Goal: Information Seeking & Learning: Compare options

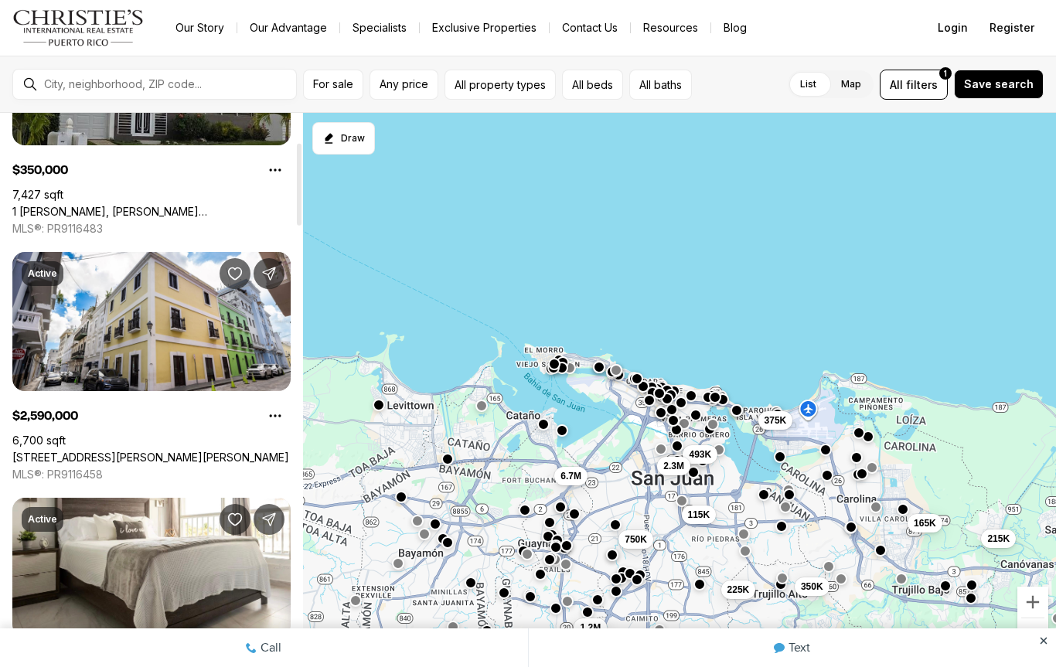
scroll to position [165, 0]
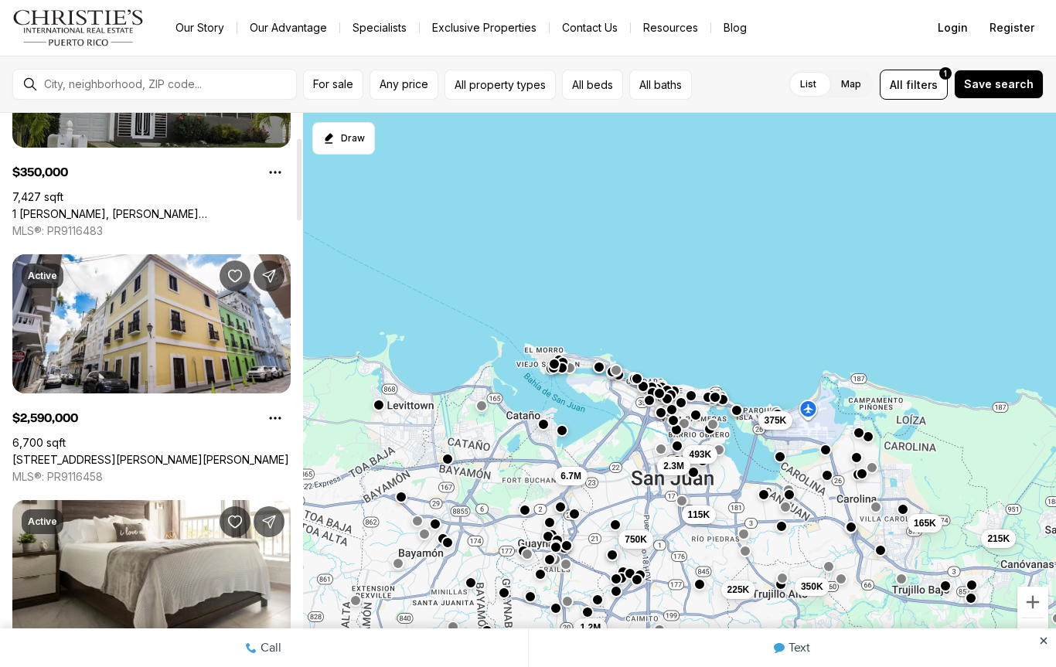
click at [932, 108] on div "For sale Any price All property types All beds All baths List Map List Map All …" at bounding box center [528, 84] width 1056 height 57
click at [917, 71] on button "All filters 1" at bounding box center [914, 85] width 68 height 30
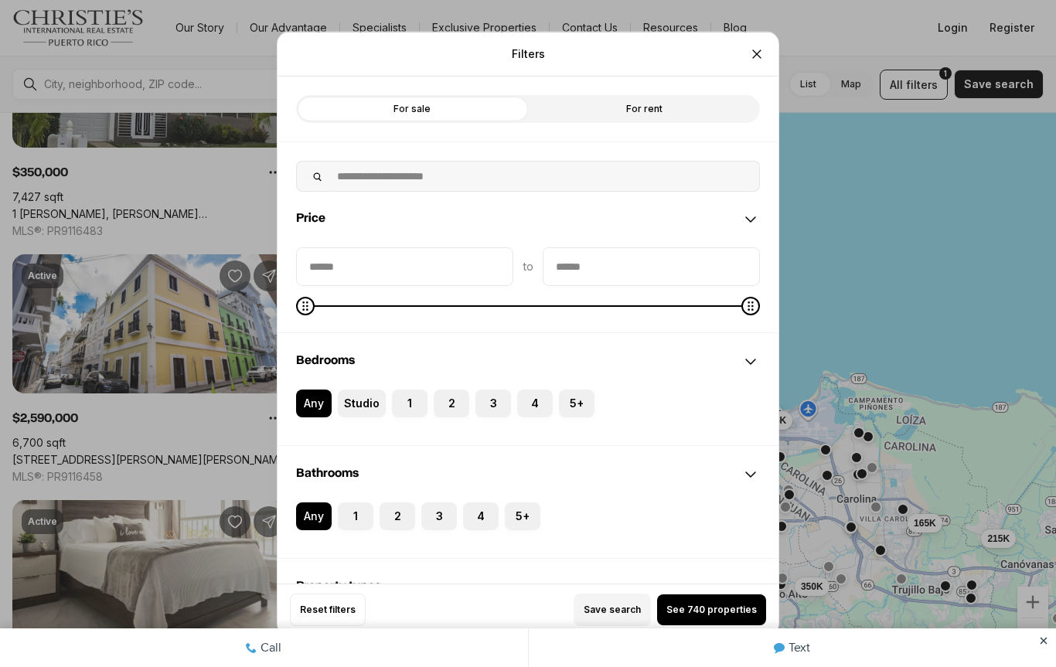
click at [445, 397] on button "2" at bounding box center [441, 396] width 15 height 15
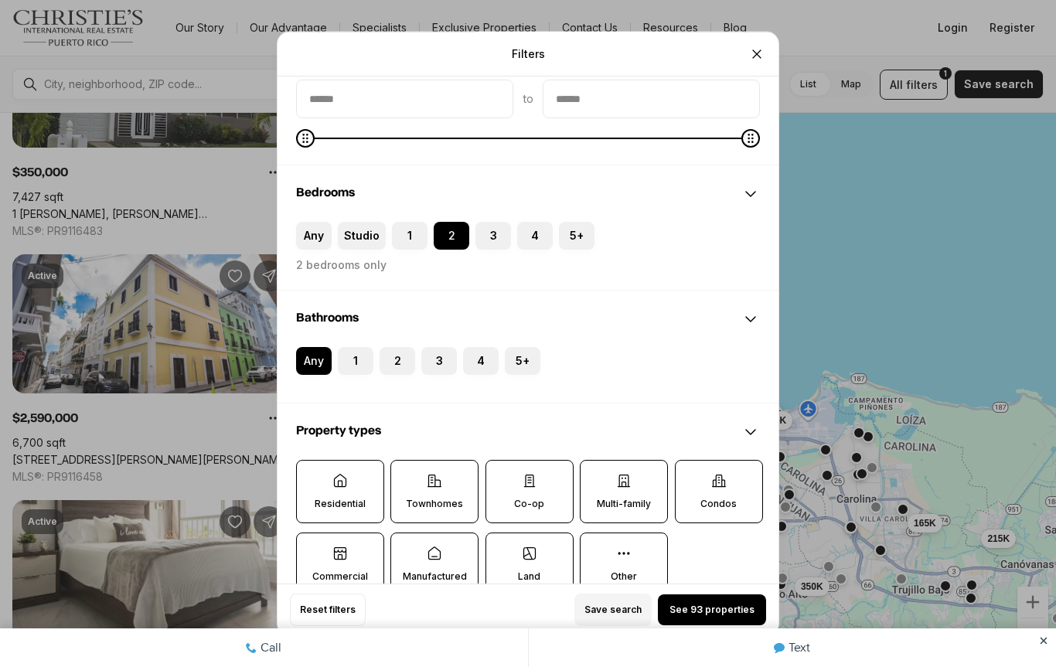
scroll to position [172, 0]
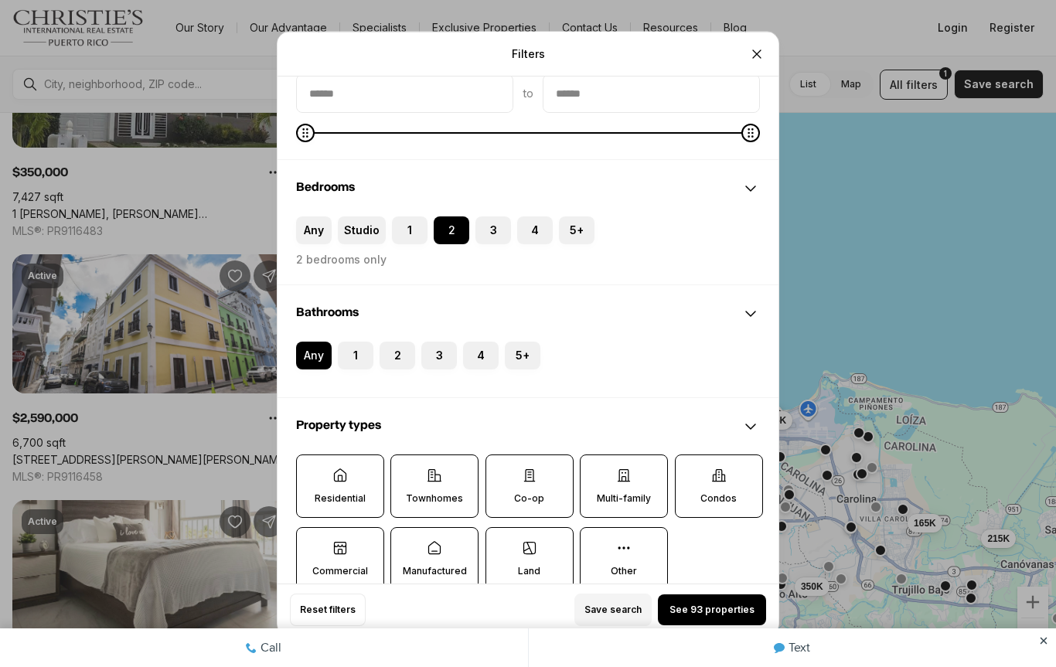
click at [404, 359] on label "2" at bounding box center [398, 356] width 36 height 28
click at [395, 357] on button "2" at bounding box center [387, 349] width 15 height 15
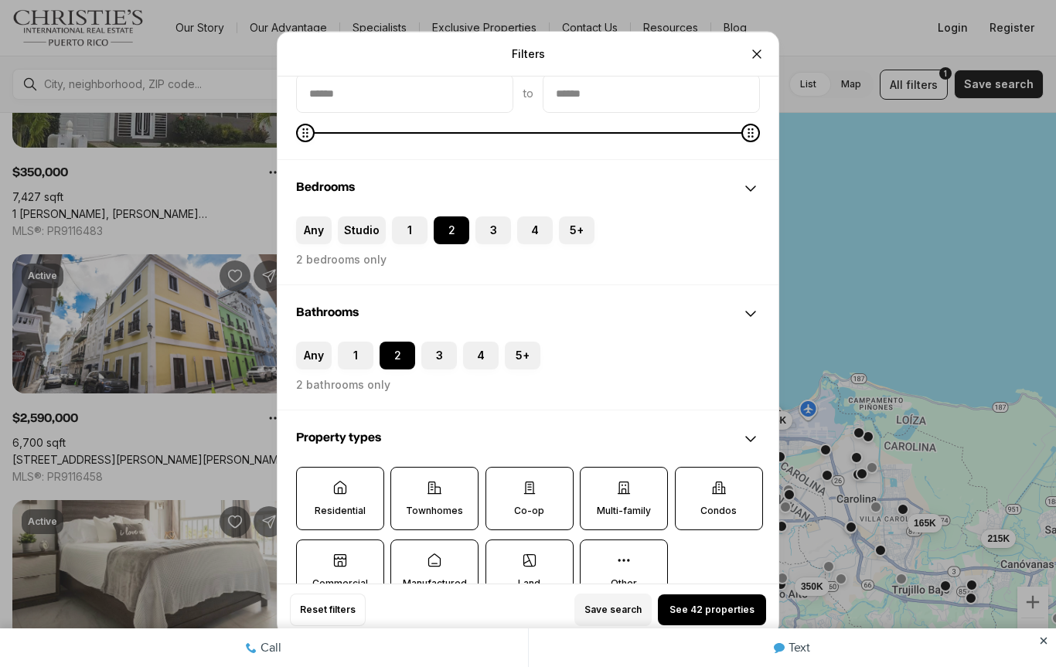
click at [353, 357] on button "1" at bounding box center [345, 349] width 15 height 15
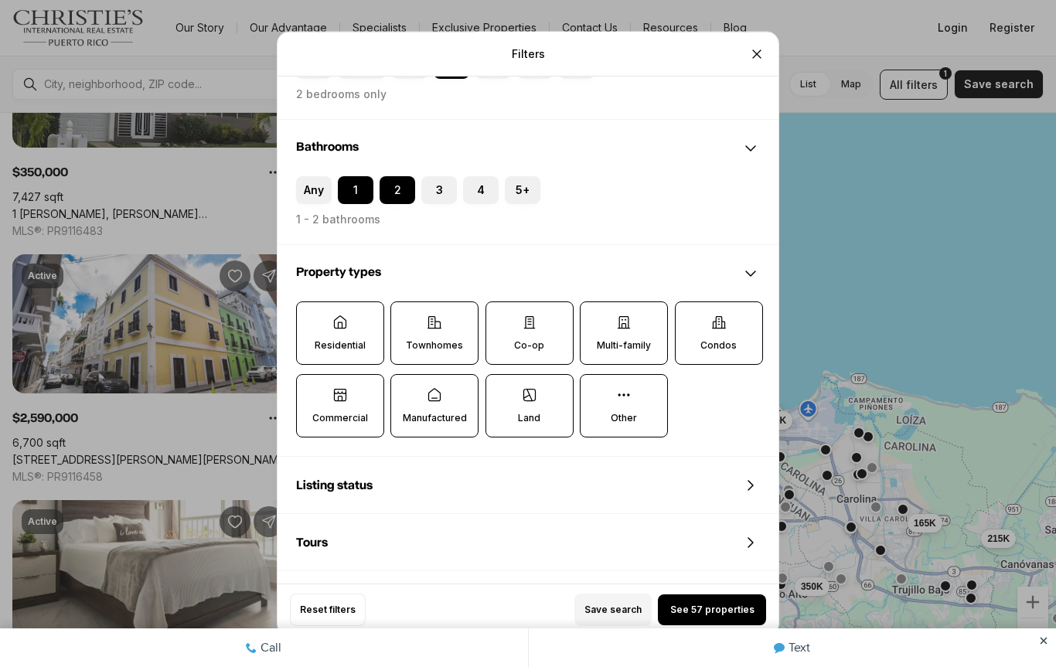
scroll to position [384, 0]
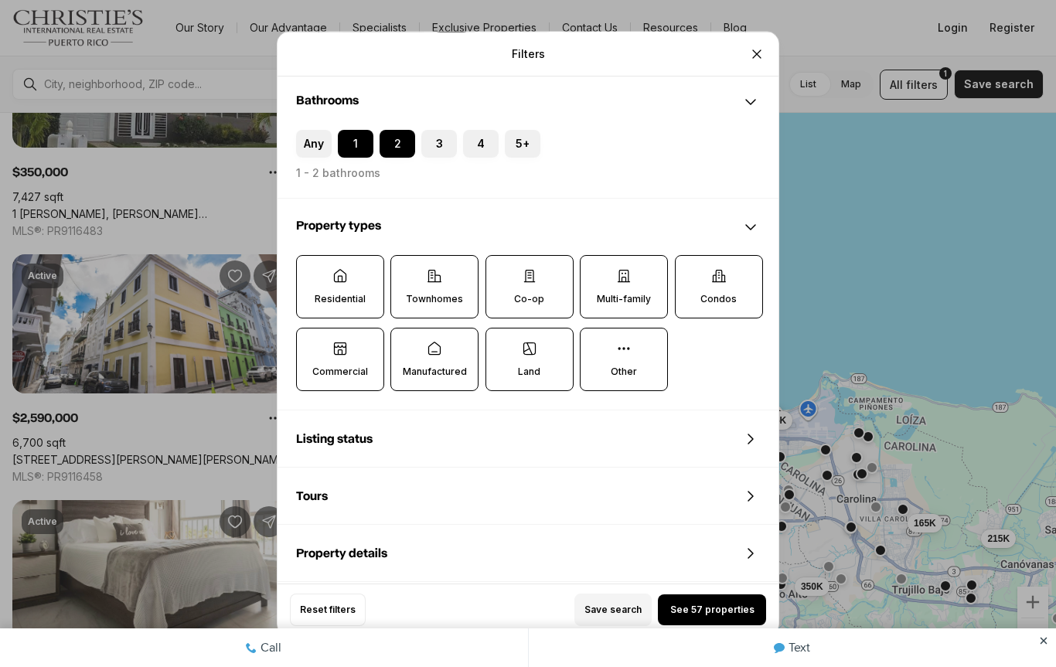
click at [342, 298] on p "Residential" at bounding box center [340, 299] width 51 height 12
click at [312, 271] on button "Residential" at bounding box center [304, 263] width 15 height 15
click at [338, 284] on icon at bounding box center [340, 276] width 15 height 15
click at [313, 272] on button "Residential" at bounding box center [305, 264] width 15 height 15
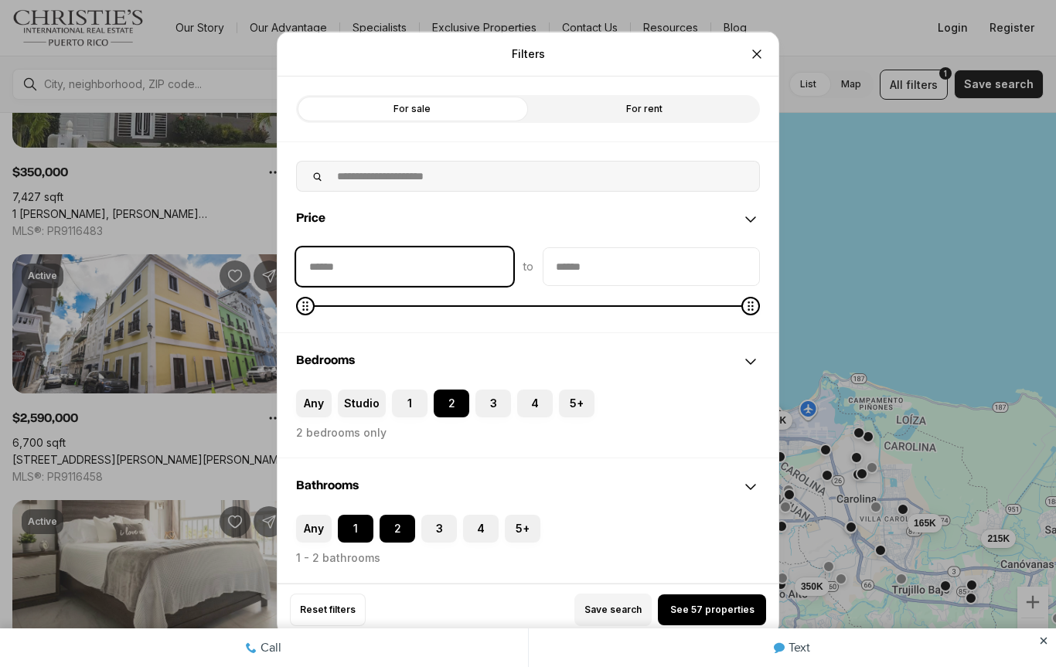
click at [380, 269] on input "priceMin" at bounding box center [405, 265] width 216 height 37
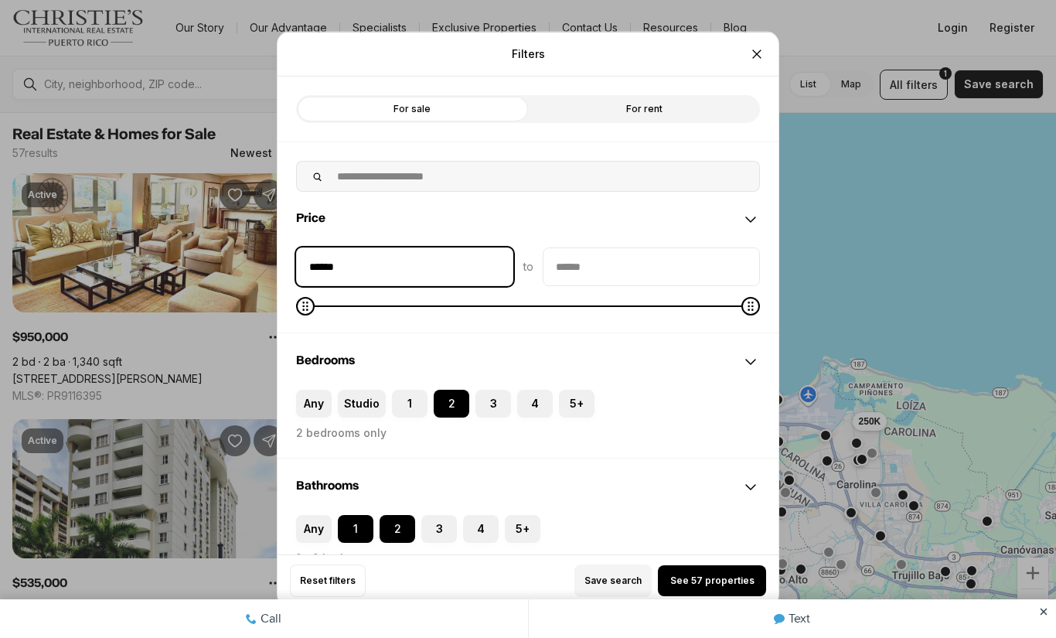
type input "*******"
click at [672, 281] on input "priceMax" at bounding box center [651, 265] width 216 height 37
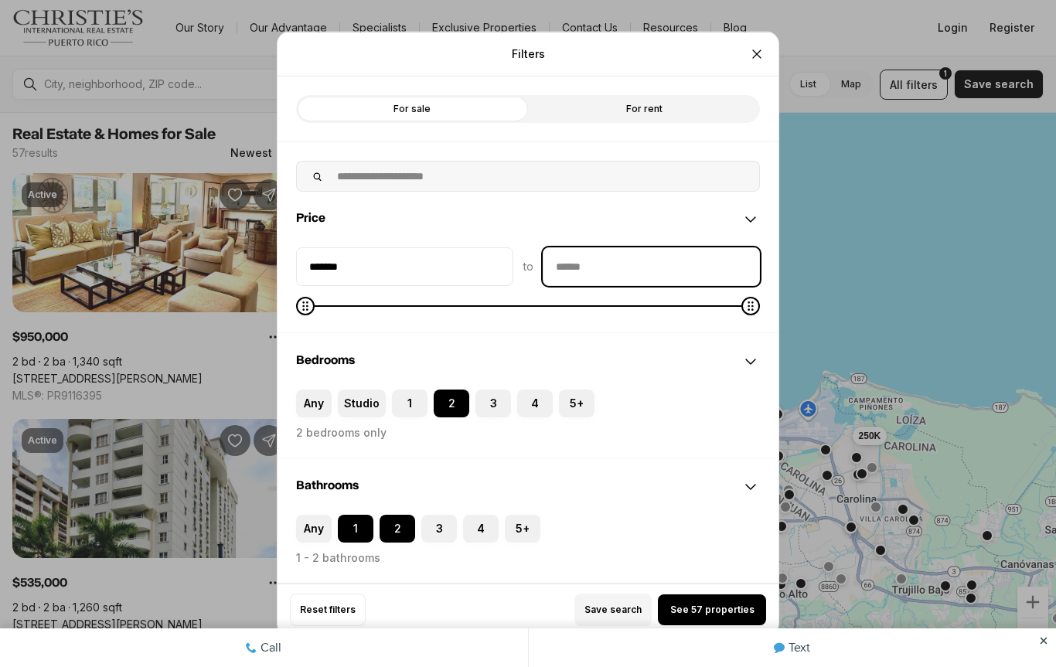
click at [599, 262] on input "priceMax" at bounding box center [651, 265] width 216 height 37
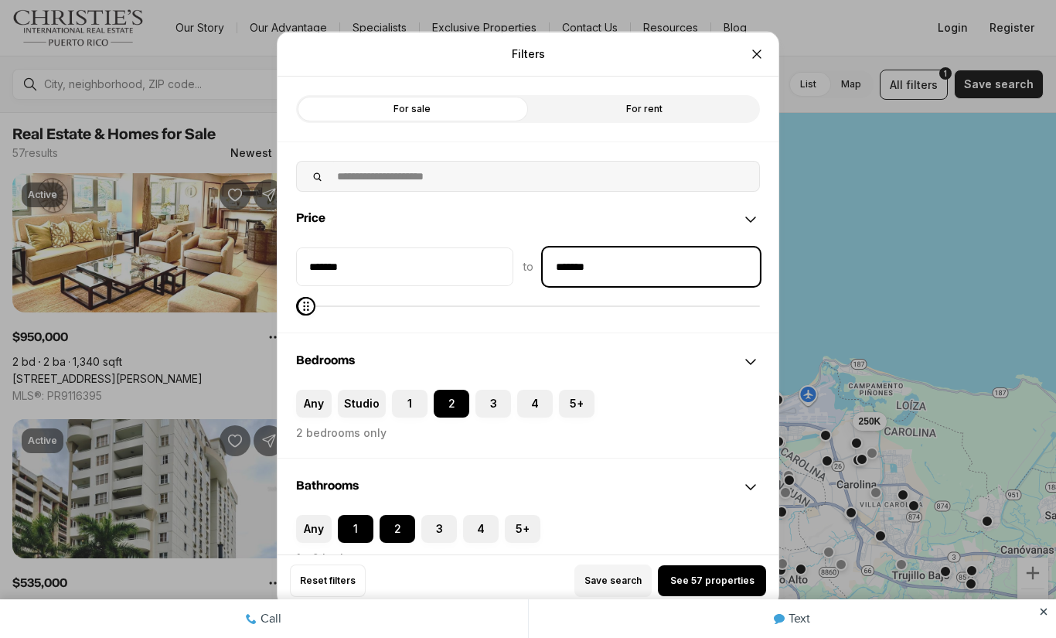
type input "********"
click at [591, 170] on input "text" at bounding box center [543, 175] width 431 height 29
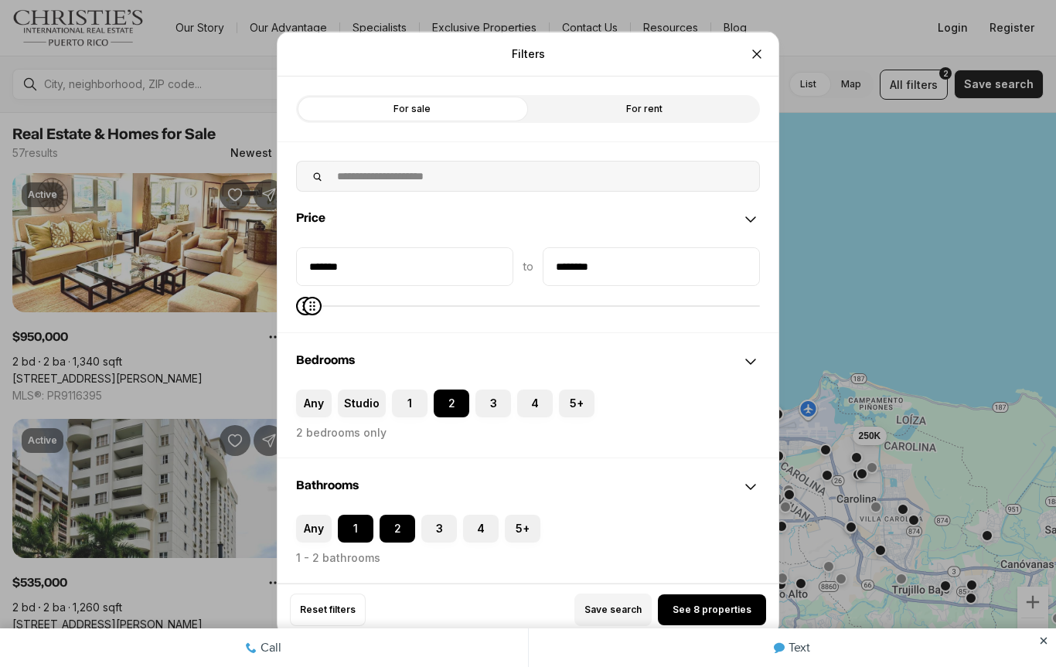
click at [516, 196] on div "Price" at bounding box center [528, 219] width 501 height 56
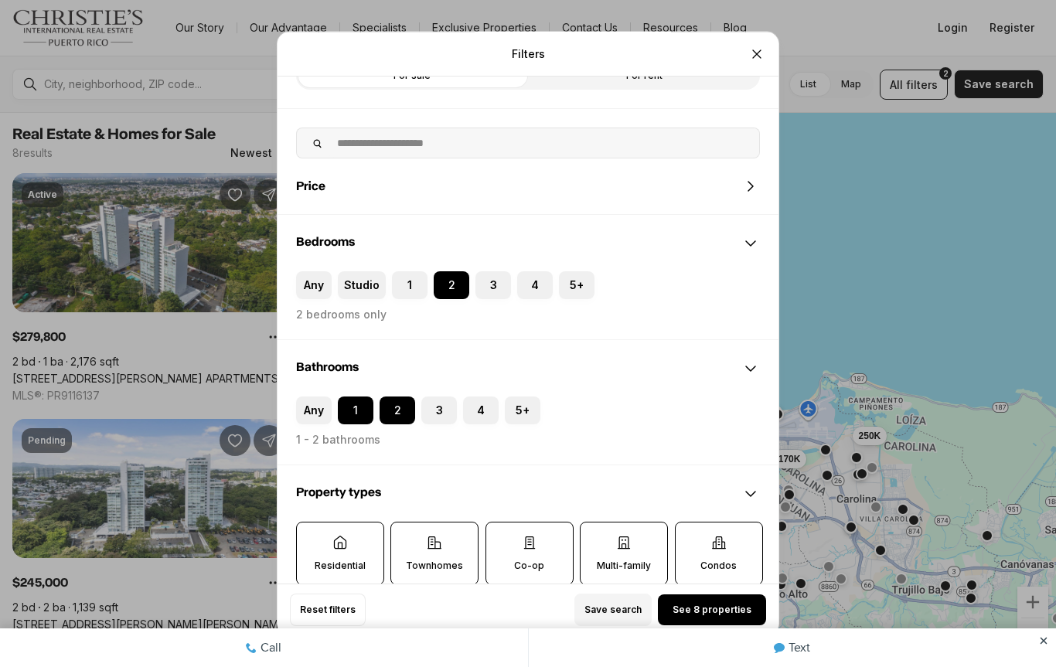
scroll to position [25, 0]
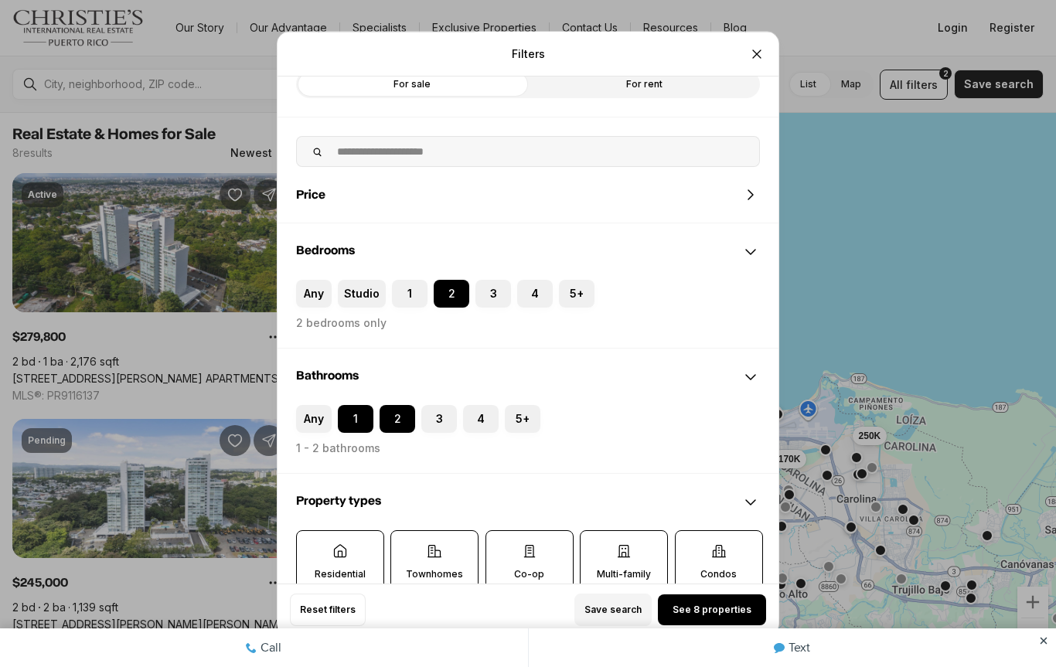
click at [747, 187] on icon at bounding box center [750, 194] width 19 height 19
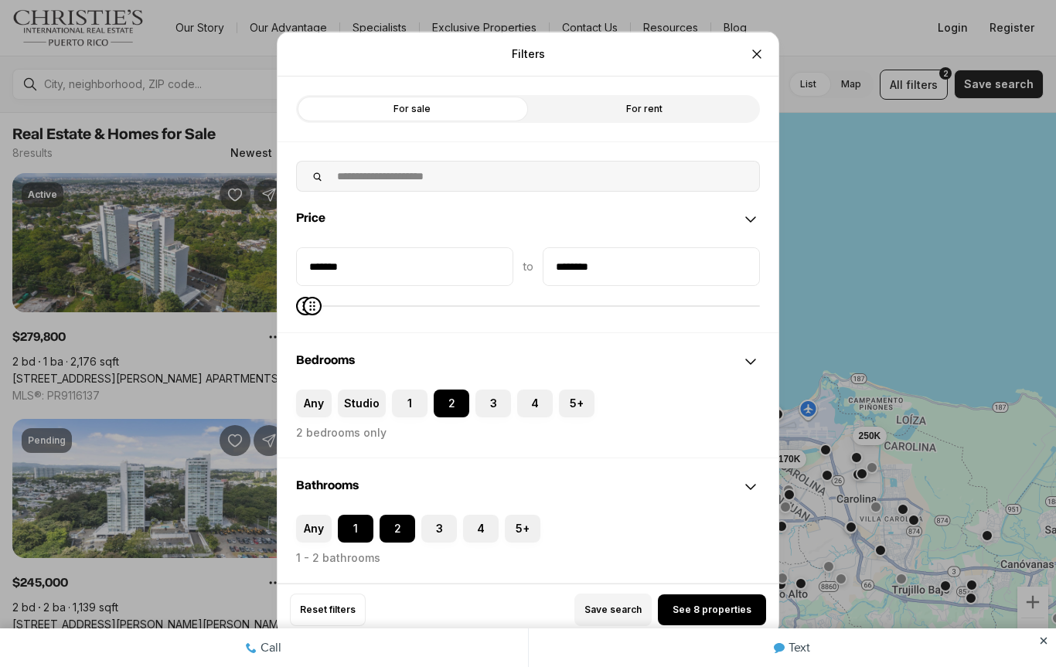
scroll to position [0, 0]
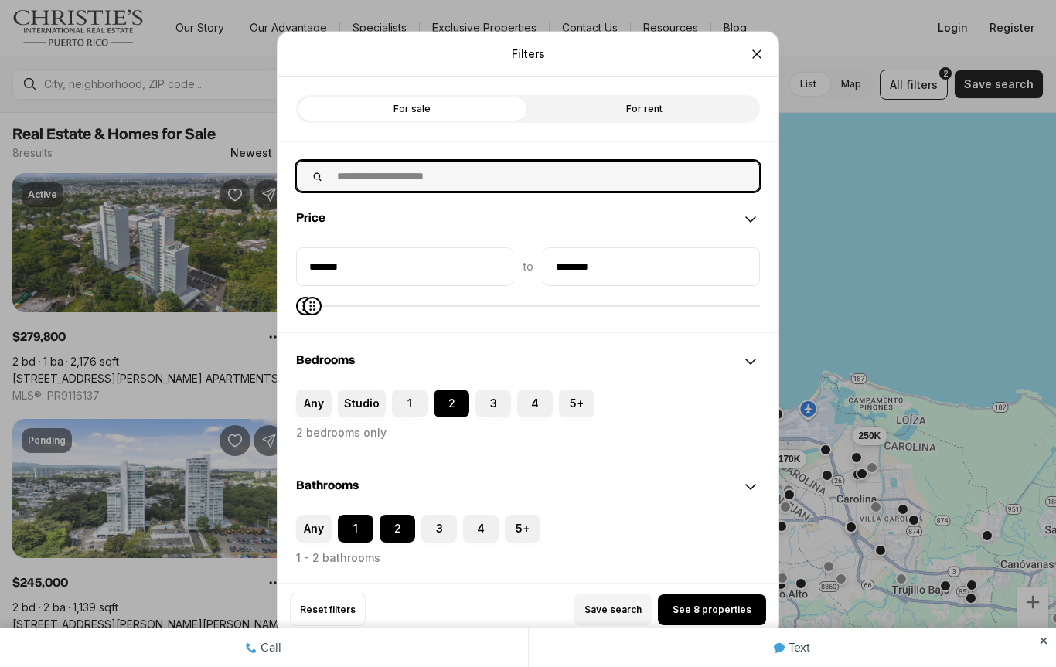
click at [612, 179] on input "text" at bounding box center [543, 175] width 431 height 29
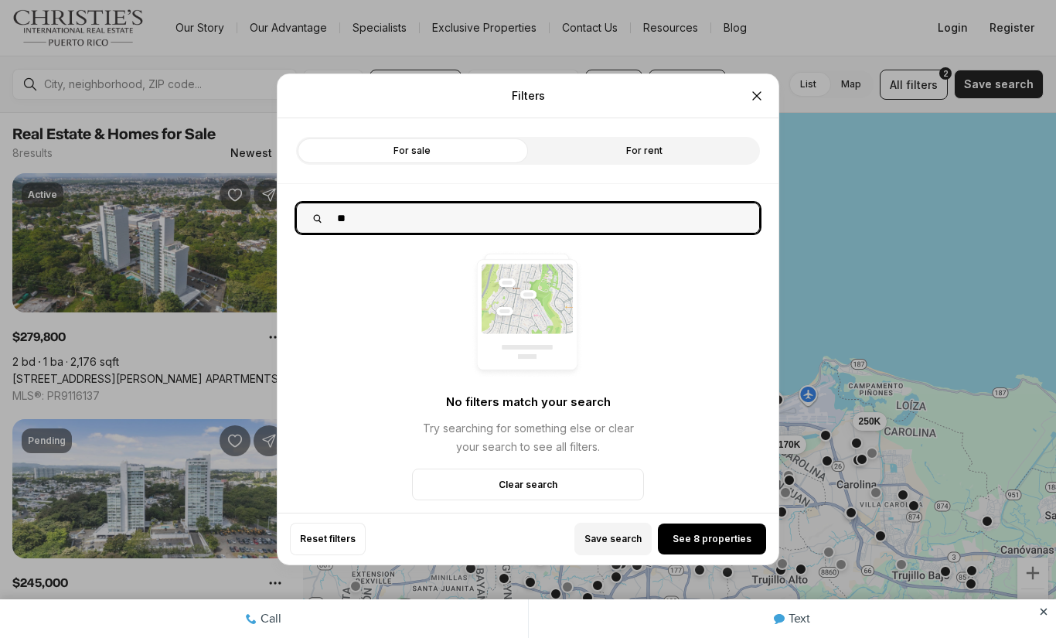
type input "*"
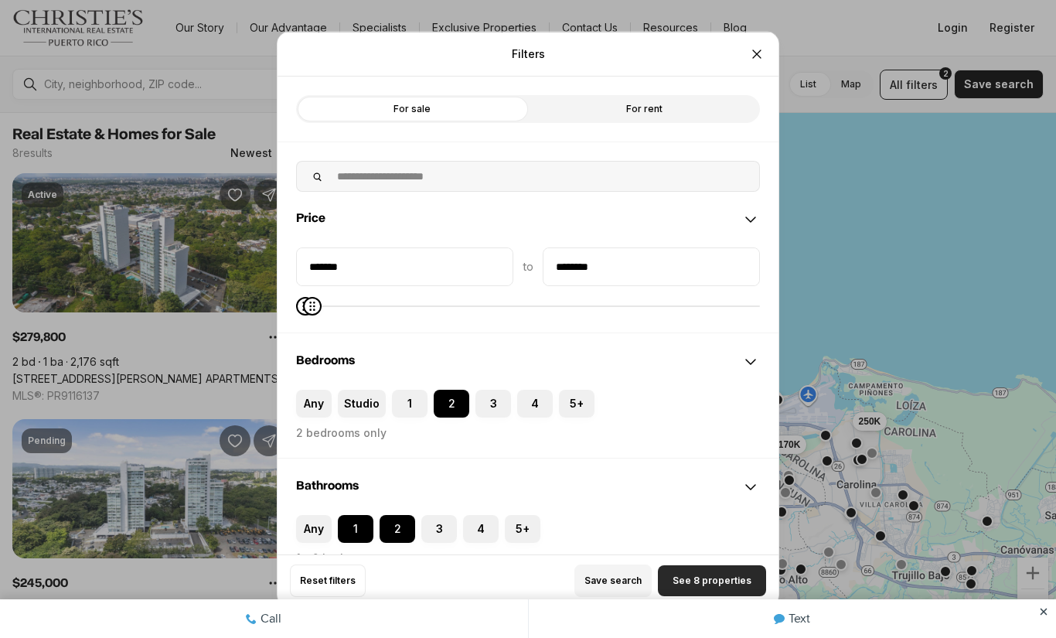
click at [729, 583] on span "See 8 properties" at bounding box center [712, 580] width 79 height 12
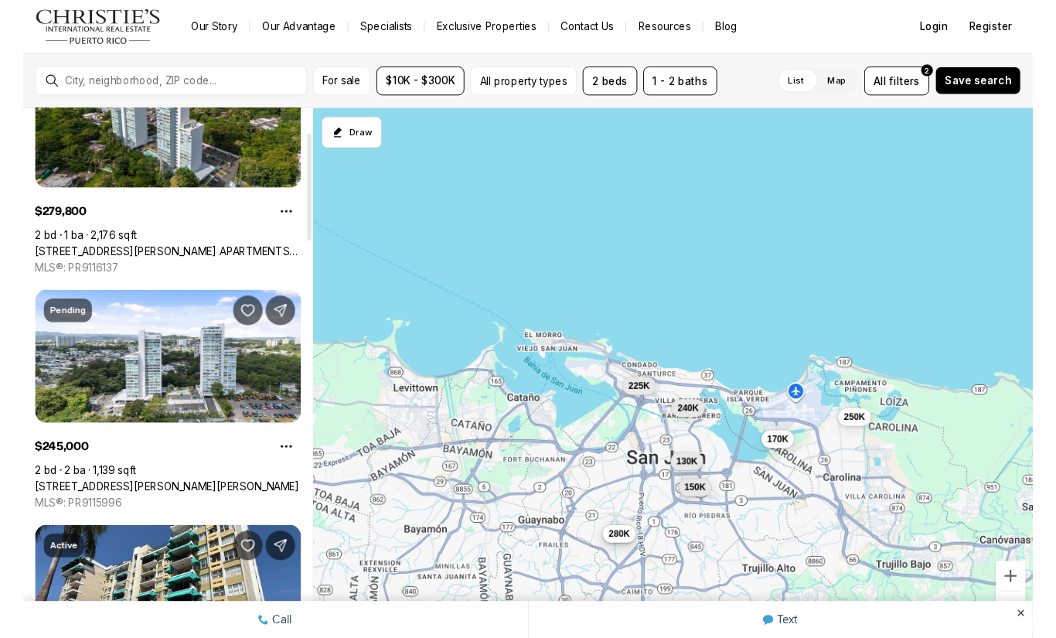
scroll to position [116, 0]
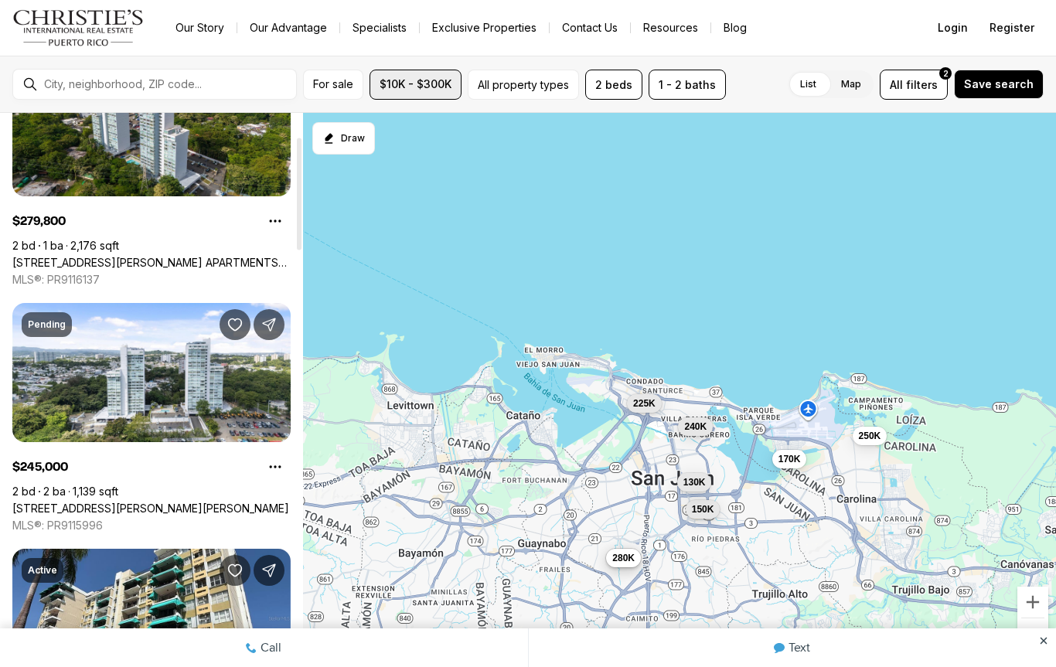
click at [424, 94] on button "$10K - $300K" at bounding box center [416, 85] width 92 height 30
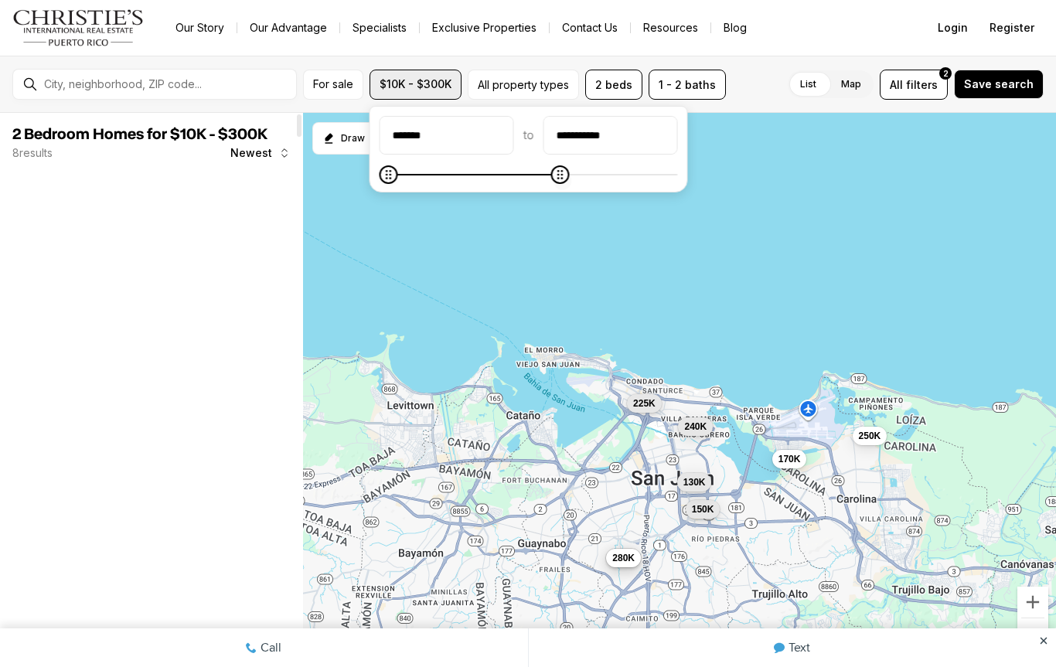
type input "**********"
click at [396, 170] on span "Minimum" at bounding box center [389, 174] width 19 height 19
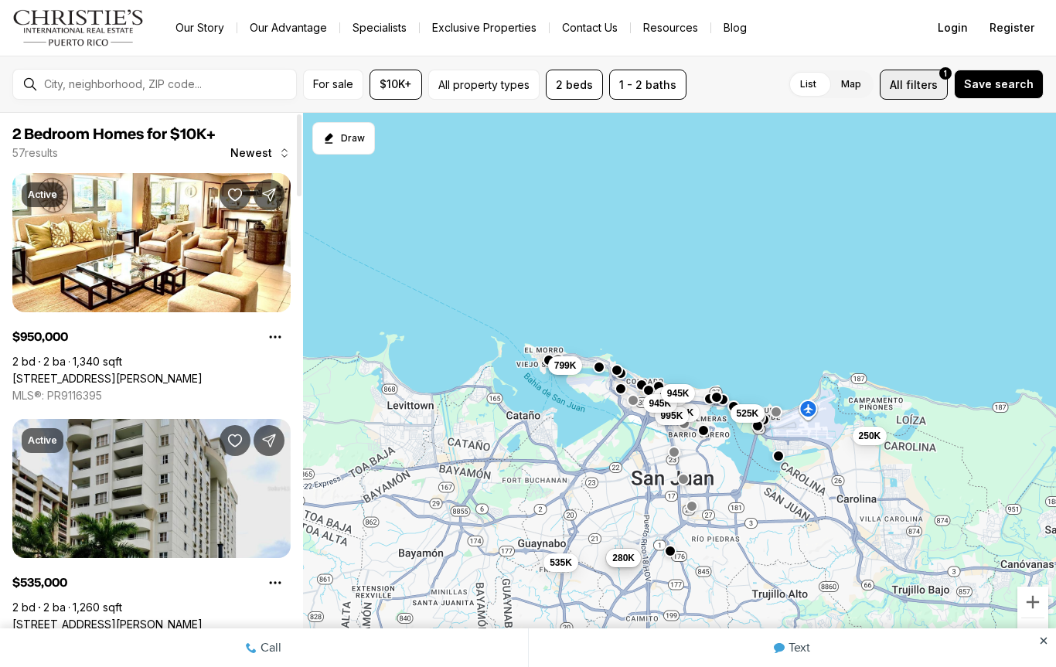
click at [923, 84] on span "filters" at bounding box center [922, 85] width 32 height 16
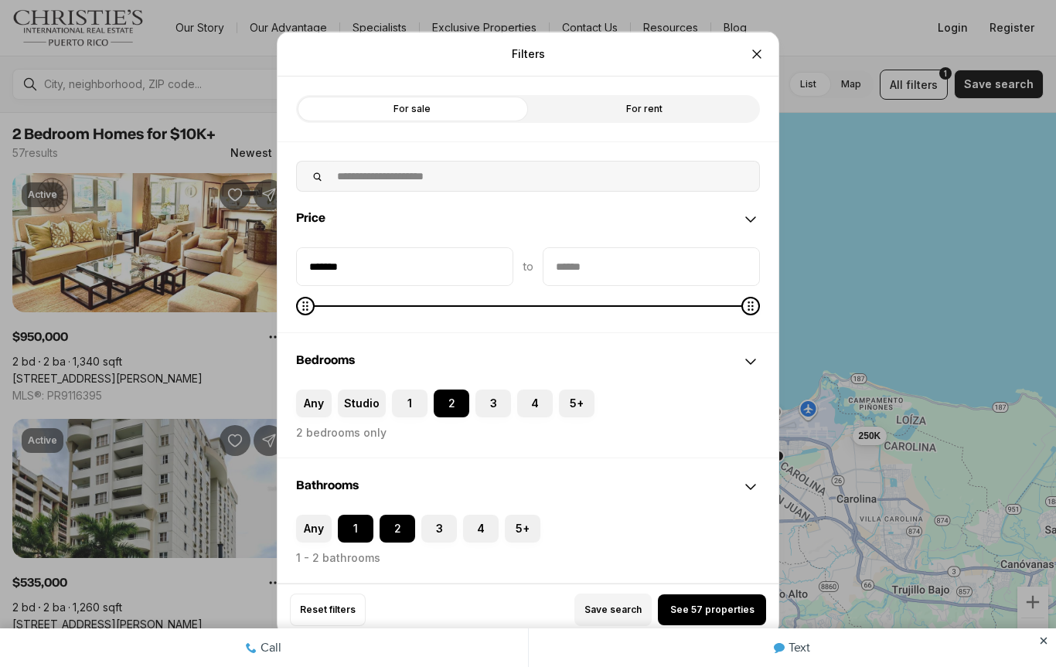
click at [707, 114] on label "For rent" at bounding box center [644, 108] width 232 height 28
click at [727, 598] on button "See 74 properties" at bounding box center [712, 609] width 108 height 31
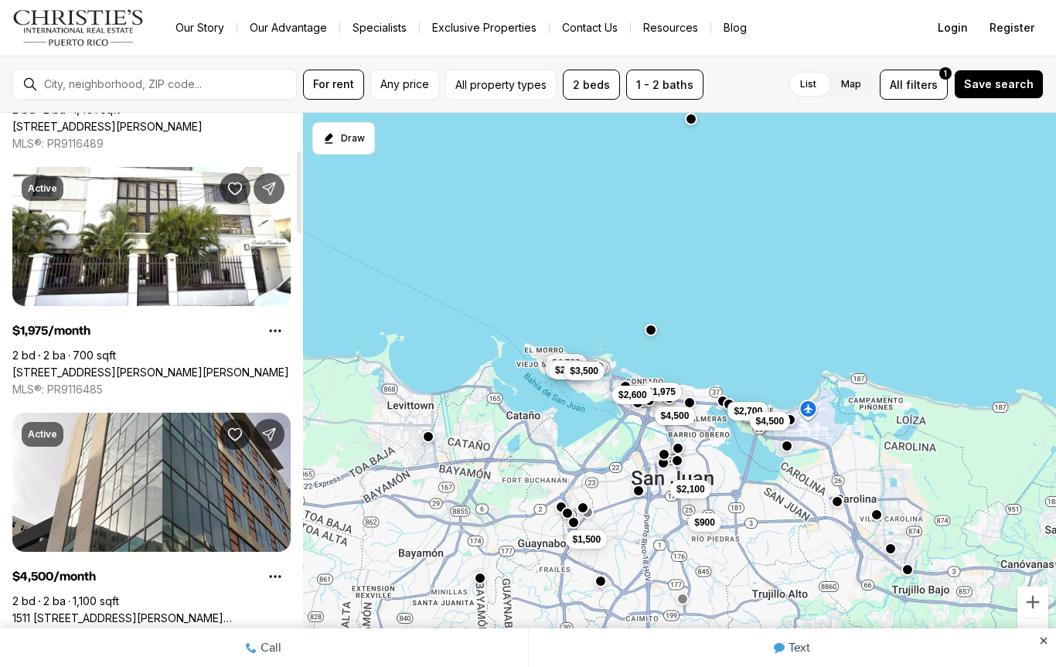
scroll to position [250, 0]
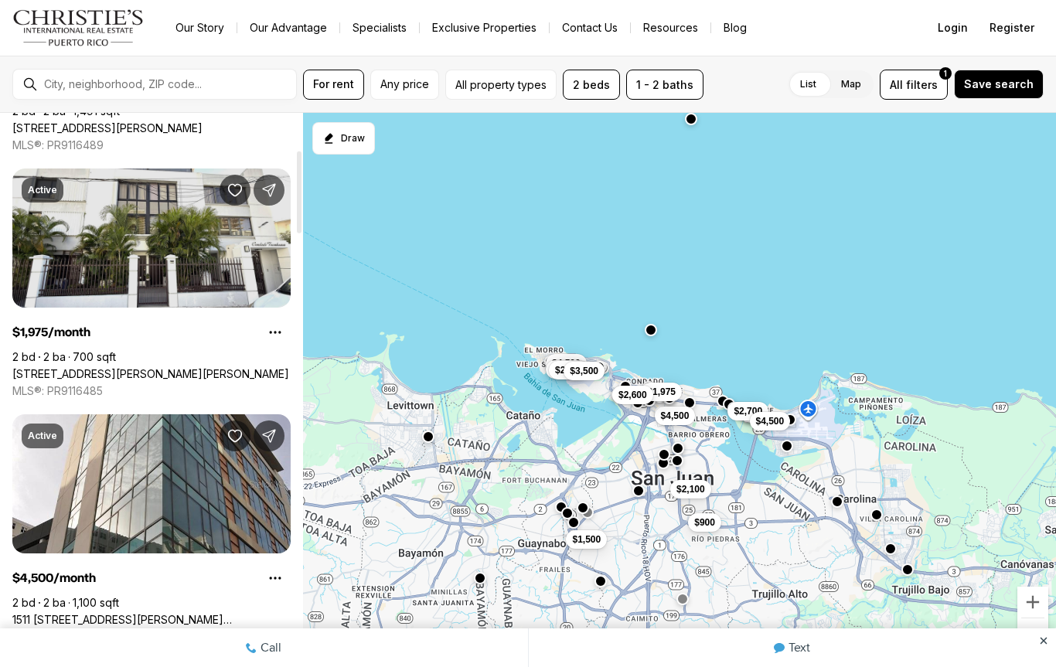
click at [51, 367] on link "[STREET_ADDRESS][PERSON_NAME][PERSON_NAME]" at bounding box center [150, 374] width 277 height 14
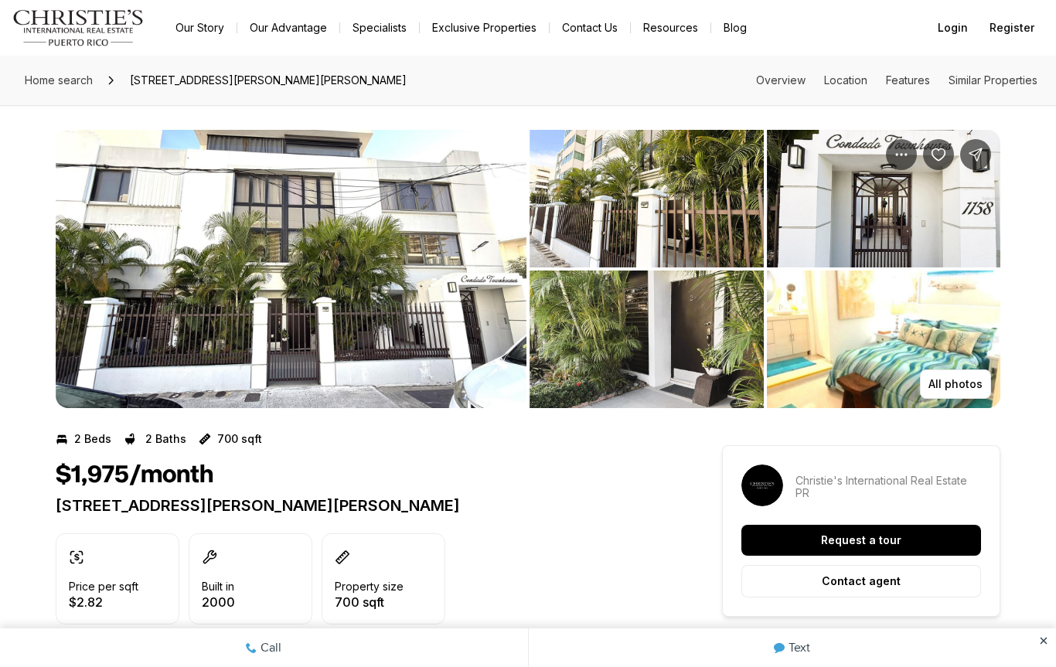
click at [641, 219] on img "View image gallery" at bounding box center [647, 199] width 234 height 138
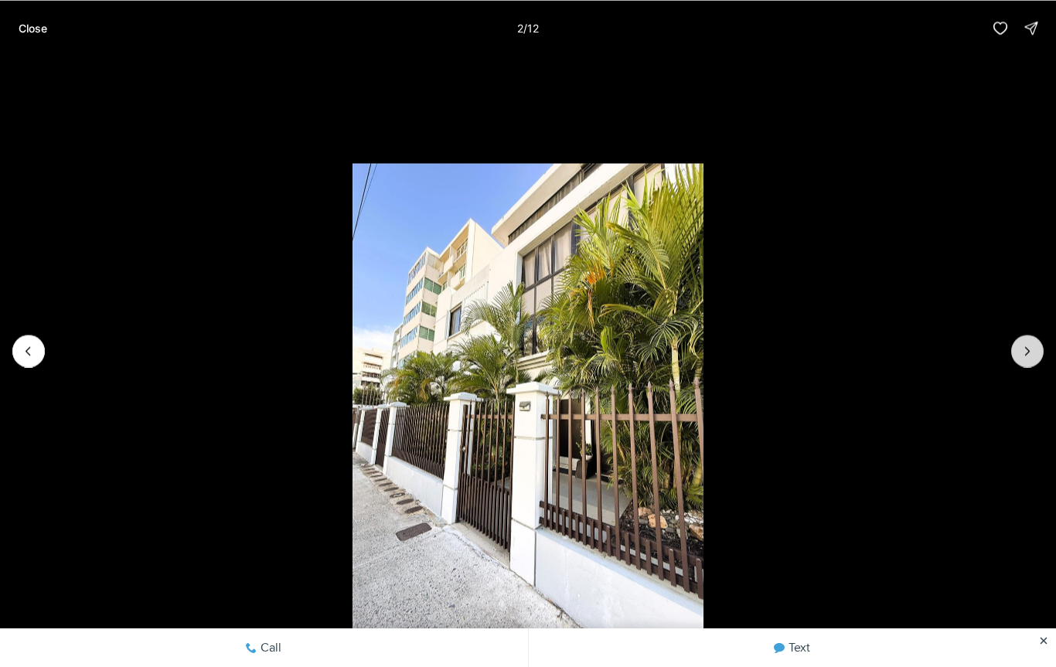
click at [1034, 350] on icon "Next slide" at bounding box center [1027, 350] width 15 height 15
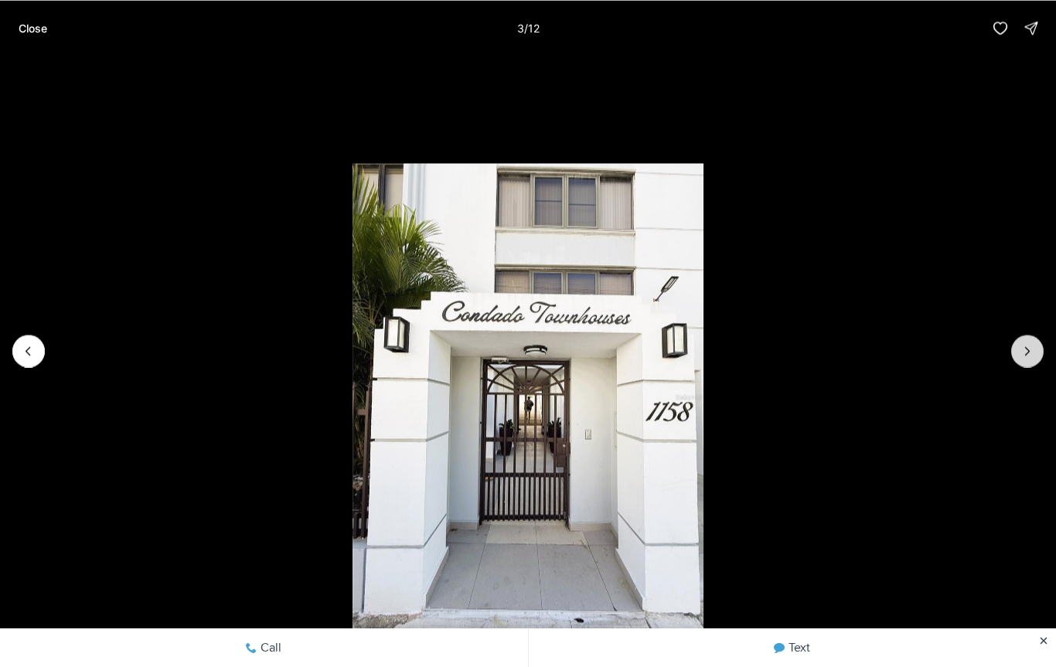
click at [1017, 359] on button "Next slide" at bounding box center [1027, 351] width 32 height 32
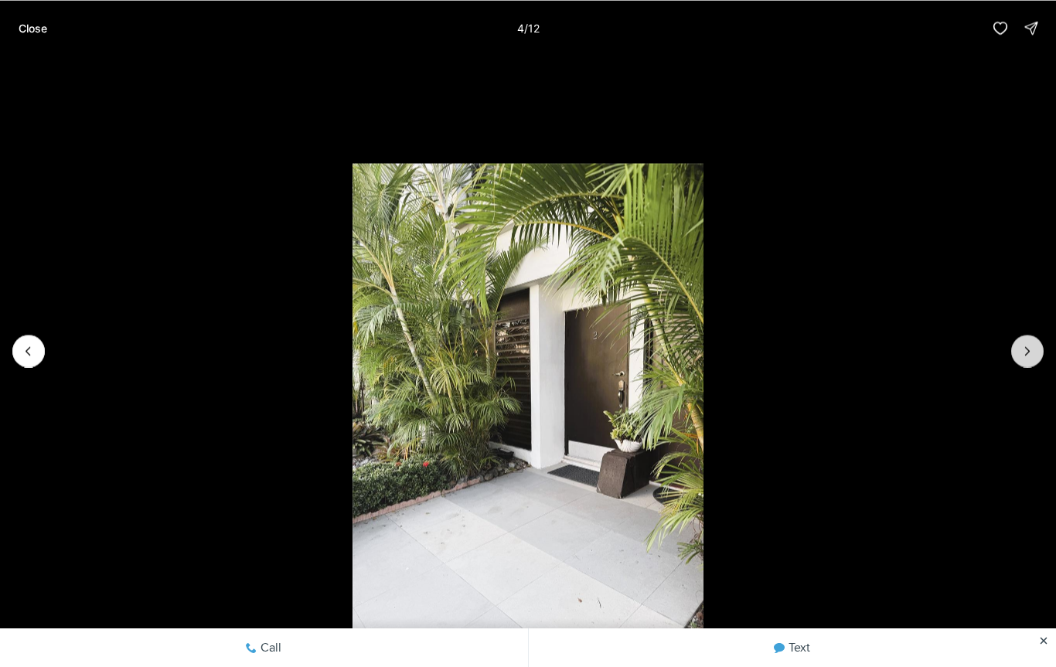
click at [1021, 358] on icon "Next slide" at bounding box center [1027, 350] width 15 height 15
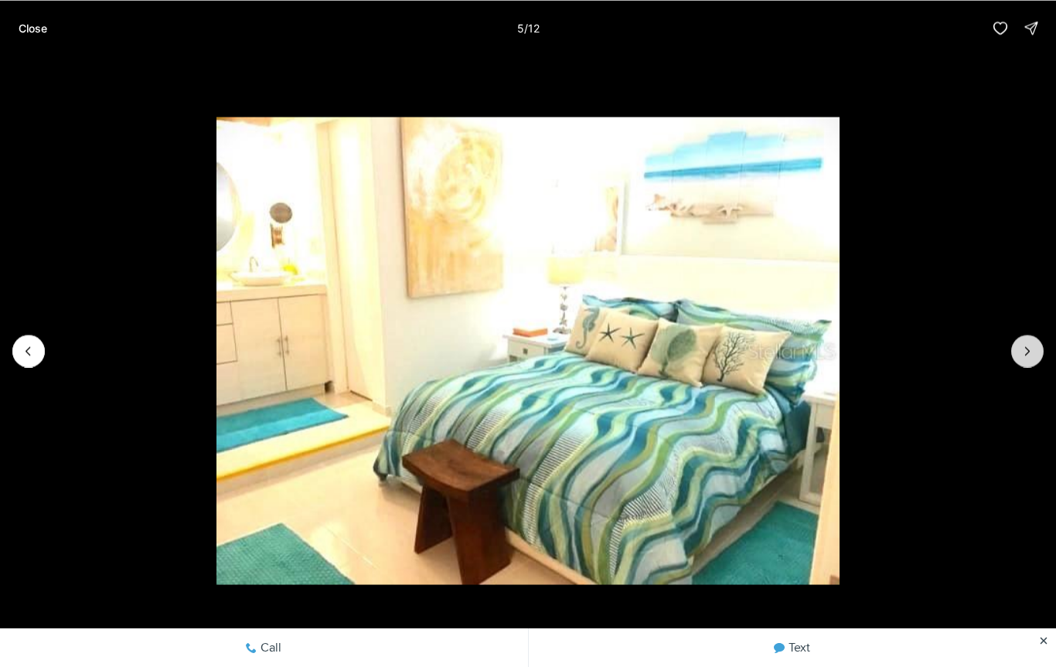
click at [1025, 352] on icon "Next slide" at bounding box center [1027, 350] width 15 height 15
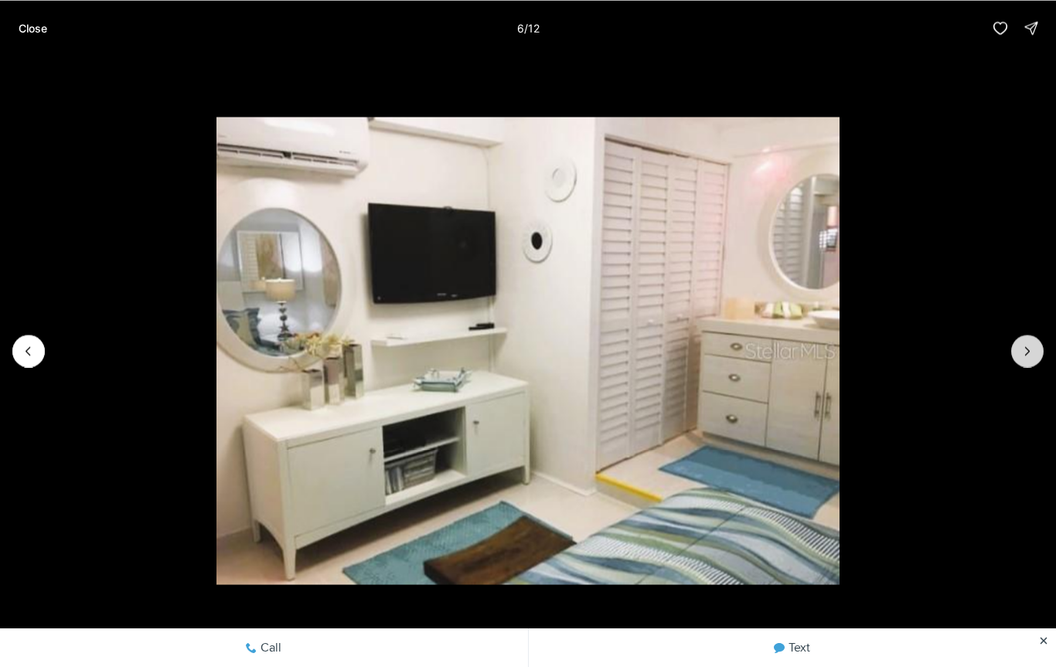
click at [1026, 353] on icon "Next slide" at bounding box center [1027, 350] width 15 height 15
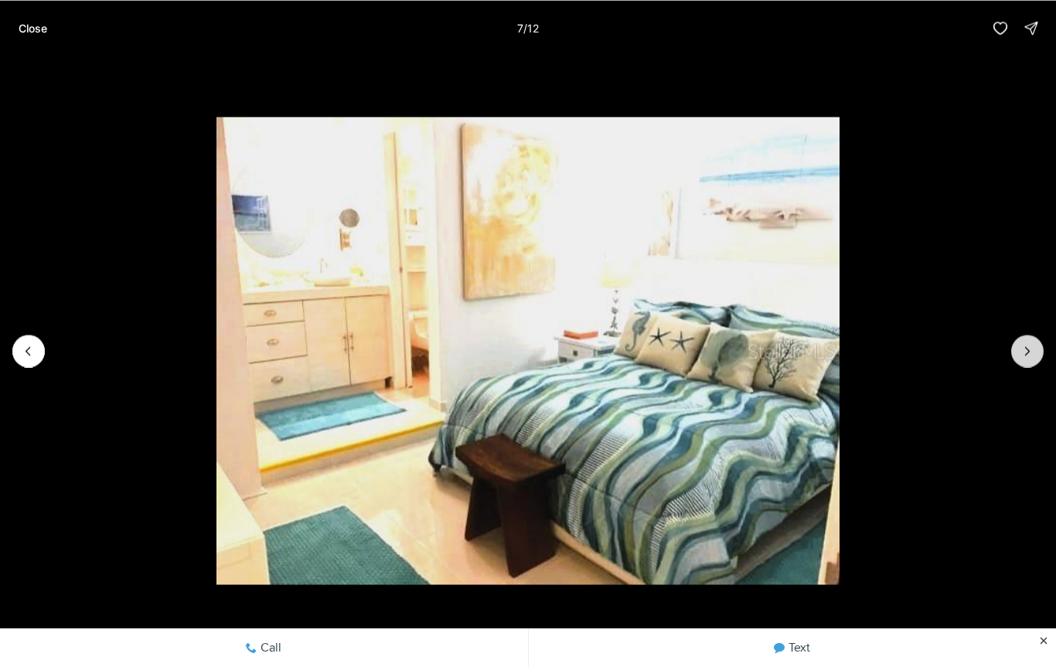
click at [1024, 350] on icon "Next slide" at bounding box center [1027, 350] width 15 height 15
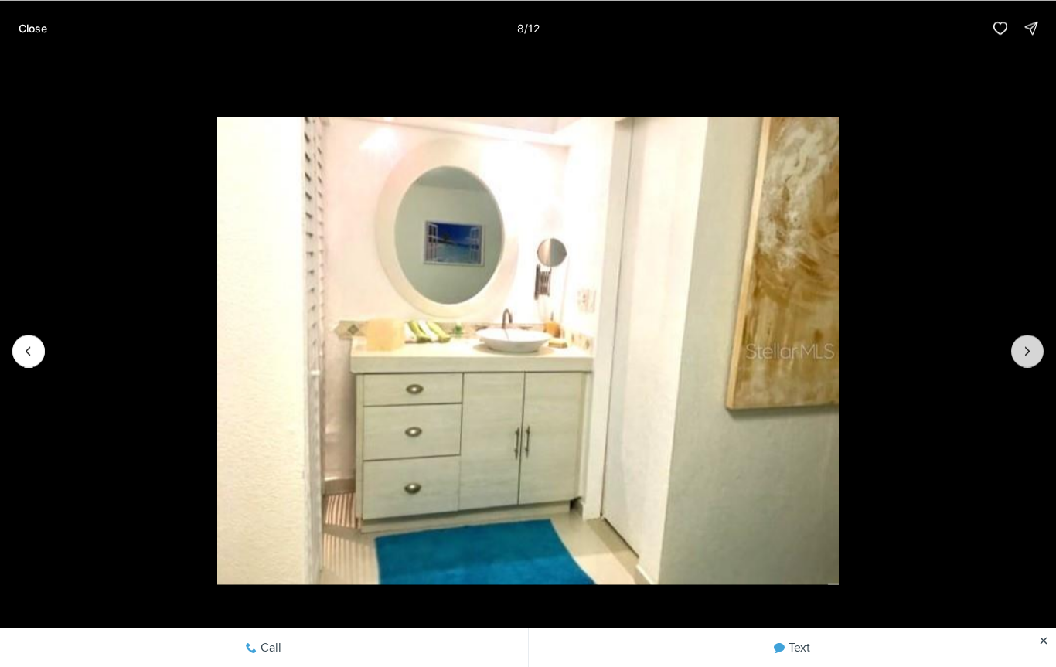
click at [1030, 346] on icon "Next slide" at bounding box center [1027, 350] width 15 height 15
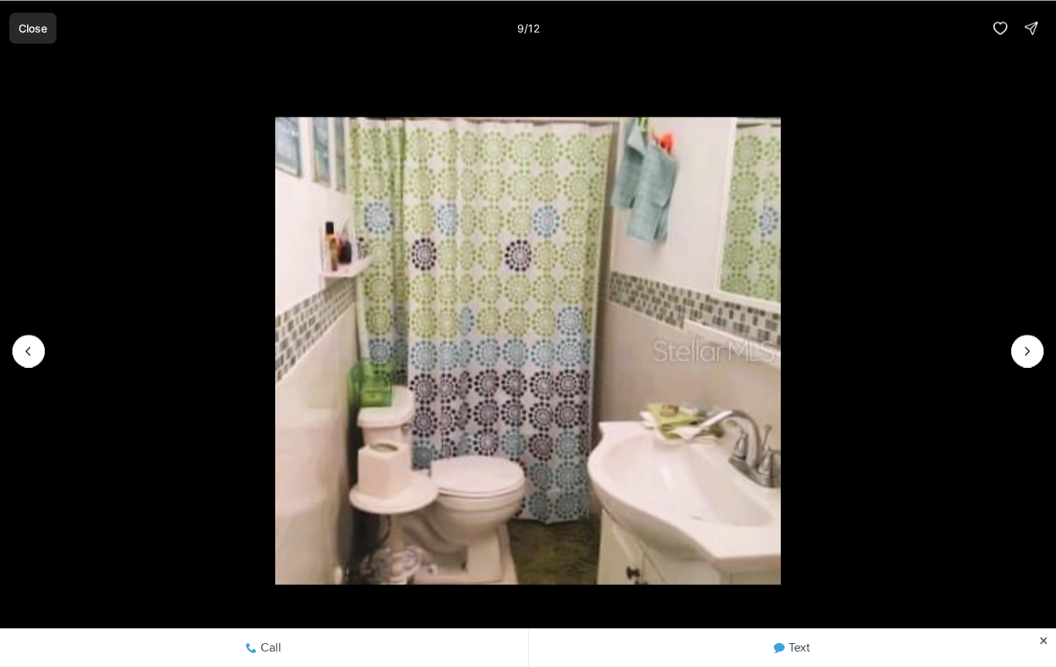
click at [32, 24] on p "Close" at bounding box center [33, 28] width 29 height 12
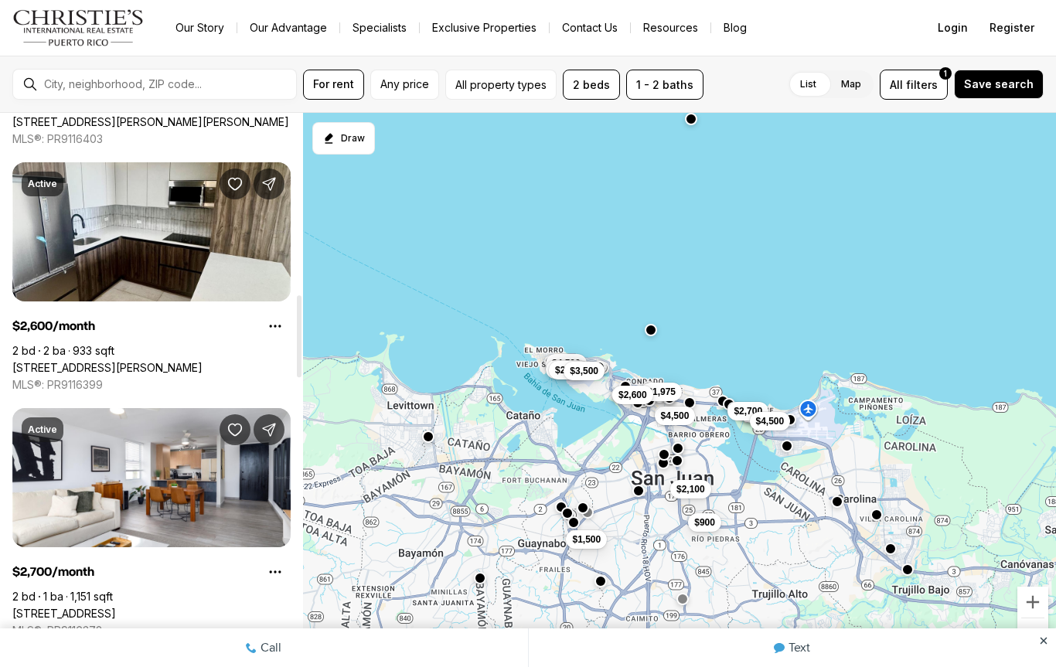
scroll to position [1245, 0]
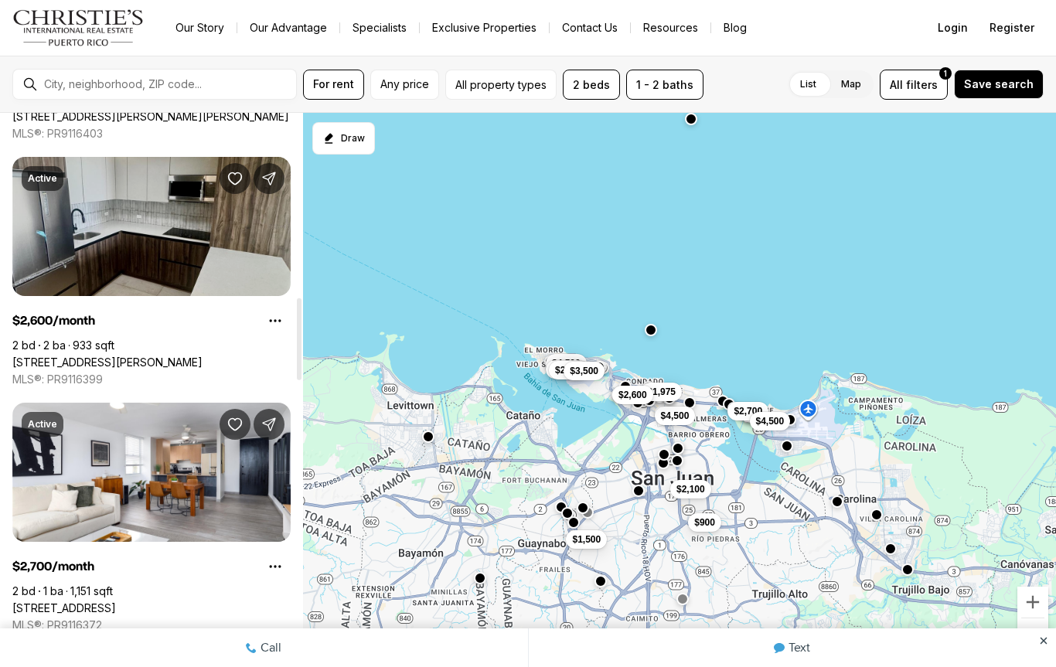
click at [75, 356] on link "[STREET_ADDRESS][PERSON_NAME]" at bounding box center [107, 363] width 190 height 14
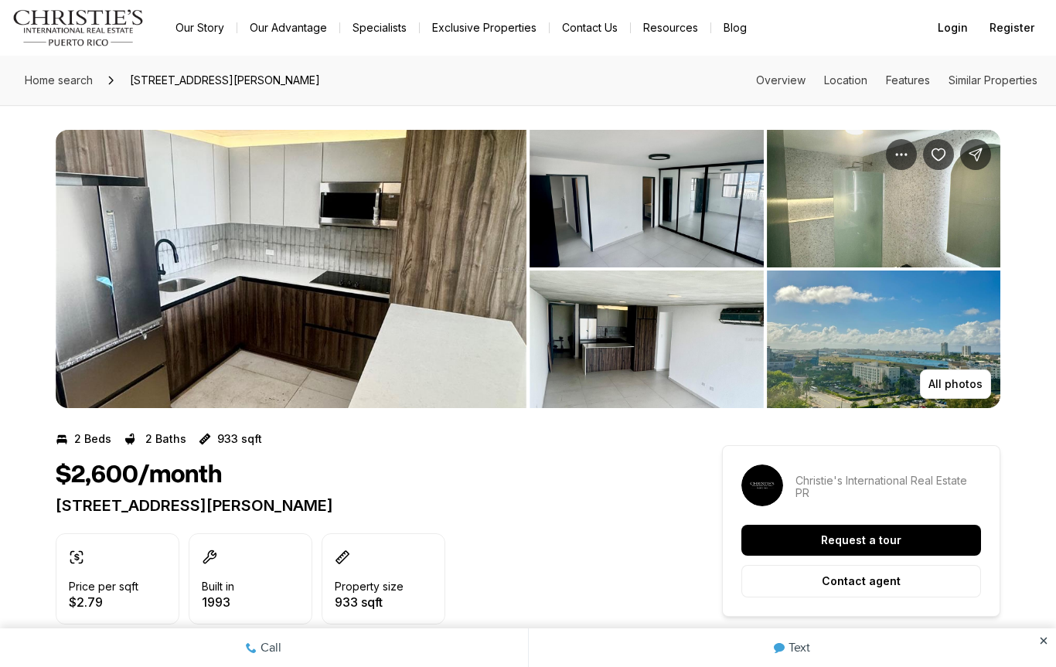
click at [135, 251] on img "View image gallery" at bounding box center [291, 269] width 471 height 278
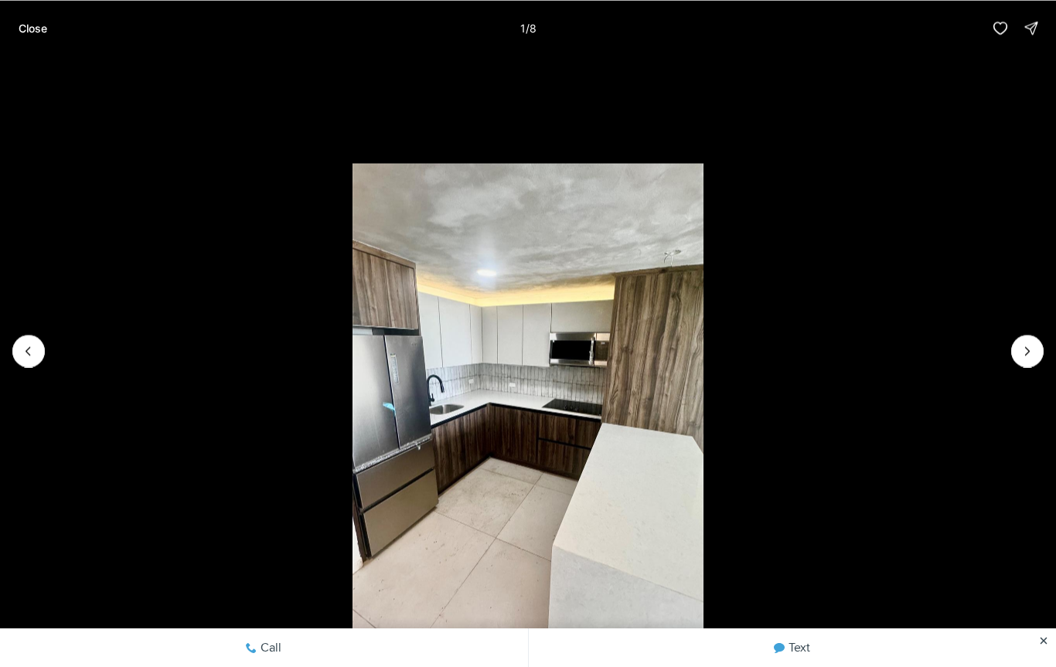
click at [1006, 330] on li "1 of 8" at bounding box center [528, 351] width 1056 height 590
click at [1020, 347] on icon "Next slide" at bounding box center [1027, 350] width 15 height 15
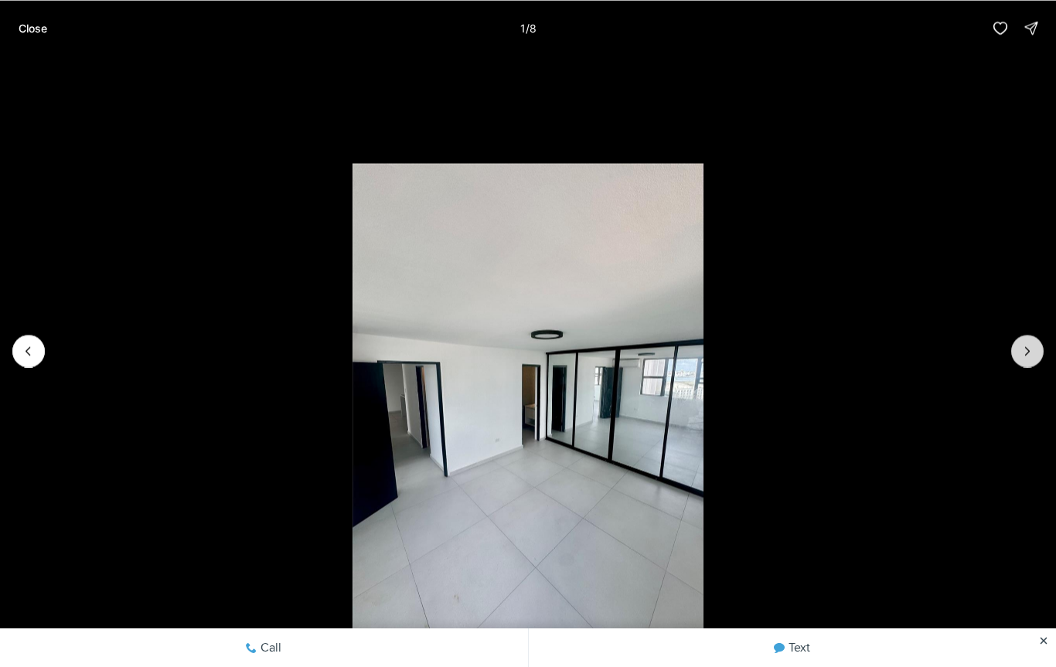
click at [1017, 345] on button "Next slide" at bounding box center [1027, 351] width 32 height 32
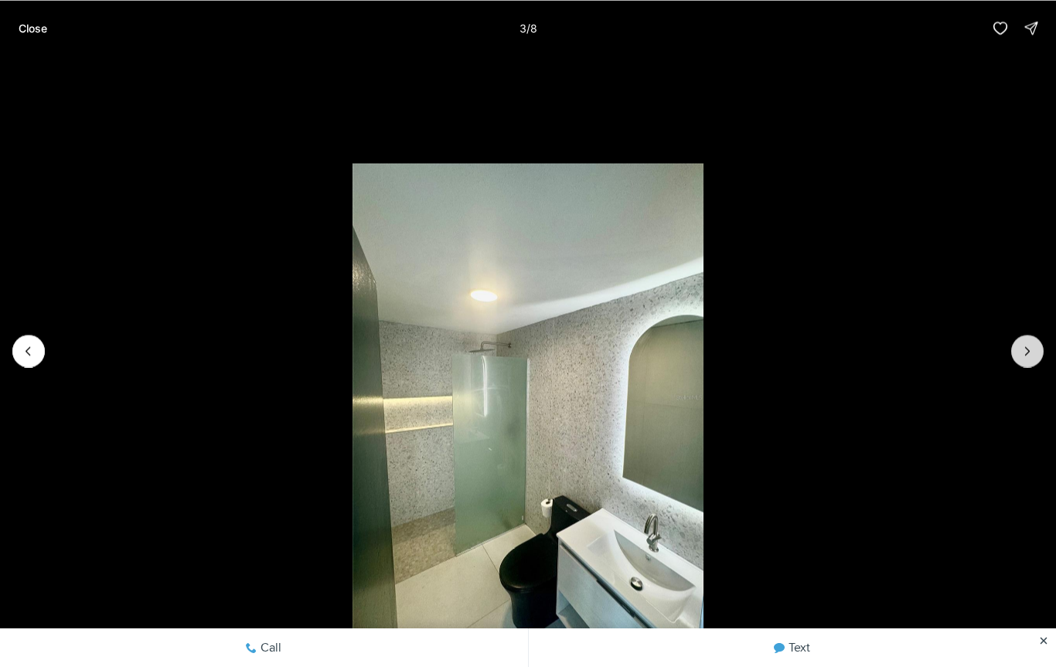
click at [1034, 345] on icon "Next slide" at bounding box center [1027, 350] width 15 height 15
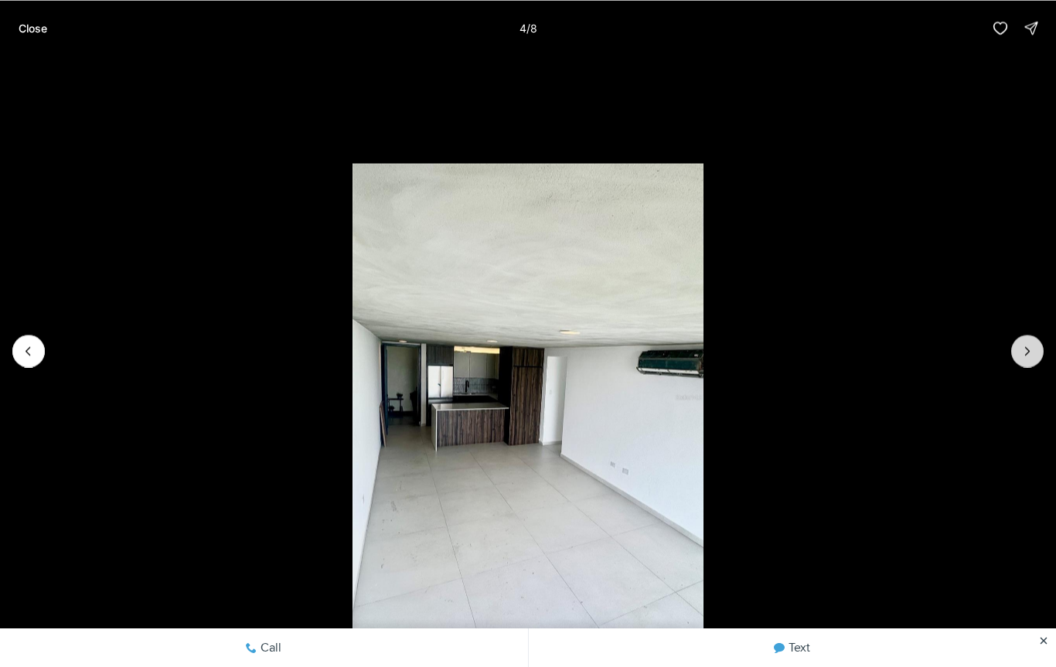
click at [1037, 342] on button "Next slide" at bounding box center [1027, 351] width 32 height 32
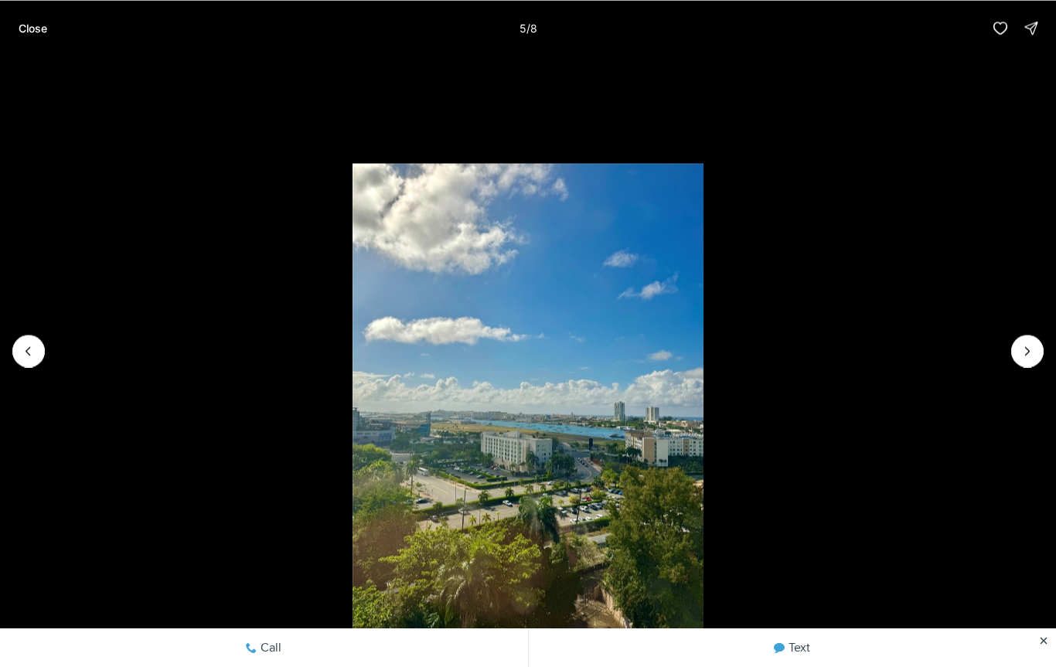
click at [47, 345] on li "5 of 8" at bounding box center [528, 351] width 1056 height 590
click at [34, 352] on icon "Previous slide" at bounding box center [28, 350] width 15 height 15
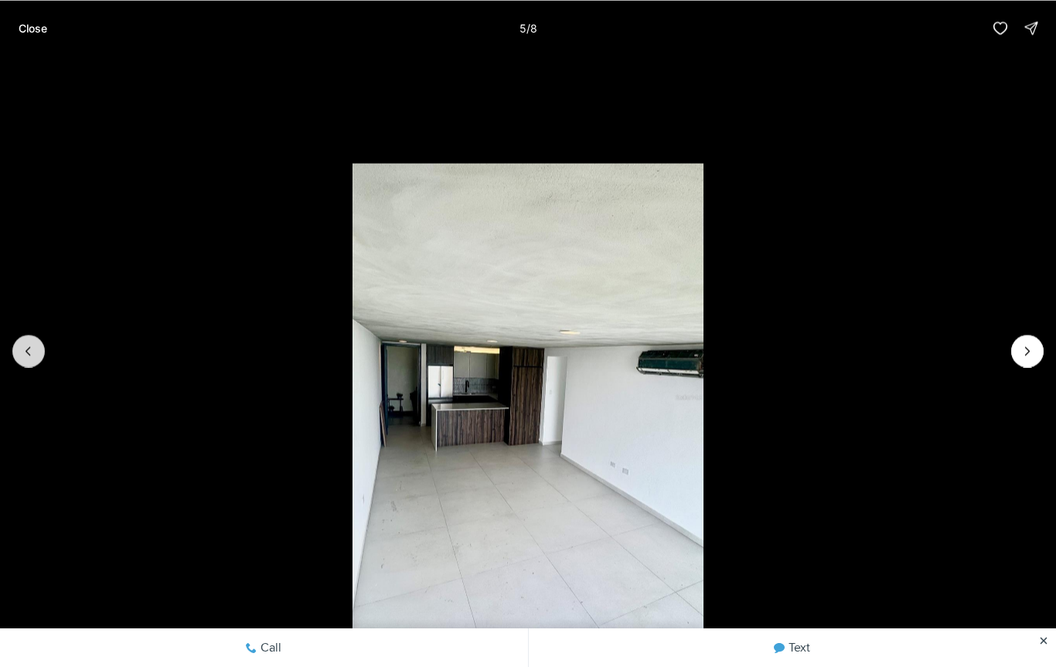
click at [36, 353] on button "Previous slide" at bounding box center [28, 351] width 32 height 32
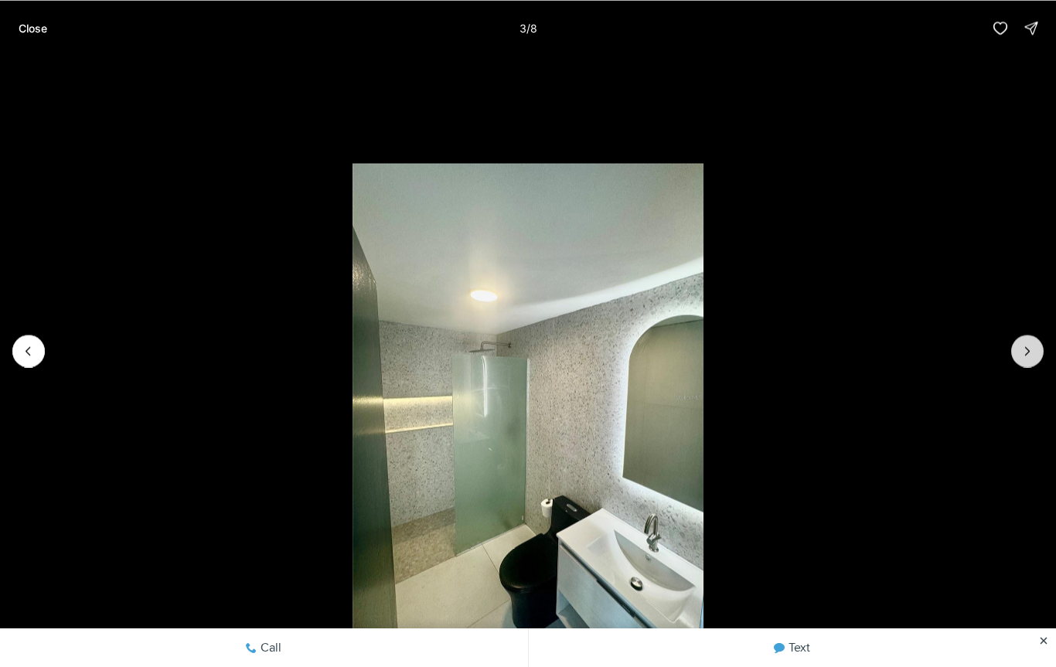
click at [1034, 346] on icon "Next slide" at bounding box center [1027, 350] width 15 height 15
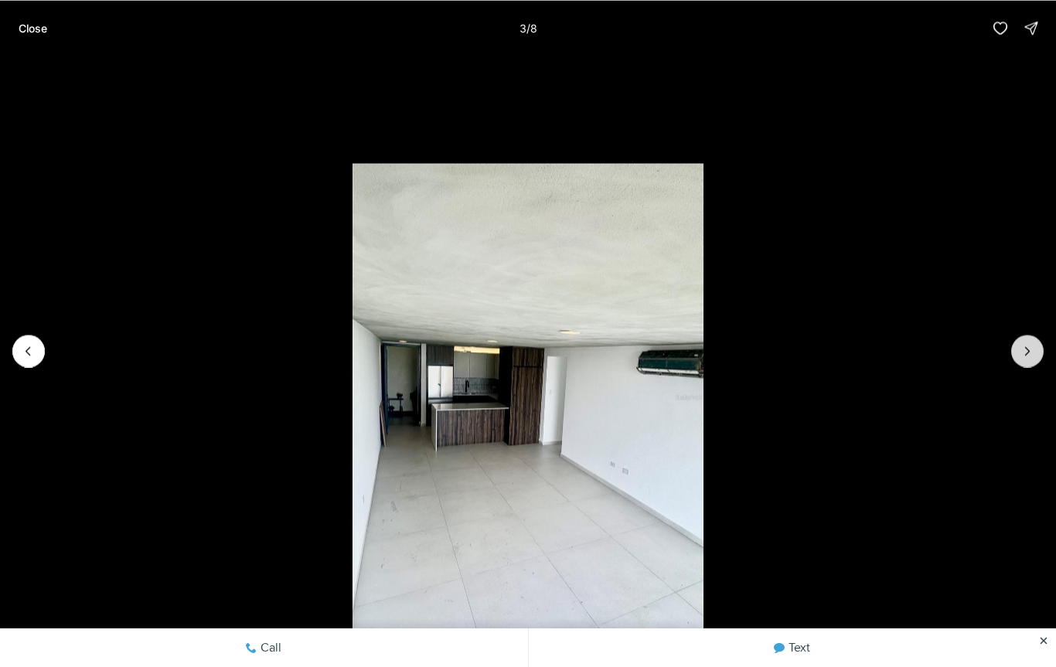
click at [1037, 348] on button "Next slide" at bounding box center [1027, 351] width 32 height 32
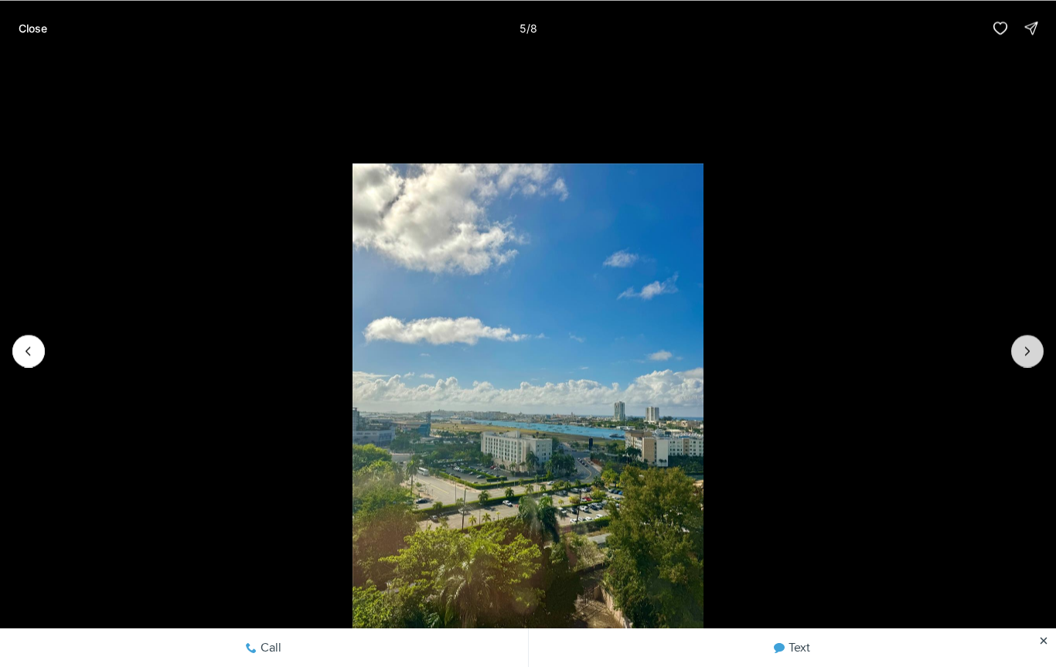
click at [1026, 350] on icon "Next slide" at bounding box center [1027, 350] width 15 height 15
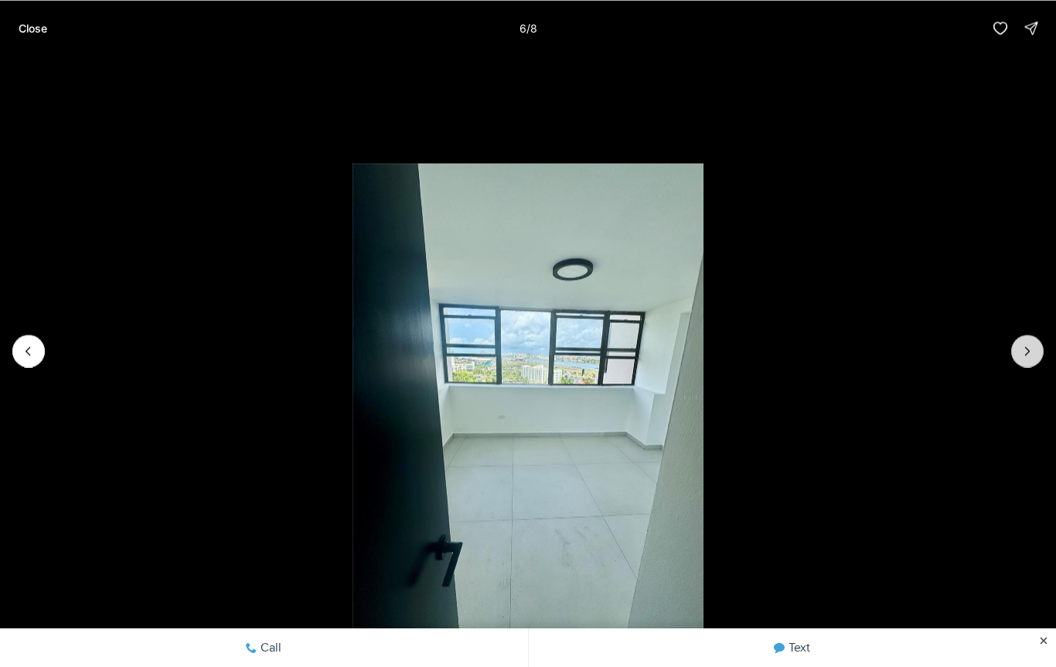
click at [1025, 343] on icon "Next slide" at bounding box center [1027, 350] width 15 height 15
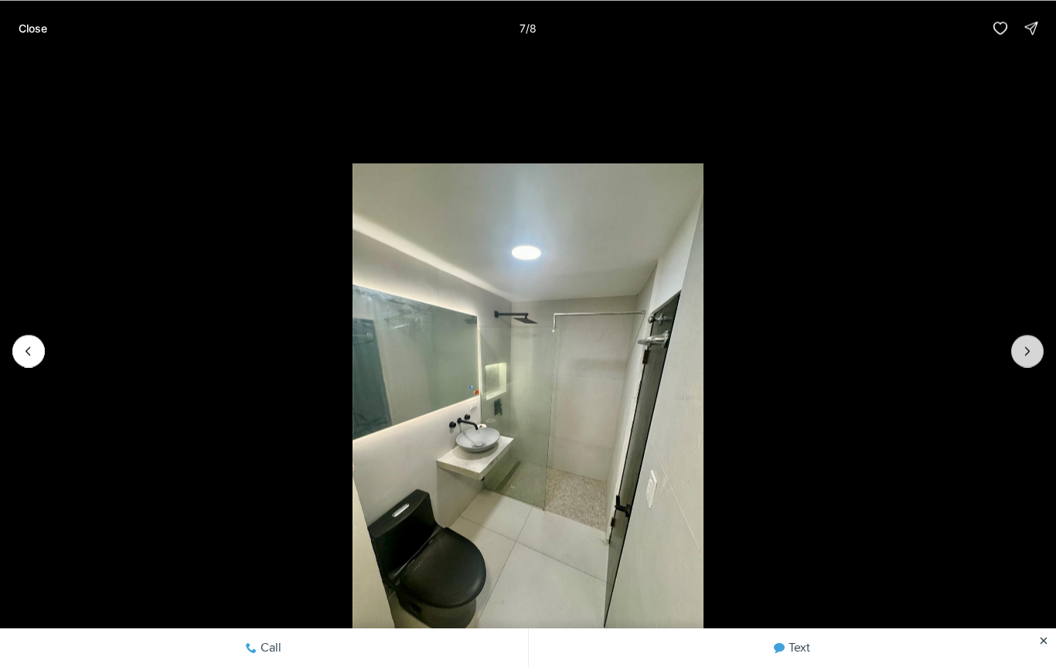
click at [1027, 340] on button "Next slide" at bounding box center [1027, 351] width 32 height 32
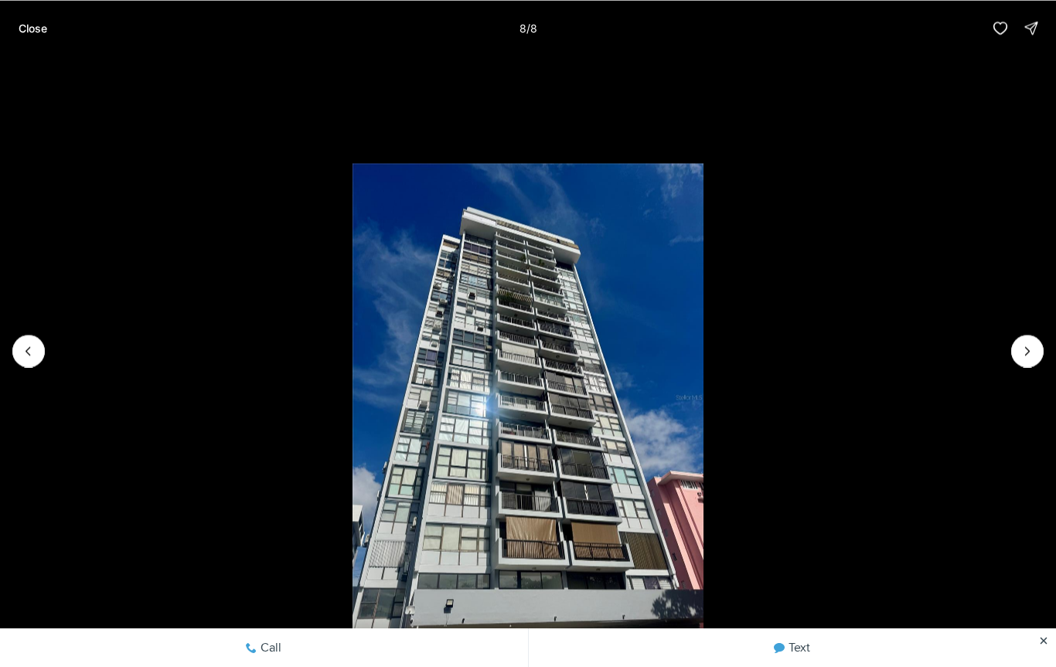
click at [1022, 334] on li "8 of 8" at bounding box center [528, 351] width 1056 height 590
click at [1032, 348] on div at bounding box center [1027, 351] width 32 height 32
click at [28, 37] on button "Close" at bounding box center [32, 27] width 47 height 31
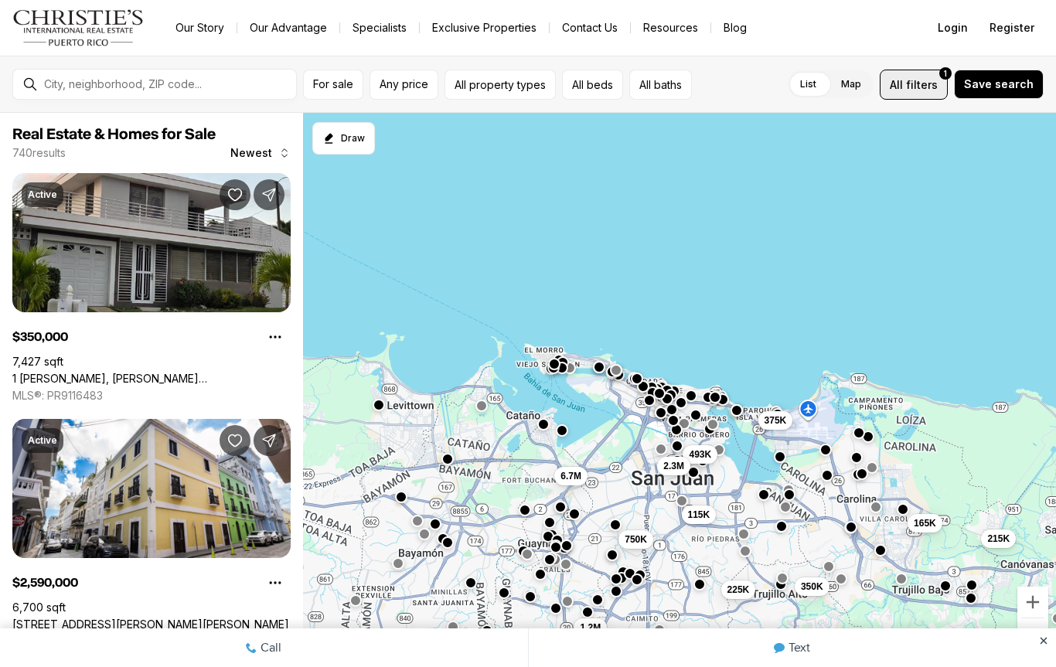
click at [926, 87] on span "filters" at bounding box center [922, 85] width 32 height 16
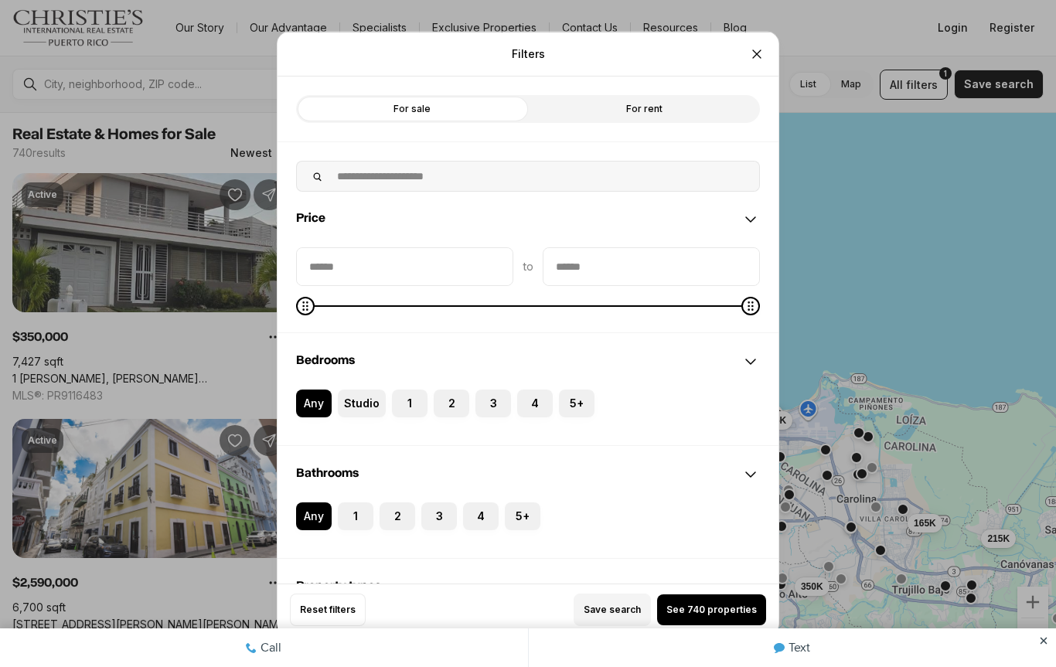
click at [457, 404] on label "2" at bounding box center [452, 403] width 36 height 28
click at [449, 404] on button "2" at bounding box center [441, 396] width 15 height 15
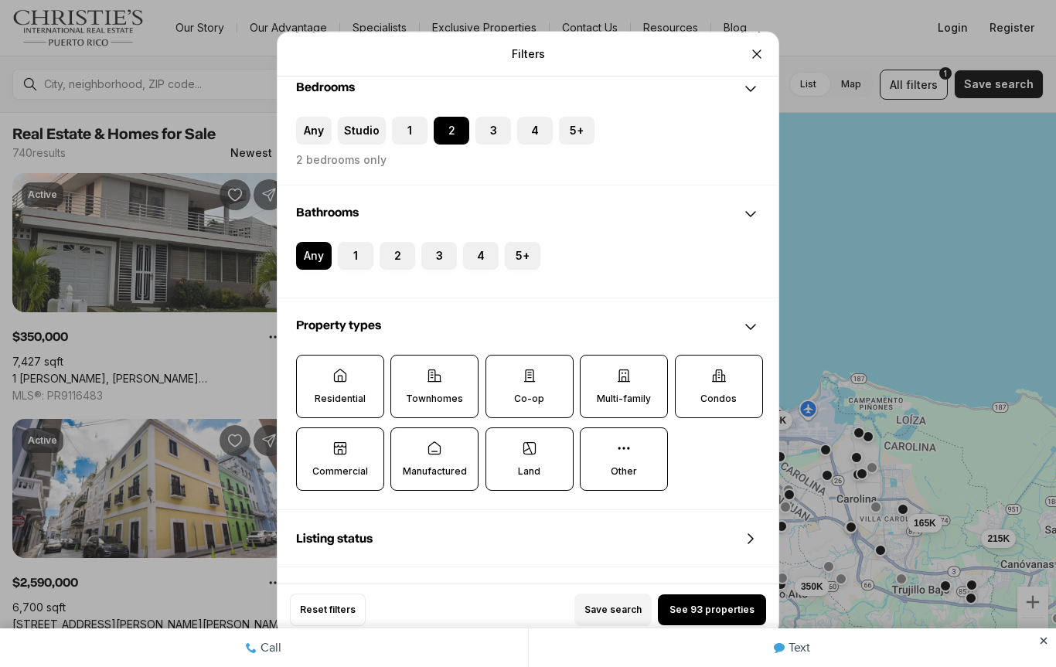
scroll to position [274, 0]
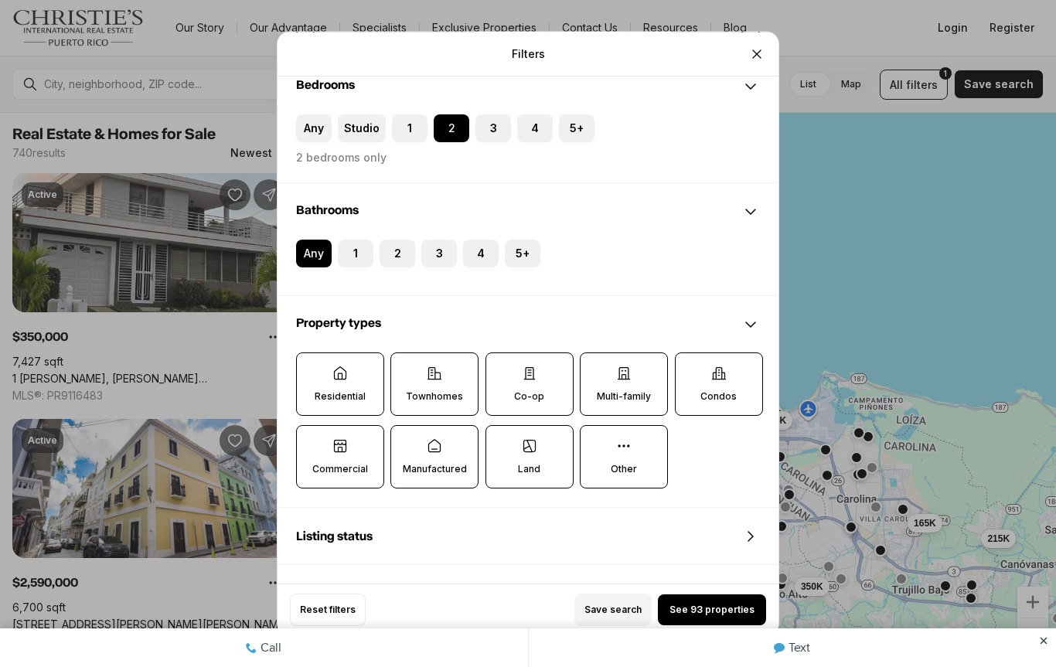
click at [359, 267] on label "1" at bounding box center [356, 254] width 36 height 28
click at [353, 255] on button "1" at bounding box center [345, 247] width 15 height 15
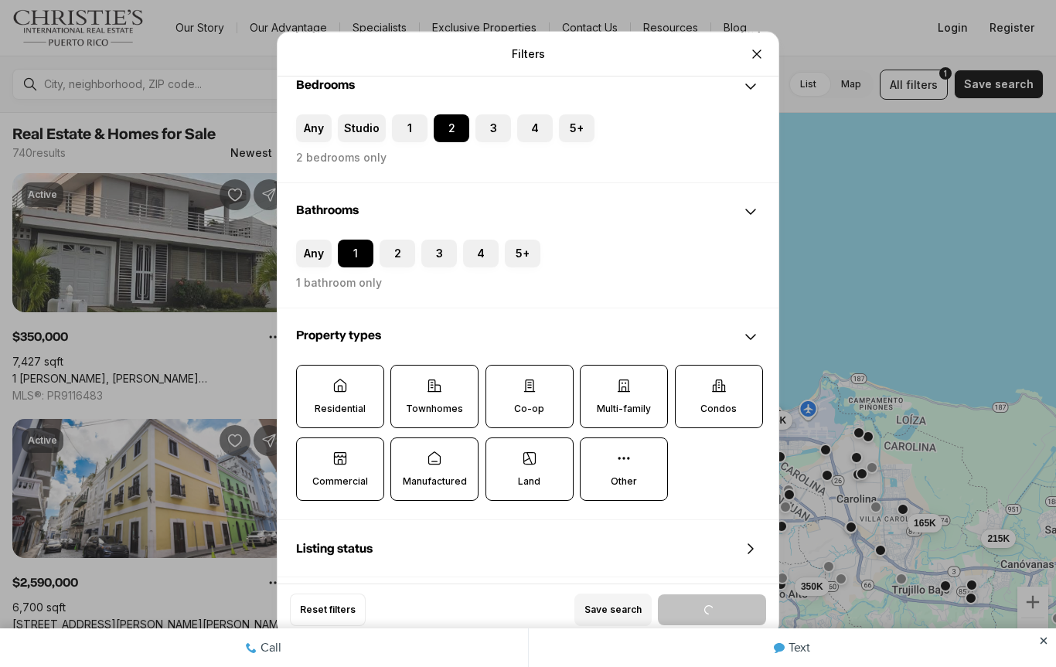
click at [387, 254] on button "2" at bounding box center [387, 247] width 15 height 15
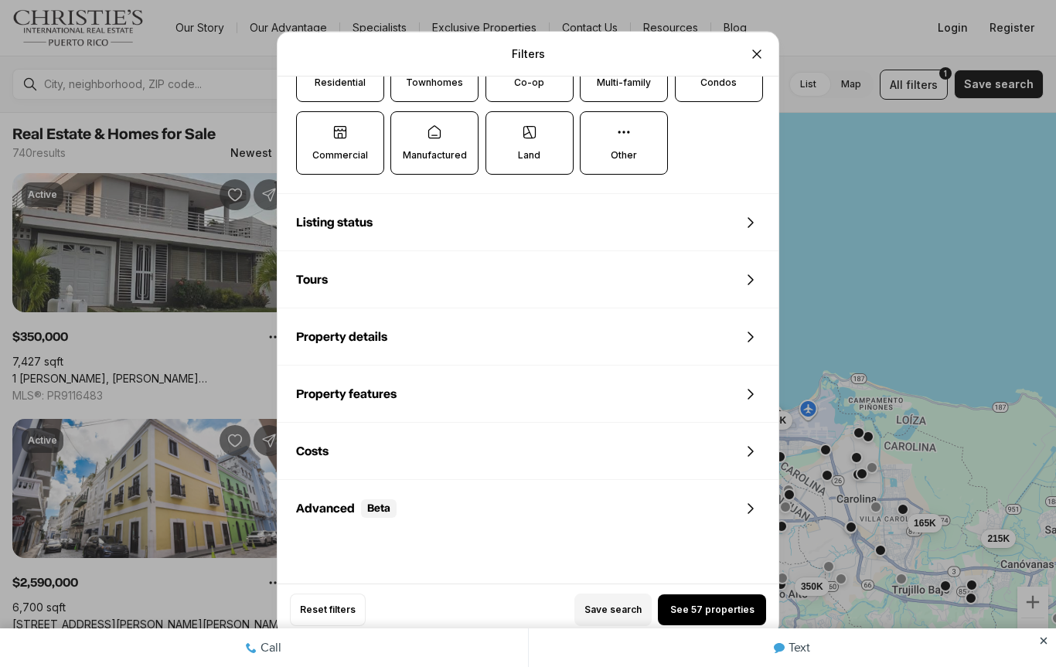
scroll to position [598, 0]
click at [741, 411] on div "Property features" at bounding box center [528, 397] width 501 height 56
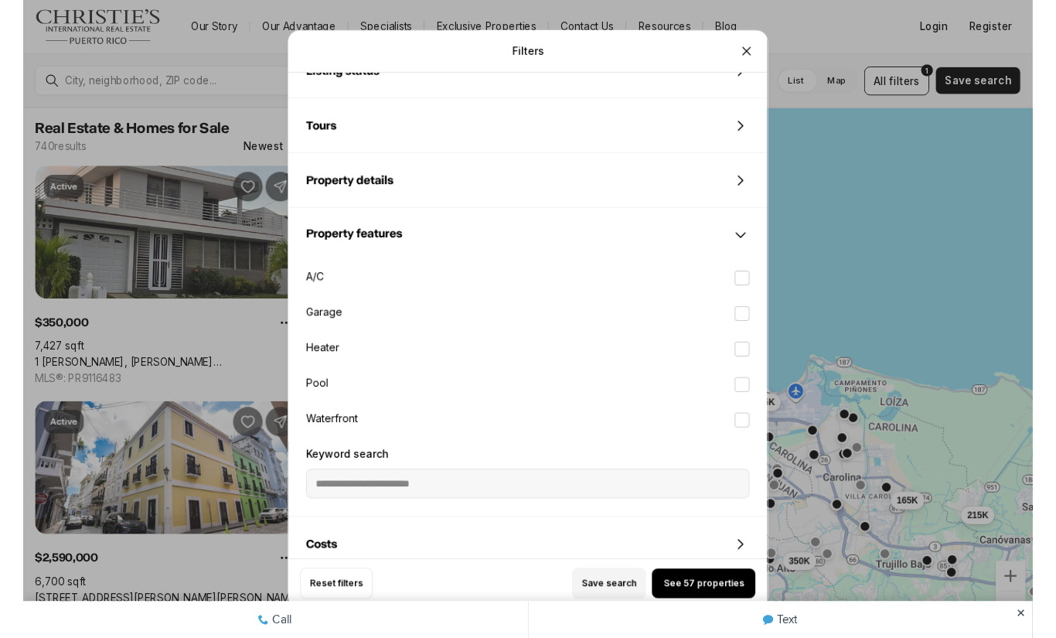
scroll to position [749, 0]
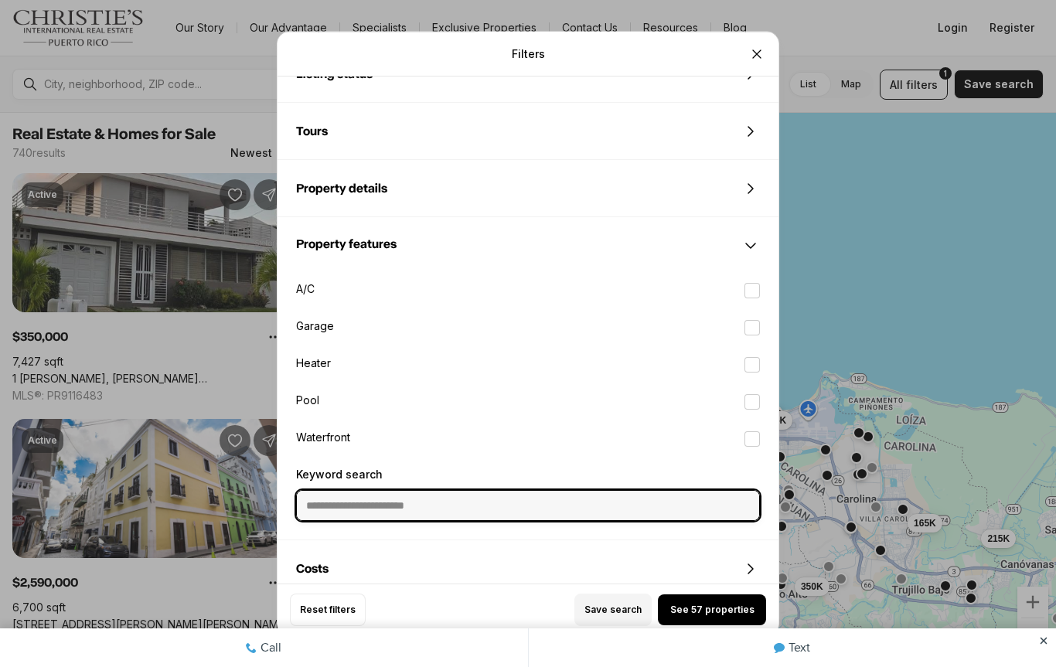
click at [580, 502] on input "Keyword search" at bounding box center [528, 505] width 462 height 29
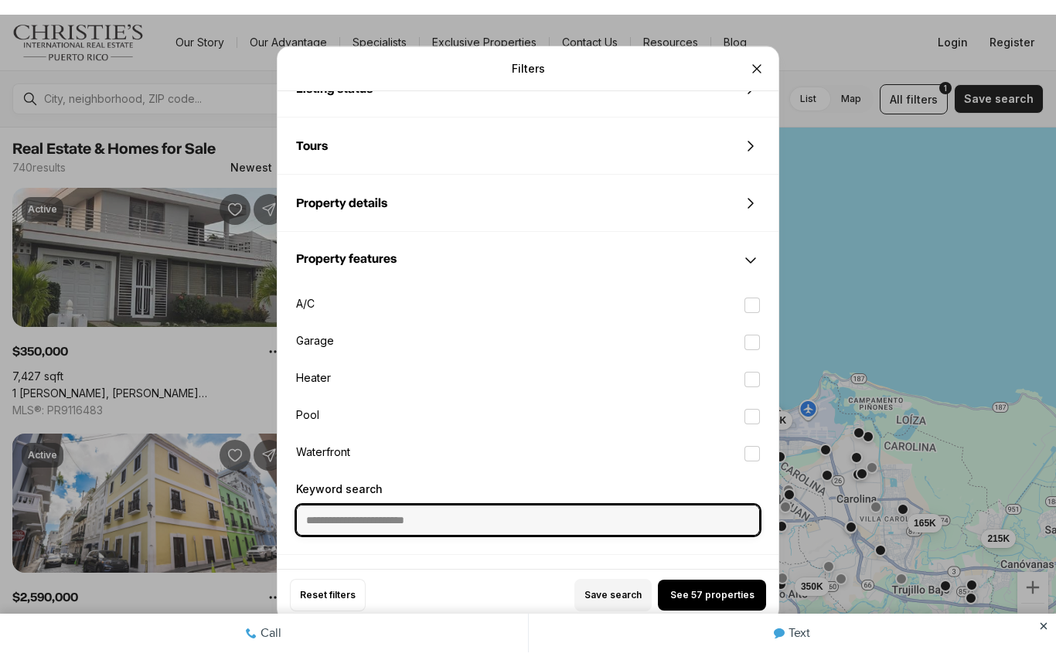
scroll to position [749, 0]
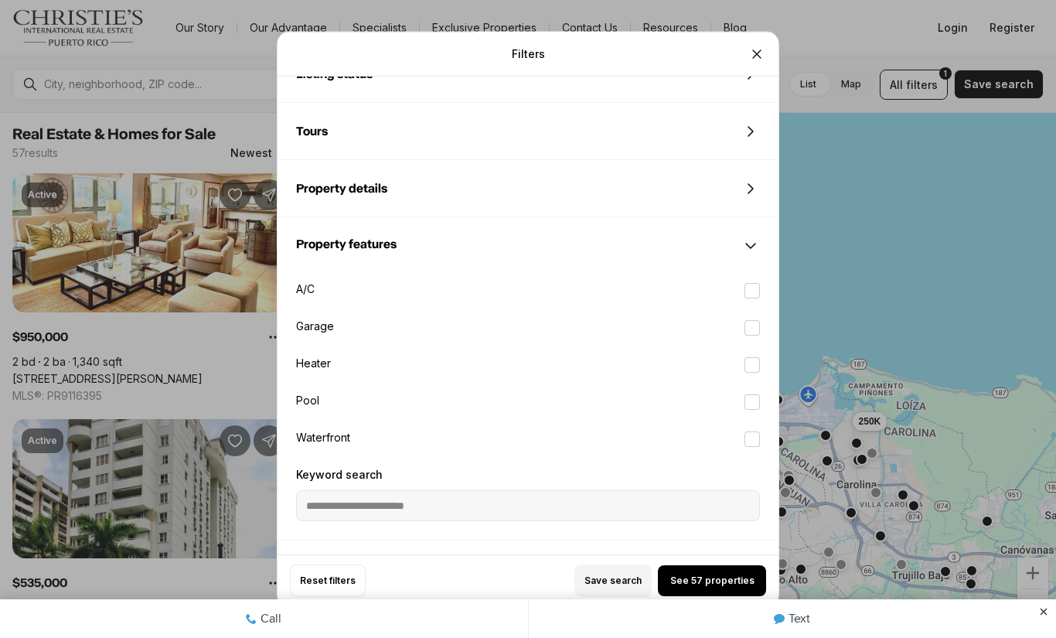
click at [751, 298] on button "A/C" at bounding box center [751, 290] width 15 height 15
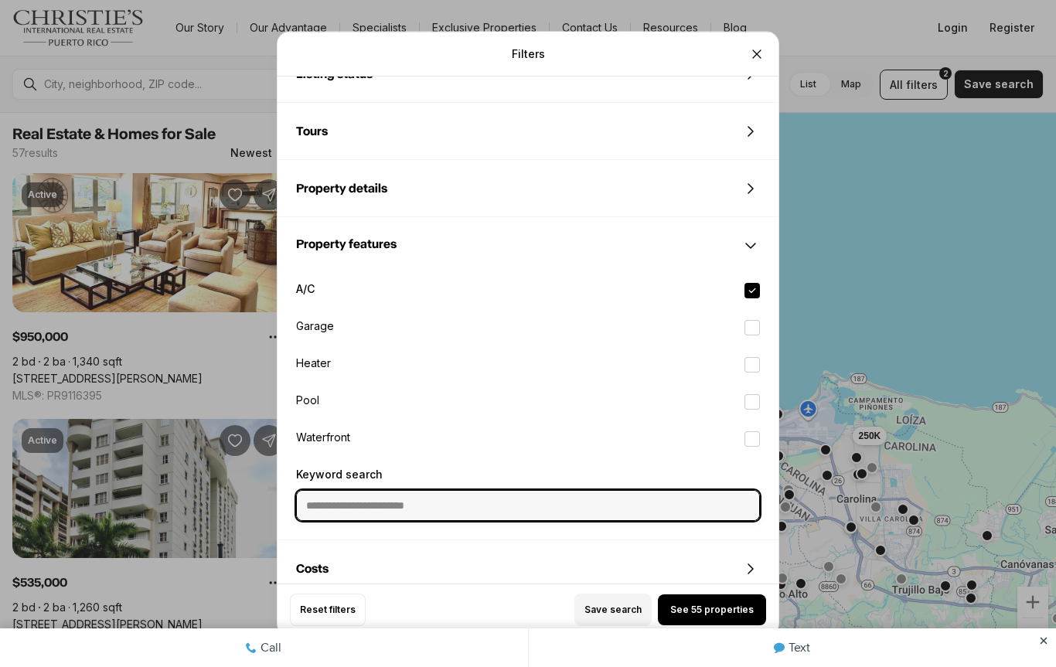
click at [579, 508] on input "Keyword search" at bounding box center [528, 505] width 462 height 29
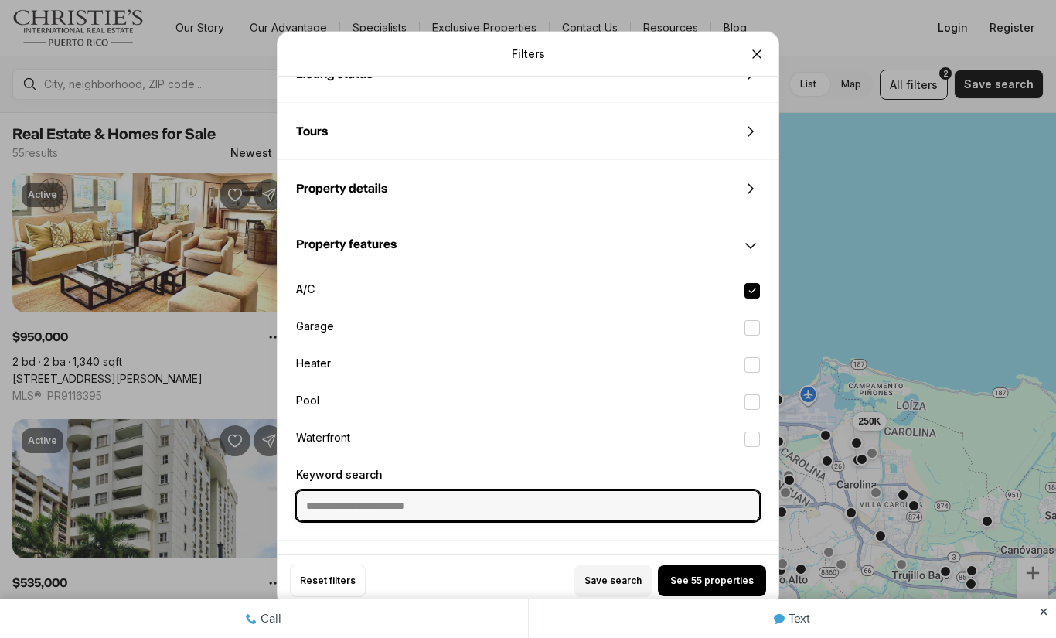
scroll to position [749, 0]
type input "*"
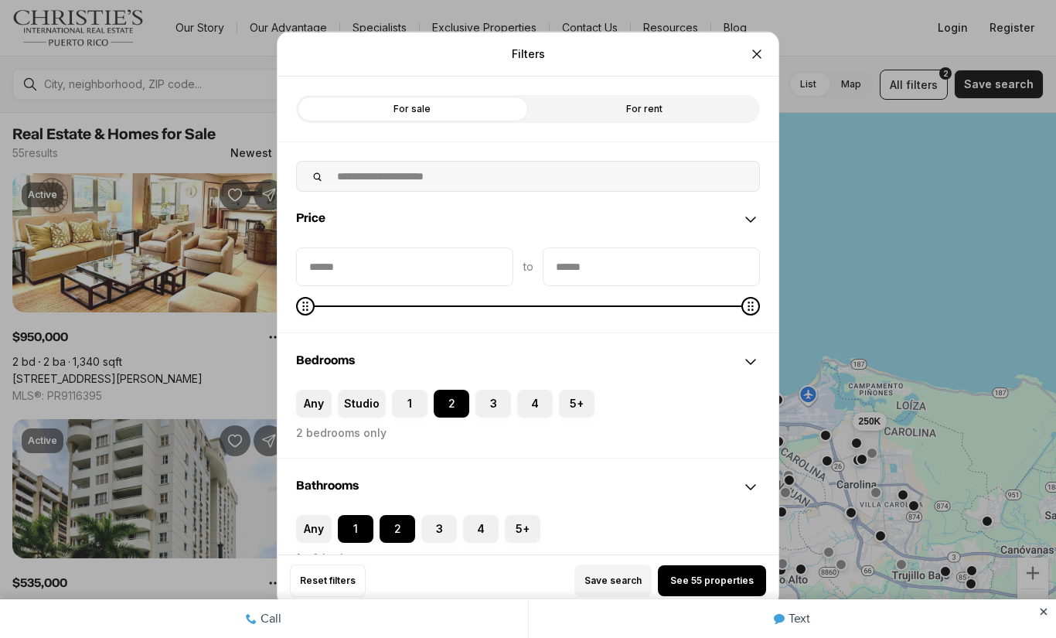
click at [702, 107] on label "For rent" at bounding box center [644, 108] width 232 height 28
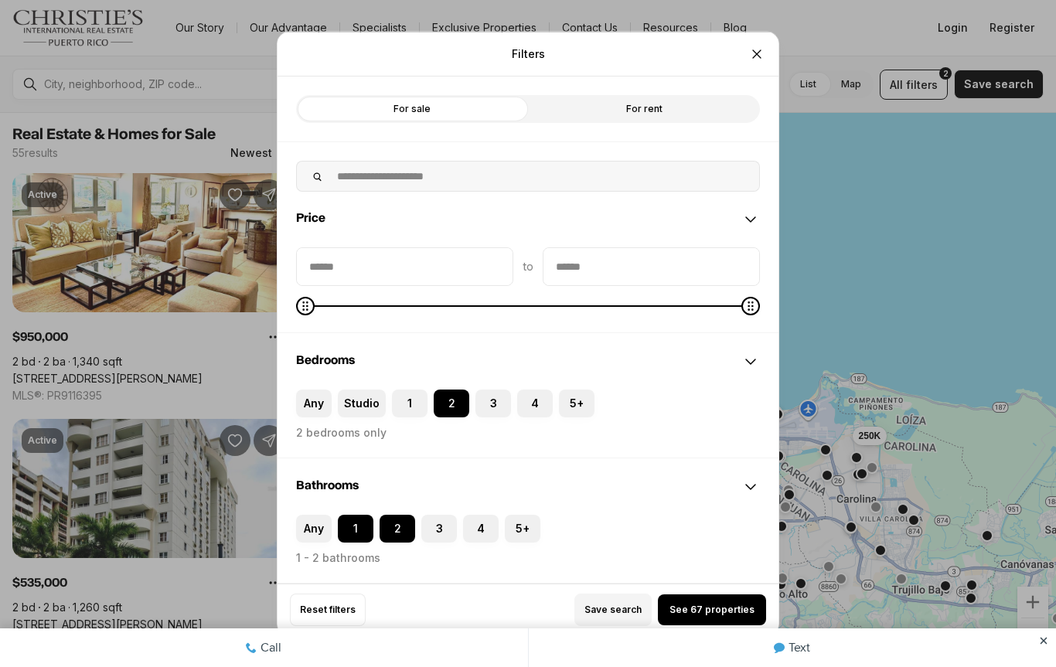
click at [736, 587] on div "Reset filters Save search See 67 properties" at bounding box center [528, 610] width 501 height 52
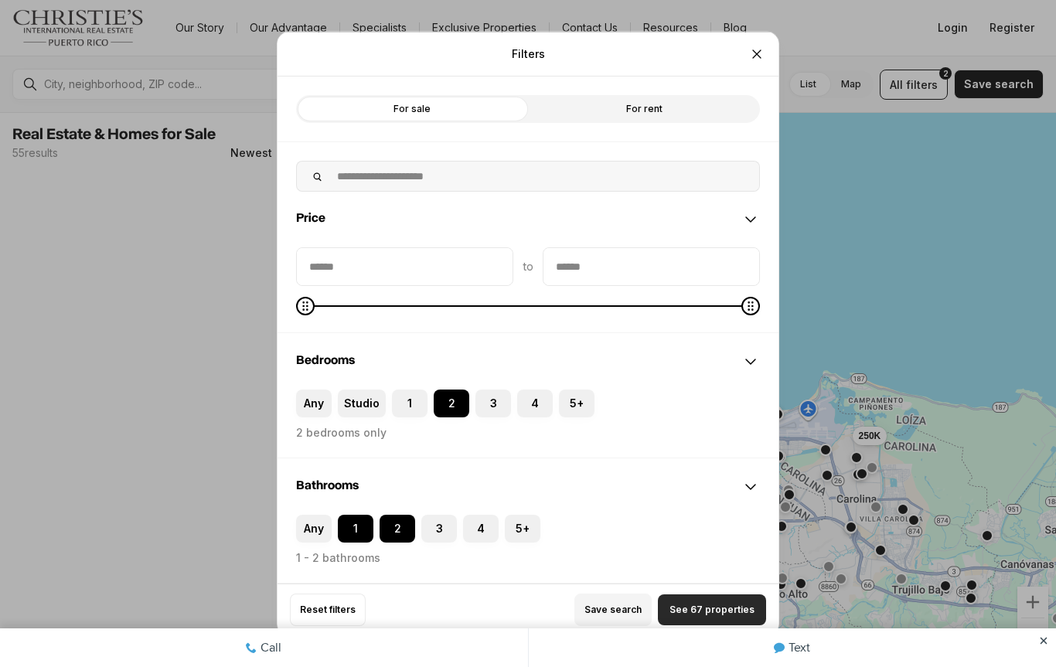
click at [726, 616] on button "See 67 properties" at bounding box center [712, 609] width 108 height 31
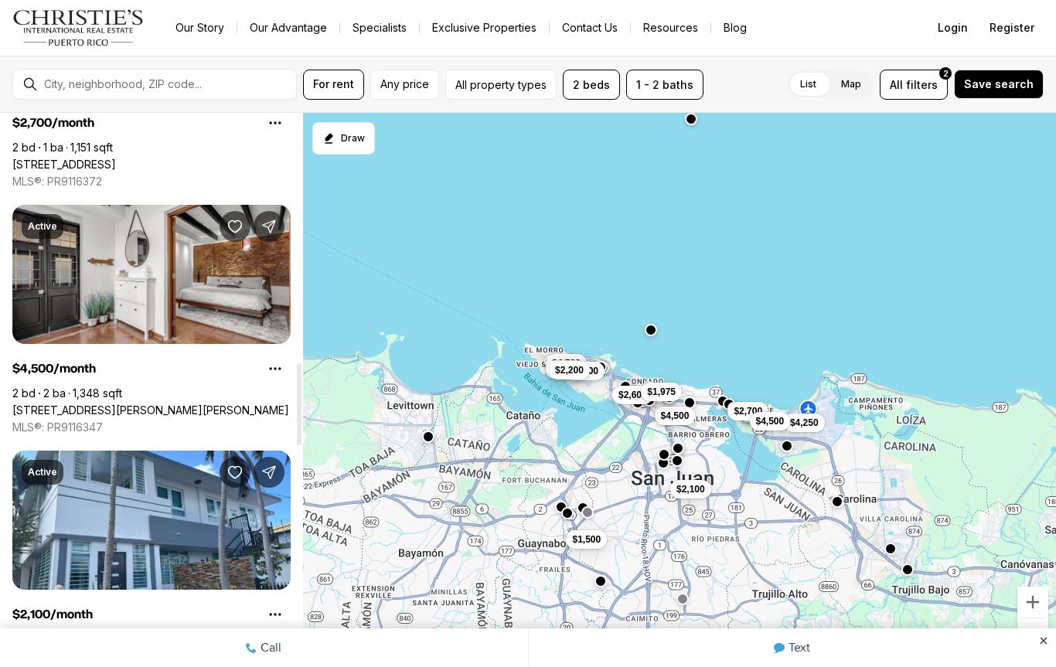
scroll to position [1691, 0]
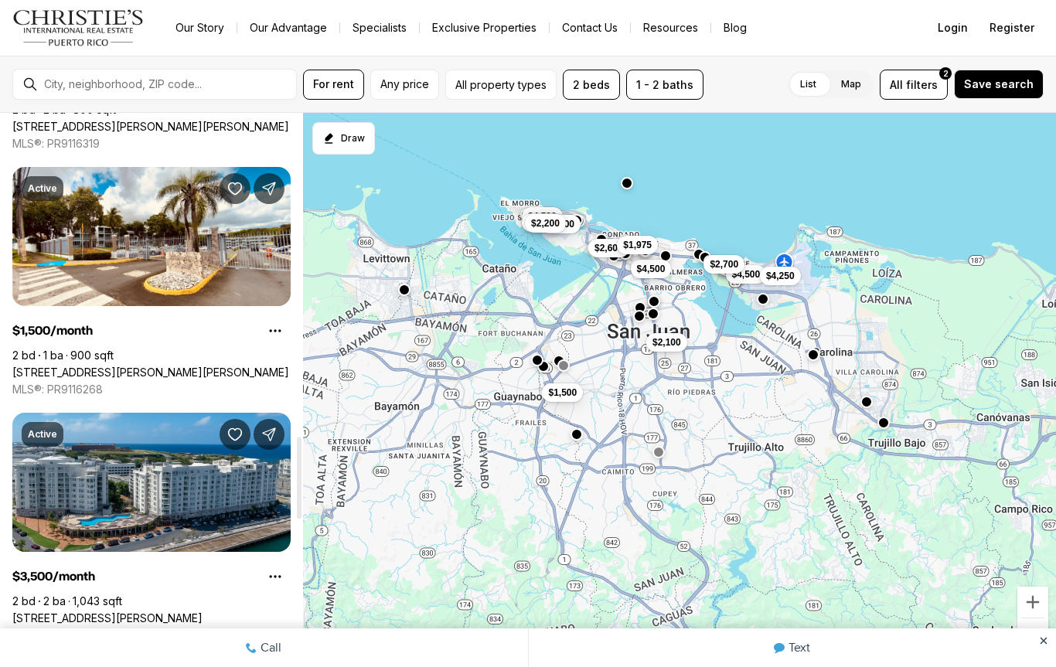
scroll to position [2219, 0]
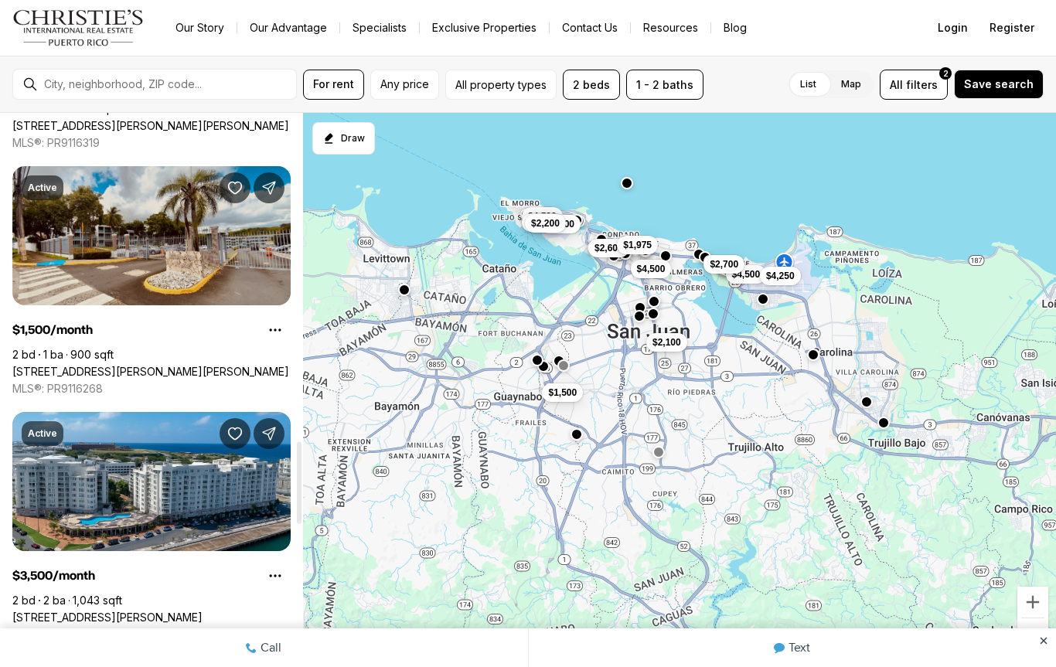
click at [62, 365] on link "[STREET_ADDRESS][PERSON_NAME][PERSON_NAME]" at bounding box center [150, 372] width 277 height 14
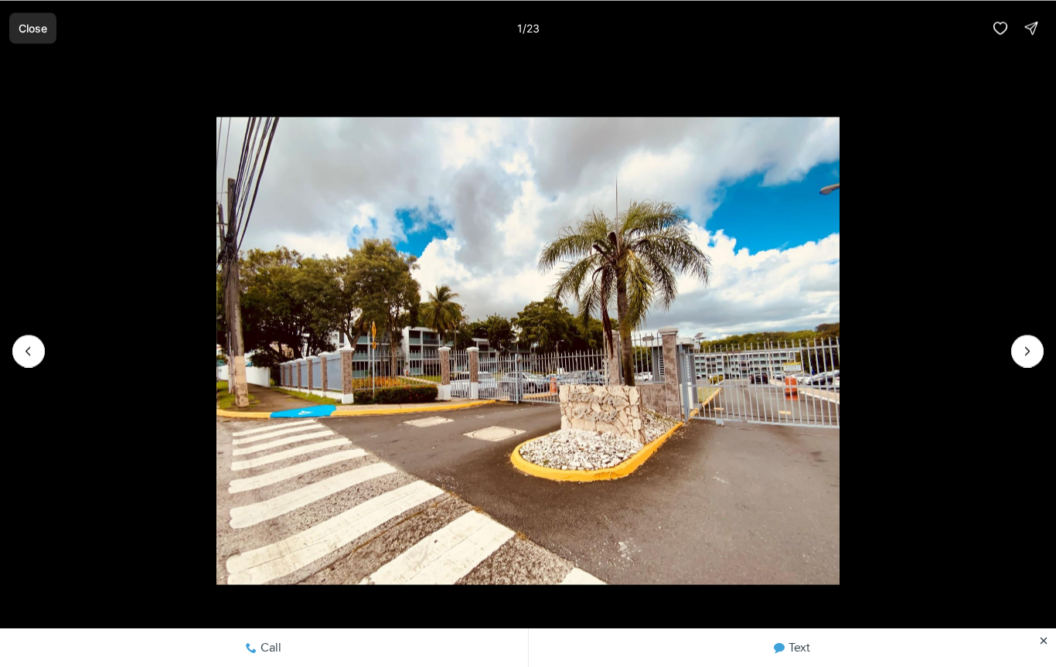
click at [25, 31] on p "Close" at bounding box center [33, 28] width 29 height 12
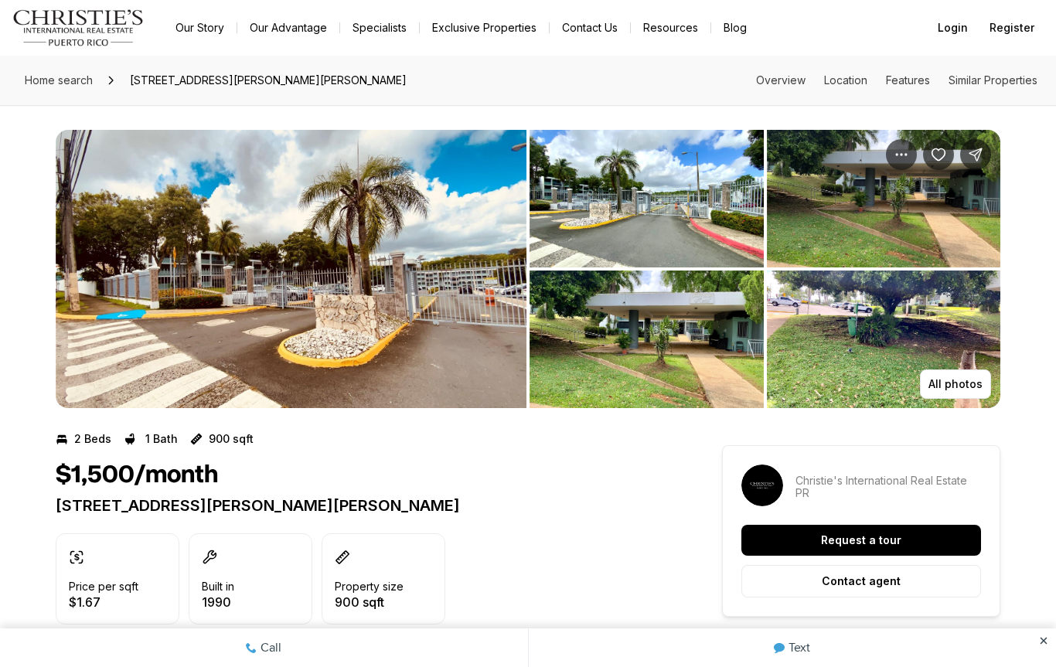
click at [114, 278] on img "View image gallery" at bounding box center [291, 269] width 471 height 278
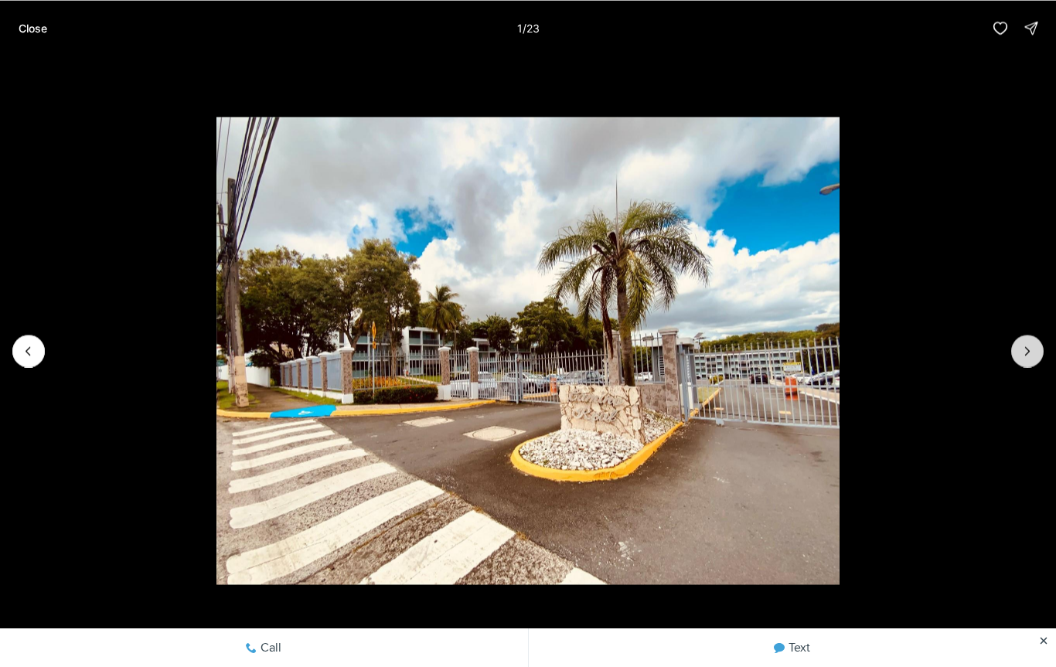
click at [1023, 358] on icon "Next slide" at bounding box center [1027, 350] width 15 height 15
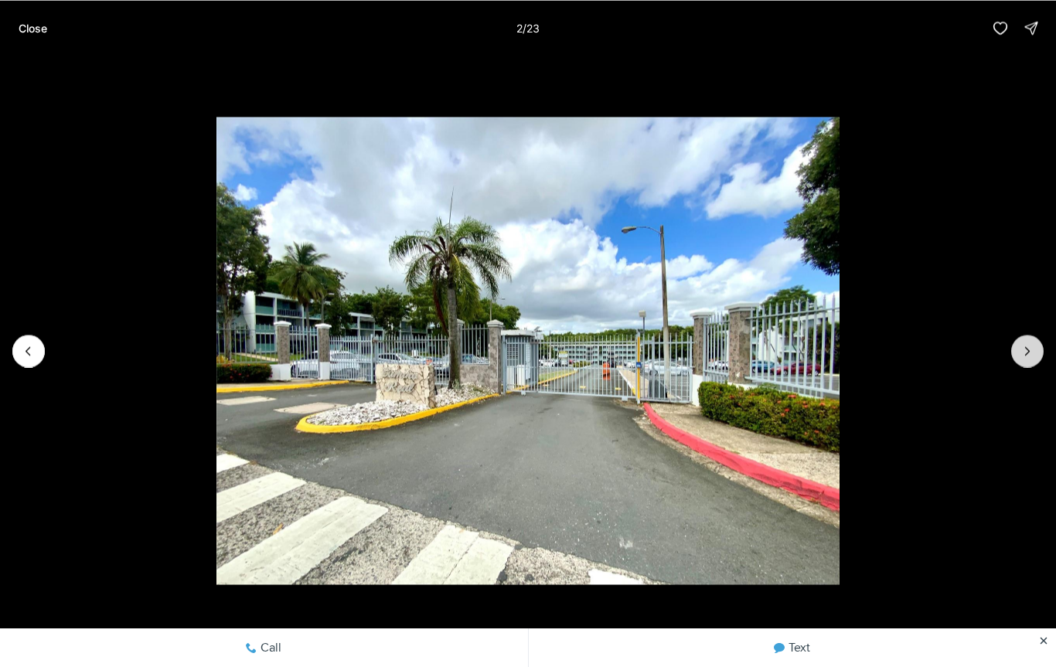
click at [1035, 343] on button "Next slide" at bounding box center [1027, 351] width 32 height 32
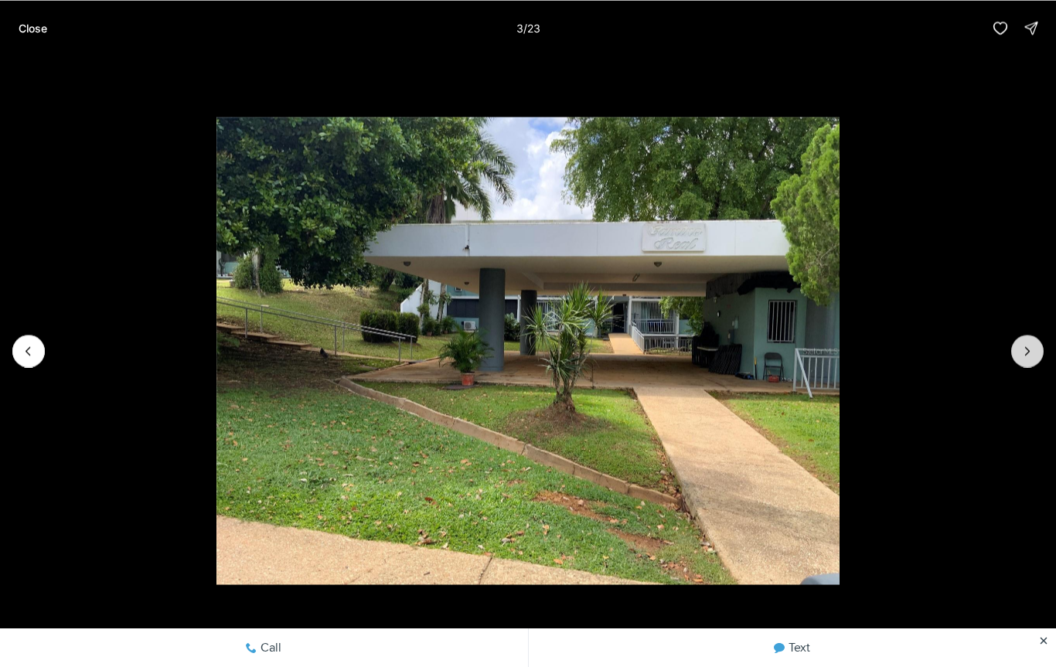
click at [1035, 337] on button "Next slide" at bounding box center [1027, 351] width 32 height 32
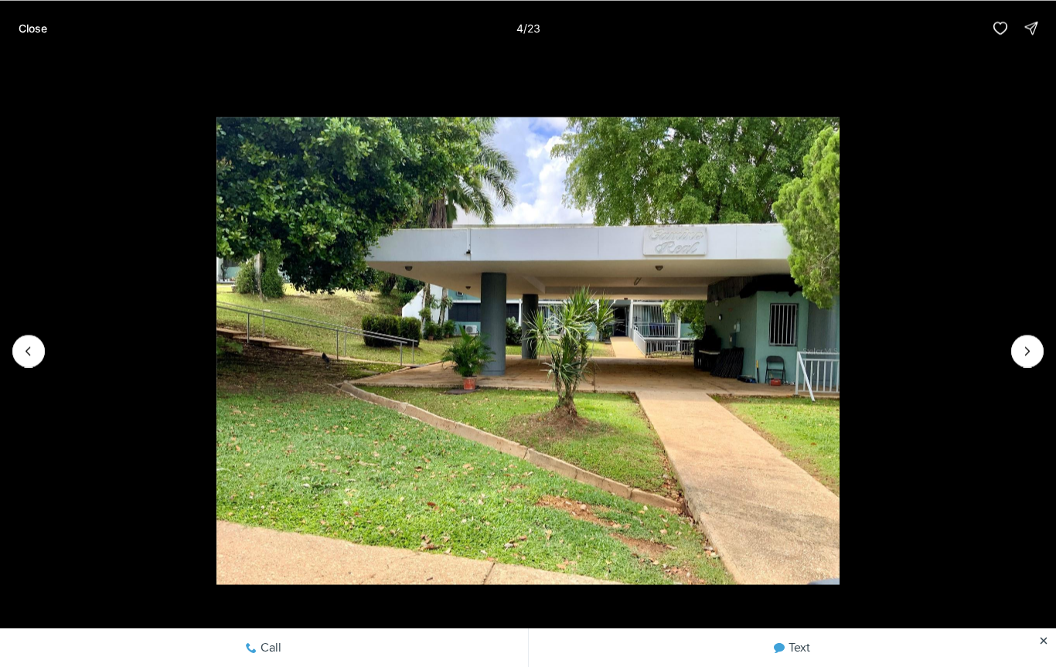
click at [839, 333] on img "4 of 23" at bounding box center [527, 350] width 622 height 467
click at [839, 335] on img "4 of 23" at bounding box center [527, 350] width 622 height 467
click at [1033, 350] on icon "Next slide" at bounding box center [1027, 350] width 15 height 15
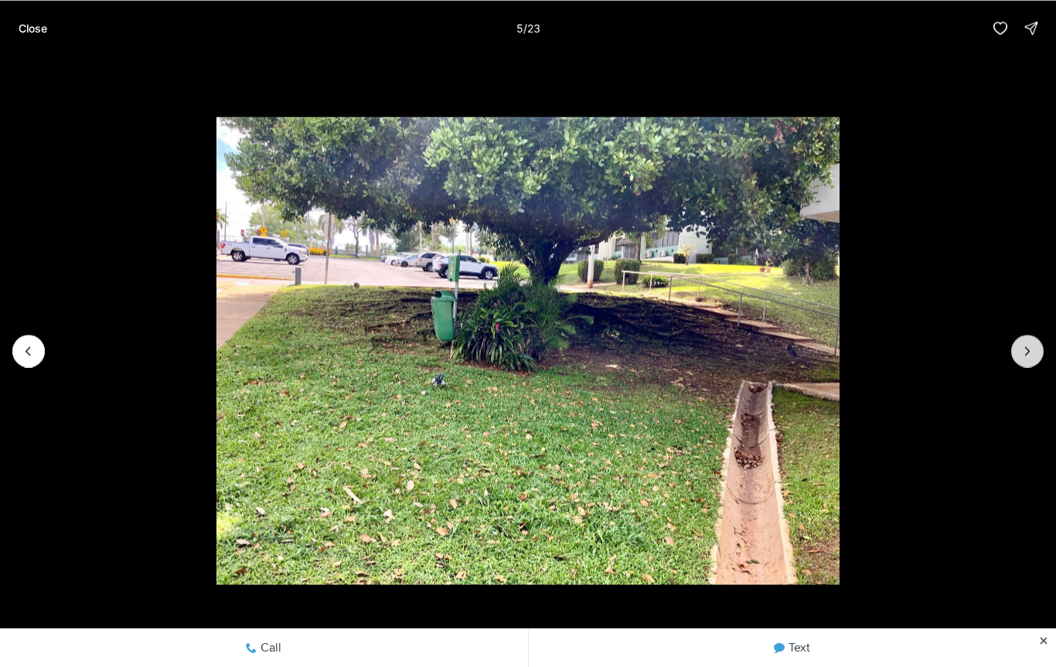
click at [1034, 350] on icon "Next slide" at bounding box center [1027, 350] width 15 height 15
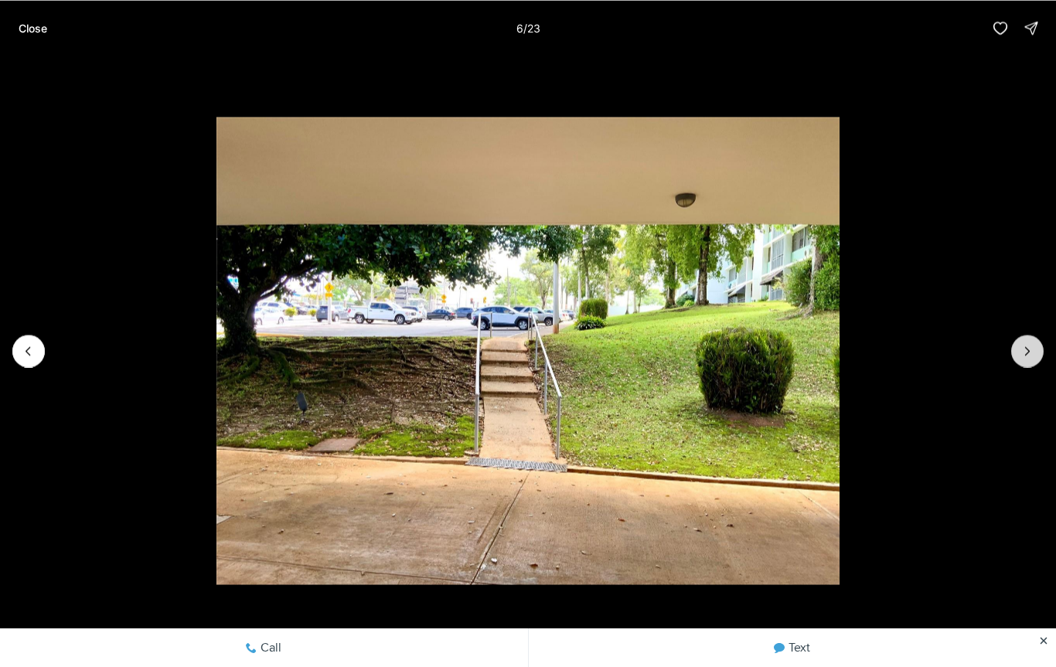
click at [1032, 346] on icon "Next slide" at bounding box center [1027, 350] width 15 height 15
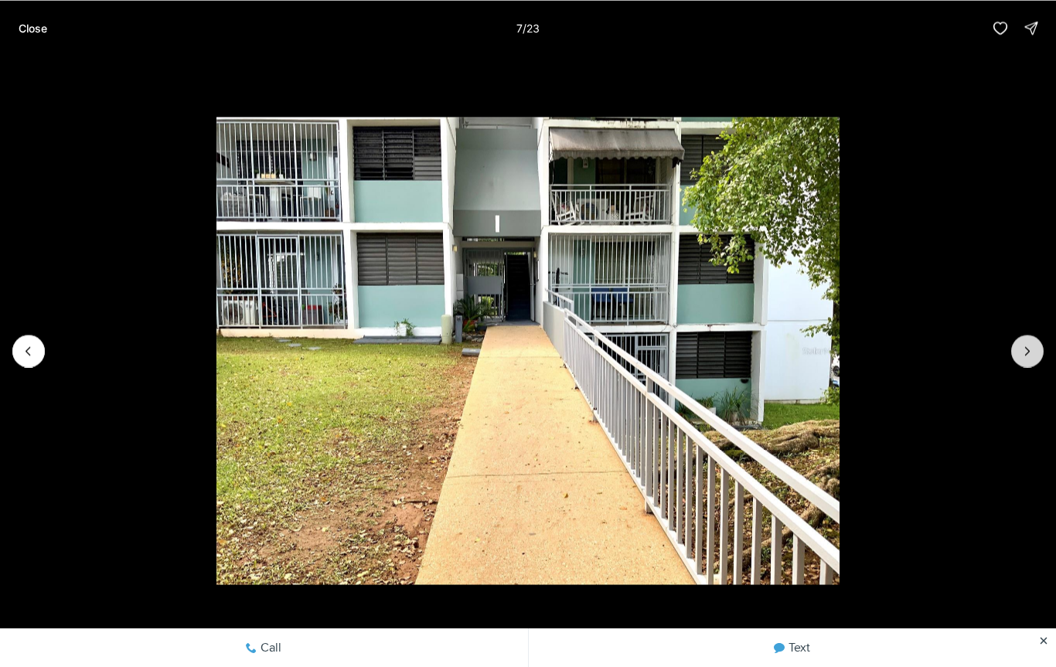
click at [1034, 343] on icon "Next slide" at bounding box center [1027, 350] width 15 height 15
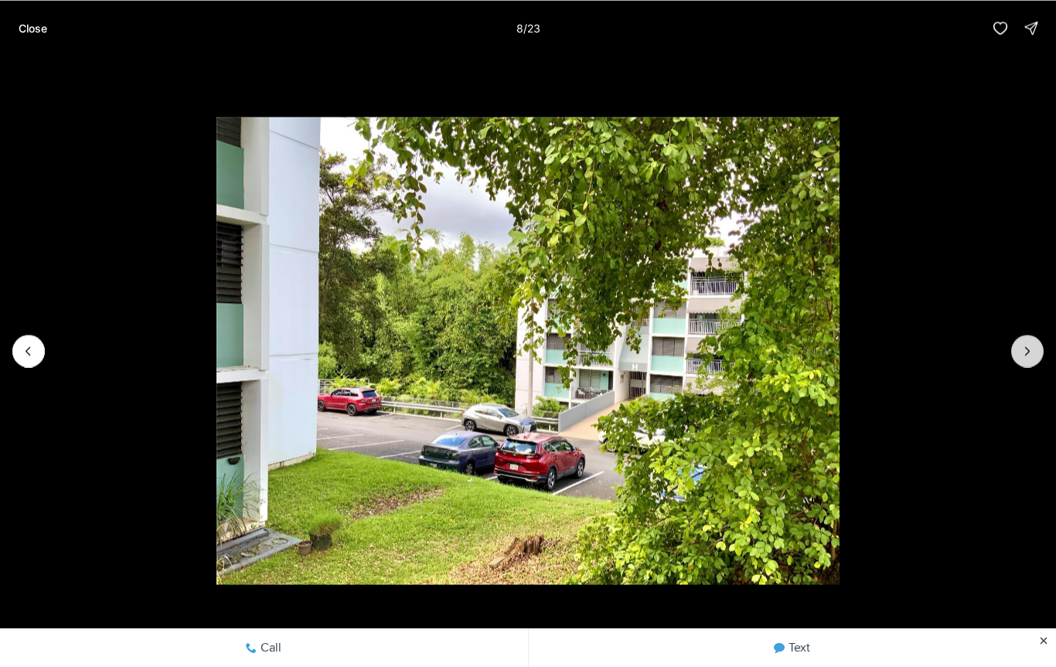
click at [1032, 353] on icon "Next slide" at bounding box center [1027, 350] width 15 height 15
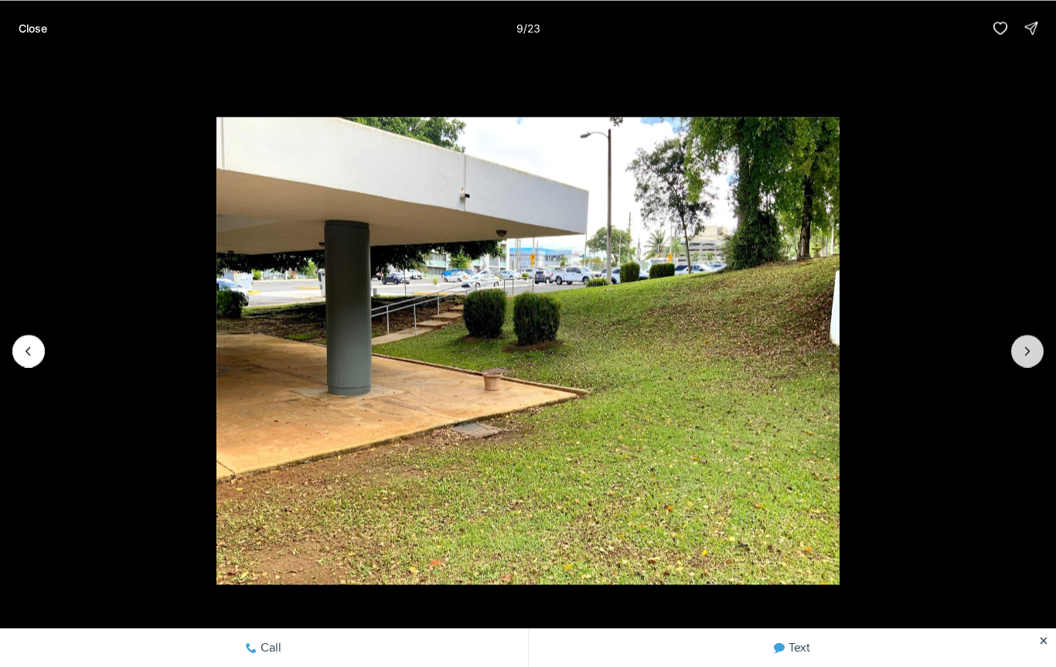
click at [1030, 344] on icon "Next slide" at bounding box center [1027, 350] width 15 height 15
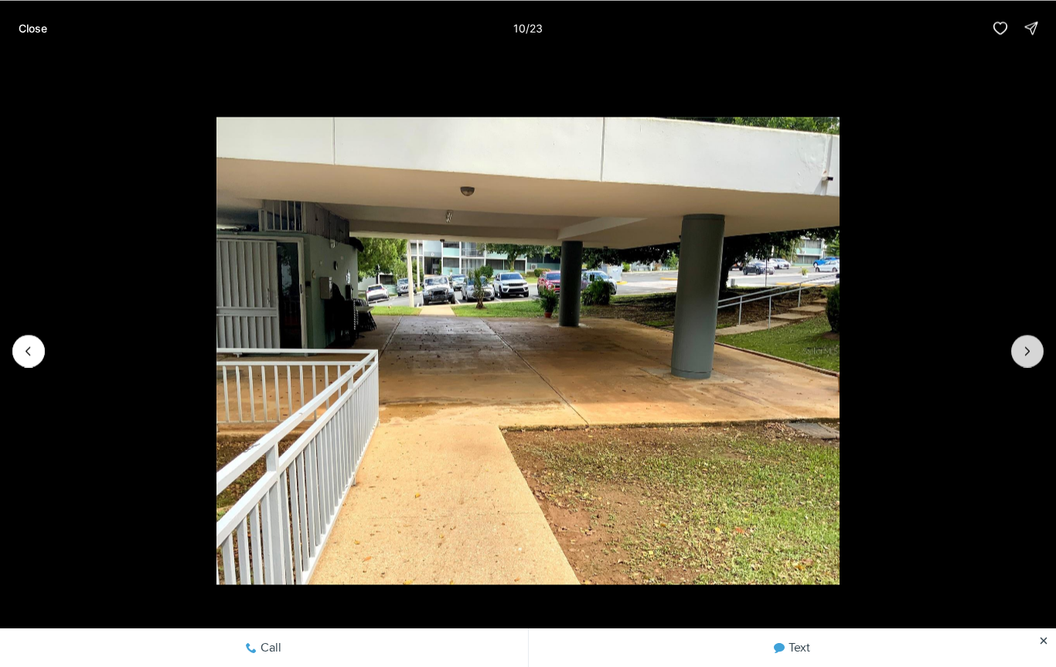
click at [1033, 344] on icon "Next slide" at bounding box center [1027, 350] width 15 height 15
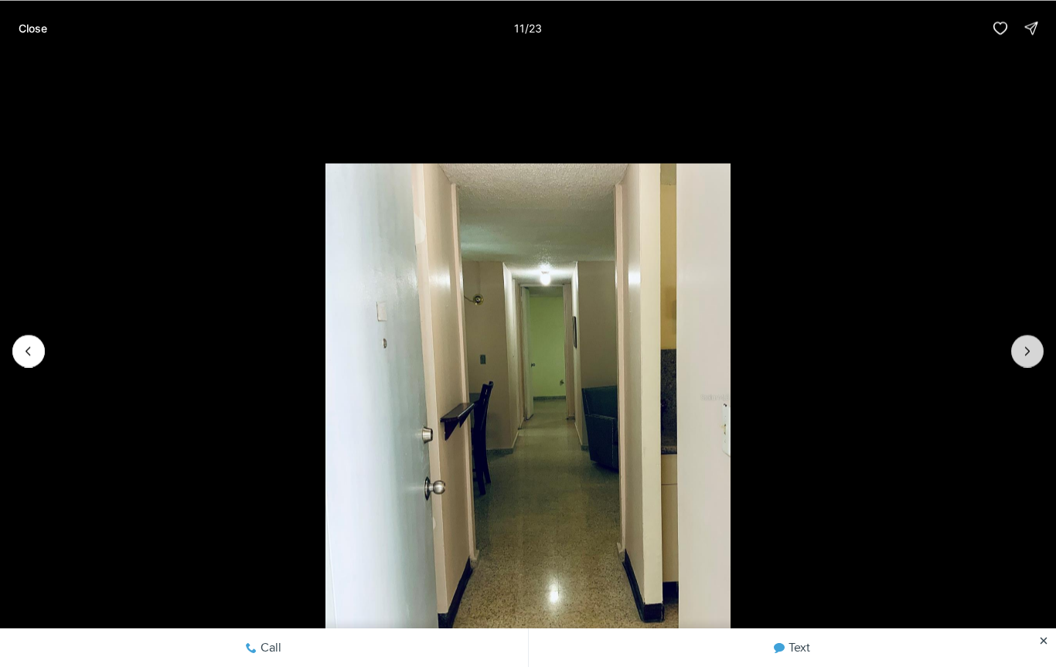
click at [1034, 345] on icon "Next slide" at bounding box center [1027, 350] width 15 height 15
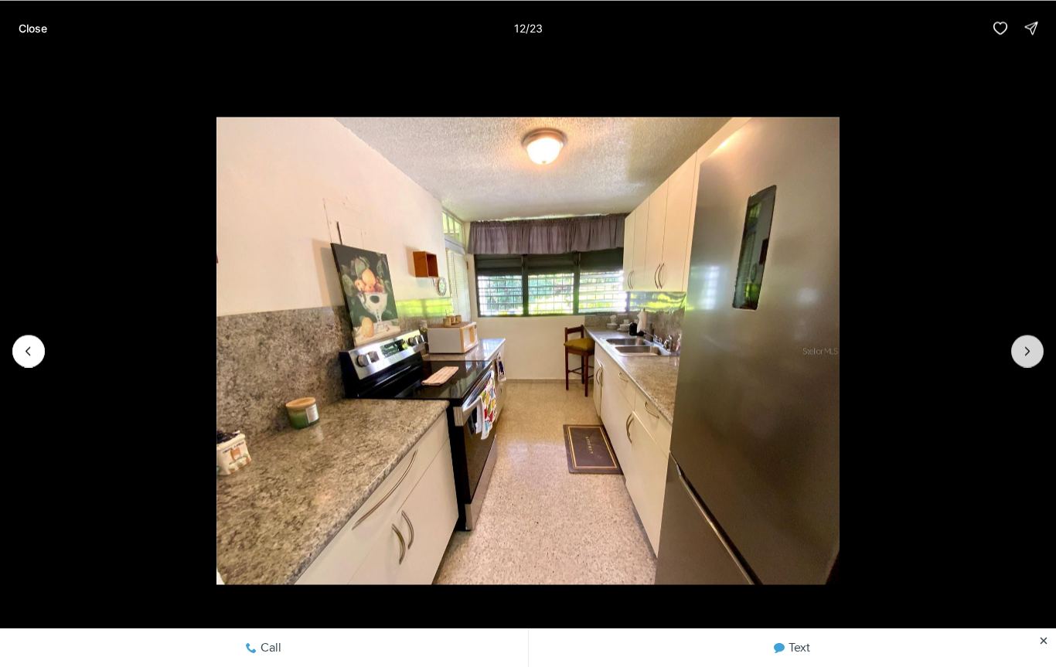
click at [1031, 350] on icon "Next slide" at bounding box center [1027, 350] width 15 height 15
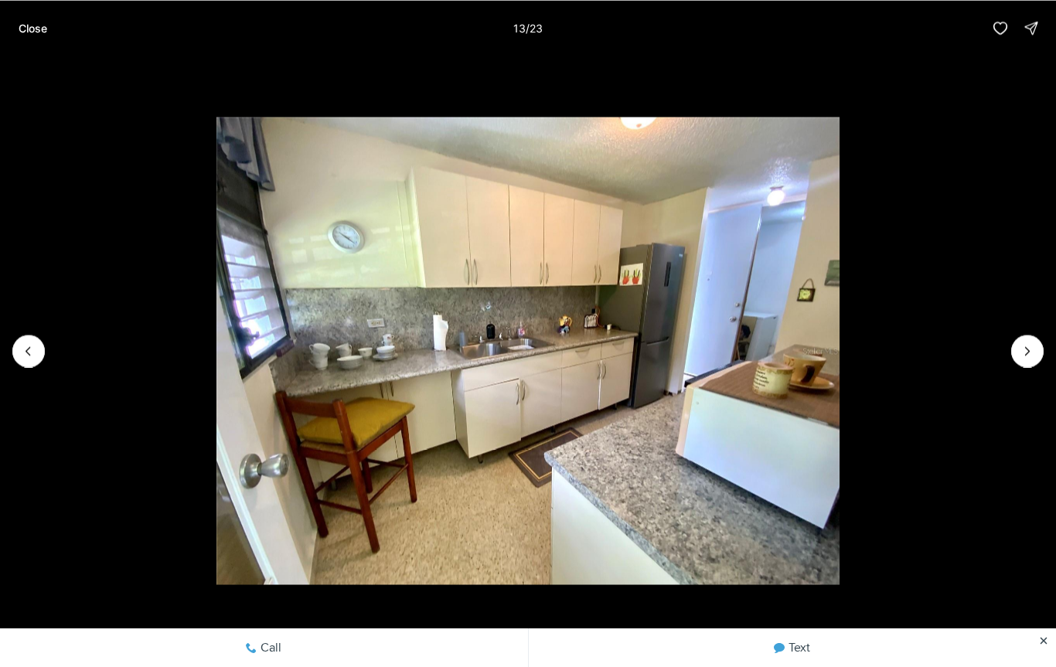
click at [839, 335] on img "13 of 23" at bounding box center [527, 350] width 622 height 467
click at [1037, 346] on button "Next slide" at bounding box center [1027, 351] width 32 height 32
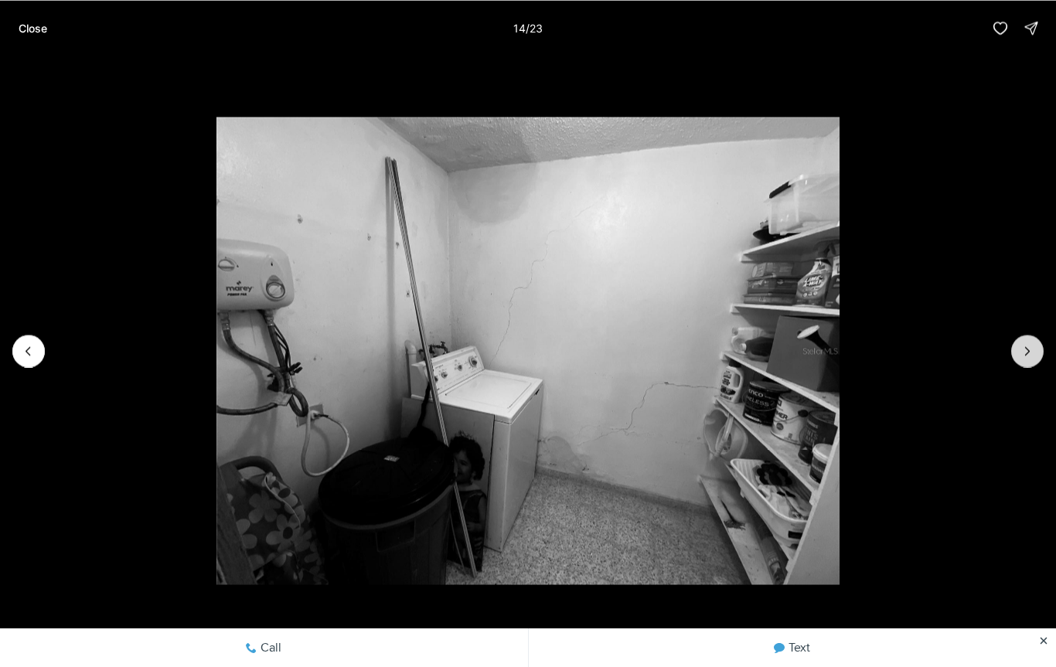
click at [1036, 342] on button "Next slide" at bounding box center [1027, 351] width 32 height 32
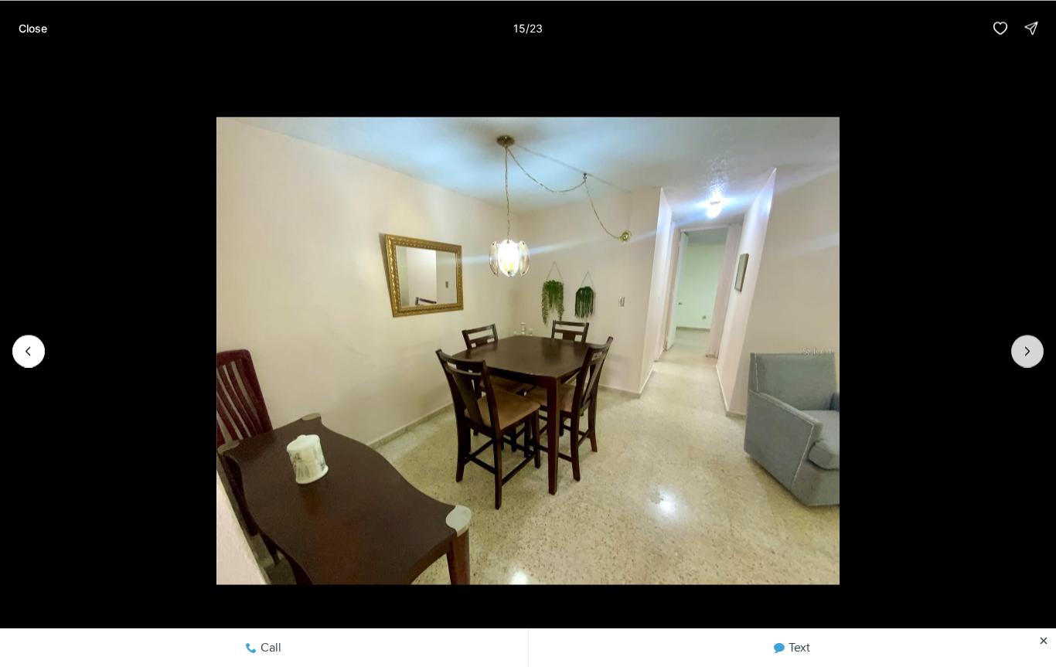
click at [1035, 339] on button "Next slide" at bounding box center [1027, 351] width 32 height 32
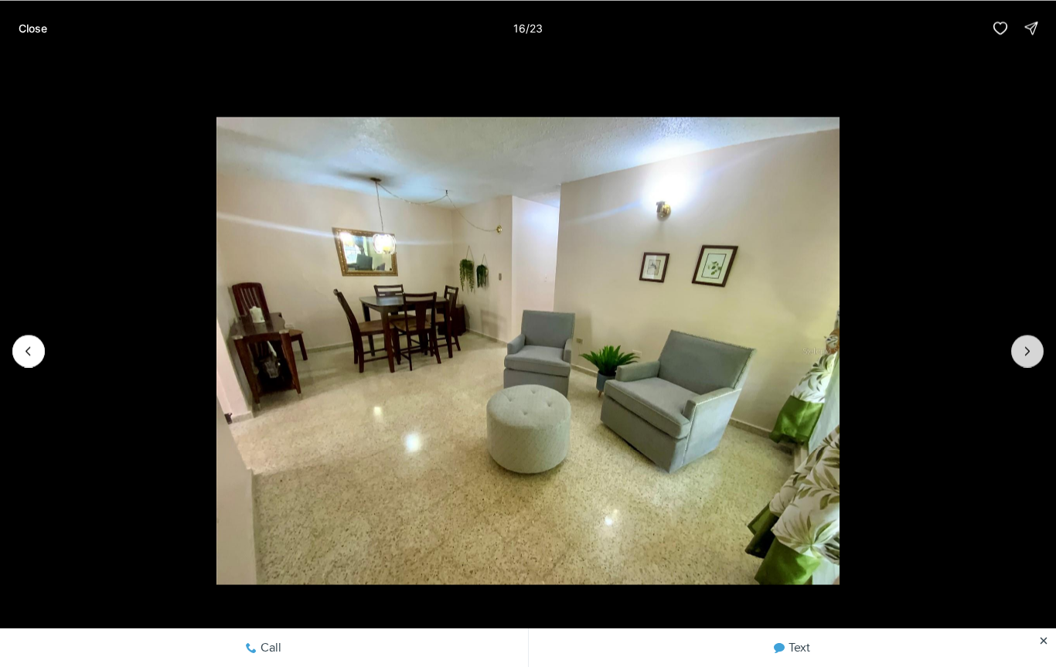
click at [1035, 338] on button "Next slide" at bounding box center [1027, 351] width 32 height 32
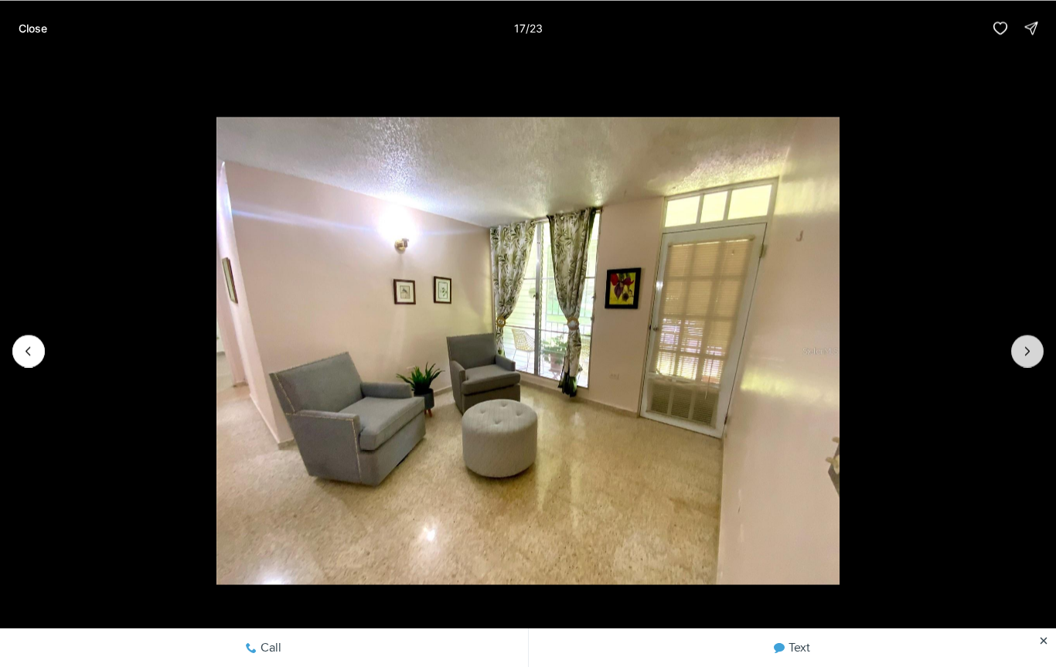
click at [1036, 339] on button "Next slide" at bounding box center [1027, 351] width 32 height 32
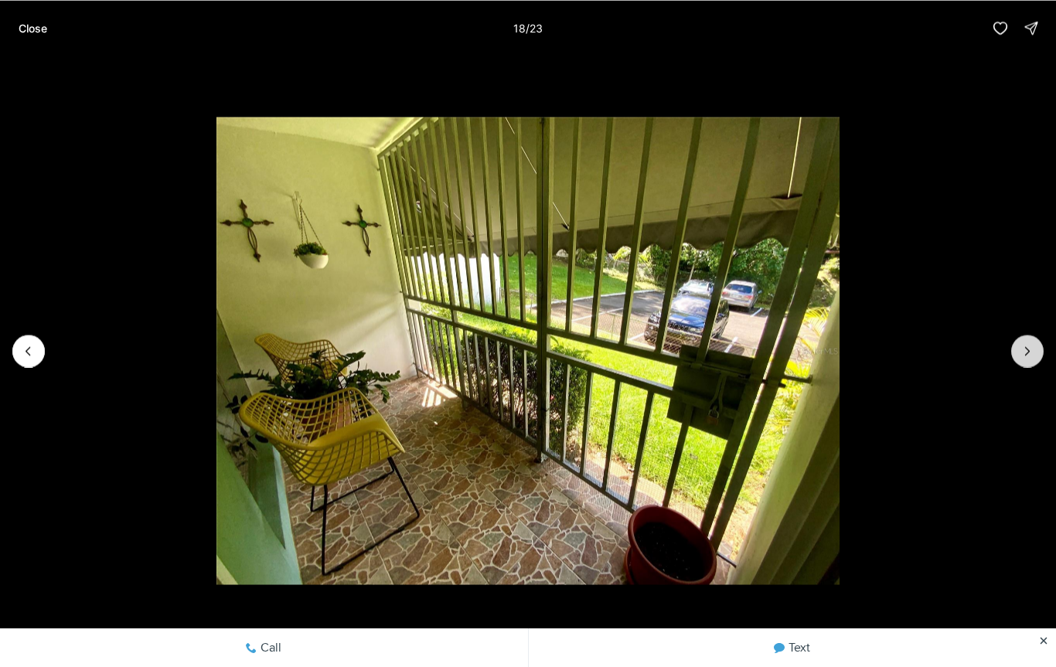
click at [1035, 337] on button "Next slide" at bounding box center [1027, 351] width 32 height 32
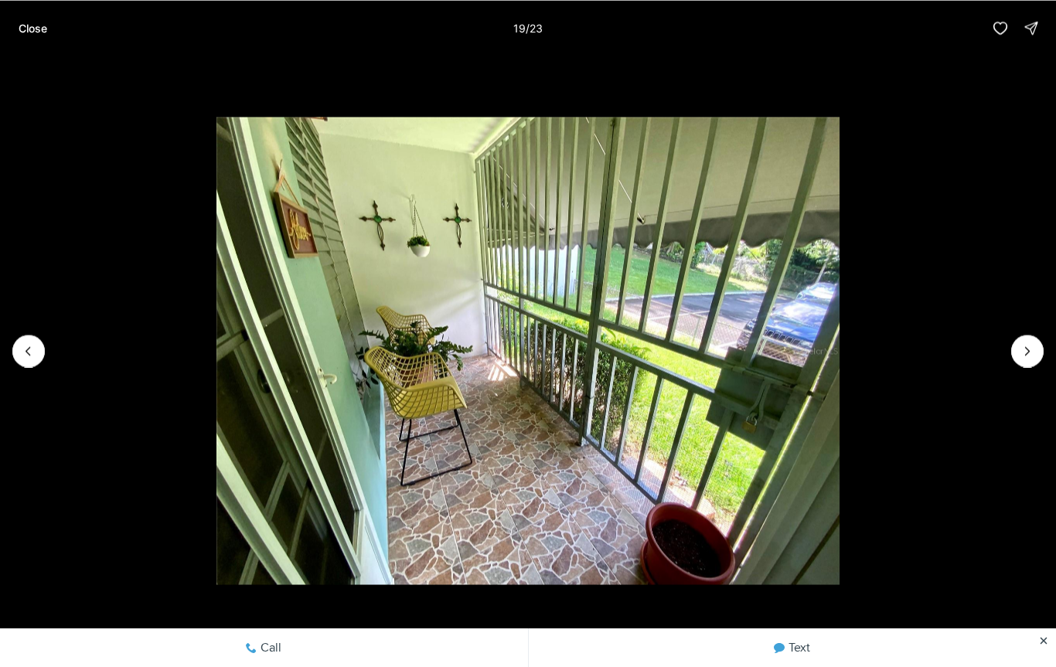
click at [839, 336] on img "19 of 23" at bounding box center [527, 350] width 622 height 467
click at [839, 335] on img "19 of 23" at bounding box center [527, 350] width 622 height 467
click at [1030, 350] on icon "Next slide" at bounding box center [1027, 350] width 15 height 15
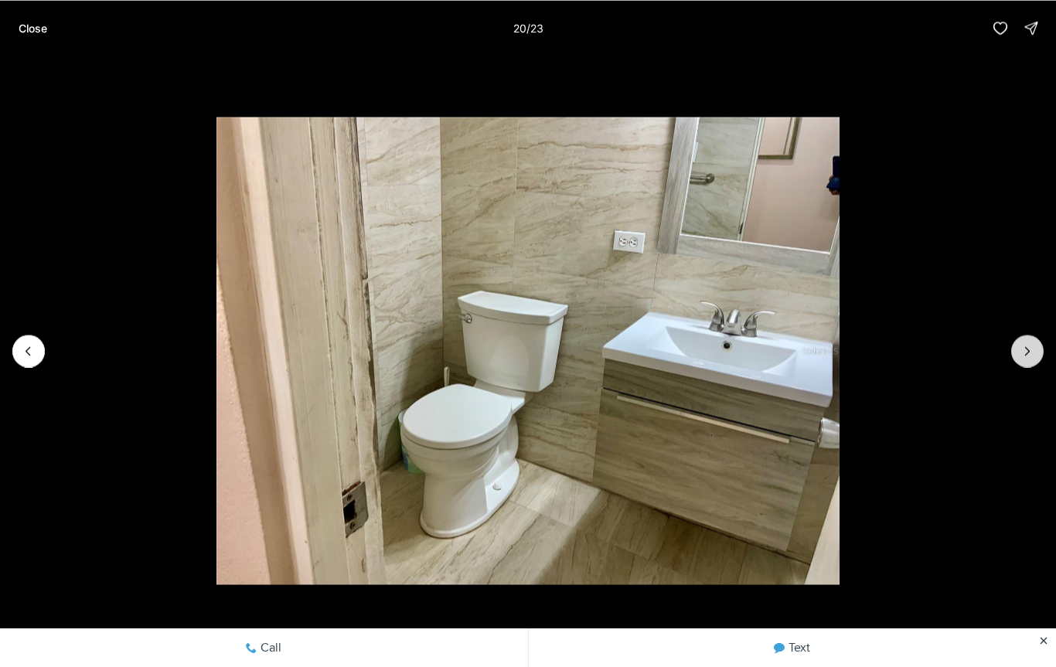
click at [1034, 353] on icon "Next slide" at bounding box center [1027, 350] width 15 height 15
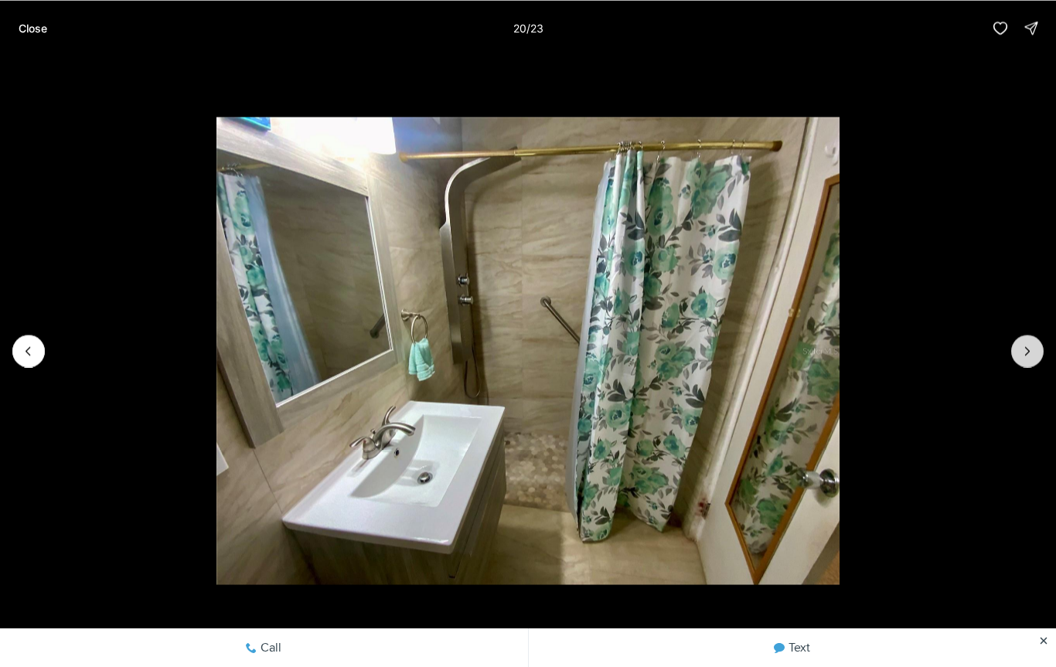
click at [1034, 352] on icon "Next slide" at bounding box center [1027, 350] width 15 height 15
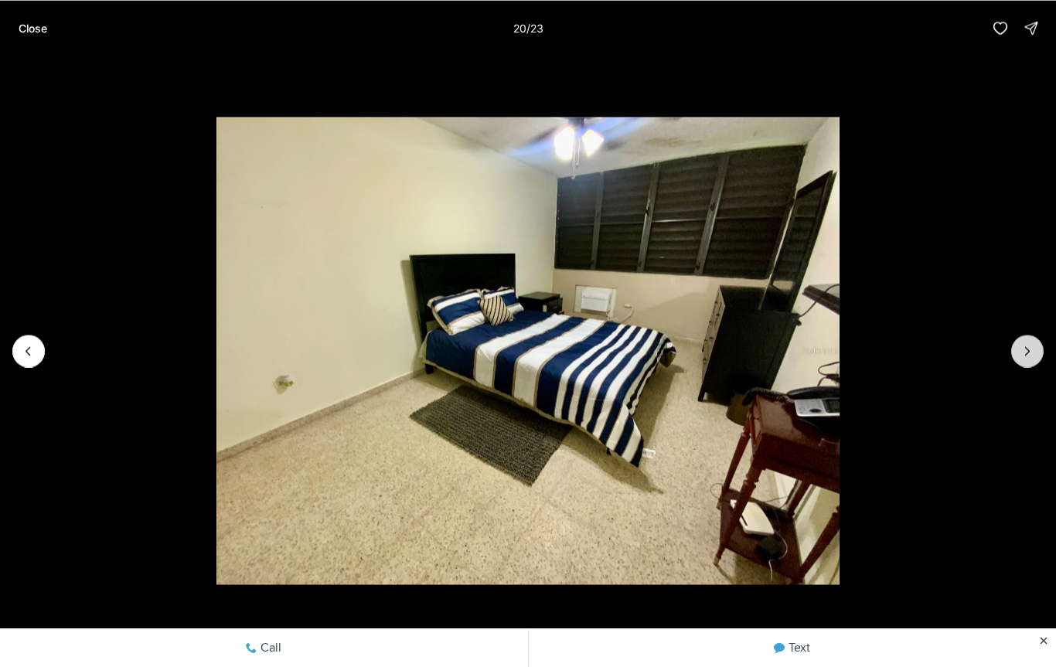
click at [1034, 349] on icon "Next slide" at bounding box center [1027, 350] width 15 height 15
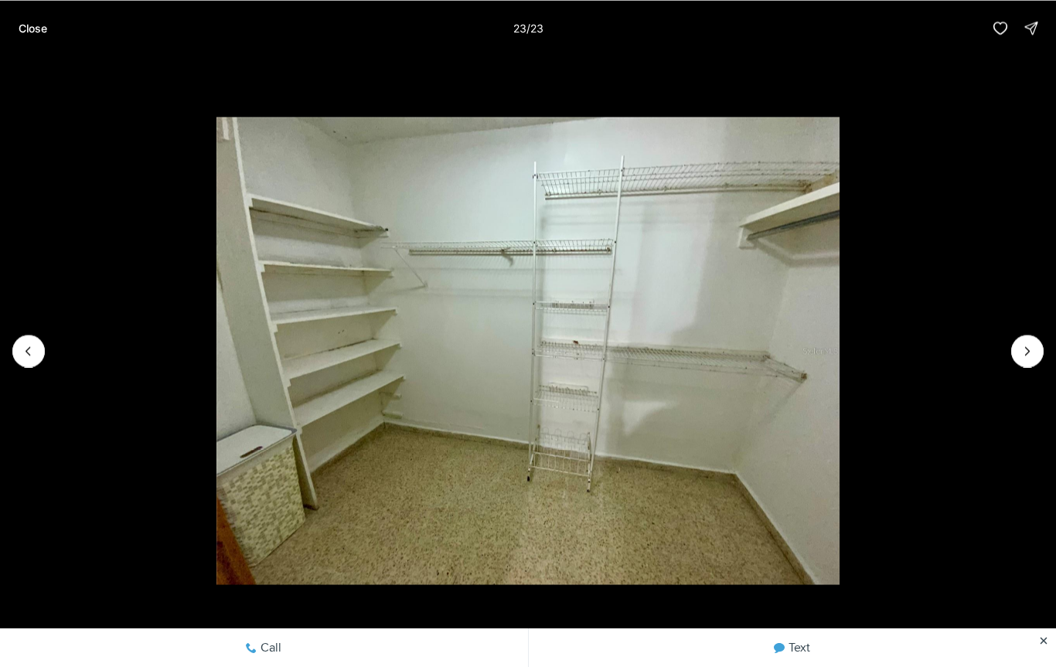
click at [216, 353] on img "23 of 23" at bounding box center [527, 350] width 622 height 467
click at [216, 344] on img "23 of 23" at bounding box center [527, 350] width 622 height 467
click at [216, 347] on img "23 of 23" at bounding box center [527, 350] width 622 height 467
click at [32, 351] on icon "Previous slide" at bounding box center [28, 350] width 15 height 15
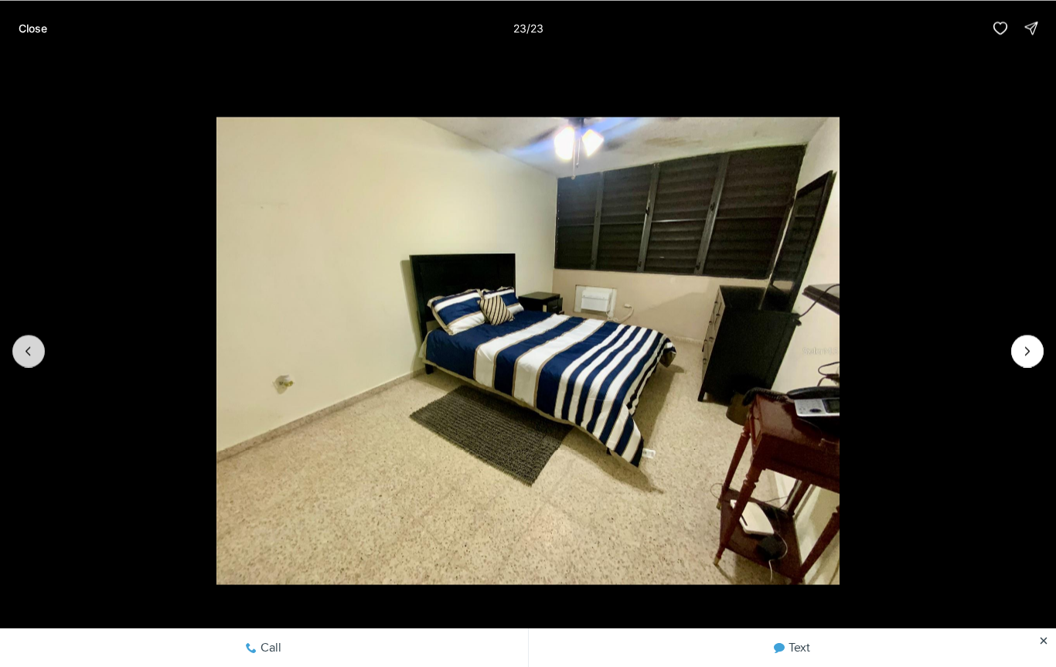
click at [32, 350] on icon "Previous slide" at bounding box center [28, 350] width 15 height 15
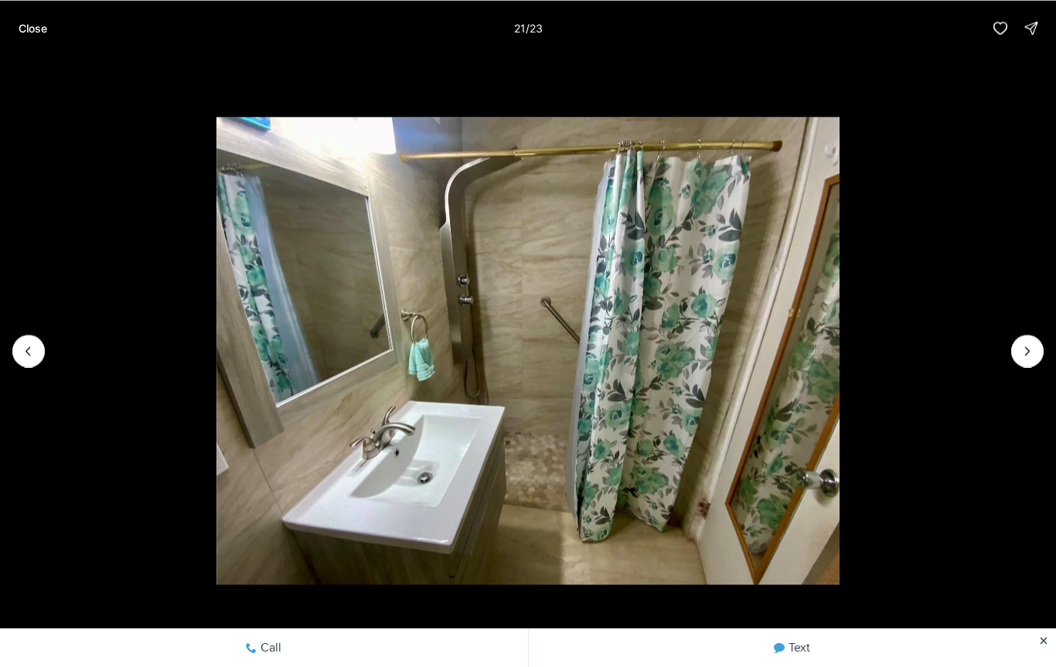
click at [839, 366] on img "21 of 23" at bounding box center [527, 350] width 622 height 467
click at [1033, 347] on icon "Next slide" at bounding box center [1027, 350] width 15 height 15
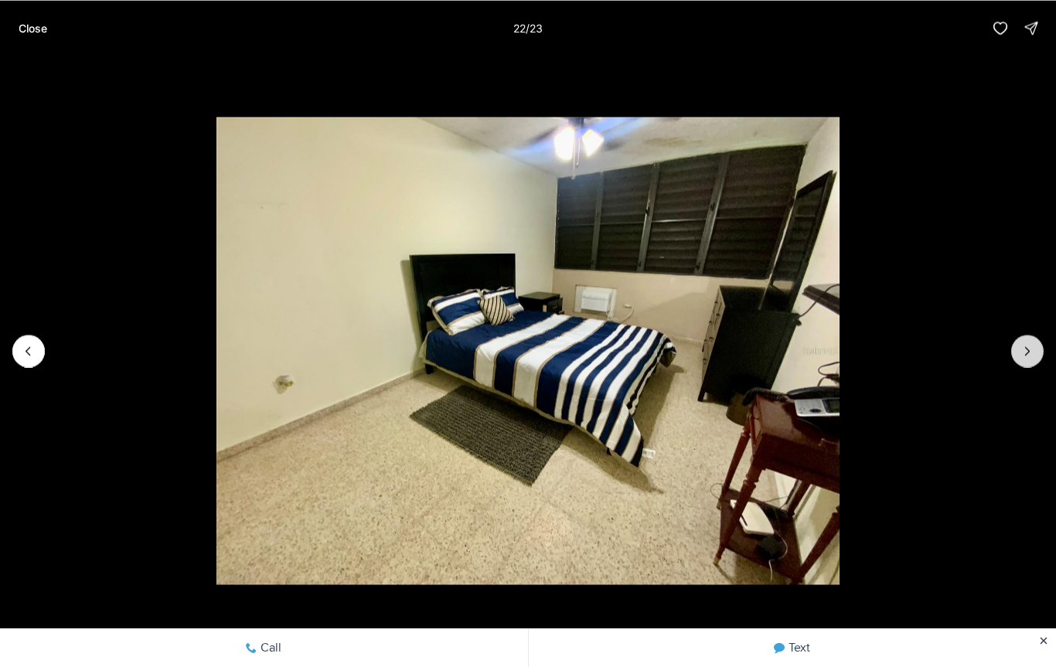
click at [1030, 351] on icon "Next slide" at bounding box center [1027, 350] width 15 height 15
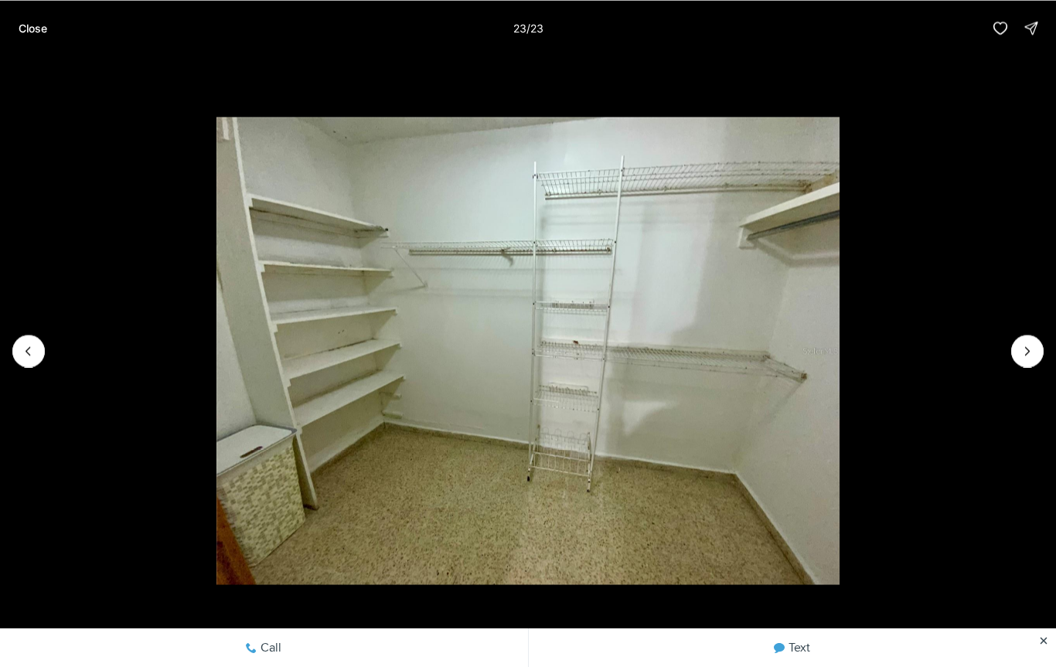
click at [1030, 348] on div at bounding box center [1027, 351] width 32 height 32
click at [1022, 350] on div at bounding box center [1027, 351] width 32 height 32
click at [1027, 357] on div at bounding box center [1027, 351] width 32 height 32
click at [1035, 353] on div at bounding box center [1027, 351] width 32 height 32
click at [1030, 347] on div at bounding box center [1027, 351] width 32 height 32
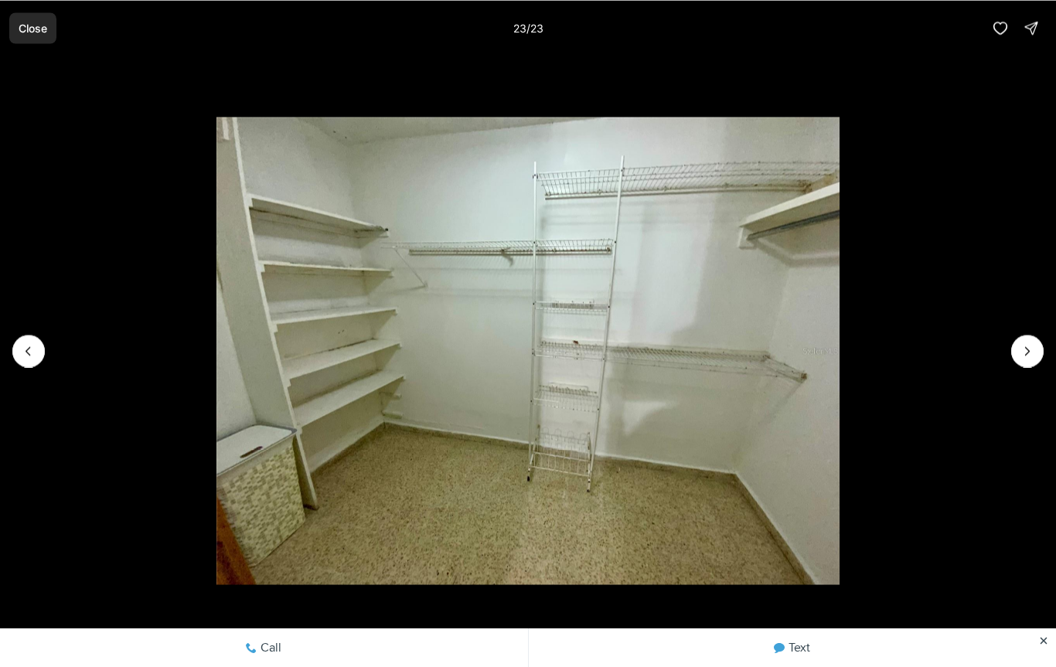
click at [23, 28] on p "Close" at bounding box center [33, 28] width 29 height 12
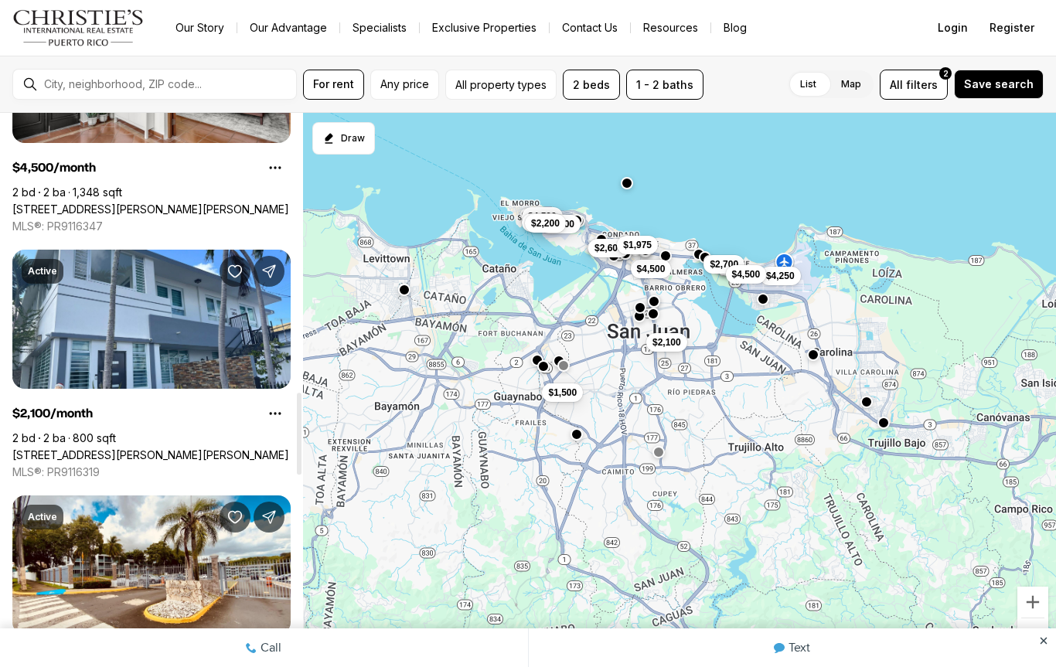
scroll to position [1913, 0]
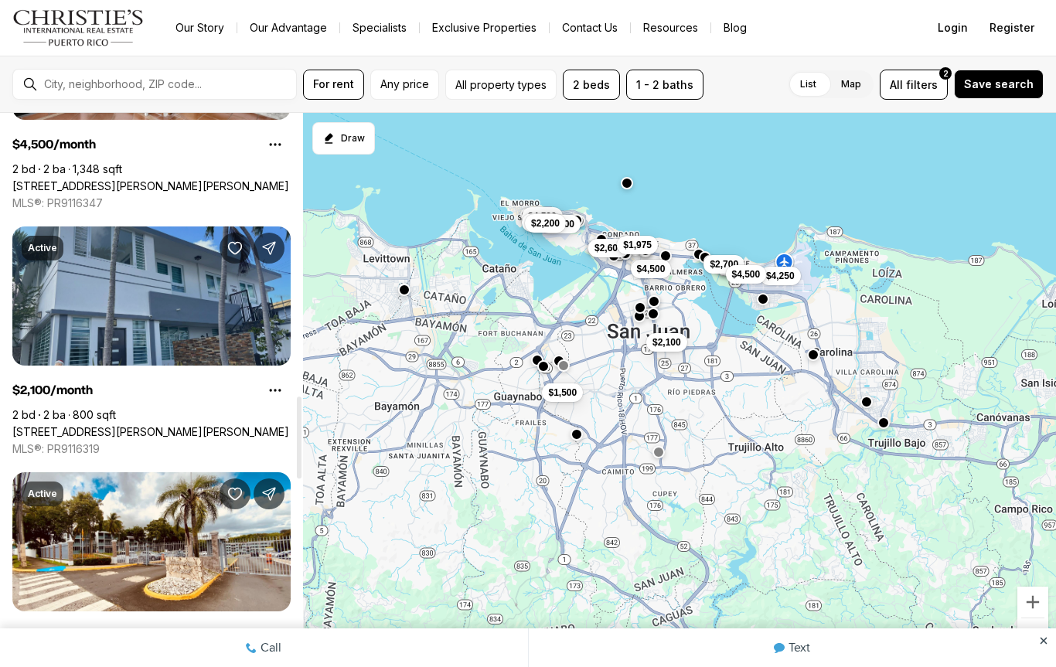
click at [101, 425] on link "[STREET_ADDRESS][PERSON_NAME][PERSON_NAME]" at bounding box center [150, 432] width 277 height 14
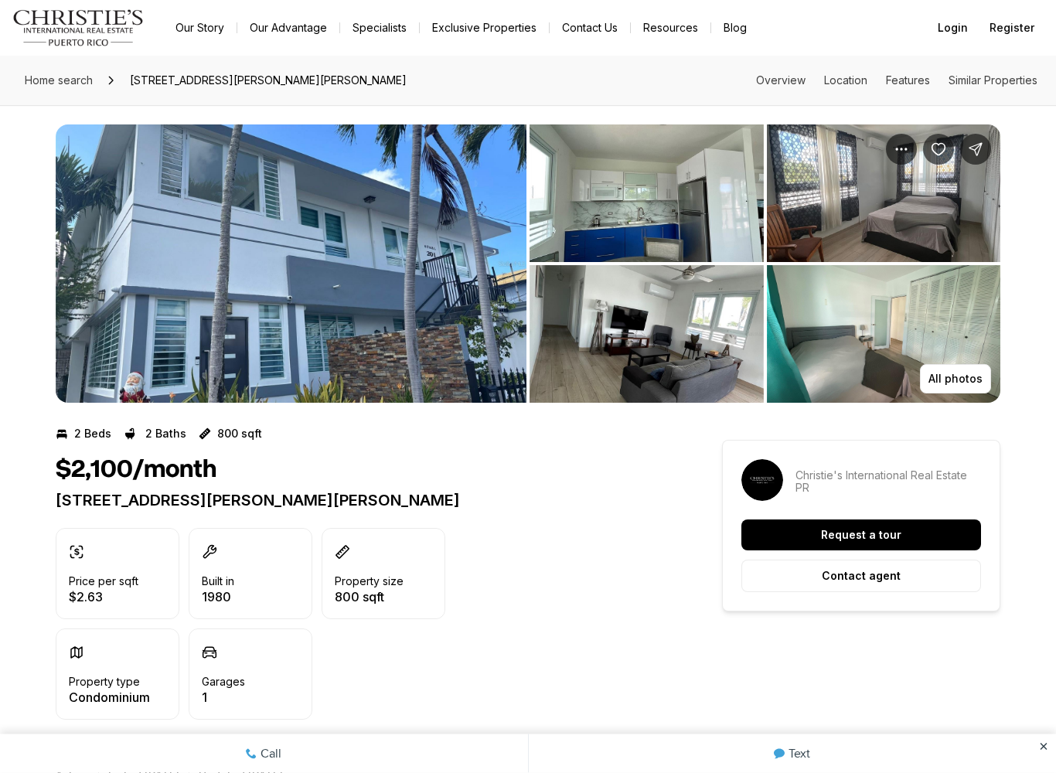
scroll to position [6, 0]
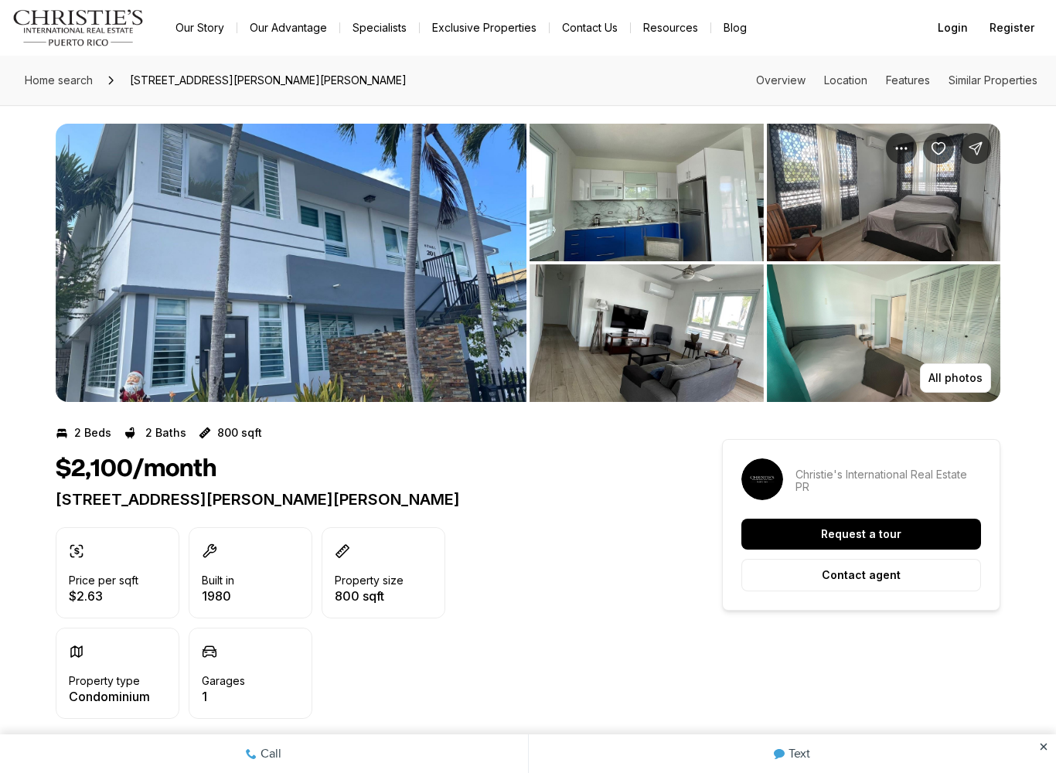
click at [169, 293] on img "View image gallery" at bounding box center [291, 263] width 471 height 278
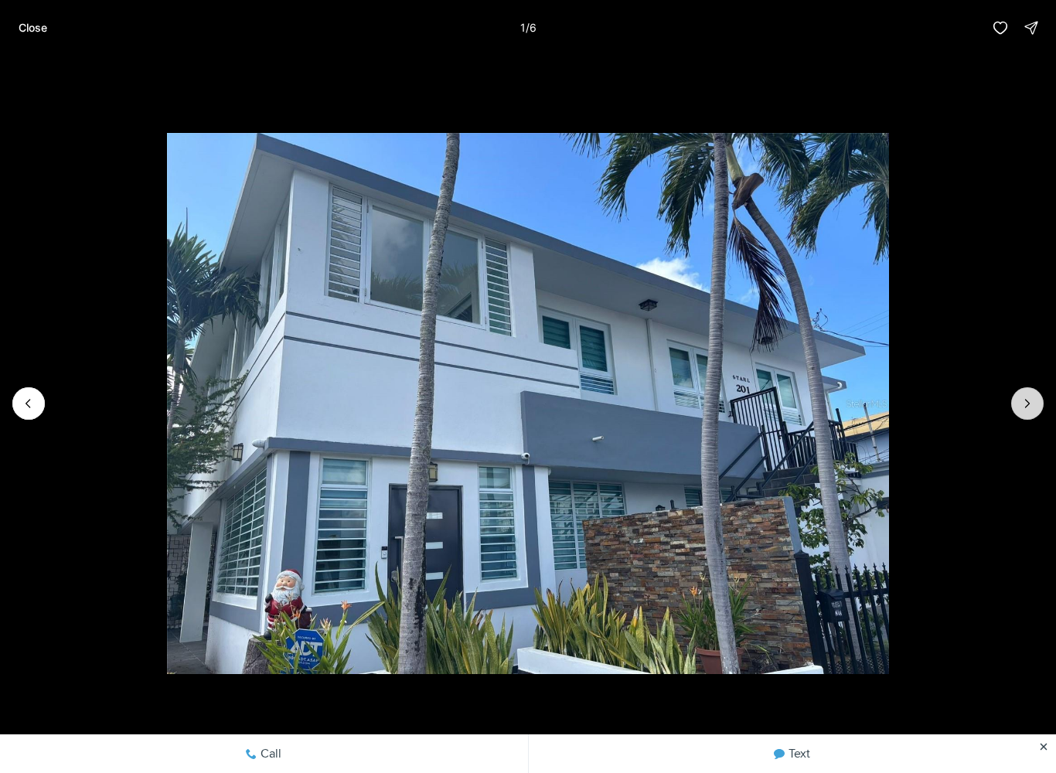
click at [1020, 400] on icon "Next slide" at bounding box center [1027, 403] width 15 height 15
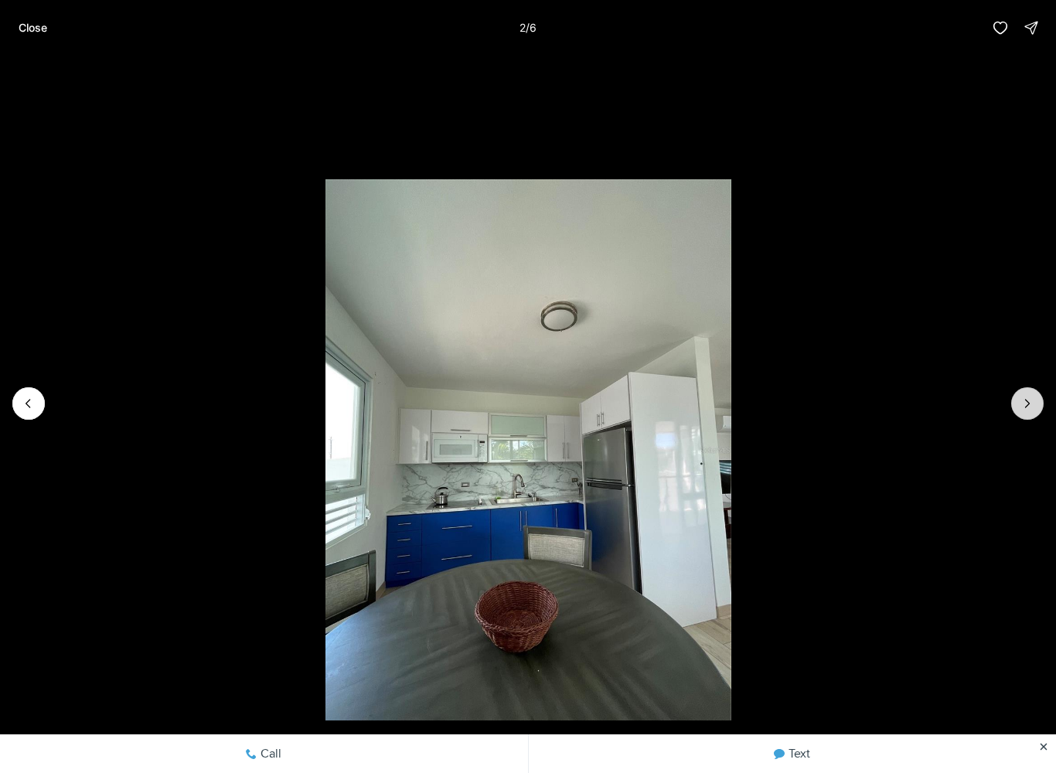
click at [1020, 407] on icon "Next slide" at bounding box center [1027, 403] width 15 height 15
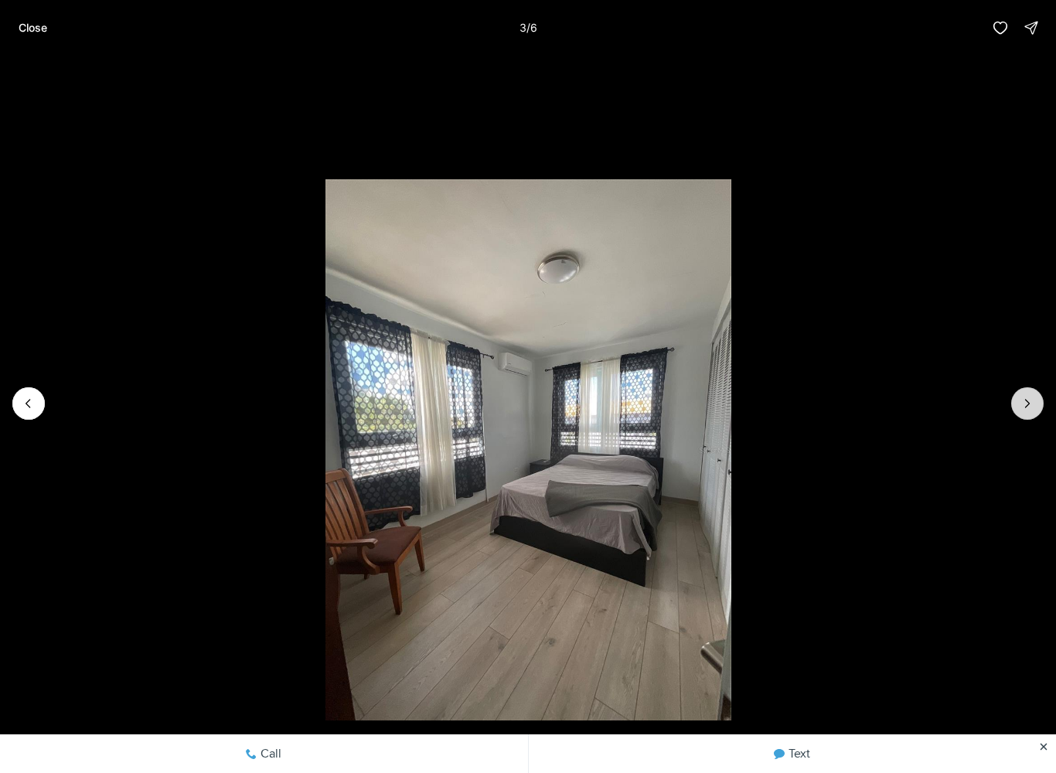
click at [1024, 403] on icon "Next slide" at bounding box center [1027, 403] width 15 height 15
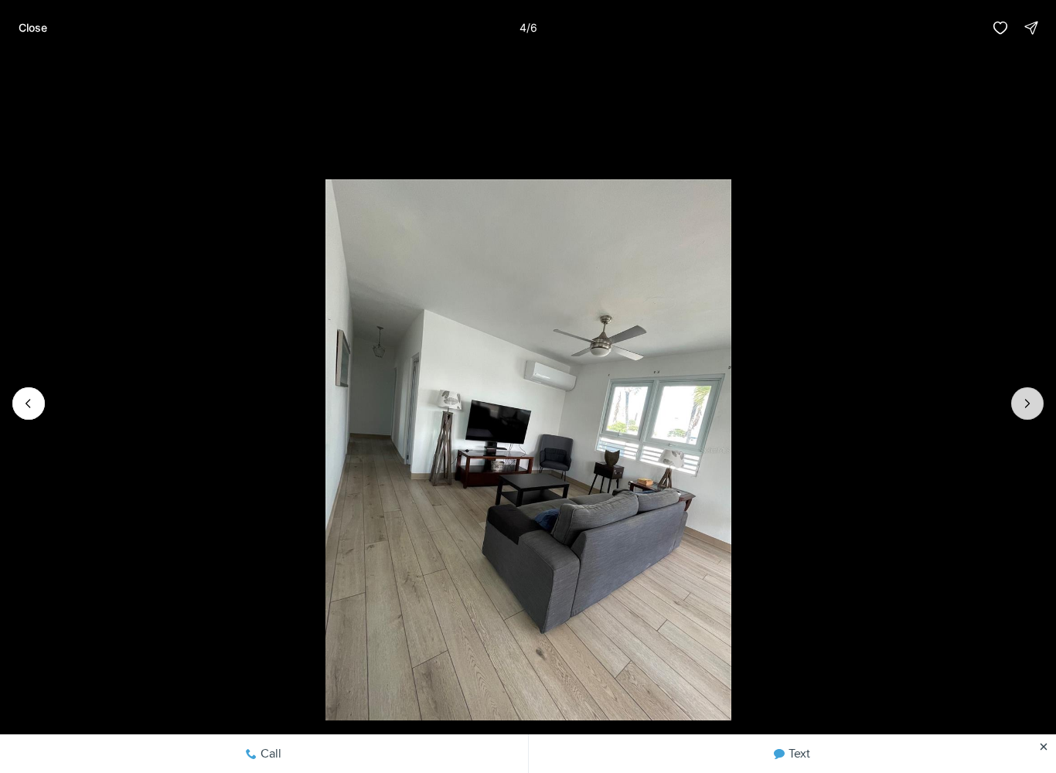
click at [1024, 405] on icon "Next slide" at bounding box center [1027, 403] width 15 height 15
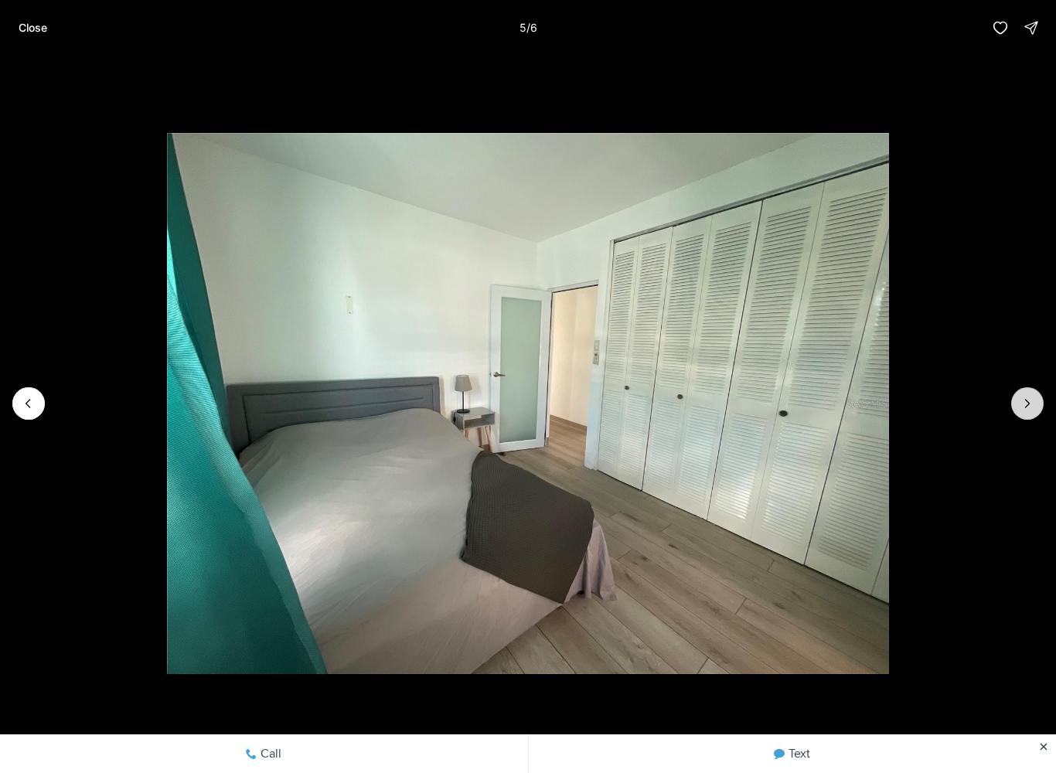
click at [1027, 406] on icon "Next slide" at bounding box center [1028, 404] width 4 height 8
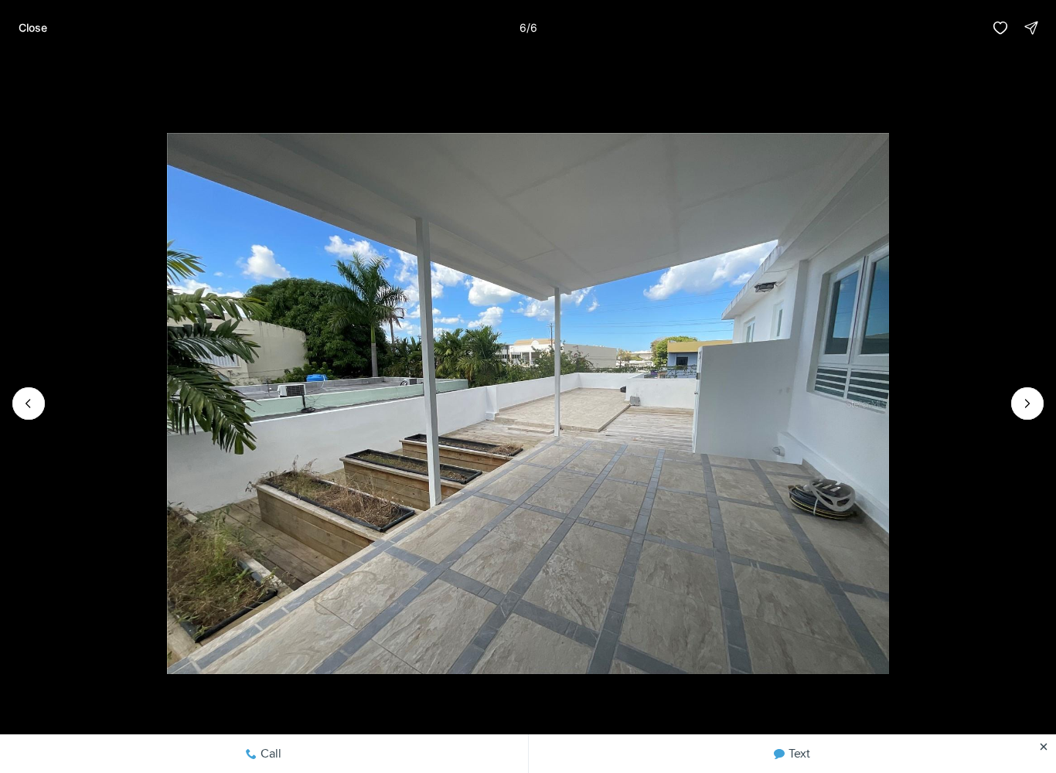
click at [1030, 405] on div at bounding box center [1027, 403] width 32 height 32
click at [1026, 407] on div at bounding box center [1027, 403] width 32 height 32
click at [1031, 407] on div at bounding box center [1027, 403] width 32 height 32
click at [1029, 404] on div at bounding box center [1027, 403] width 32 height 32
click at [1029, 403] on div at bounding box center [1027, 403] width 32 height 32
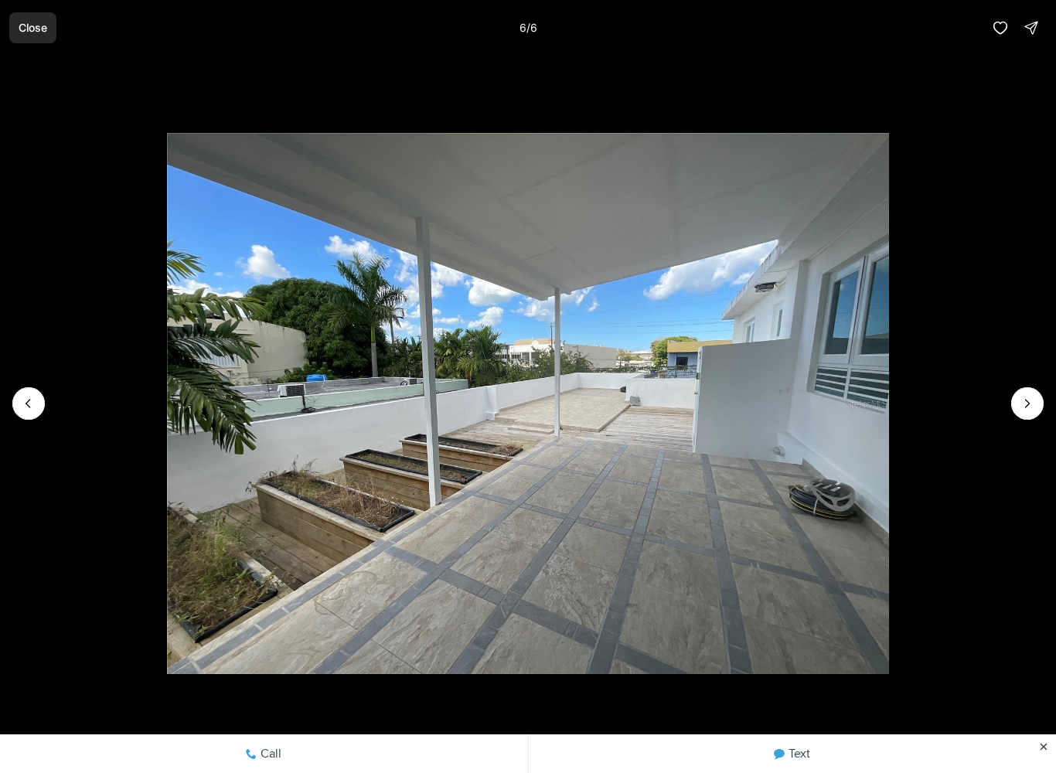
click at [29, 25] on p "Close" at bounding box center [33, 28] width 29 height 12
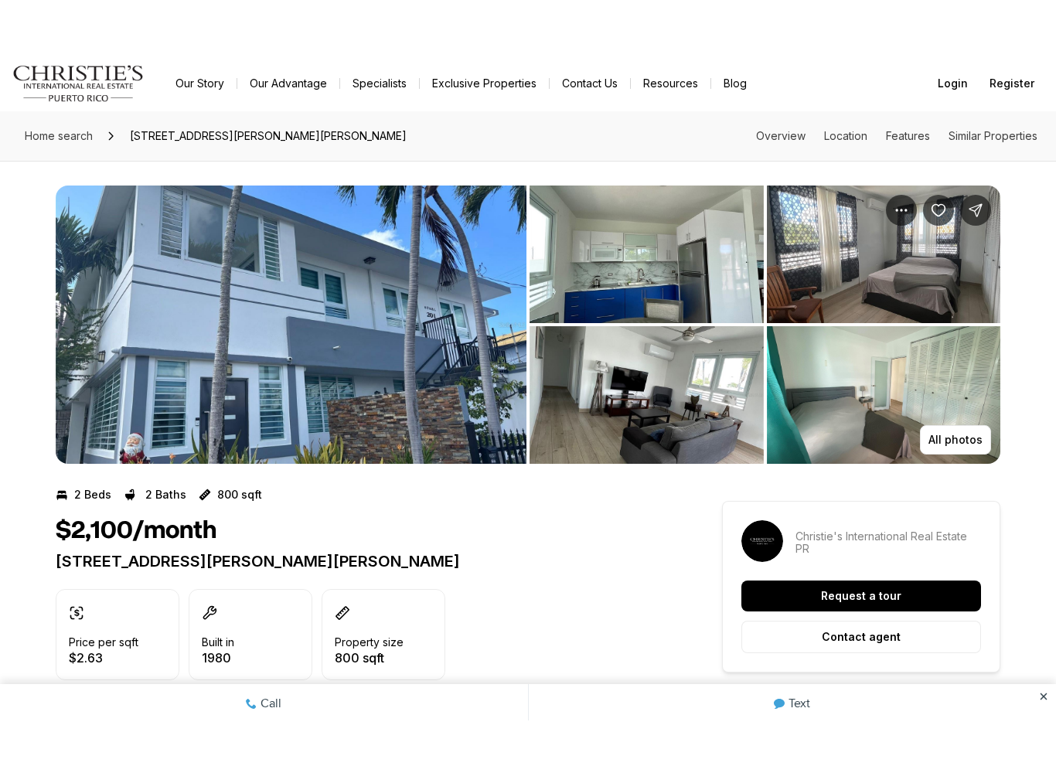
scroll to position [13, 0]
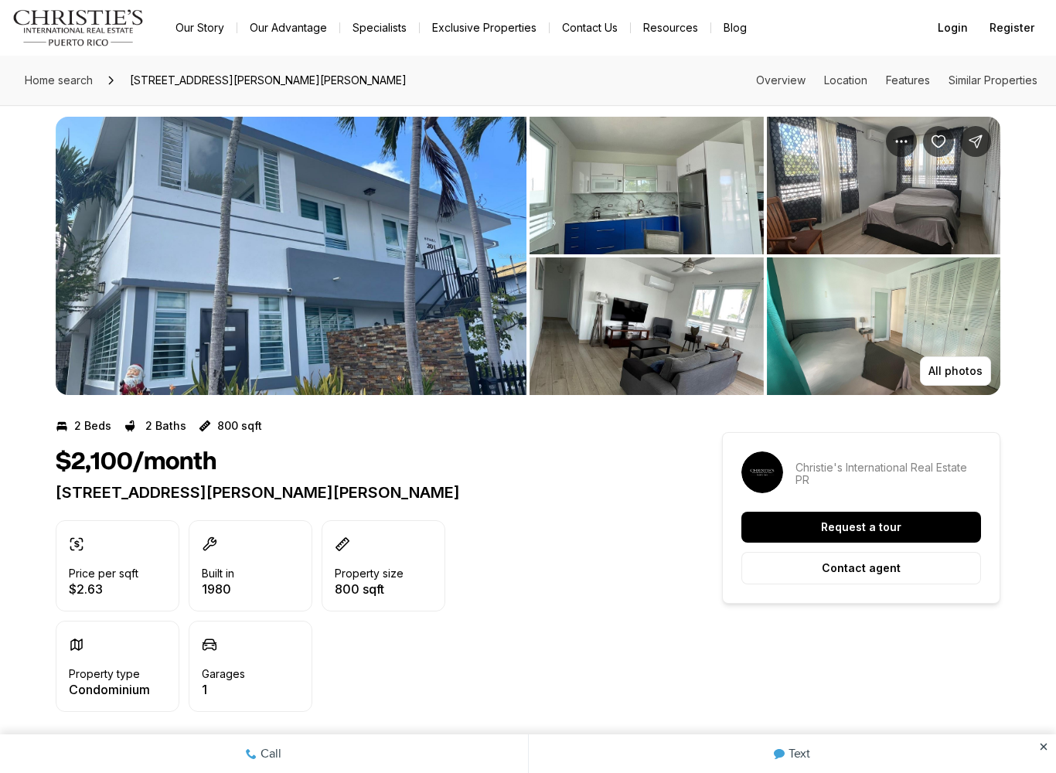
click at [104, 214] on img "View image gallery" at bounding box center [291, 256] width 471 height 278
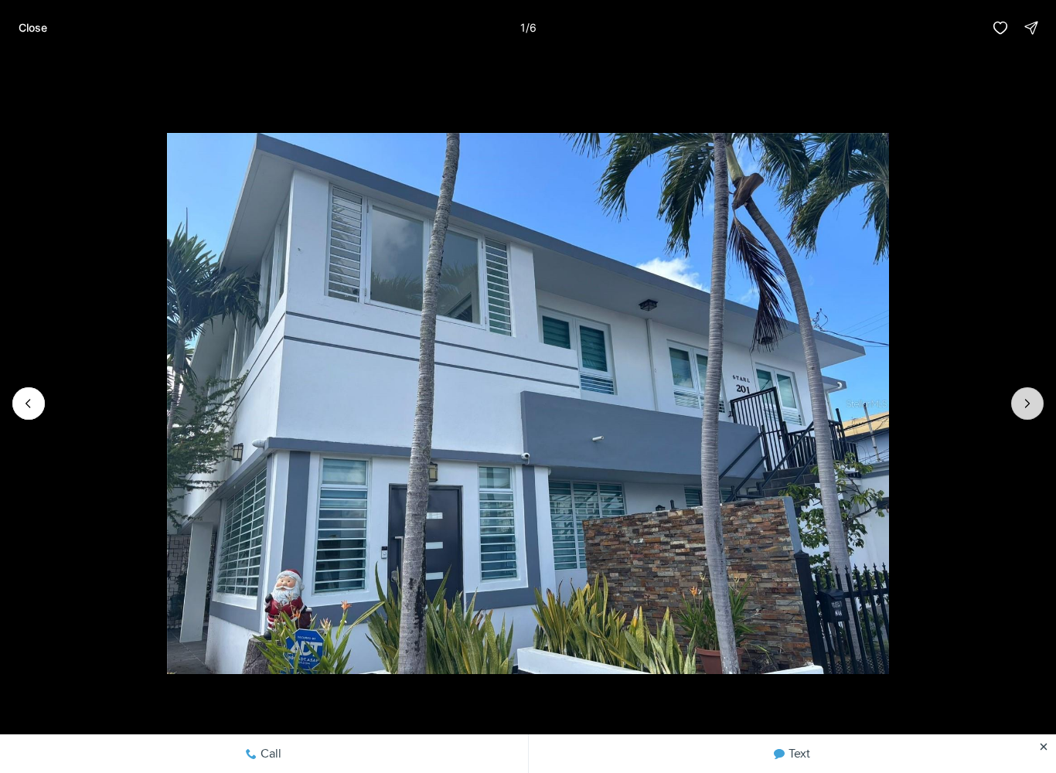
click at [1023, 396] on icon "Next slide" at bounding box center [1027, 403] width 15 height 15
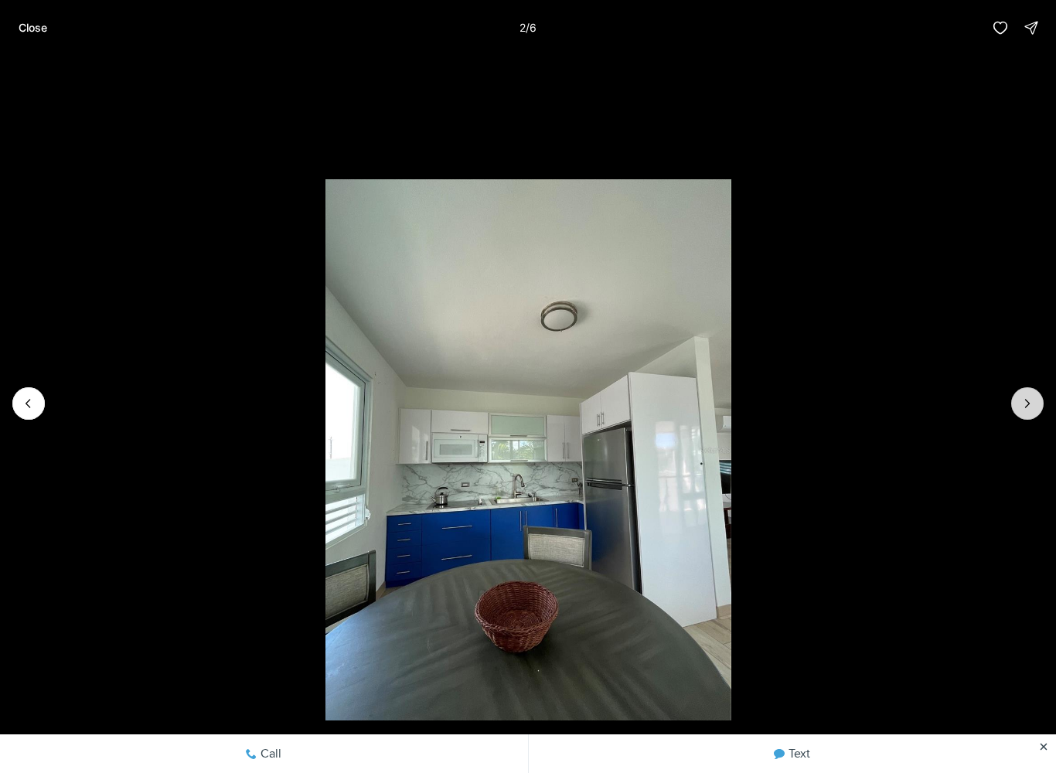
click at [1020, 401] on icon "Next slide" at bounding box center [1027, 403] width 15 height 15
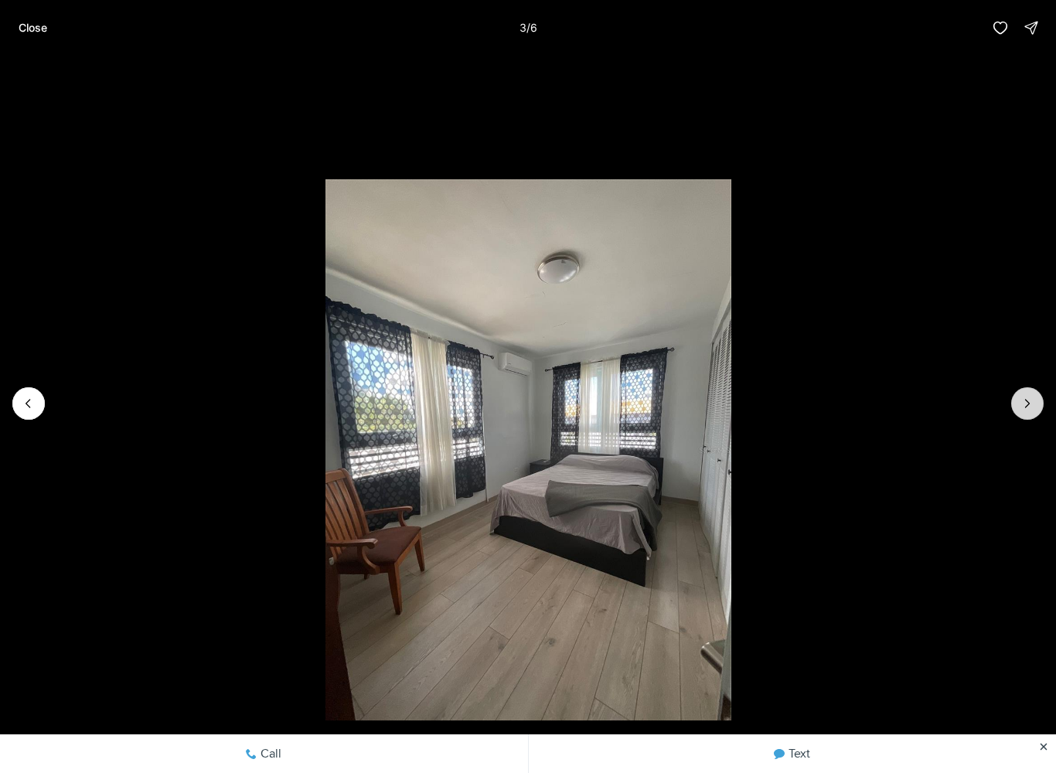
click at [1021, 405] on icon "Next slide" at bounding box center [1027, 403] width 15 height 15
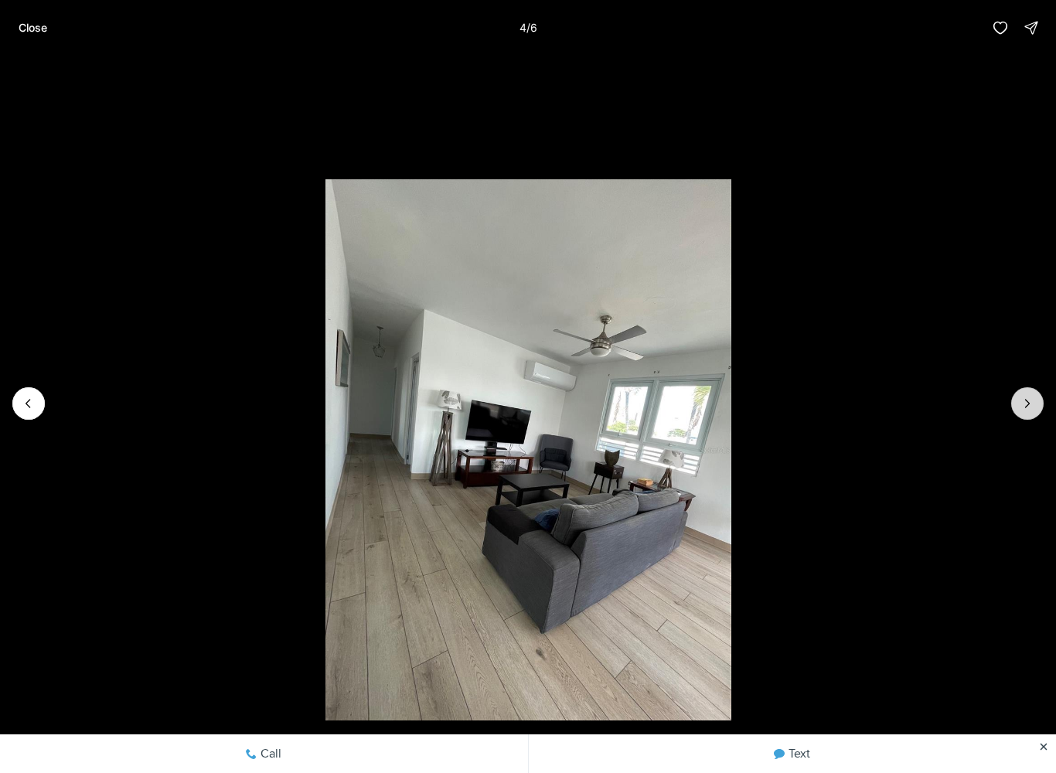
click at [1022, 397] on icon "Next slide" at bounding box center [1027, 403] width 15 height 15
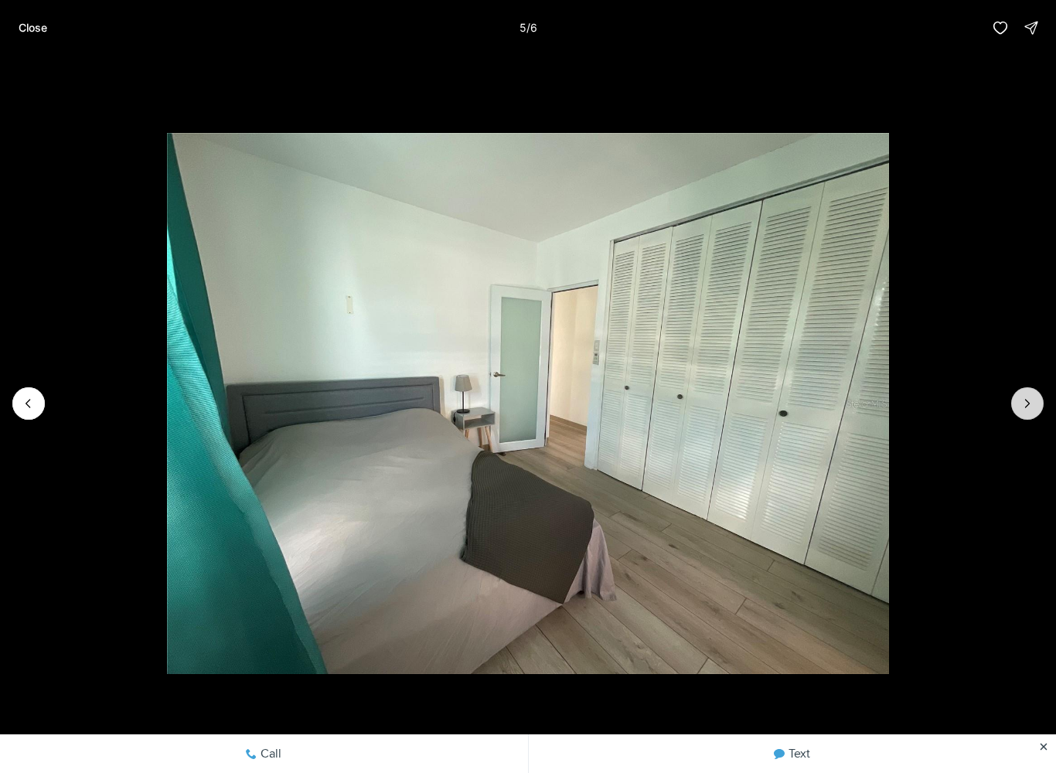
click at [1025, 400] on icon "Next slide" at bounding box center [1027, 403] width 15 height 15
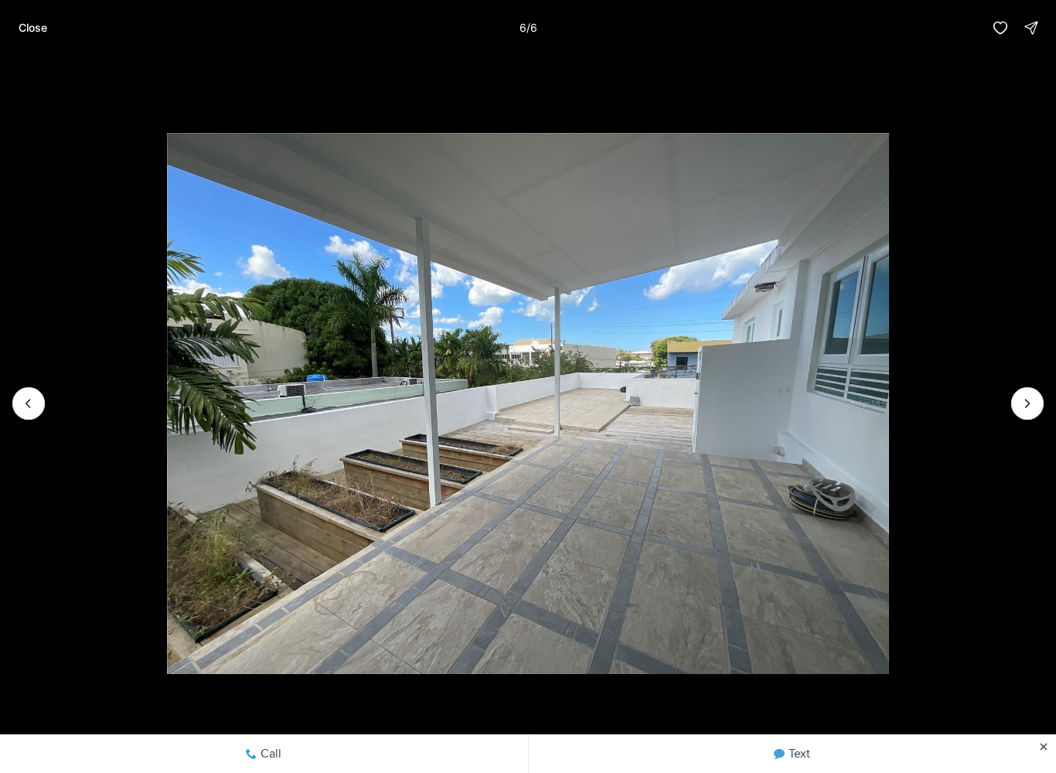
click at [1027, 407] on div at bounding box center [1027, 403] width 32 height 32
click at [1029, 403] on div at bounding box center [1027, 403] width 32 height 32
click at [1027, 401] on div at bounding box center [1027, 403] width 32 height 32
click at [23, 391] on button "Previous slide" at bounding box center [28, 403] width 32 height 32
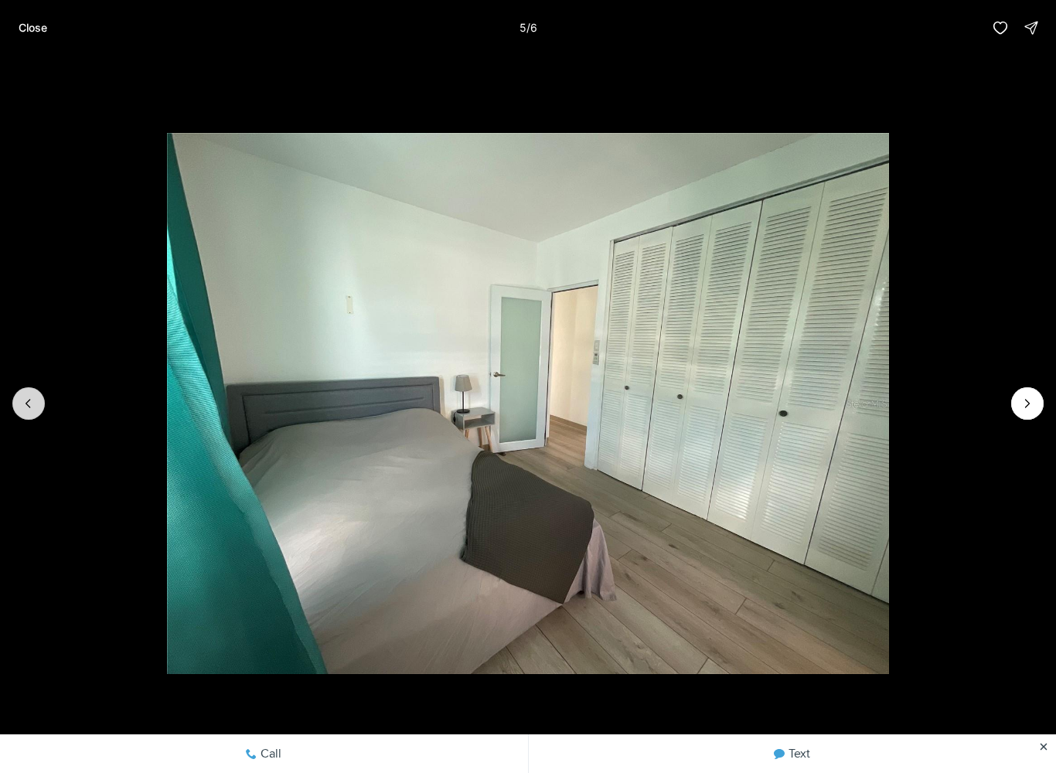
click at [22, 401] on icon "Previous slide" at bounding box center [28, 403] width 15 height 15
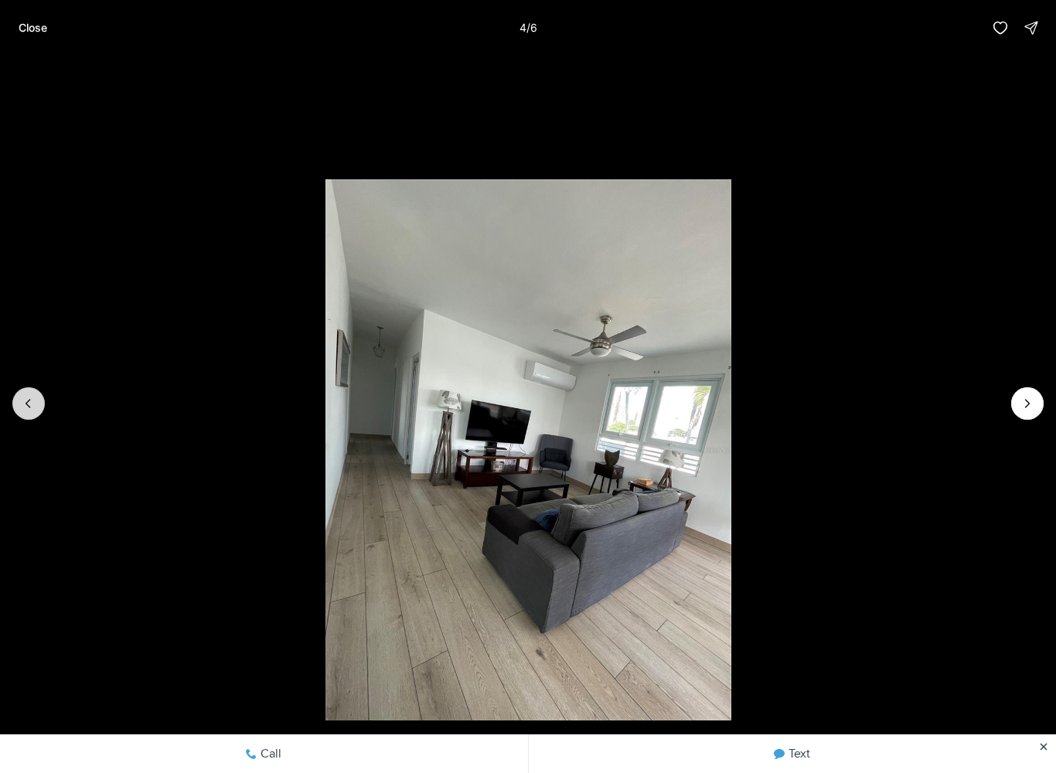
click at [26, 392] on button "Previous slide" at bounding box center [28, 403] width 32 height 32
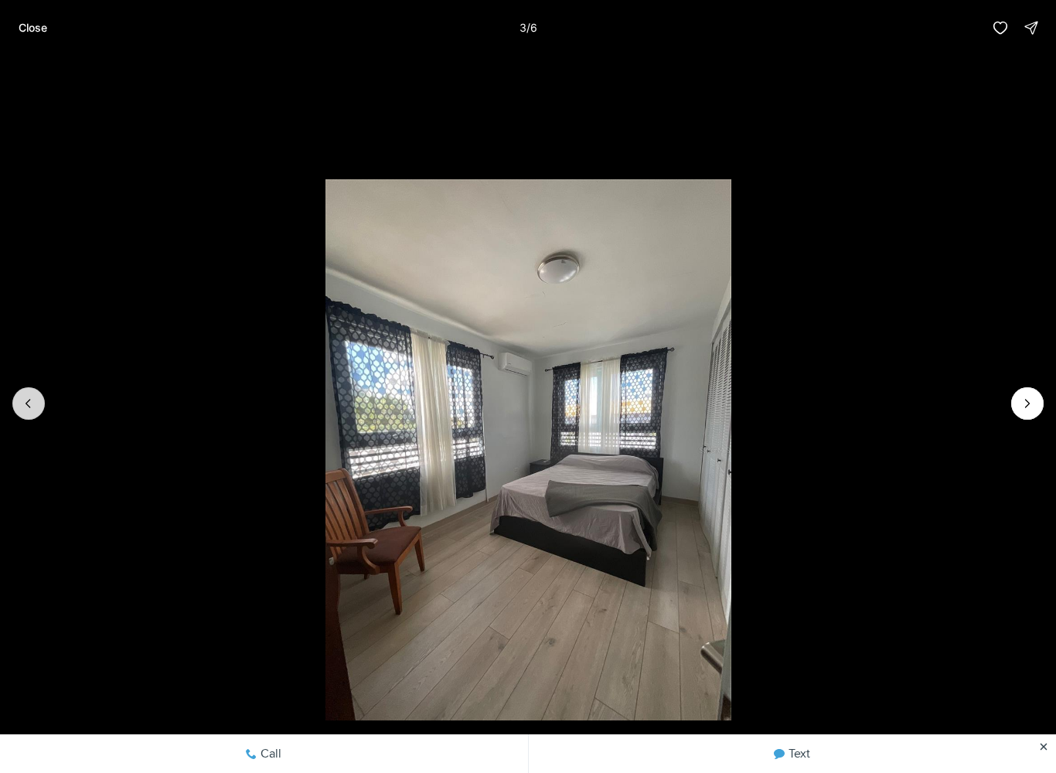
click at [32, 388] on button "Previous slide" at bounding box center [28, 403] width 32 height 32
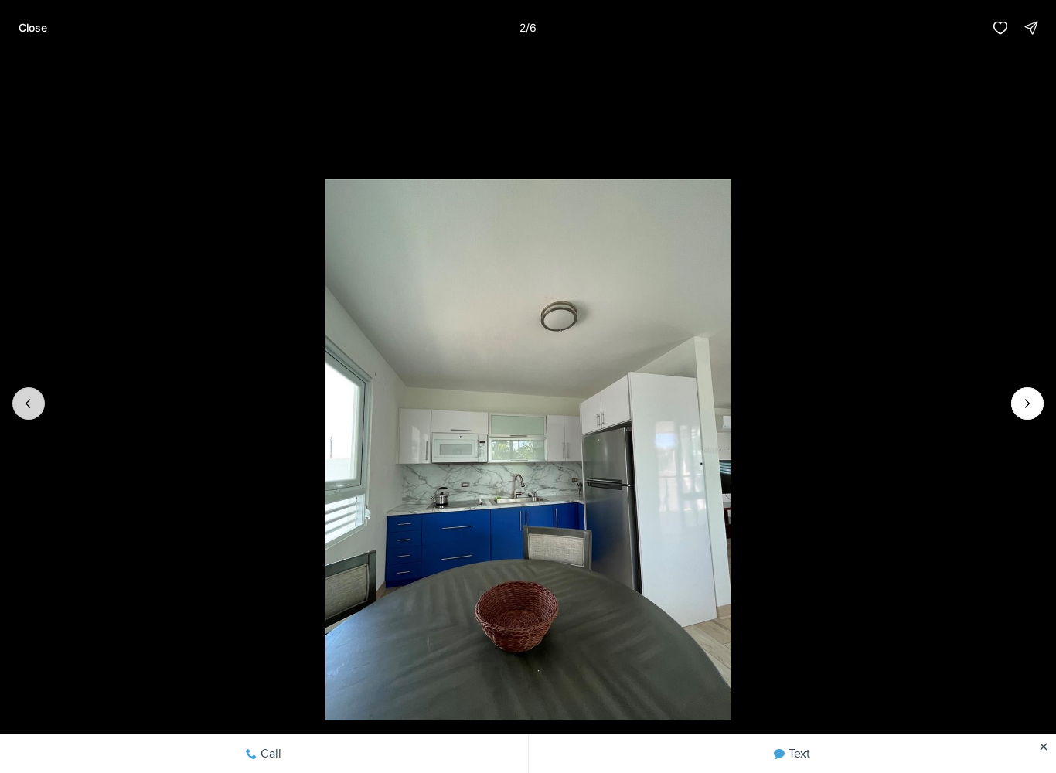
click at [33, 389] on button "Previous slide" at bounding box center [28, 403] width 32 height 32
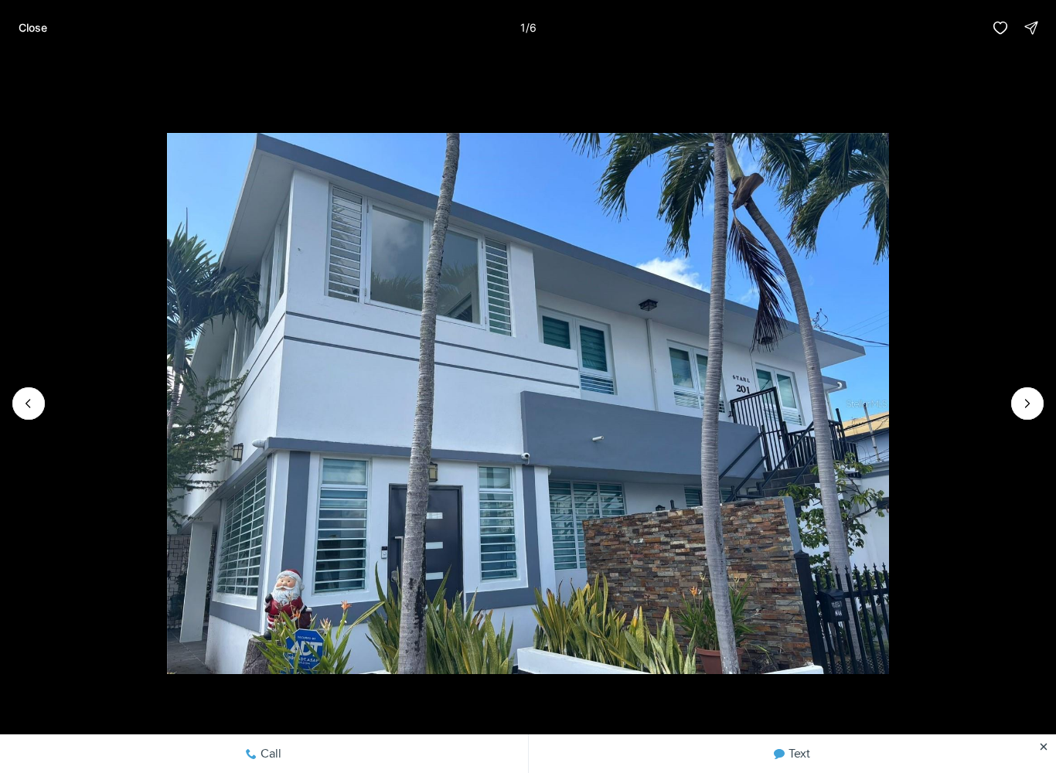
click at [167, 386] on img "1 of 6" at bounding box center [527, 403] width 721 height 541
click at [167, 387] on img "1 of 6" at bounding box center [527, 403] width 721 height 541
click at [26, 38] on button "Close" at bounding box center [32, 27] width 47 height 31
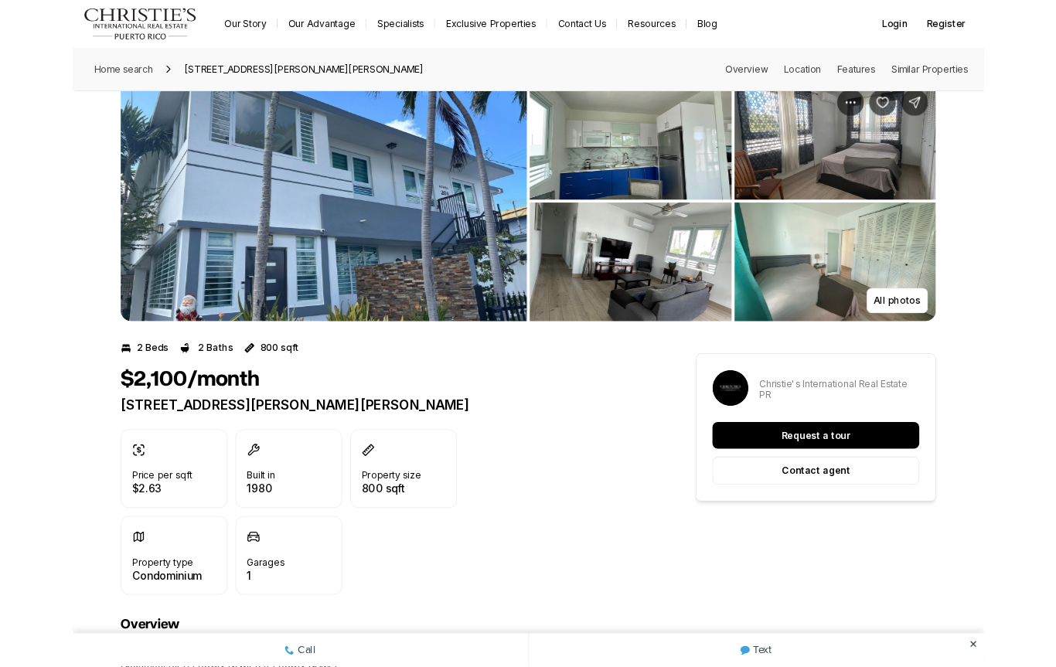
scroll to position [6, 0]
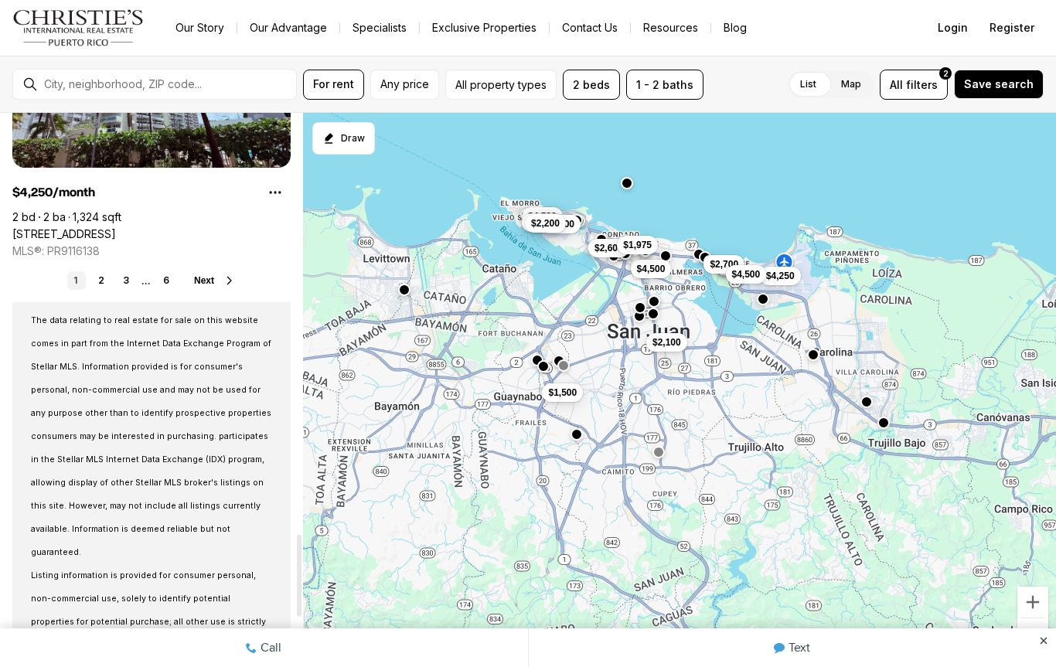
scroll to position [2847, 0]
click at [98, 283] on link "2" at bounding box center [101, 282] width 19 height 19
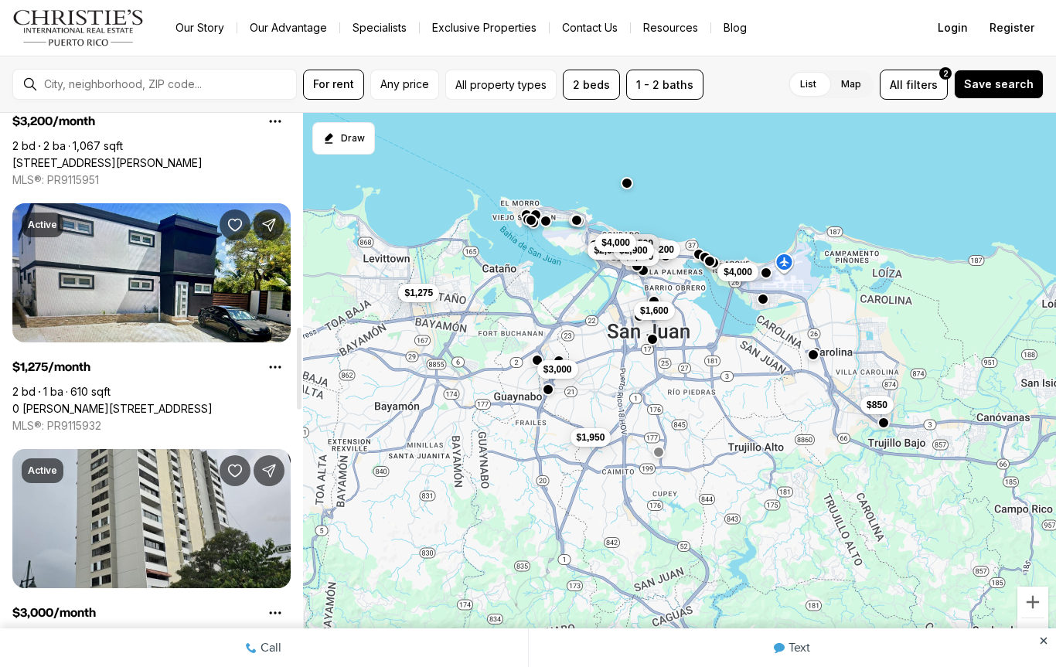
scroll to position [1445, 0]
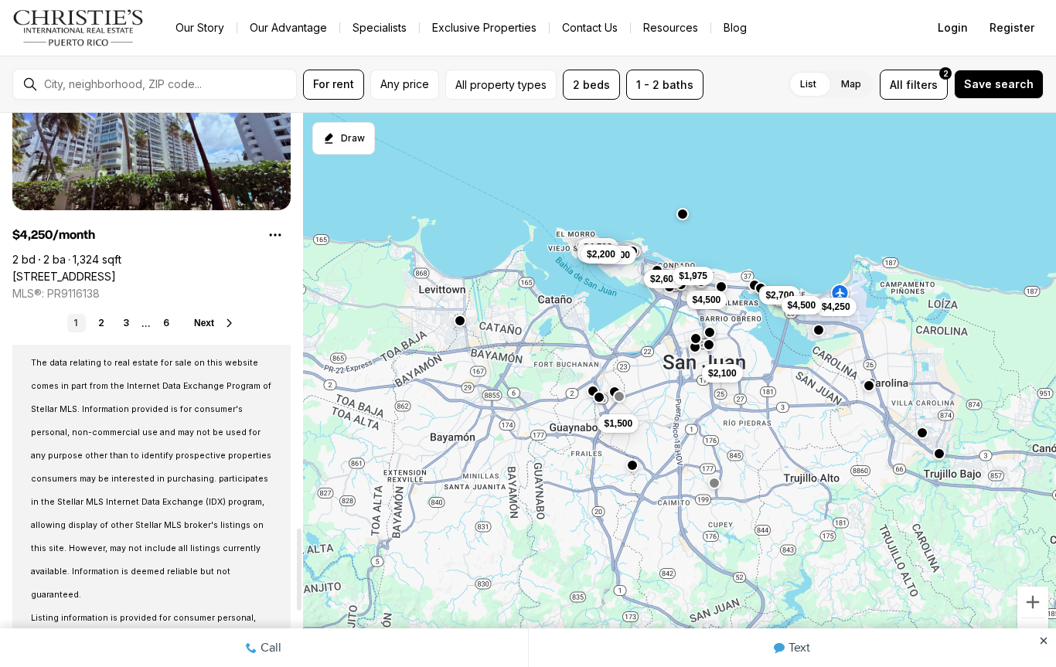
scroll to position [2806, 0]
click at [97, 323] on link "2" at bounding box center [101, 323] width 19 height 19
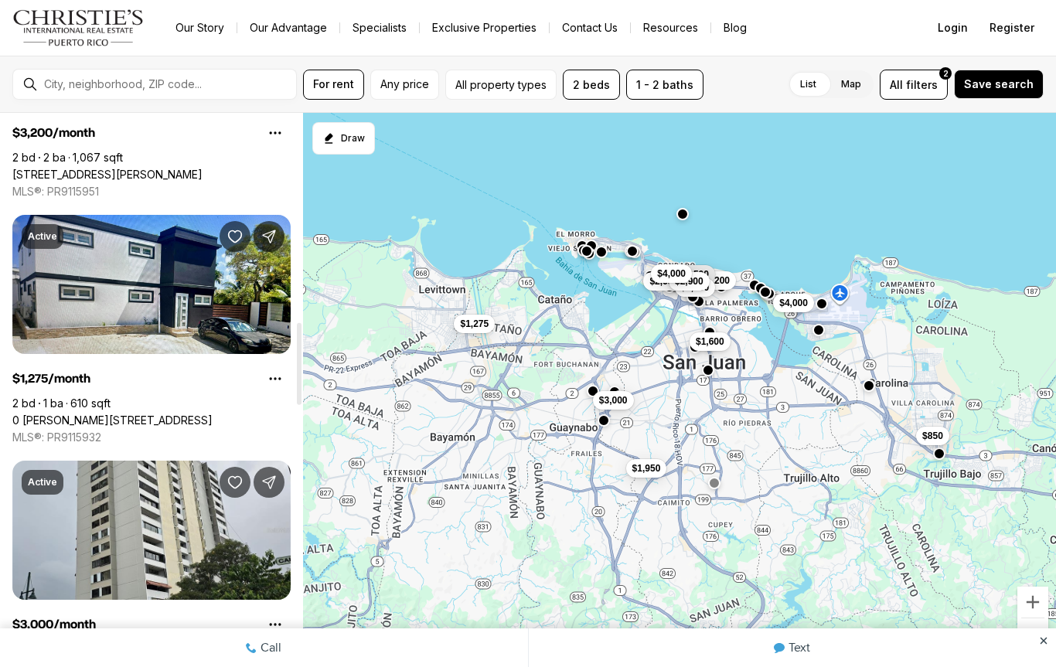
scroll to position [1430, 0]
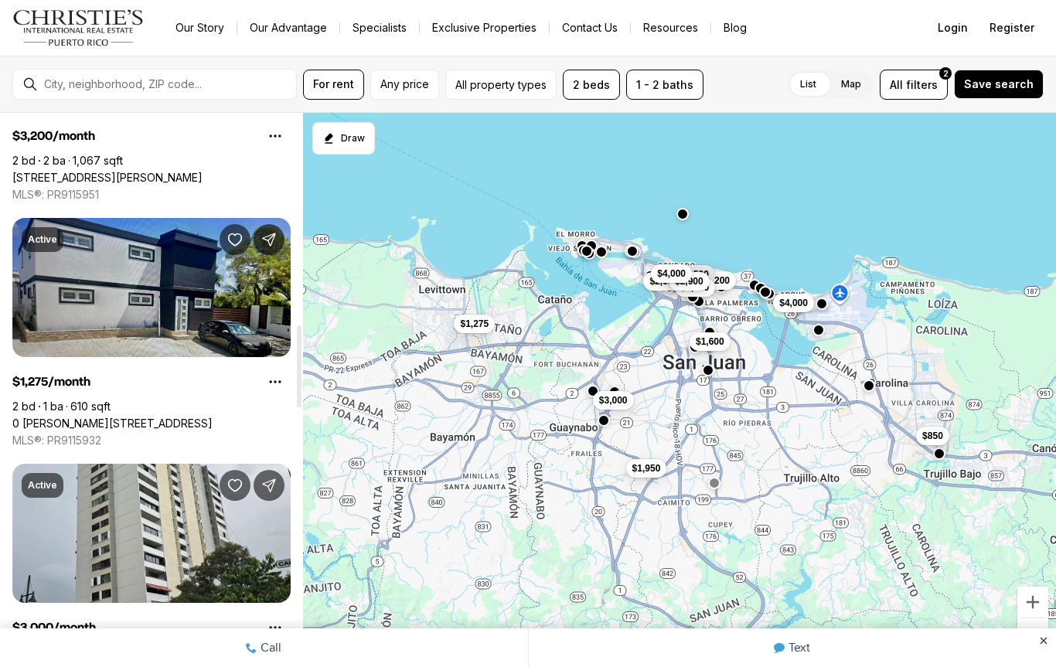
click at [118, 417] on link "0 [PERSON_NAME][STREET_ADDRESS]" at bounding box center [112, 424] width 200 height 14
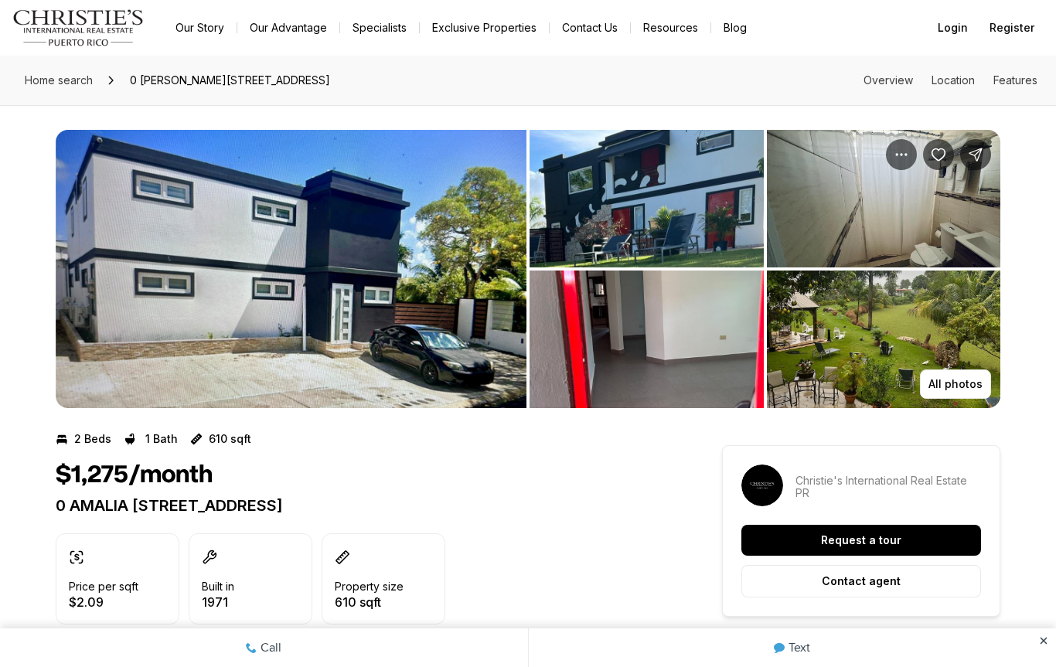
click at [122, 298] on img "View image gallery" at bounding box center [291, 269] width 471 height 278
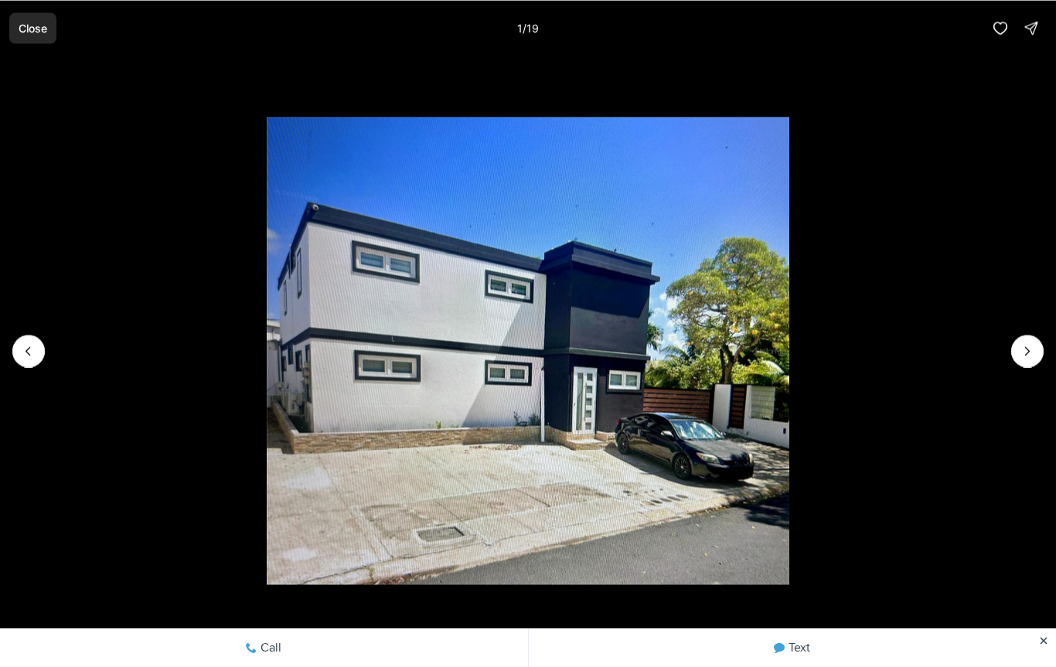
click at [32, 34] on p "Close" at bounding box center [33, 28] width 29 height 12
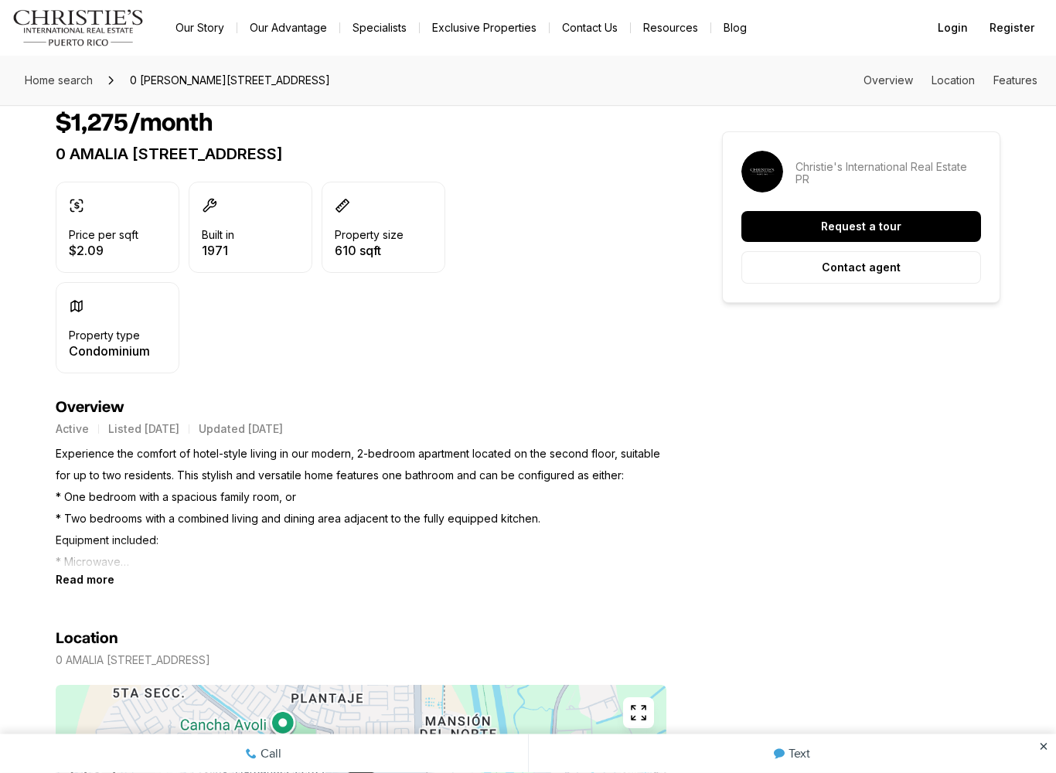
scroll to position [354, 0]
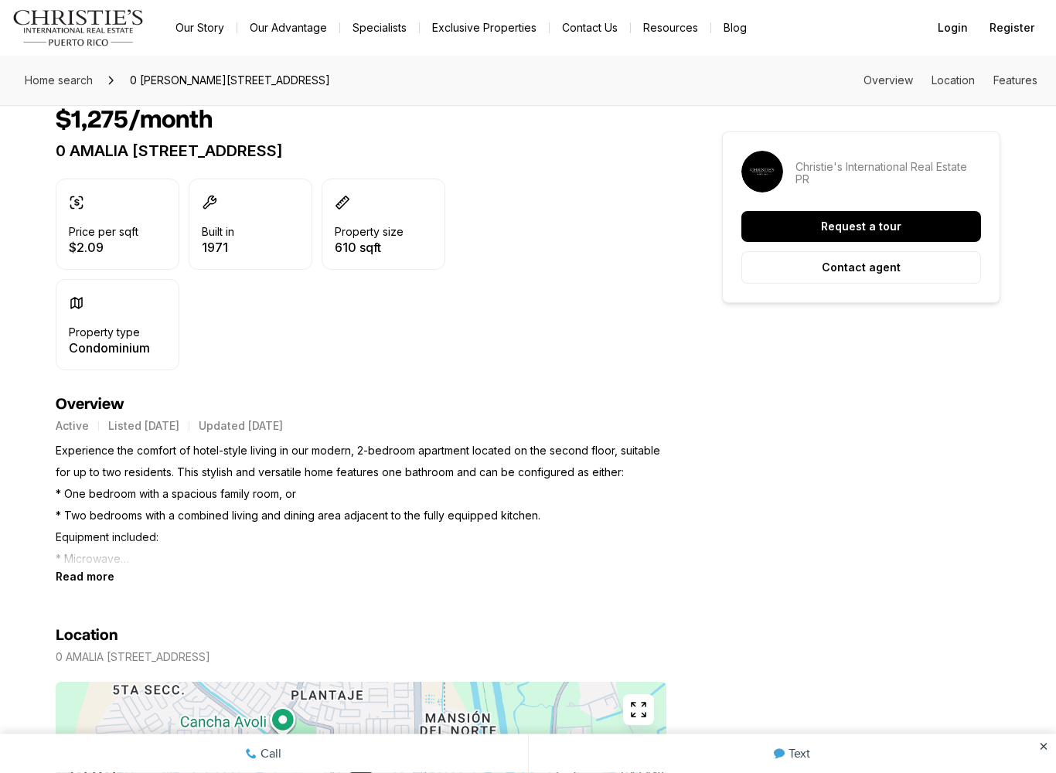
click at [83, 581] on b "Read more" at bounding box center [85, 577] width 59 height 13
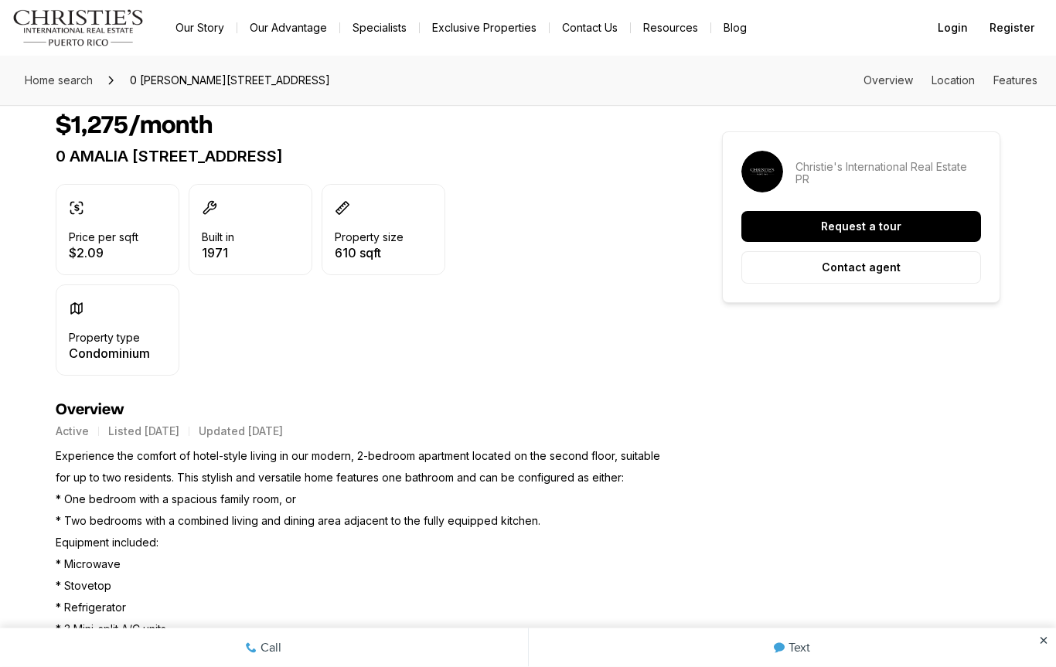
scroll to position [0, 0]
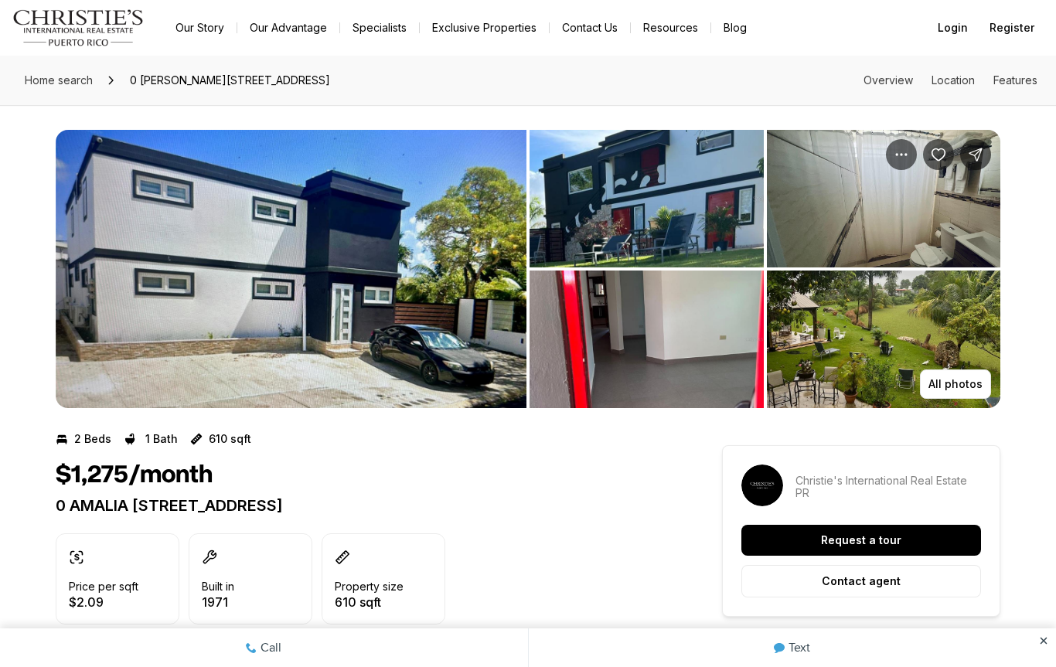
click at [129, 244] on img "View image gallery" at bounding box center [291, 269] width 471 height 278
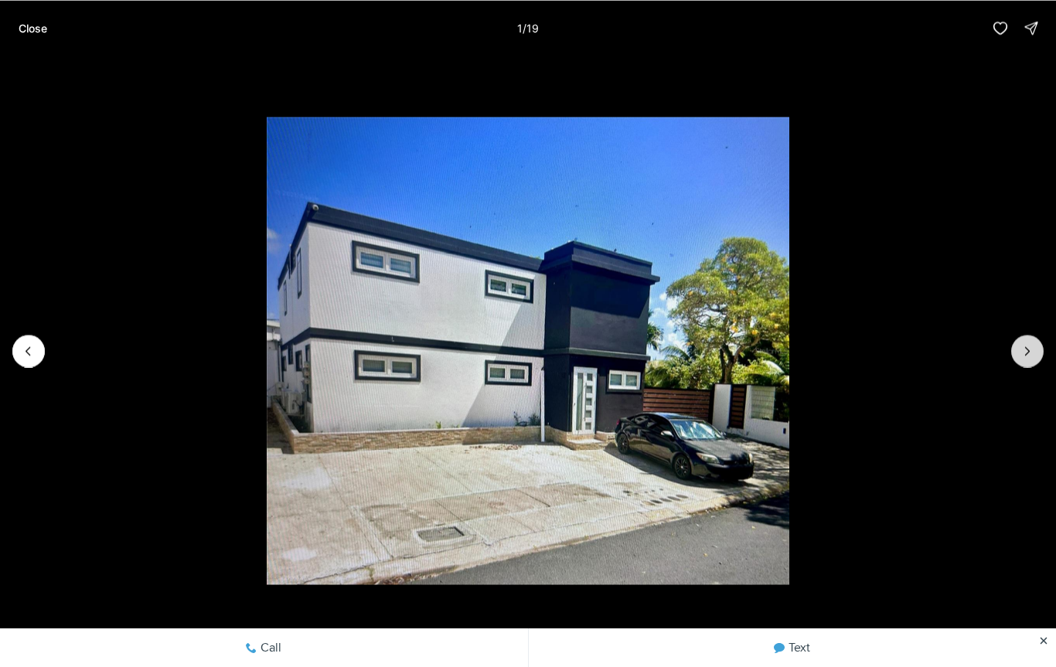
click at [1025, 358] on icon "Next slide" at bounding box center [1027, 350] width 15 height 15
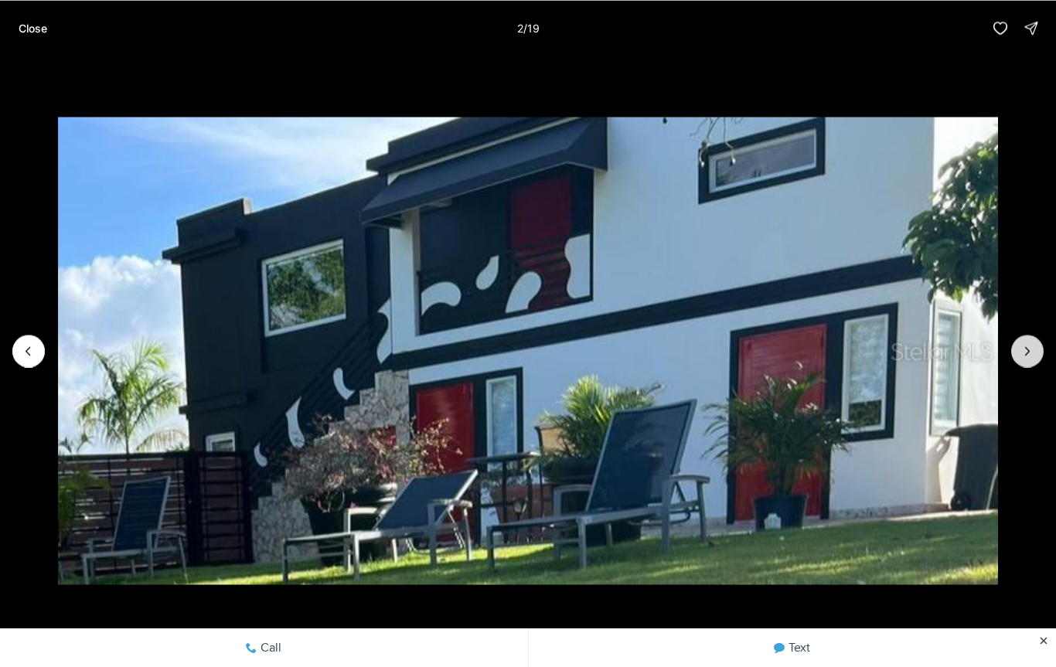
click at [1026, 345] on icon "Next slide" at bounding box center [1027, 350] width 15 height 15
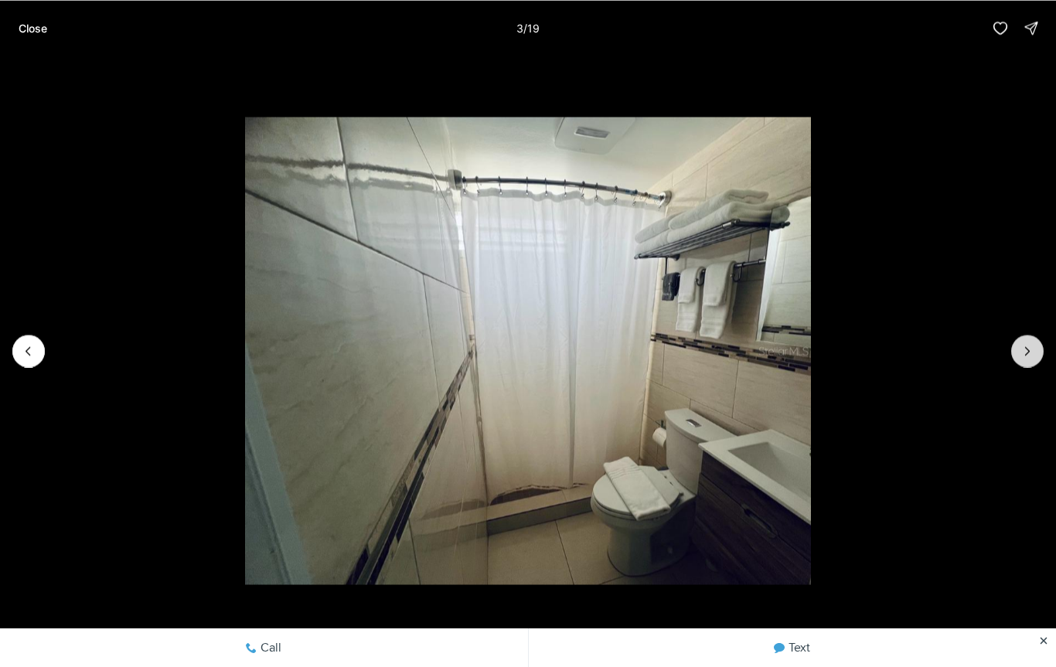
click at [1024, 344] on icon "Next slide" at bounding box center [1027, 350] width 15 height 15
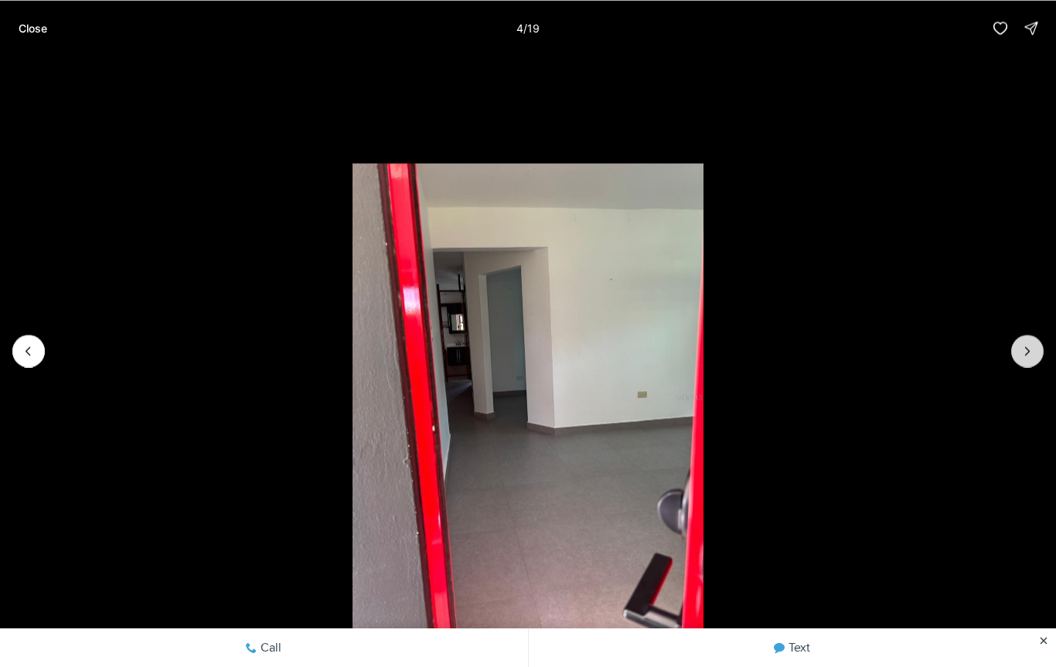
click at [1026, 346] on icon "Next slide" at bounding box center [1027, 350] width 15 height 15
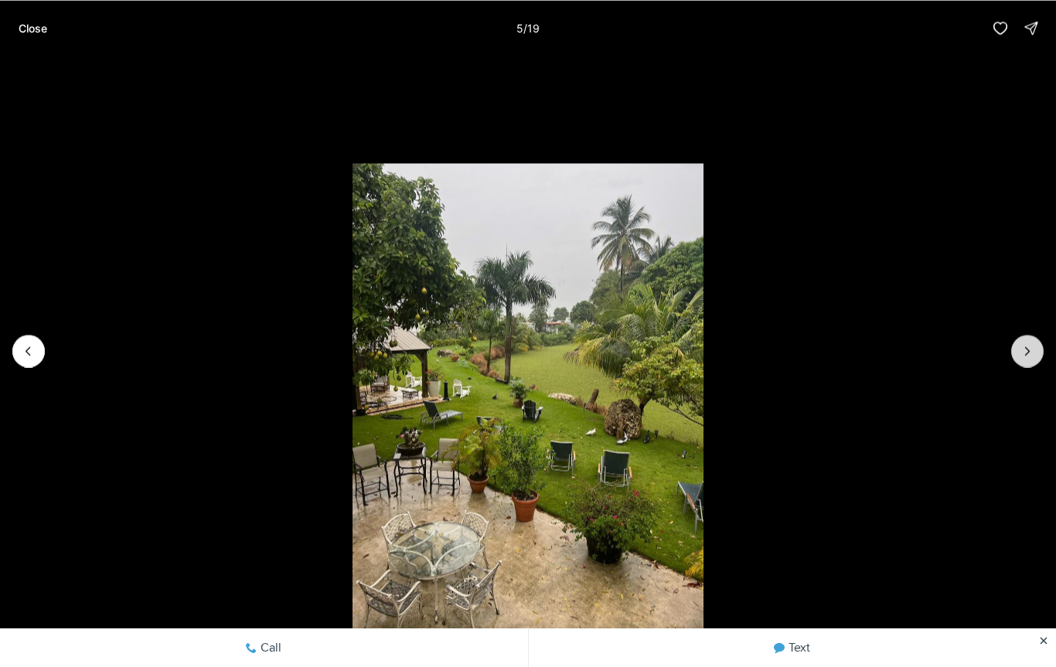
click at [1030, 340] on button "Next slide" at bounding box center [1027, 351] width 32 height 32
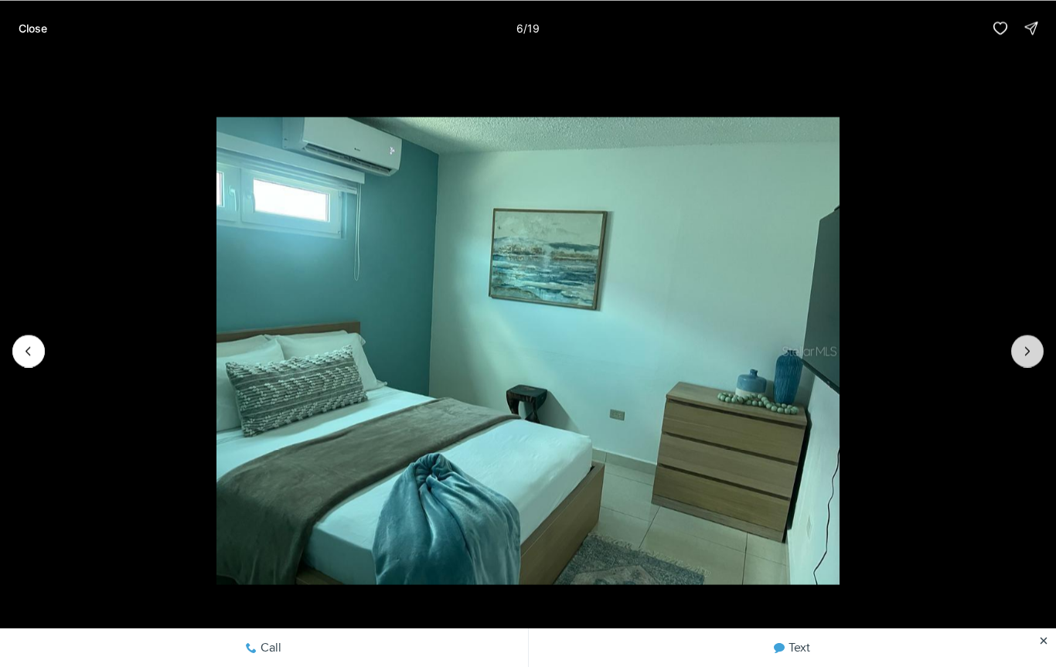
click at [1033, 344] on icon "Next slide" at bounding box center [1027, 350] width 15 height 15
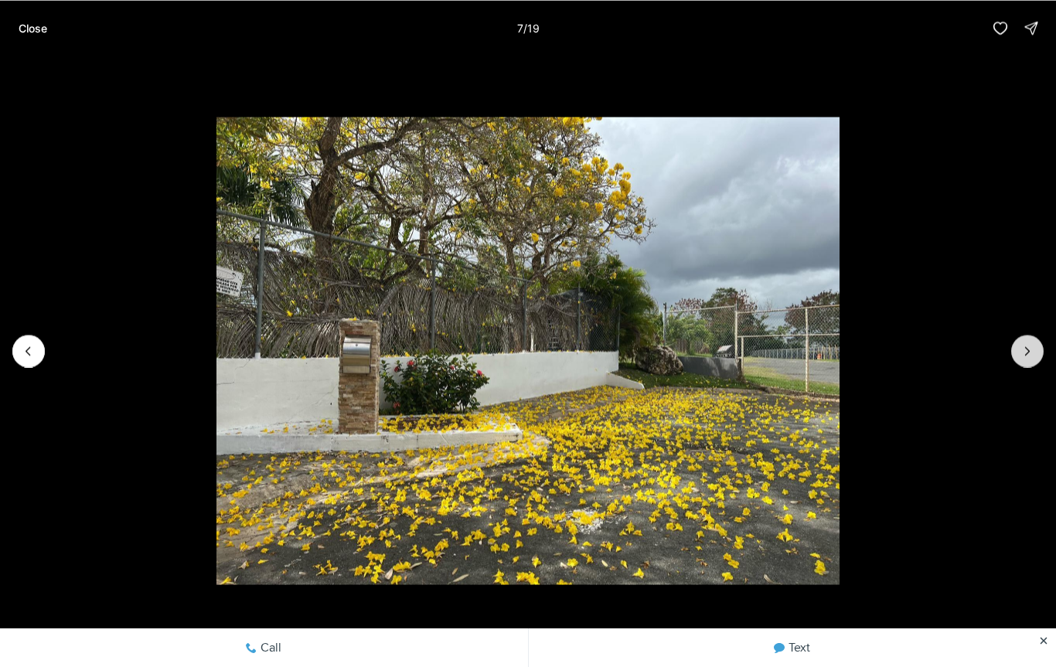
click at [1028, 347] on icon "Next slide" at bounding box center [1027, 350] width 15 height 15
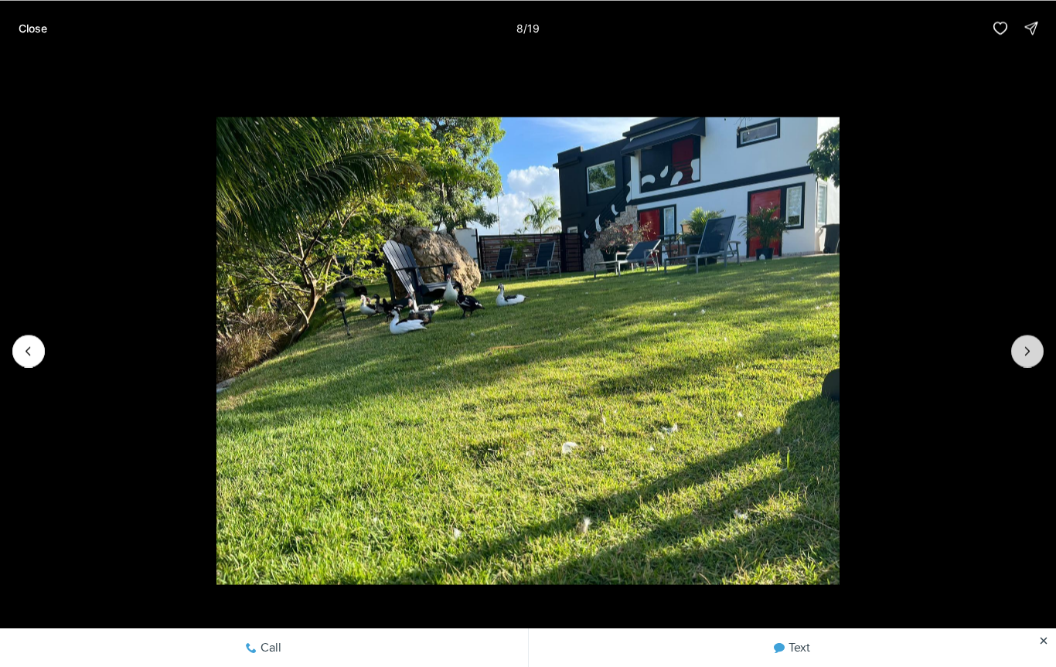
click at [1030, 346] on icon "Next slide" at bounding box center [1027, 350] width 15 height 15
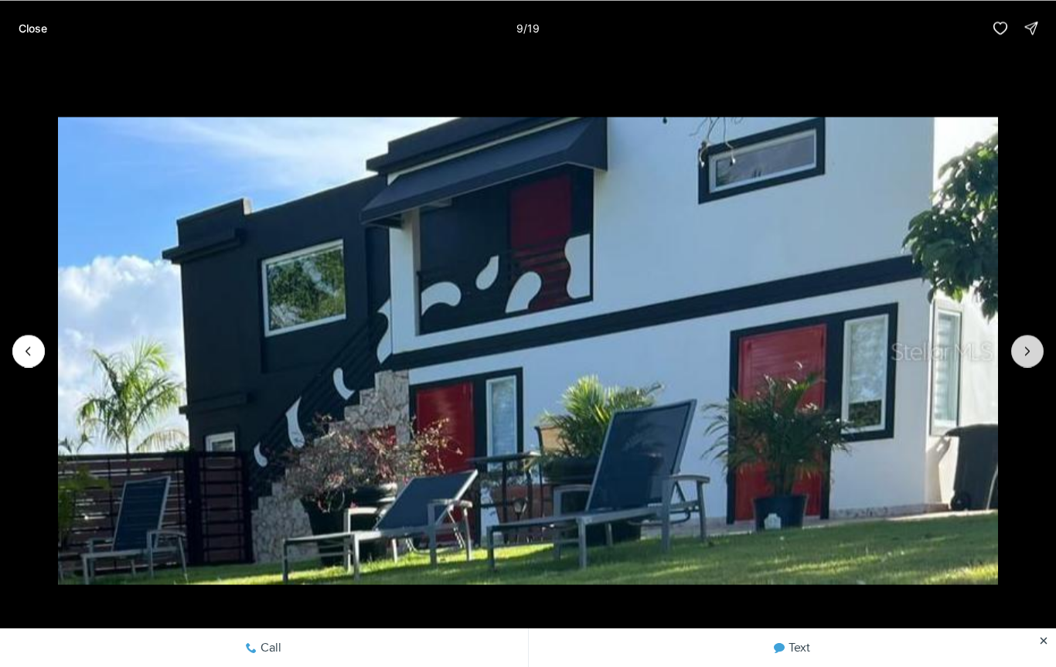
click at [1030, 345] on icon "Next slide" at bounding box center [1027, 350] width 15 height 15
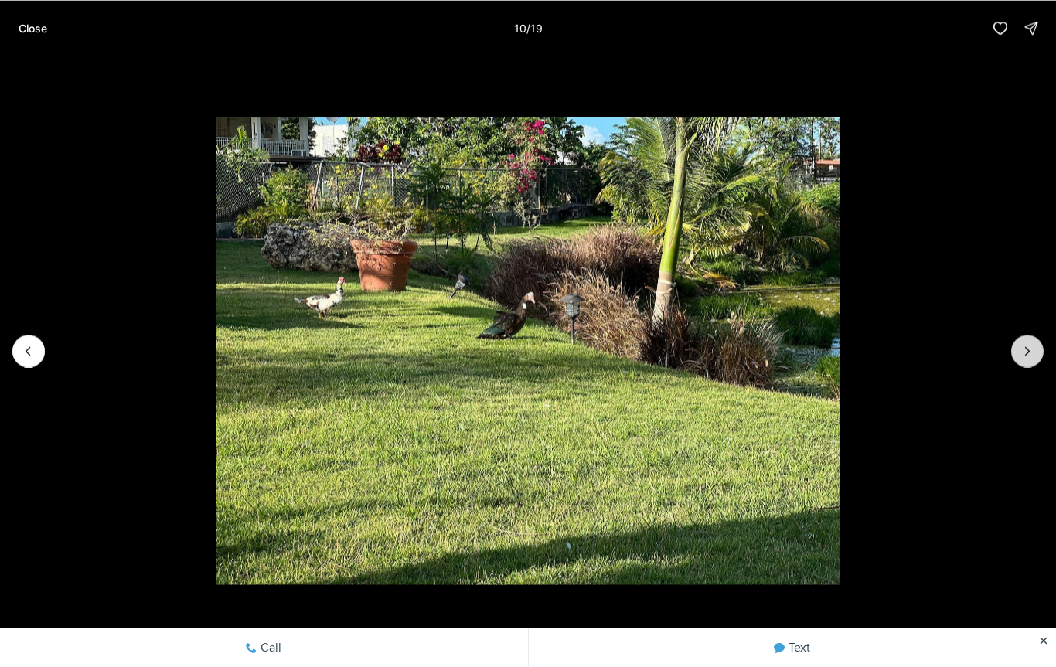
click at [1028, 344] on icon "Next slide" at bounding box center [1027, 350] width 15 height 15
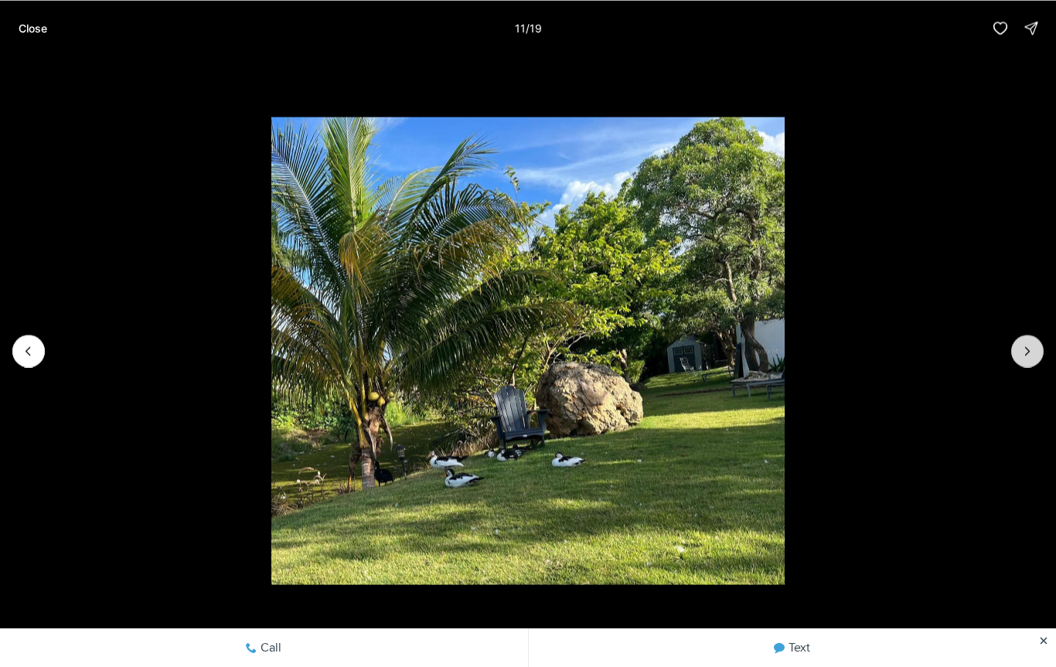
click at [1030, 349] on icon "Next slide" at bounding box center [1027, 350] width 15 height 15
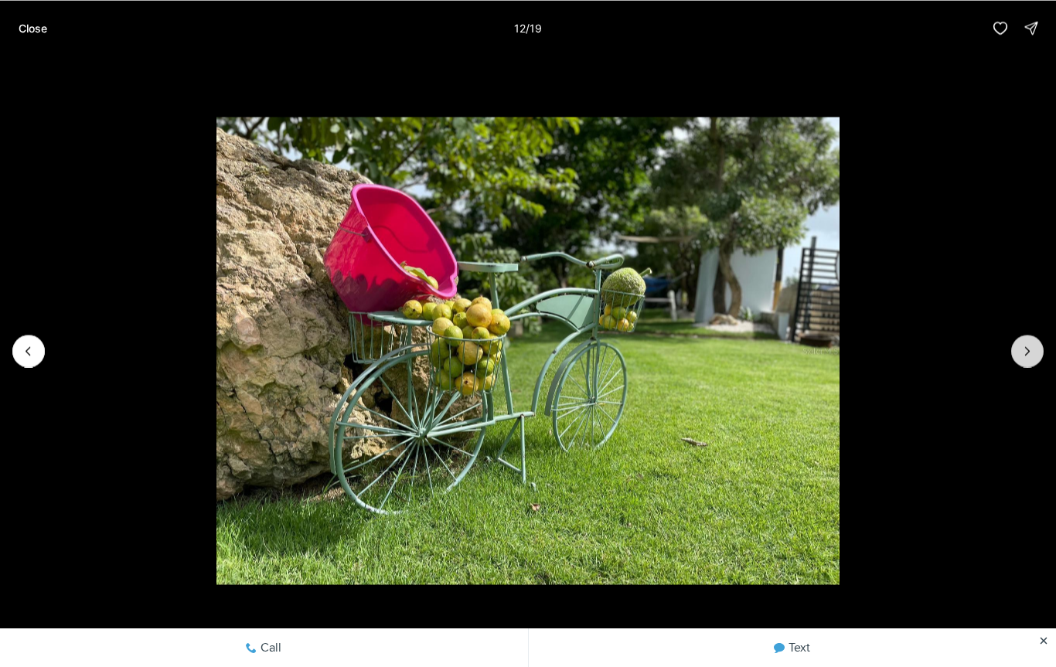
click at [1029, 354] on icon "Next slide" at bounding box center [1027, 350] width 15 height 15
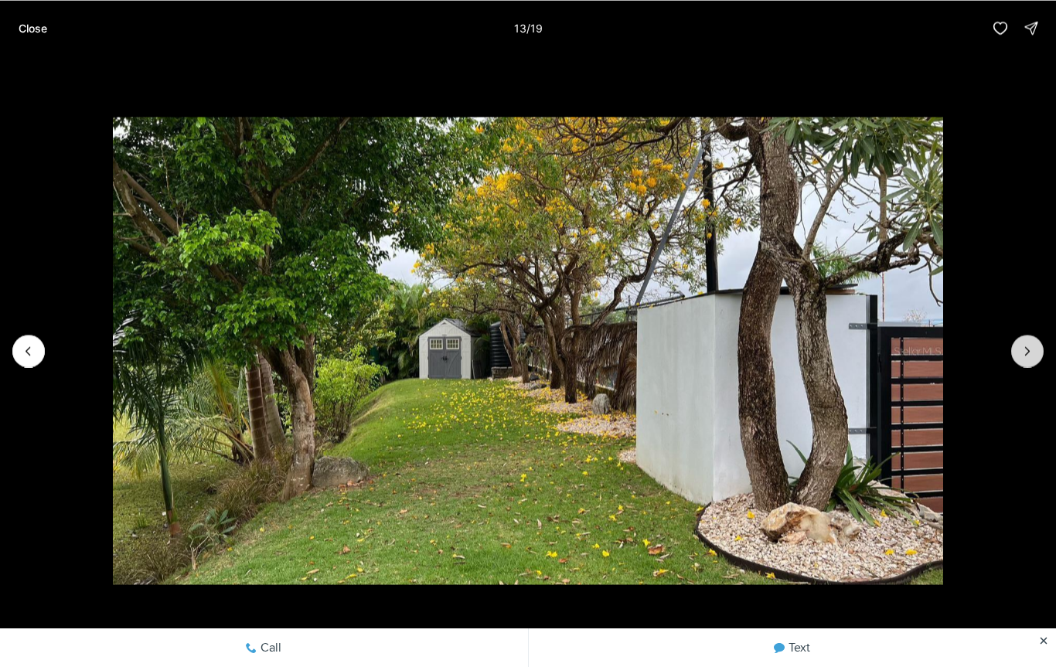
click at [1029, 356] on icon "Next slide" at bounding box center [1027, 350] width 15 height 15
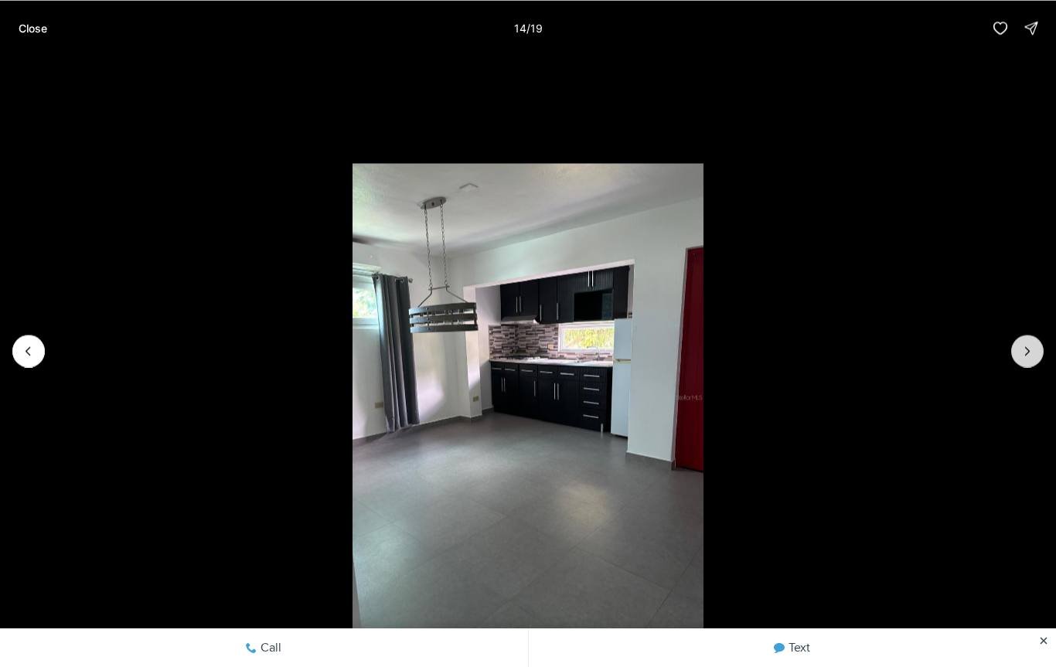
click at [1031, 353] on icon "Next slide" at bounding box center [1027, 350] width 15 height 15
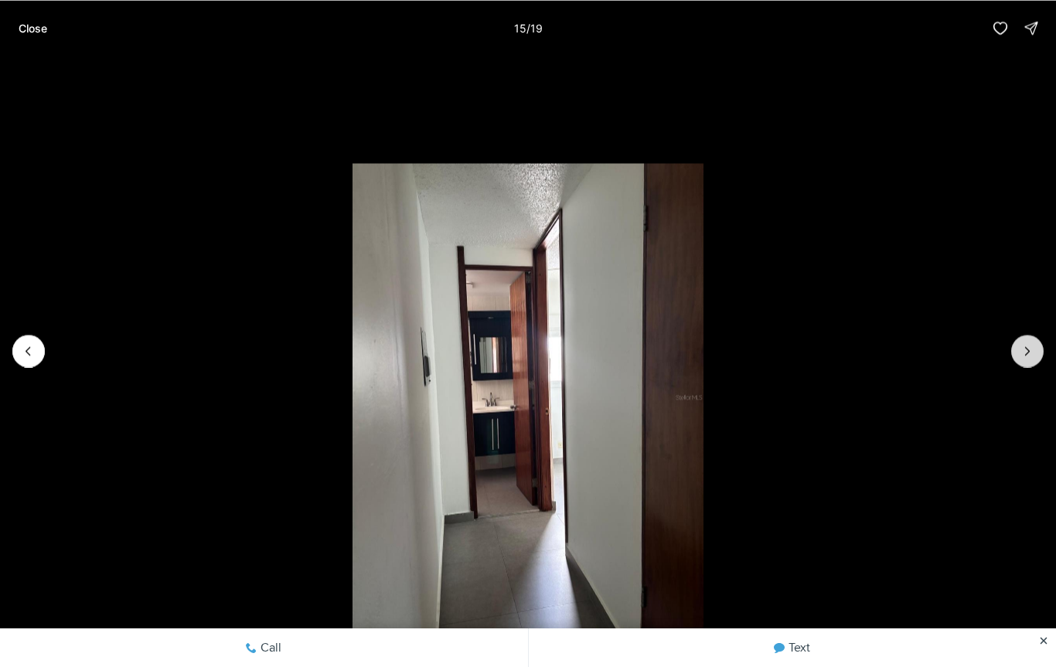
click at [1028, 349] on icon "Next slide" at bounding box center [1028, 351] width 4 height 8
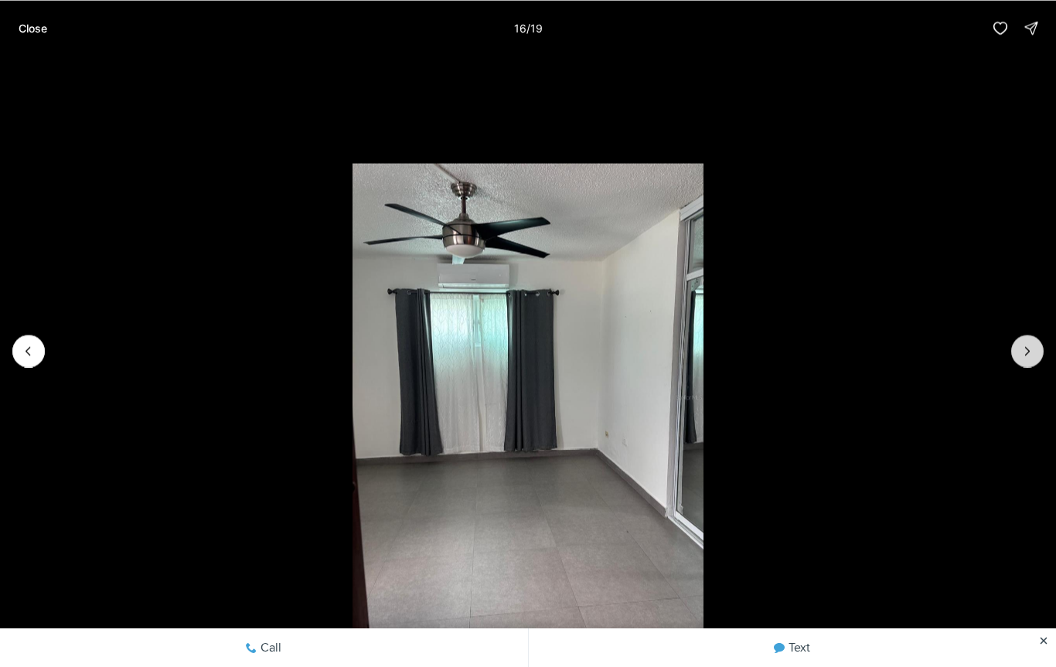
click at [1034, 349] on icon "Next slide" at bounding box center [1027, 350] width 15 height 15
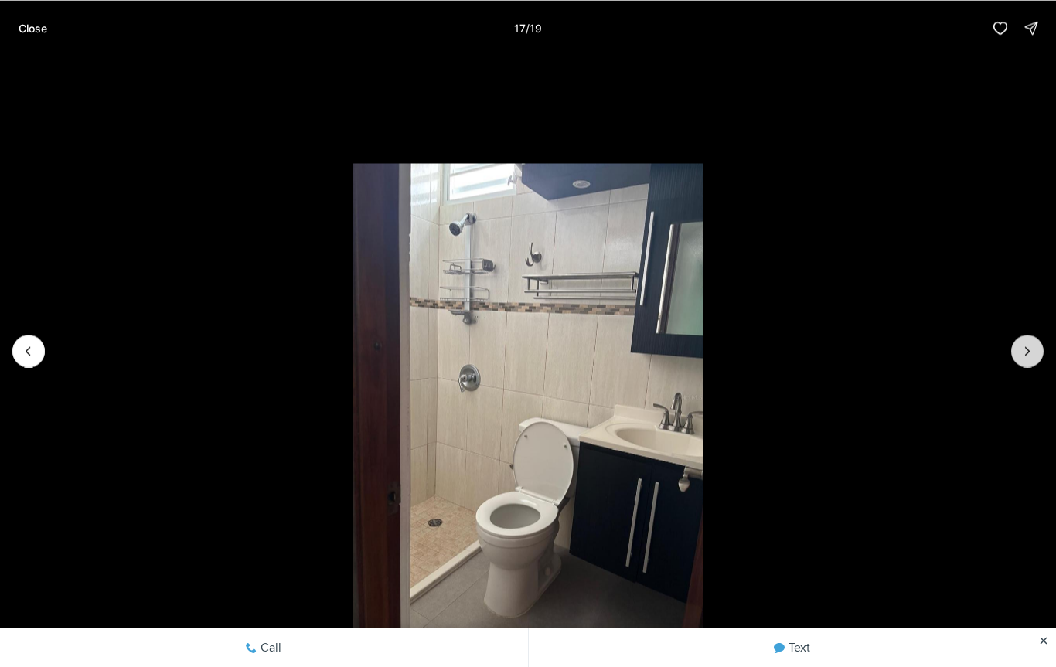
click at [1033, 347] on icon "Next slide" at bounding box center [1027, 350] width 15 height 15
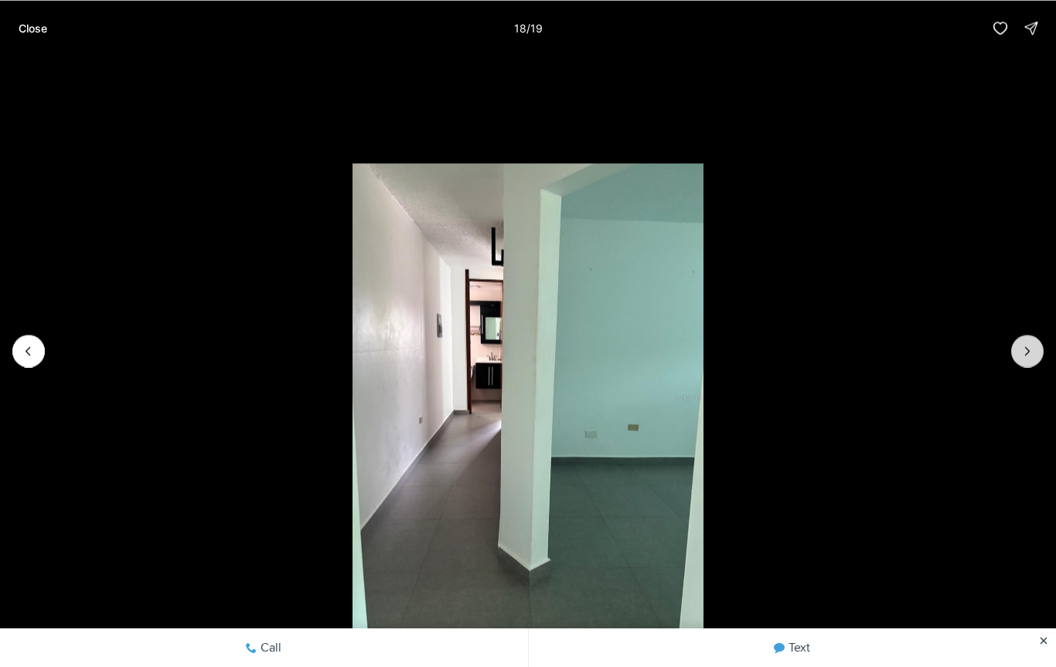
click at [1034, 354] on icon "Next slide" at bounding box center [1027, 350] width 15 height 15
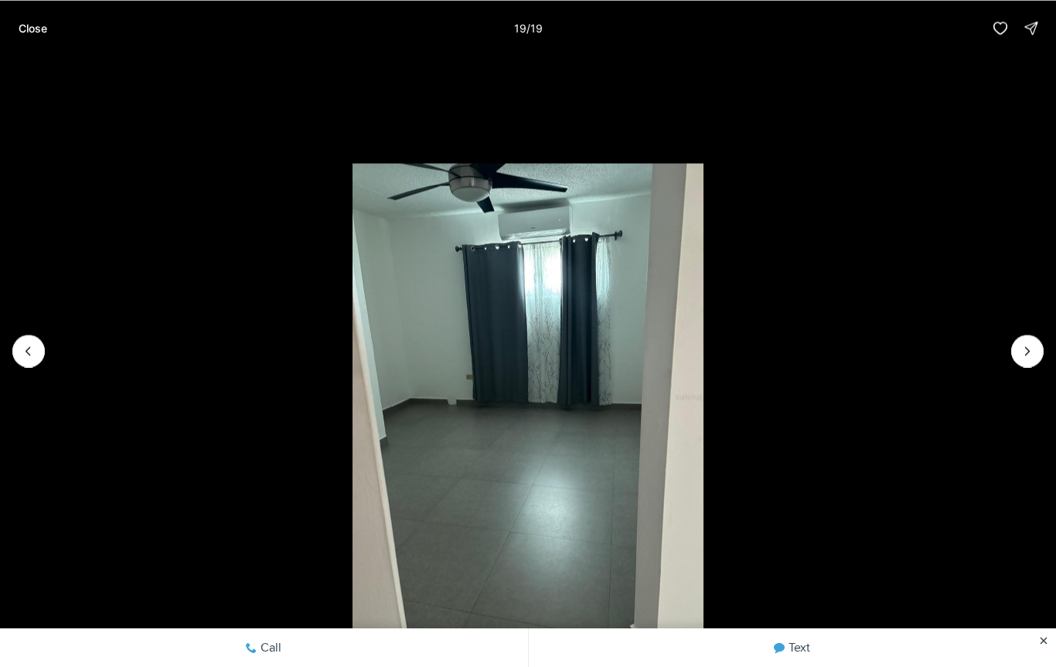
click at [1037, 356] on div at bounding box center [1027, 351] width 32 height 32
click at [1041, 360] on li "19 of 19" at bounding box center [528, 351] width 1056 height 590
click at [1038, 357] on div at bounding box center [1027, 351] width 32 height 32
click at [32, 43] on button "Close" at bounding box center [32, 27] width 47 height 31
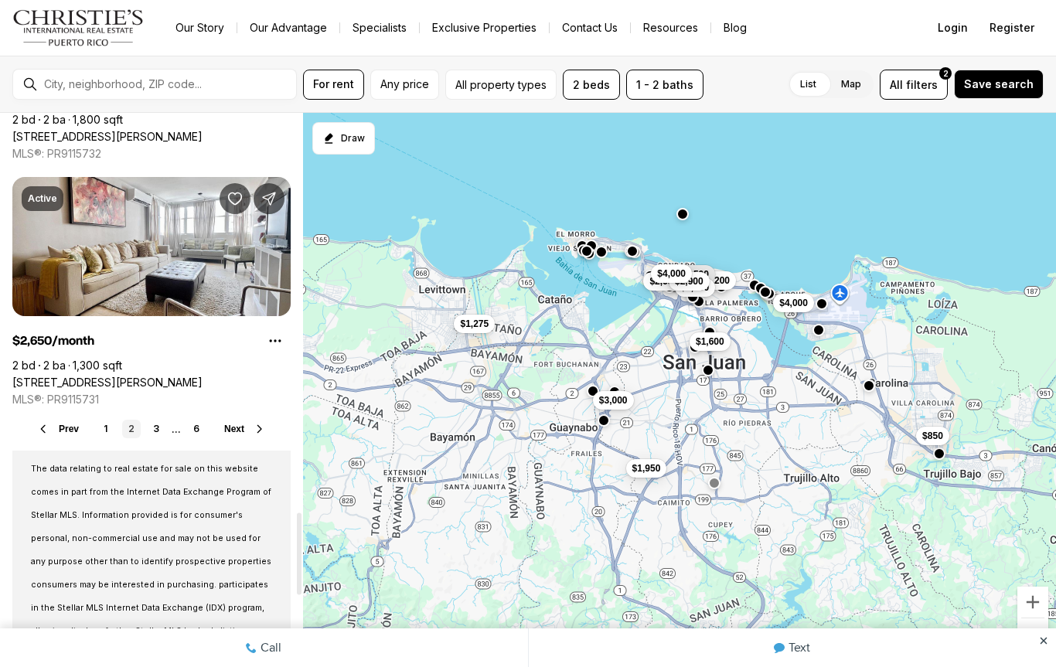
scroll to position [2701, 0]
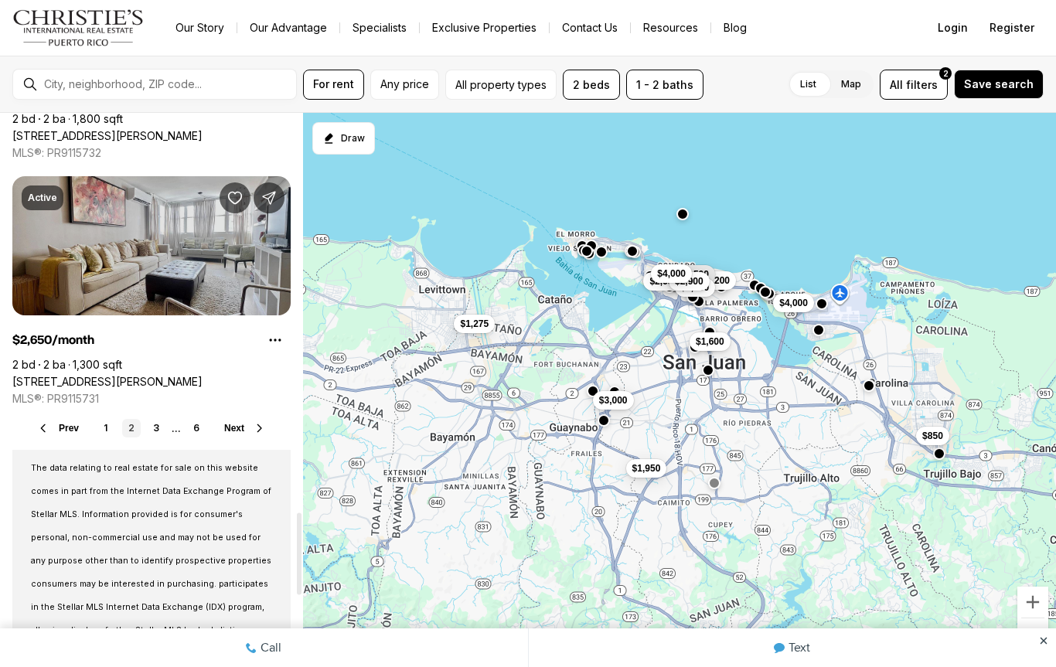
click at [108, 375] on link "[STREET_ADDRESS][PERSON_NAME]" at bounding box center [107, 382] width 190 height 14
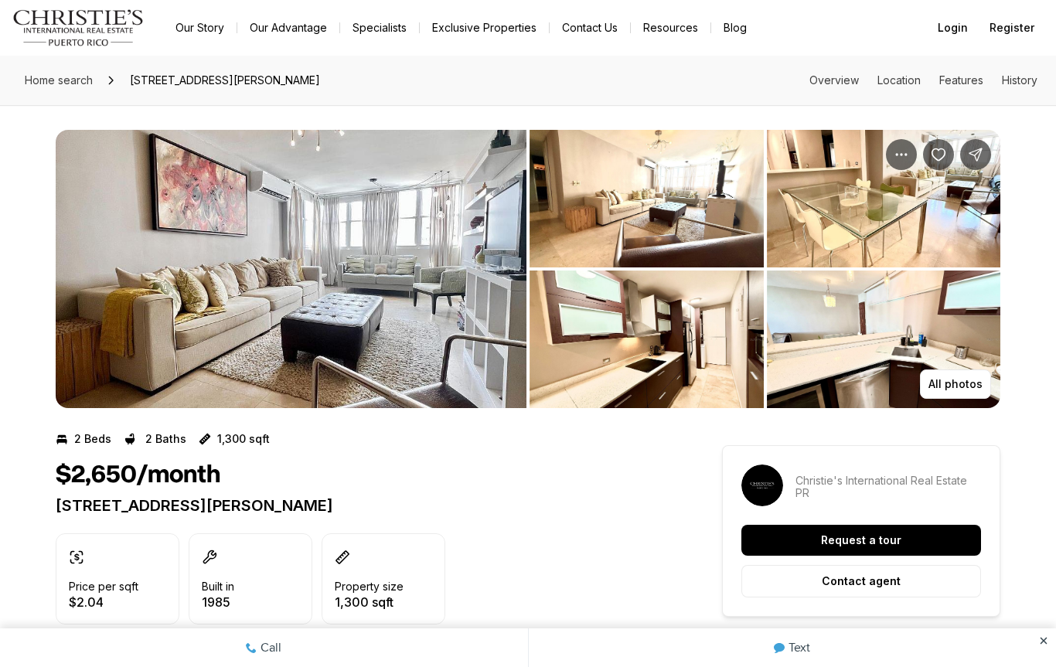
click at [145, 231] on img "View image gallery" at bounding box center [291, 269] width 471 height 278
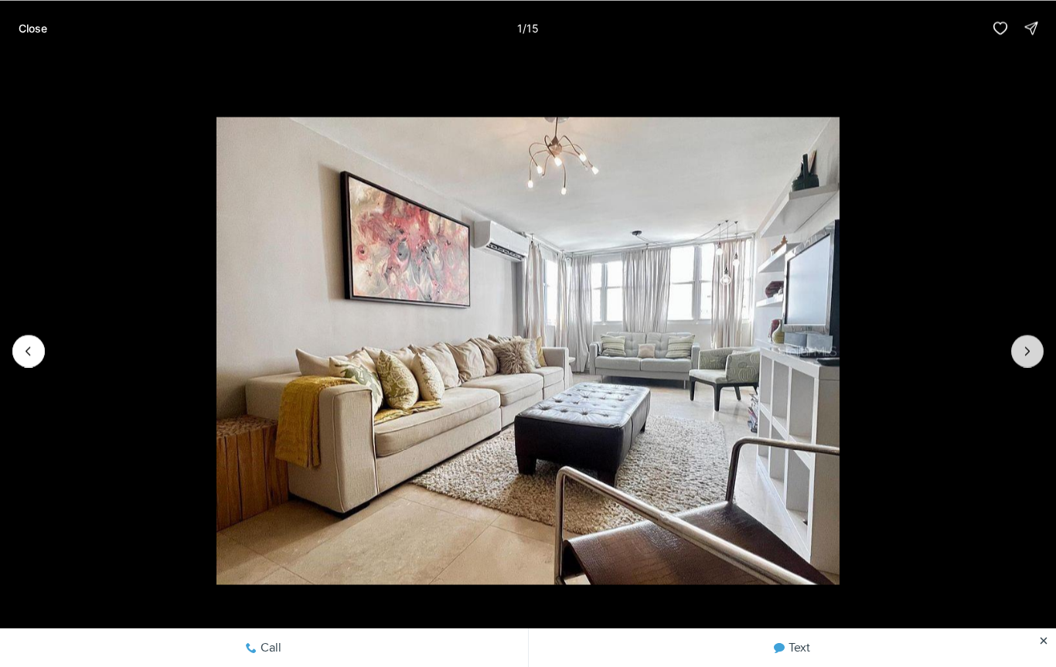
click at [1025, 353] on icon "Next slide" at bounding box center [1027, 350] width 15 height 15
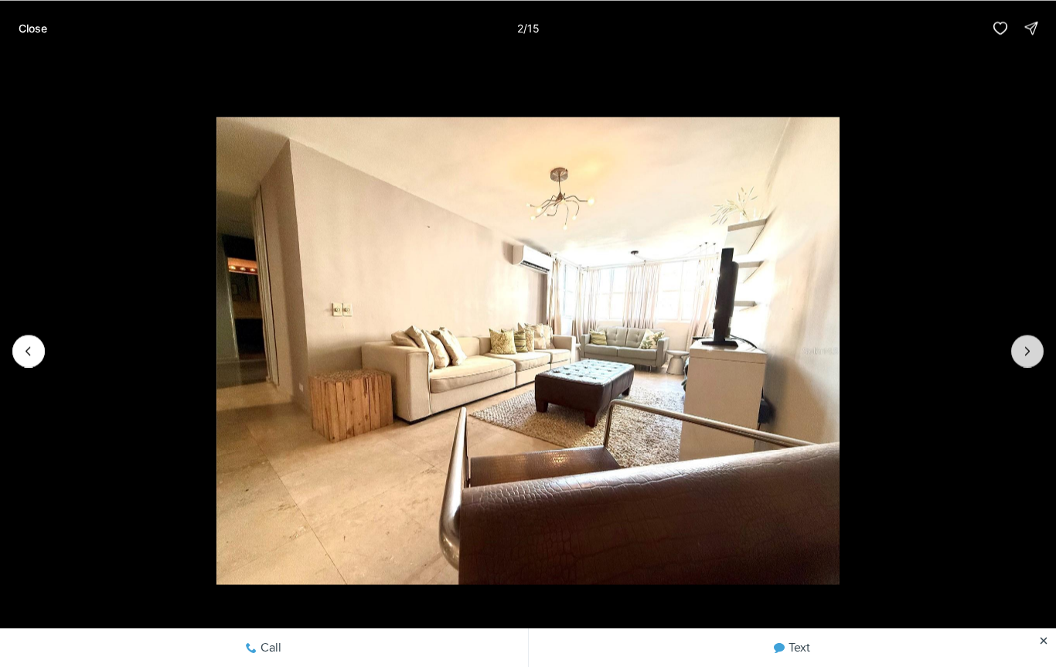
click at [1022, 349] on icon "Next slide" at bounding box center [1027, 350] width 15 height 15
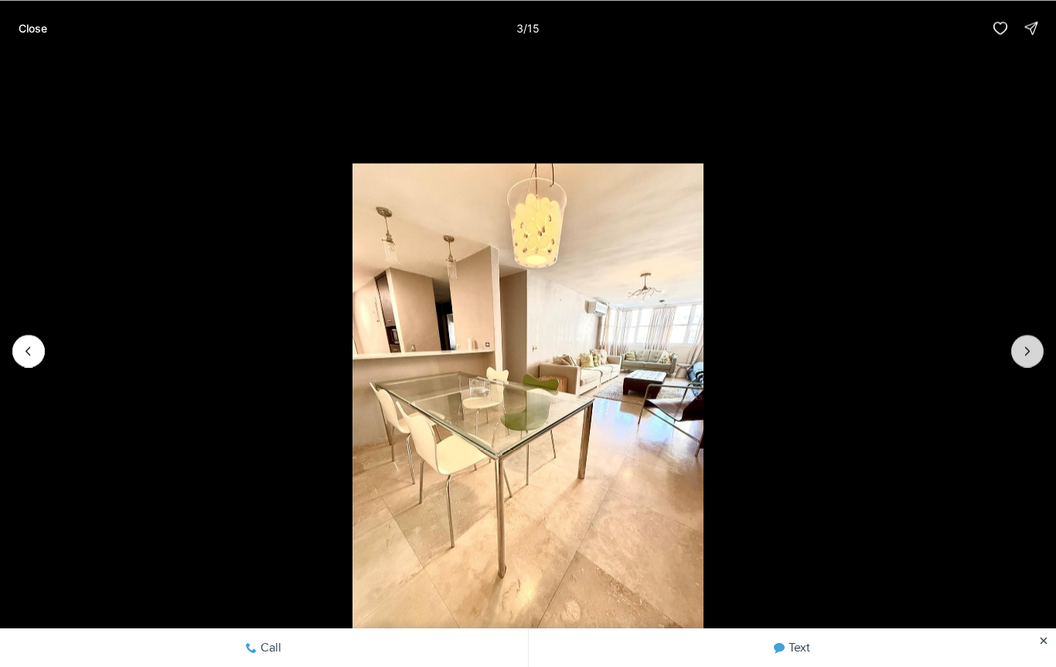
click at [1024, 350] on icon "Next slide" at bounding box center [1027, 350] width 15 height 15
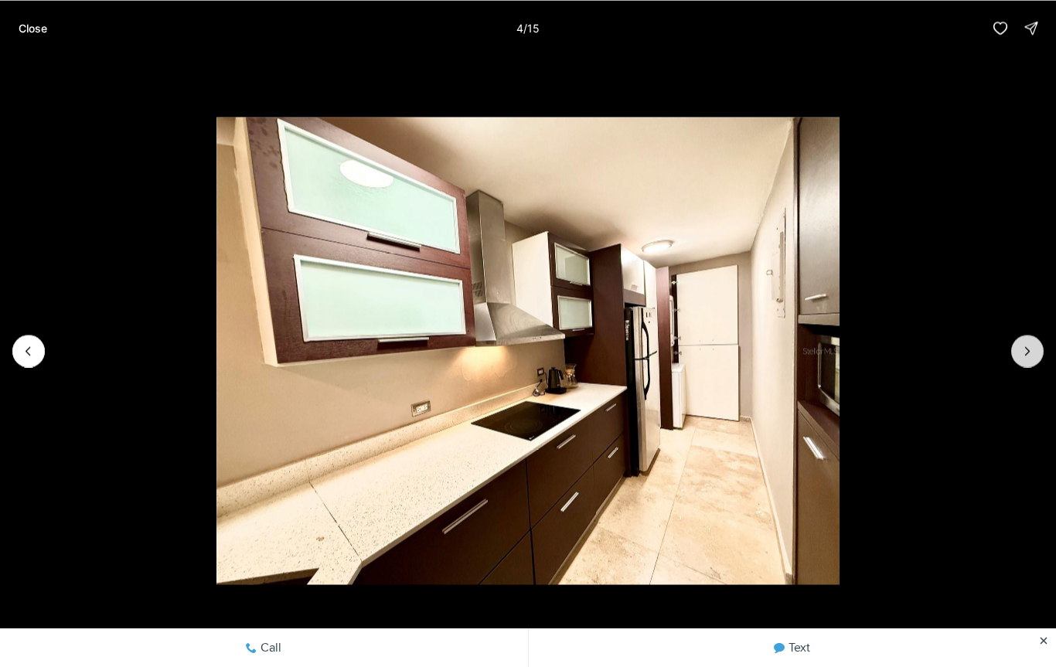
click at [1020, 357] on icon "Next slide" at bounding box center [1027, 350] width 15 height 15
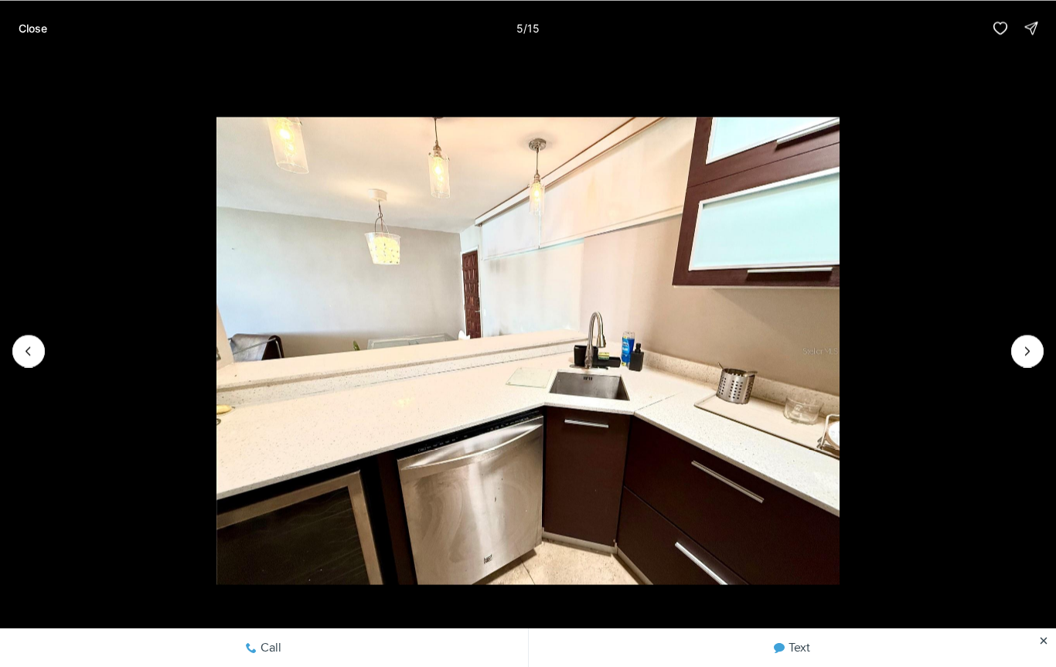
click at [216, 359] on img "5 of 15" at bounding box center [527, 350] width 622 height 467
click at [216, 360] on img "5 of 15" at bounding box center [527, 350] width 622 height 467
click at [34, 346] on icon "Previous slide" at bounding box center [28, 350] width 15 height 15
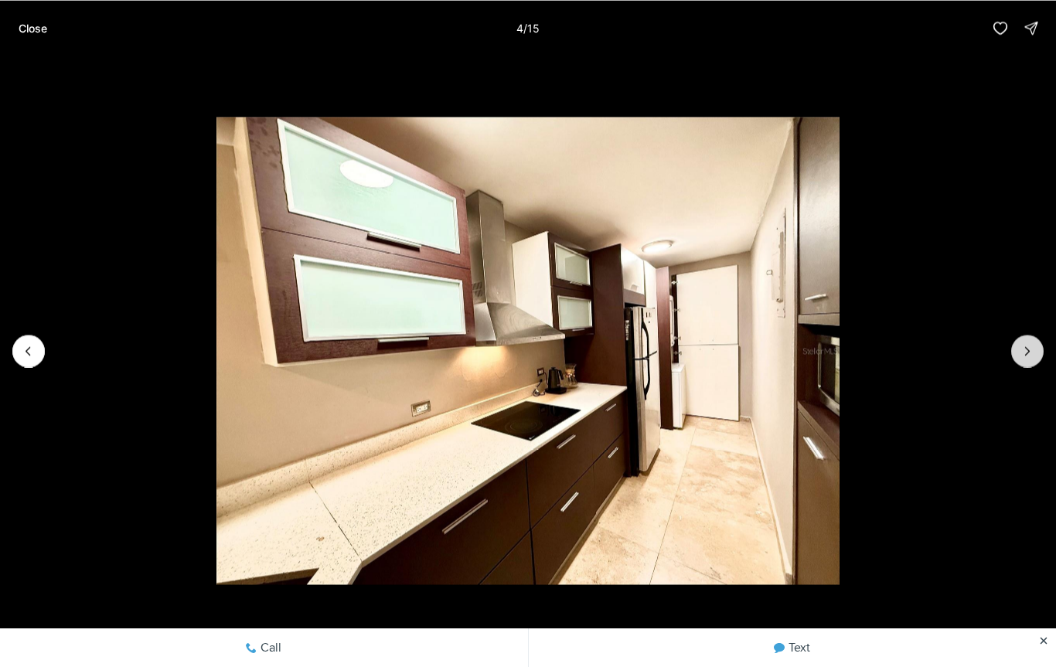
click at [1029, 339] on button "Next slide" at bounding box center [1027, 351] width 32 height 32
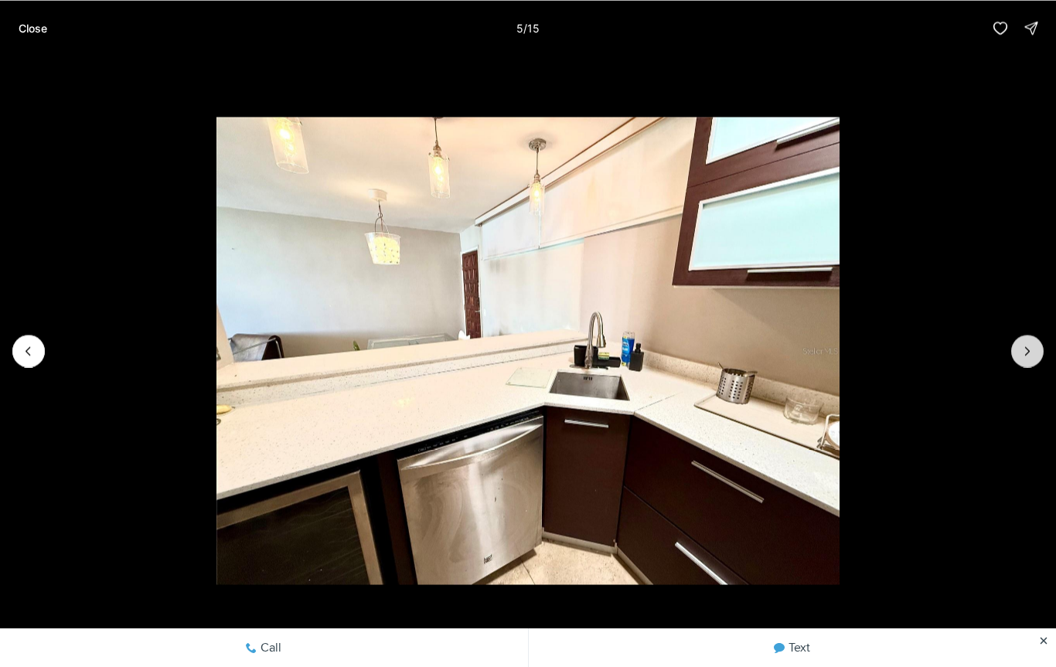
click at [1028, 356] on icon "Next slide" at bounding box center [1027, 350] width 15 height 15
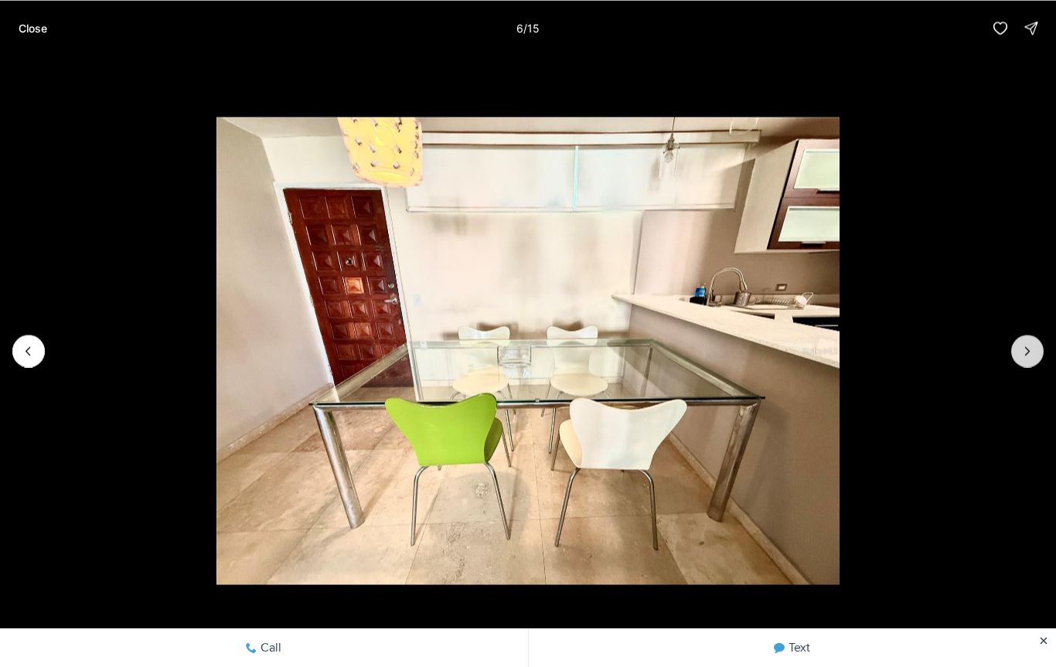
click at [1027, 346] on icon "Next slide" at bounding box center [1027, 350] width 15 height 15
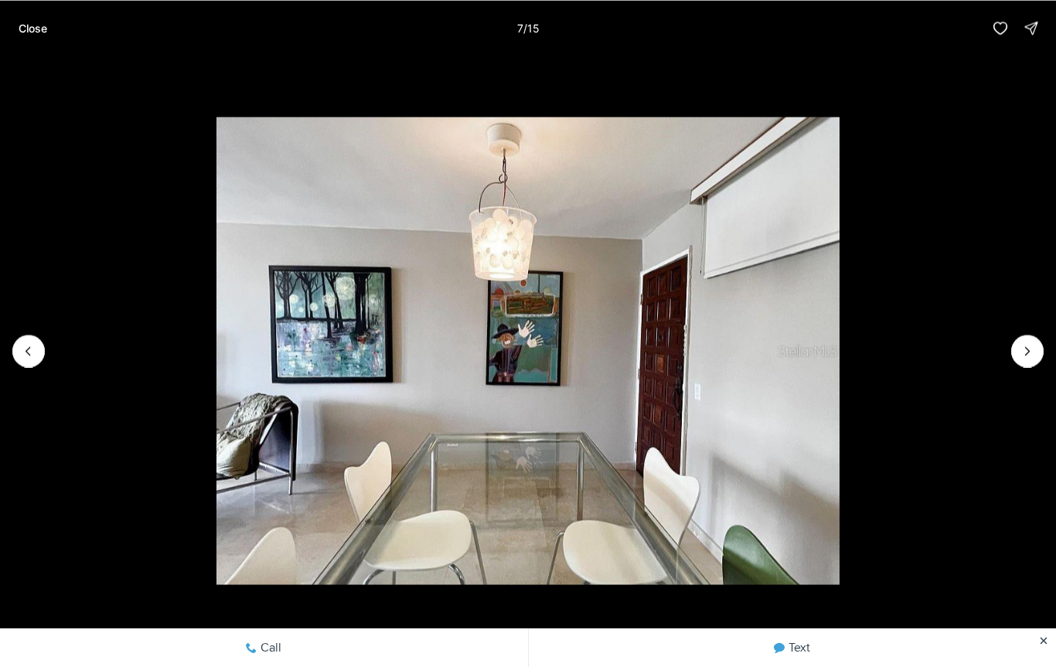
click at [42, 335] on li "7 of 15" at bounding box center [528, 351] width 1056 height 590
click at [35, 342] on button "Previous slide" at bounding box center [28, 351] width 32 height 32
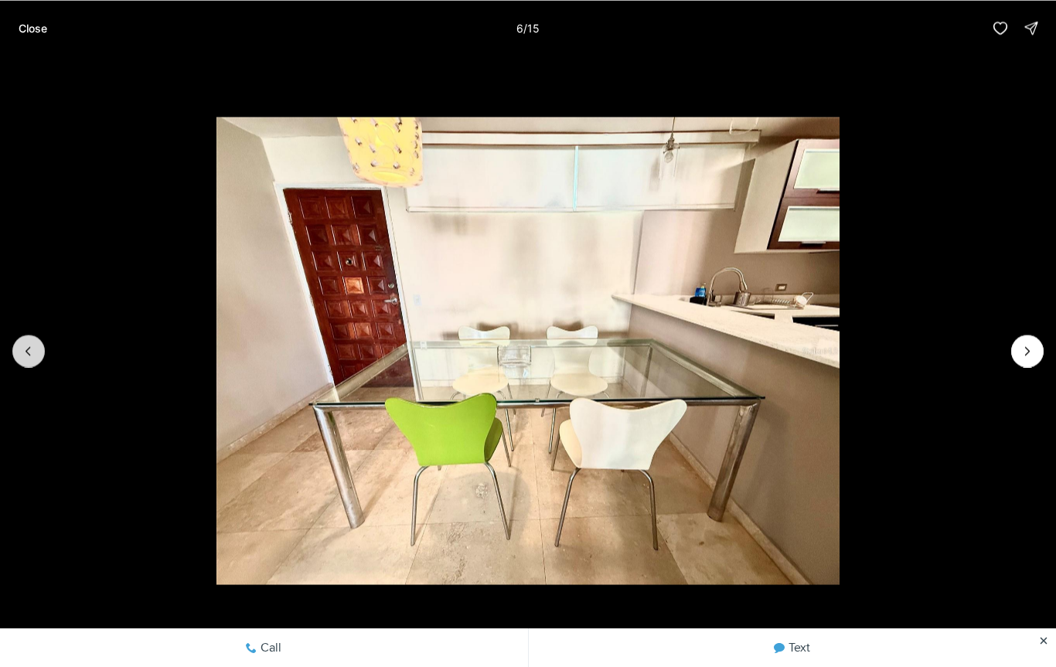
click at [32, 343] on icon "Previous slide" at bounding box center [28, 350] width 15 height 15
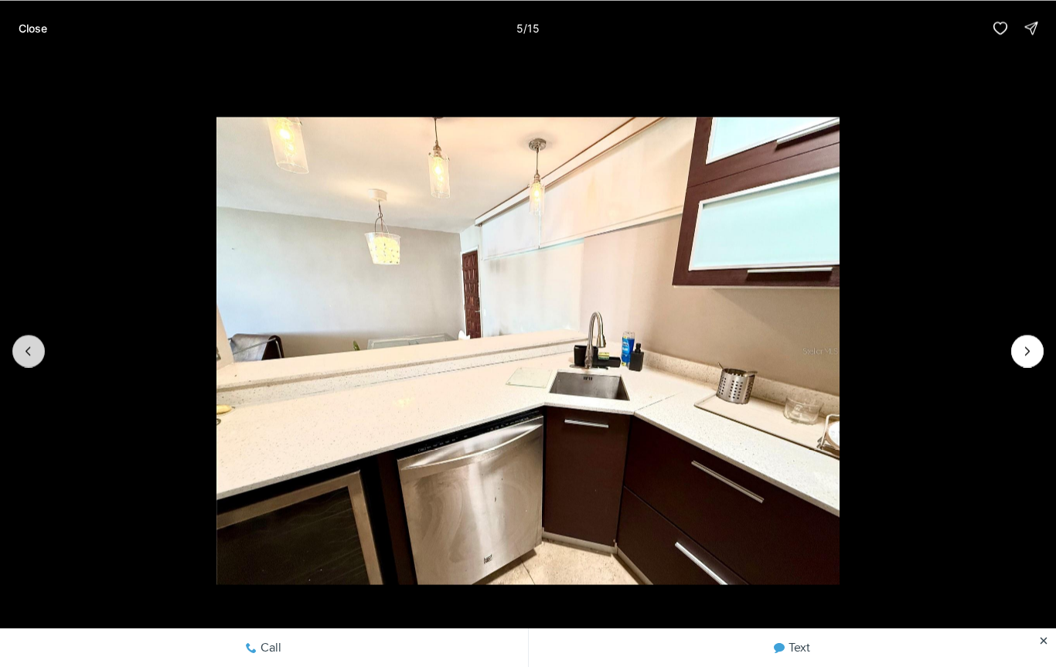
click at [36, 343] on button "Previous slide" at bounding box center [28, 351] width 32 height 32
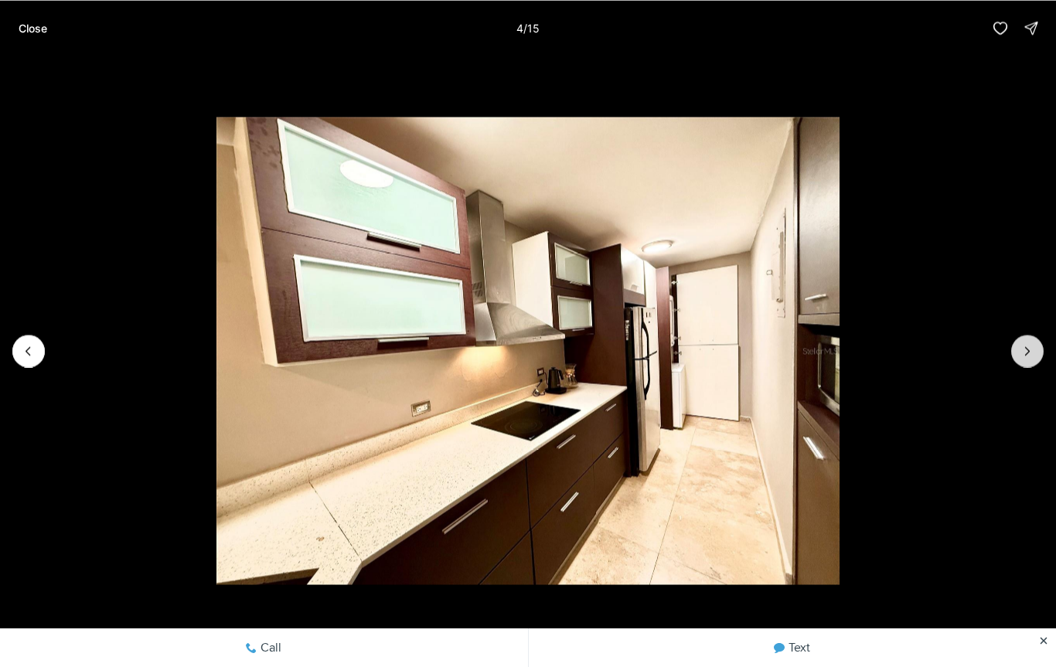
click at [1028, 346] on icon "Next slide" at bounding box center [1027, 350] width 15 height 15
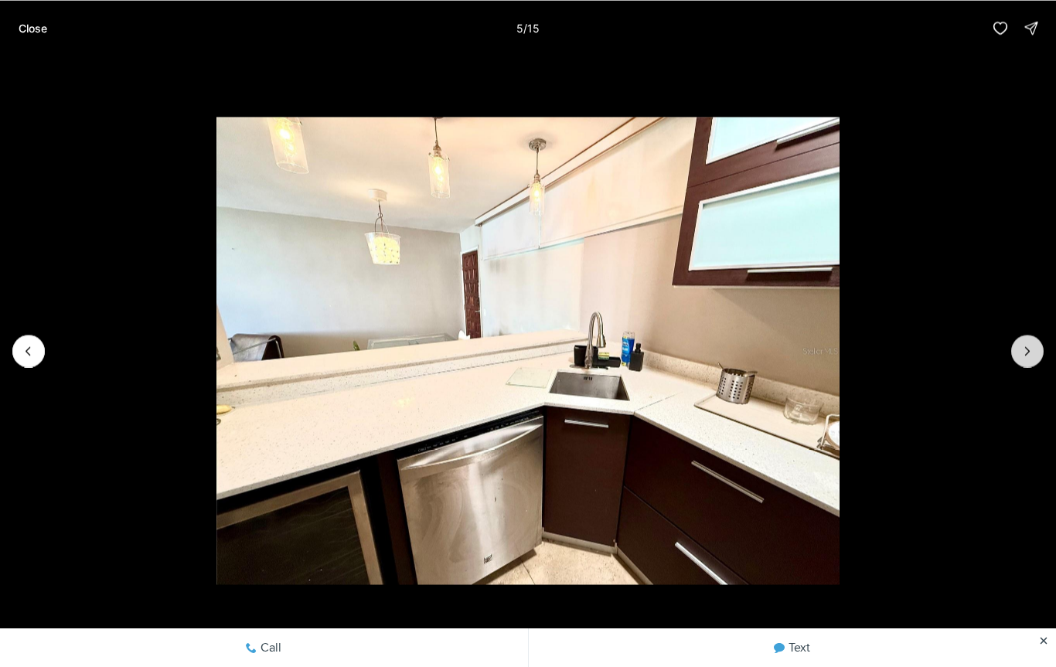
click at [1031, 345] on icon "Next slide" at bounding box center [1027, 350] width 15 height 15
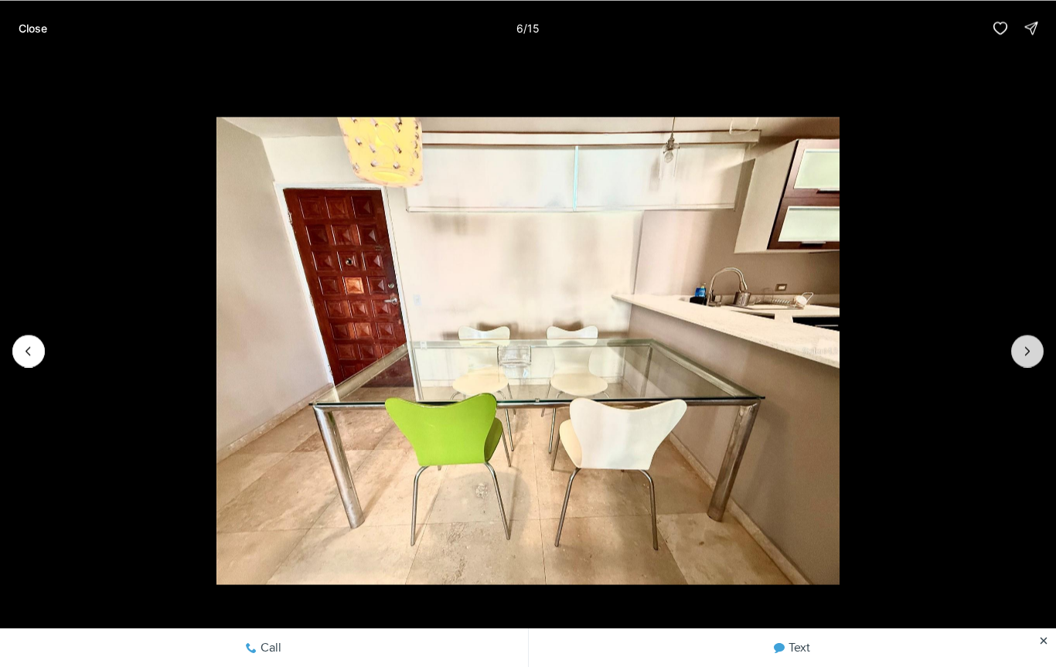
click at [1030, 354] on icon "Next slide" at bounding box center [1027, 350] width 15 height 15
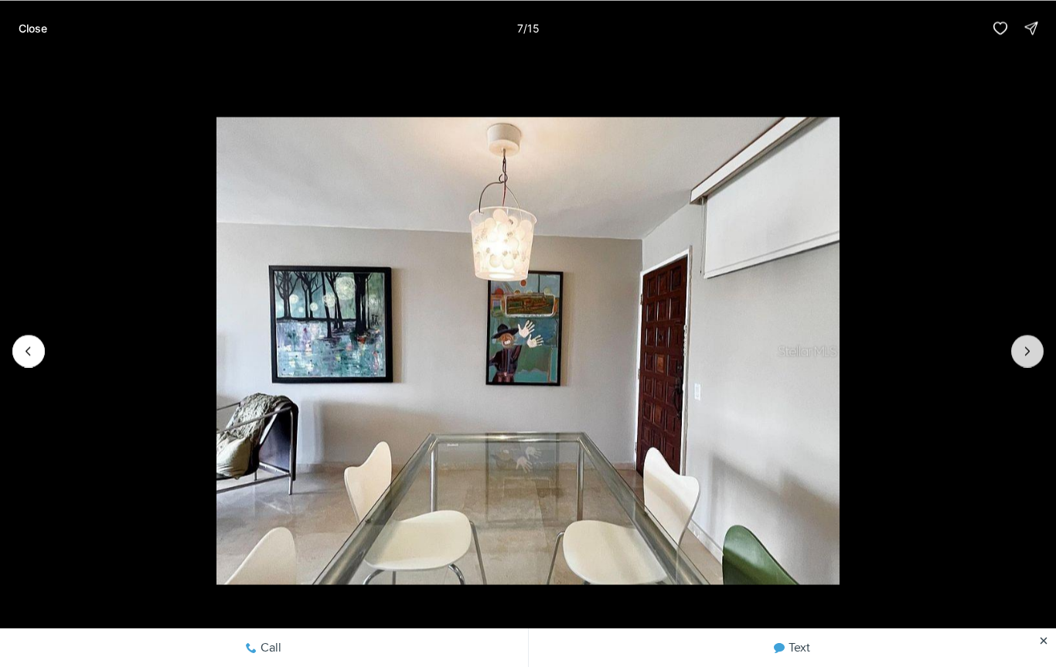
click at [1024, 350] on icon "Next slide" at bounding box center [1027, 350] width 15 height 15
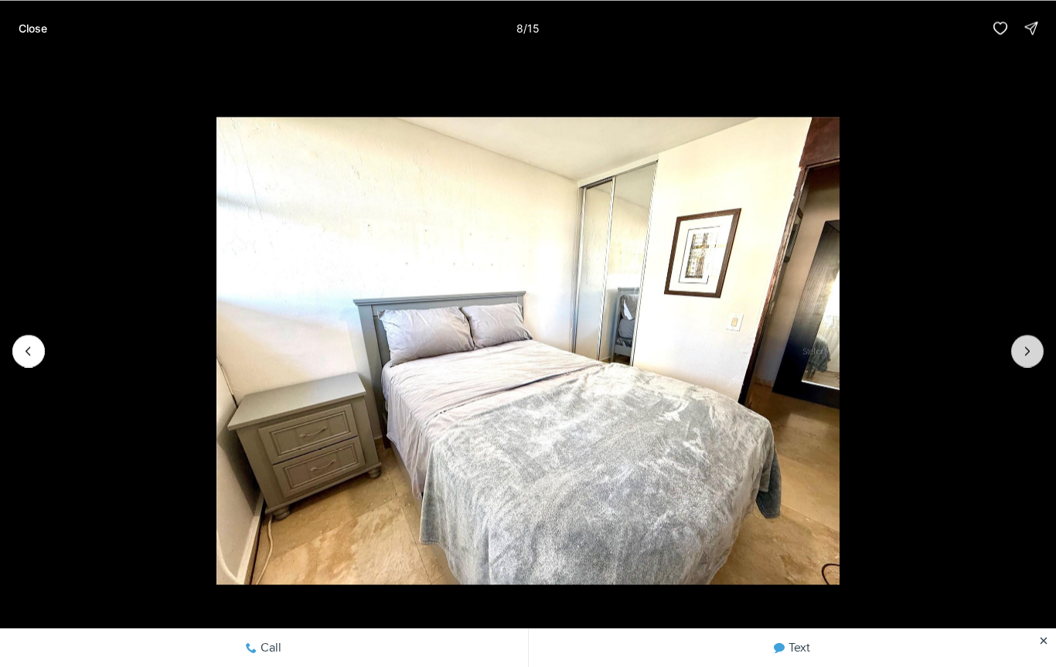
click at [1021, 356] on icon "Next slide" at bounding box center [1027, 350] width 15 height 15
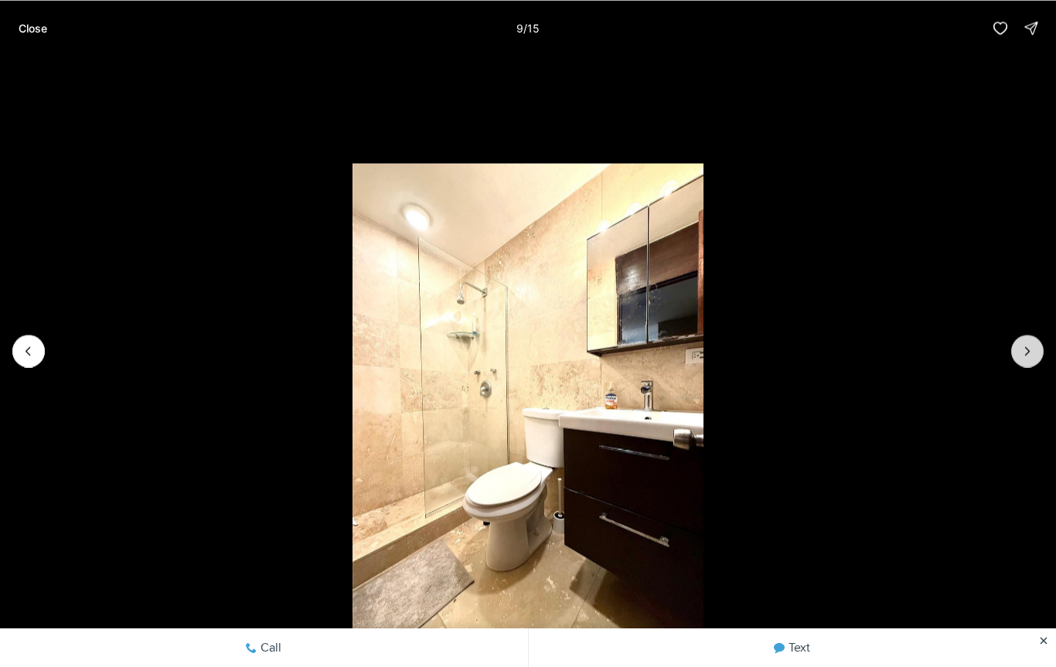
click at [1020, 358] on icon "Next slide" at bounding box center [1027, 350] width 15 height 15
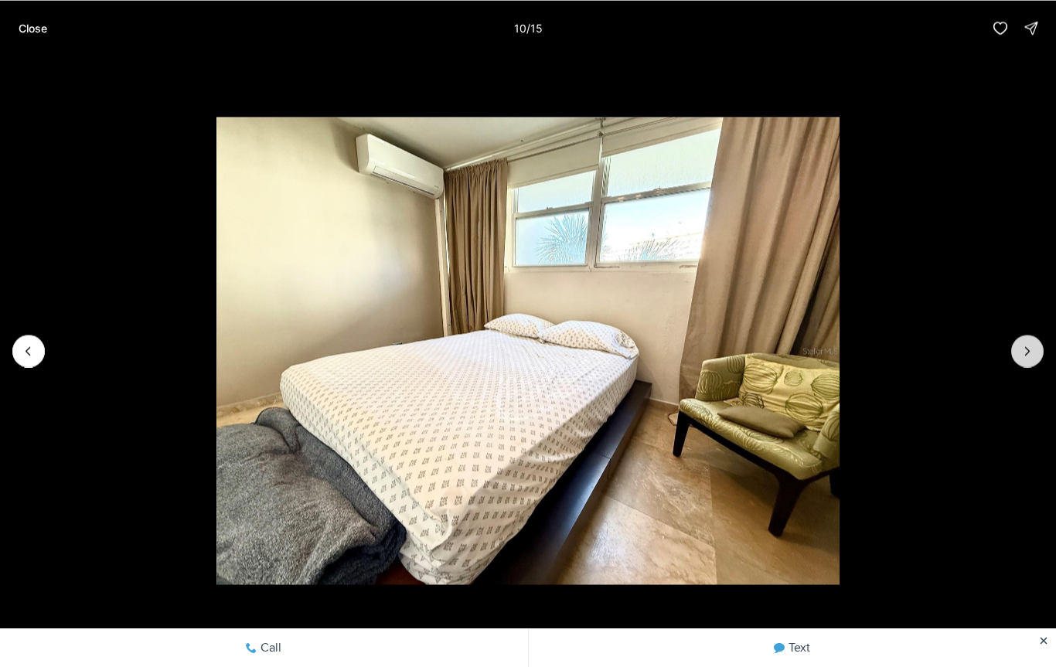
click at [1020, 357] on icon "Next slide" at bounding box center [1027, 350] width 15 height 15
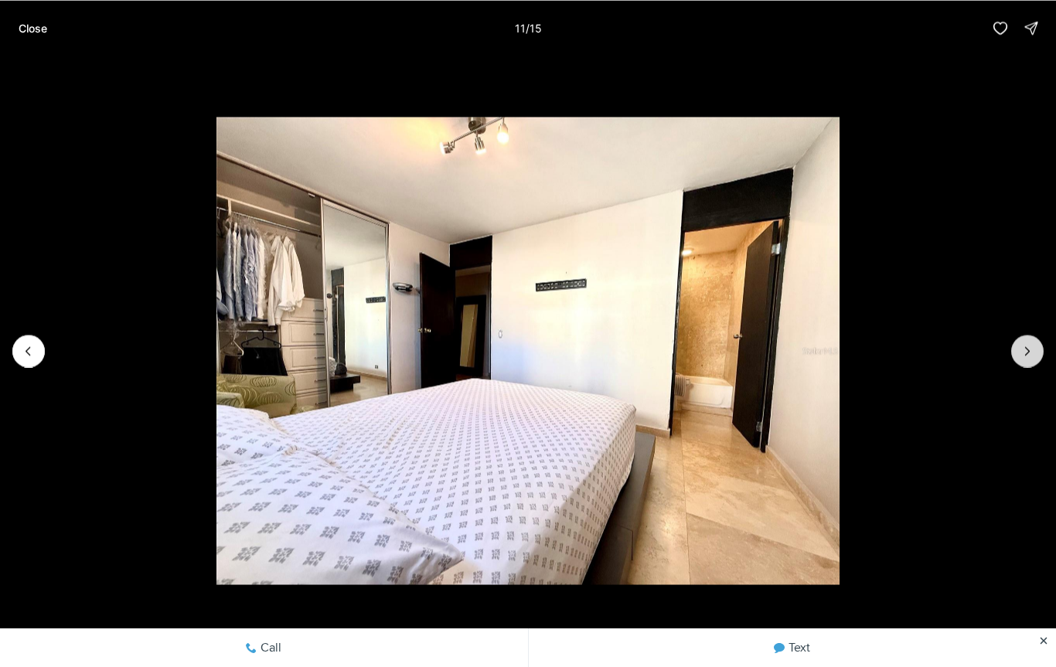
click at [1028, 353] on icon "Next slide" at bounding box center [1027, 350] width 15 height 15
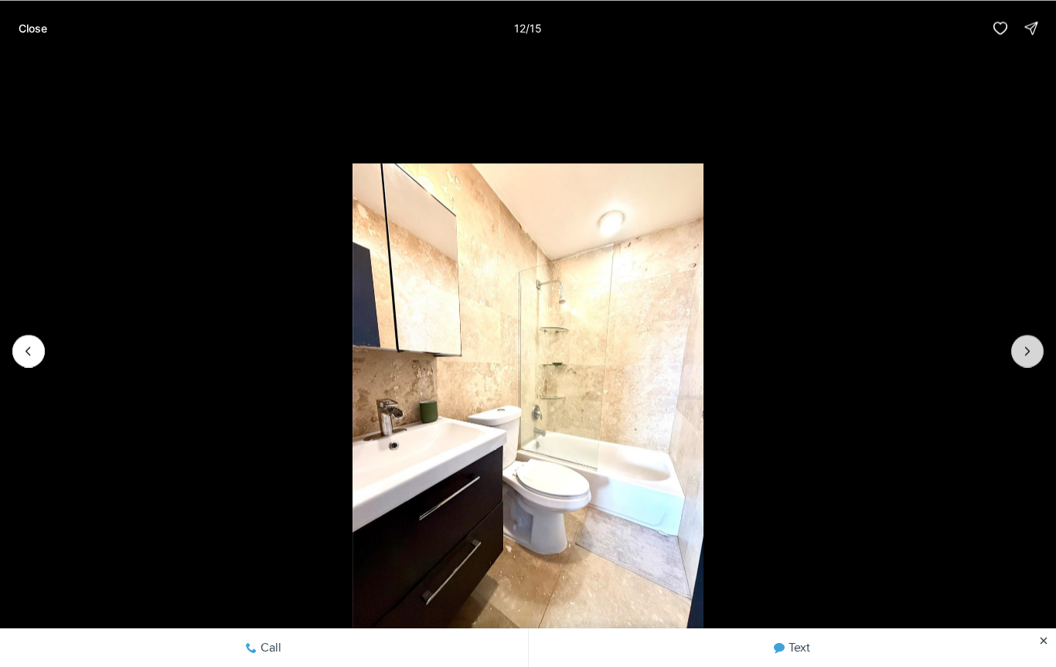
click at [1026, 354] on icon "Next slide" at bounding box center [1028, 351] width 4 height 8
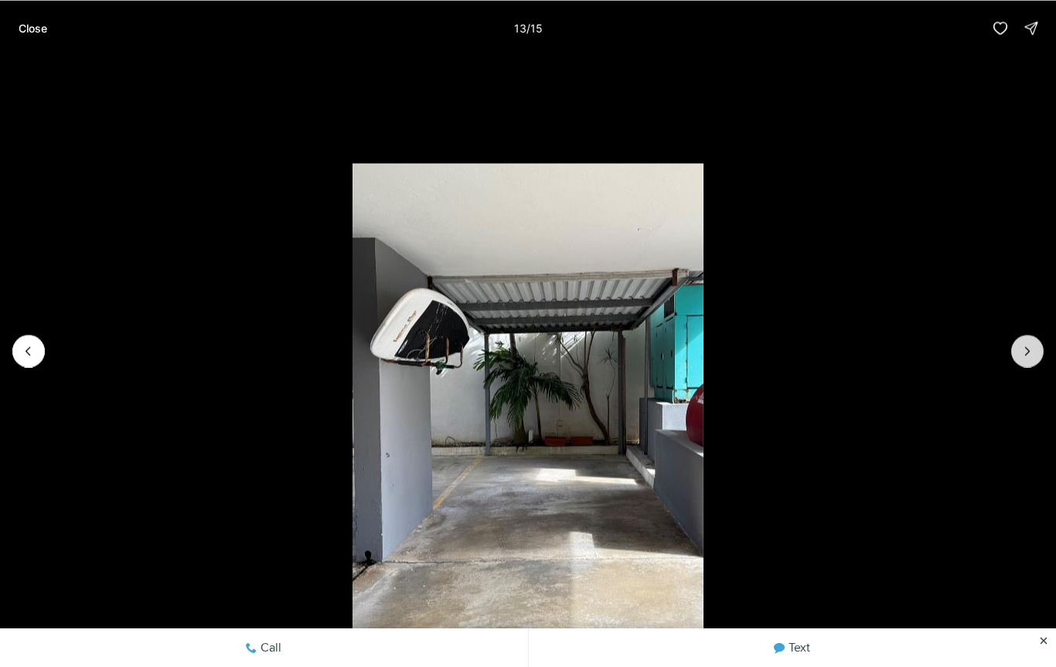
click at [1028, 345] on icon "Next slide" at bounding box center [1027, 350] width 15 height 15
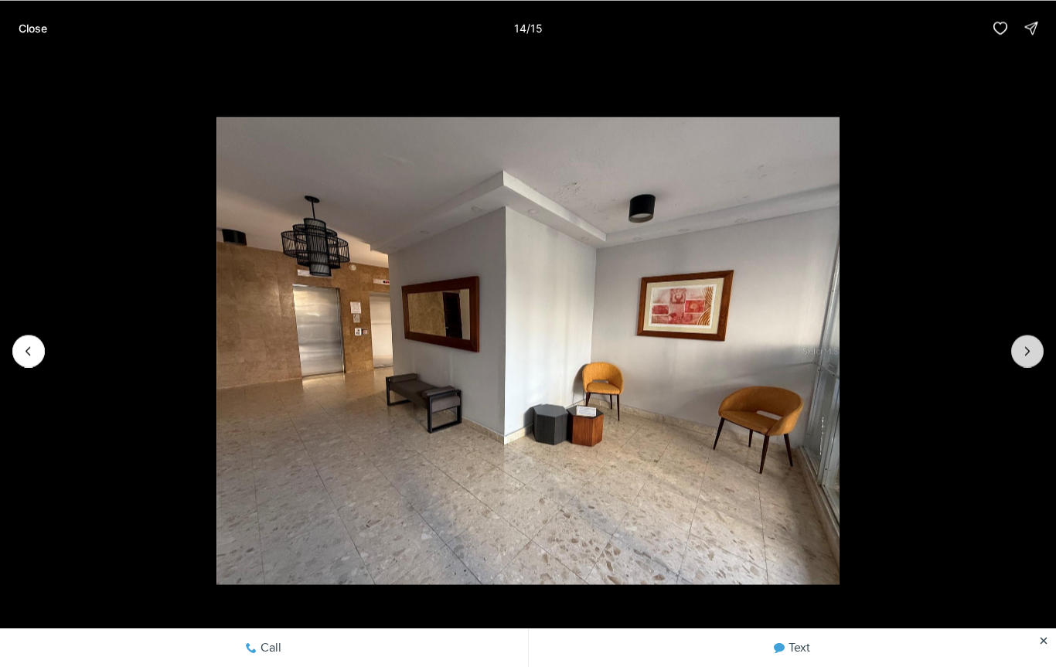
click at [1020, 356] on icon "Next slide" at bounding box center [1027, 350] width 15 height 15
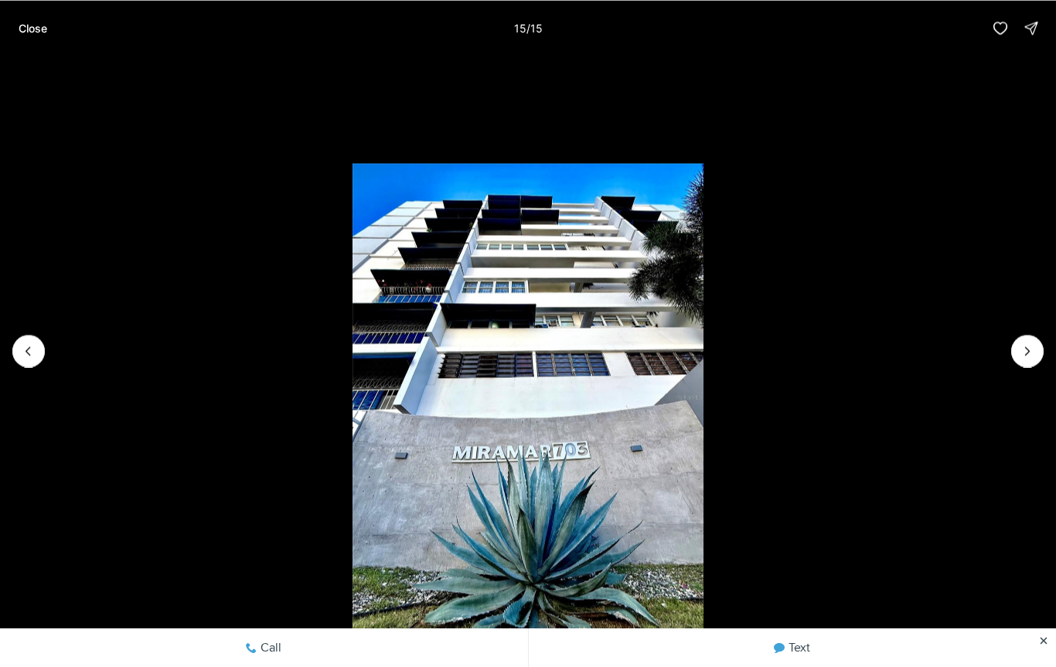
click at [1024, 349] on div at bounding box center [1027, 351] width 32 height 32
click at [1024, 352] on div at bounding box center [1027, 351] width 32 height 32
click at [1024, 349] on div at bounding box center [1027, 351] width 32 height 32
click at [35, 30] on p "Close" at bounding box center [33, 28] width 29 height 12
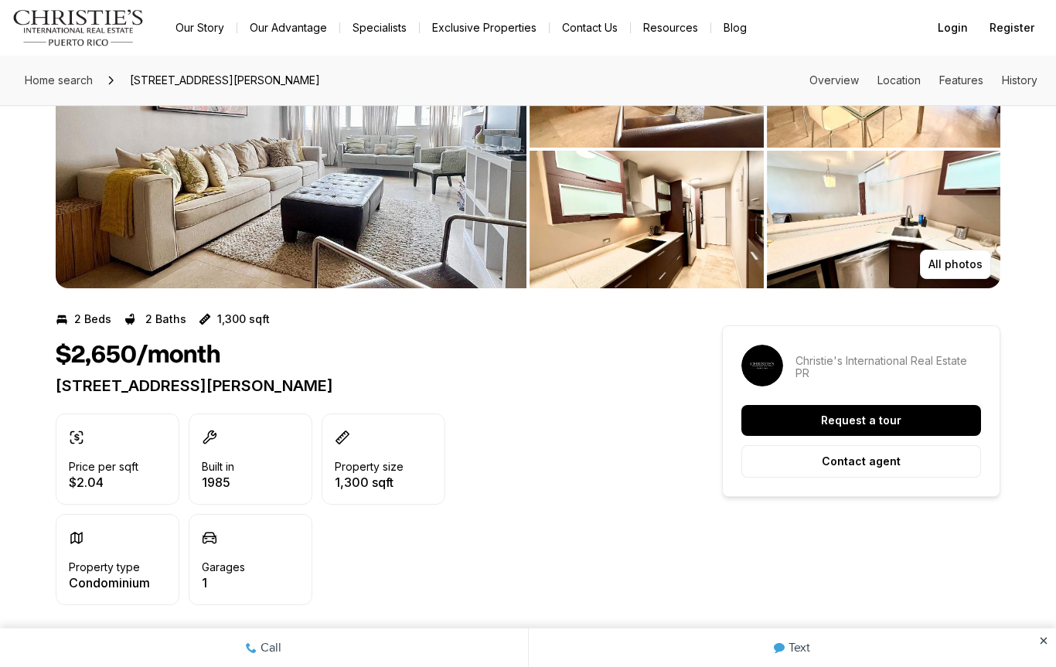
scroll to position [110, 0]
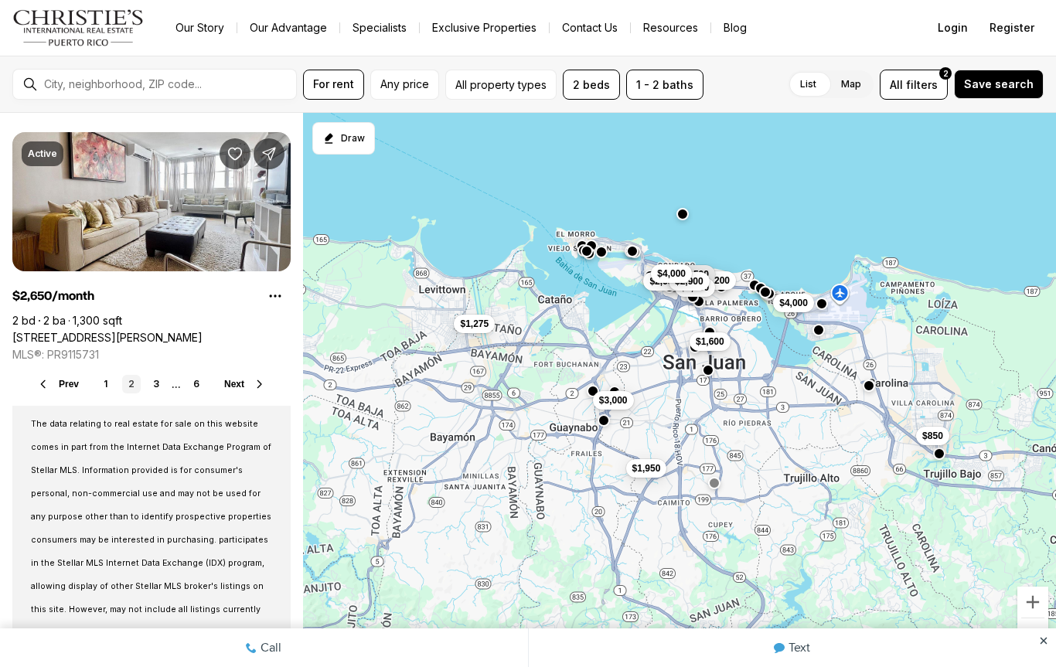
scroll to position [2747, 0]
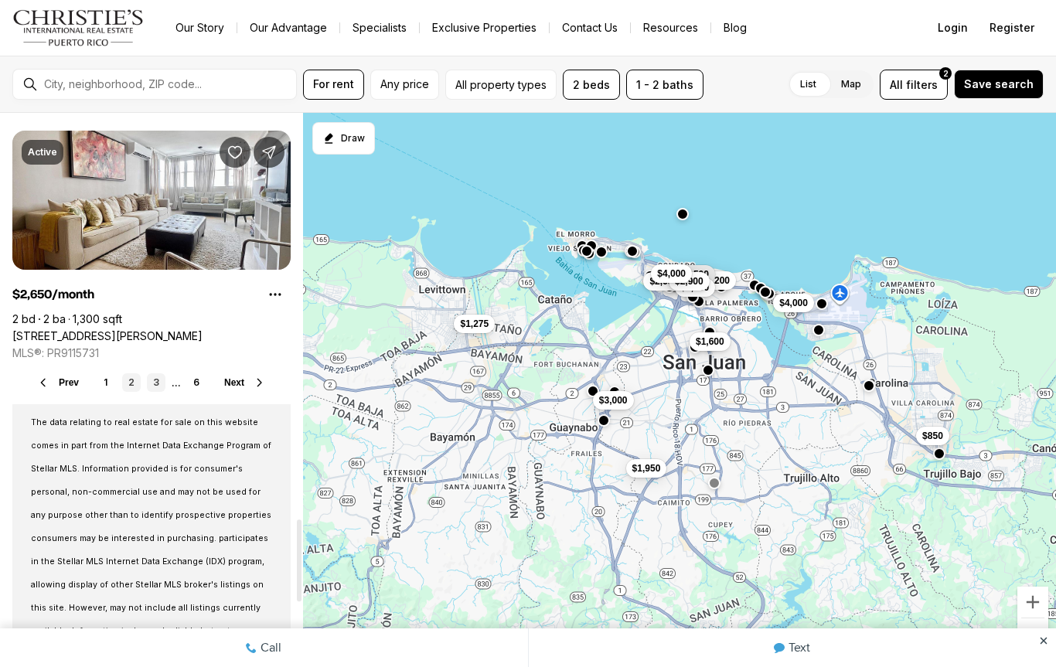
click at [155, 377] on link "3" at bounding box center [156, 382] width 19 height 19
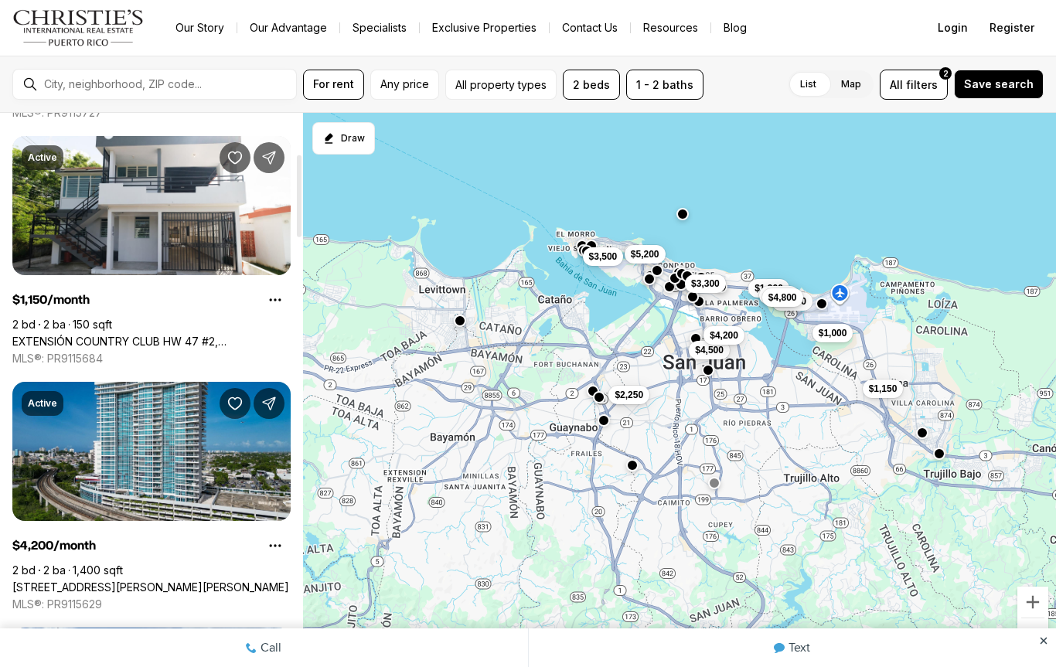
scroll to position [283, 0]
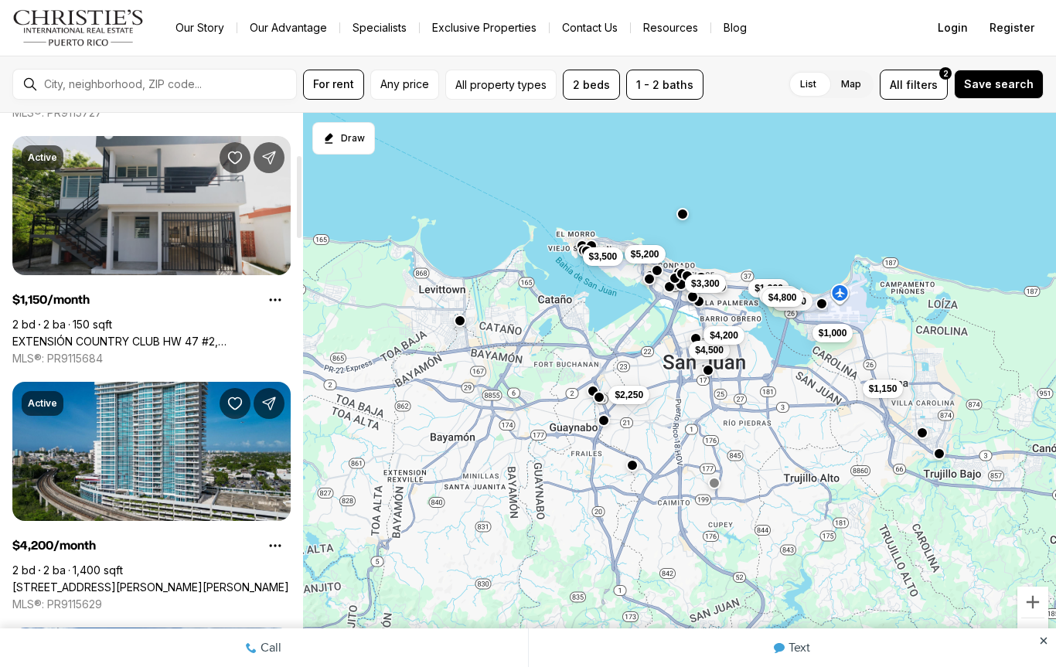
click at [77, 335] on link "EXTENSIÓN COUNTRY CLUB HW 47 #2, [GEOGRAPHIC_DATA] [GEOGRAPHIC_DATA], 00985" at bounding box center [151, 342] width 278 height 14
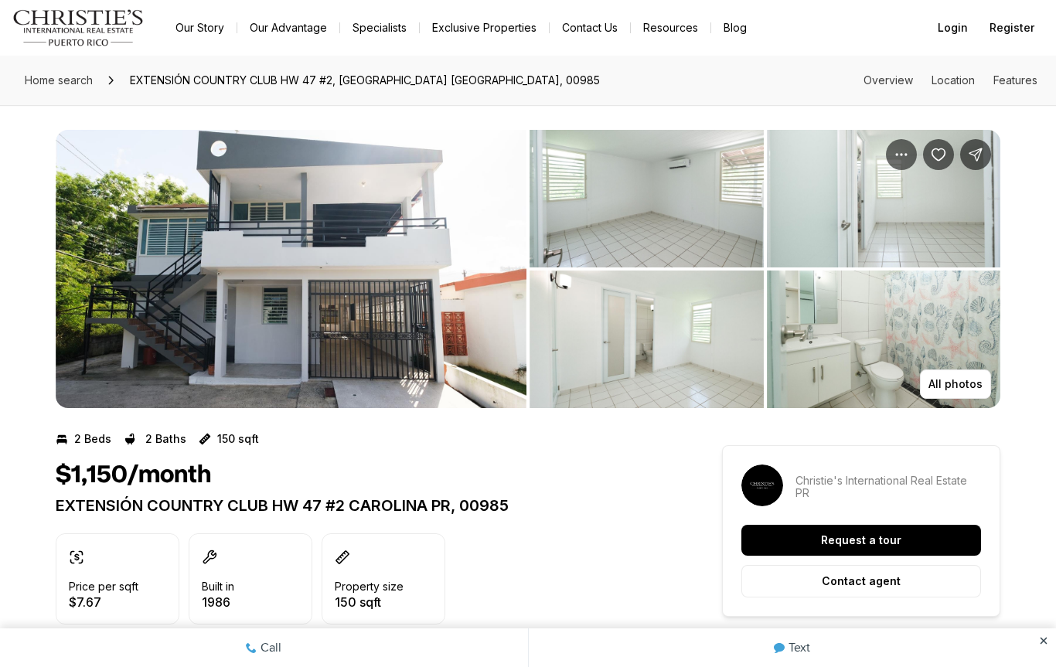
click at [135, 294] on img "View image gallery" at bounding box center [291, 269] width 471 height 278
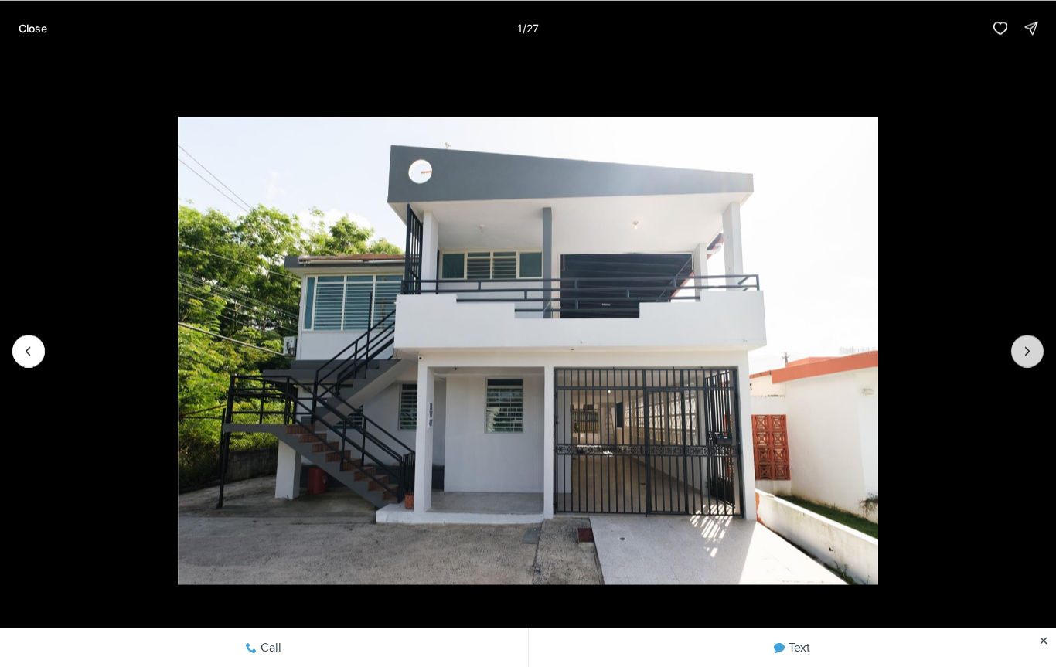
click at [1028, 356] on icon "Next slide" at bounding box center [1027, 350] width 15 height 15
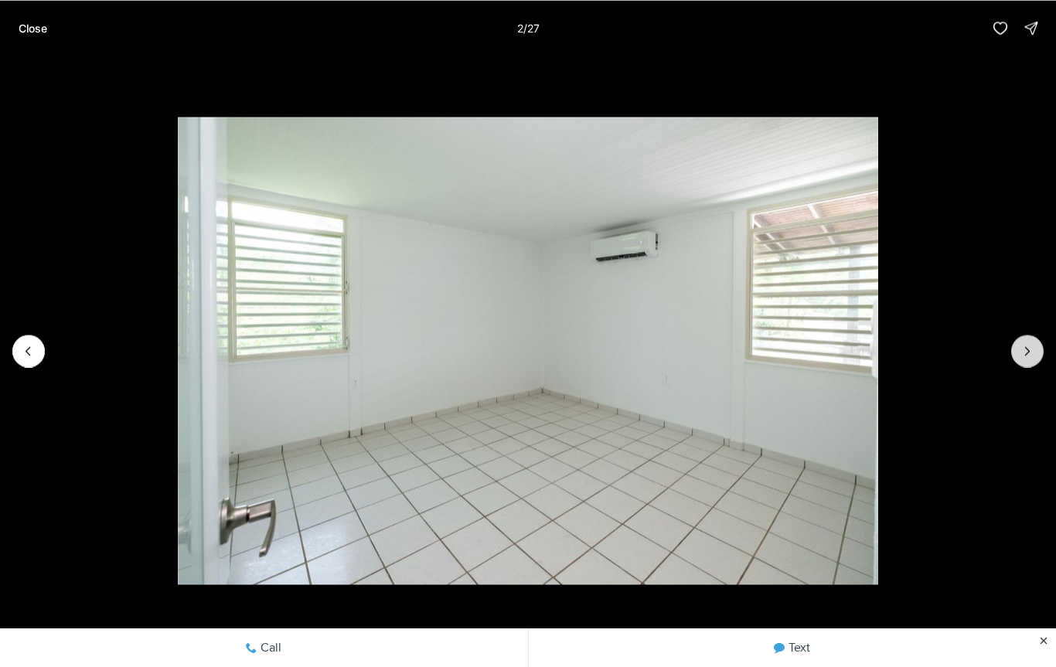
click at [1027, 344] on icon "Next slide" at bounding box center [1027, 350] width 15 height 15
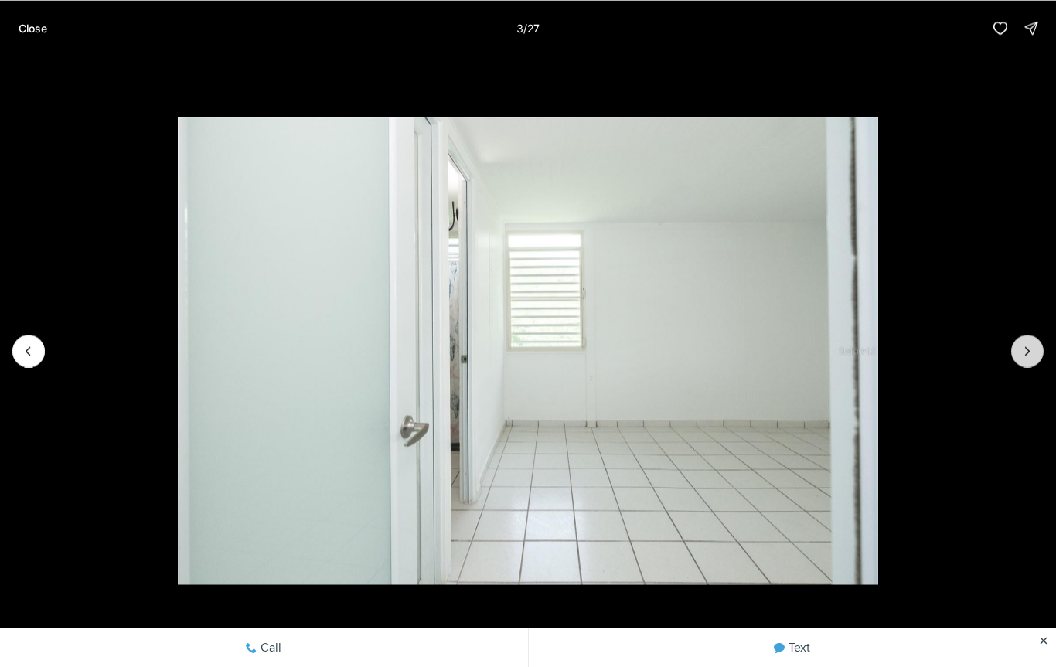
click at [1029, 350] on icon "Next slide" at bounding box center [1028, 351] width 4 height 8
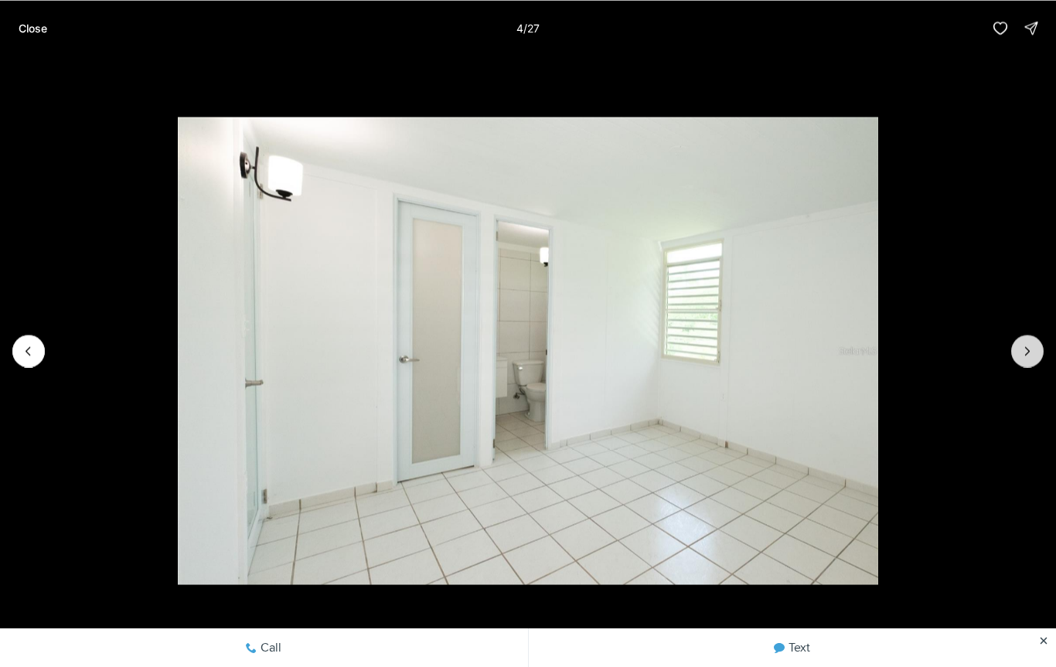
click at [1026, 338] on button "Next slide" at bounding box center [1027, 351] width 32 height 32
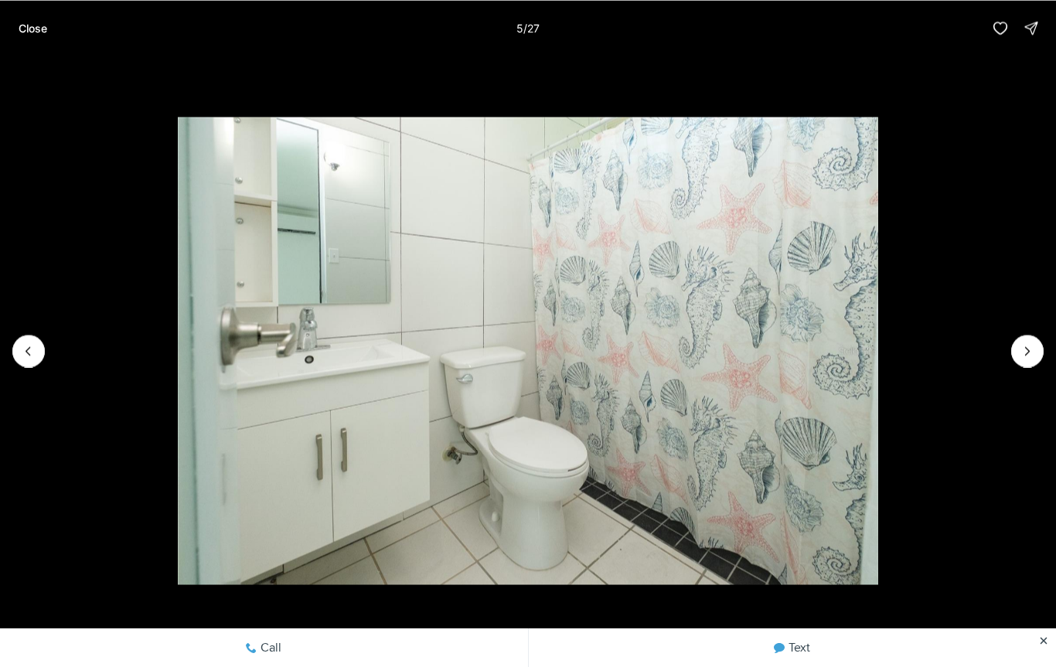
click at [879, 332] on img "5 of 27" at bounding box center [528, 350] width 701 height 467
click at [1030, 350] on icon "Next slide" at bounding box center [1027, 350] width 15 height 15
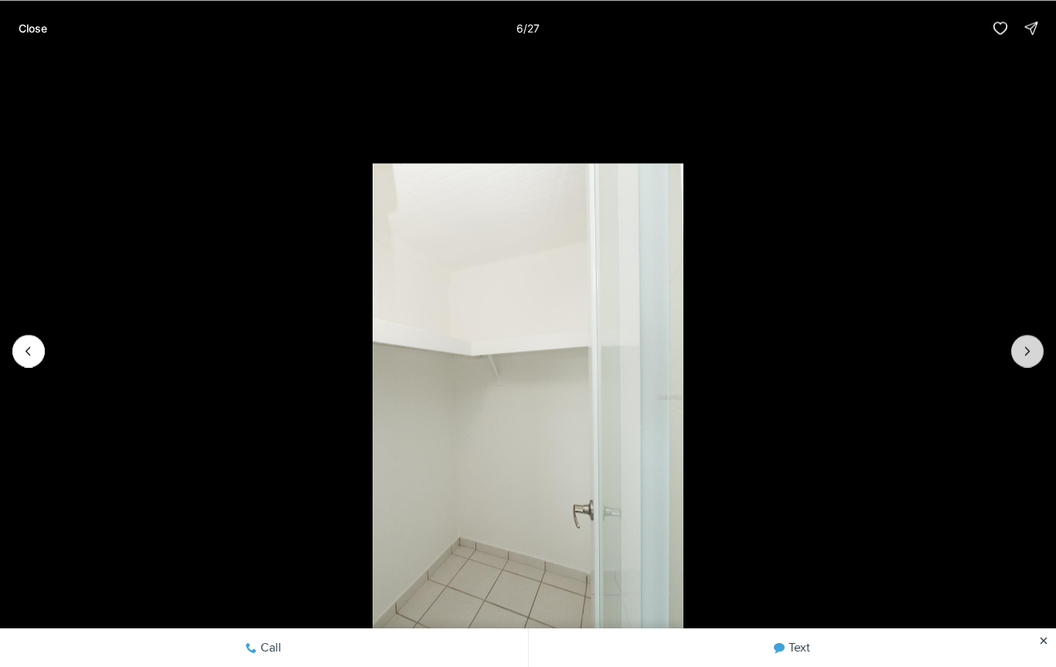
click at [1020, 344] on icon "Next slide" at bounding box center [1027, 350] width 15 height 15
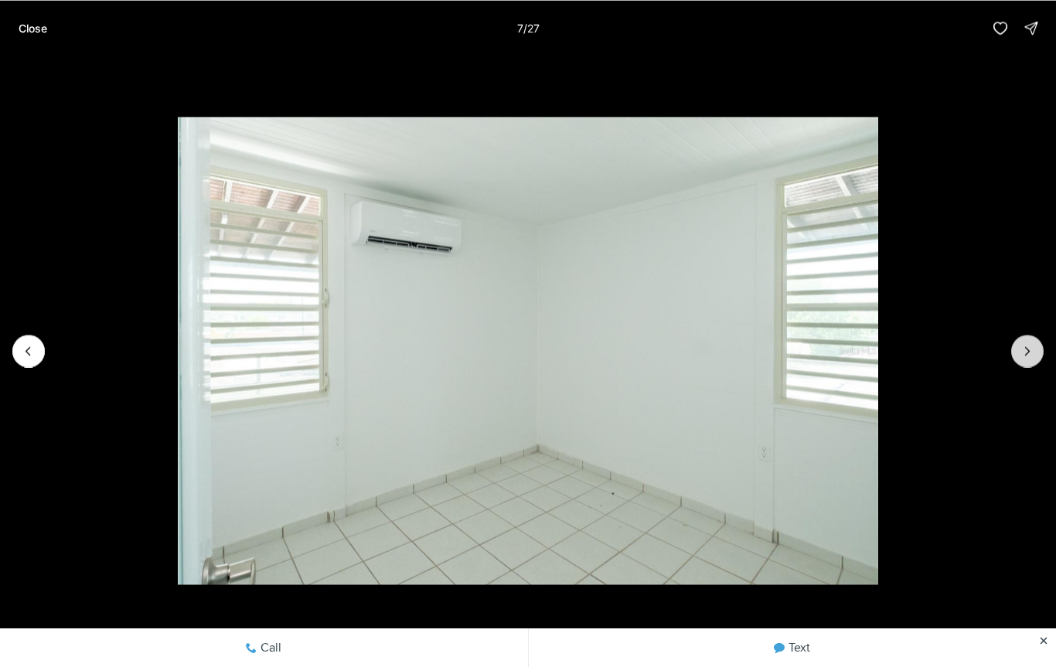
click at [1029, 349] on icon "Next slide" at bounding box center [1027, 350] width 15 height 15
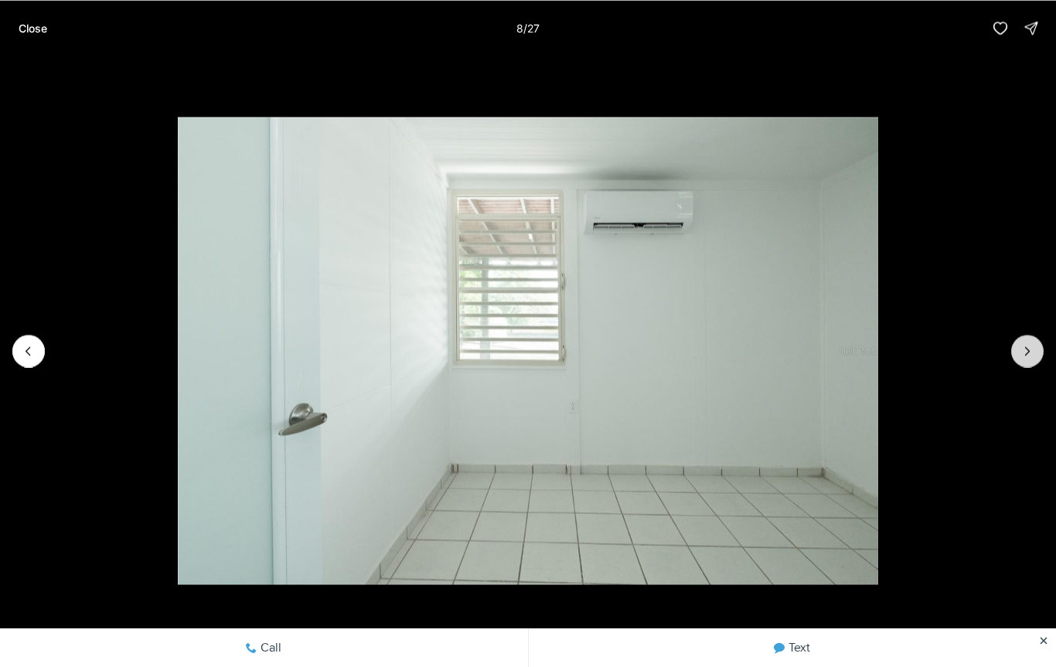
click at [1034, 345] on icon "Next slide" at bounding box center [1027, 350] width 15 height 15
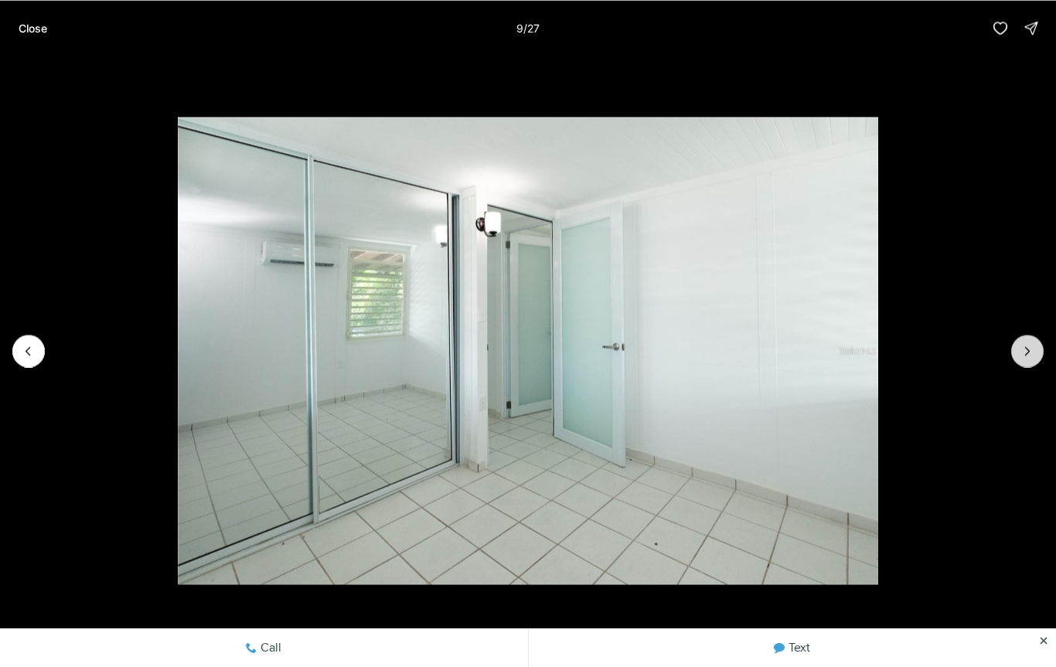
click at [1033, 346] on icon "Next slide" at bounding box center [1027, 350] width 15 height 15
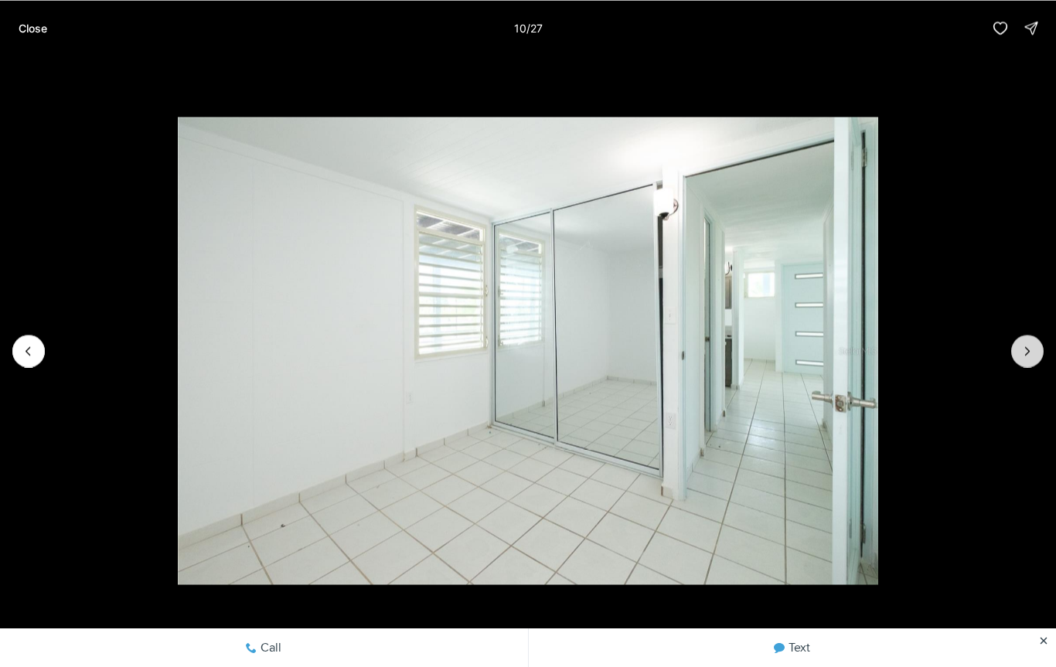
click at [1035, 342] on button "Next slide" at bounding box center [1027, 351] width 32 height 32
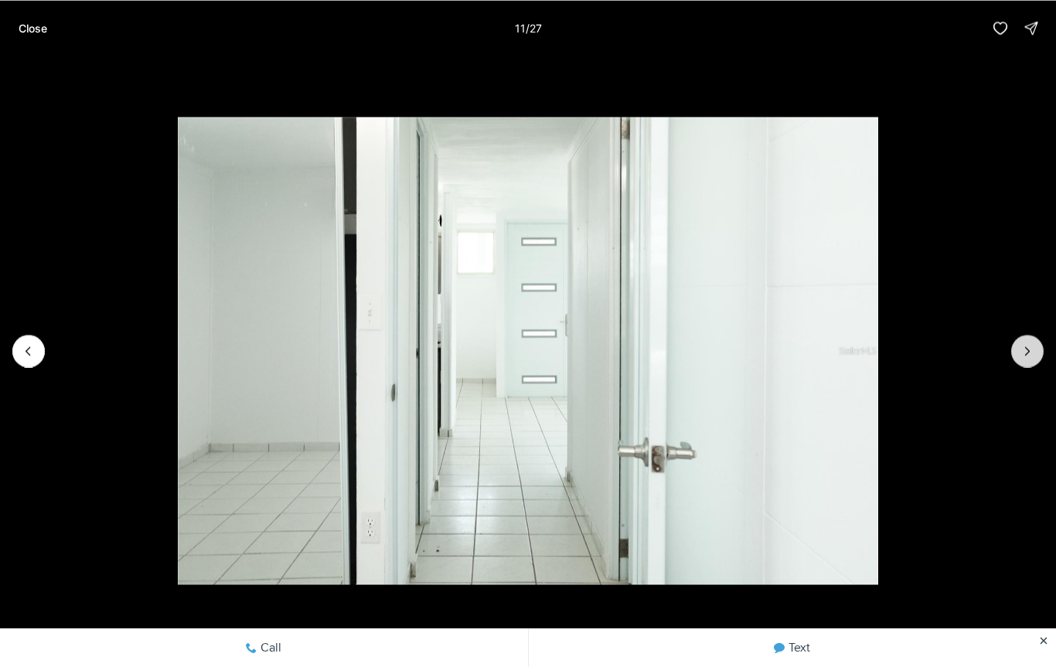
click at [1034, 339] on button "Next slide" at bounding box center [1027, 351] width 32 height 32
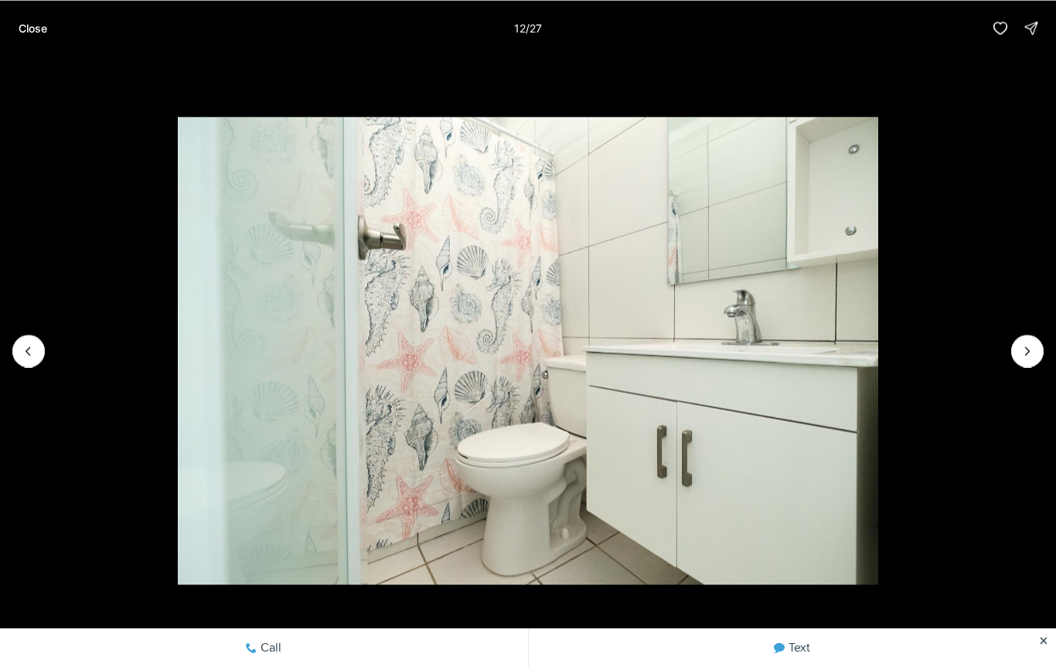
click at [879, 335] on img "12 of 27" at bounding box center [528, 350] width 701 height 467
click at [1034, 352] on icon "Next slide" at bounding box center [1027, 350] width 15 height 15
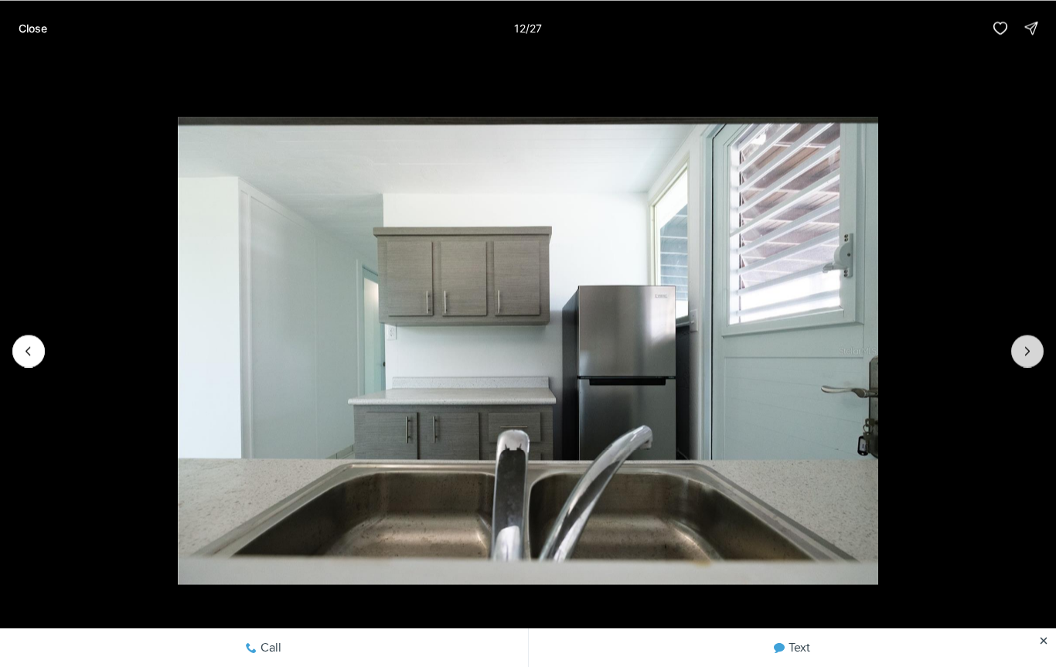
click at [1033, 346] on icon "Next slide" at bounding box center [1027, 350] width 15 height 15
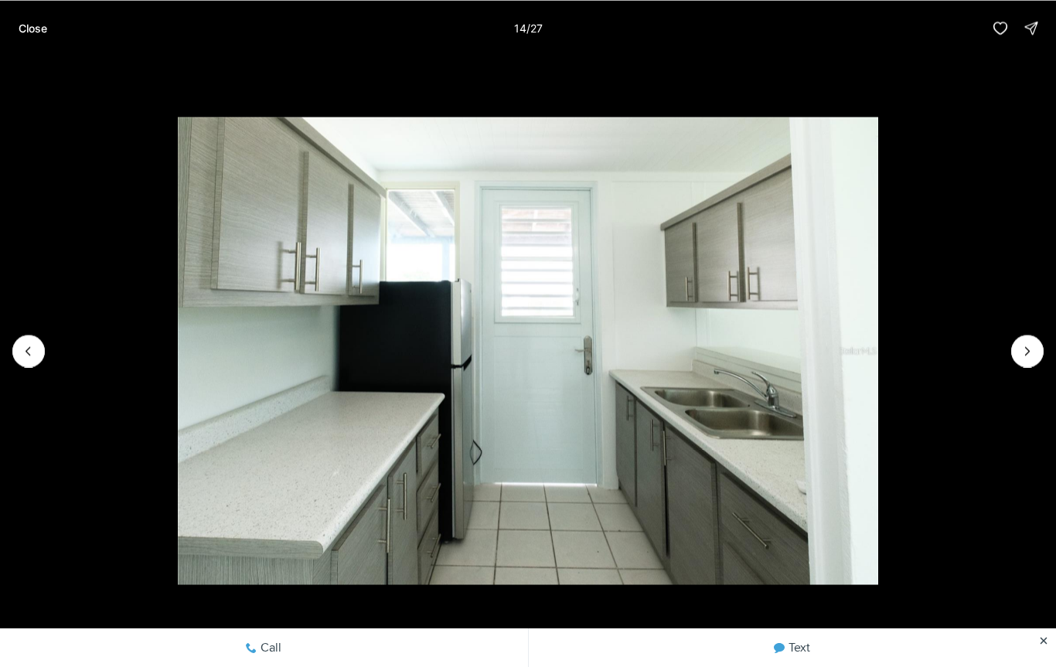
click at [178, 364] on img "14 of 27" at bounding box center [528, 350] width 701 height 467
click at [879, 353] on img "14 of 27" at bounding box center [528, 350] width 701 height 467
click at [1027, 353] on icon "Next slide" at bounding box center [1028, 351] width 4 height 8
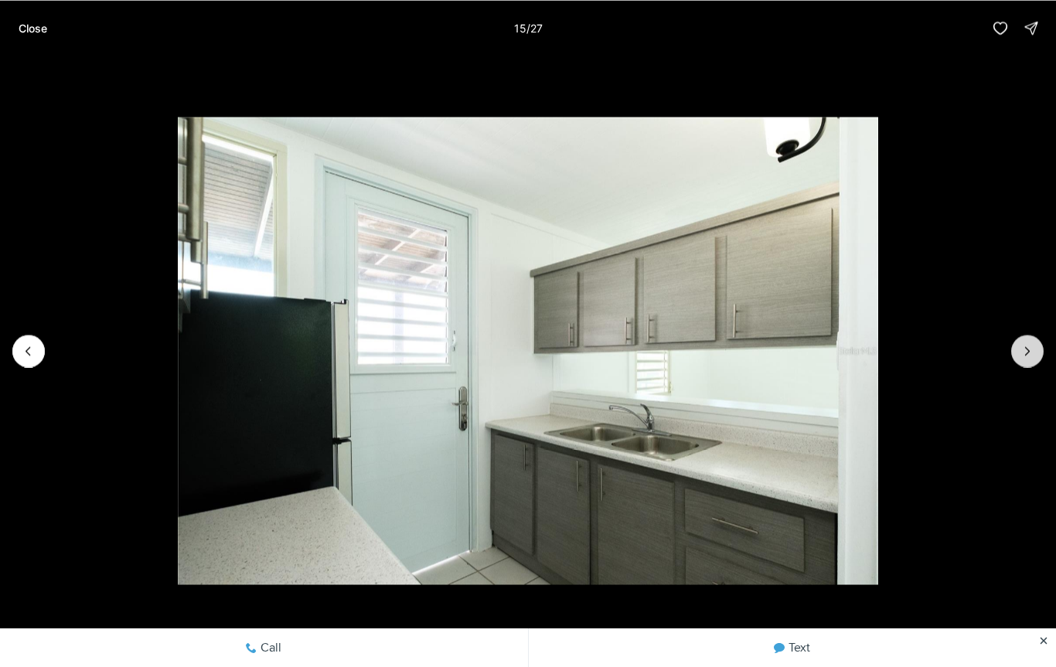
click at [1026, 344] on icon "Next slide" at bounding box center [1027, 350] width 15 height 15
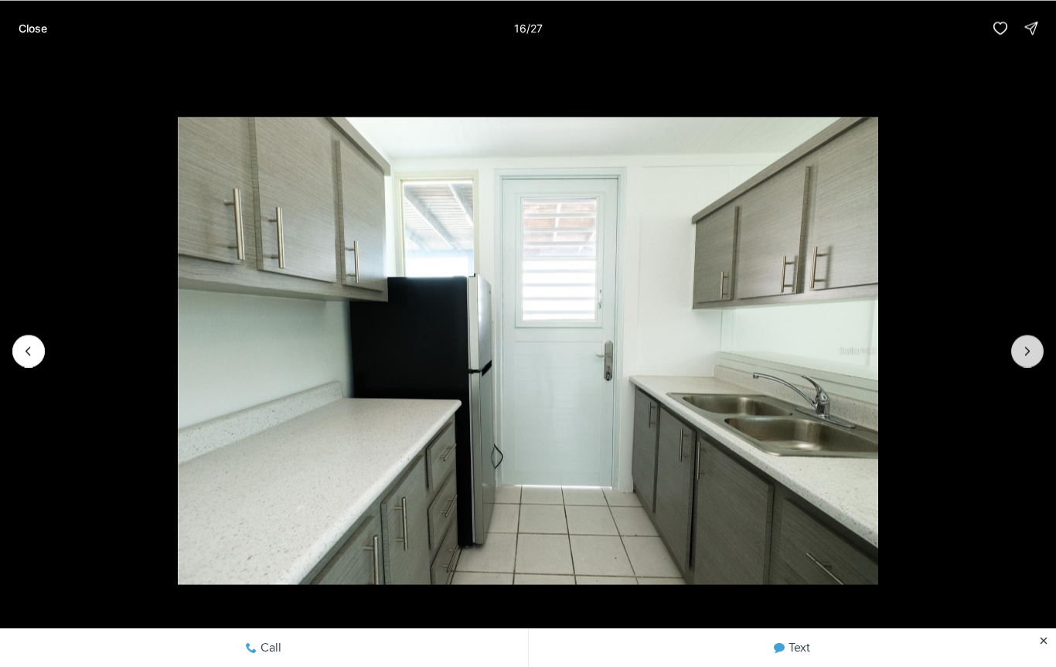
click at [1030, 335] on button "Next slide" at bounding box center [1027, 351] width 32 height 32
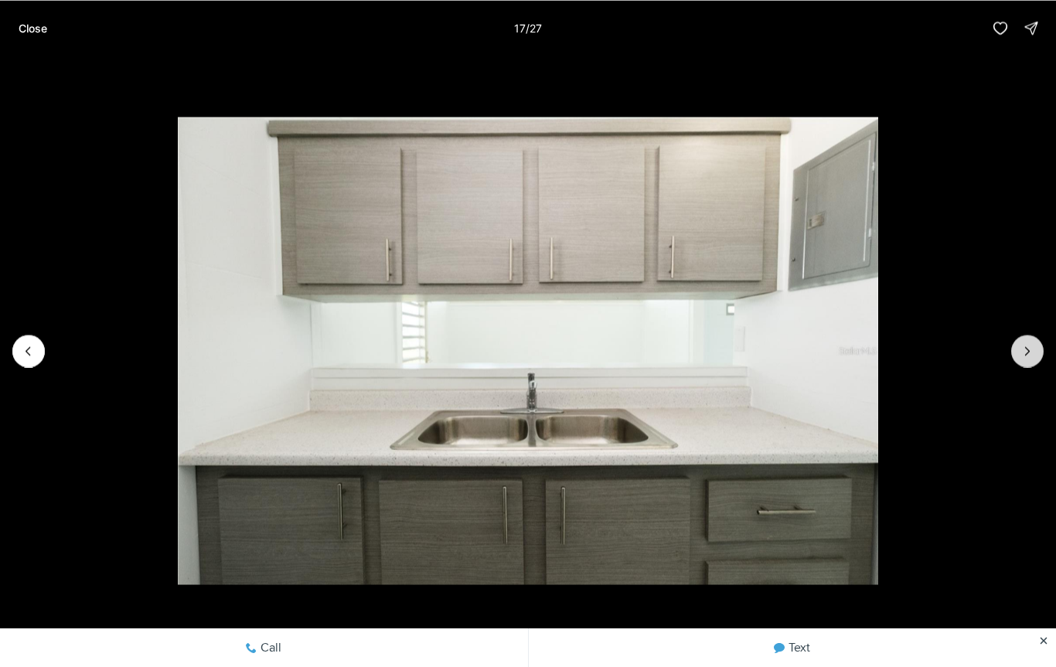
click at [1037, 339] on button "Next slide" at bounding box center [1027, 351] width 32 height 32
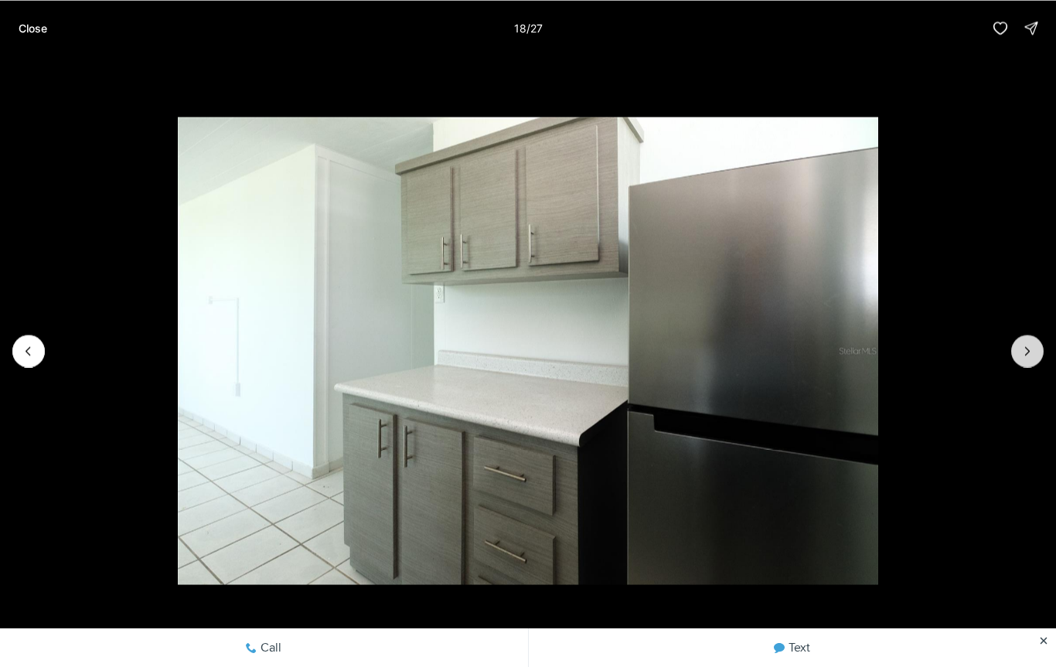
click at [1036, 342] on button "Next slide" at bounding box center [1027, 351] width 32 height 32
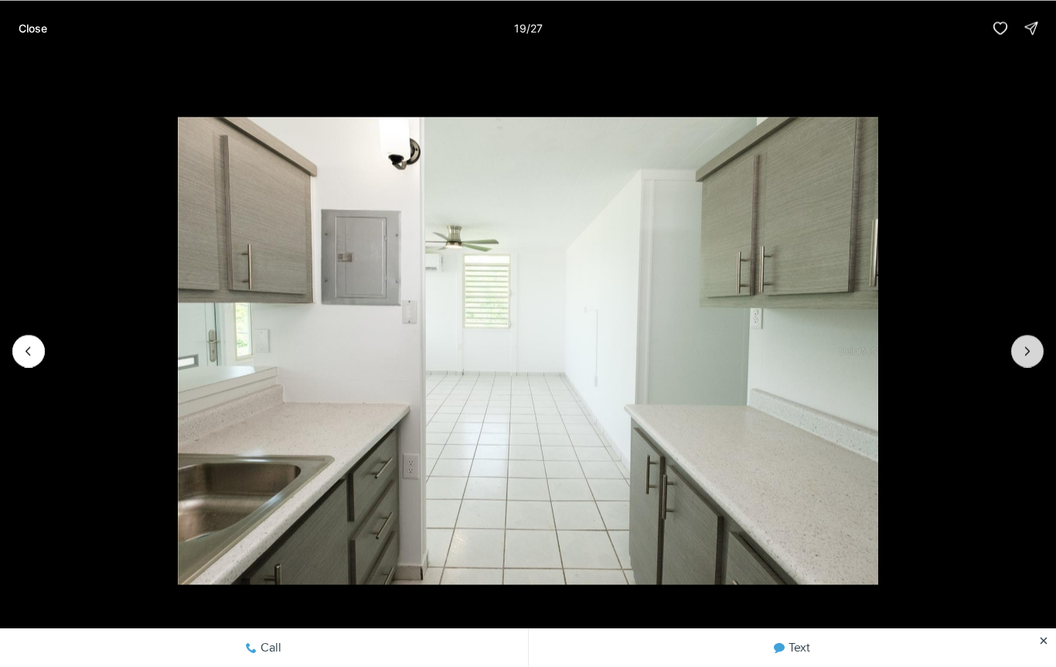
click at [1035, 341] on button "Next slide" at bounding box center [1027, 351] width 32 height 32
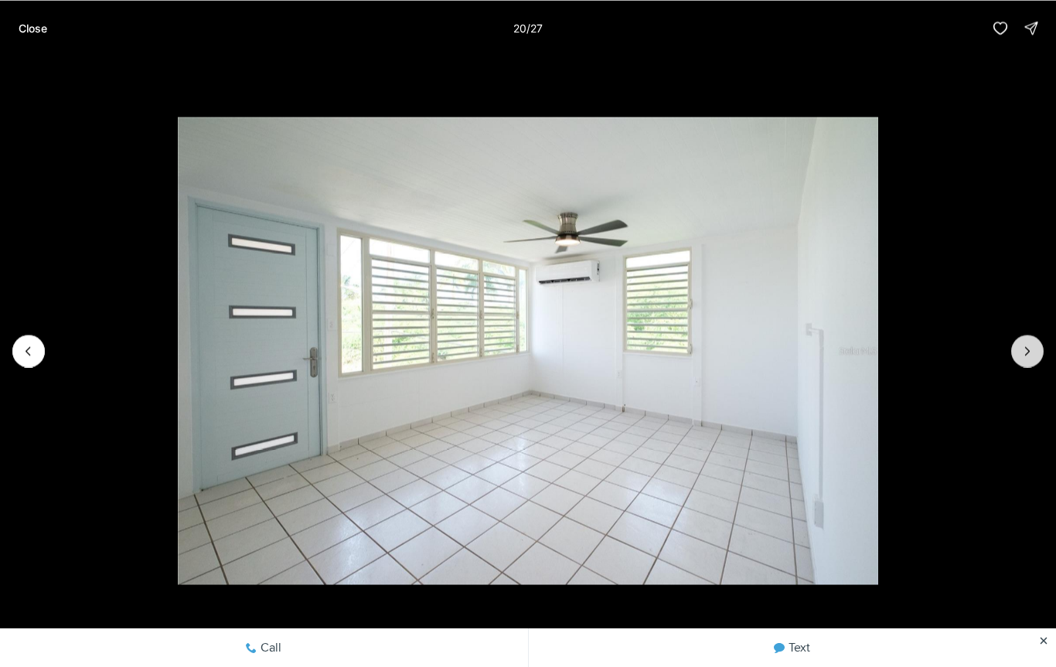
click at [1034, 336] on button "Next slide" at bounding box center [1027, 351] width 32 height 32
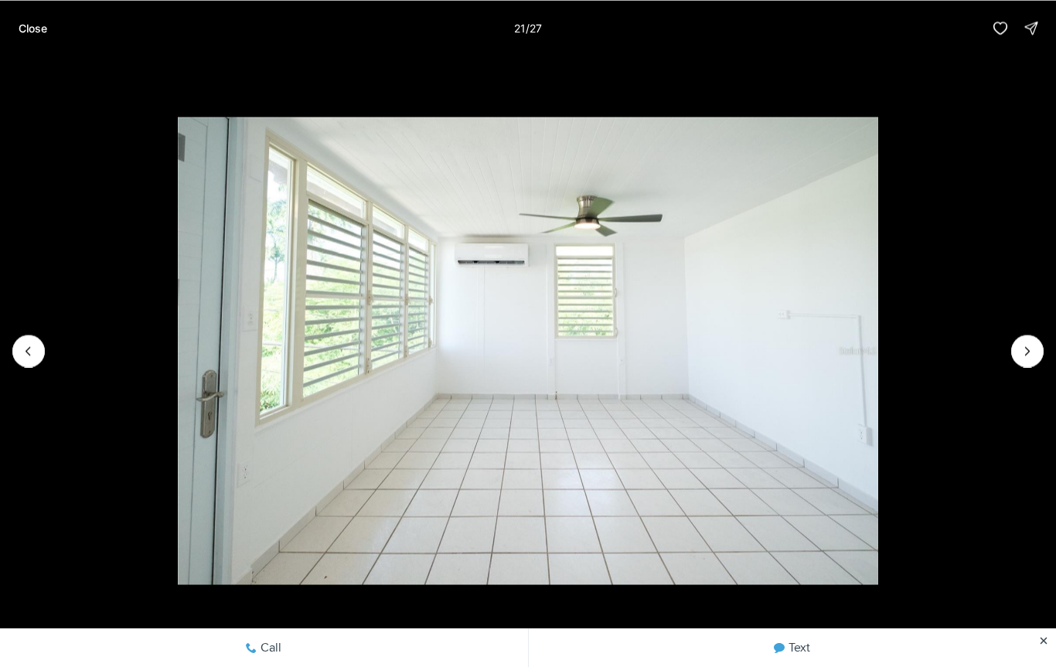
click at [178, 332] on img "21 of 27" at bounding box center [528, 350] width 701 height 467
click at [43, 344] on button "Previous slide" at bounding box center [28, 351] width 32 height 32
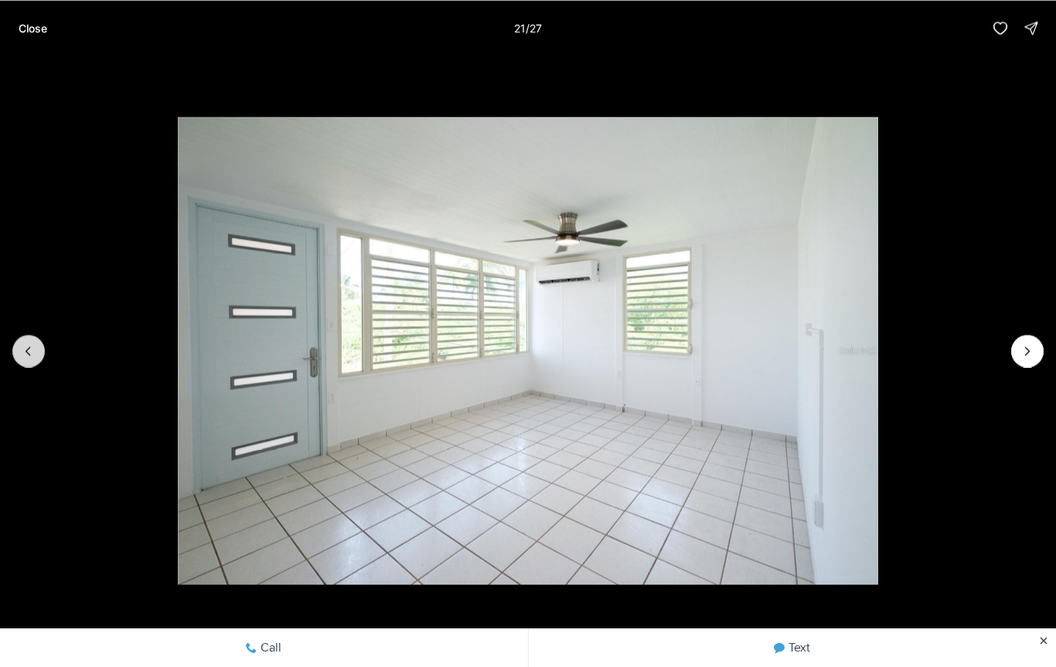
click at [178, 343] on img "20 of 27" at bounding box center [528, 350] width 701 height 467
click at [31, 353] on icon "Previous slide" at bounding box center [28, 350] width 15 height 15
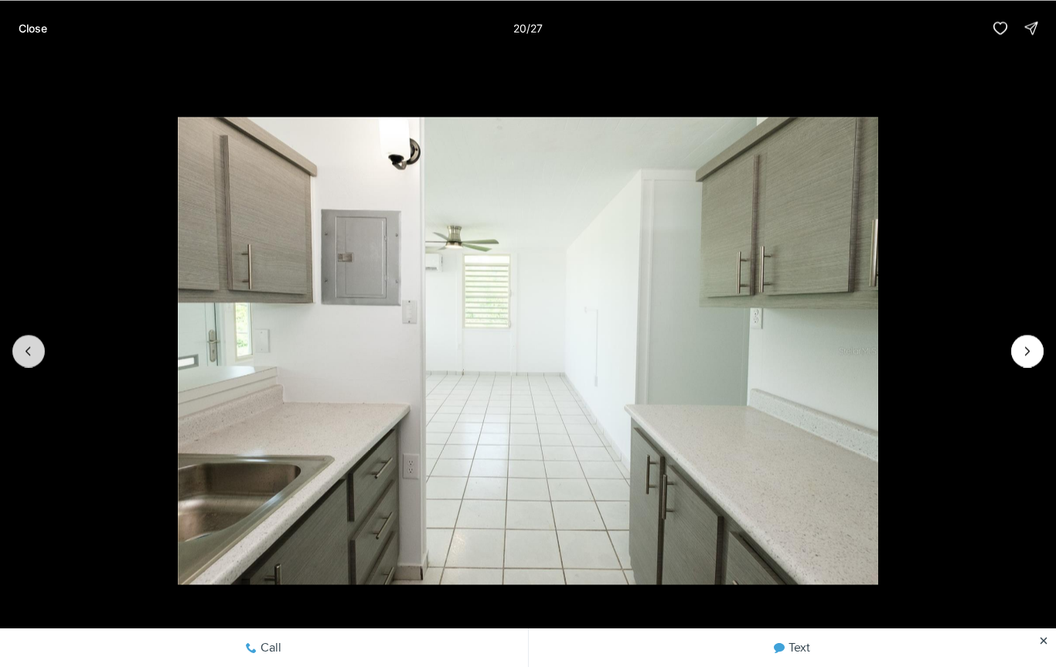
click at [23, 363] on button "Previous slide" at bounding box center [28, 351] width 32 height 32
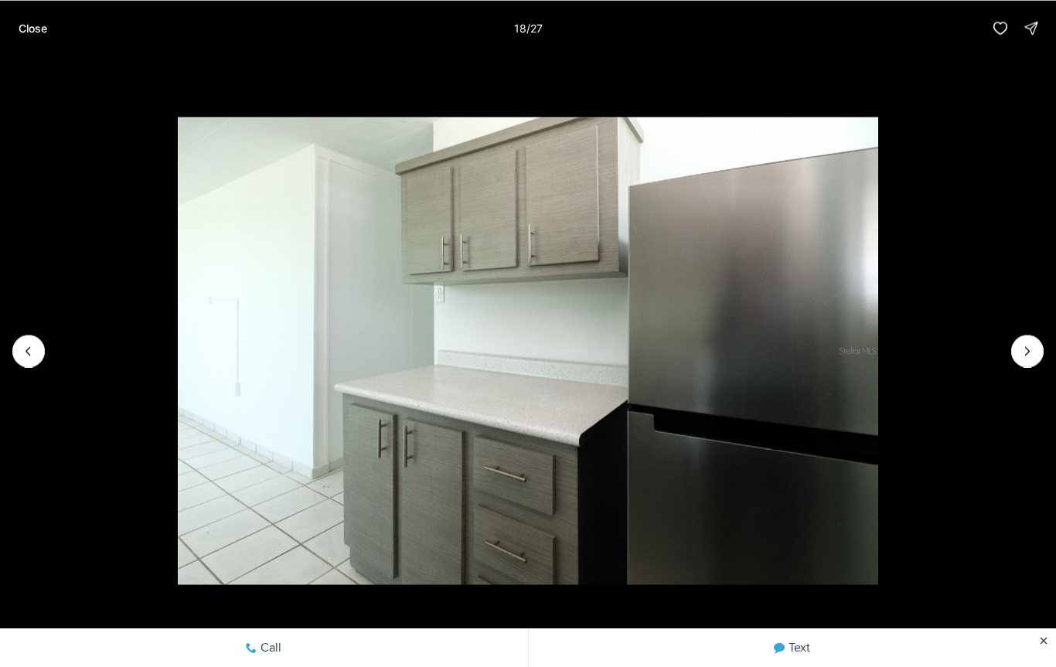
click at [178, 364] on img "18 of 27" at bounding box center [528, 350] width 701 height 467
click at [24, 355] on icon "Previous slide" at bounding box center [28, 350] width 15 height 15
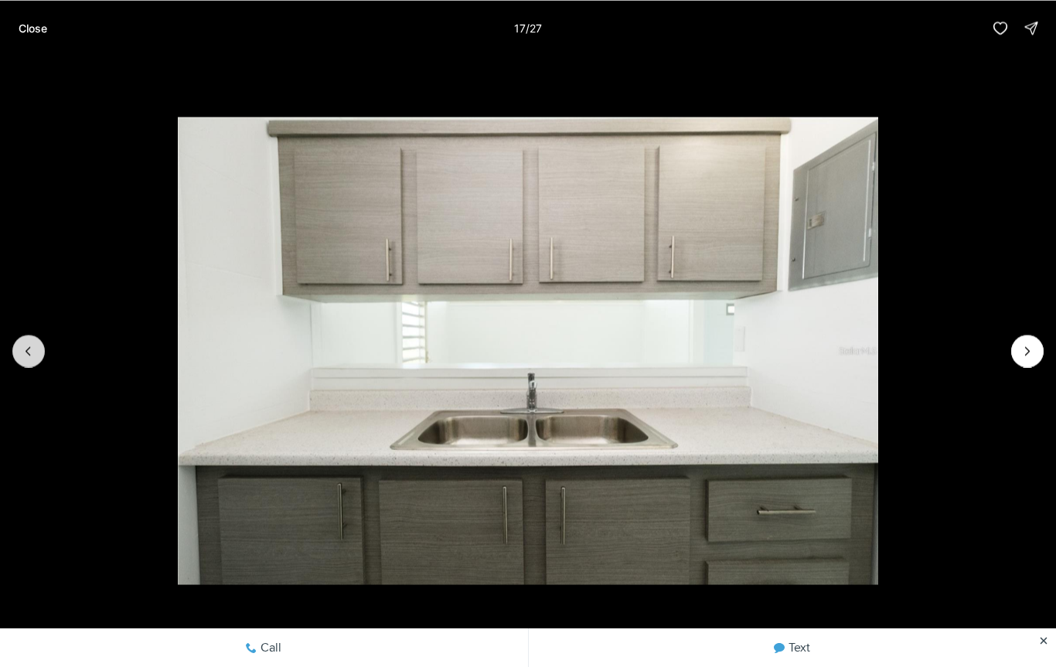
click at [27, 352] on icon "Previous slide" at bounding box center [28, 351] width 4 height 8
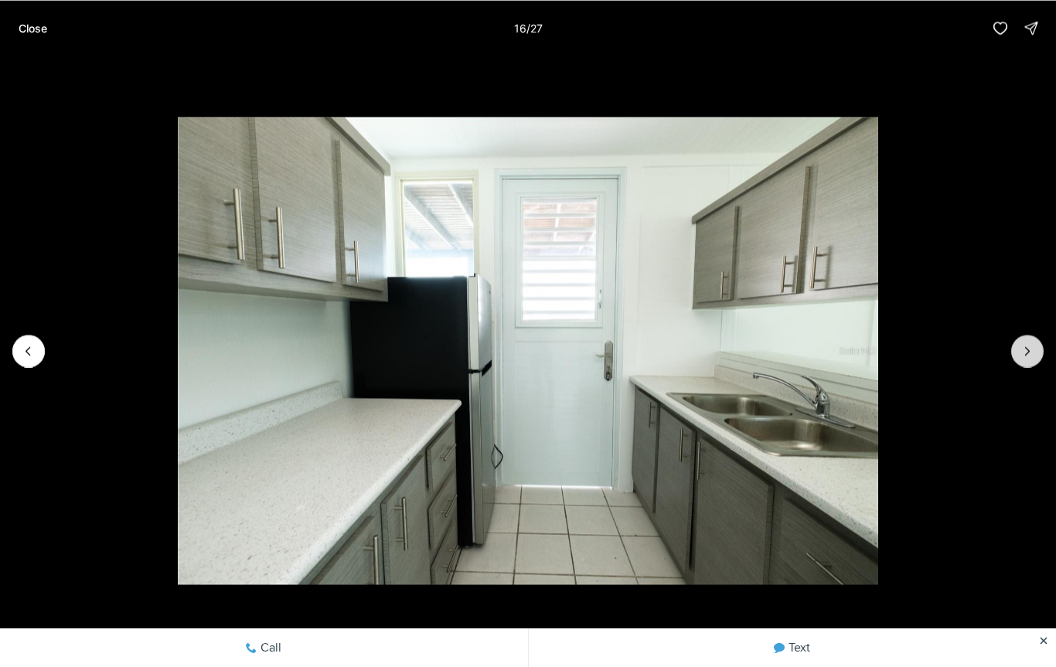
click at [1024, 352] on icon "Next slide" at bounding box center [1027, 350] width 15 height 15
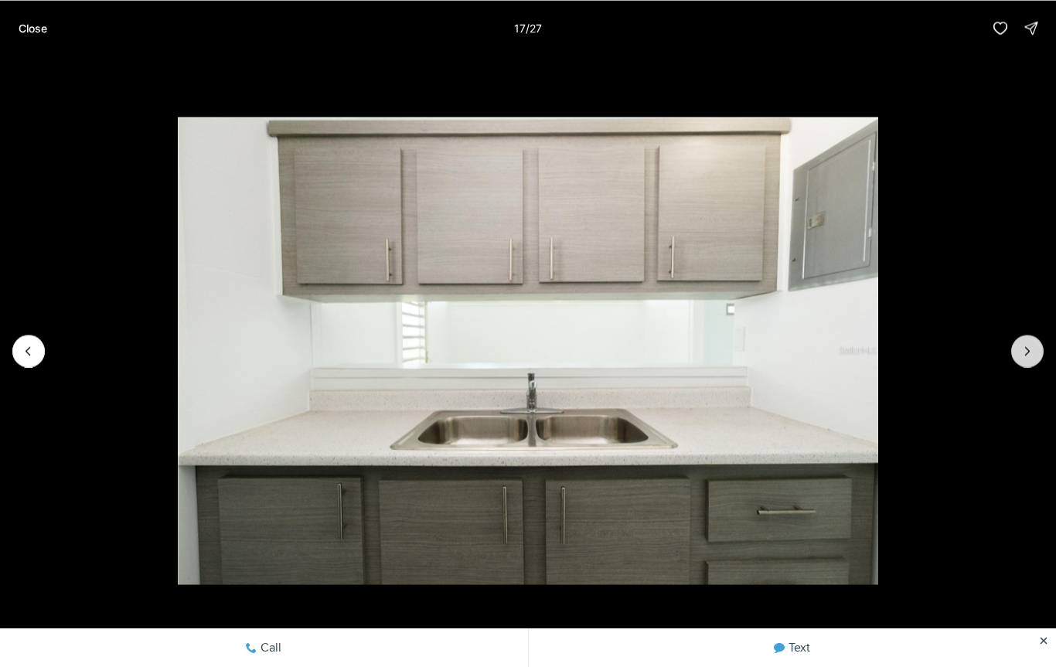
click at [1026, 358] on icon "Next slide" at bounding box center [1027, 350] width 15 height 15
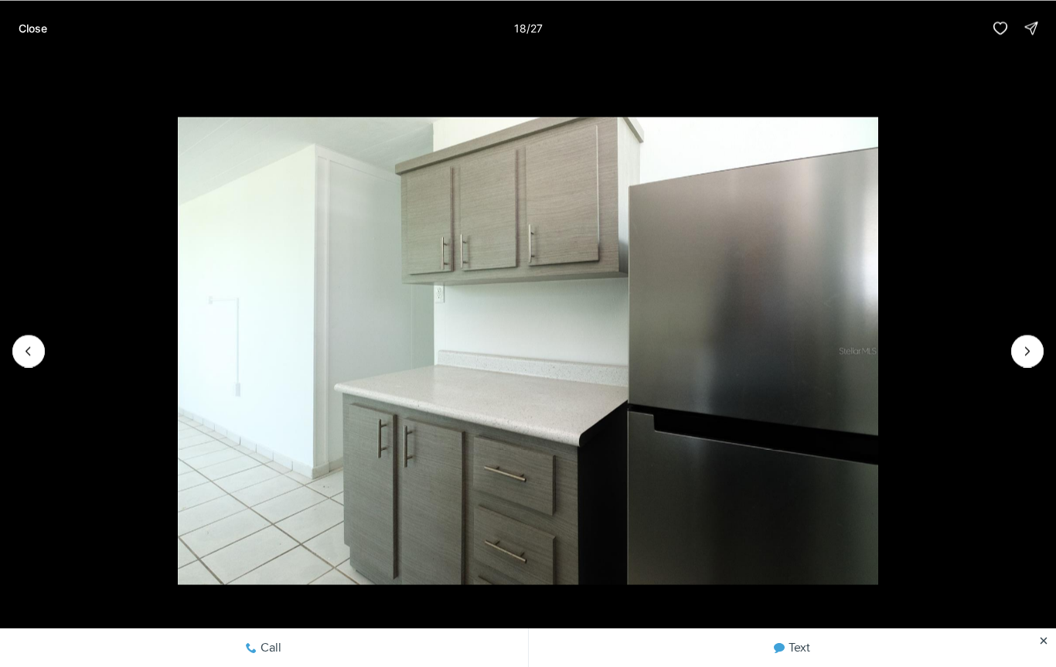
click at [879, 354] on img "18 of 27" at bounding box center [528, 350] width 701 height 467
click at [1028, 366] on button "Next slide" at bounding box center [1027, 351] width 32 height 32
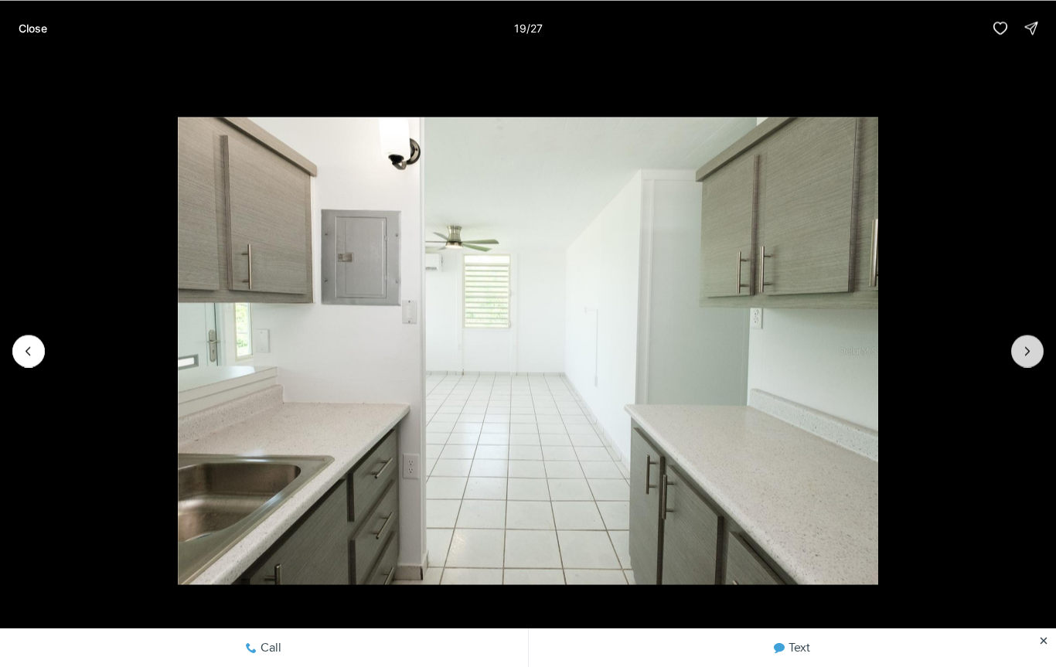
click at [1025, 356] on icon "Next slide" at bounding box center [1027, 350] width 15 height 15
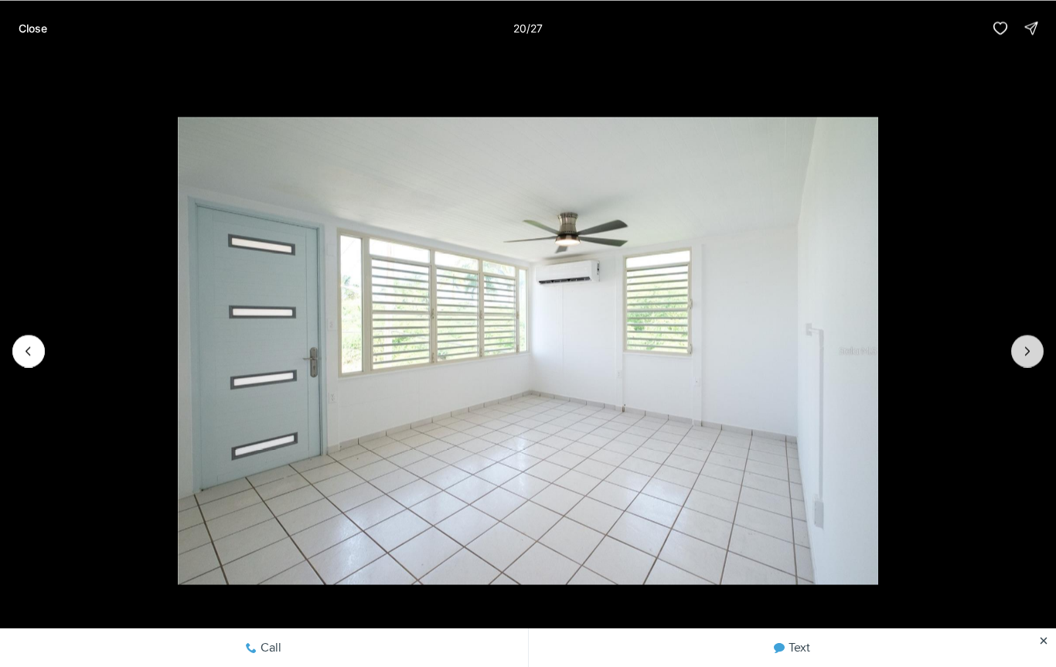
click at [1024, 362] on button "Next slide" at bounding box center [1027, 351] width 32 height 32
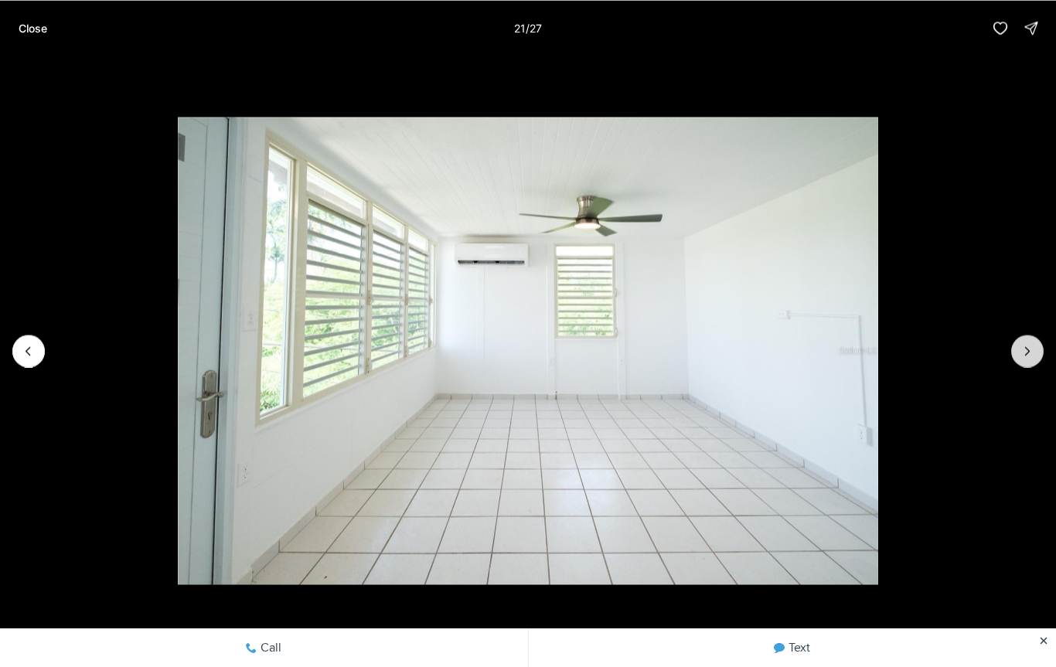
click at [1029, 356] on icon "Next slide" at bounding box center [1027, 350] width 15 height 15
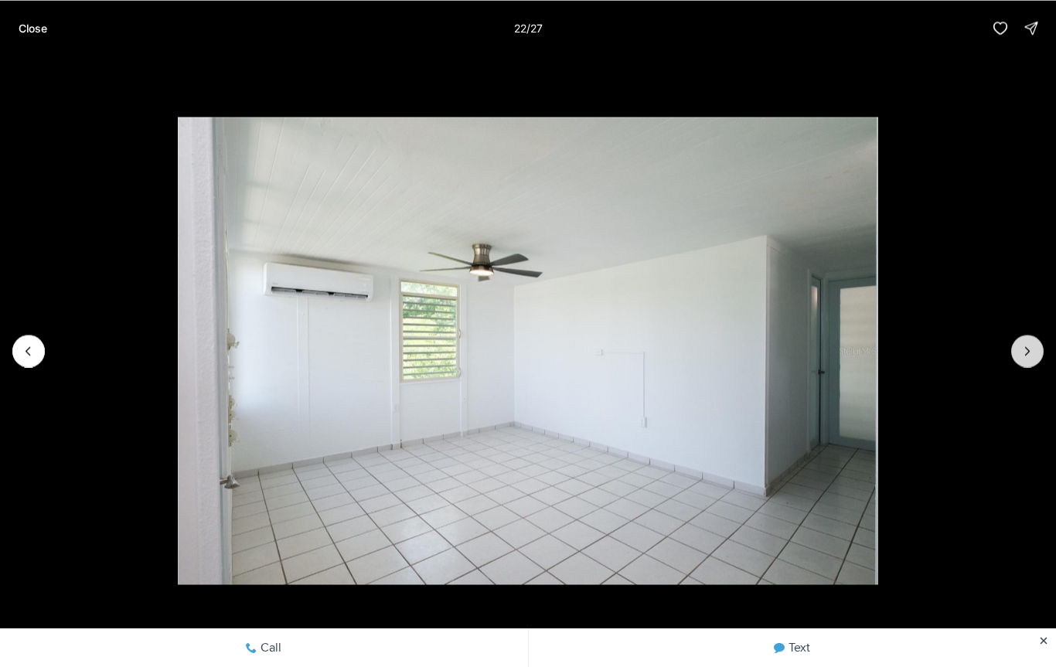
click at [1026, 356] on icon "Next slide" at bounding box center [1027, 350] width 15 height 15
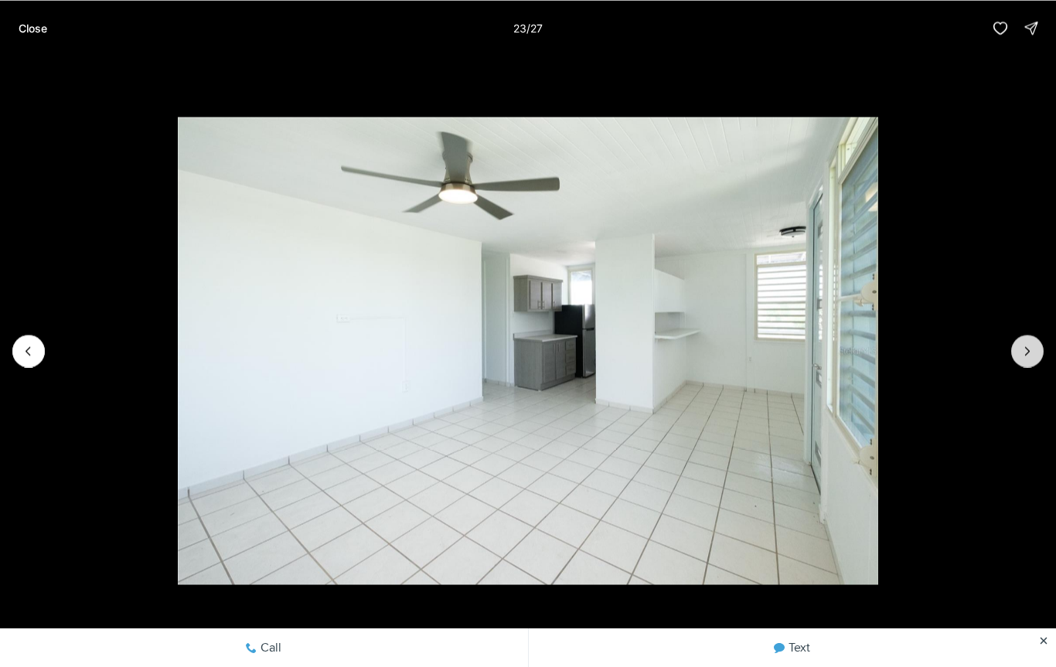
click at [1033, 353] on icon "Next slide" at bounding box center [1027, 350] width 15 height 15
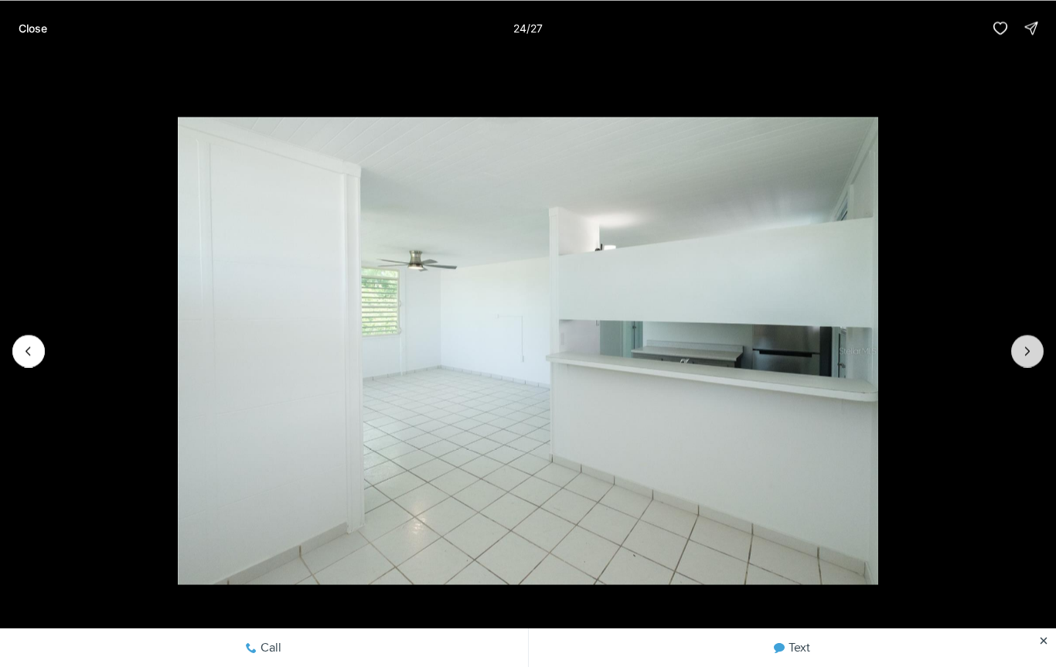
click at [1033, 345] on icon "Next slide" at bounding box center [1027, 350] width 15 height 15
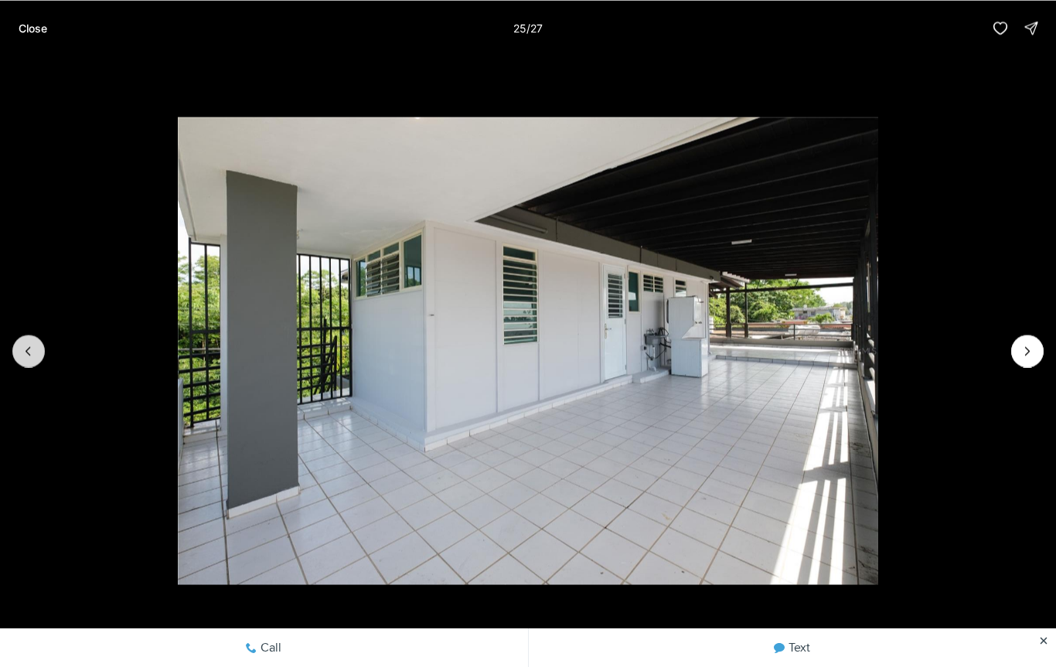
click at [33, 353] on icon "Previous slide" at bounding box center [28, 350] width 15 height 15
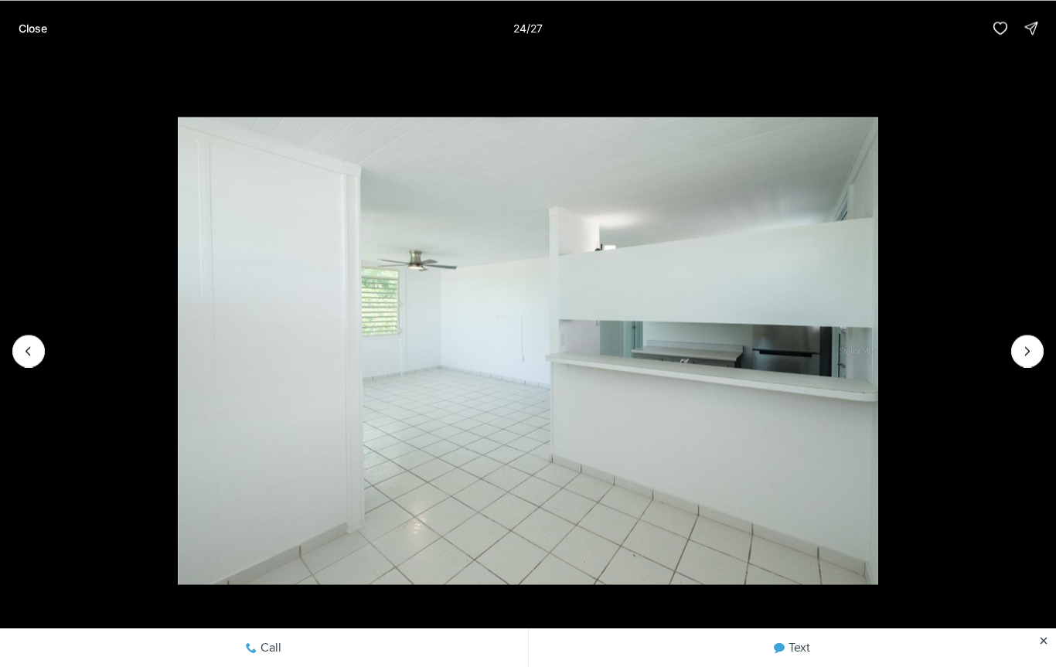
click at [879, 325] on img "24 of 27" at bounding box center [528, 350] width 701 height 467
click at [879, 329] on img "24 of 27" at bounding box center [528, 350] width 701 height 467
click at [1023, 345] on icon "Next slide" at bounding box center [1027, 350] width 15 height 15
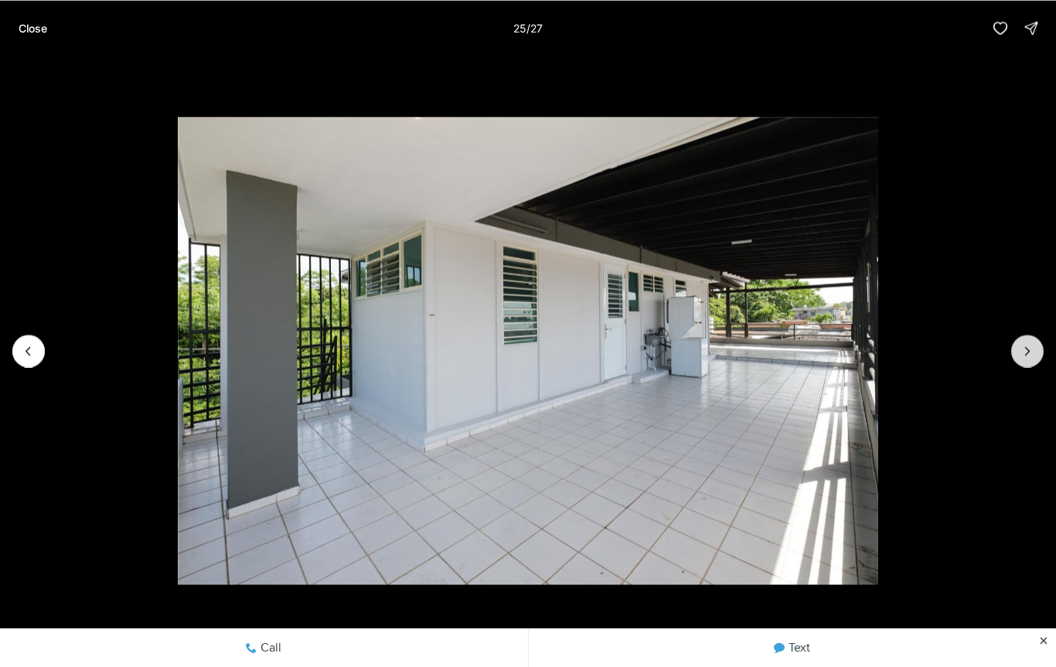
click at [1034, 349] on icon "Next slide" at bounding box center [1027, 350] width 15 height 15
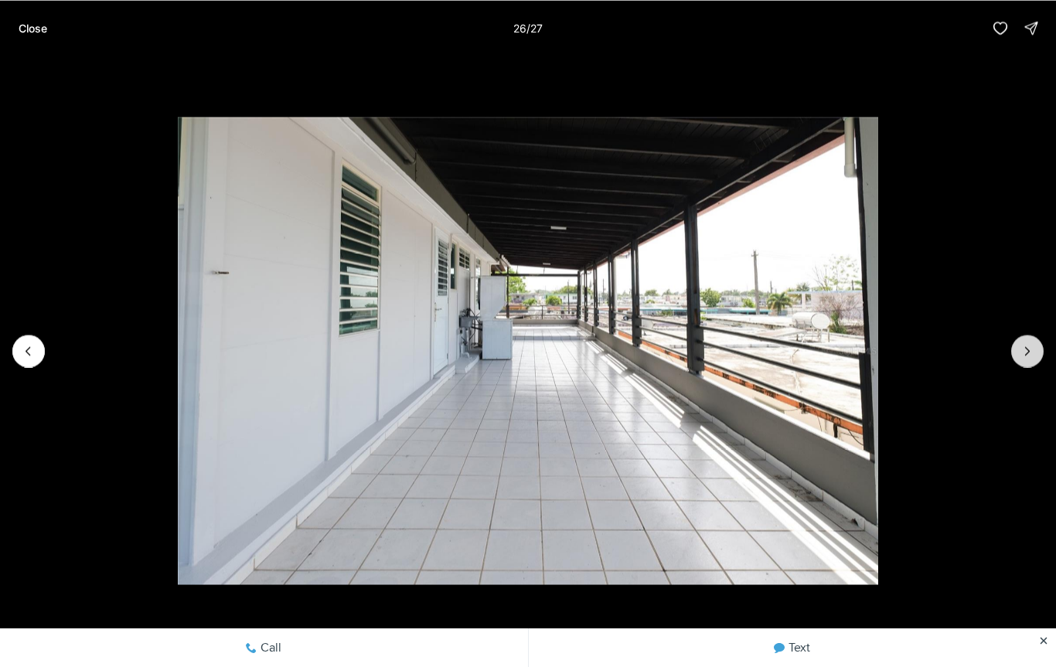
click at [1029, 351] on icon "Next slide" at bounding box center [1028, 351] width 4 height 8
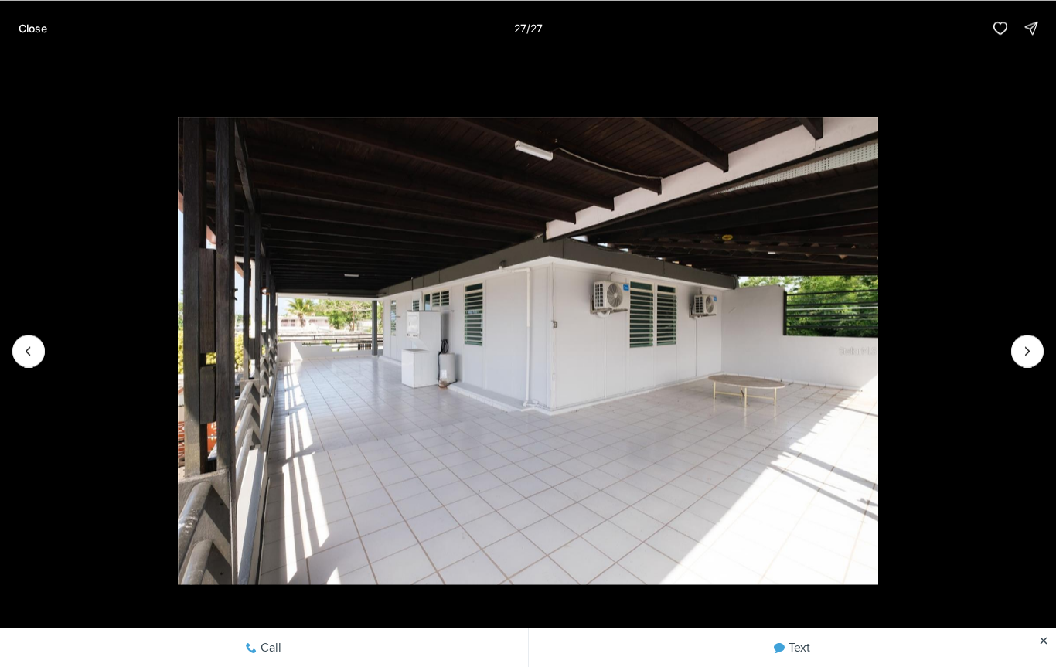
click at [1021, 351] on div at bounding box center [1027, 351] width 32 height 32
click at [879, 353] on img "27 of 27" at bounding box center [528, 350] width 701 height 467
click at [1028, 357] on div at bounding box center [1027, 351] width 32 height 32
click at [1028, 353] on div at bounding box center [1027, 351] width 32 height 32
click at [1027, 353] on div at bounding box center [1027, 351] width 32 height 32
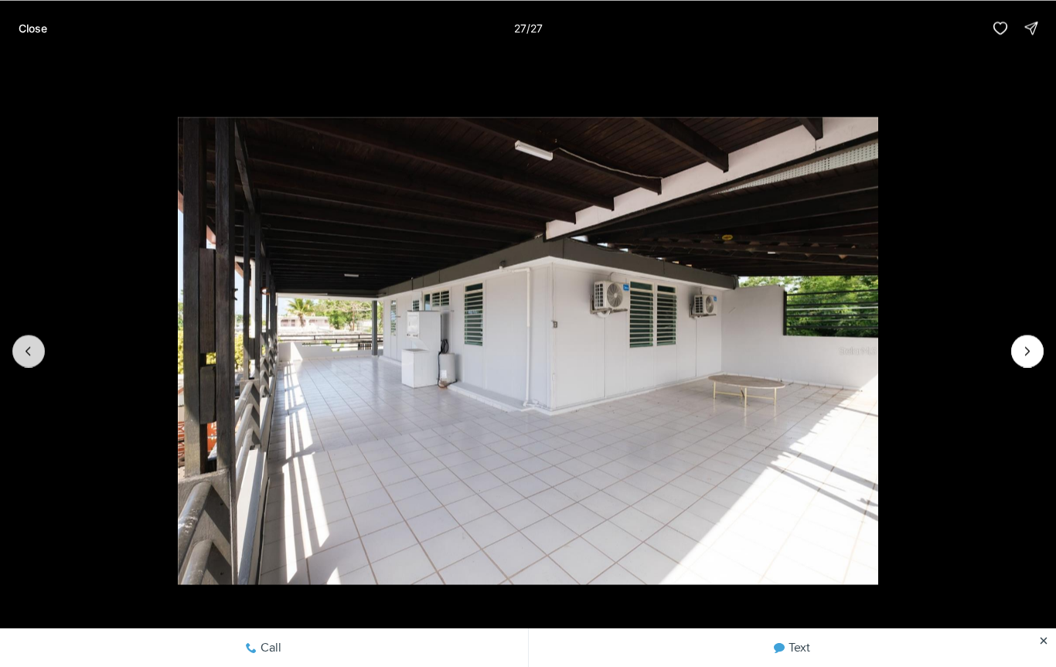
click at [31, 343] on icon "Previous slide" at bounding box center [28, 350] width 15 height 15
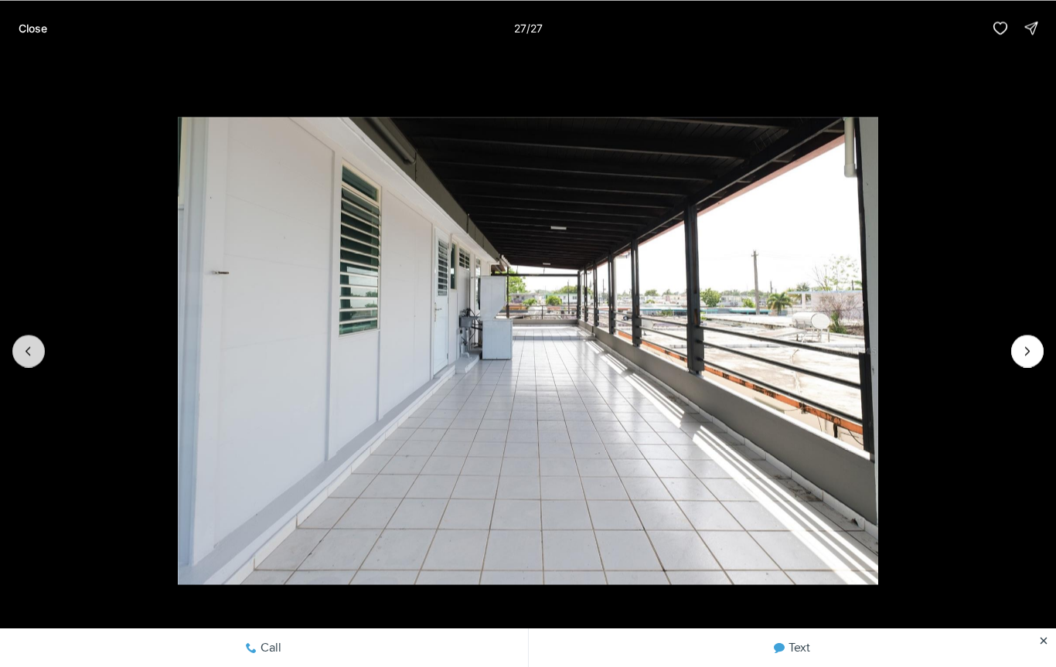
click at [28, 340] on button "Previous slide" at bounding box center [28, 351] width 32 height 32
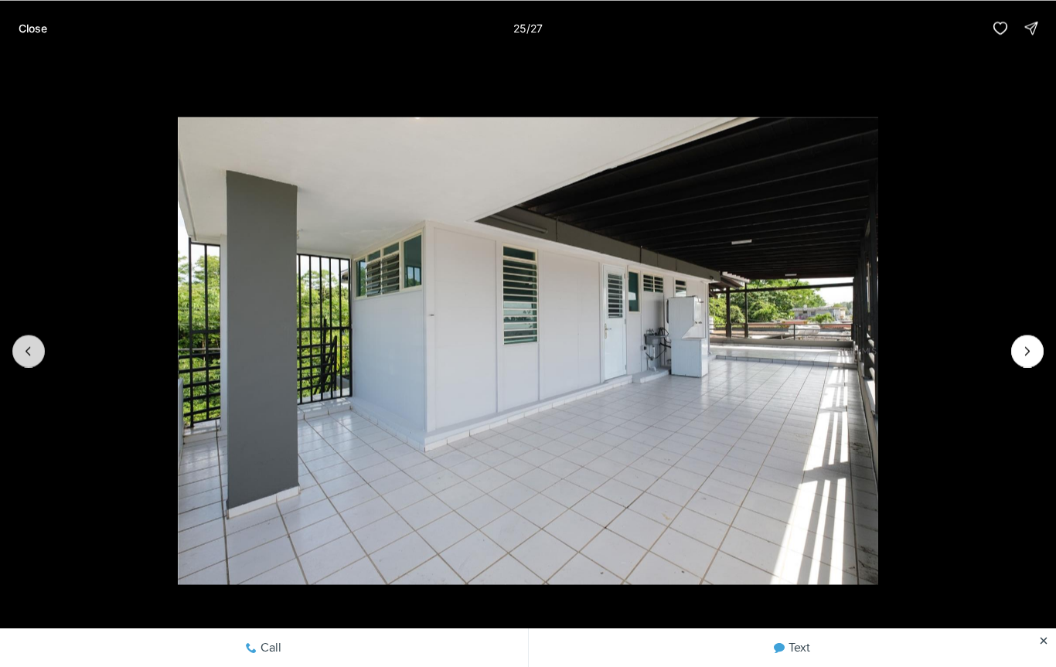
click at [26, 351] on icon "Previous slide" at bounding box center [28, 351] width 4 height 8
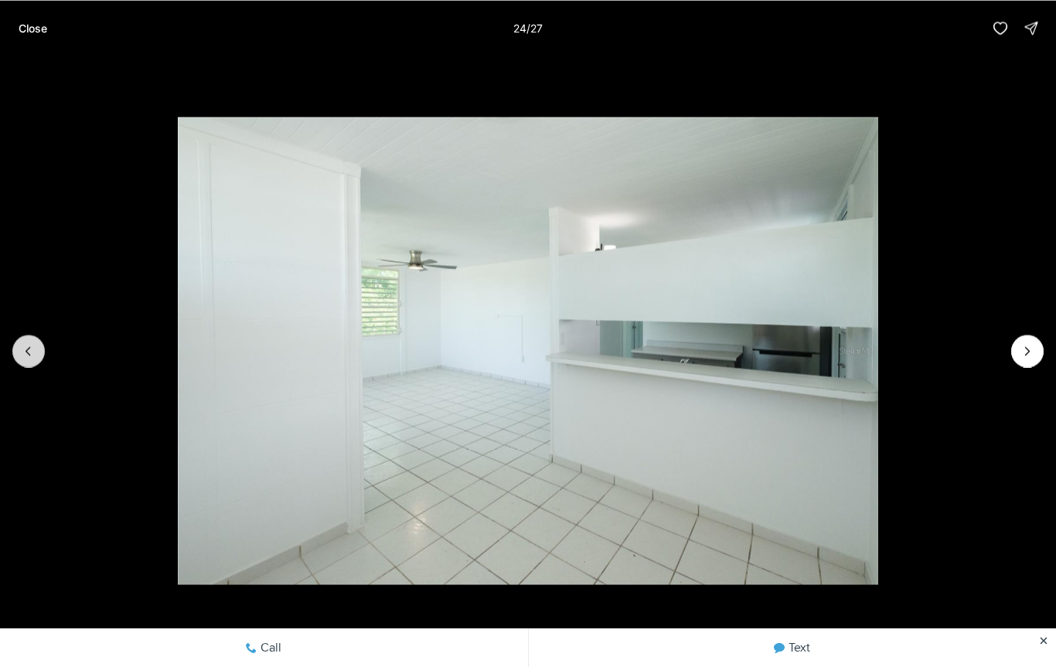
click at [30, 343] on icon "Previous slide" at bounding box center [28, 350] width 15 height 15
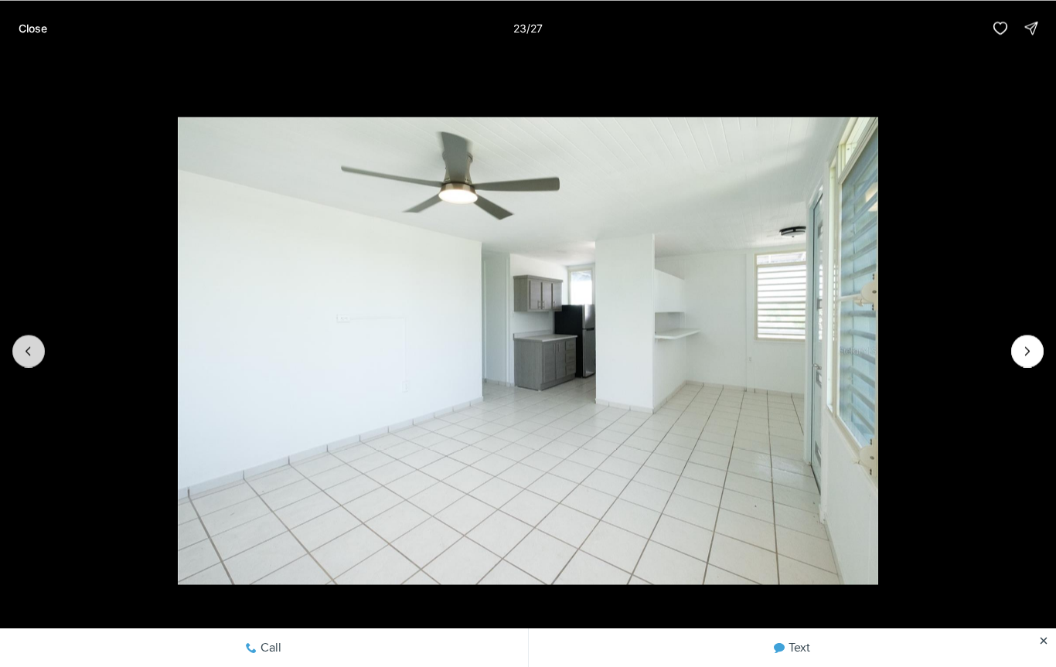
click at [27, 345] on icon "Previous slide" at bounding box center [28, 350] width 15 height 15
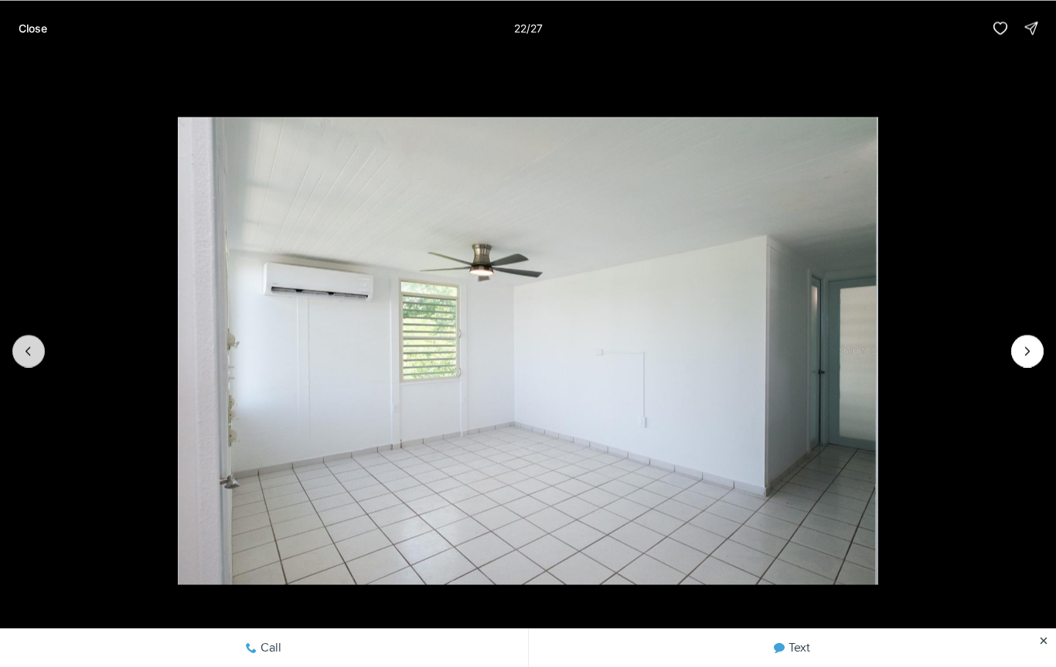
click at [23, 339] on button "Previous slide" at bounding box center [28, 351] width 32 height 32
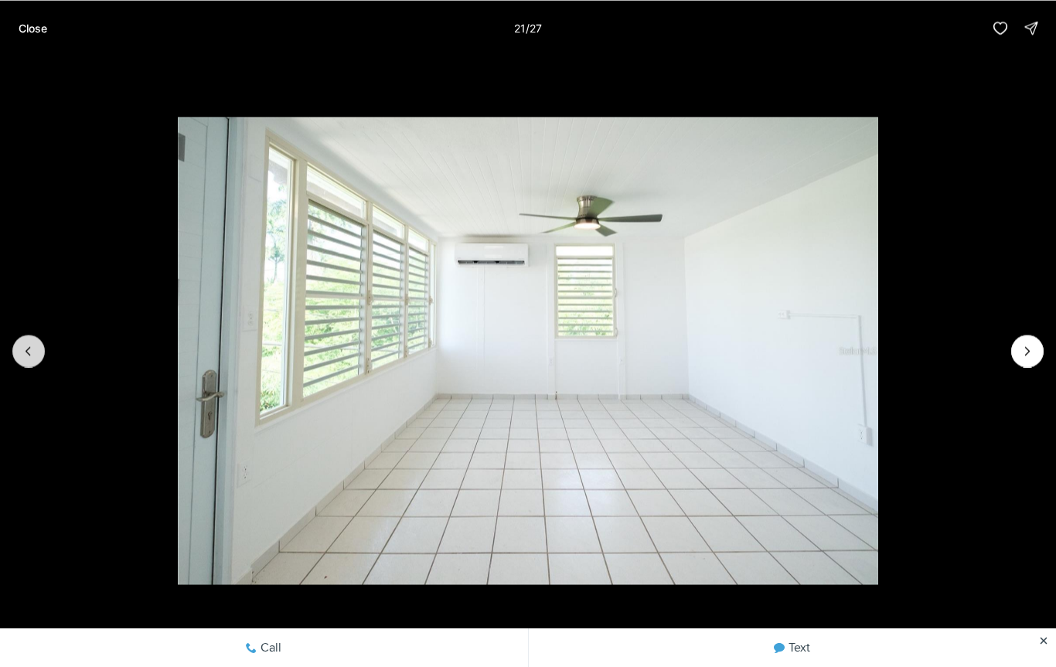
click at [24, 337] on button "Previous slide" at bounding box center [28, 351] width 32 height 32
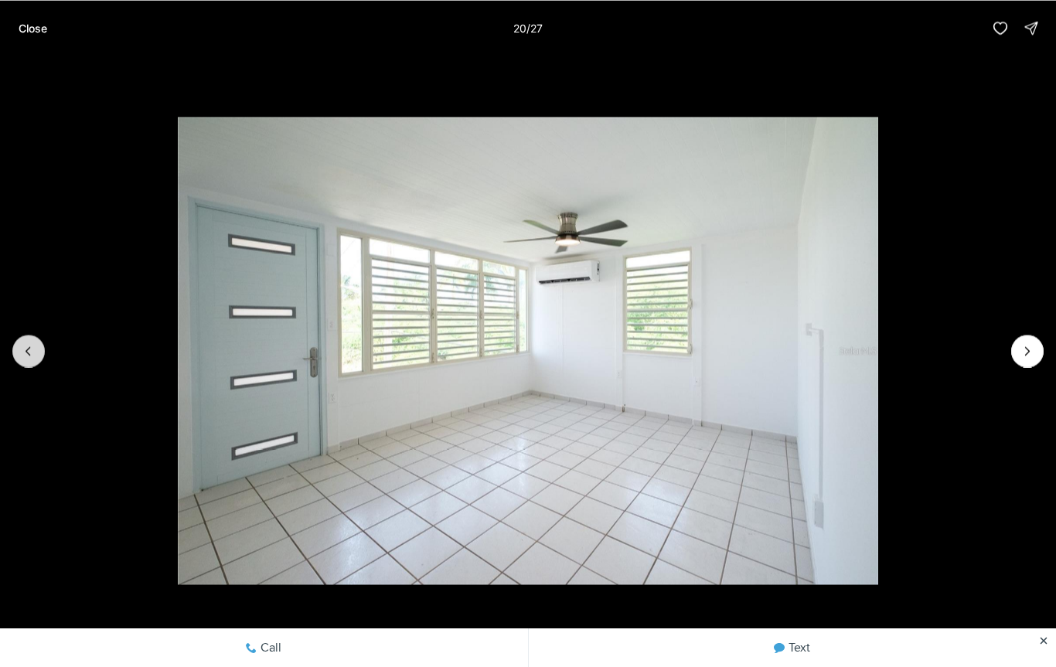
click at [23, 335] on button "Previous slide" at bounding box center [28, 351] width 32 height 32
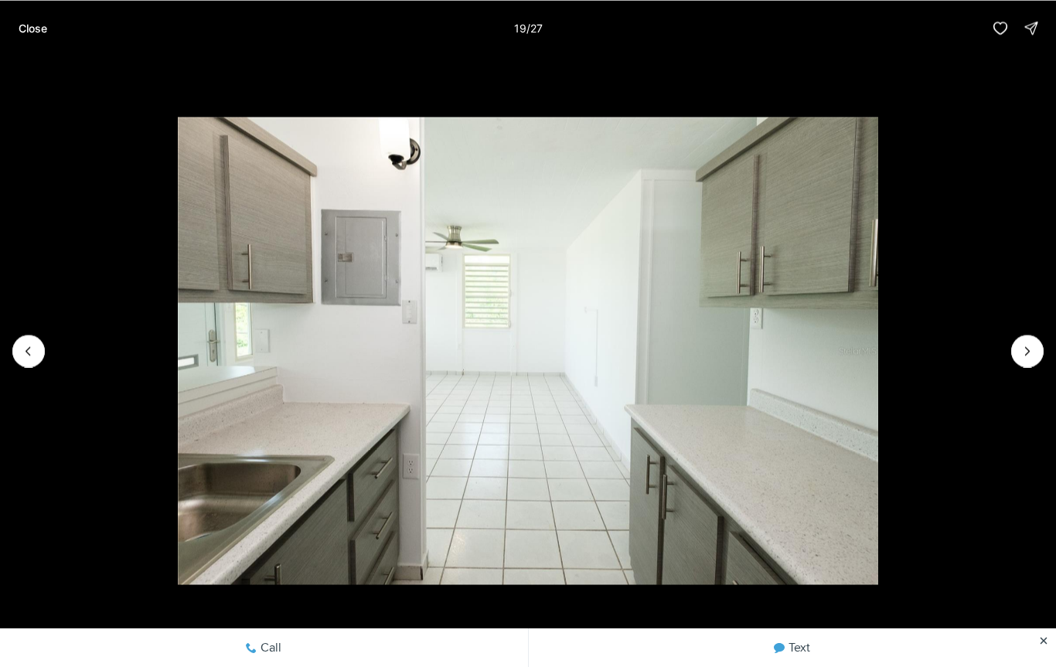
click at [178, 334] on img "19 of 27" at bounding box center [528, 350] width 701 height 467
click at [178, 331] on img "19 of 27" at bounding box center [528, 350] width 701 height 467
click at [26, 350] on icon "Previous slide" at bounding box center [28, 350] width 15 height 15
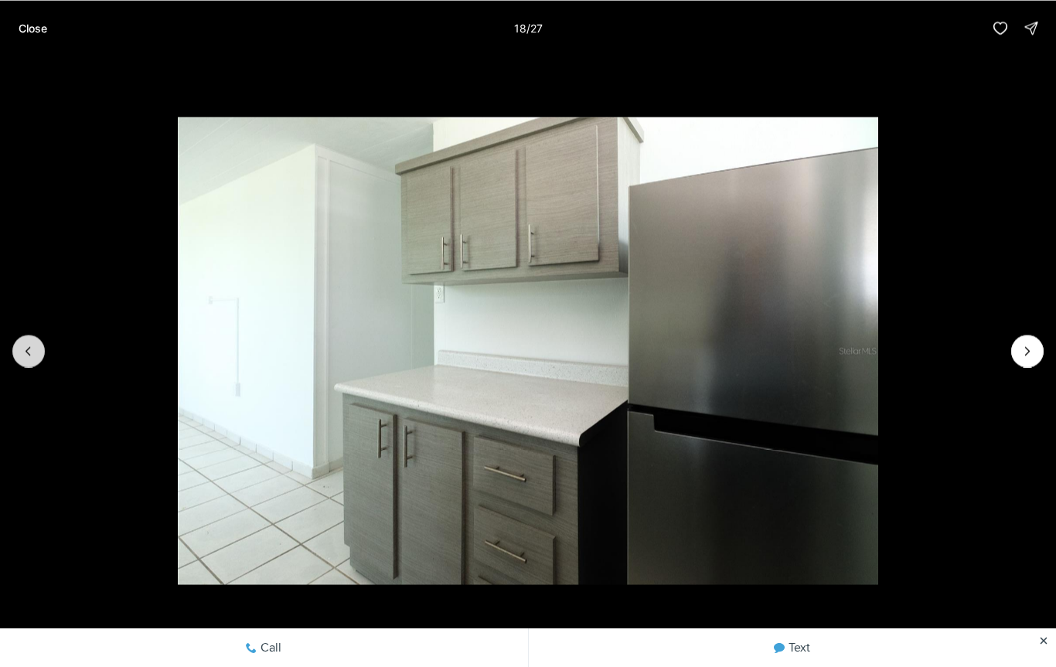
click at [27, 345] on icon "Previous slide" at bounding box center [28, 350] width 15 height 15
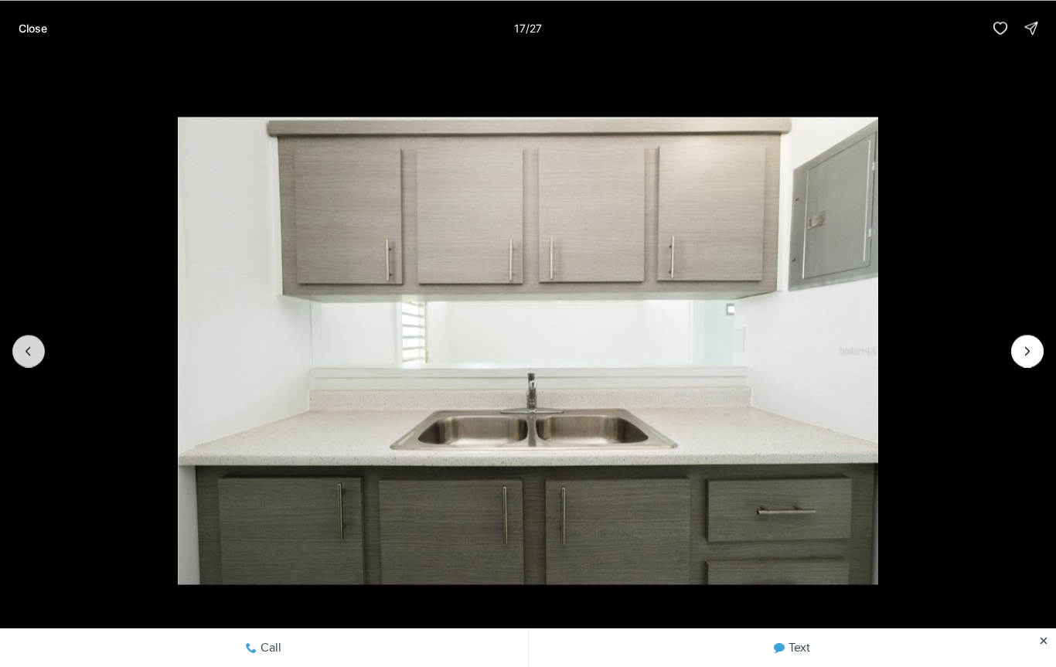
click at [25, 345] on icon "Previous slide" at bounding box center [28, 350] width 15 height 15
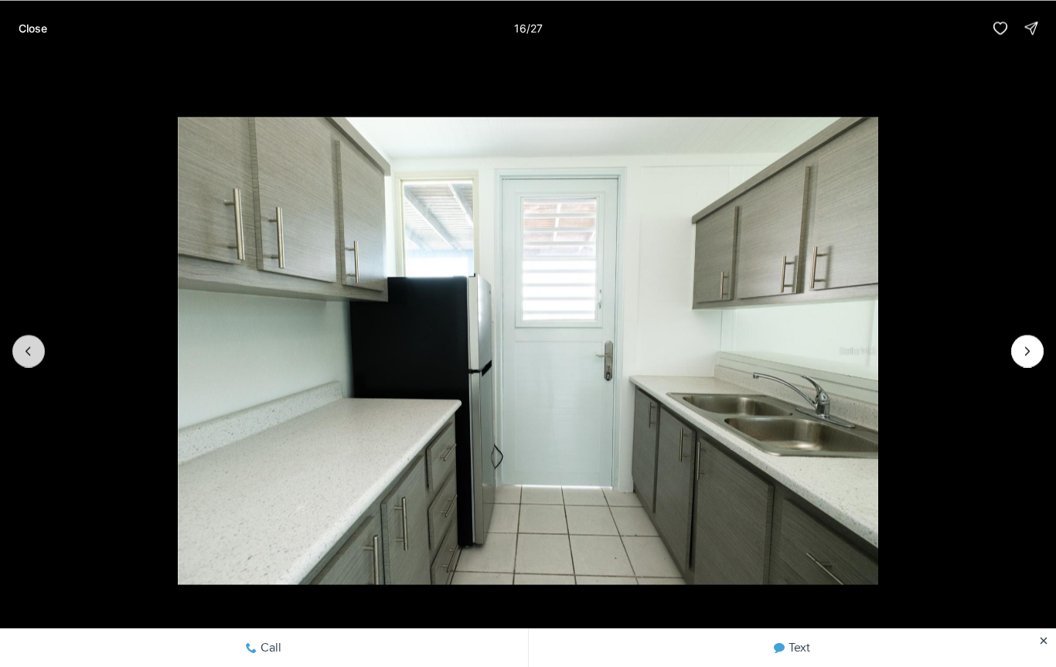
click at [31, 336] on button "Previous slide" at bounding box center [28, 351] width 32 height 32
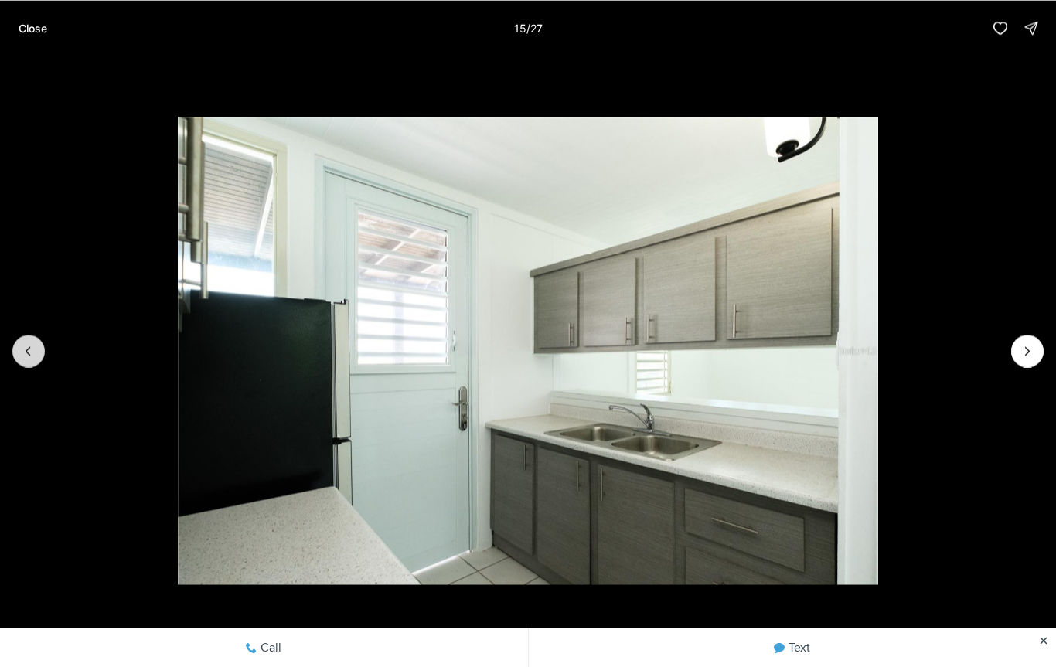
click at [28, 339] on button "Previous slide" at bounding box center [28, 351] width 32 height 32
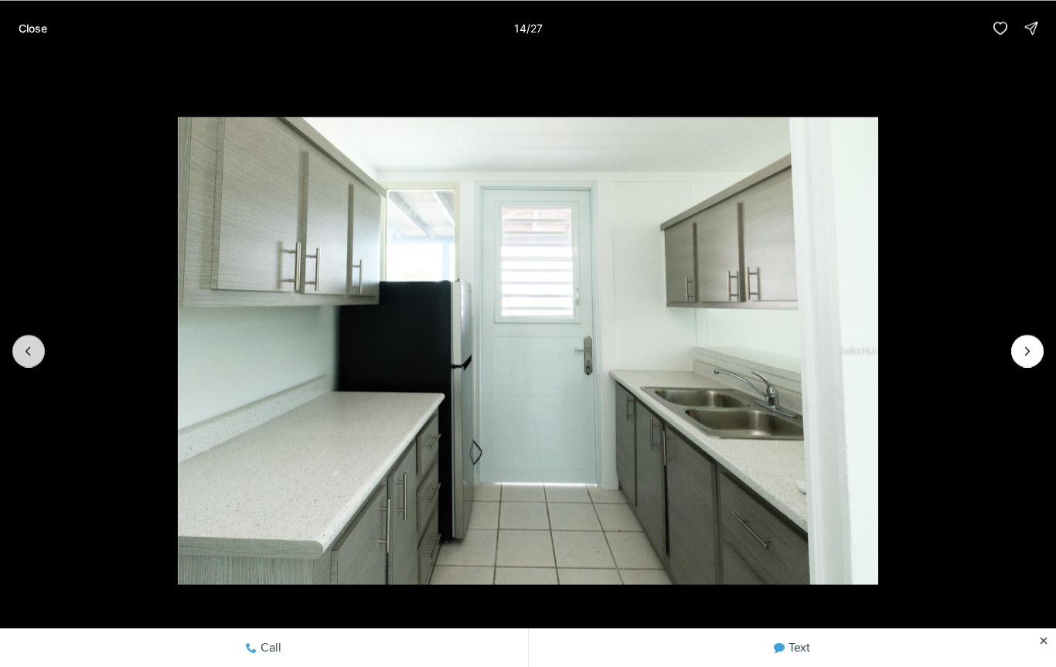
click at [29, 339] on button "Previous slide" at bounding box center [28, 351] width 32 height 32
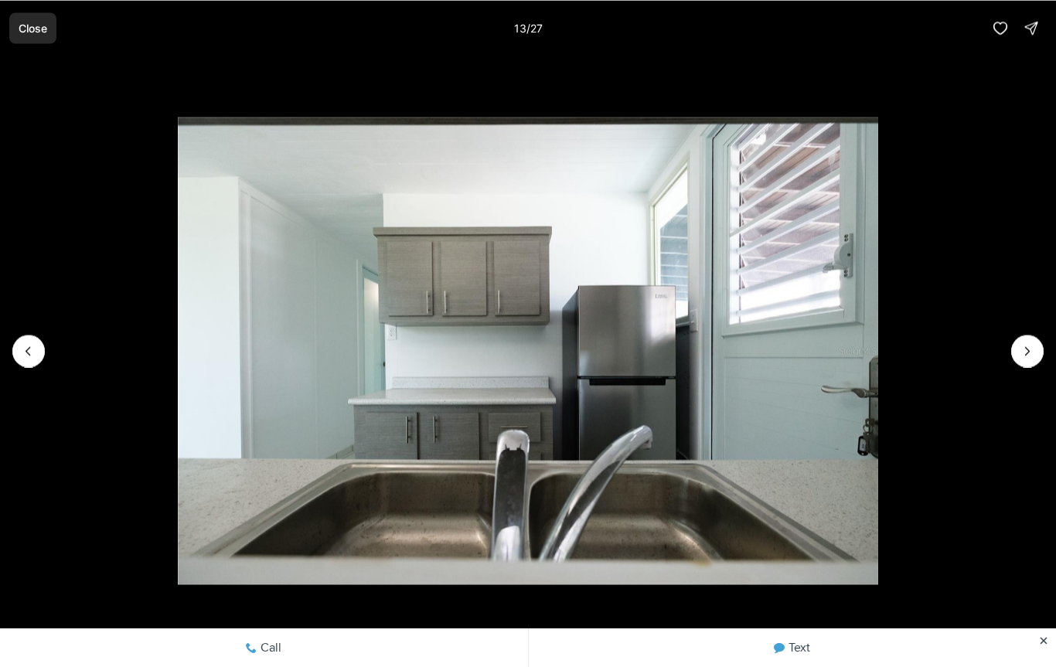
click at [32, 29] on p "Close" at bounding box center [33, 28] width 29 height 12
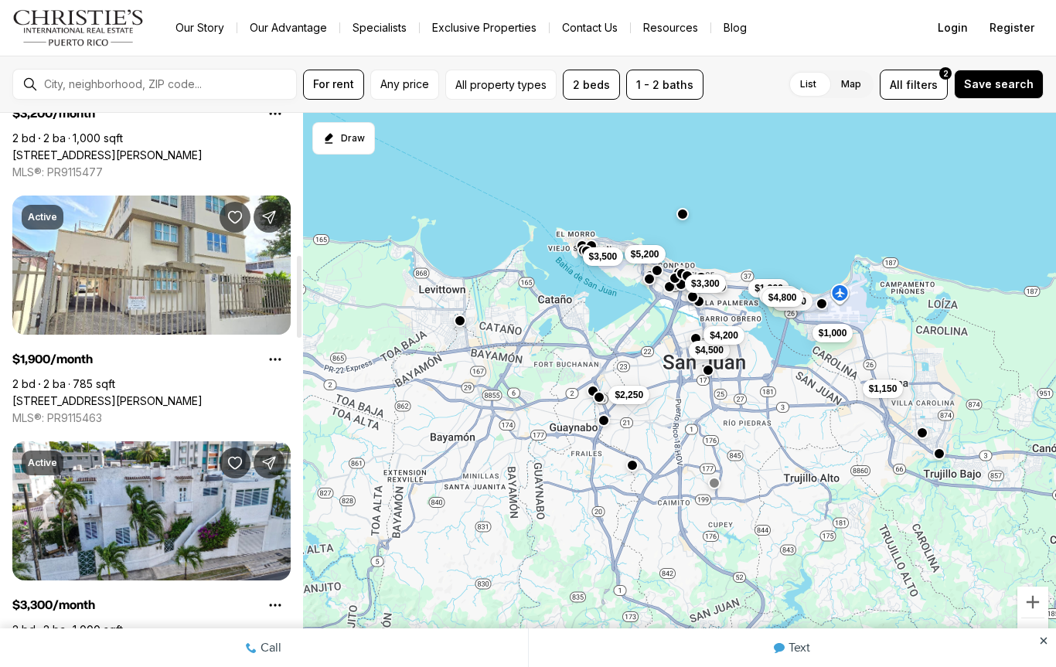
scroll to position [959, 0]
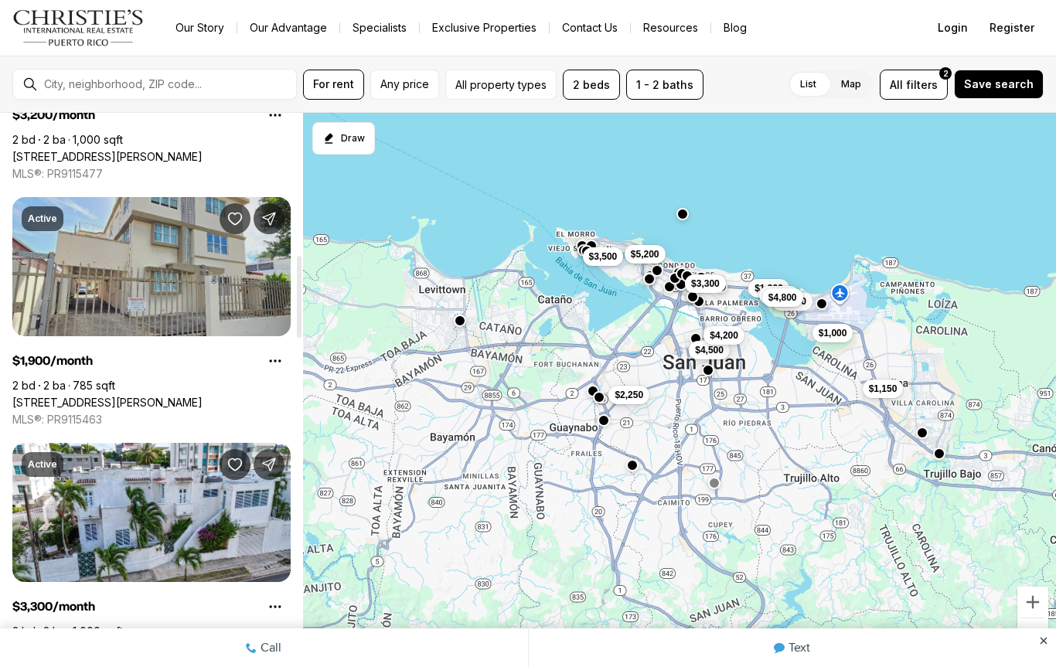
click at [110, 396] on link "[STREET_ADDRESS][PERSON_NAME]" at bounding box center [107, 403] width 190 height 14
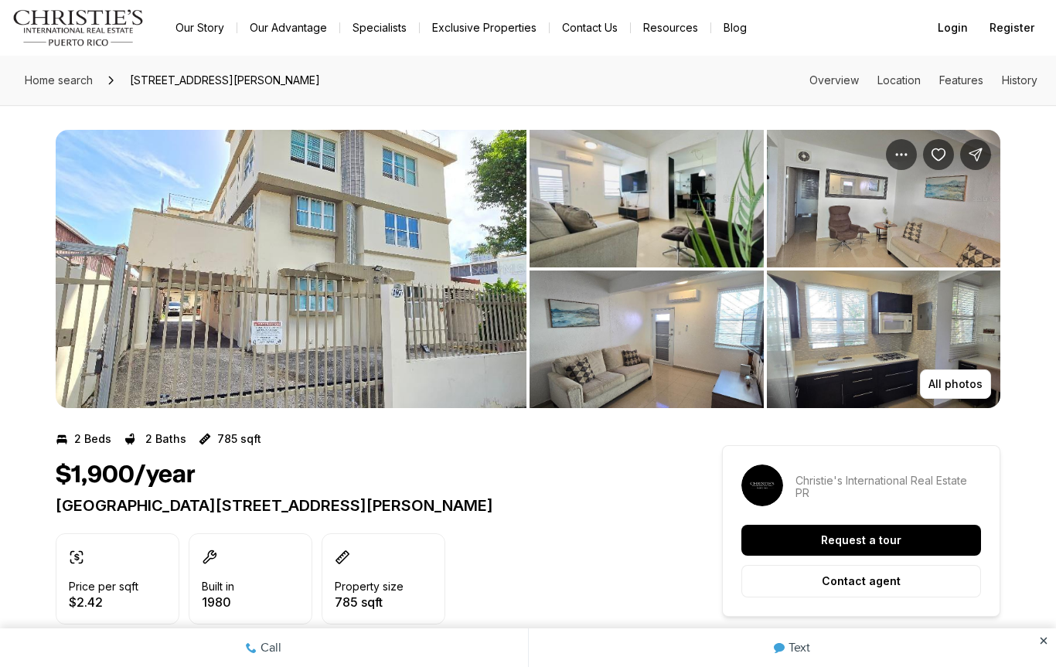
click at [155, 266] on img "View image gallery" at bounding box center [291, 269] width 471 height 278
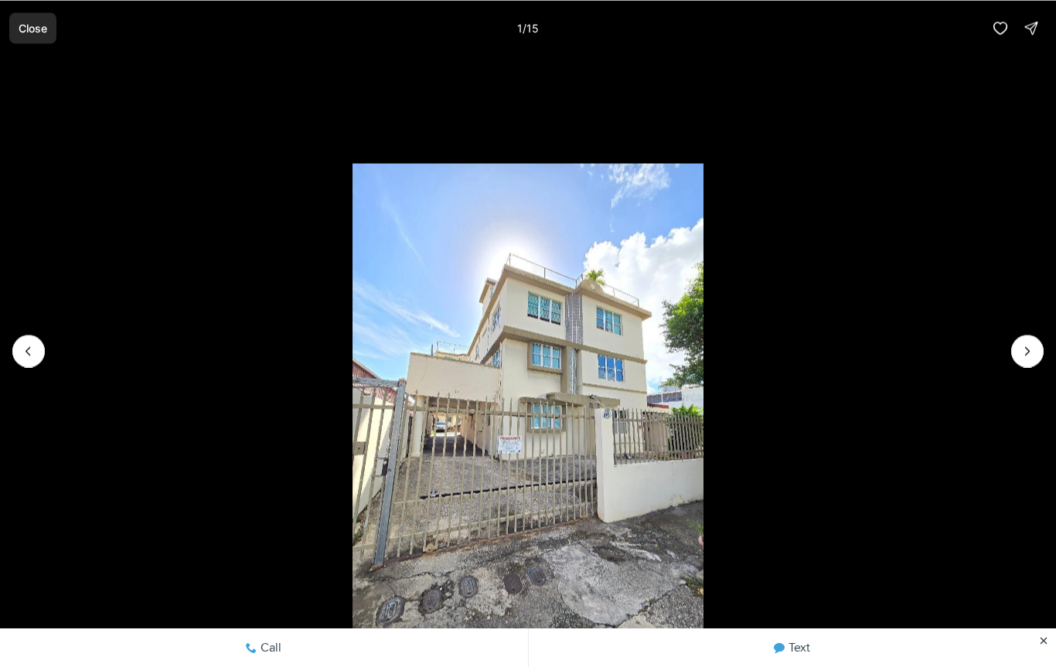
click at [27, 29] on p "Close" at bounding box center [33, 28] width 29 height 12
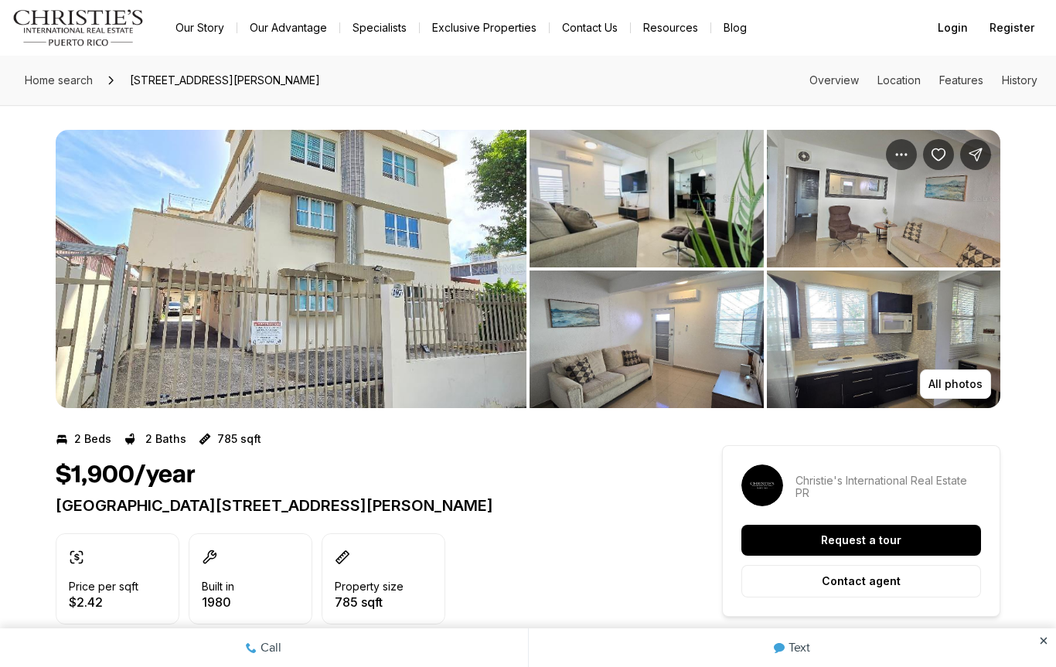
click at [110, 200] on img "View image gallery" at bounding box center [291, 269] width 471 height 278
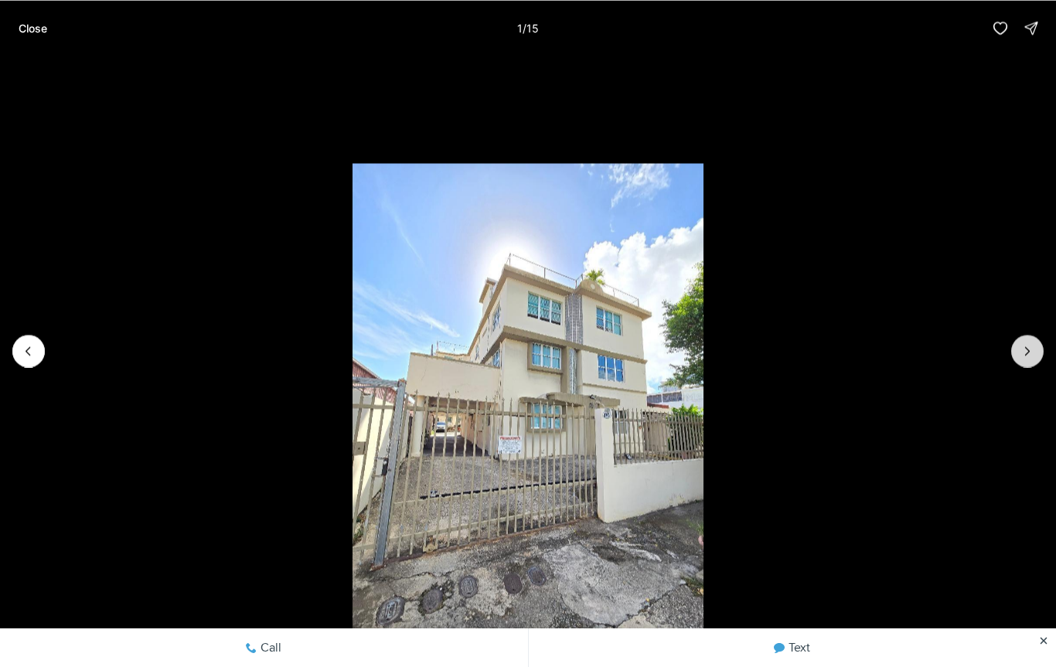
click at [1031, 349] on icon "Next slide" at bounding box center [1027, 350] width 15 height 15
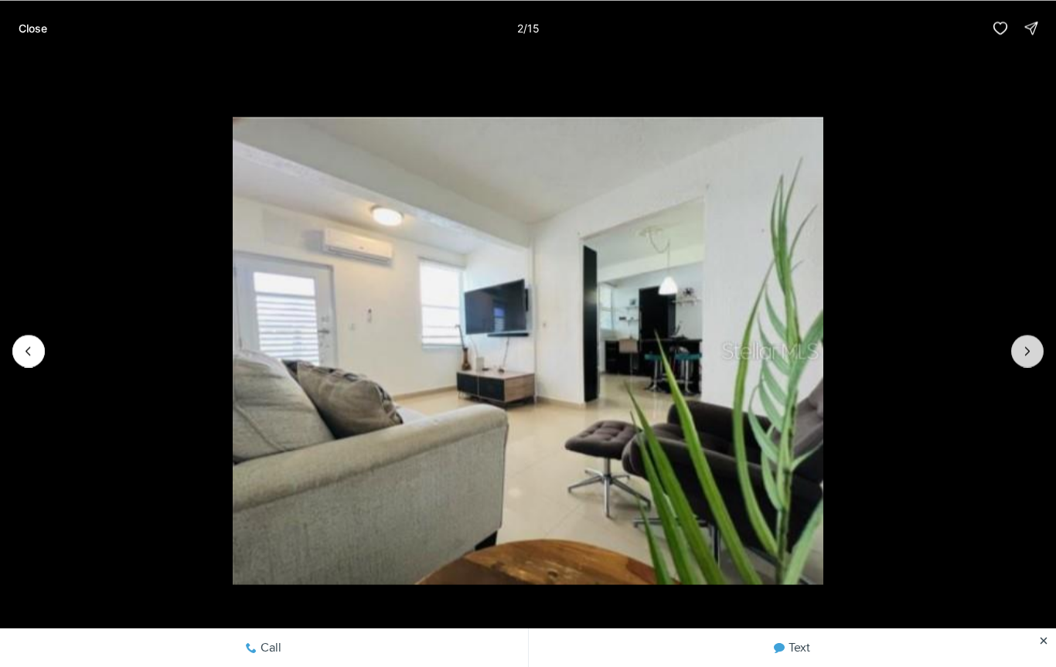
click at [1024, 351] on icon "Next slide" at bounding box center [1027, 350] width 15 height 15
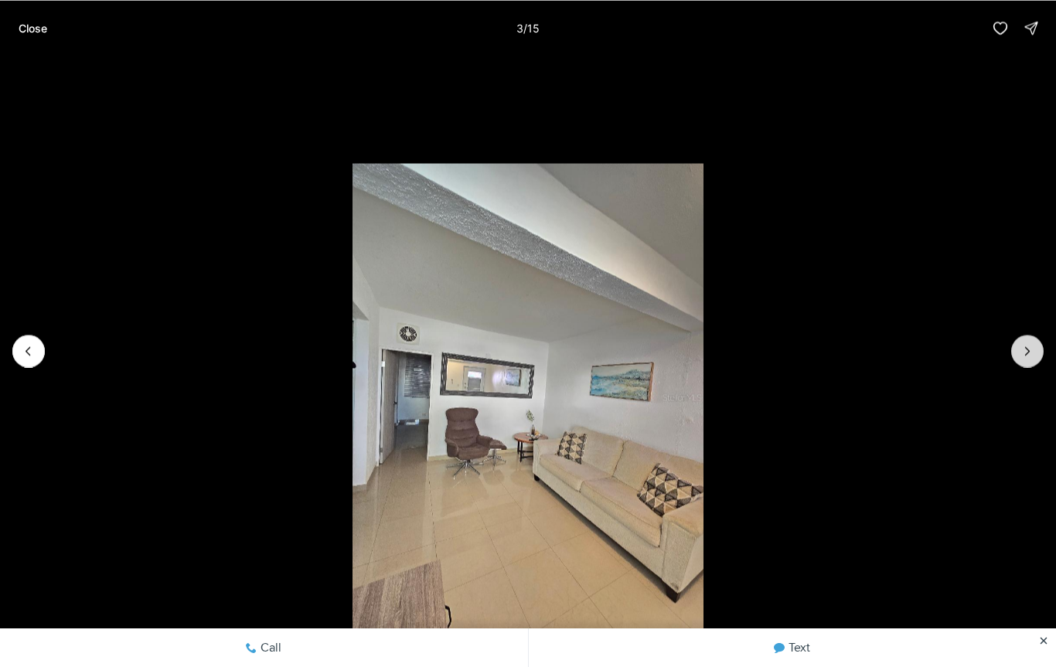
click at [1022, 343] on icon "Next slide" at bounding box center [1027, 350] width 15 height 15
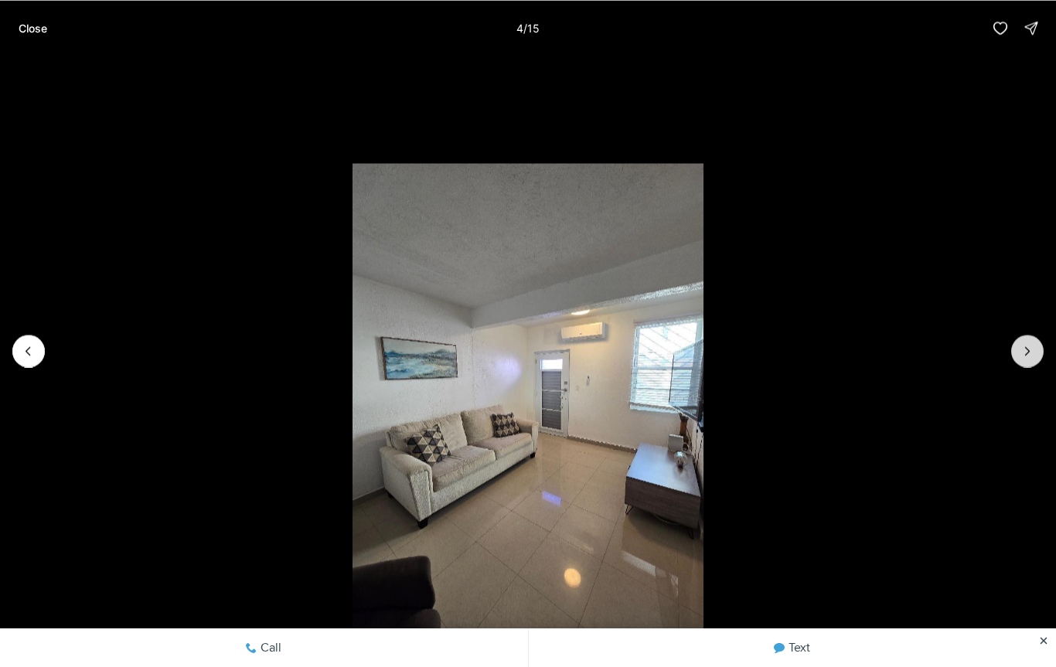
click at [1027, 339] on button "Next slide" at bounding box center [1027, 351] width 32 height 32
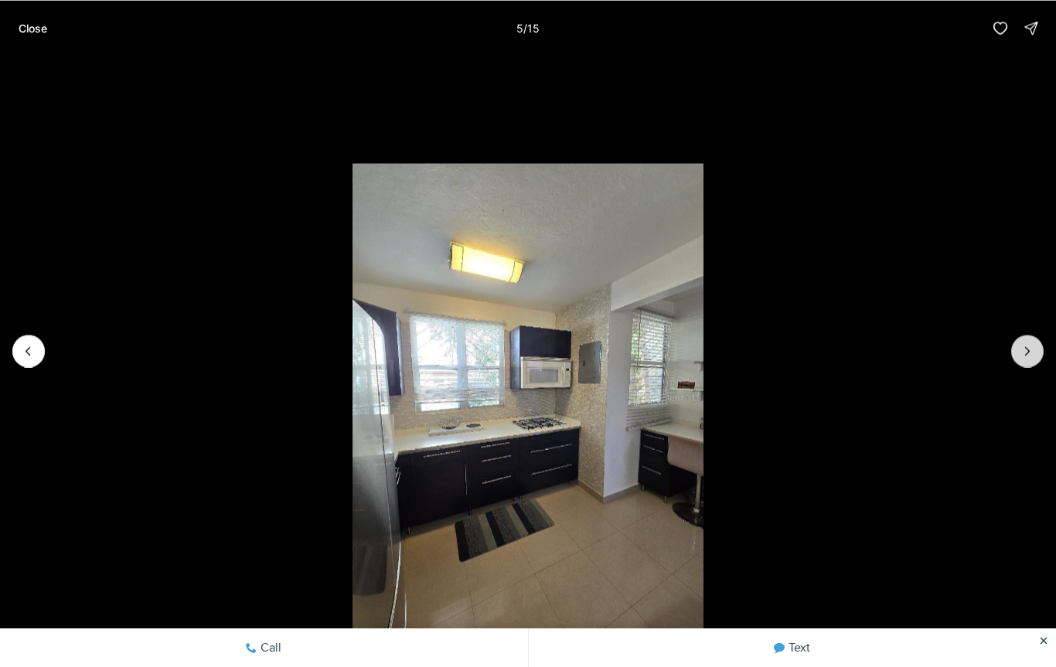
click at [1026, 335] on button "Next slide" at bounding box center [1027, 351] width 32 height 32
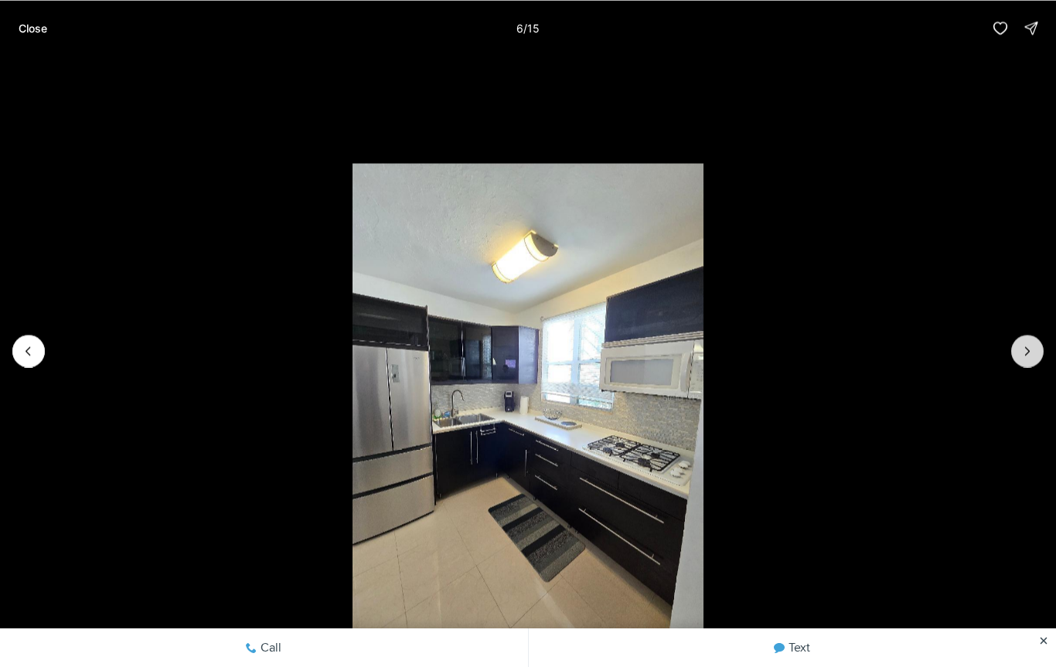
click at [1030, 346] on icon "Next slide" at bounding box center [1027, 350] width 15 height 15
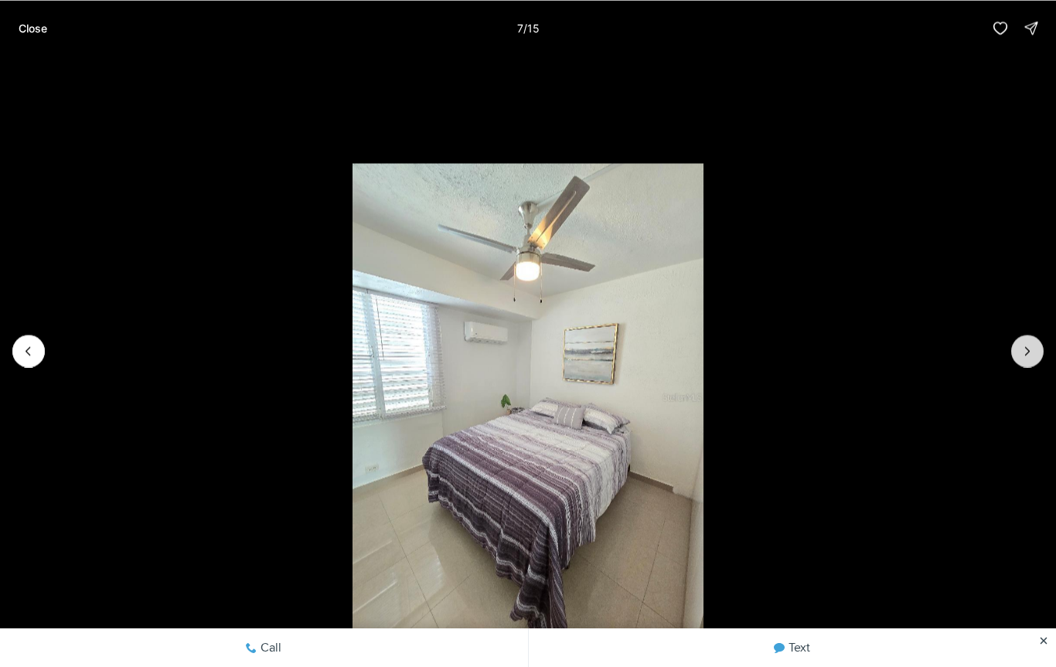
click at [1034, 343] on icon "Next slide" at bounding box center [1027, 350] width 15 height 15
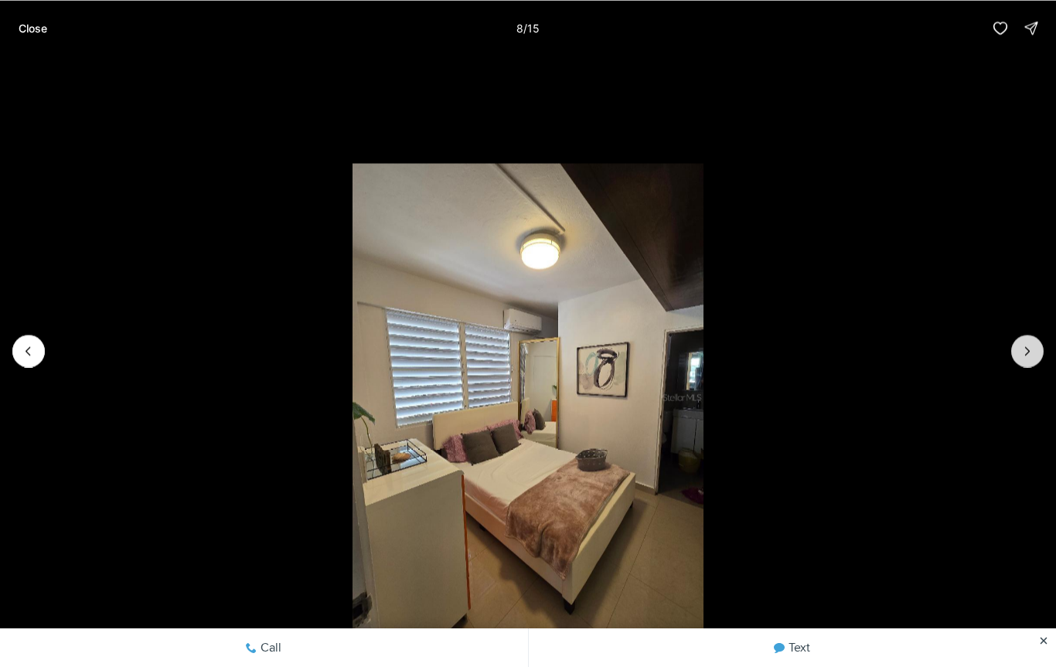
click at [1035, 340] on button "Next slide" at bounding box center [1027, 351] width 32 height 32
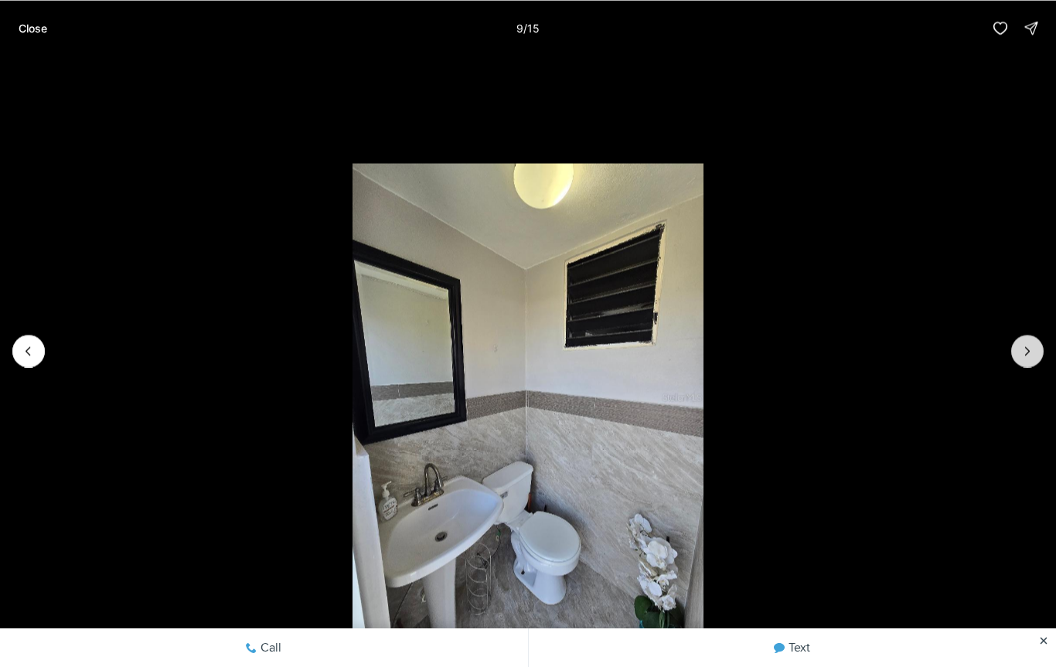
click at [1035, 342] on button "Next slide" at bounding box center [1027, 351] width 32 height 32
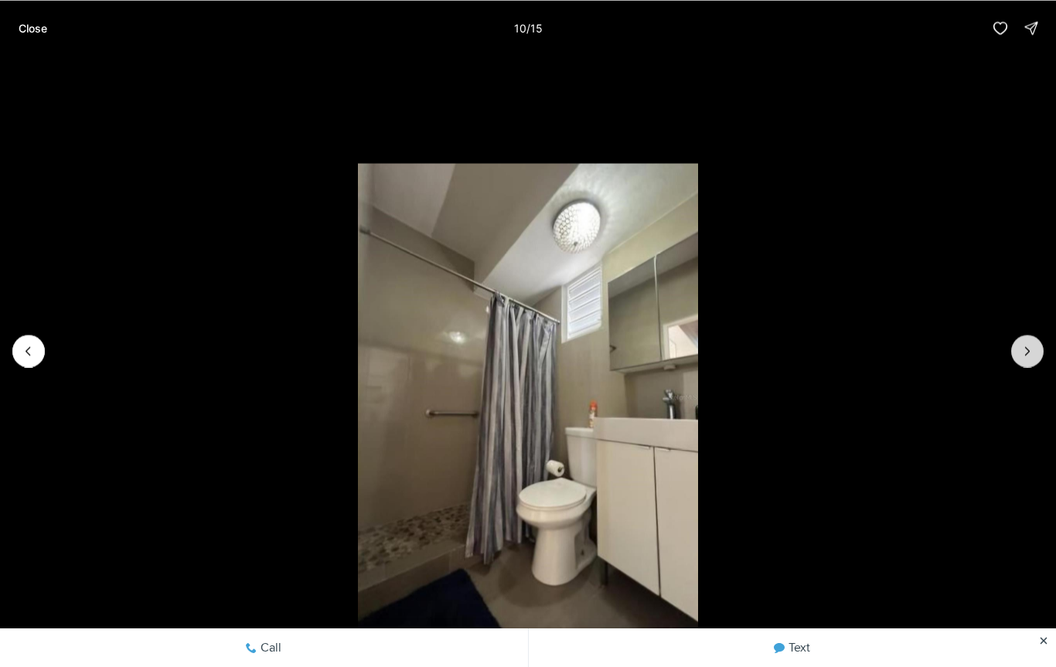
click at [1035, 344] on button "Next slide" at bounding box center [1027, 351] width 32 height 32
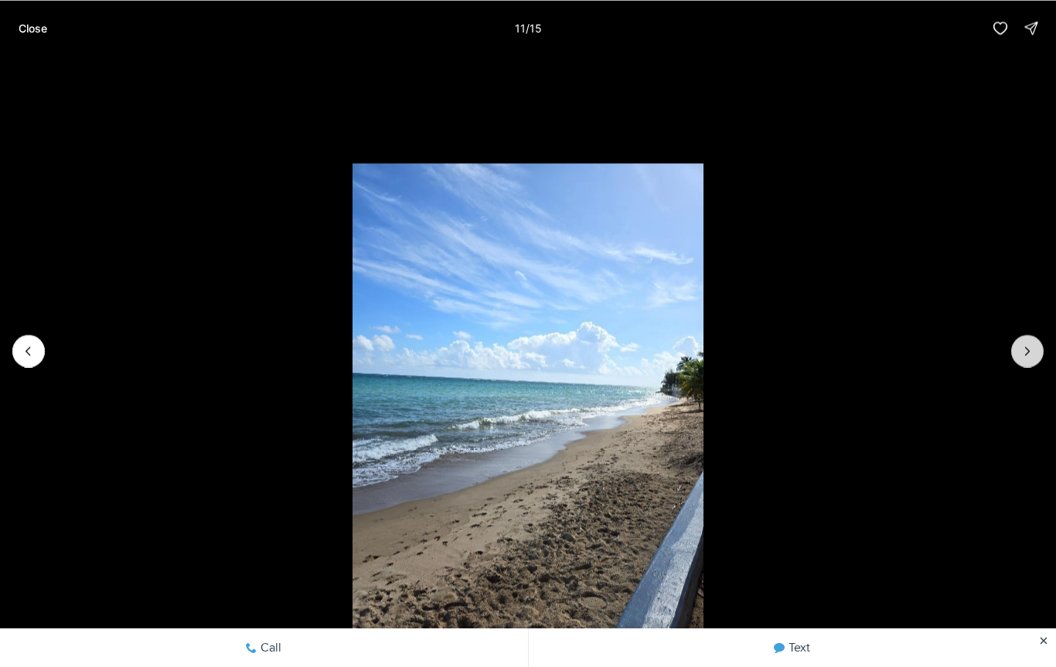
click at [1034, 342] on button "Next slide" at bounding box center [1027, 351] width 32 height 32
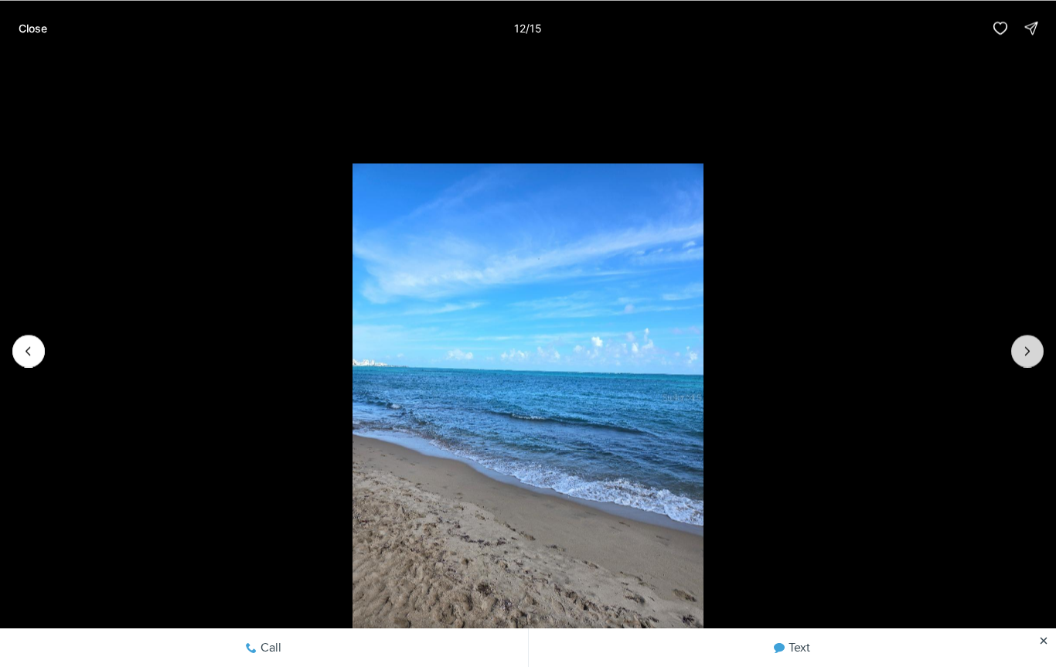
click at [1034, 341] on button "Next slide" at bounding box center [1027, 351] width 32 height 32
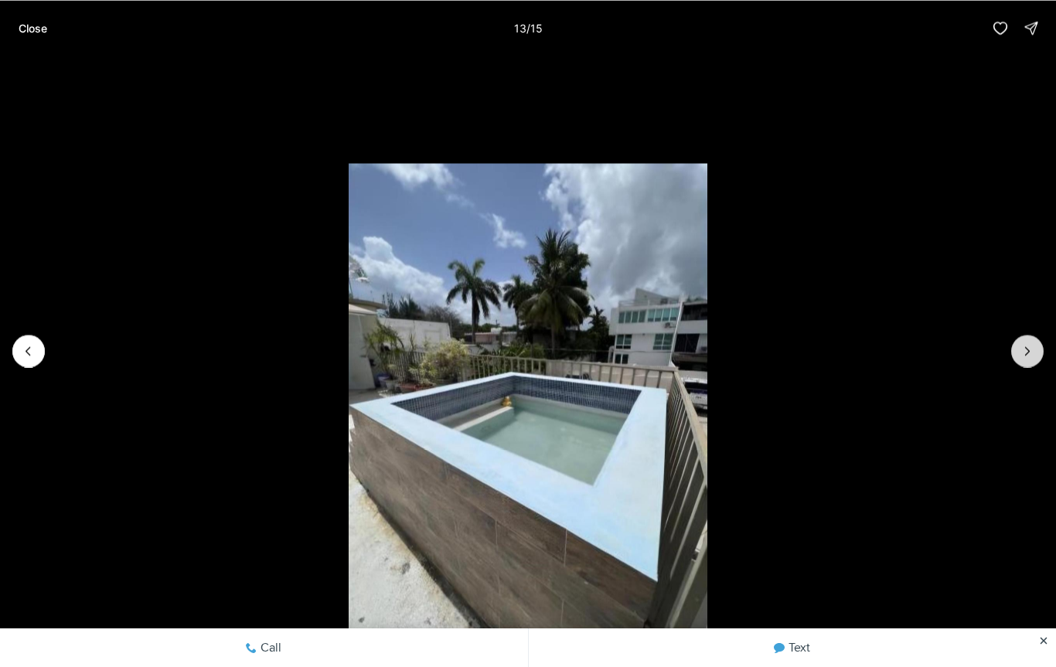
click at [1032, 339] on button "Next slide" at bounding box center [1027, 351] width 32 height 32
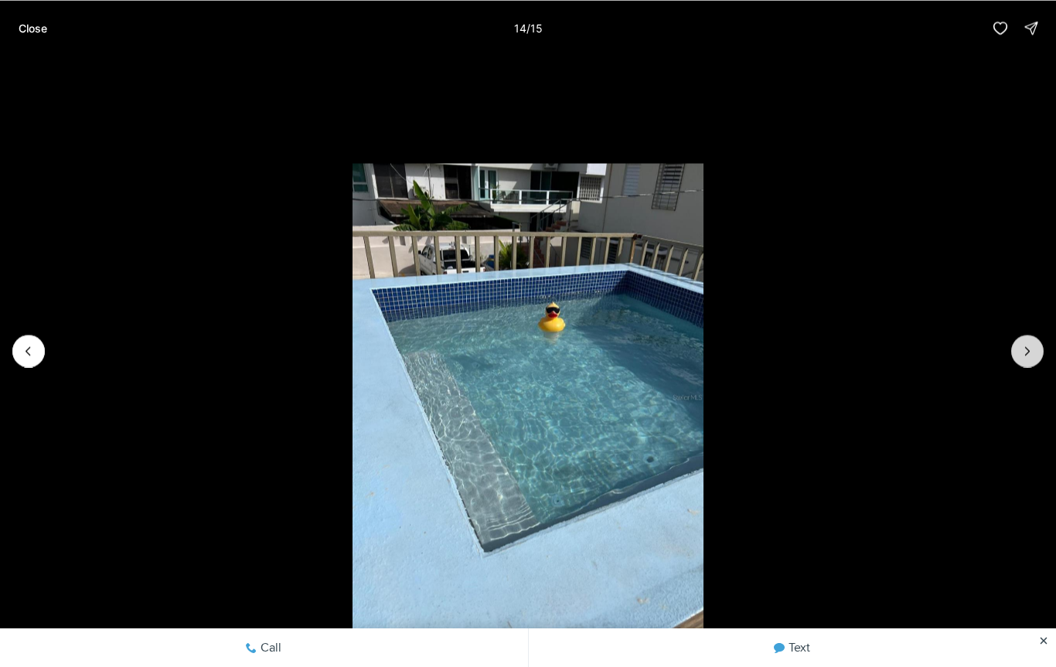
click at [1033, 337] on button "Next slide" at bounding box center [1027, 351] width 32 height 32
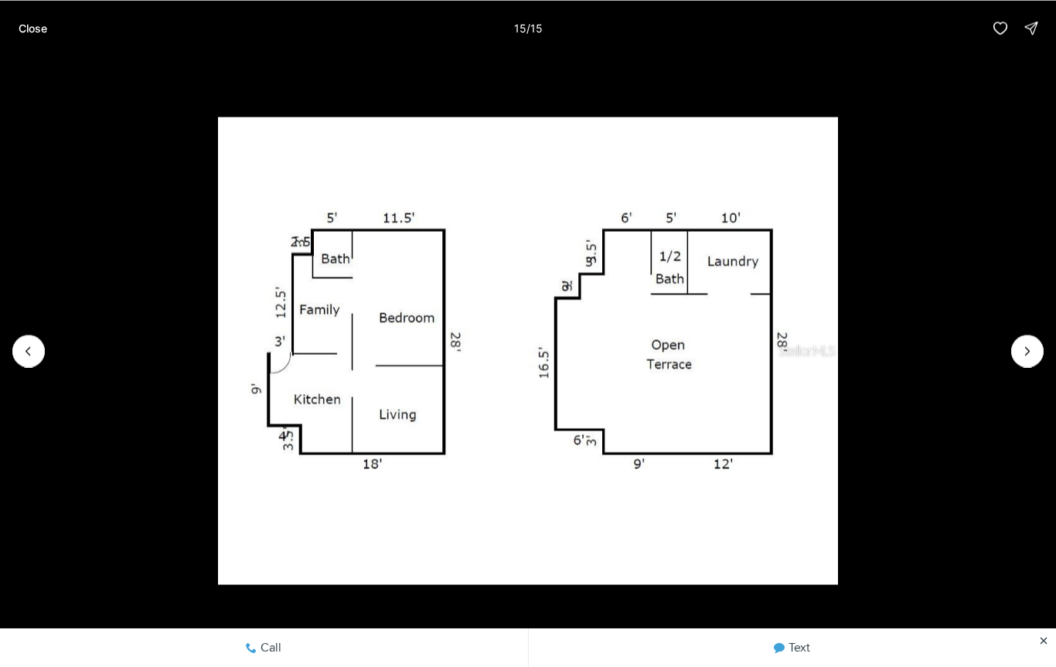
click at [1033, 335] on li "15 of 15" at bounding box center [528, 351] width 1056 height 590
click at [1023, 332] on li "15 of 15" at bounding box center [528, 351] width 1056 height 590
click at [1033, 342] on div at bounding box center [1027, 351] width 32 height 32
click at [1032, 342] on div at bounding box center [1027, 351] width 32 height 32
click at [33, 32] on p "Close" at bounding box center [33, 28] width 29 height 12
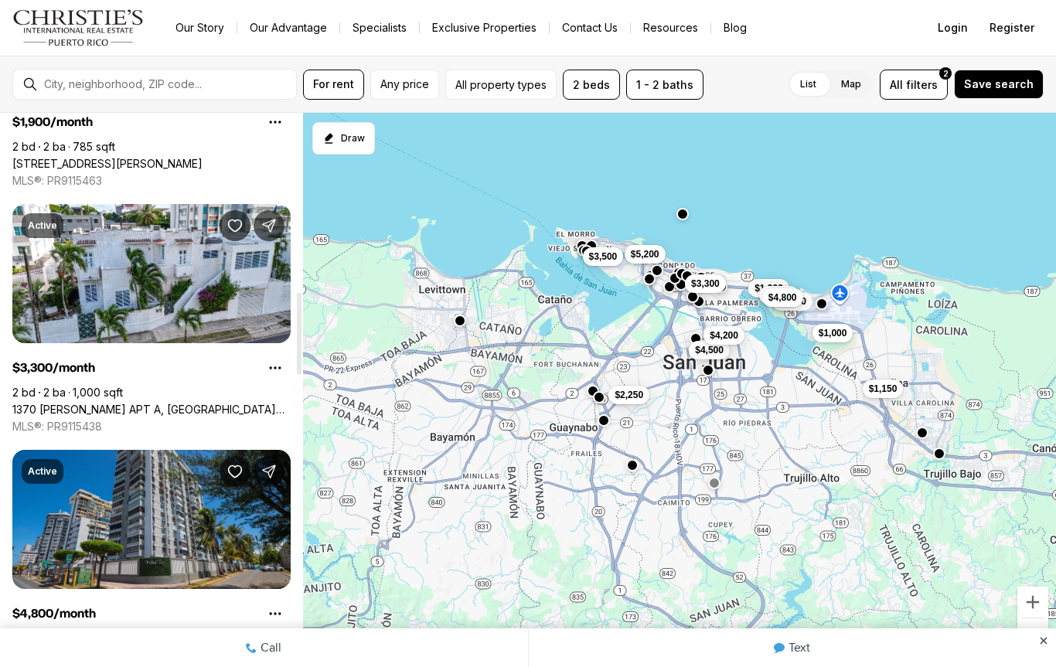
scroll to position [1272, 0]
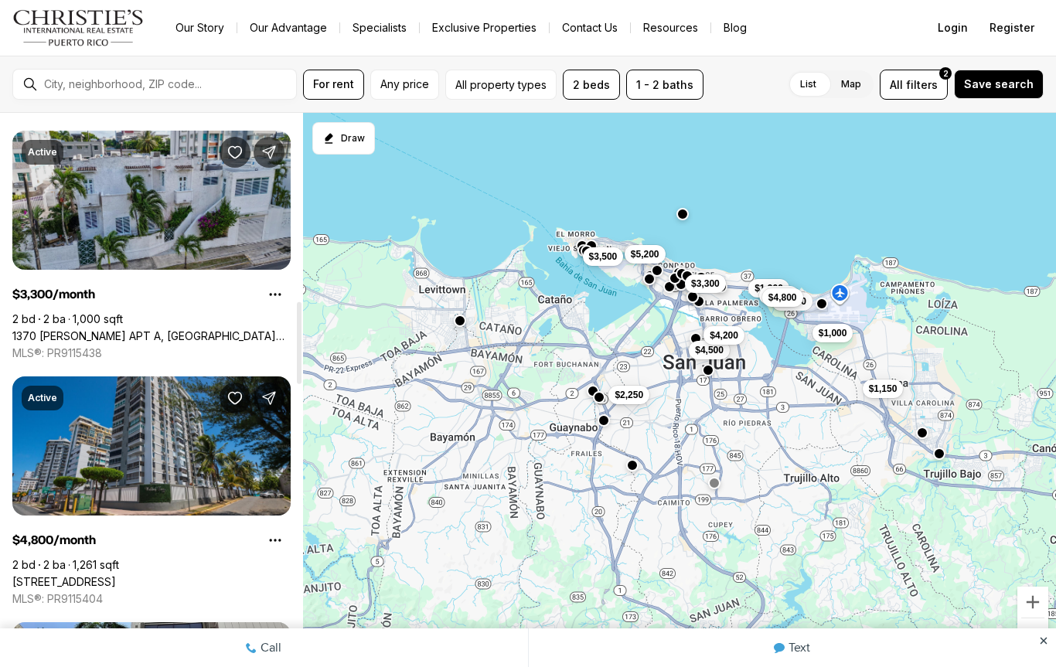
click at [81, 329] on link "1370 [PERSON_NAME] APT A, [GEOGRAPHIC_DATA][PERSON_NAME], 00907" at bounding box center [151, 336] width 278 height 14
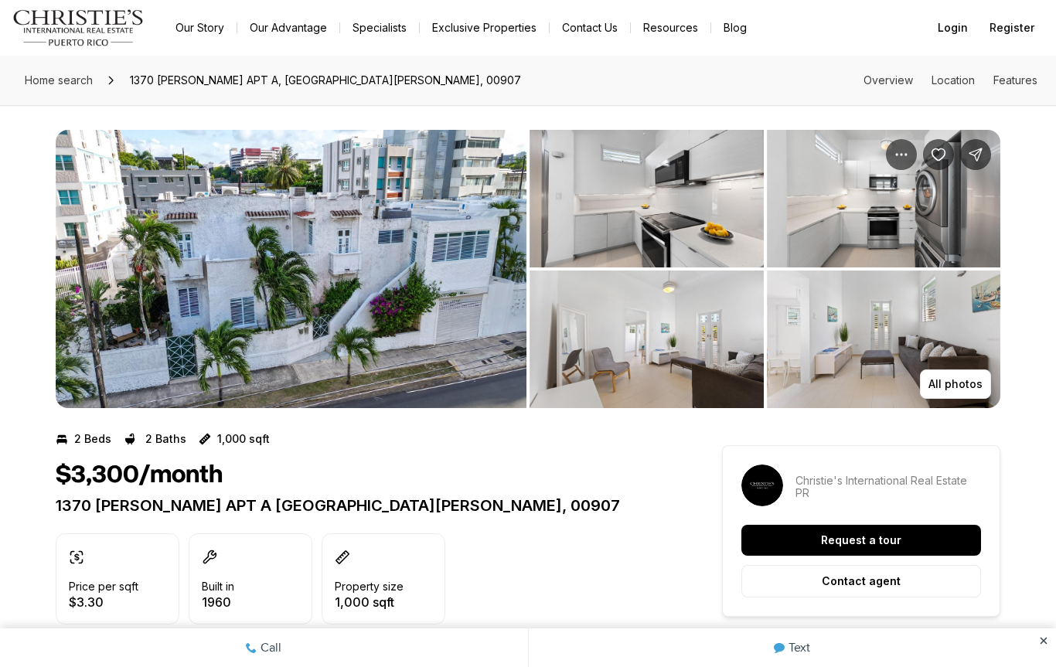
click at [102, 179] on img "View image gallery" at bounding box center [291, 269] width 471 height 278
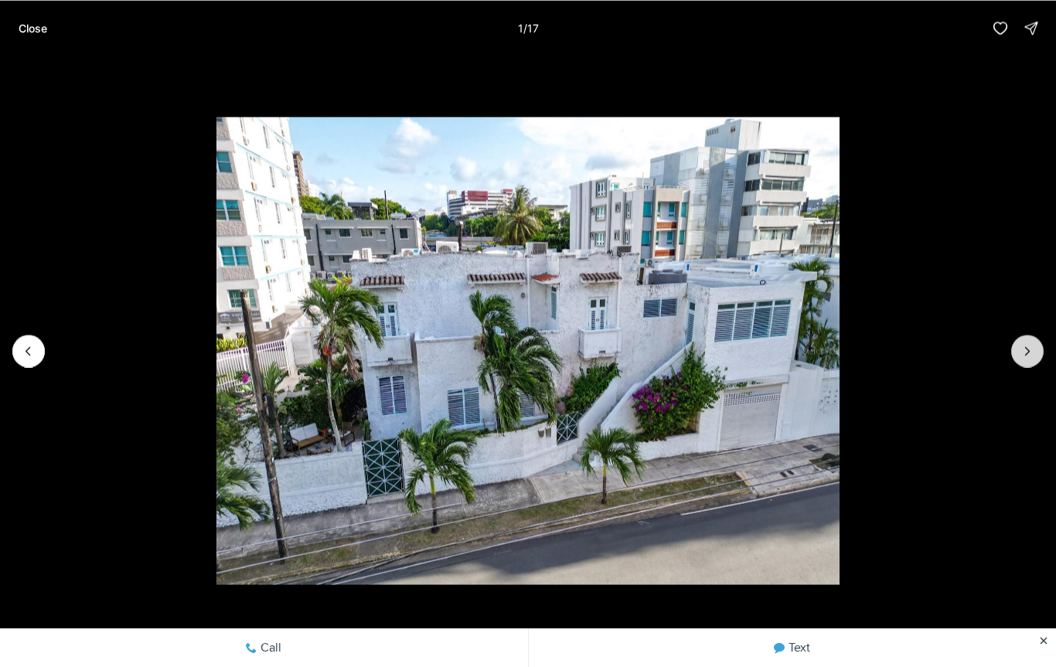
click at [1027, 351] on icon "Next slide" at bounding box center [1027, 350] width 15 height 15
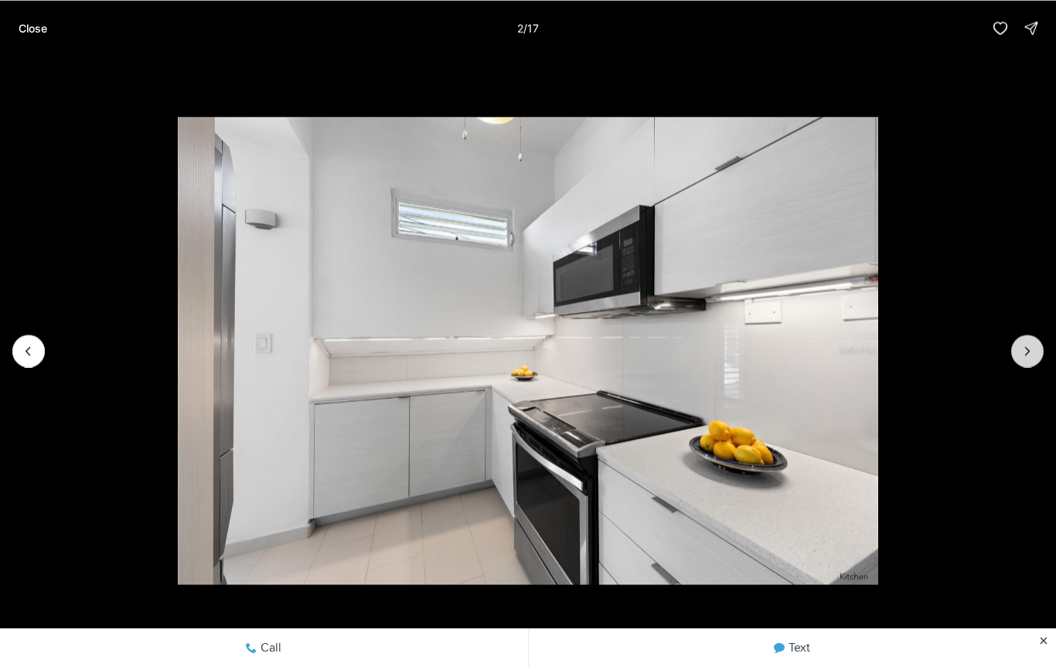
click at [1021, 354] on icon "Next slide" at bounding box center [1027, 350] width 15 height 15
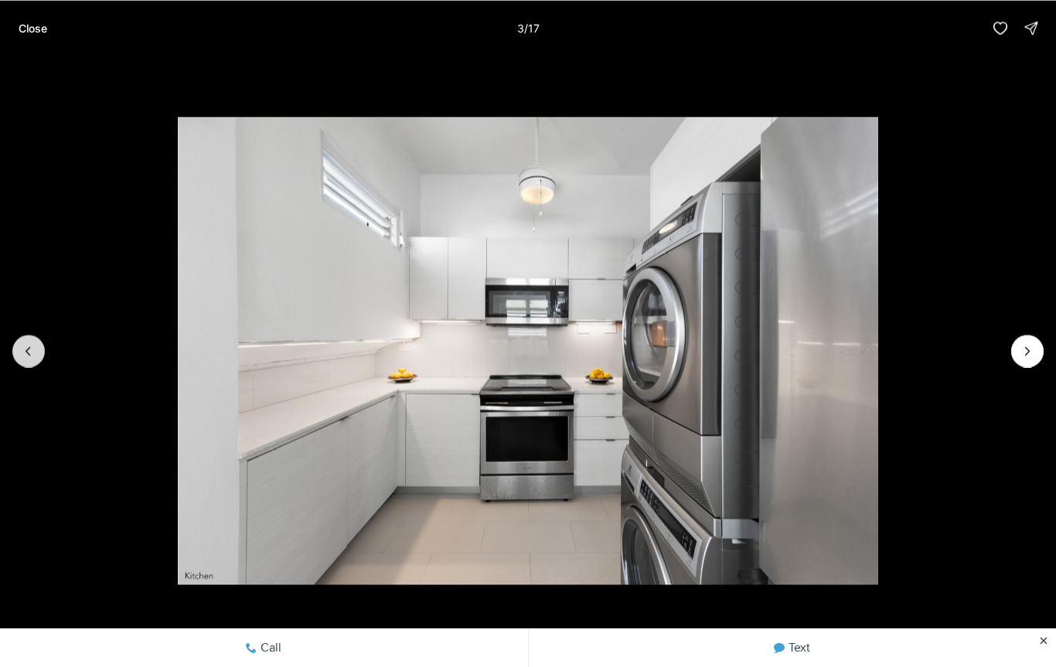
click at [35, 354] on icon "Previous slide" at bounding box center [28, 350] width 15 height 15
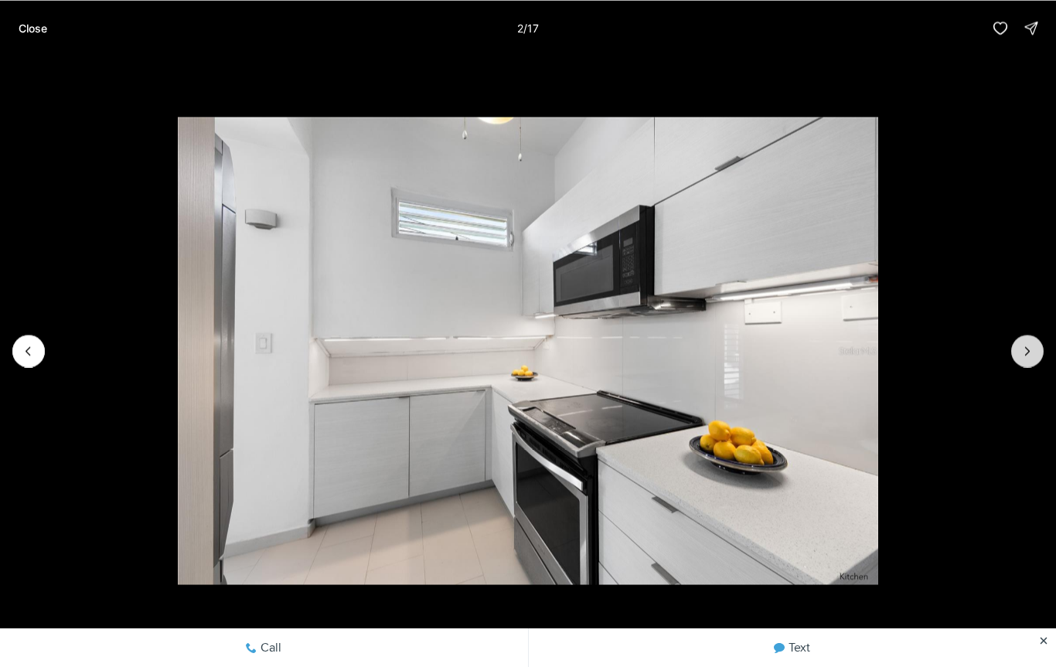
click at [1020, 355] on icon "Next slide" at bounding box center [1027, 350] width 15 height 15
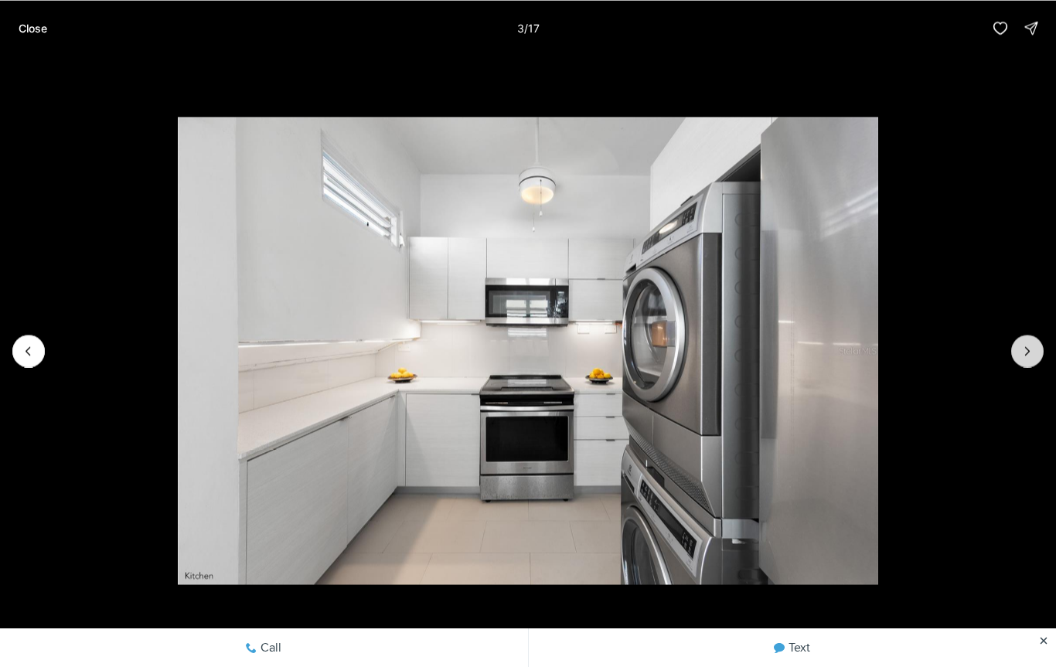
click at [1032, 356] on icon "Next slide" at bounding box center [1027, 350] width 15 height 15
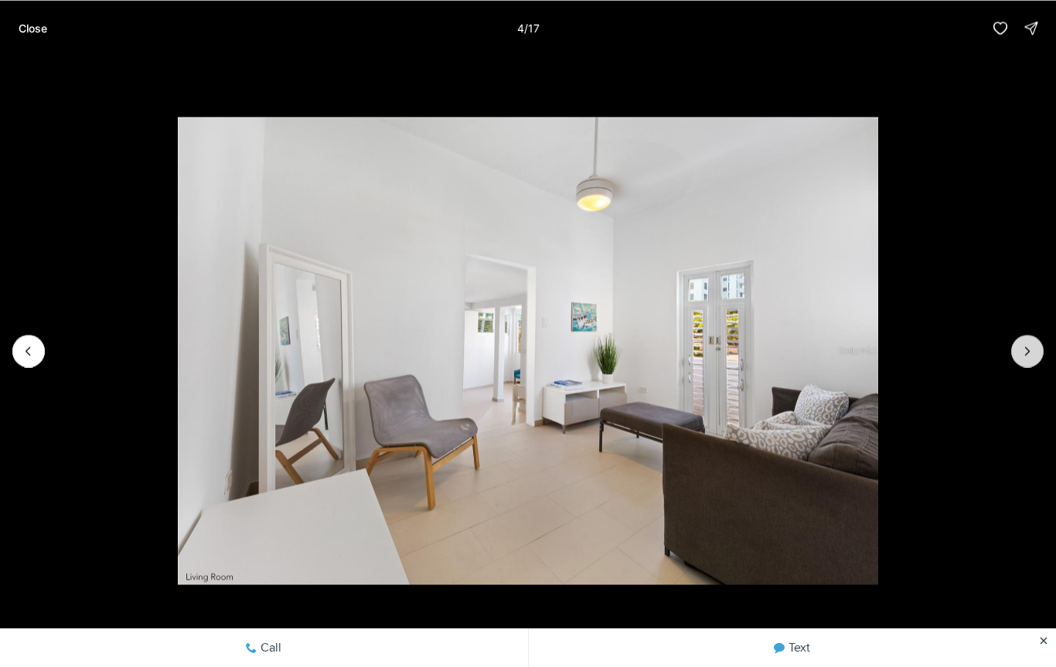
click at [1032, 355] on icon "Next slide" at bounding box center [1027, 350] width 15 height 15
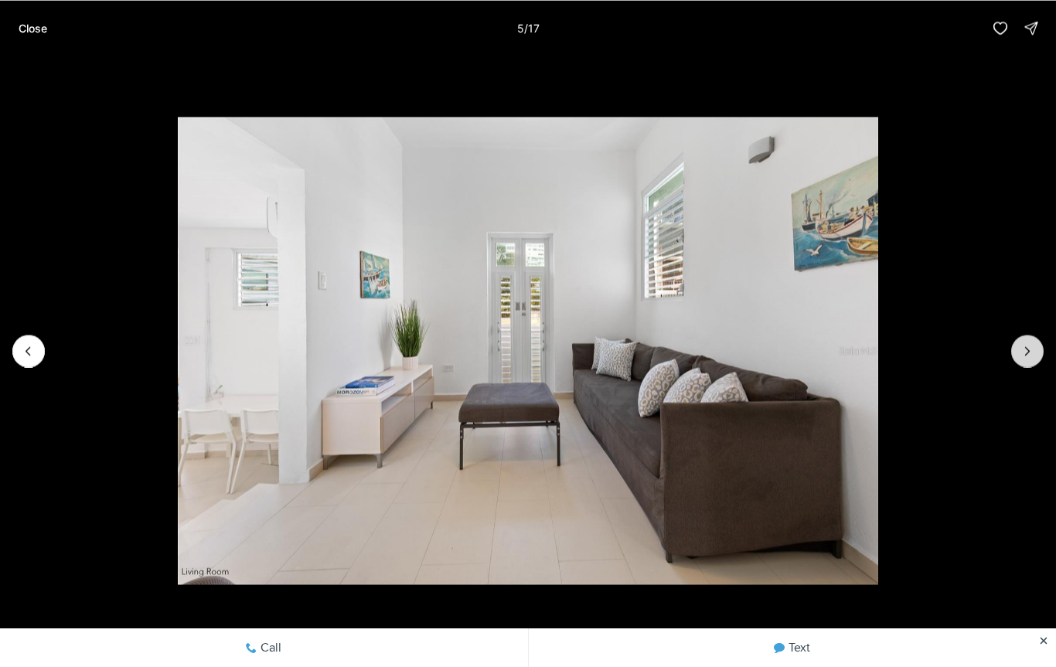
click at [1029, 356] on icon "Next slide" at bounding box center [1027, 350] width 15 height 15
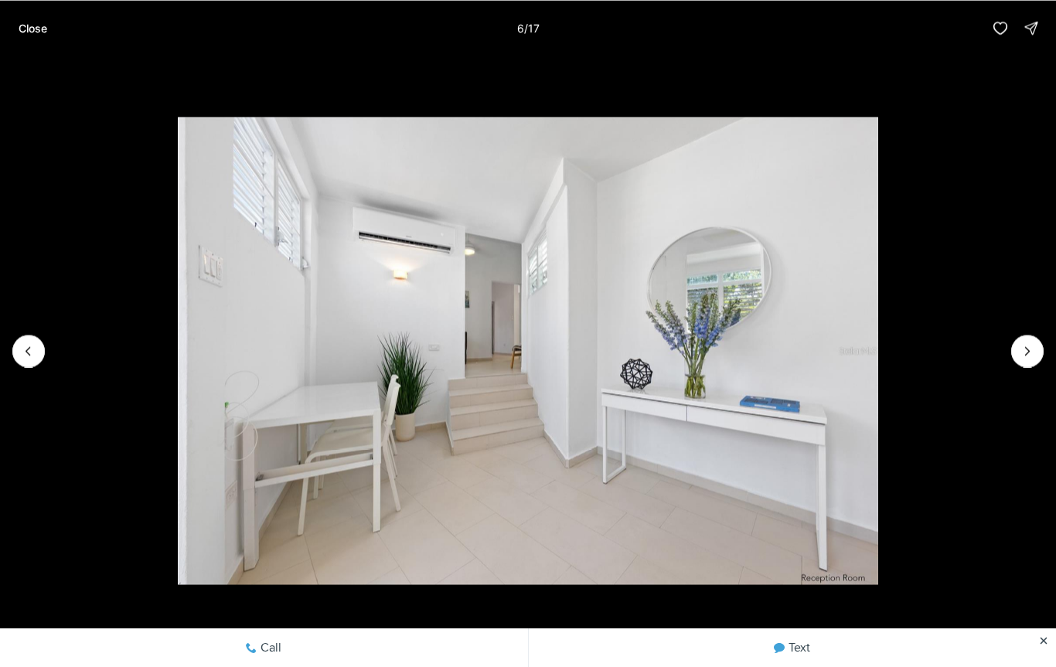
click at [879, 366] on img "6 of 17" at bounding box center [528, 350] width 701 height 467
click at [1027, 358] on icon "Next slide" at bounding box center [1027, 350] width 15 height 15
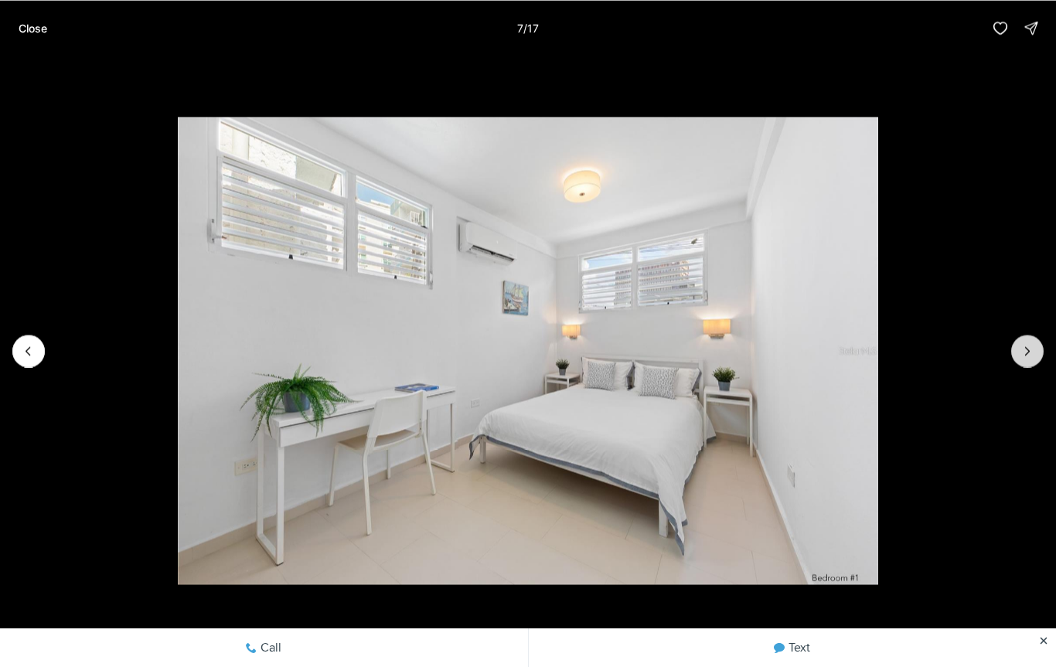
click at [1030, 345] on icon "Next slide" at bounding box center [1027, 350] width 15 height 15
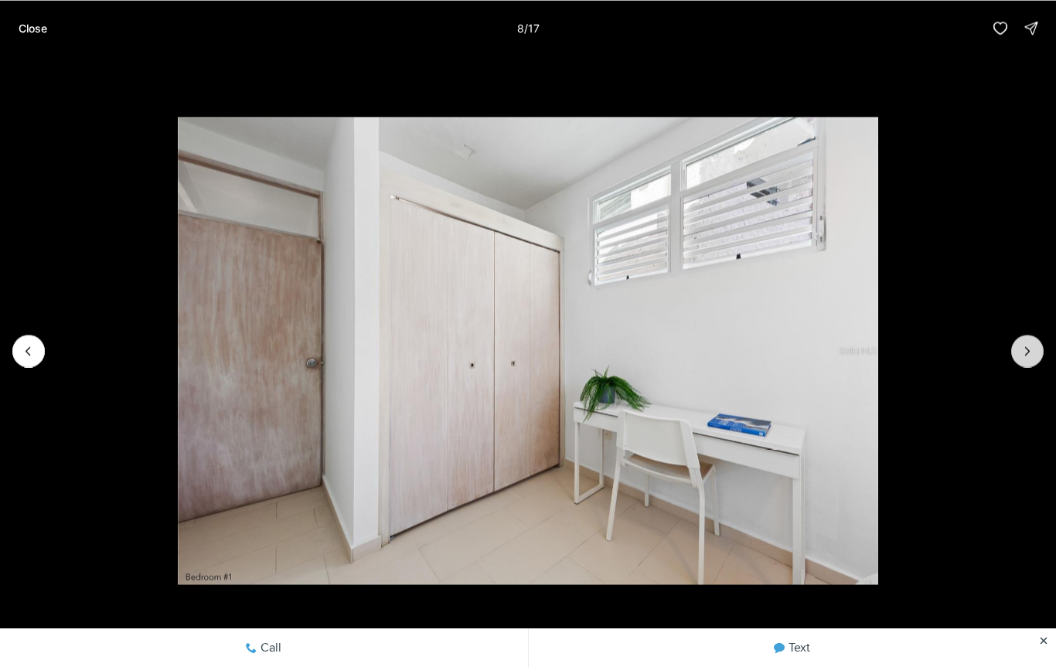
click at [1024, 346] on icon "Next slide" at bounding box center [1027, 350] width 15 height 15
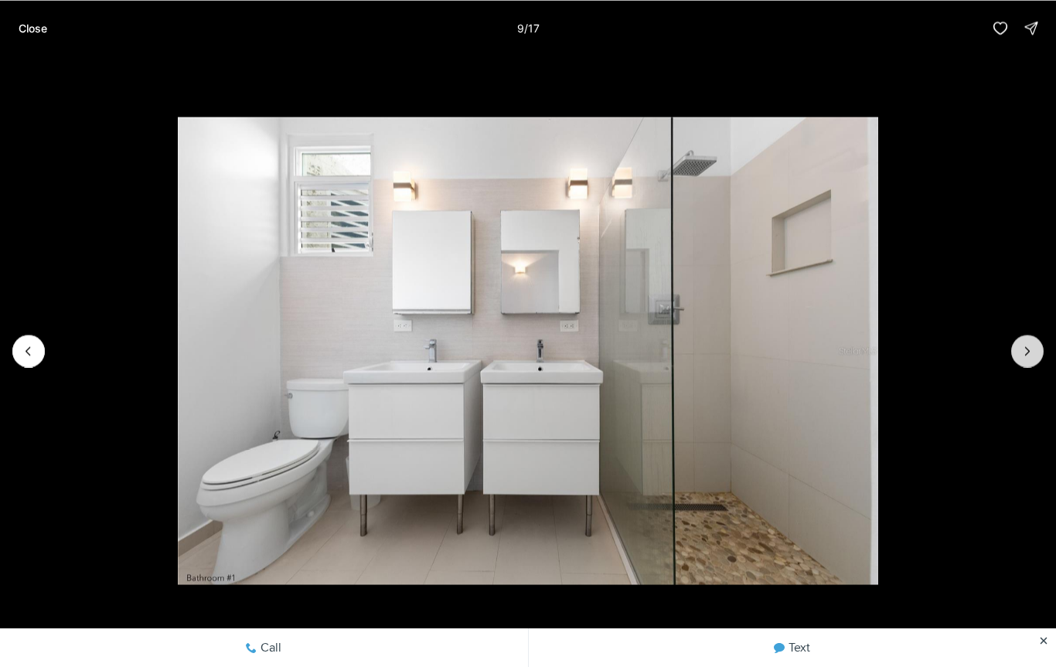
click at [1025, 349] on icon "Next slide" at bounding box center [1027, 350] width 15 height 15
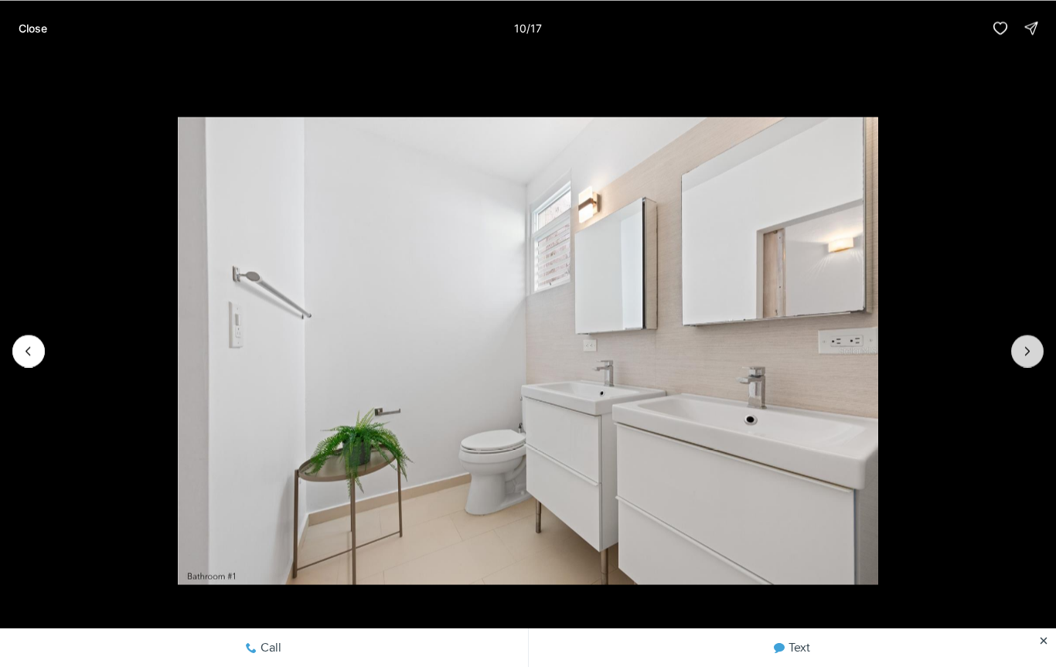
click at [1028, 340] on button "Next slide" at bounding box center [1027, 351] width 32 height 32
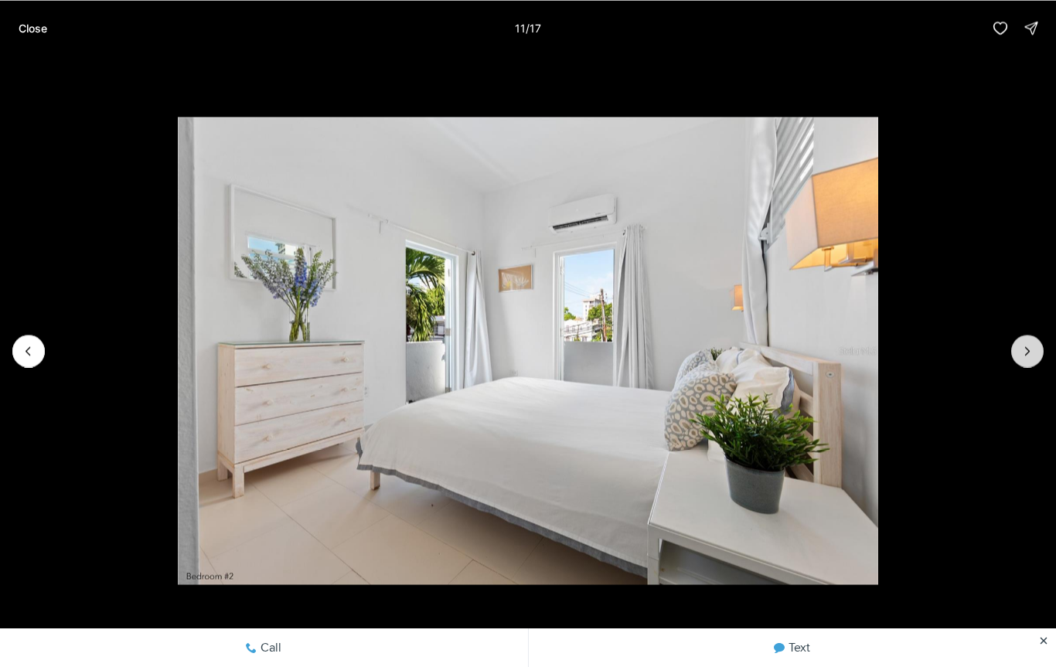
click at [1022, 356] on icon "Next slide" at bounding box center [1027, 350] width 15 height 15
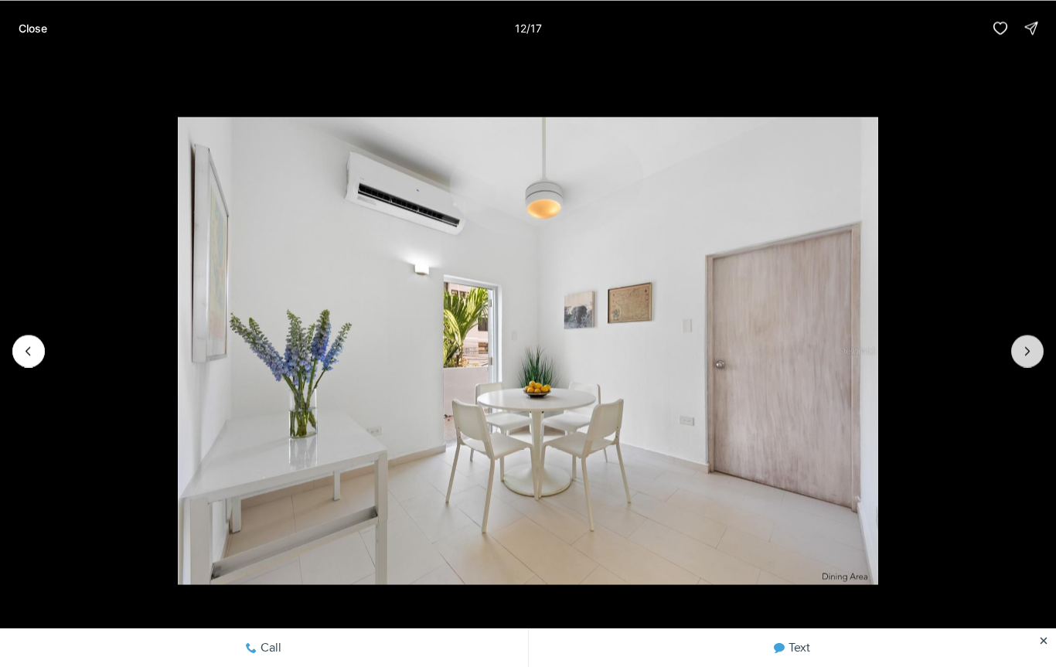
click at [1030, 356] on icon "Next slide" at bounding box center [1027, 350] width 15 height 15
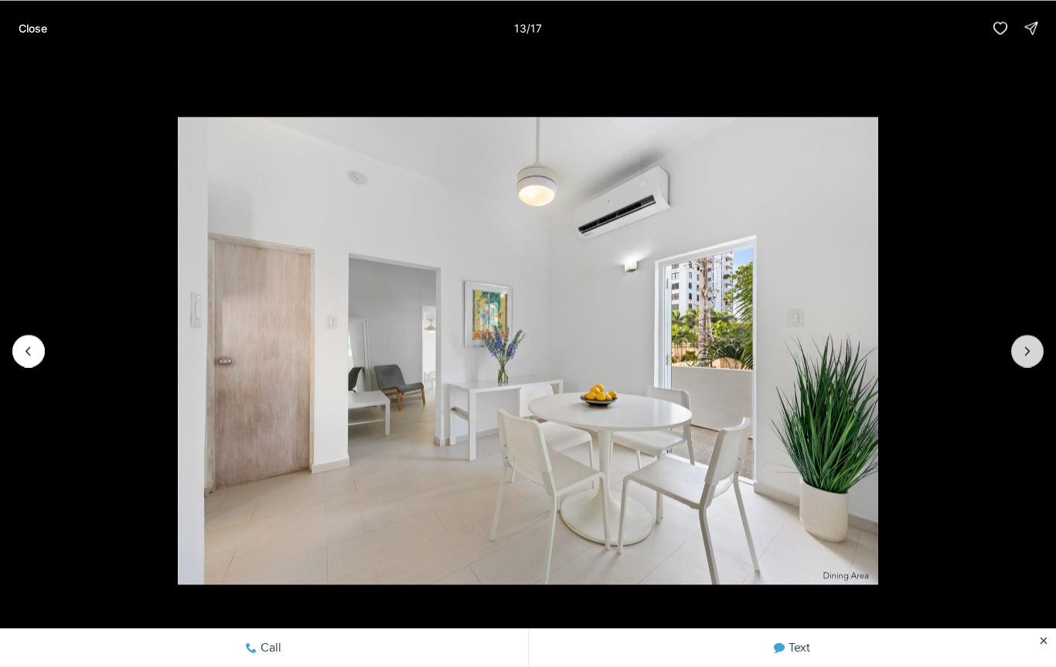
click at [1020, 353] on icon "Next slide" at bounding box center [1027, 350] width 15 height 15
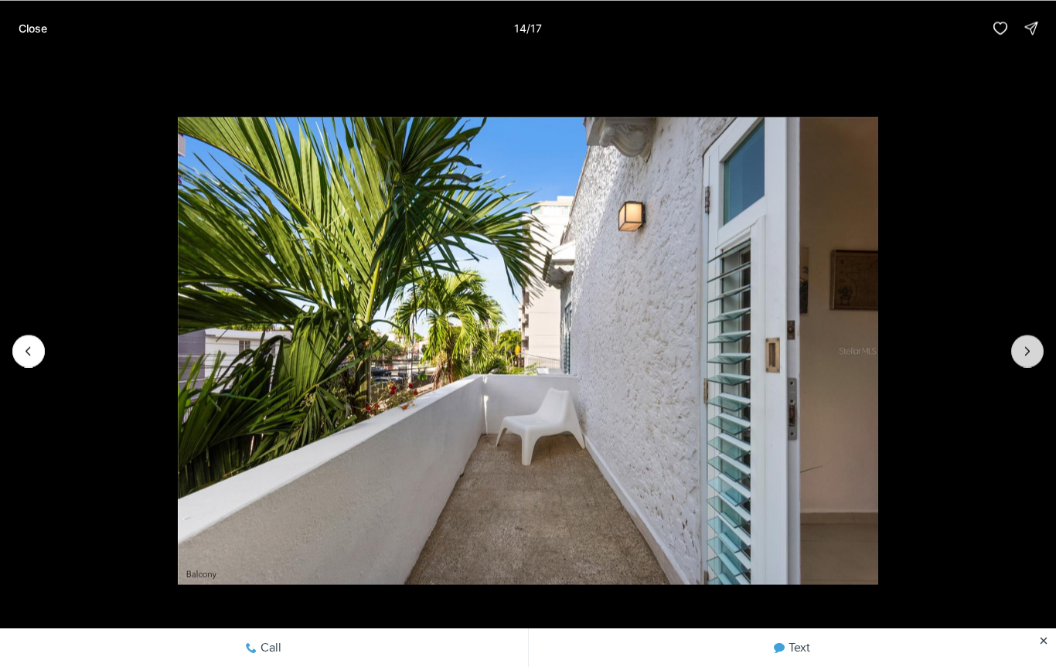
click at [1027, 348] on icon "Next slide" at bounding box center [1027, 350] width 15 height 15
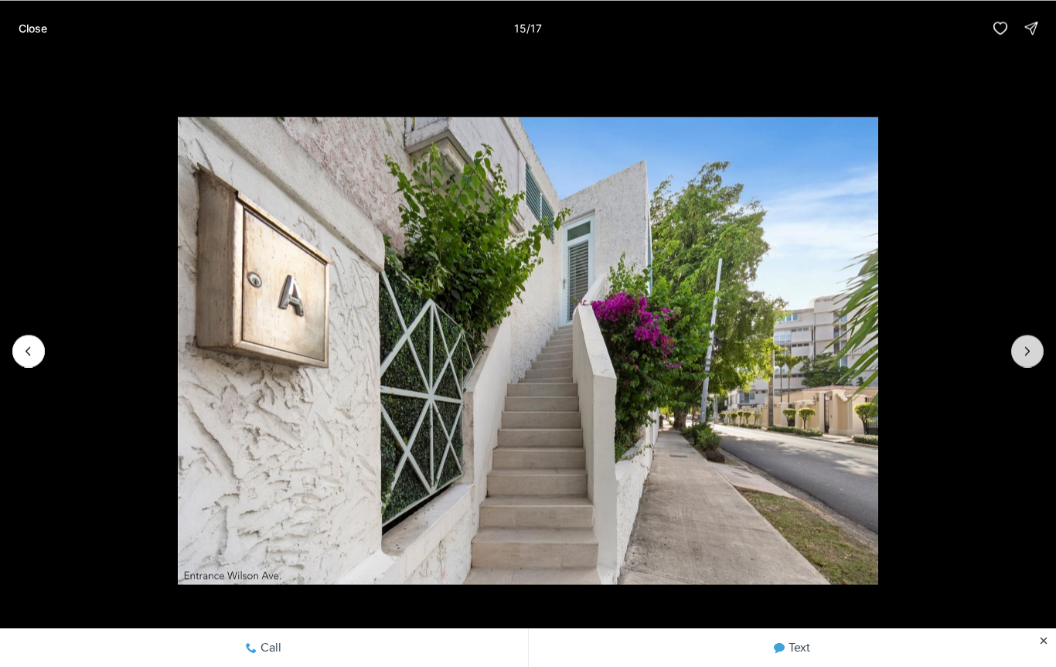
click at [1025, 353] on icon "Next slide" at bounding box center [1027, 350] width 15 height 15
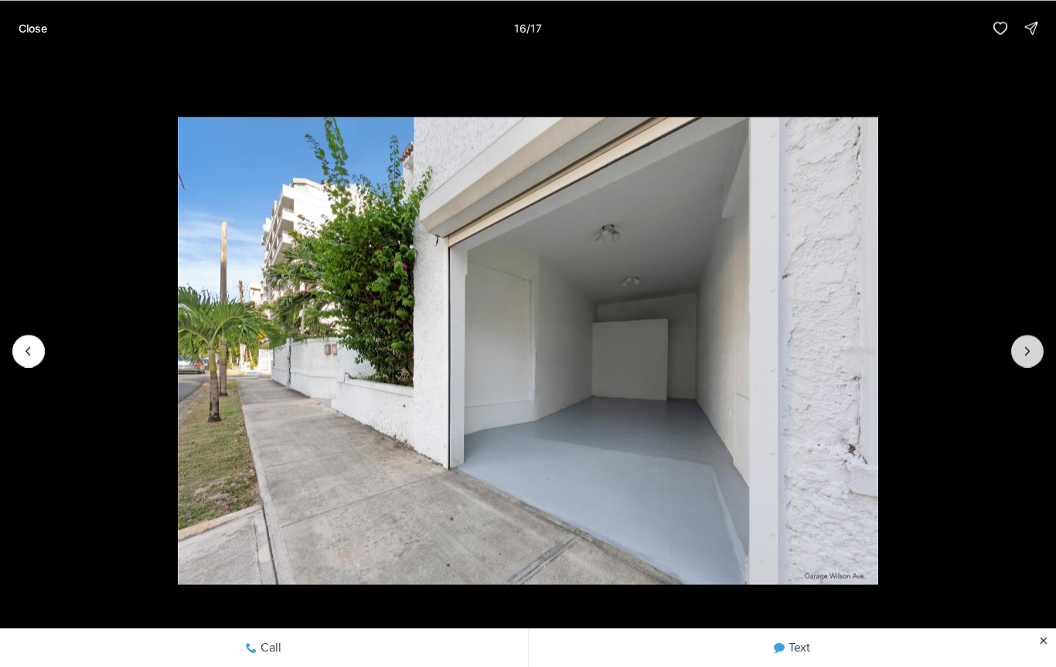
click at [1025, 353] on icon "Next slide" at bounding box center [1027, 350] width 15 height 15
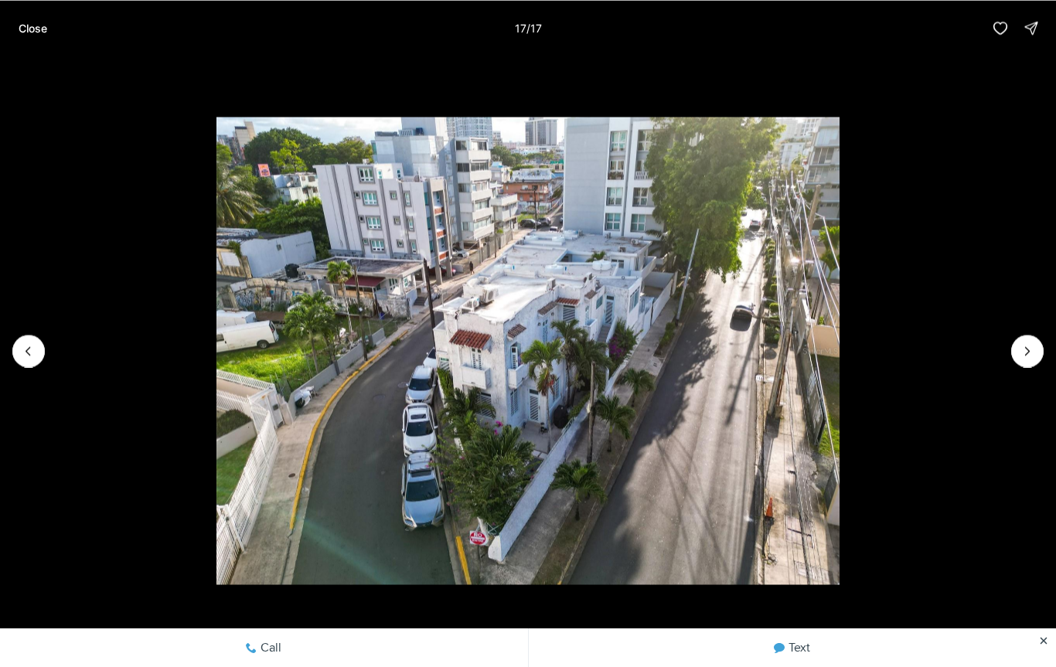
click at [1024, 351] on div at bounding box center [1027, 351] width 32 height 32
click at [1022, 353] on div at bounding box center [1027, 351] width 32 height 32
click at [31, 31] on p "Close" at bounding box center [33, 28] width 29 height 12
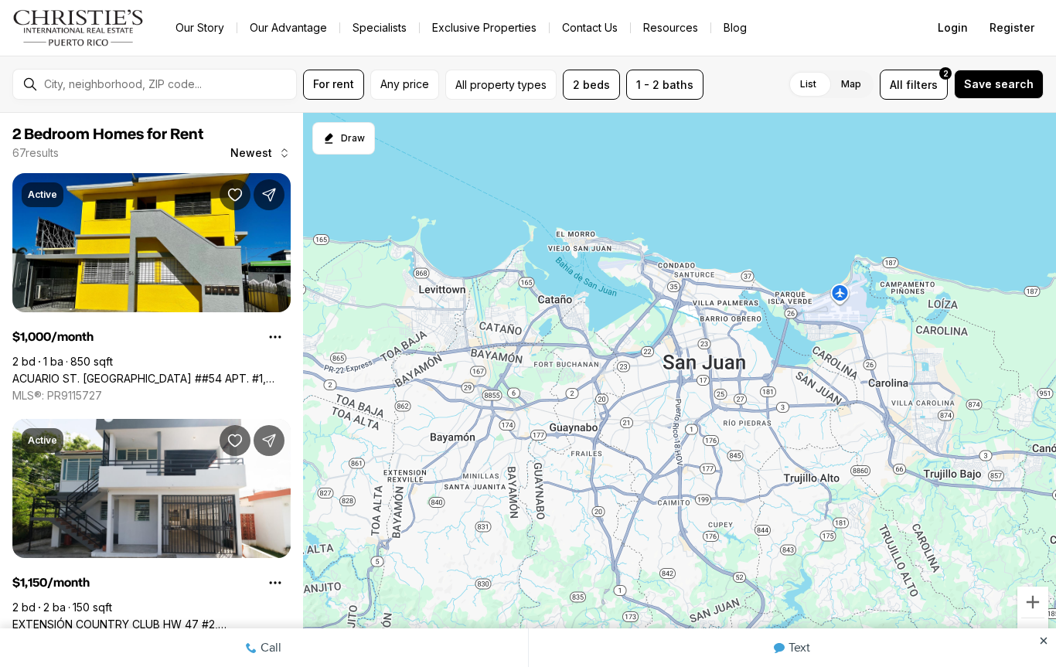
scroll to position [1272, 0]
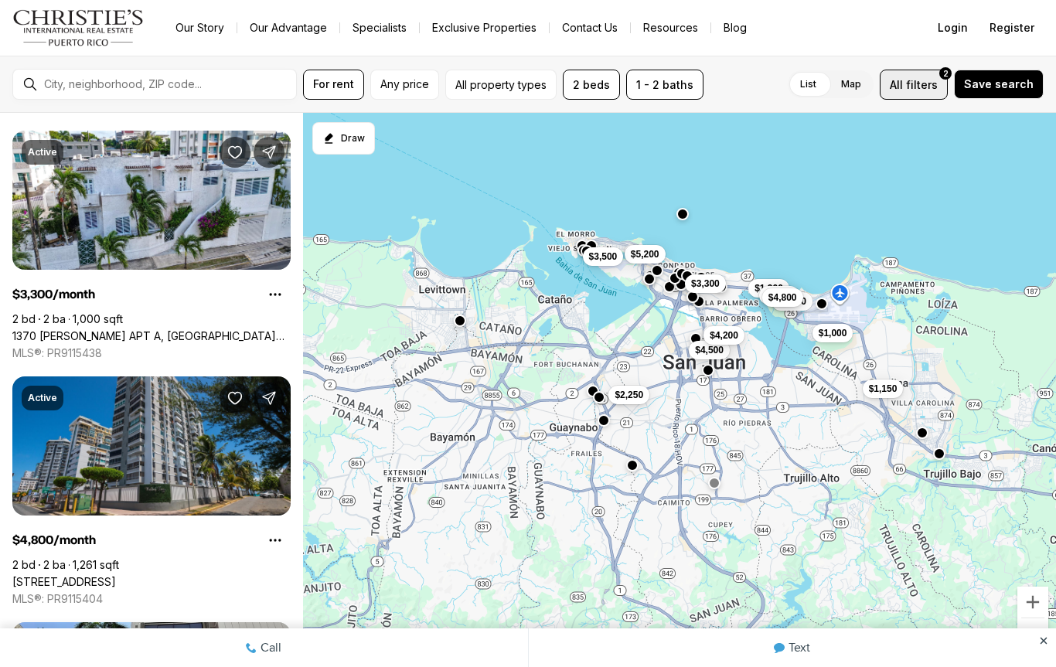
click at [923, 86] on span "filters" at bounding box center [922, 85] width 32 height 16
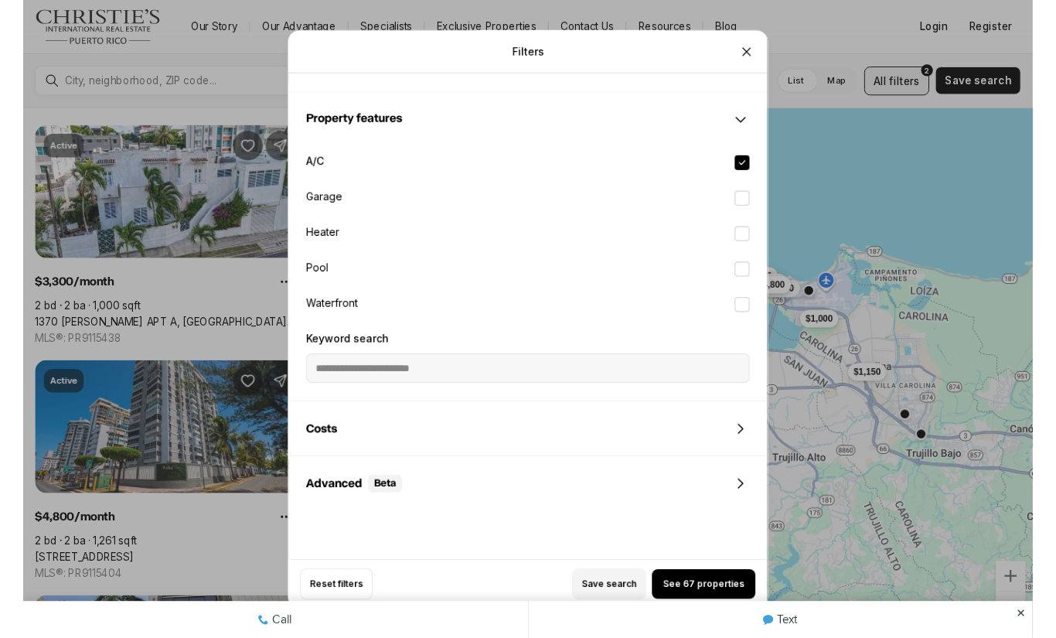
scroll to position [946, 0]
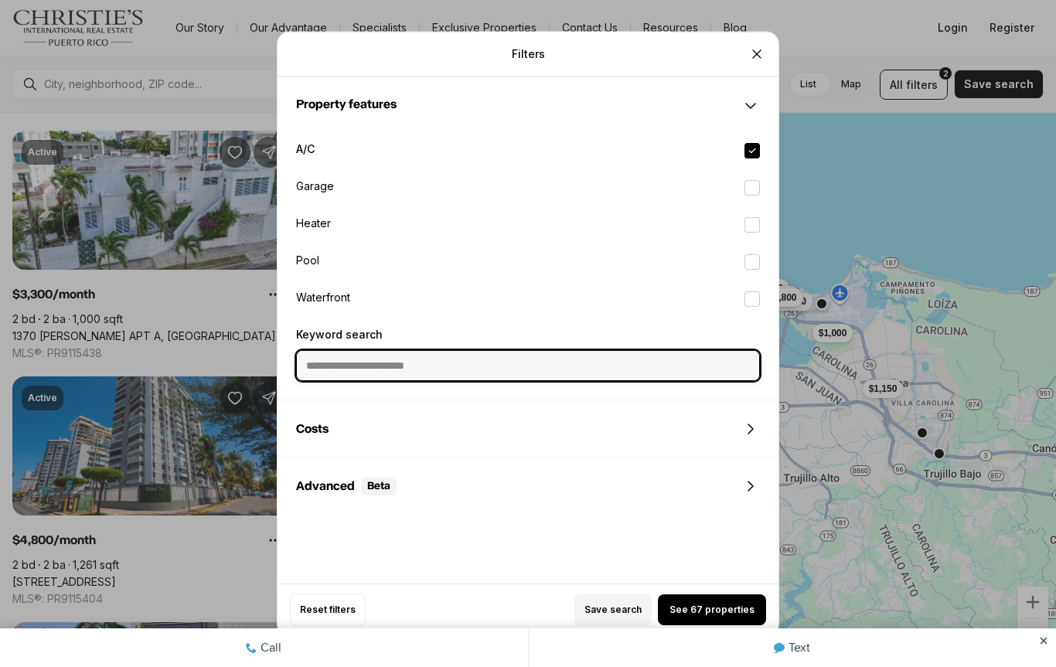
click at [597, 369] on input "Keyword search" at bounding box center [528, 365] width 462 height 29
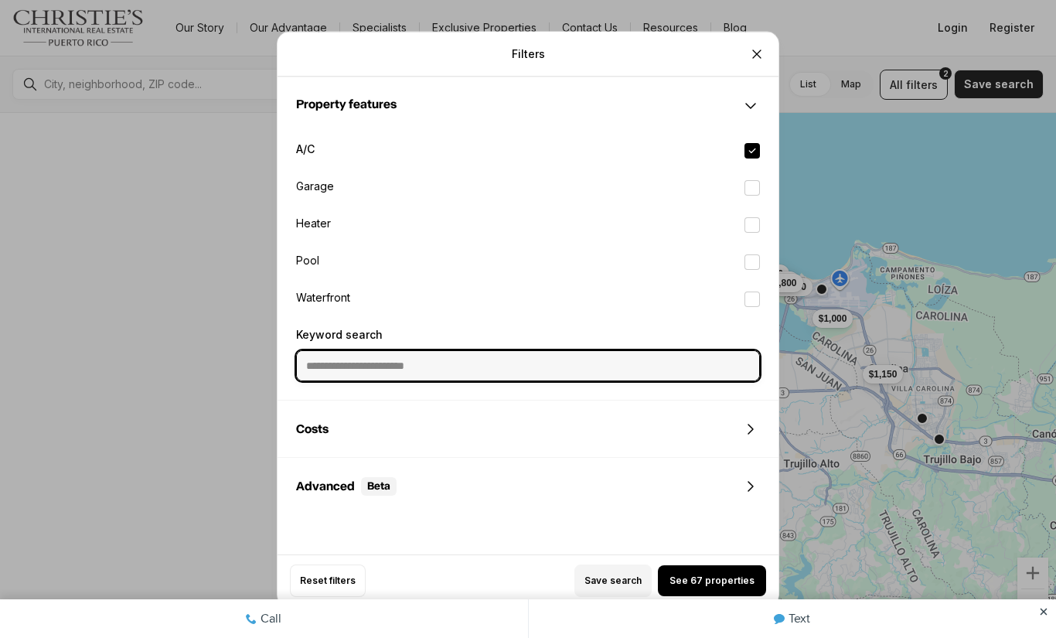
scroll to position [846, 0]
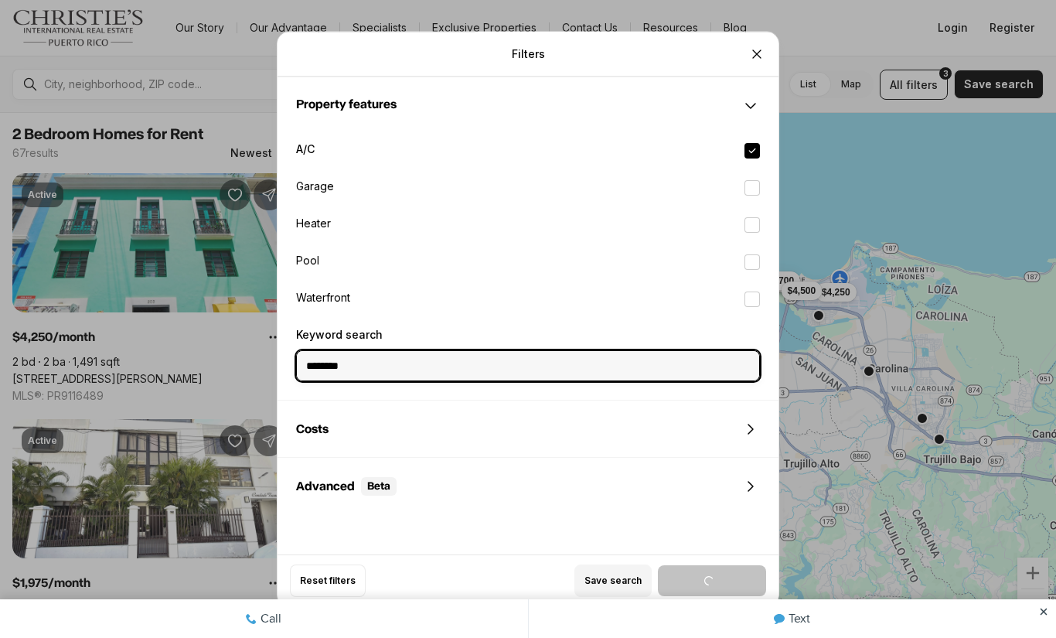
type input "*********"
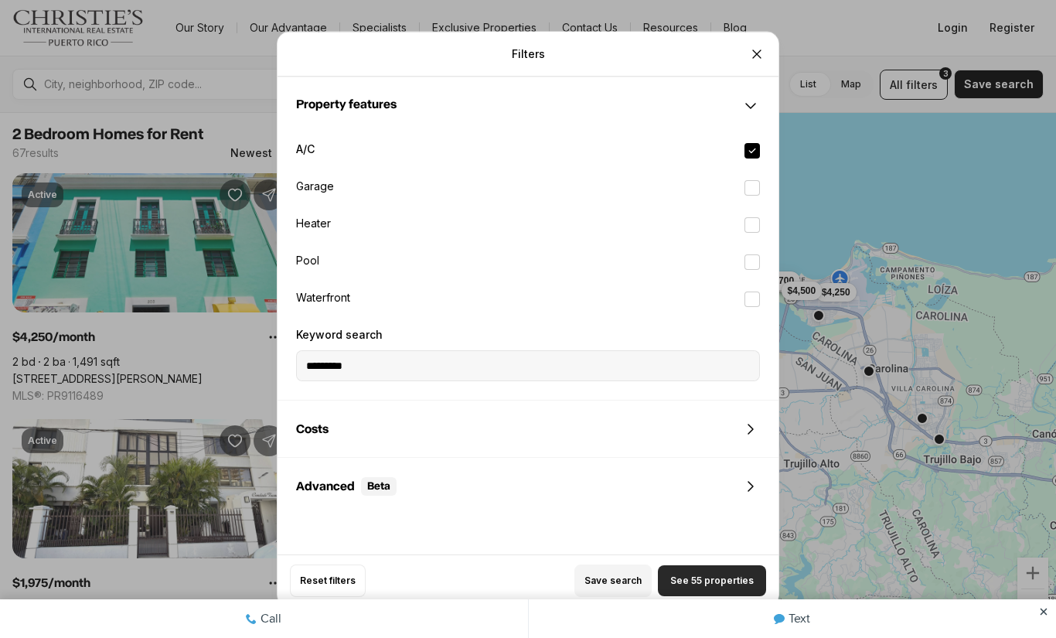
click at [709, 590] on button "See 55 properties" at bounding box center [712, 580] width 108 height 31
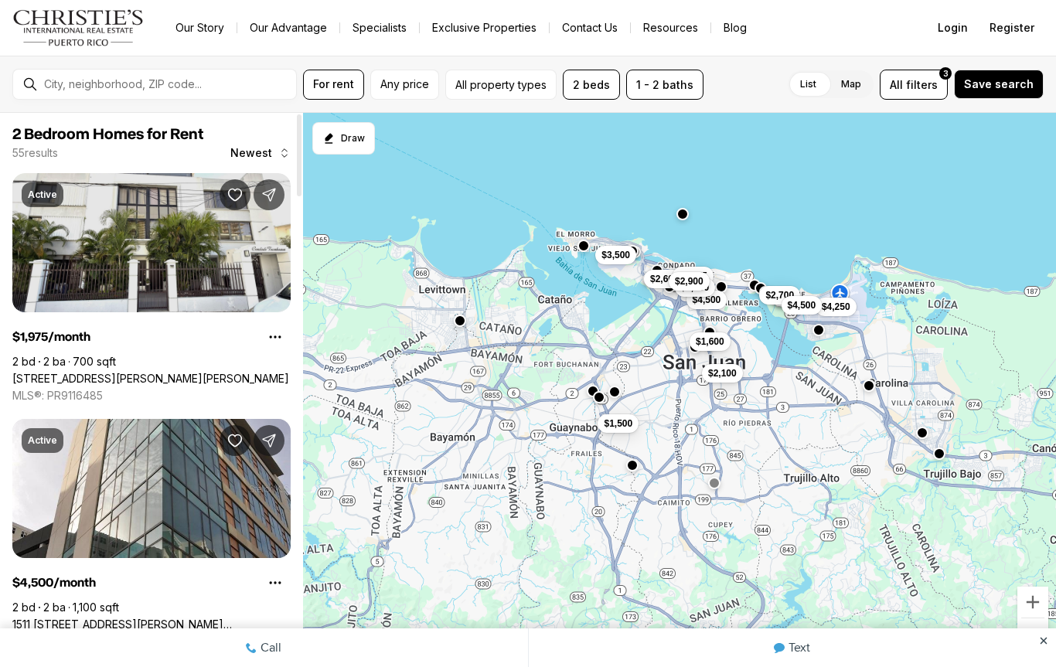
click at [64, 372] on link "[STREET_ADDRESS][PERSON_NAME][PERSON_NAME]" at bounding box center [150, 379] width 277 height 14
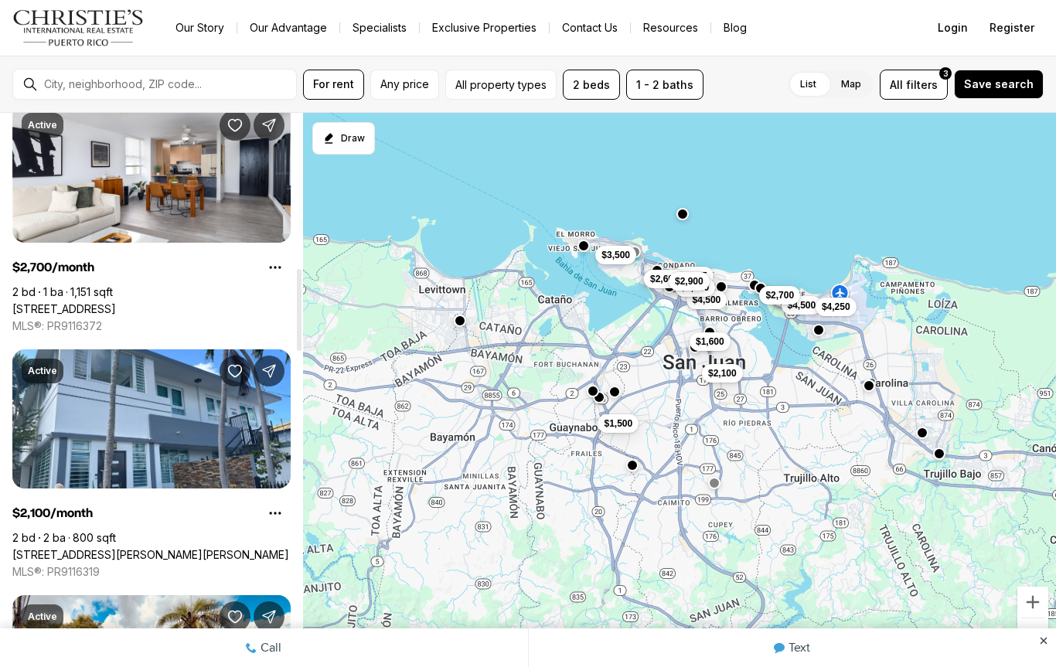
scroll to position [1042, 0]
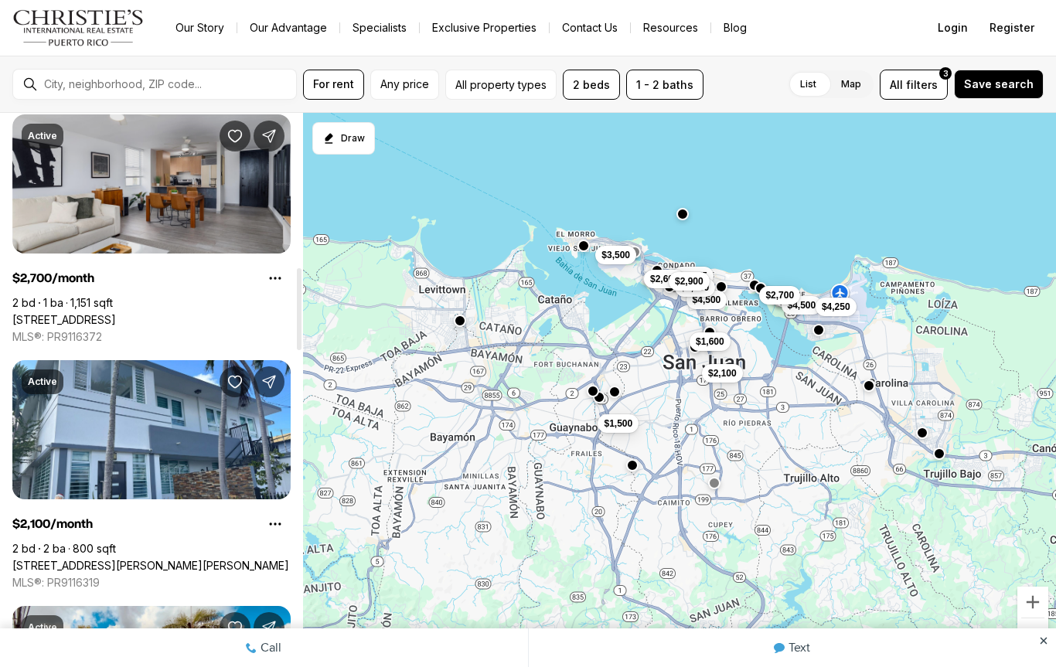
click at [64, 313] on link "[STREET_ADDRESS]" at bounding box center [64, 320] width 104 height 14
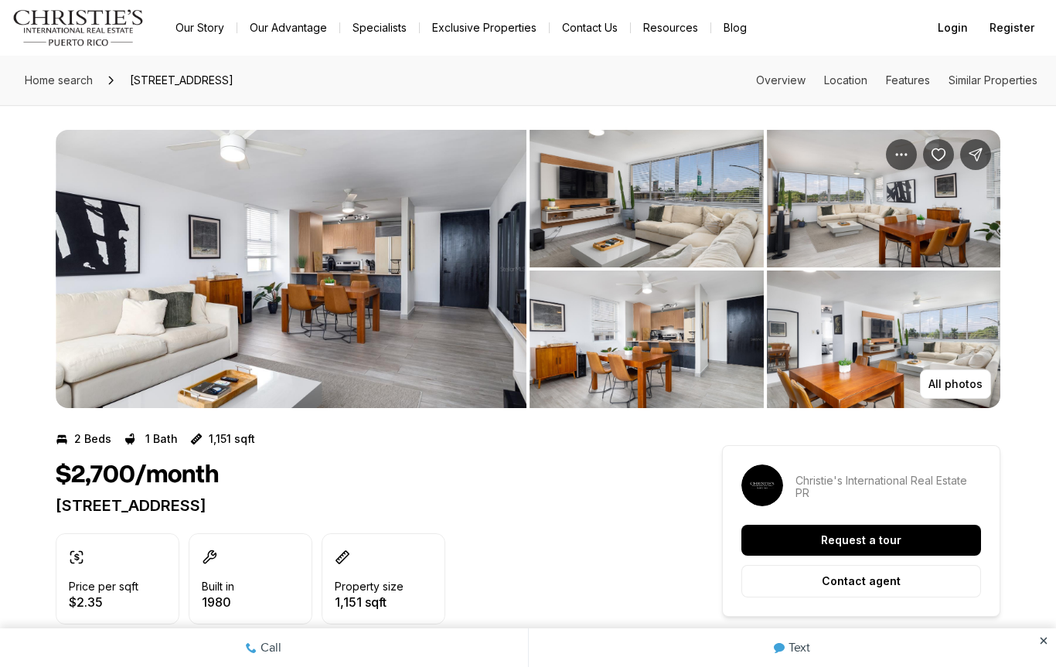
click at [146, 298] on img "View image gallery" at bounding box center [291, 269] width 471 height 278
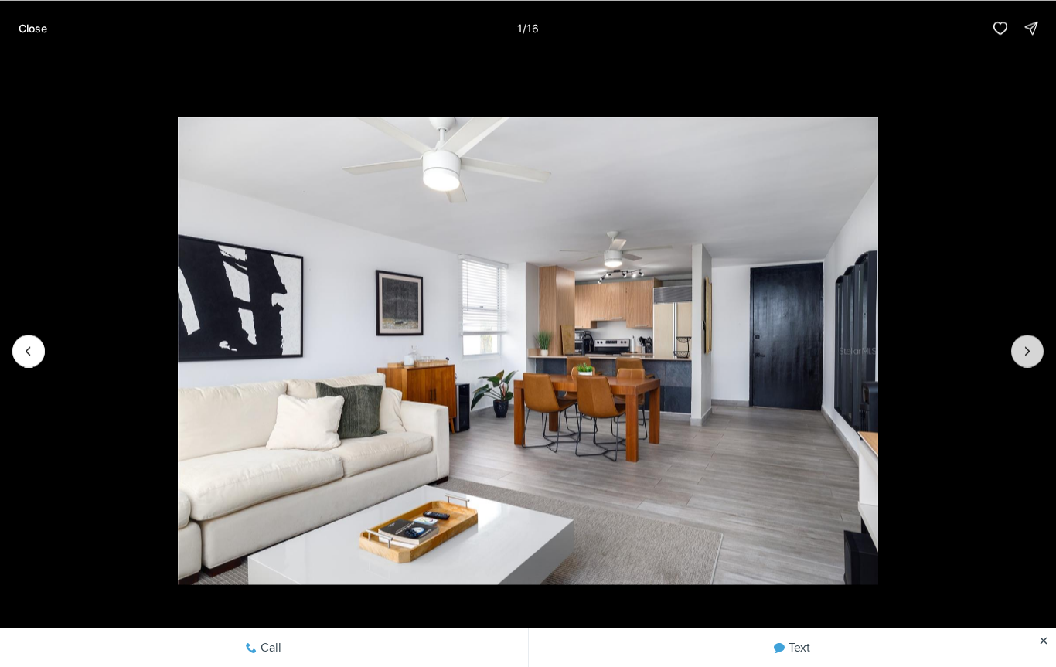
click at [1029, 353] on icon "Next slide" at bounding box center [1027, 350] width 15 height 15
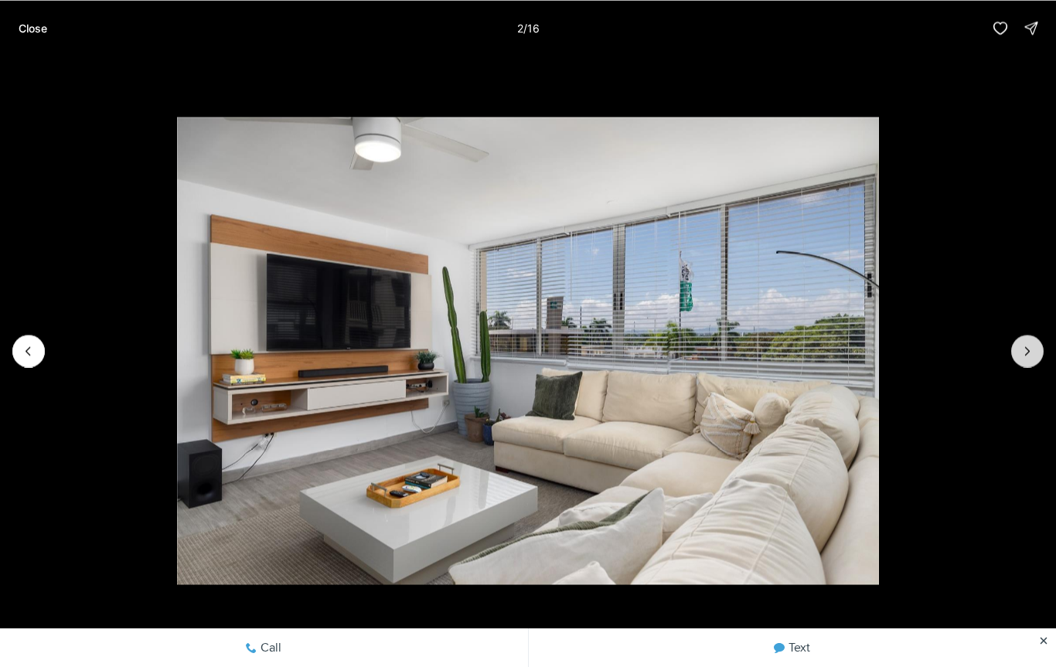
click at [1026, 346] on icon "Next slide" at bounding box center [1027, 350] width 15 height 15
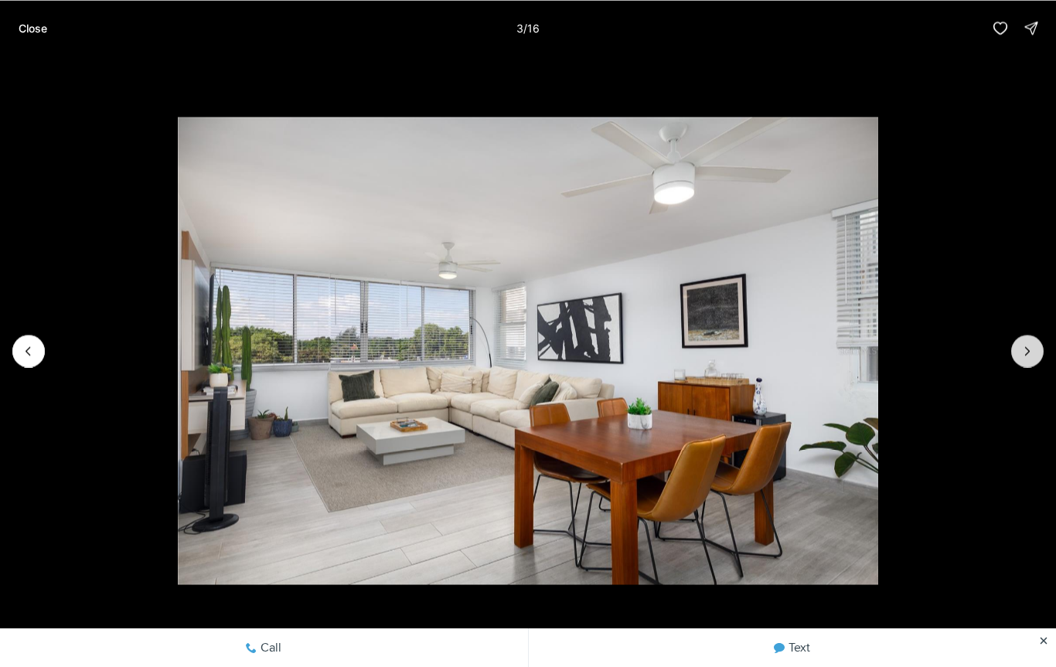
click at [1028, 345] on icon "Next slide" at bounding box center [1027, 350] width 15 height 15
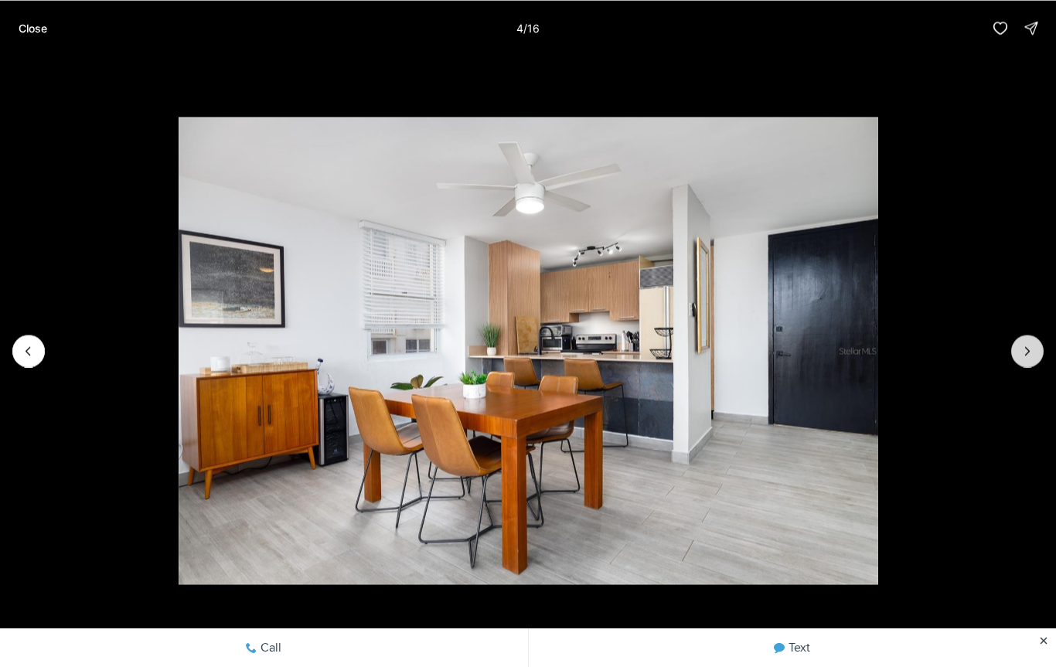
click at [1026, 346] on icon "Next slide" at bounding box center [1027, 350] width 15 height 15
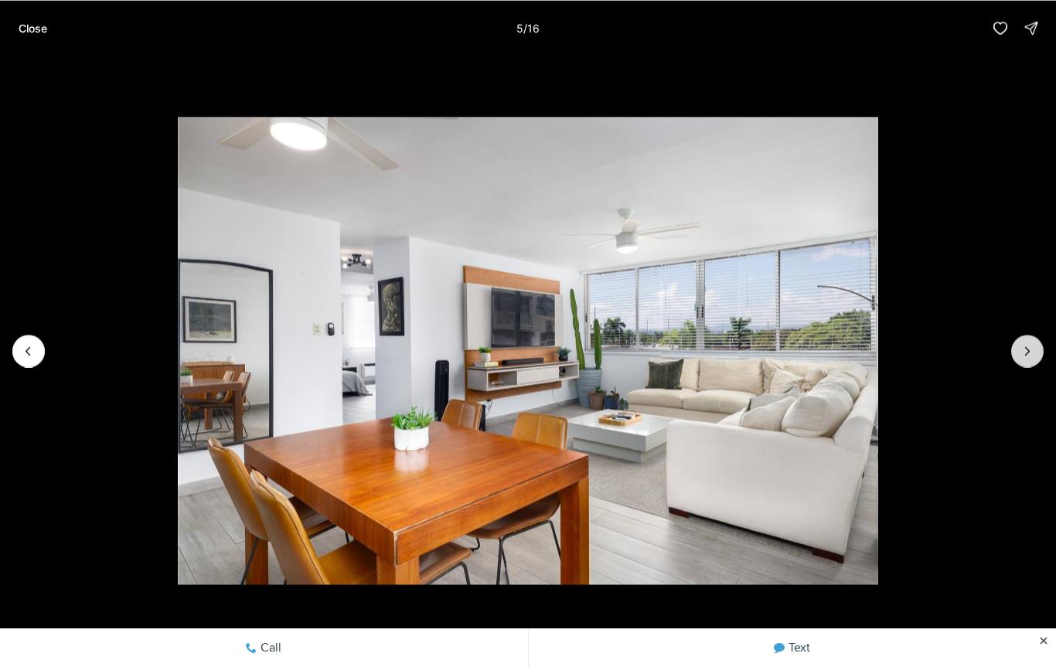
click at [1026, 349] on icon "Next slide" at bounding box center [1027, 350] width 15 height 15
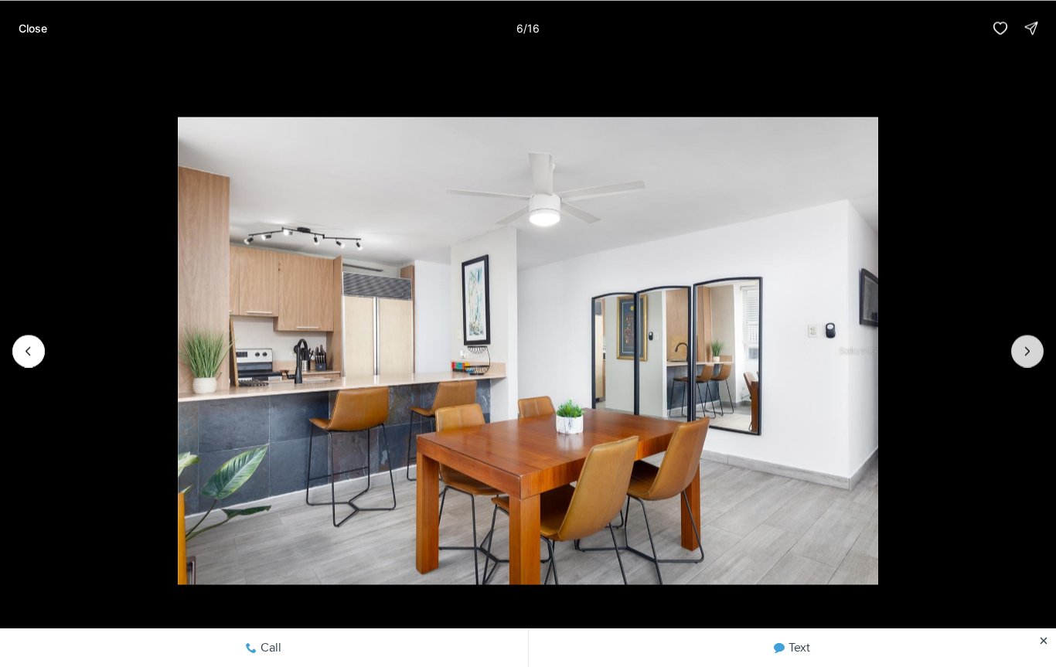
click at [1027, 347] on icon "Next slide" at bounding box center [1027, 350] width 15 height 15
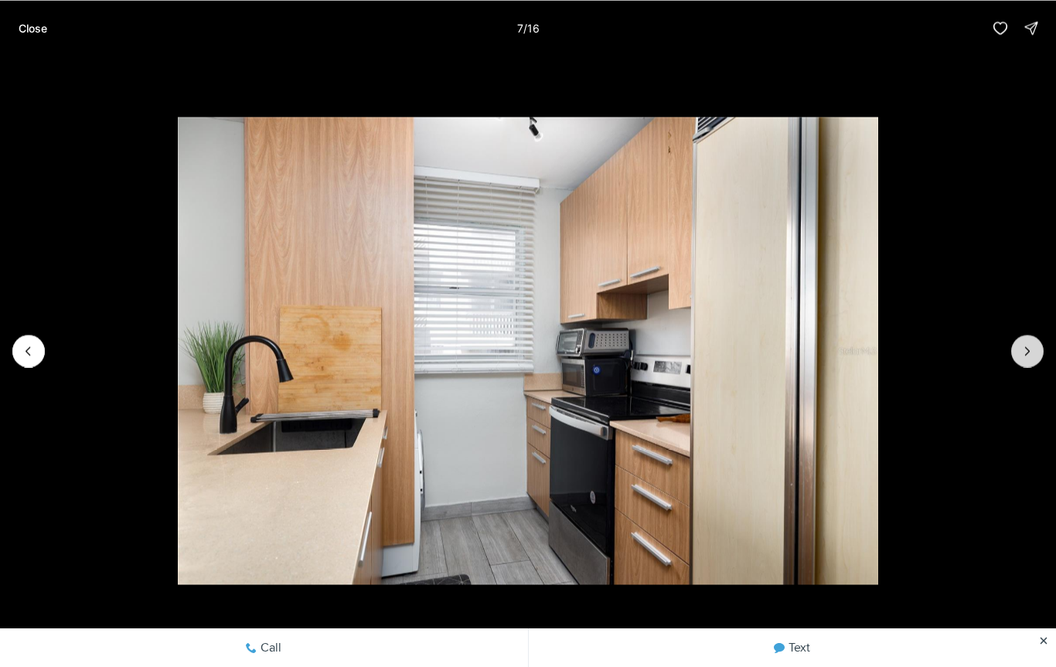
click at [1029, 348] on icon "Next slide" at bounding box center [1027, 350] width 15 height 15
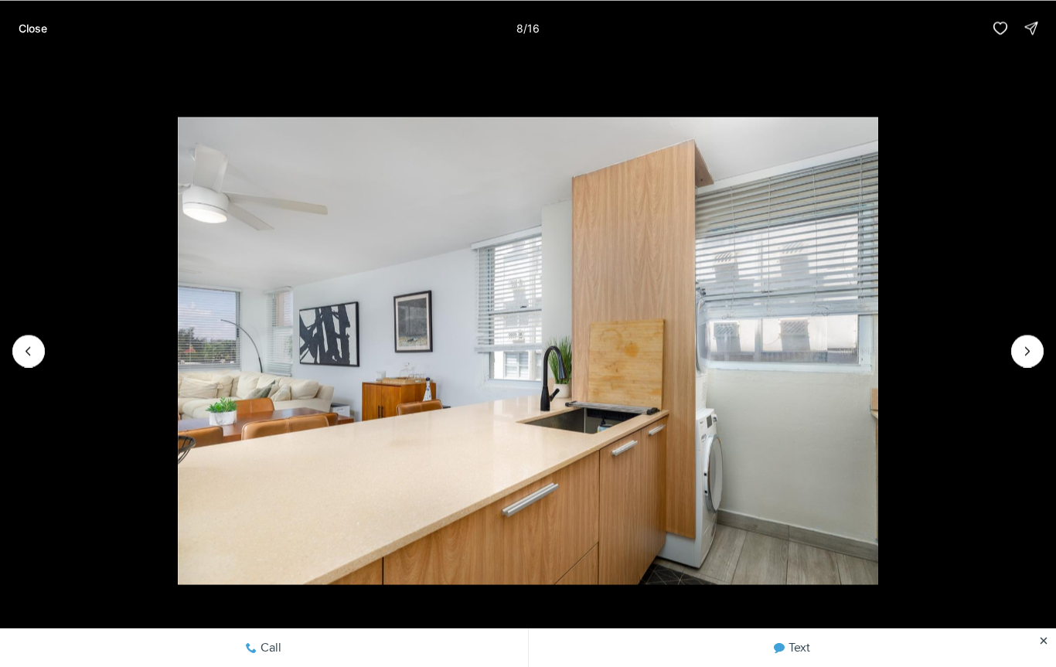
click at [178, 349] on img "8 of 16" at bounding box center [528, 350] width 701 height 467
click at [36, 348] on icon "Previous slide" at bounding box center [28, 350] width 15 height 15
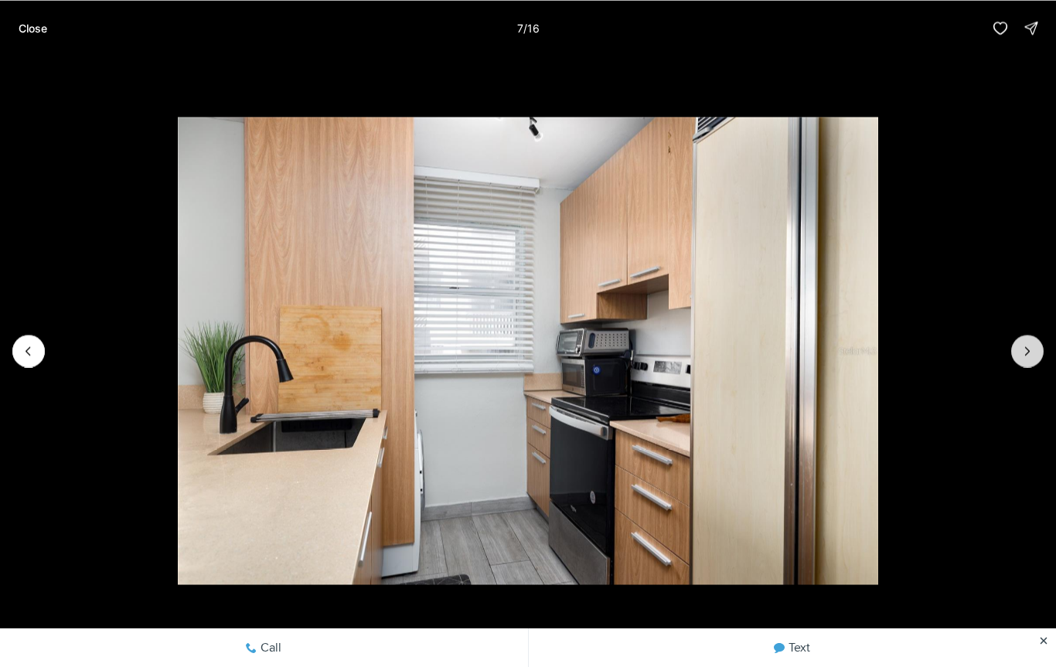
click at [1027, 352] on icon "Next slide" at bounding box center [1027, 350] width 15 height 15
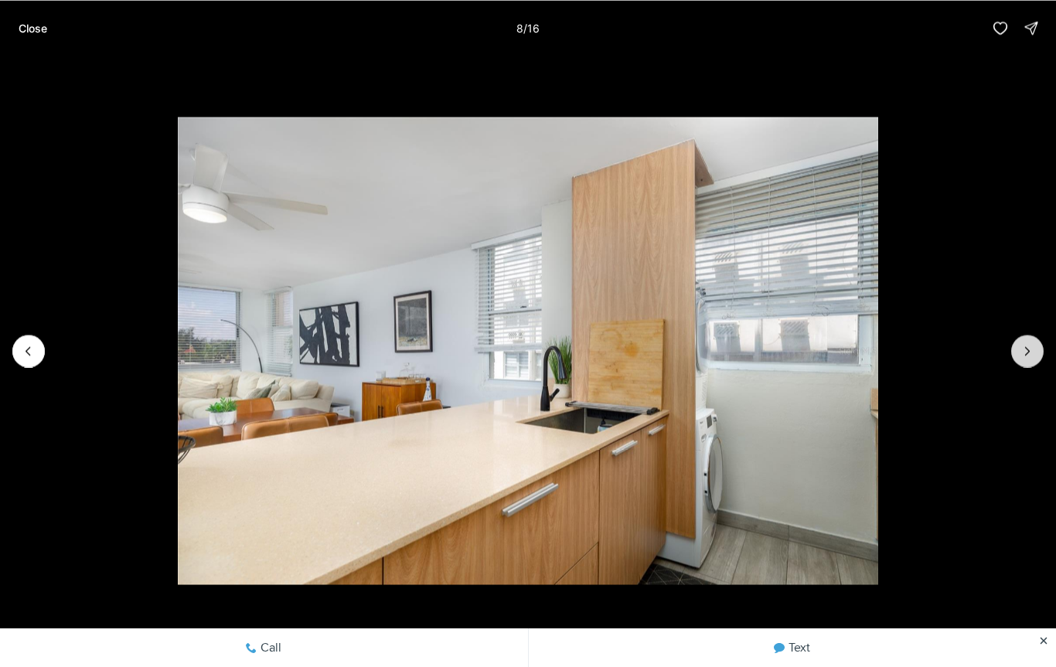
click at [1029, 355] on icon "Next slide" at bounding box center [1027, 350] width 15 height 15
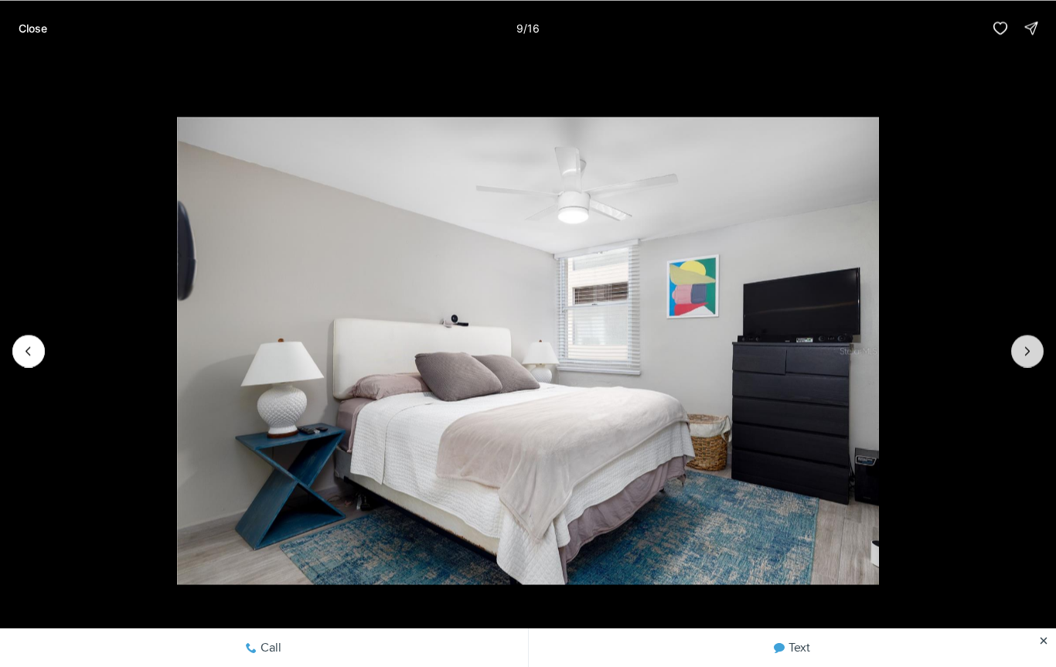
click at [1030, 349] on icon "Next slide" at bounding box center [1027, 350] width 15 height 15
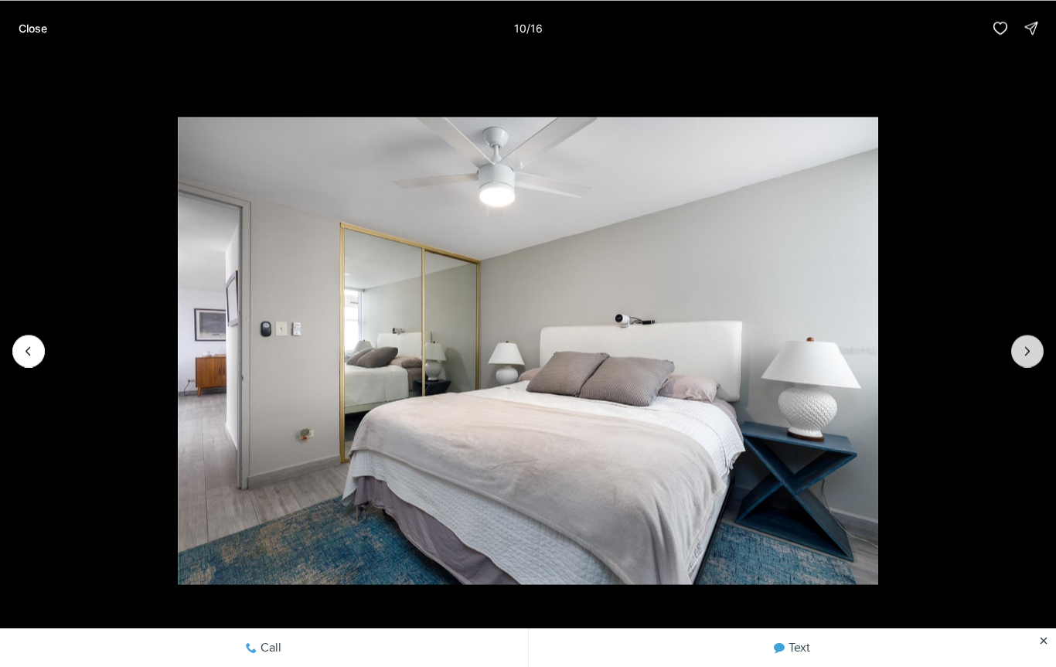
click at [1026, 353] on icon "Next slide" at bounding box center [1027, 350] width 15 height 15
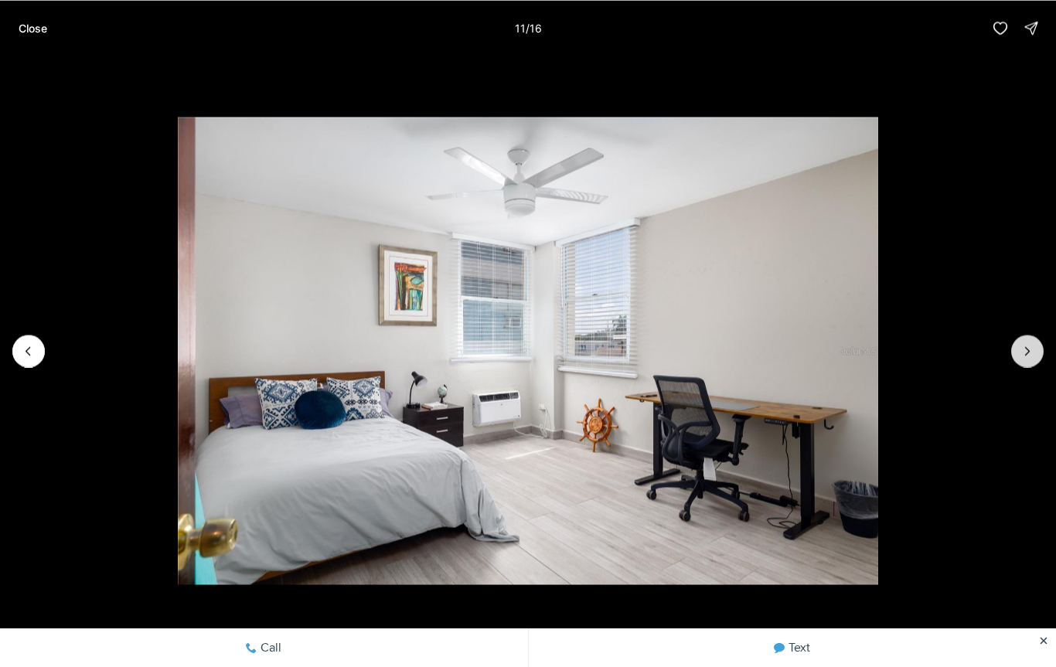
click at [1026, 346] on icon "Next slide" at bounding box center [1027, 350] width 15 height 15
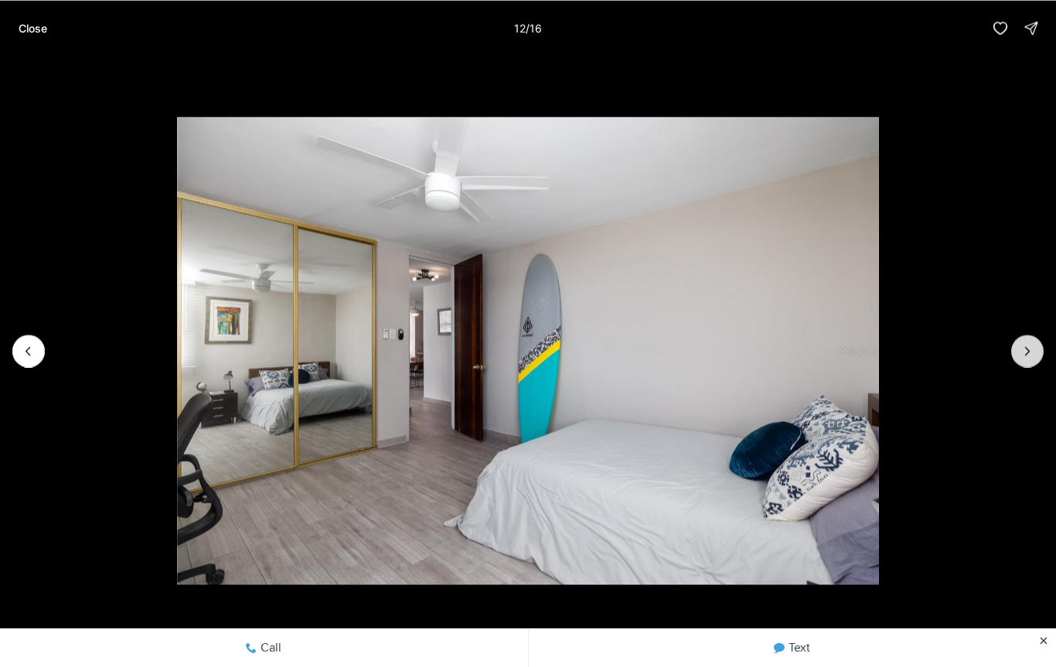
click at [1024, 349] on icon "Next slide" at bounding box center [1027, 350] width 15 height 15
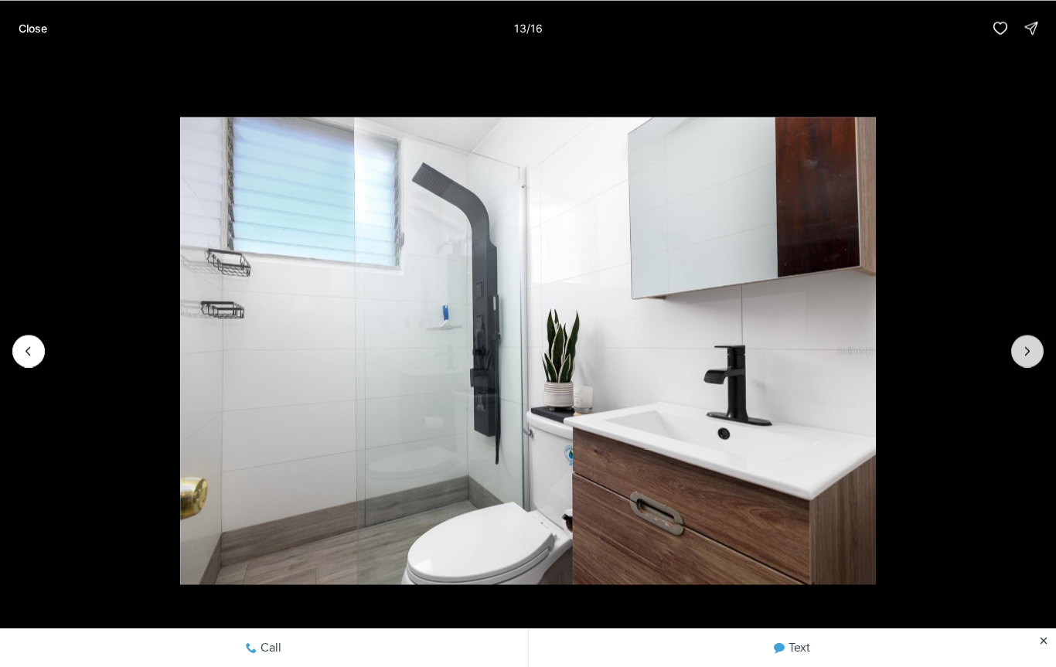
click at [1025, 349] on icon "Next slide" at bounding box center [1027, 350] width 15 height 15
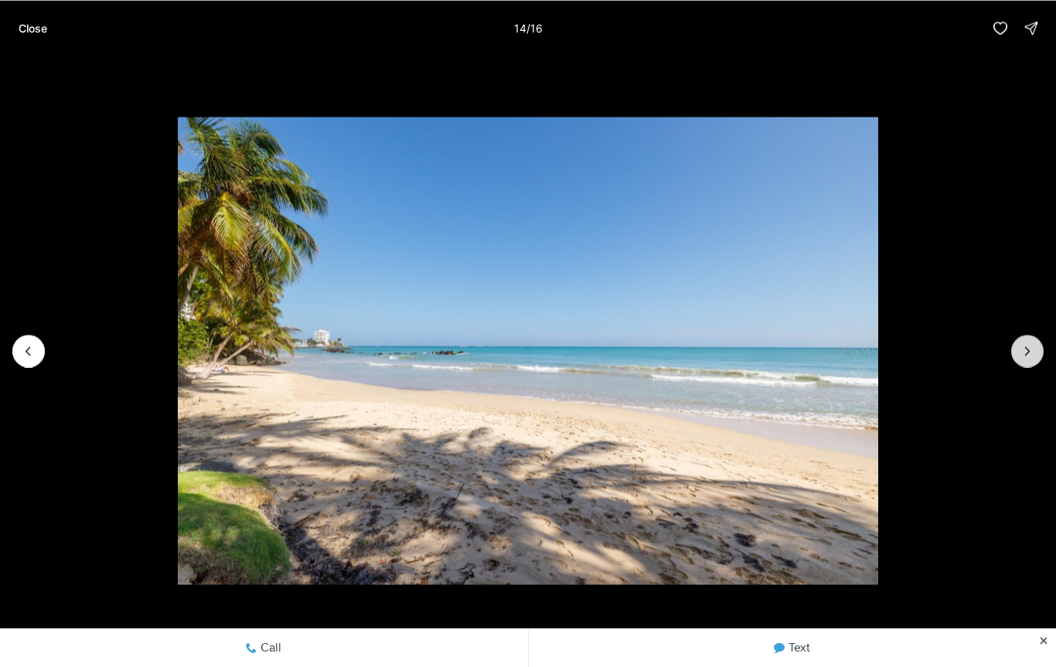
click at [1027, 350] on icon "Next slide" at bounding box center [1027, 350] width 15 height 15
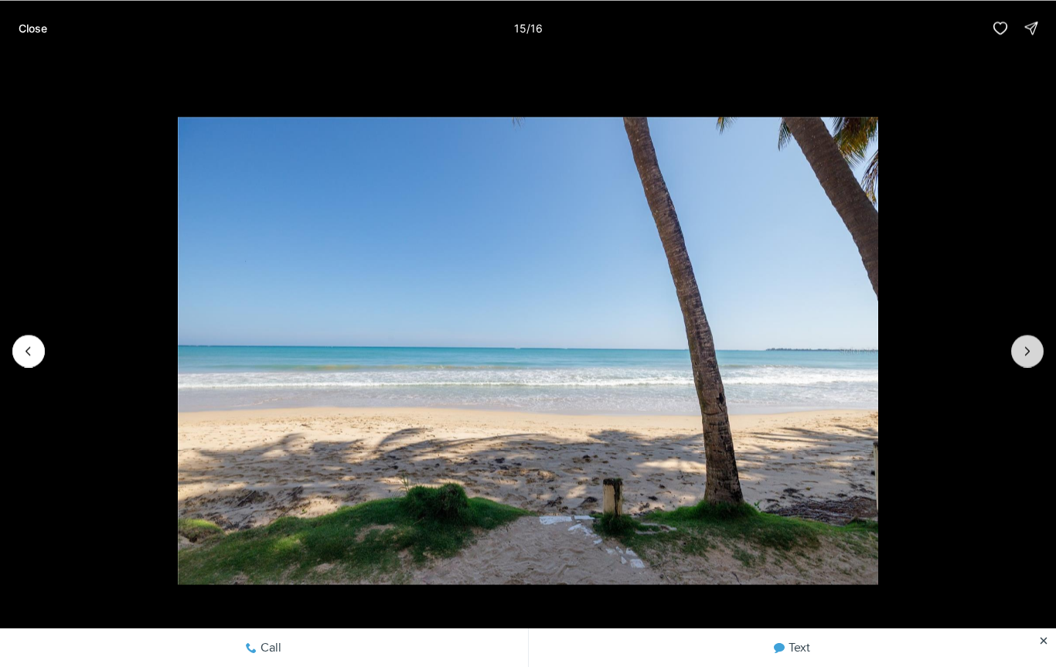
click at [1028, 350] on icon "Next slide" at bounding box center [1027, 350] width 15 height 15
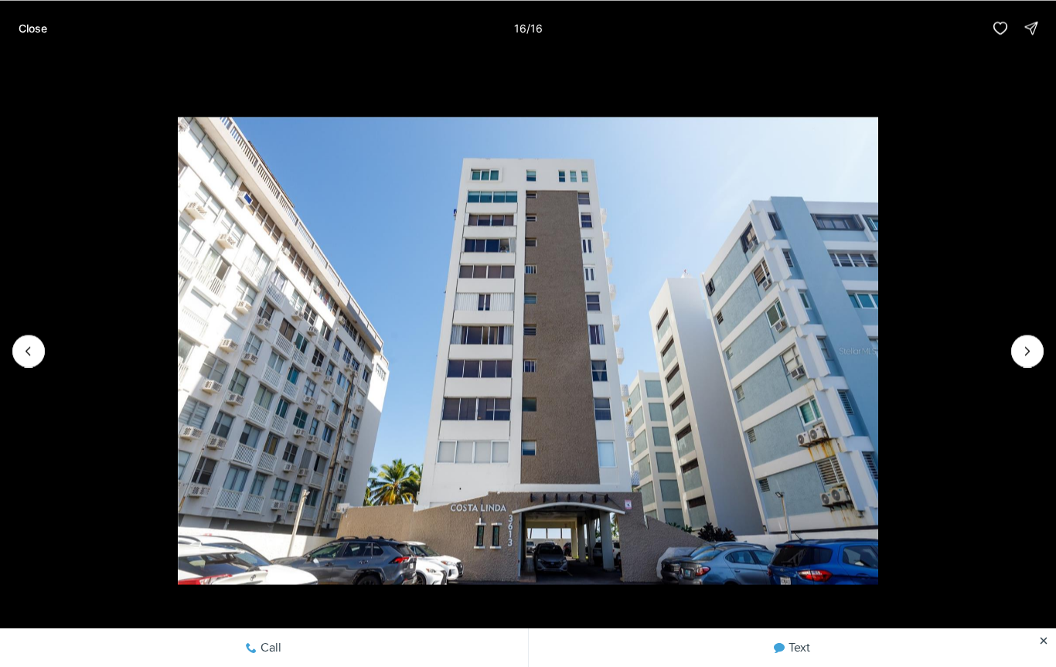
click at [1024, 353] on div at bounding box center [1027, 351] width 32 height 32
click at [1031, 349] on div at bounding box center [1027, 351] width 32 height 32
click at [37, 41] on button "Close" at bounding box center [32, 27] width 47 height 31
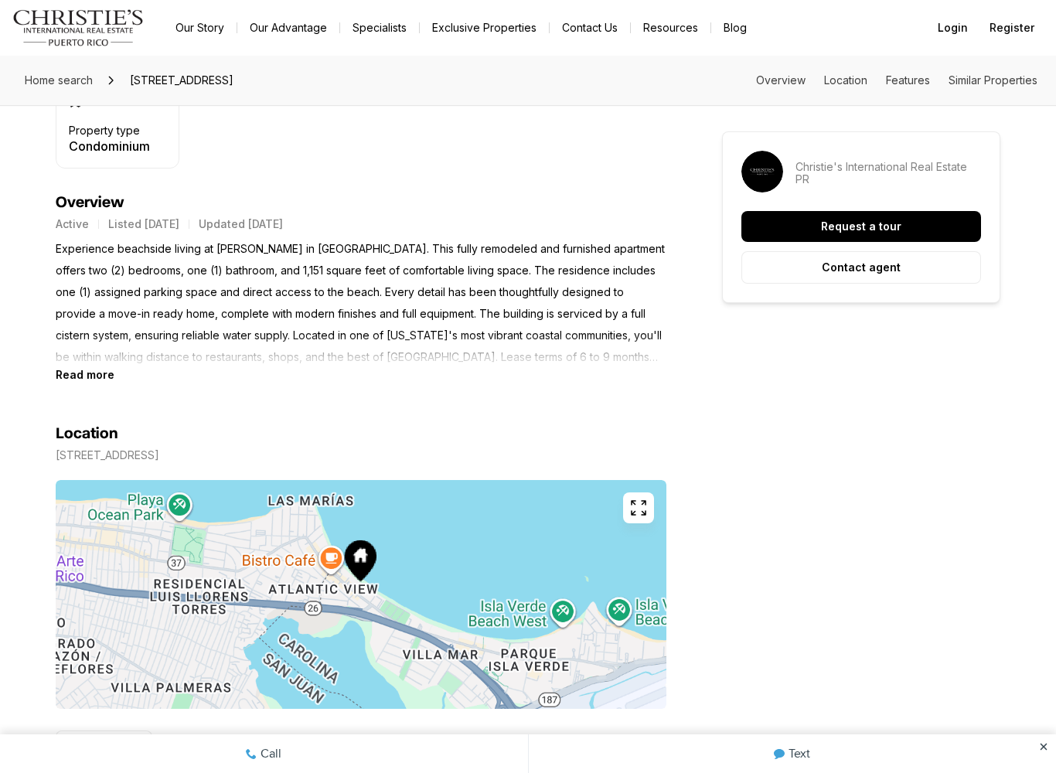
scroll to position [556, 0]
click at [67, 379] on b "Read more" at bounding box center [85, 375] width 59 height 13
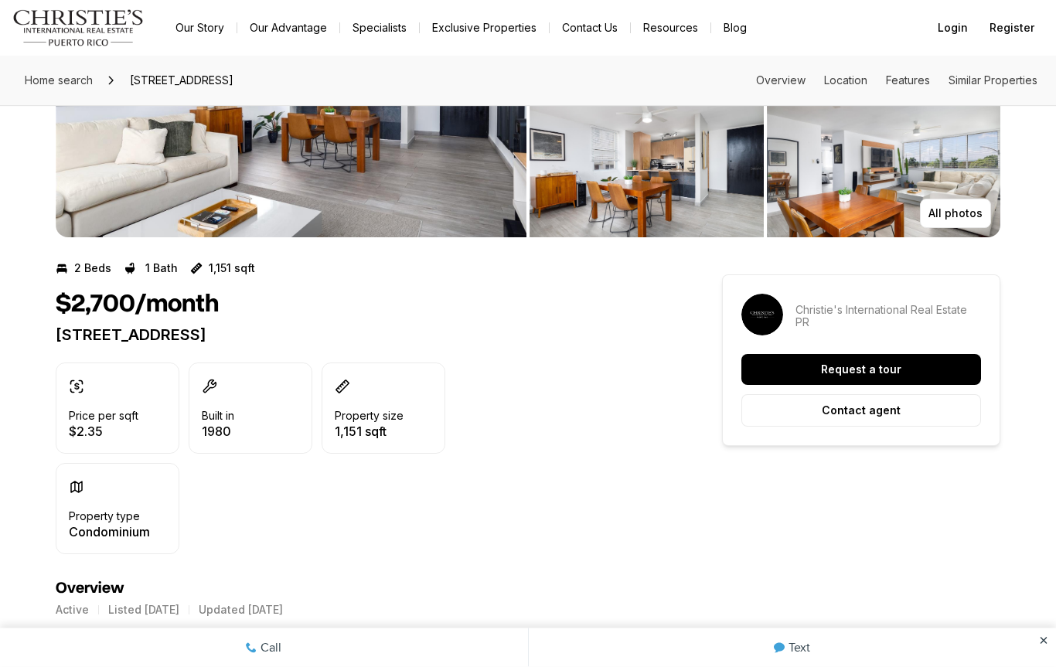
scroll to position [0, 0]
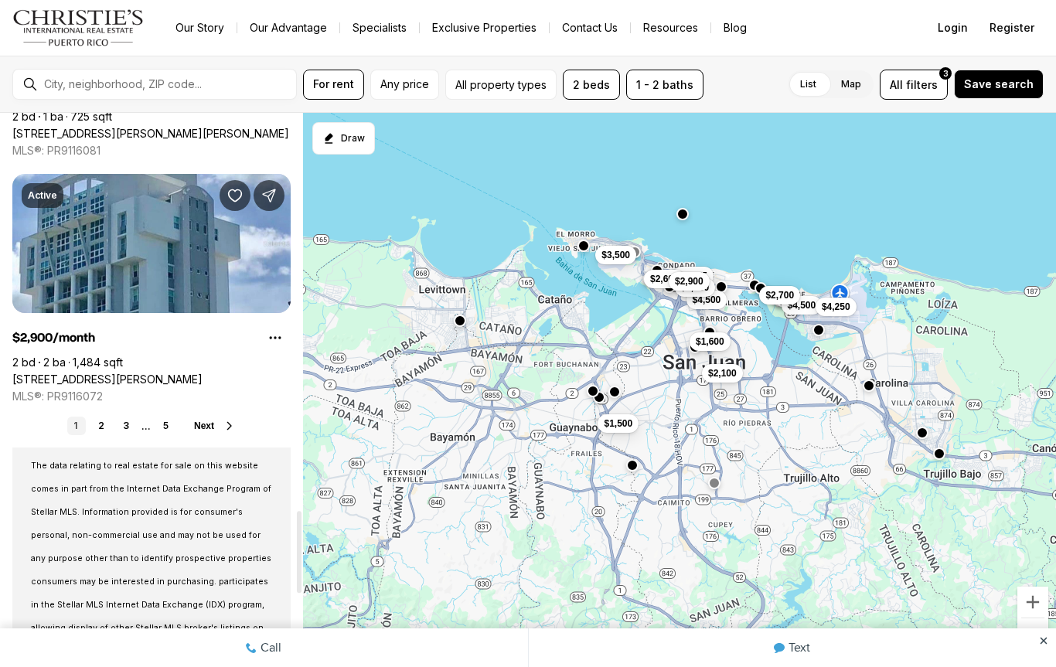
scroll to position [2710, 0]
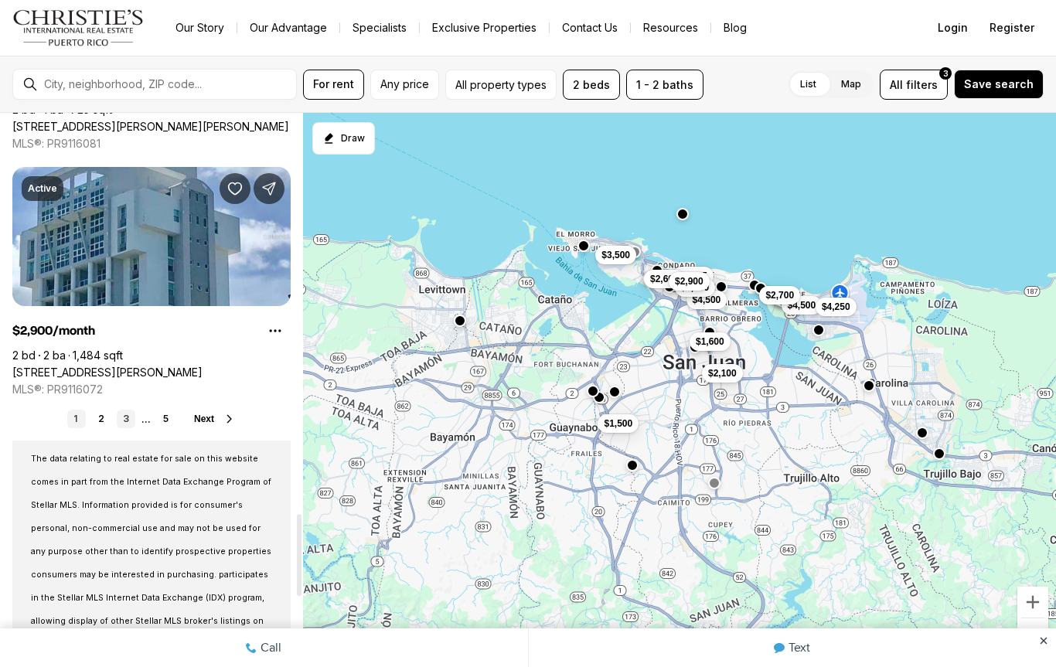
click at [123, 416] on link "3" at bounding box center [126, 419] width 19 height 19
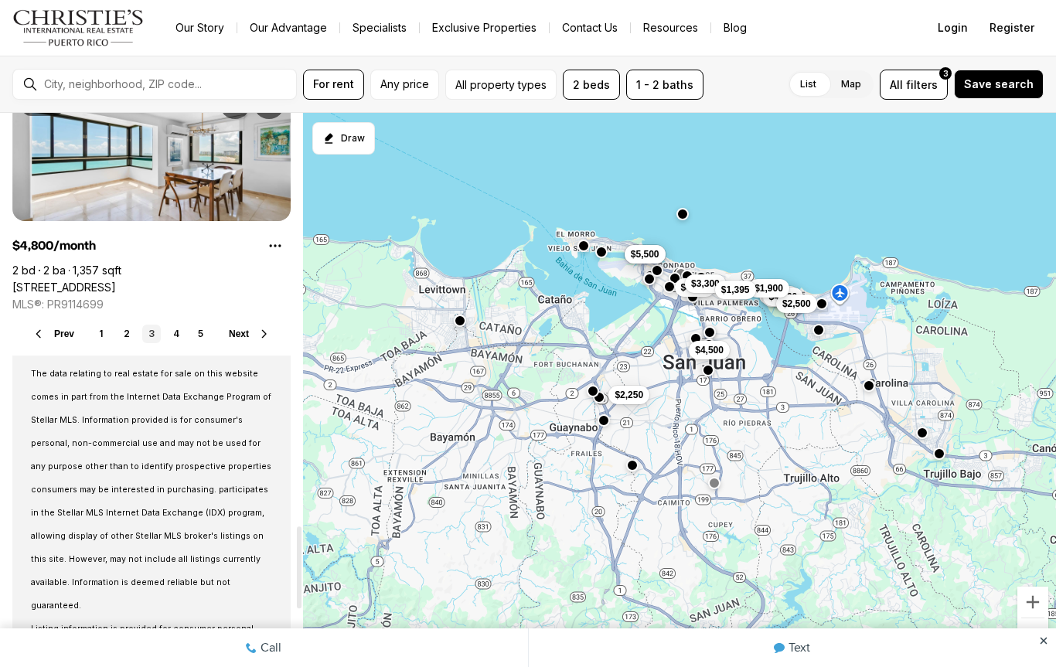
scroll to position [2796, 0]
click at [175, 328] on link "4" at bounding box center [176, 333] width 19 height 19
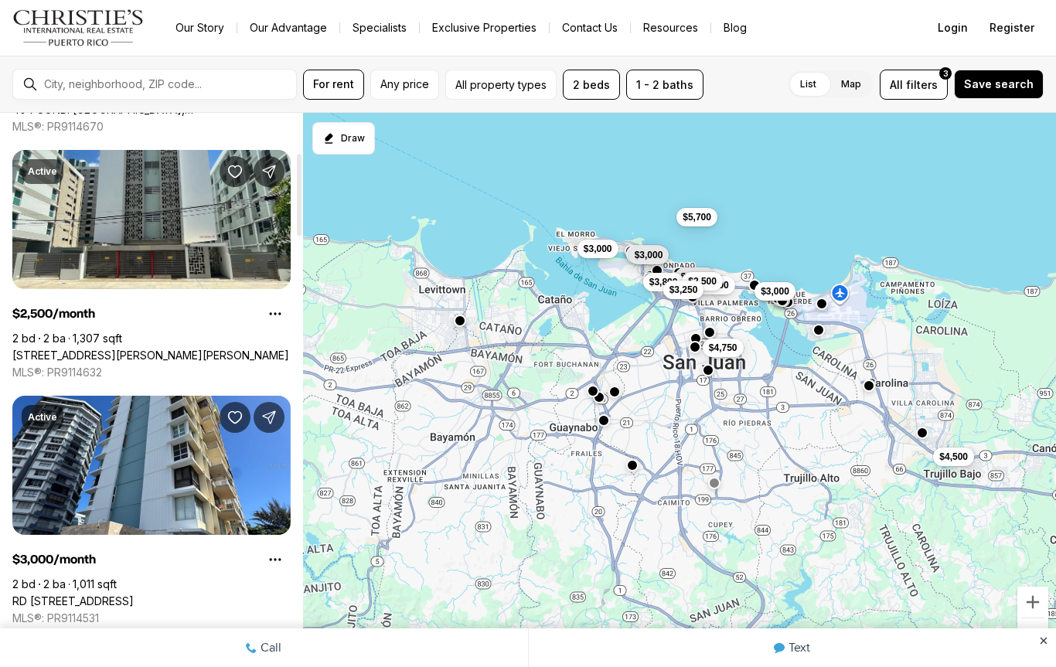
scroll to position [269, 0]
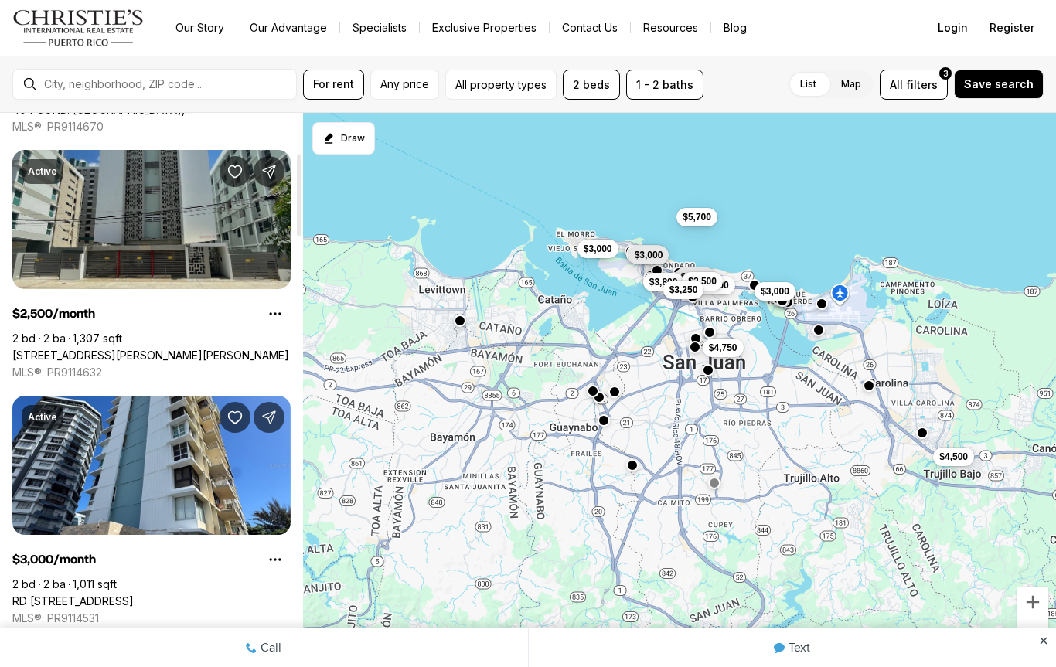
click at [36, 349] on link "[STREET_ADDRESS][PERSON_NAME][PERSON_NAME]" at bounding box center [150, 356] width 277 height 14
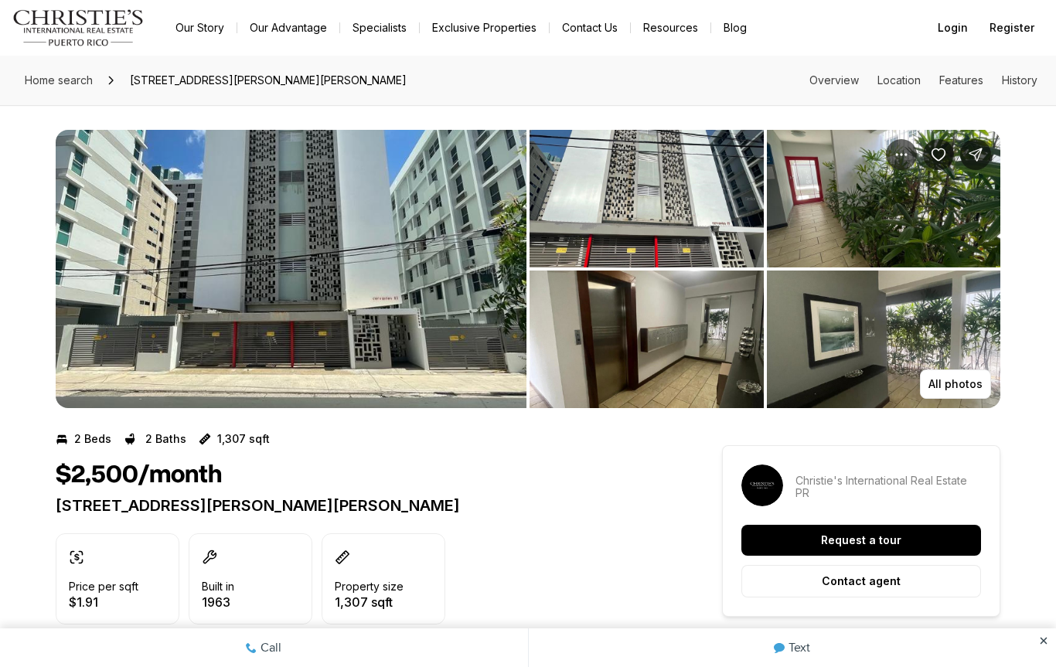
click at [125, 299] on img "View image gallery" at bounding box center [291, 269] width 471 height 278
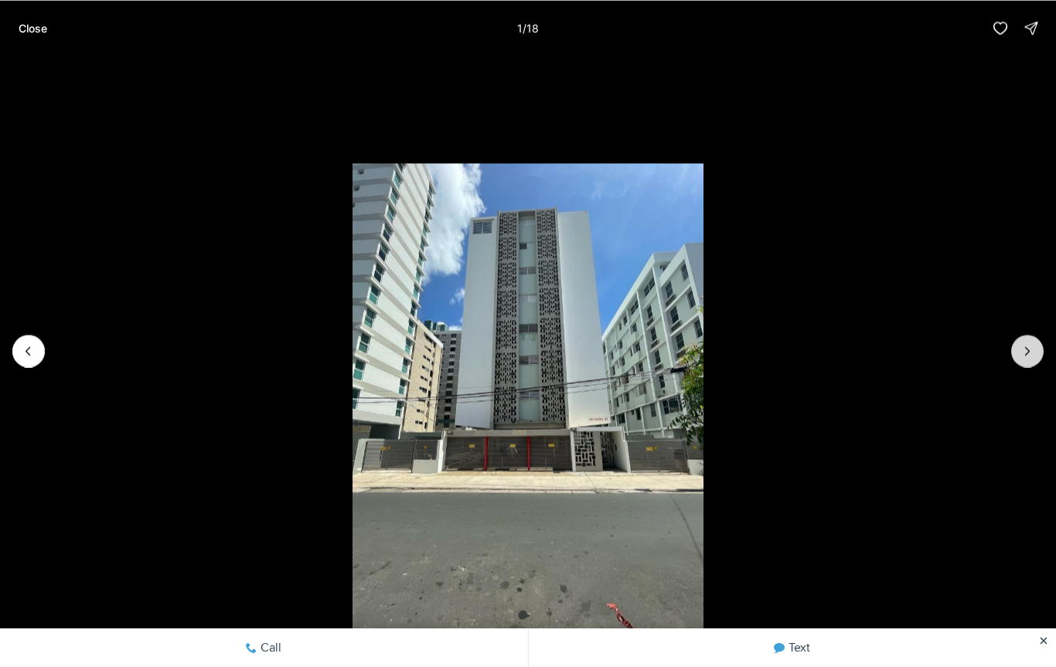
click at [1033, 349] on icon "Next slide" at bounding box center [1027, 350] width 15 height 15
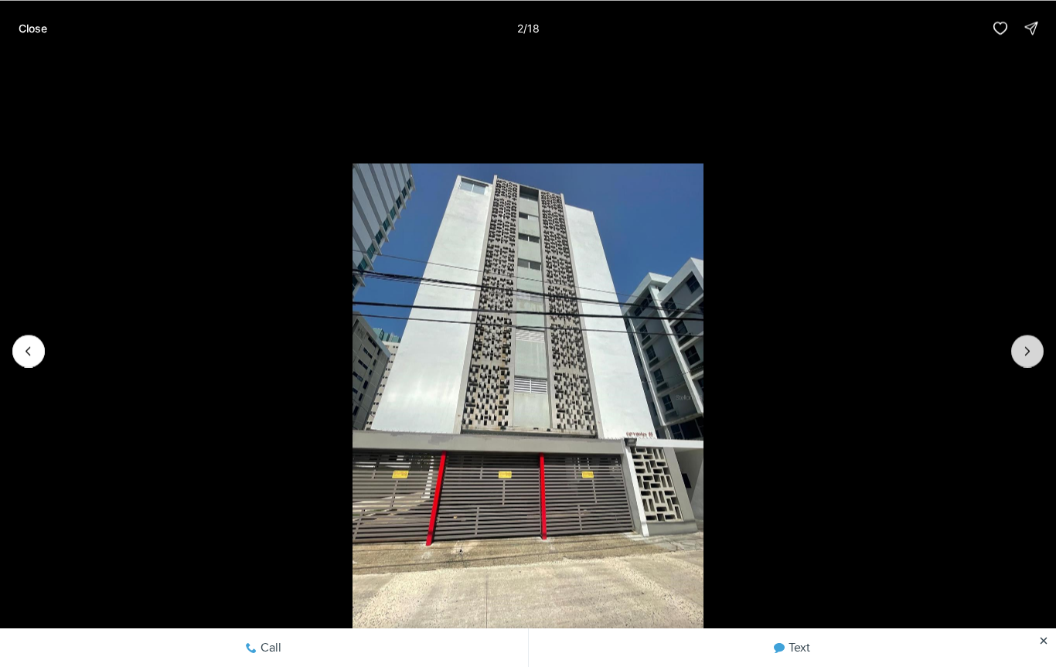
click at [1035, 339] on button "Next slide" at bounding box center [1027, 351] width 32 height 32
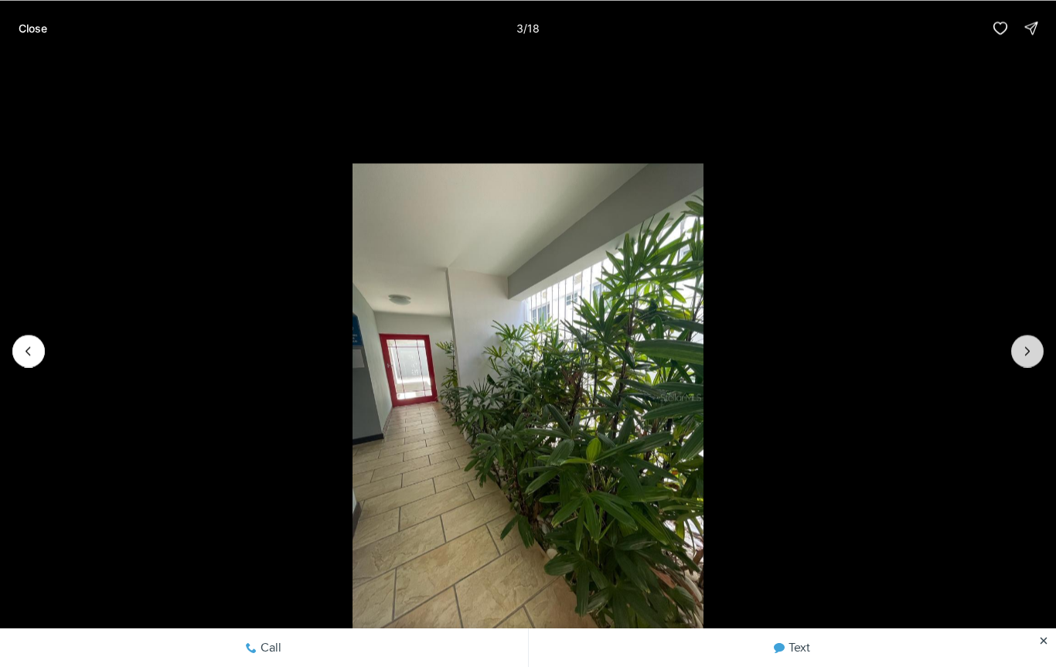
click at [1030, 357] on icon "Next slide" at bounding box center [1027, 350] width 15 height 15
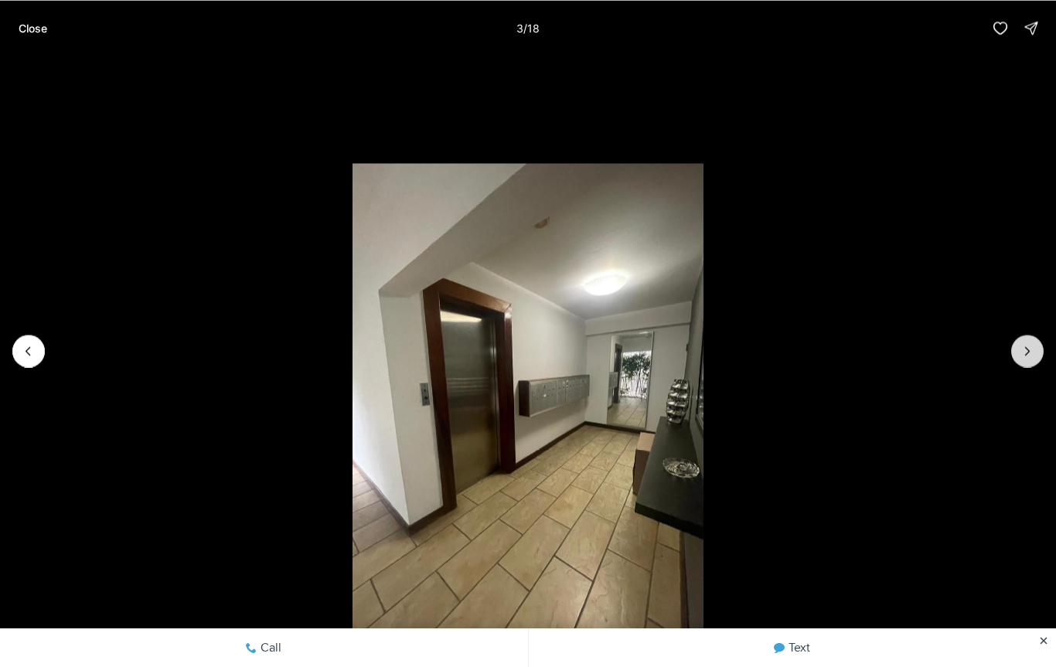
click at [1025, 356] on icon "Next slide" at bounding box center [1027, 350] width 15 height 15
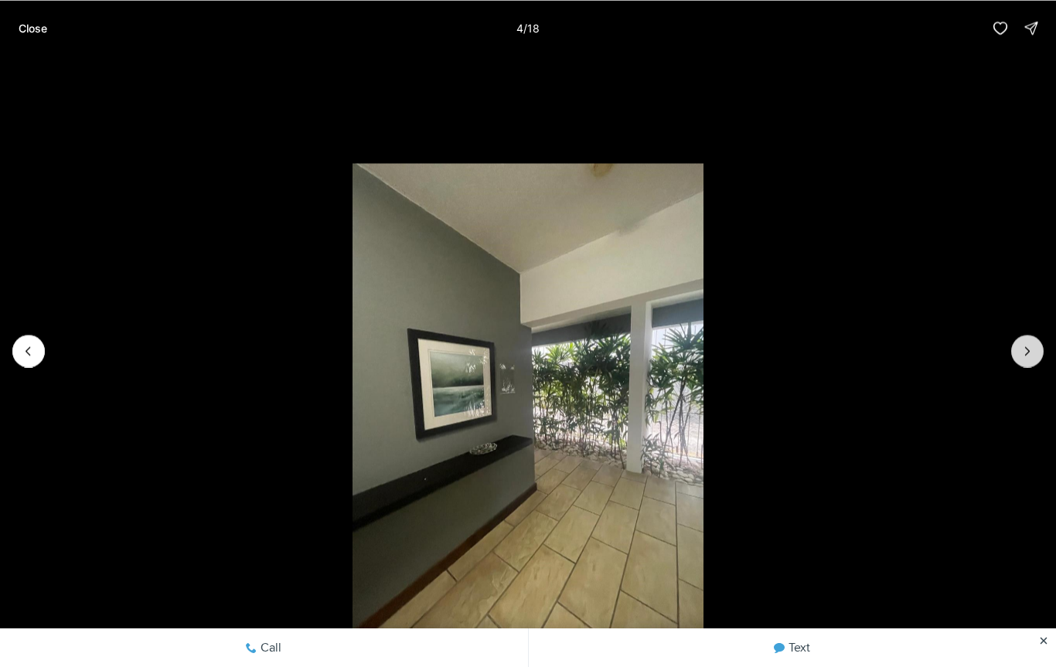
click at [1020, 347] on icon "Next slide" at bounding box center [1027, 350] width 15 height 15
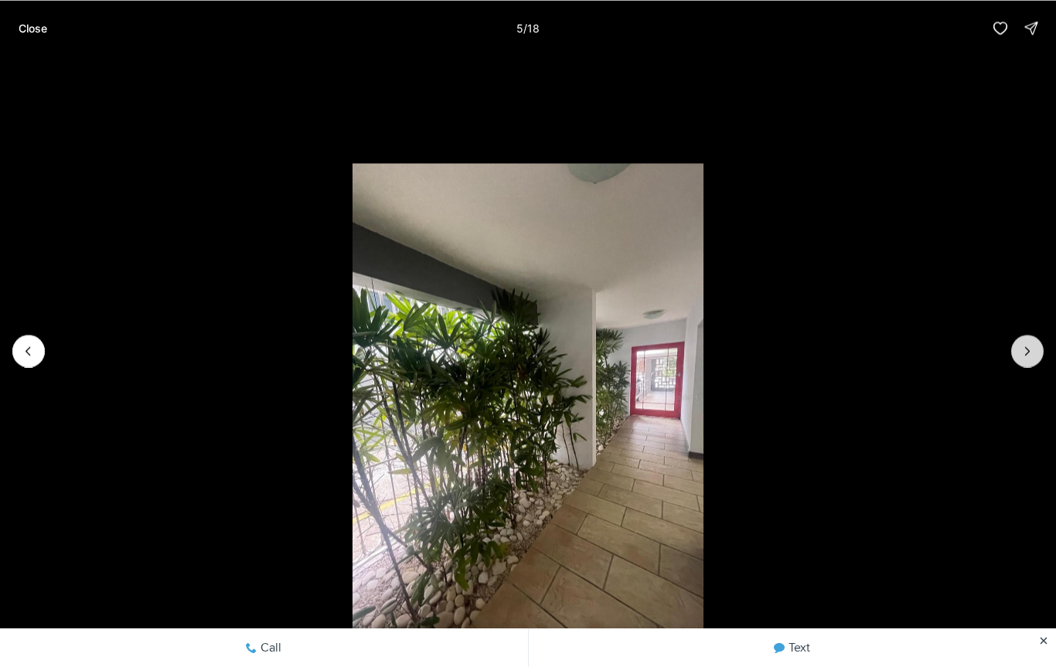
click at [1025, 343] on icon "Next slide" at bounding box center [1027, 350] width 15 height 15
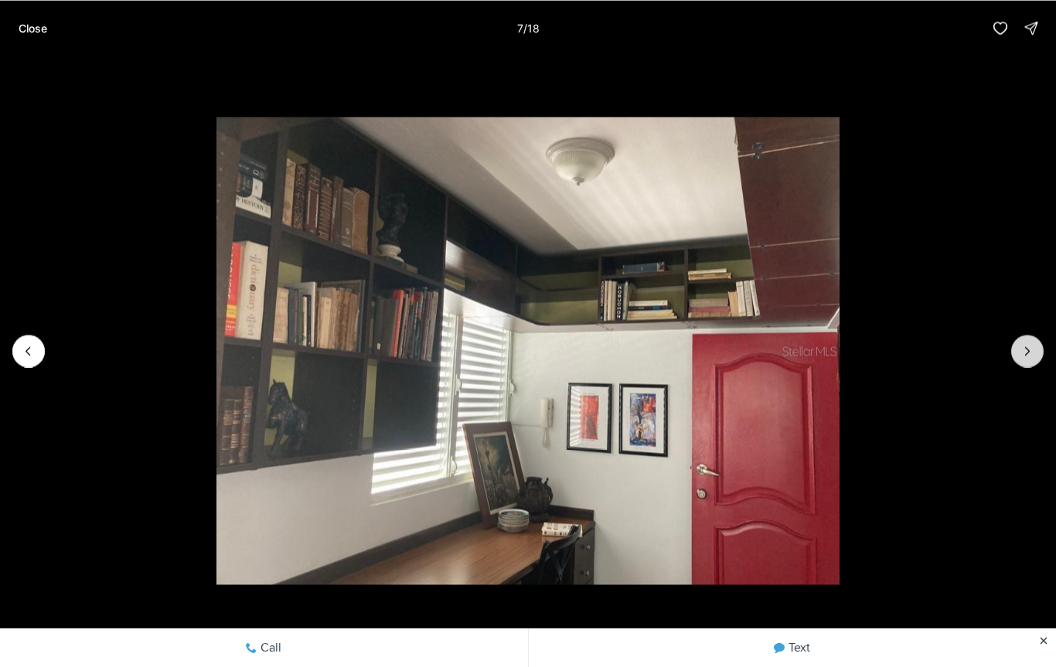
click at [1034, 345] on icon "Next slide" at bounding box center [1027, 350] width 15 height 15
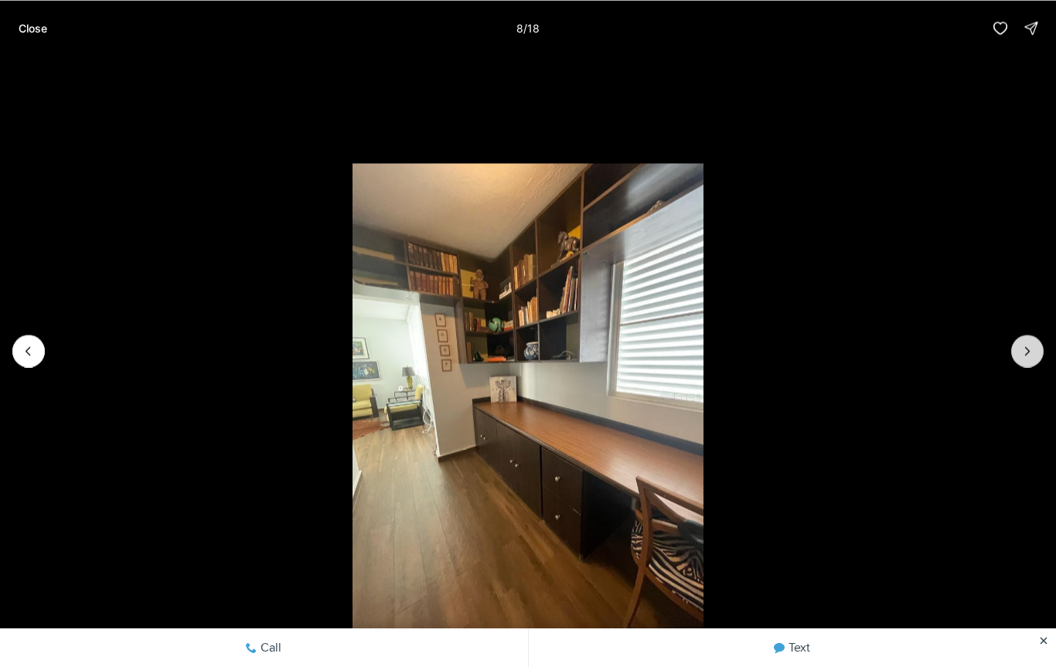
click at [1034, 350] on icon "Next slide" at bounding box center [1027, 350] width 15 height 15
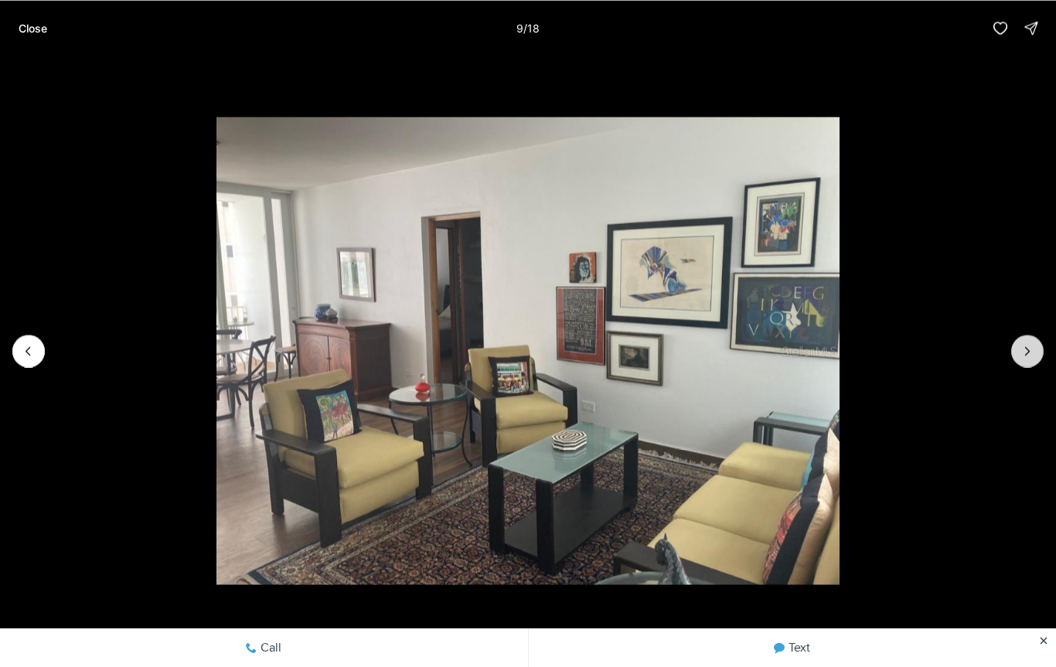
click at [1031, 349] on icon "Next slide" at bounding box center [1027, 350] width 15 height 15
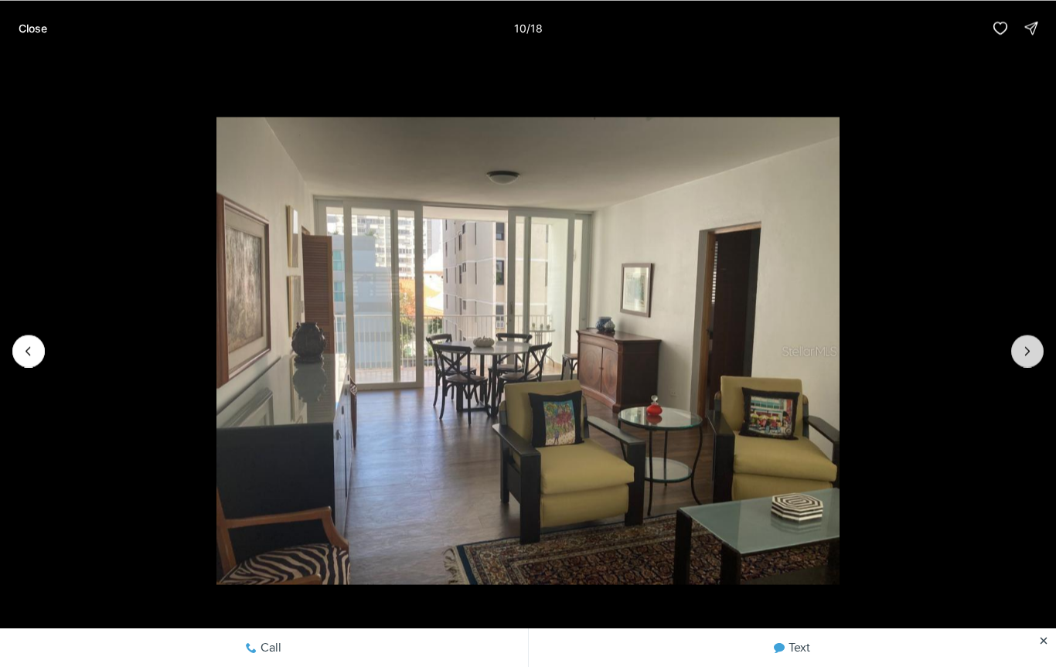
click at [1015, 346] on button "Next slide" at bounding box center [1027, 351] width 32 height 32
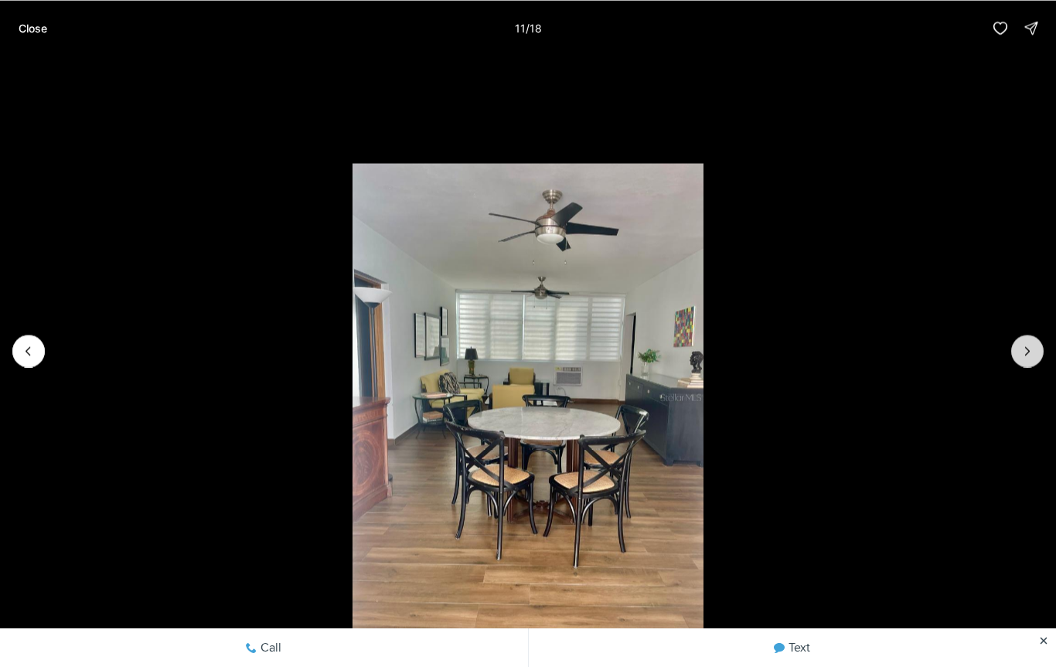
click at [1029, 345] on icon "Next slide" at bounding box center [1027, 350] width 15 height 15
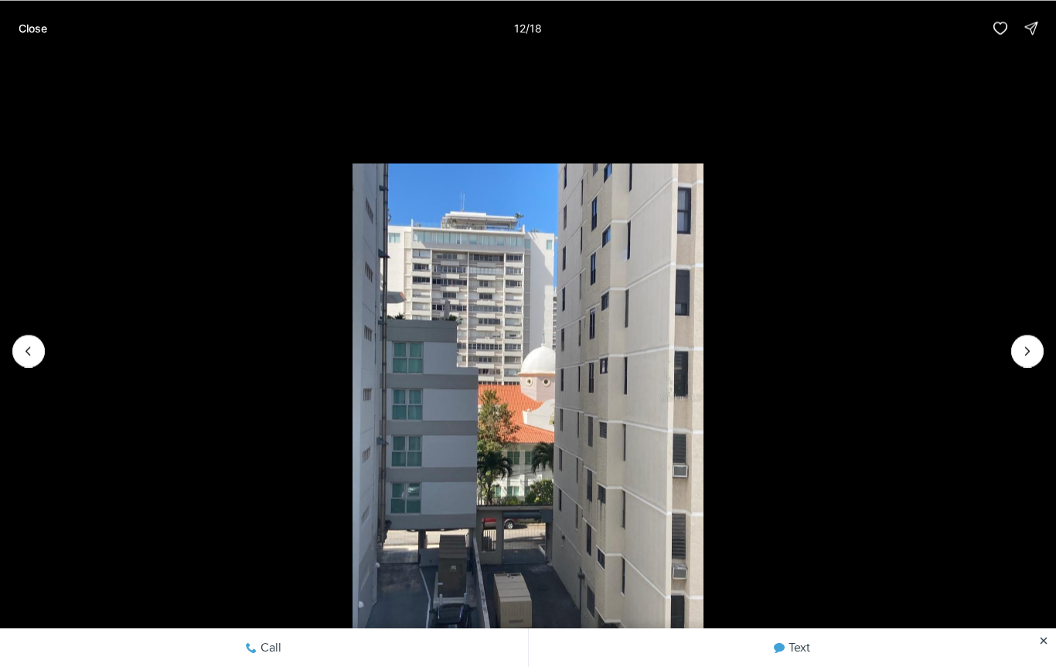
click at [1042, 358] on li "12 of 18" at bounding box center [528, 351] width 1056 height 590
click at [1031, 350] on icon "Next slide" at bounding box center [1027, 350] width 15 height 15
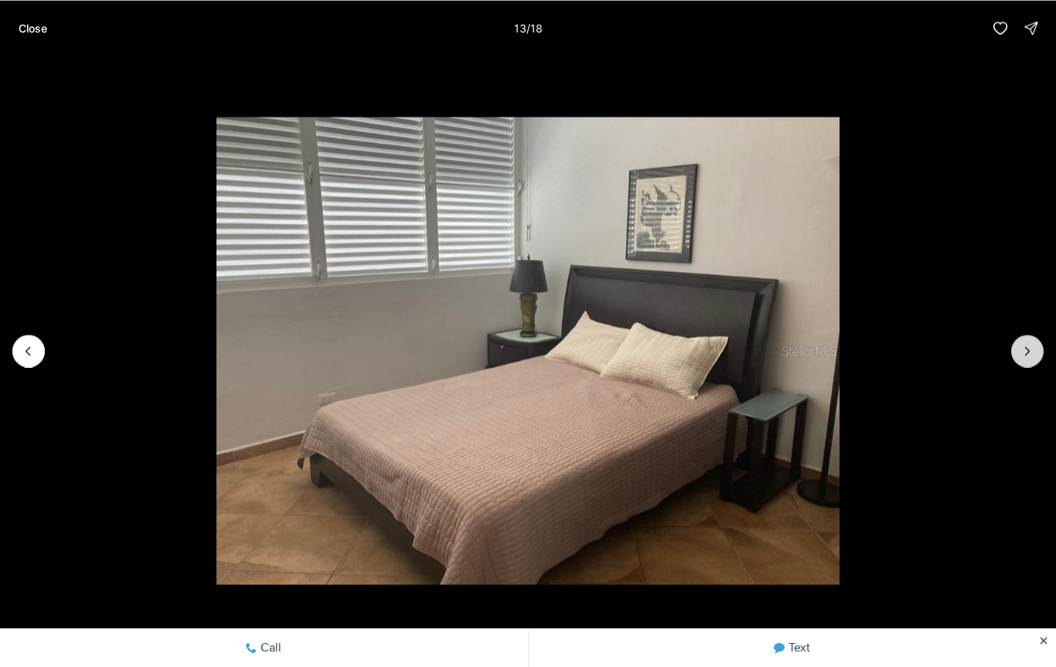
click at [1031, 357] on icon "Next slide" at bounding box center [1027, 350] width 15 height 15
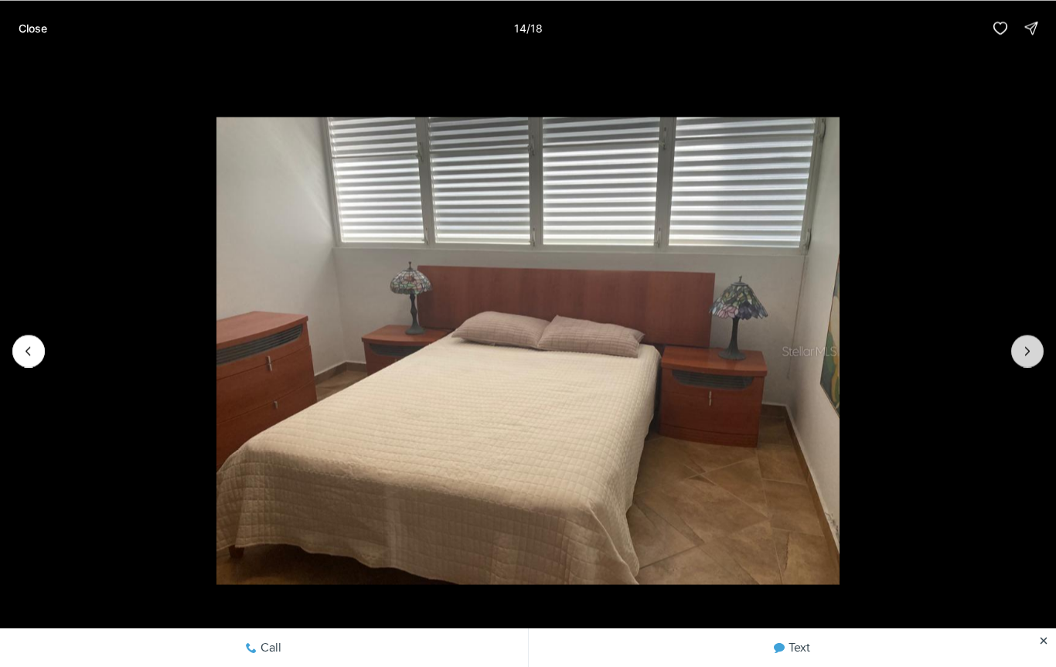
click at [1034, 352] on icon "Next slide" at bounding box center [1027, 350] width 15 height 15
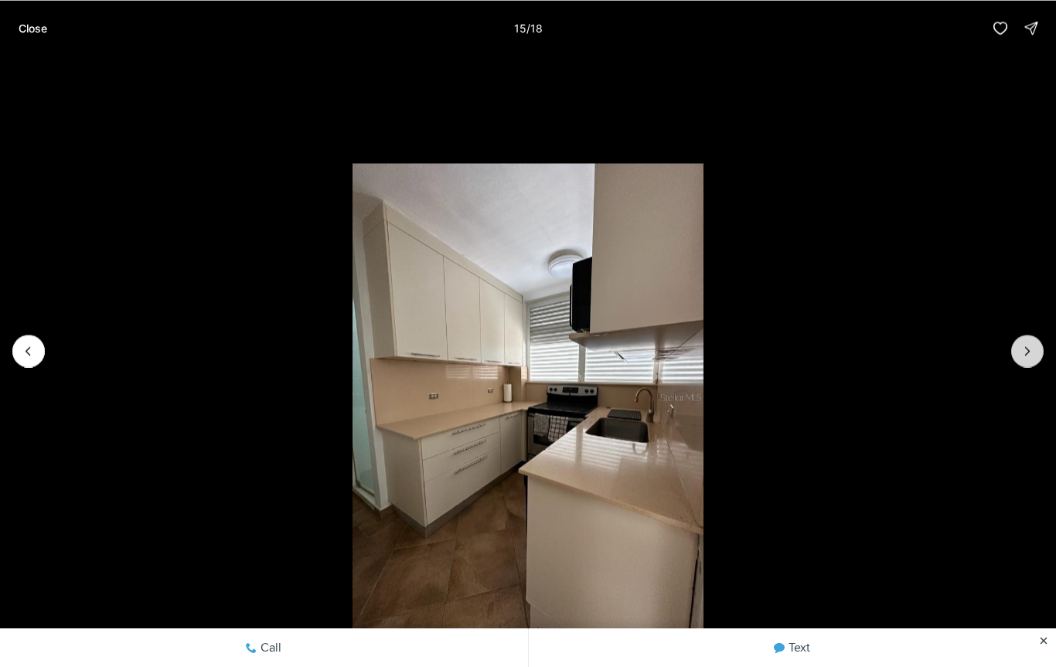
click at [1033, 353] on icon "Next slide" at bounding box center [1027, 350] width 15 height 15
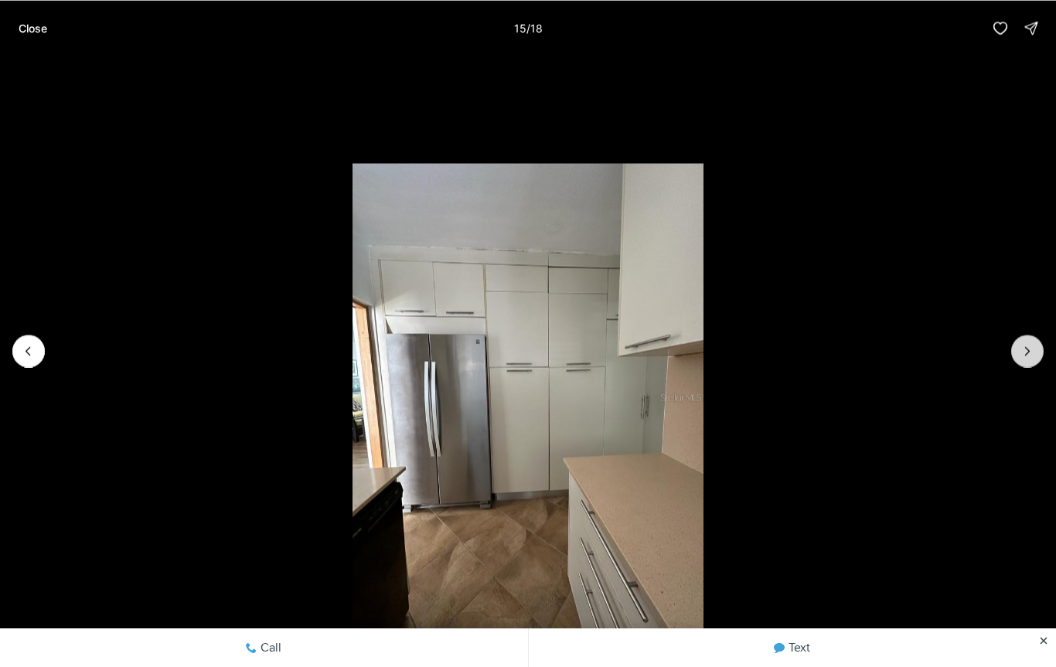
click at [1034, 346] on icon "Next slide" at bounding box center [1027, 350] width 15 height 15
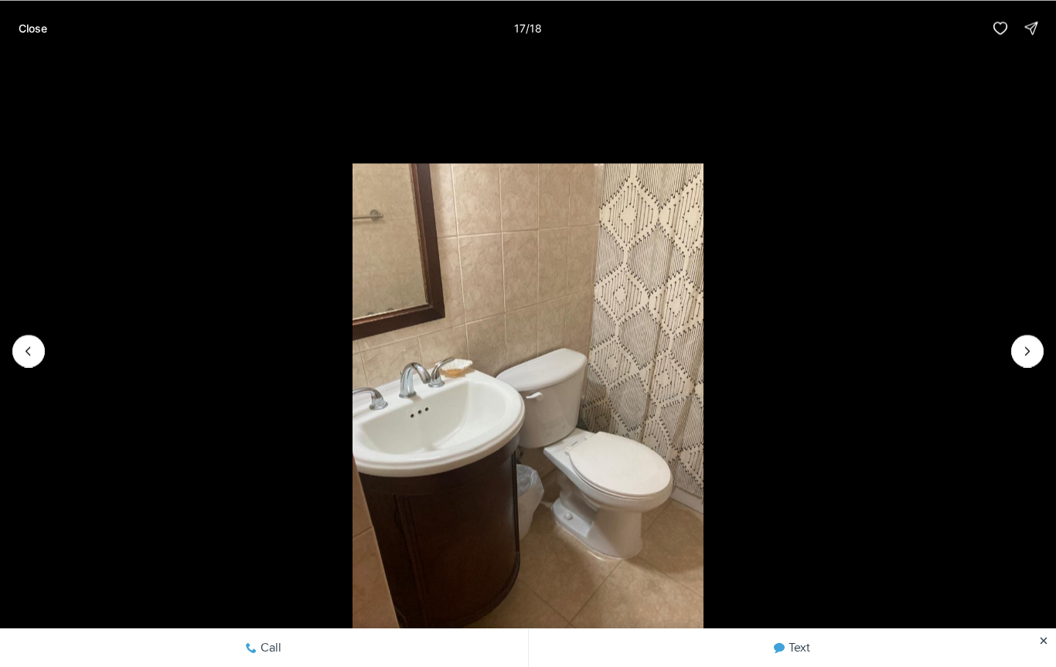
click at [47, 351] on li "17 of 18" at bounding box center [528, 351] width 1056 height 590
click at [29, 358] on icon "Previous slide" at bounding box center [28, 350] width 15 height 15
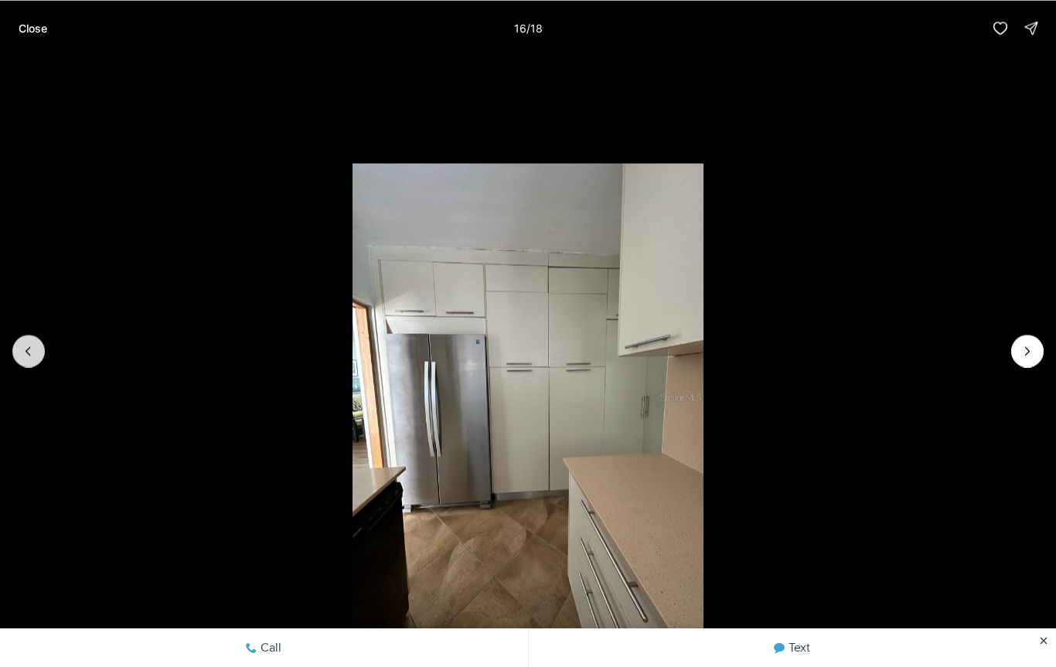
click at [30, 349] on icon "Previous slide" at bounding box center [28, 350] width 15 height 15
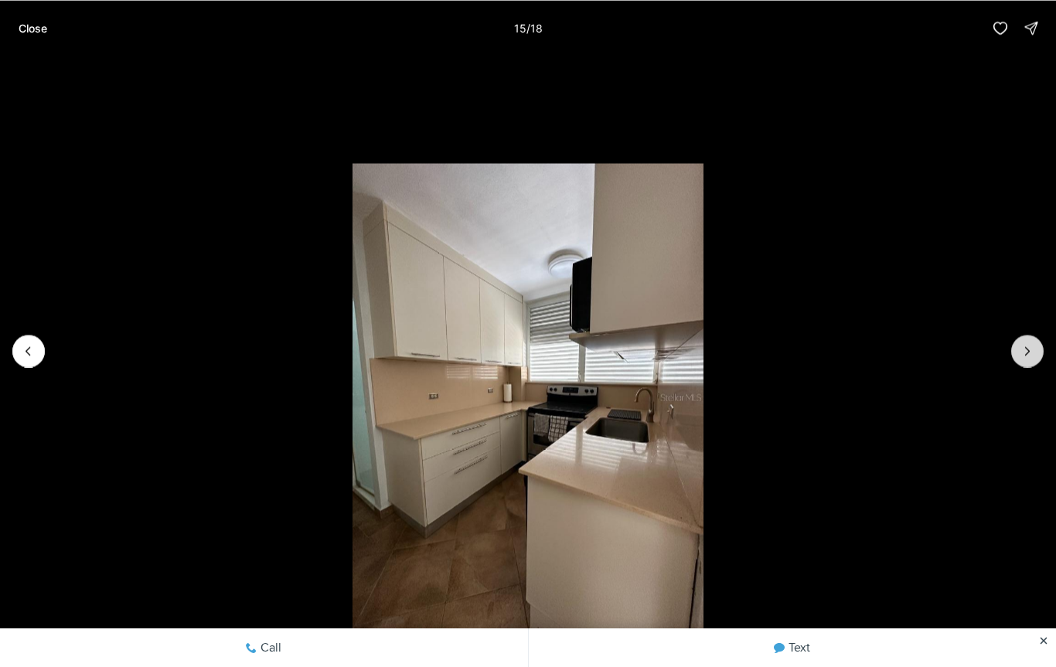
click at [1024, 347] on icon "Next slide" at bounding box center [1027, 350] width 15 height 15
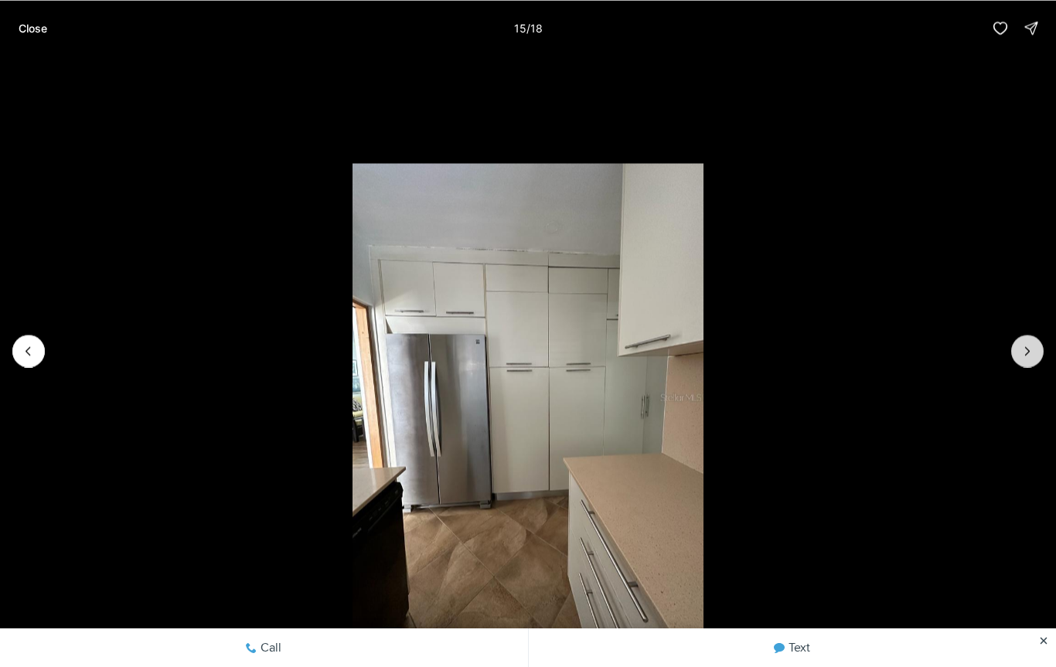
click at [1021, 350] on icon "Next slide" at bounding box center [1027, 350] width 15 height 15
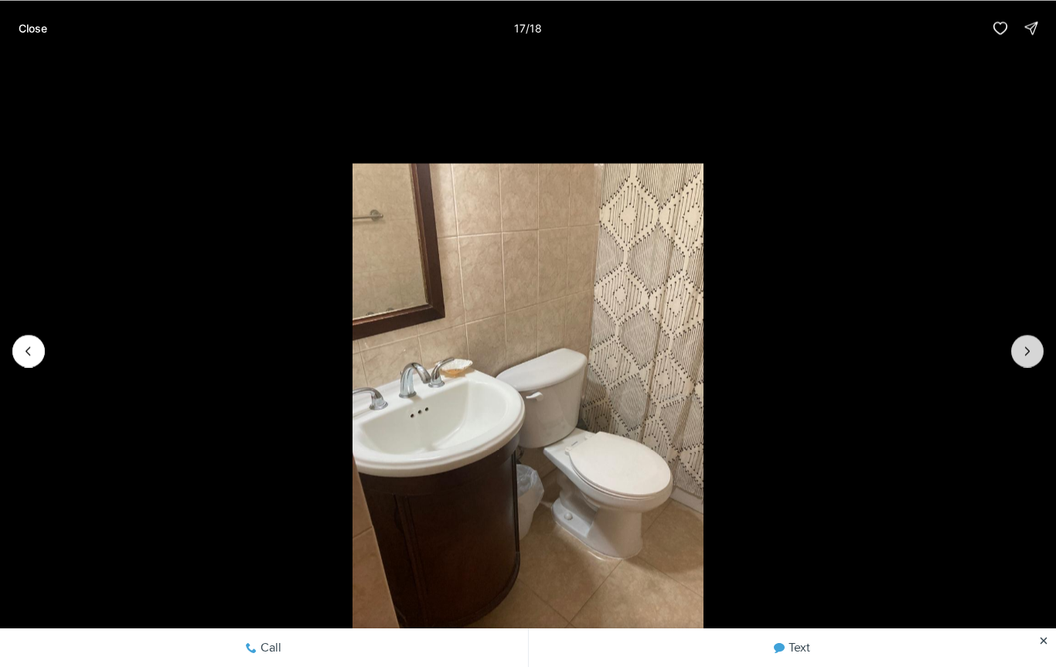
click at [1023, 357] on icon "Next slide" at bounding box center [1027, 350] width 15 height 15
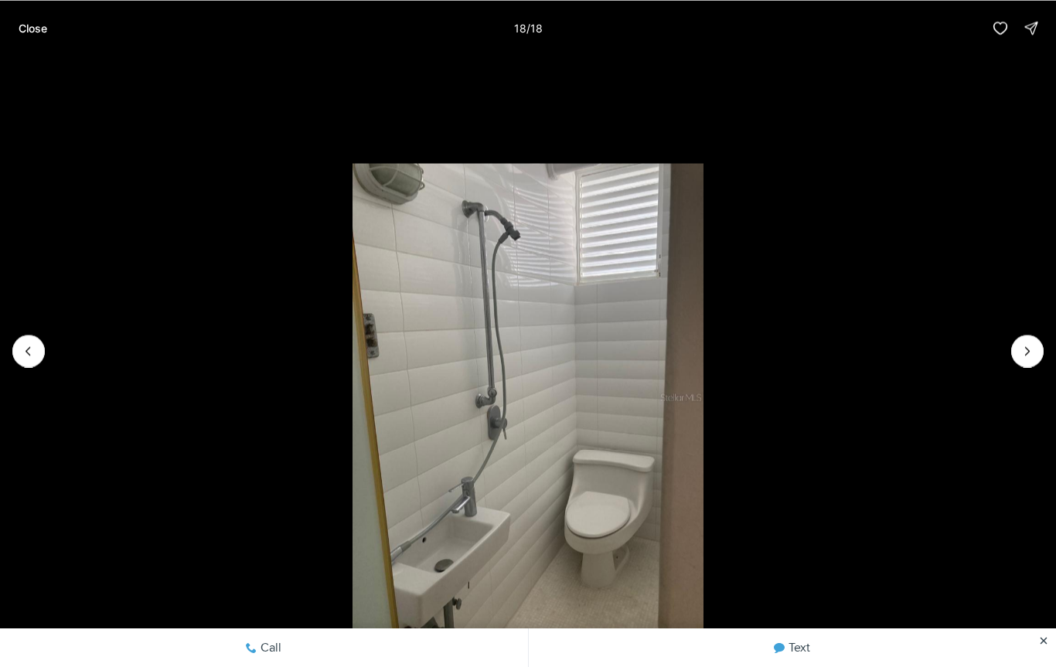
click at [1027, 353] on div at bounding box center [1027, 351] width 32 height 32
click at [1031, 361] on div at bounding box center [1027, 351] width 32 height 32
click at [1025, 359] on div at bounding box center [1027, 351] width 32 height 32
click at [1034, 344] on div at bounding box center [1027, 351] width 32 height 32
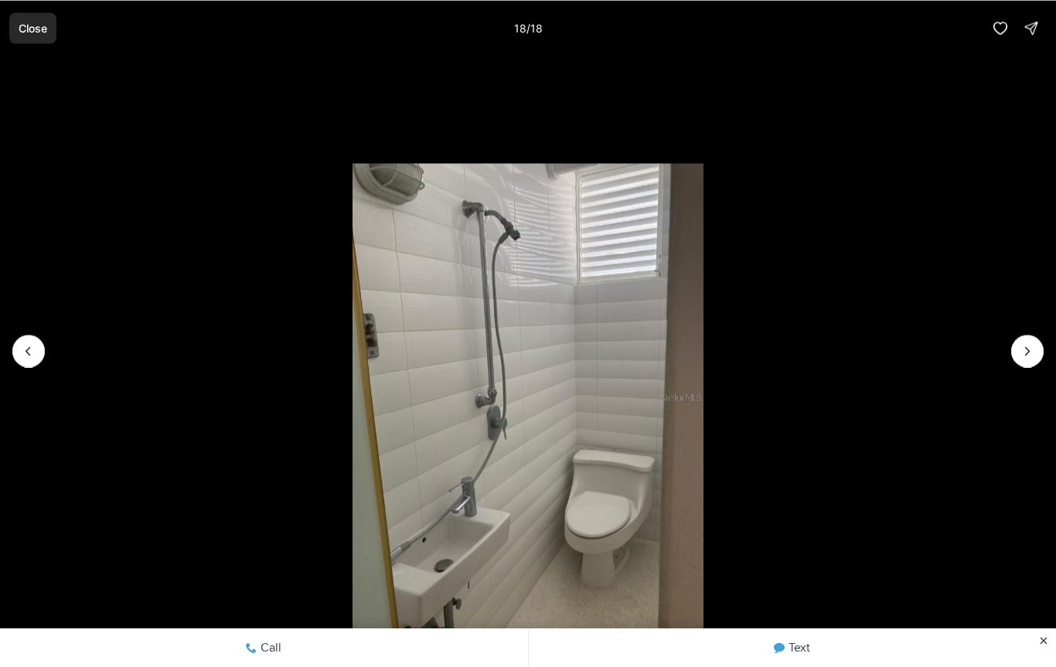
click at [22, 29] on p "Close" at bounding box center [33, 28] width 29 height 12
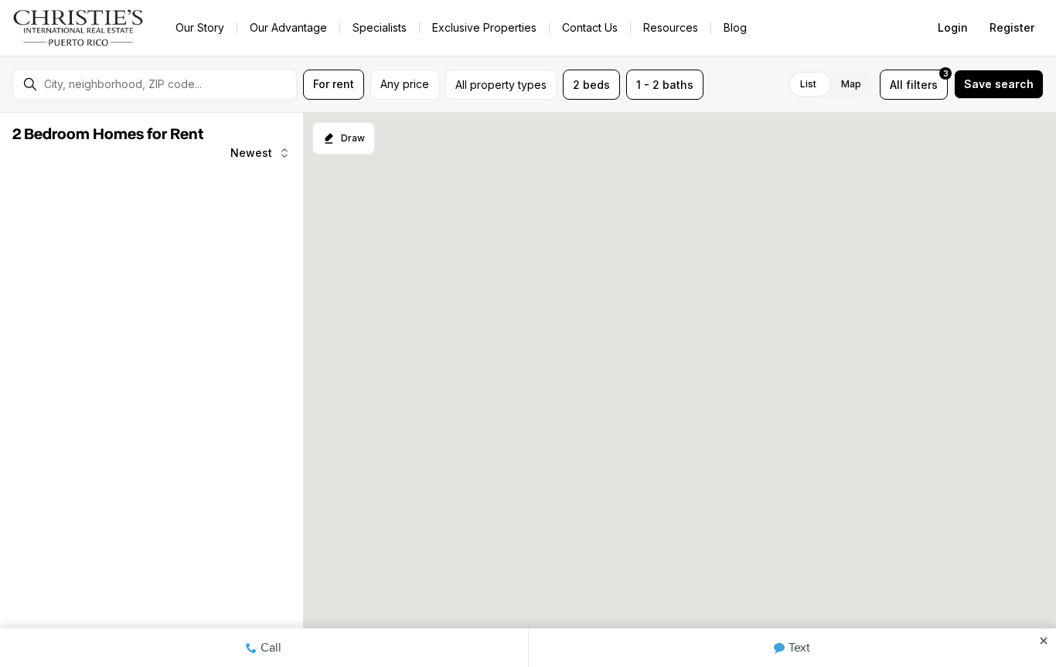
scroll to position [269, 0]
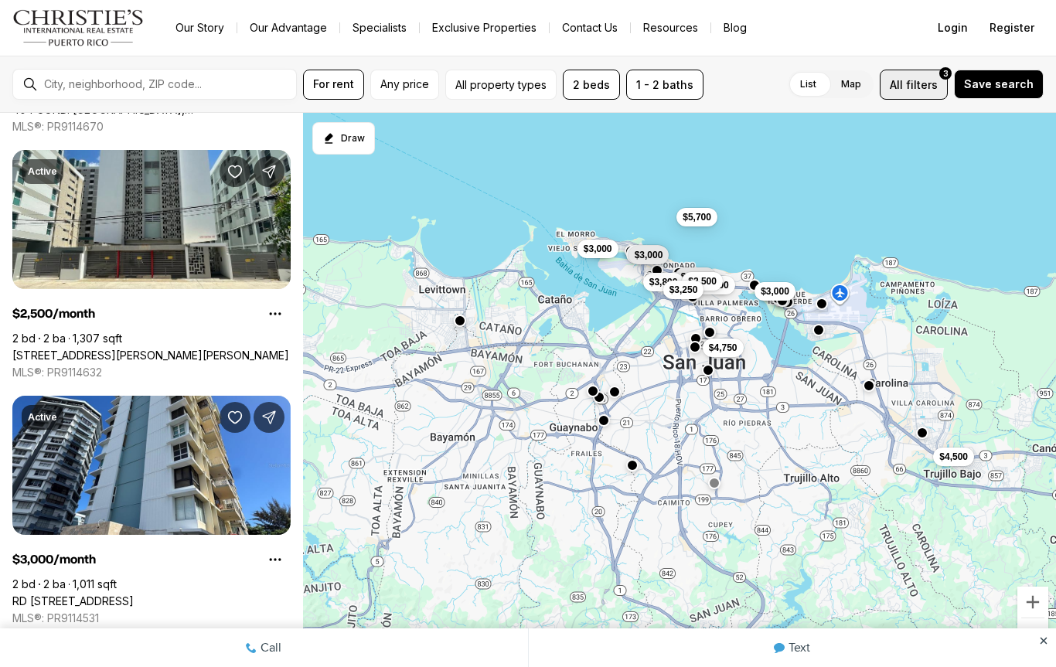
click at [925, 94] on button "All filters 3" at bounding box center [914, 85] width 68 height 30
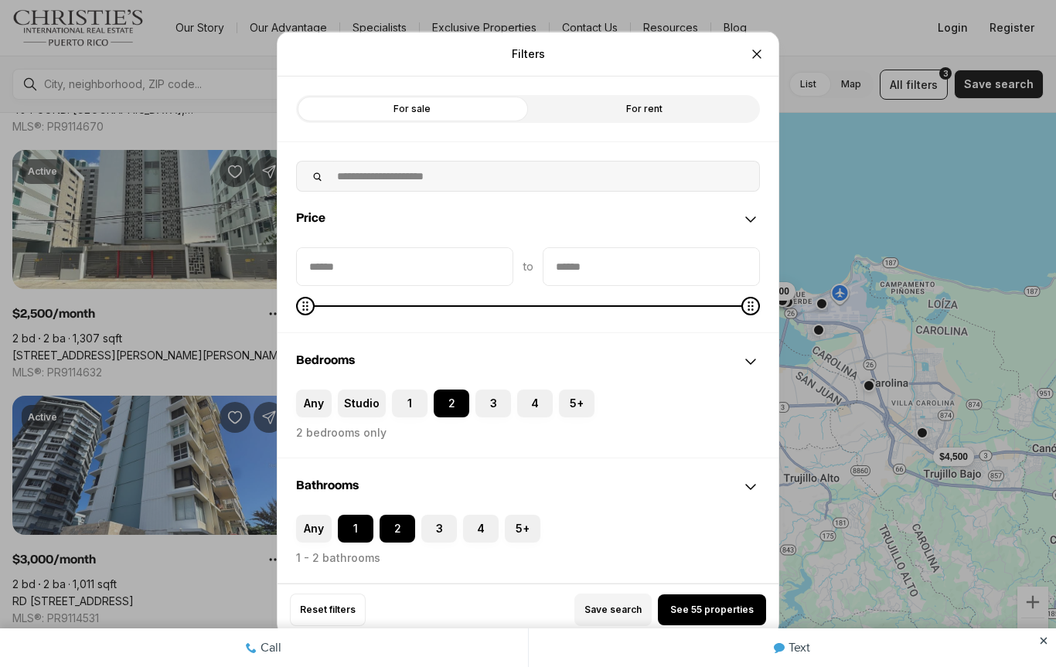
click at [460, 115] on label "For sale" at bounding box center [412, 108] width 232 height 28
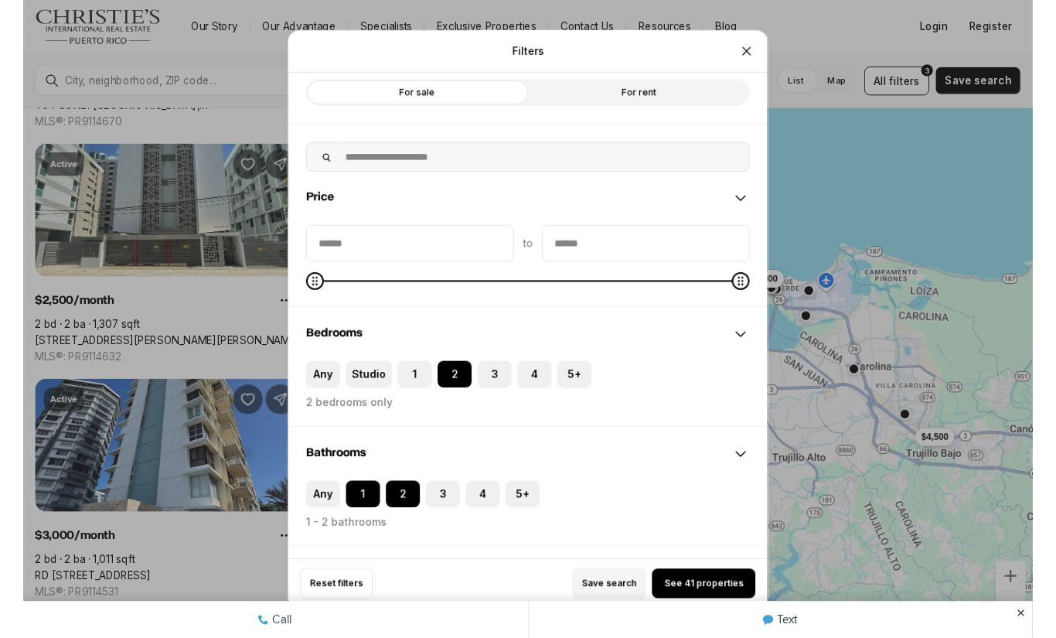
scroll to position [12, 0]
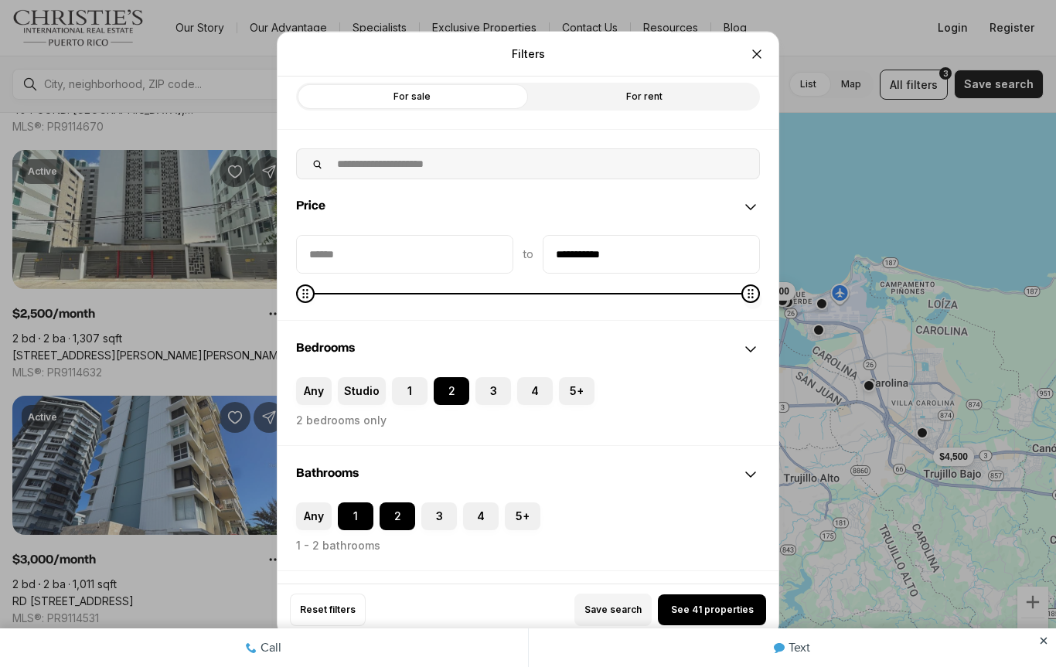
type input "**********"
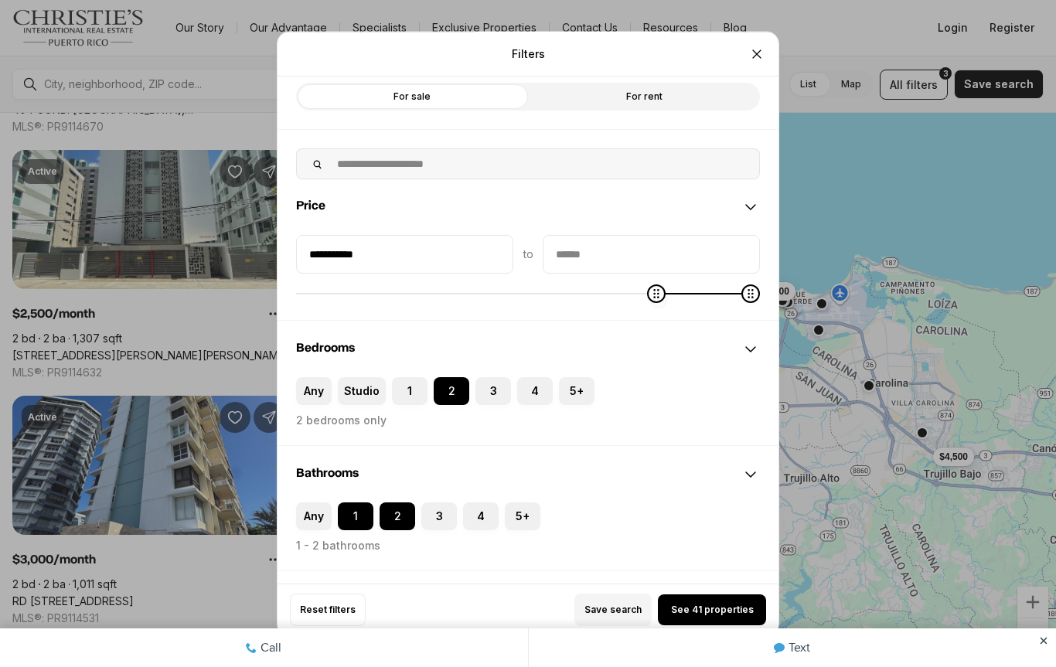
type input "**********"
click at [700, 264] on input "**********" at bounding box center [651, 253] width 216 height 37
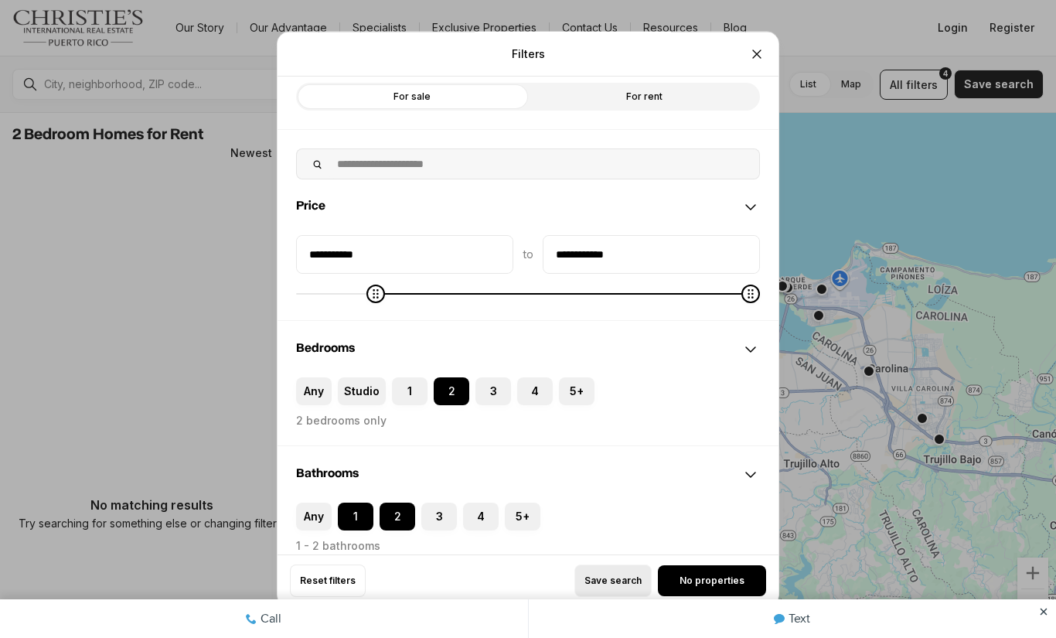
click at [619, 593] on button "Save search" at bounding box center [612, 580] width 77 height 32
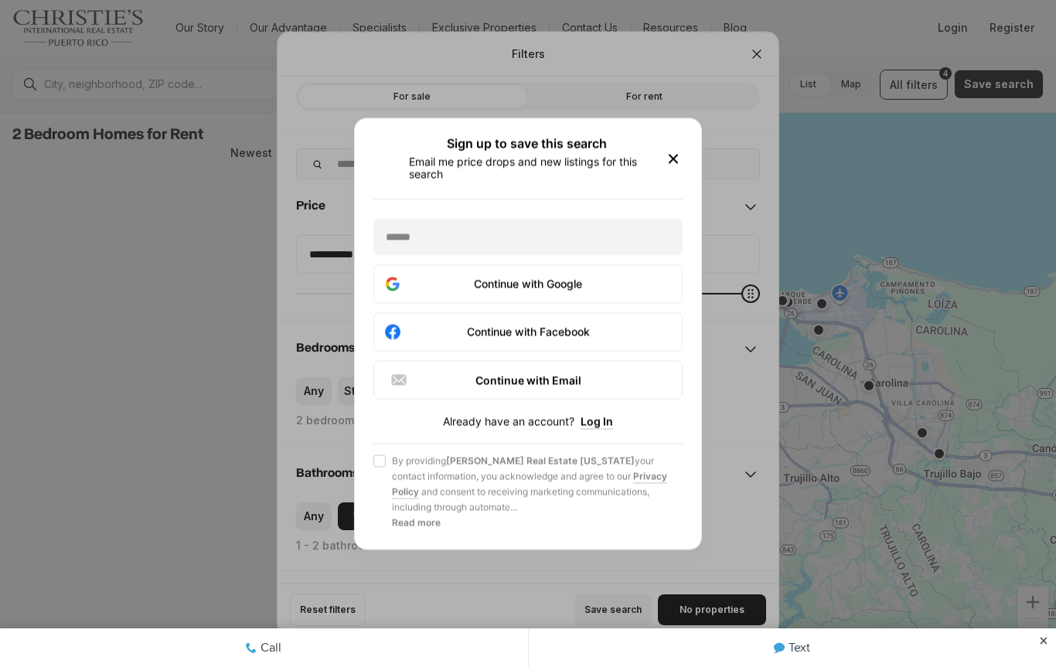
click at [677, 165] on icon "button" at bounding box center [673, 158] width 19 height 19
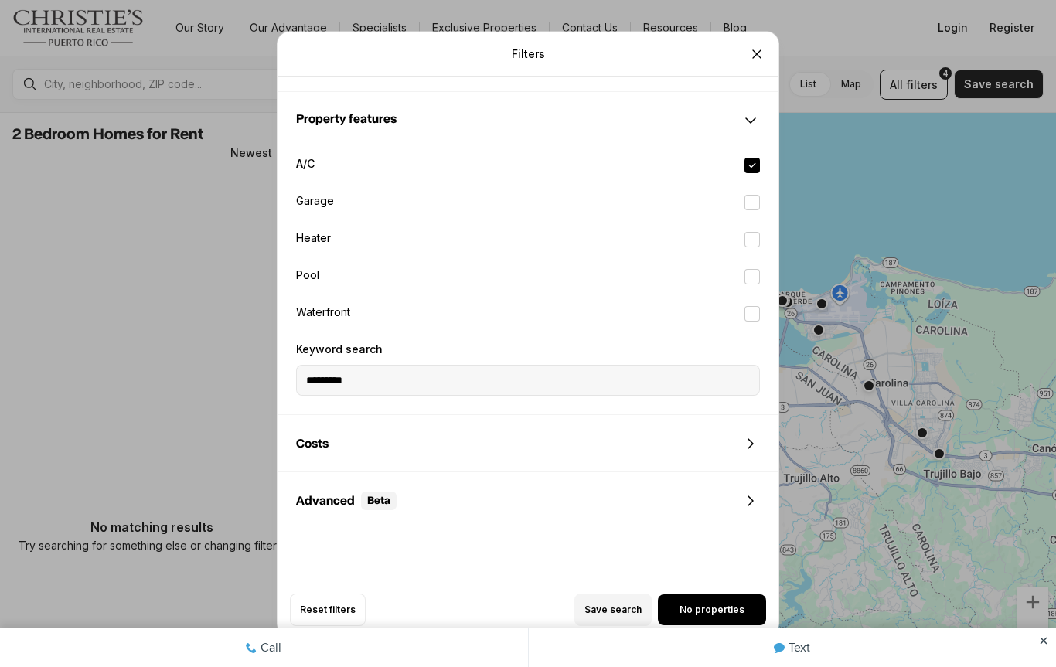
scroll to position [873, 0]
click at [758, 207] on button "Garage" at bounding box center [751, 203] width 15 height 15
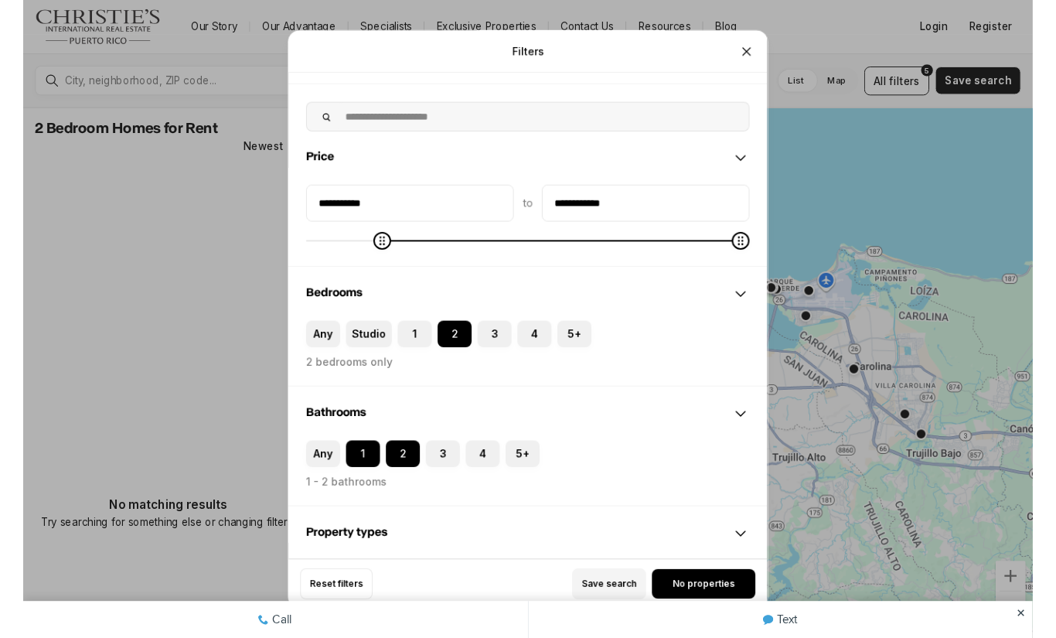
scroll to position [43, 0]
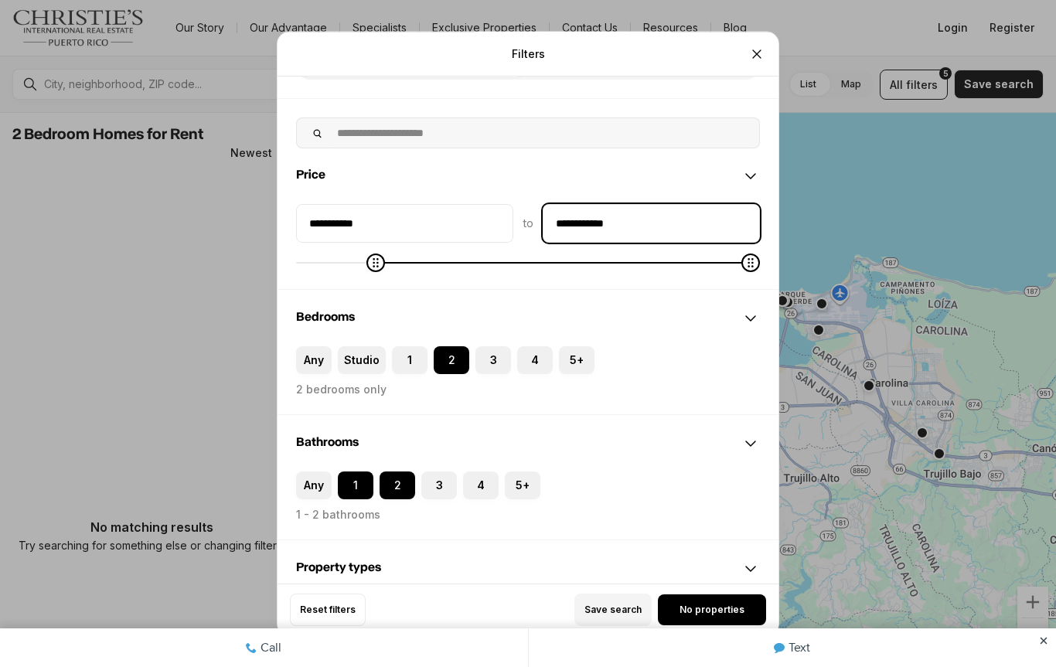
click at [662, 230] on input "**********" at bounding box center [651, 223] width 216 height 37
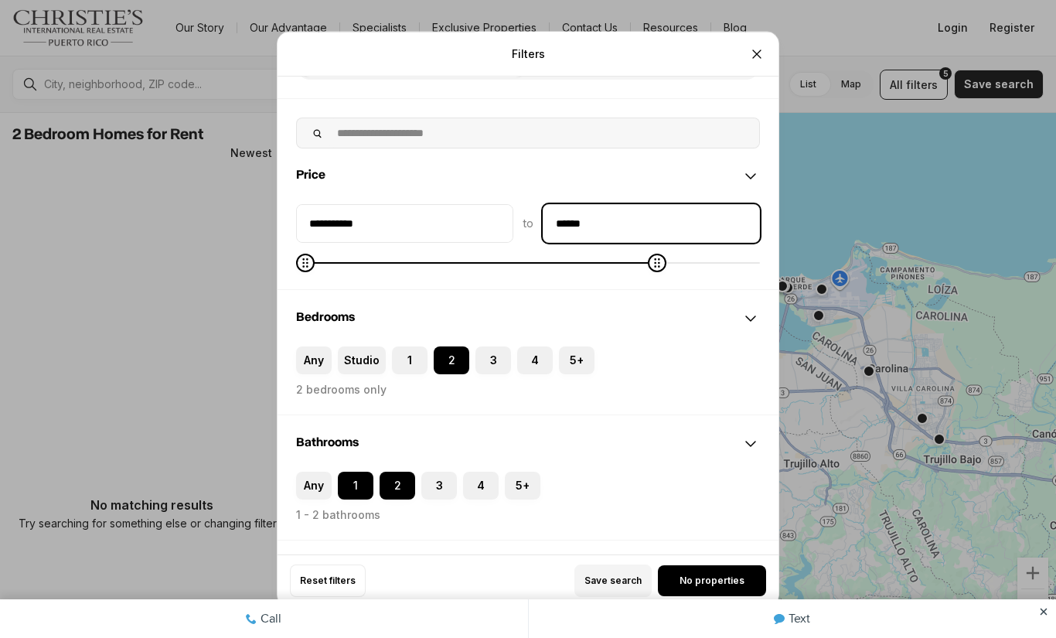
type input "*******"
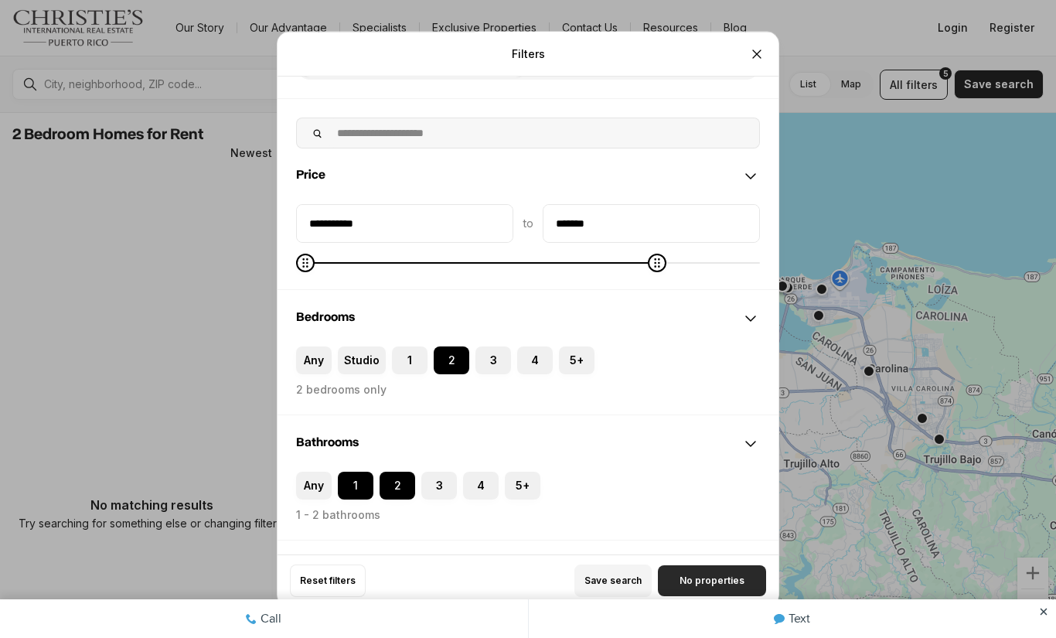
click at [714, 583] on span "No properties" at bounding box center [711, 580] width 65 height 12
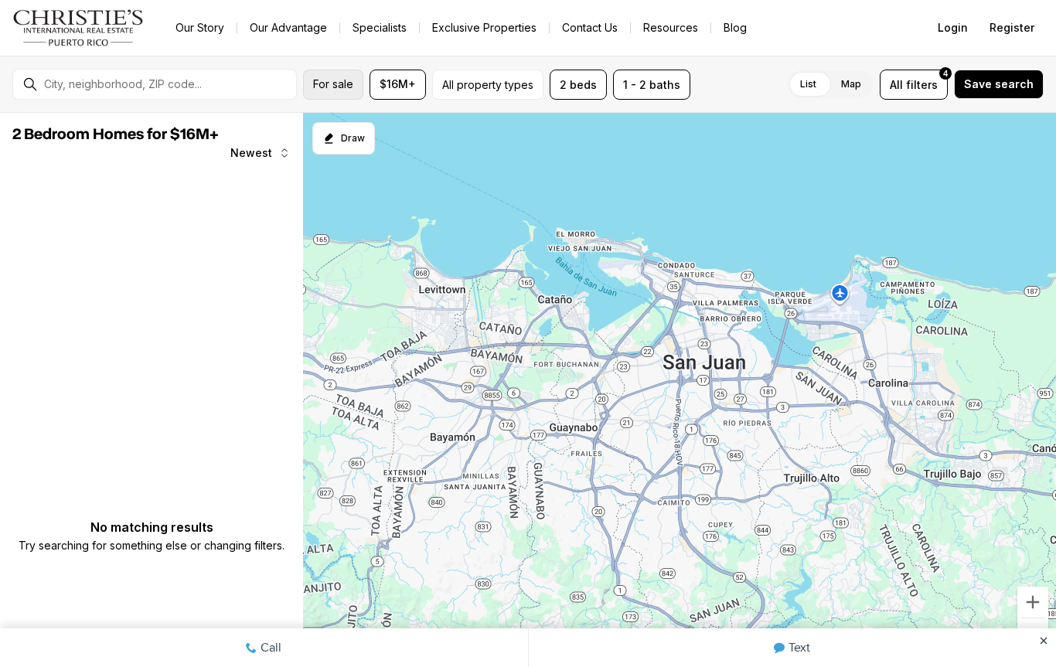
click at [353, 70] on button "For sale" at bounding box center [333, 85] width 60 height 30
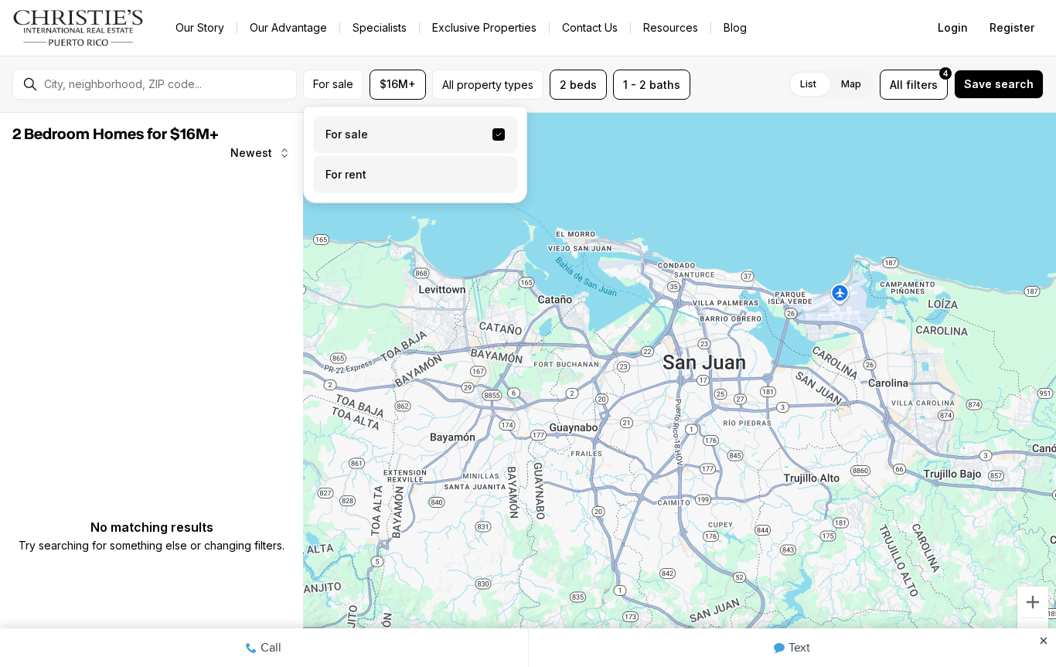
click at [502, 169] on label "For rent" at bounding box center [415, 174] width 204 height 37
click at [502, 169] on button "For rent" at bounding box center [498, 169] width 12 height 0
click at [502, 128] on label "For sale" at bounding box center [415, 134] width 204 height 37
click at [502, 128] on button "For sale" at bounding box center [498, 128] width 12 height 0
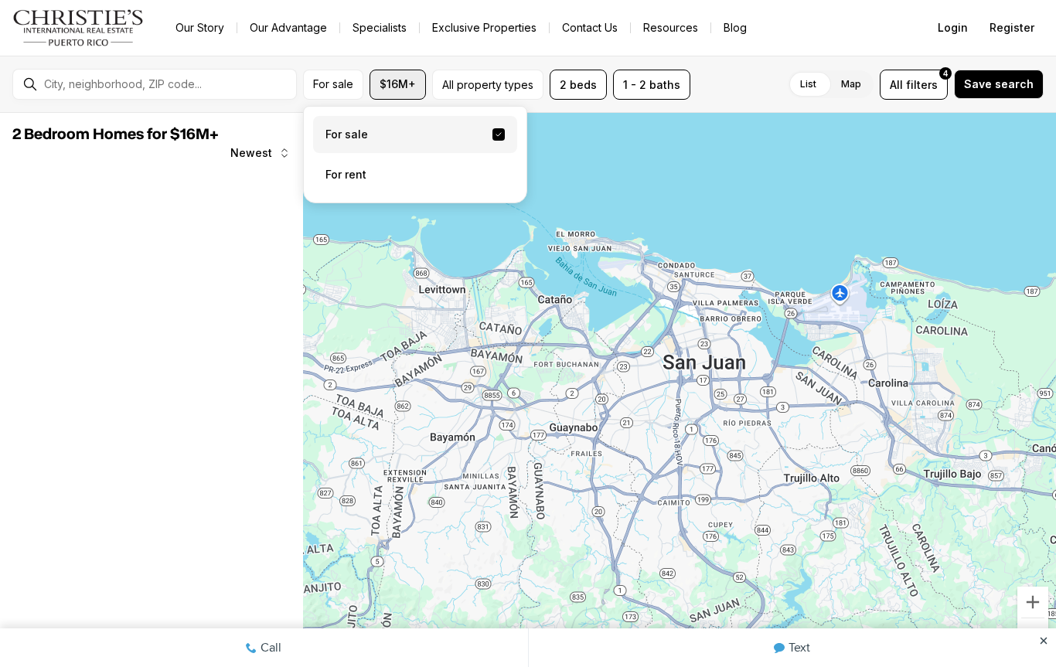
click at [397, 73] on button "$16M+" at bounding box center [398, 85] width 56 height 30
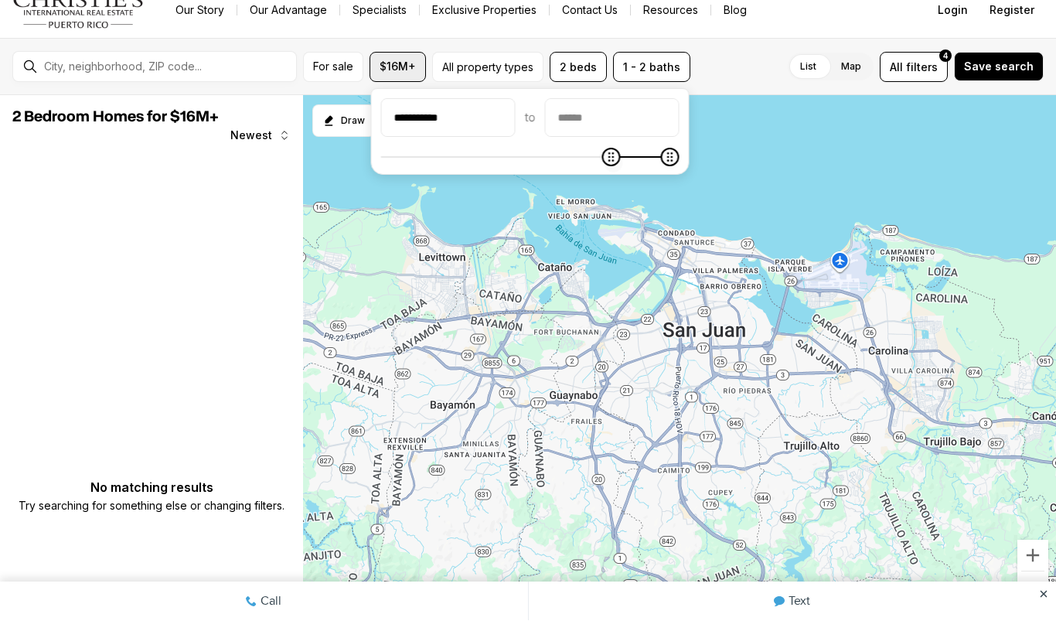
scroll to position [1, 0]
type input "********"
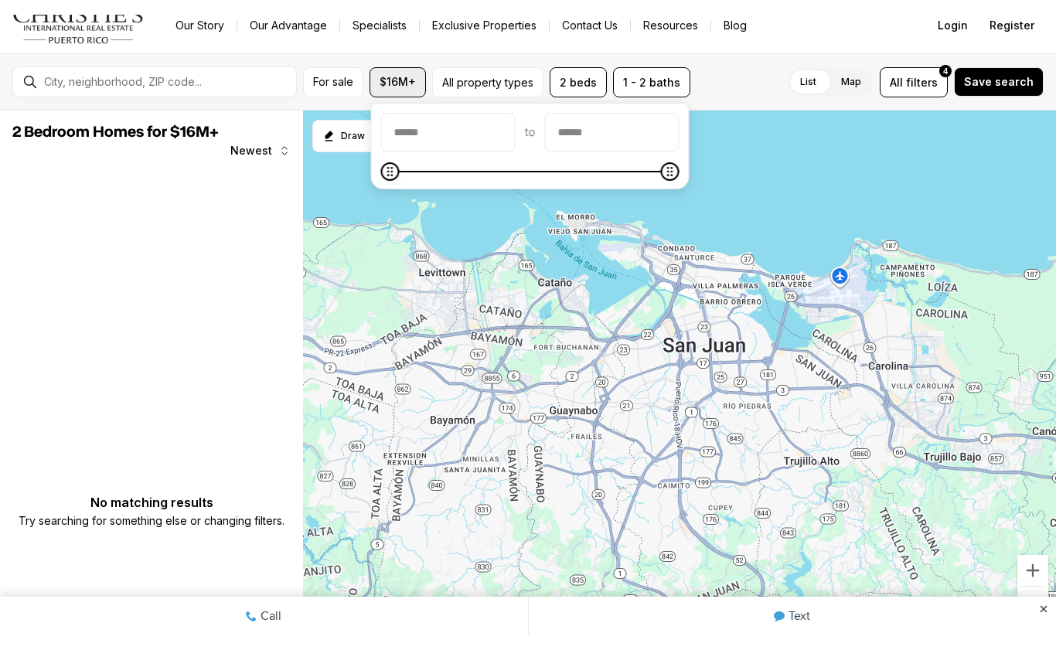
scroll to position [0, 0]
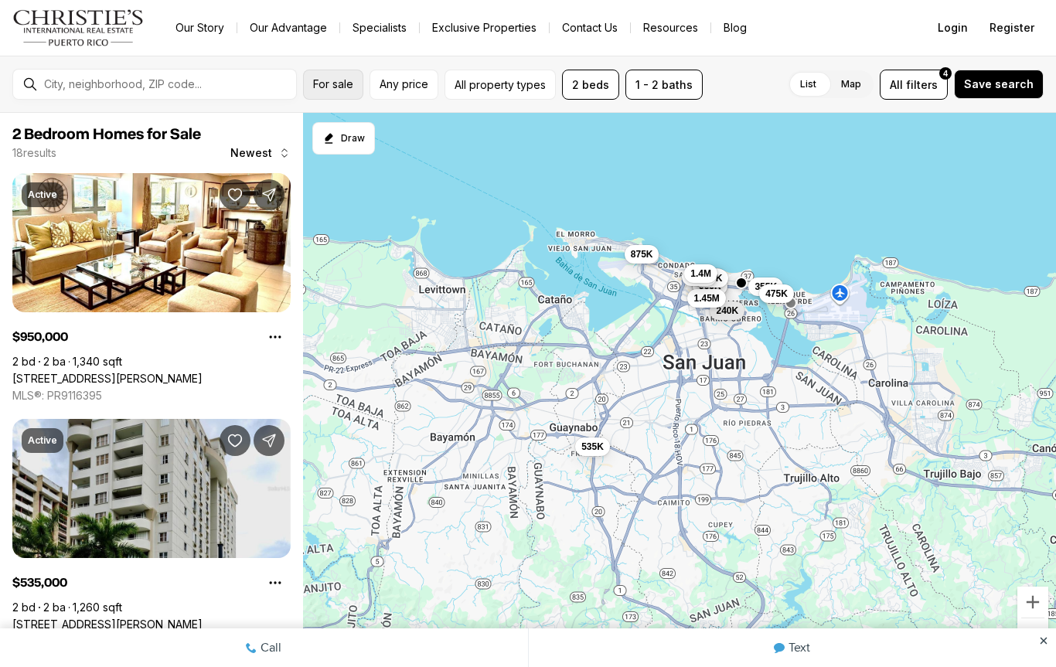
click at [348, 85] on span "For sale" at bounding box center [333, 84] width 40 height 12
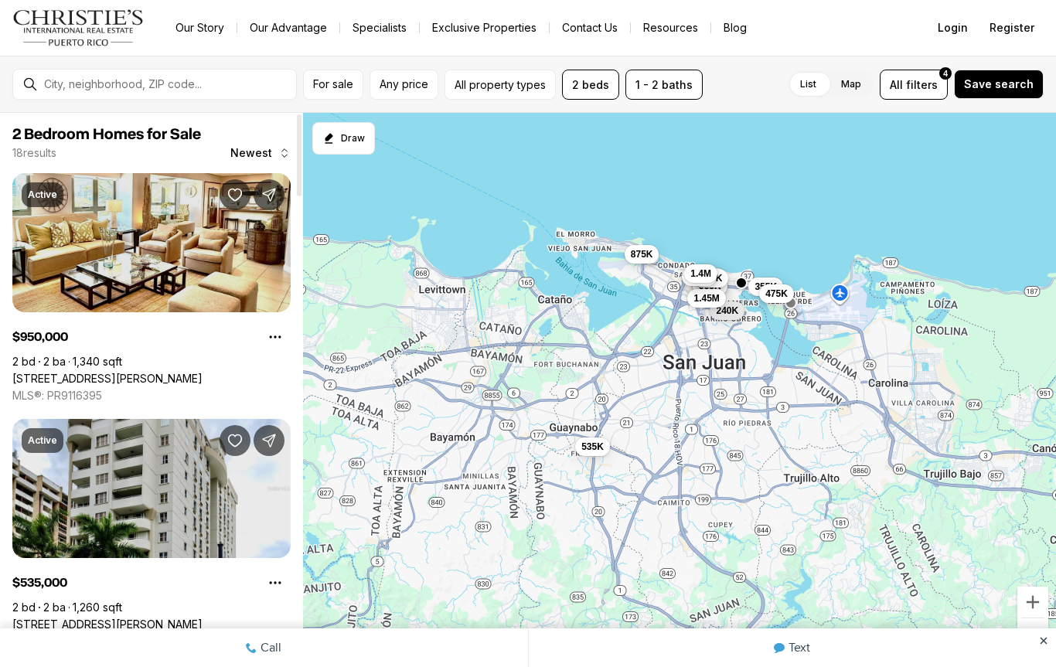
click at [203, 372] on link "103 DE DIEGO AVENUE #01, SAN JUAN PR, 00911" at bounding box center [107, 379] width 190 height 14
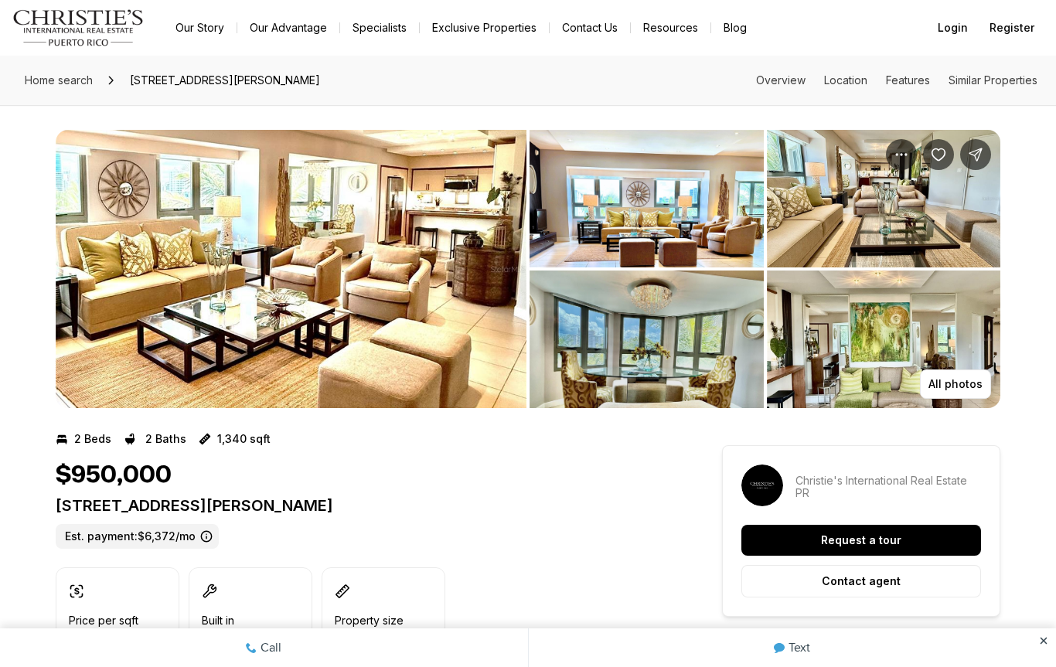
click at [425, 308] on img "View image gallery" at bounding box center [291, 269] width 471 height 278
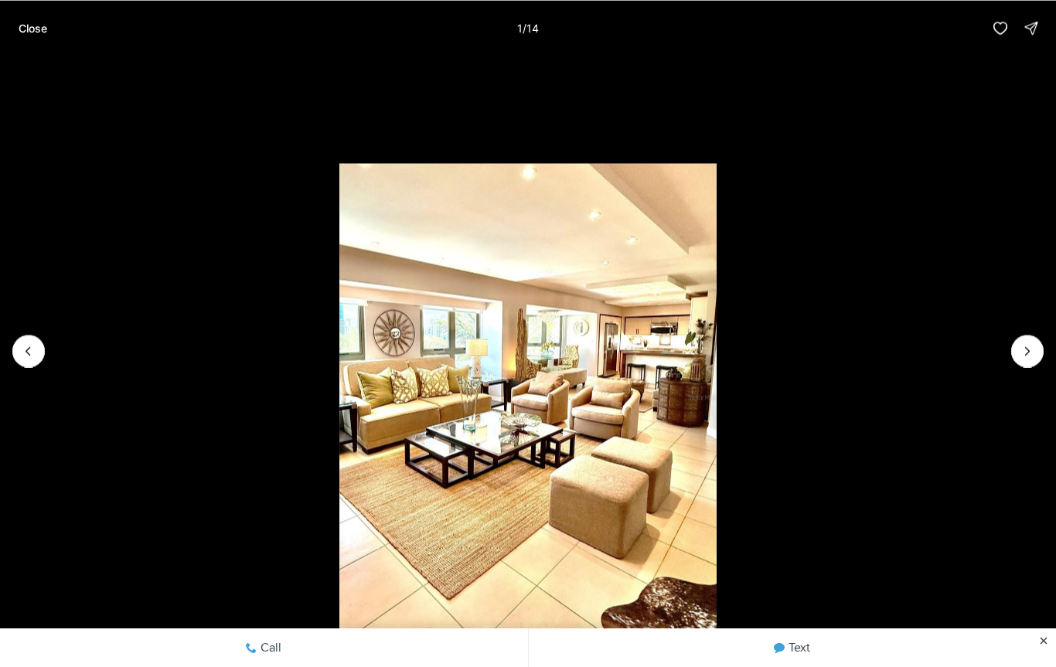
click at [1035, 366] on li "1 of 14" at bounding box center [528, 351] width 1056 height 590
click at [1023, 357] on icon "Next slide" at bounding box center [1027, 350] width 15 height 15
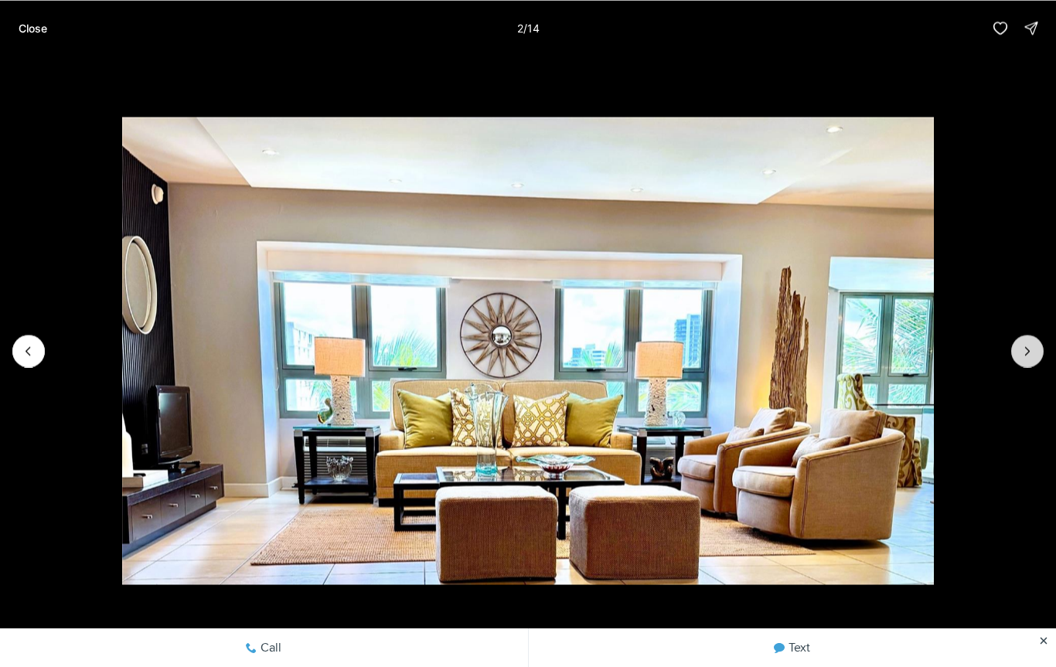
click at [1031, 350] on icon "Next slide" at bounding box center [1027, 350] width 15 height 15
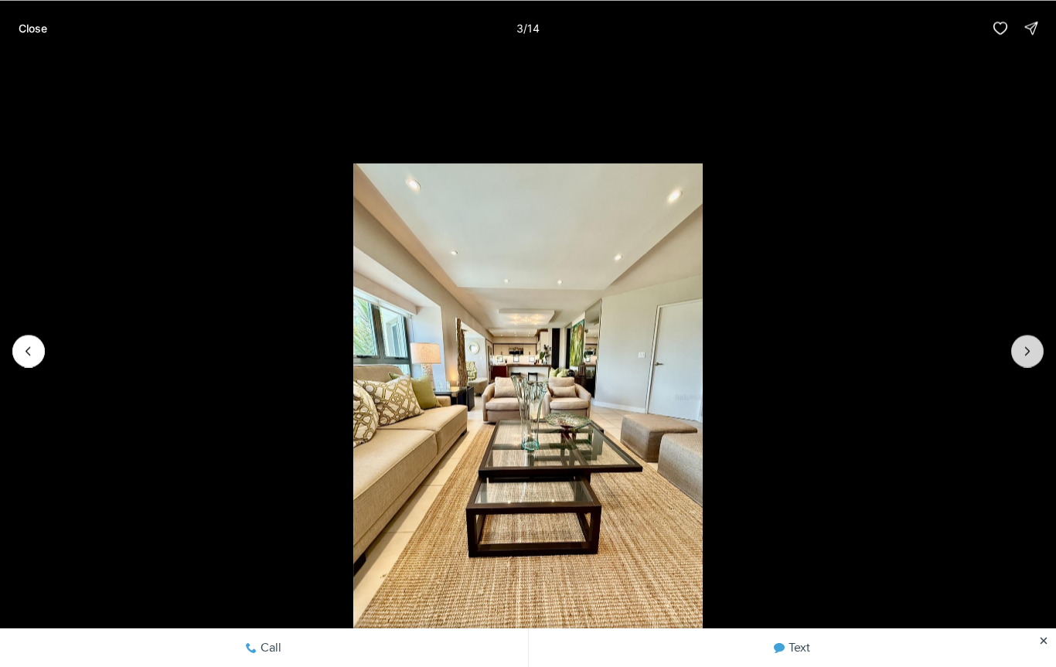
click at [1022, 354] on icon "Next slide" at bounding box center [1027, 350] width 15 height 15
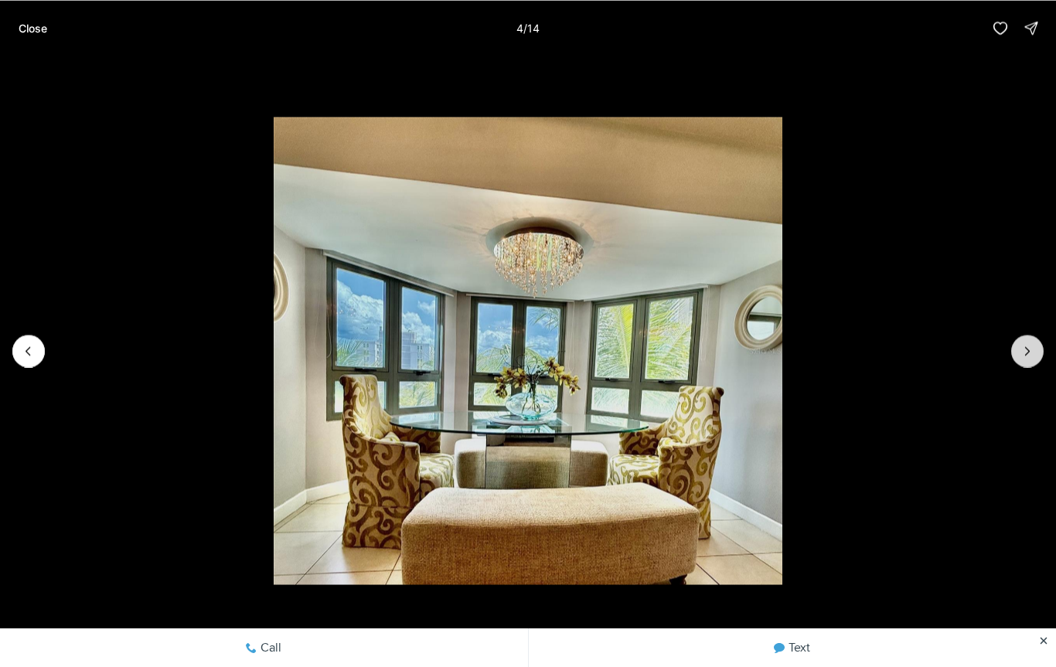
click at [1030, 350] on icon "Next slide" at bounding box center [1027, 350] width 15 height 15
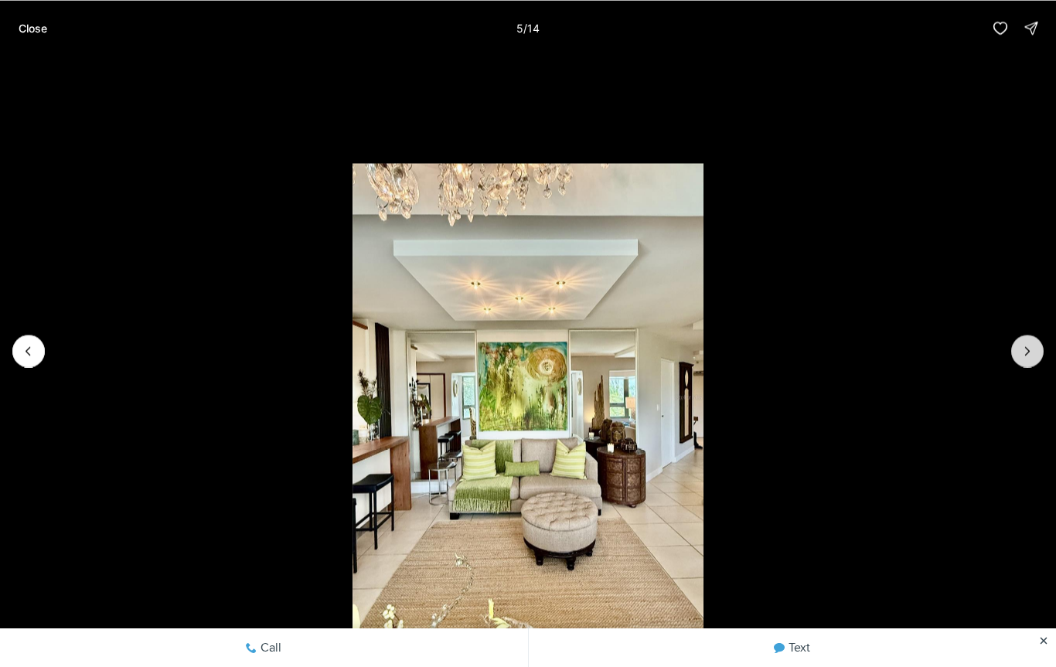
click at [1027, 352] on icon "Next slide" at bounding box center [1027, 350] width 15 height 15
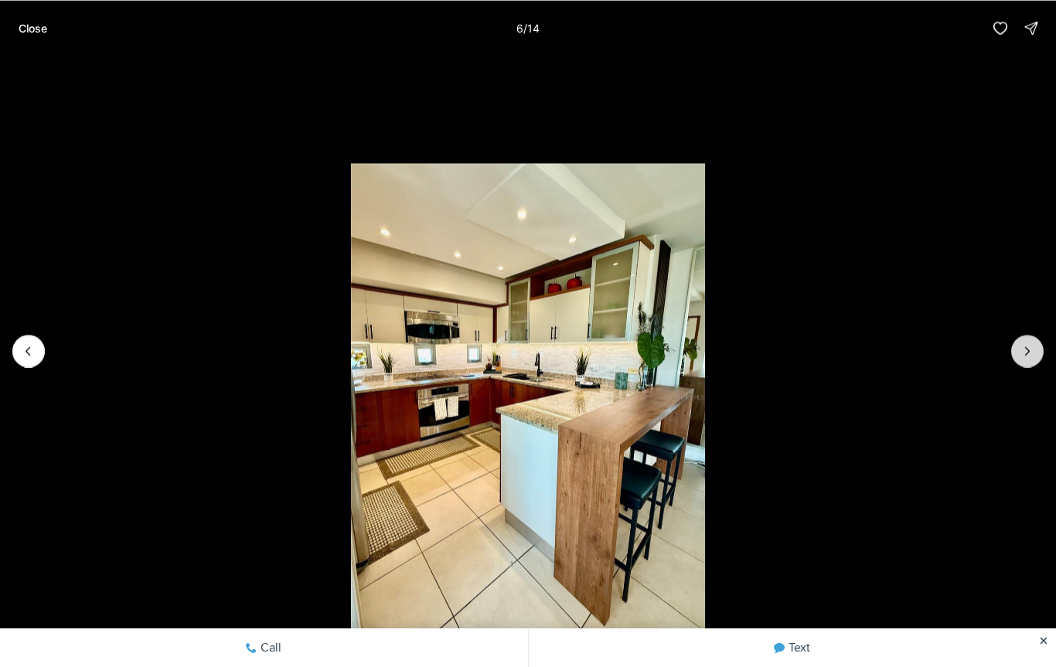
click at [1021, 353] on icon "Next slide" at bounding box center [1027, 350] width 15 height 15
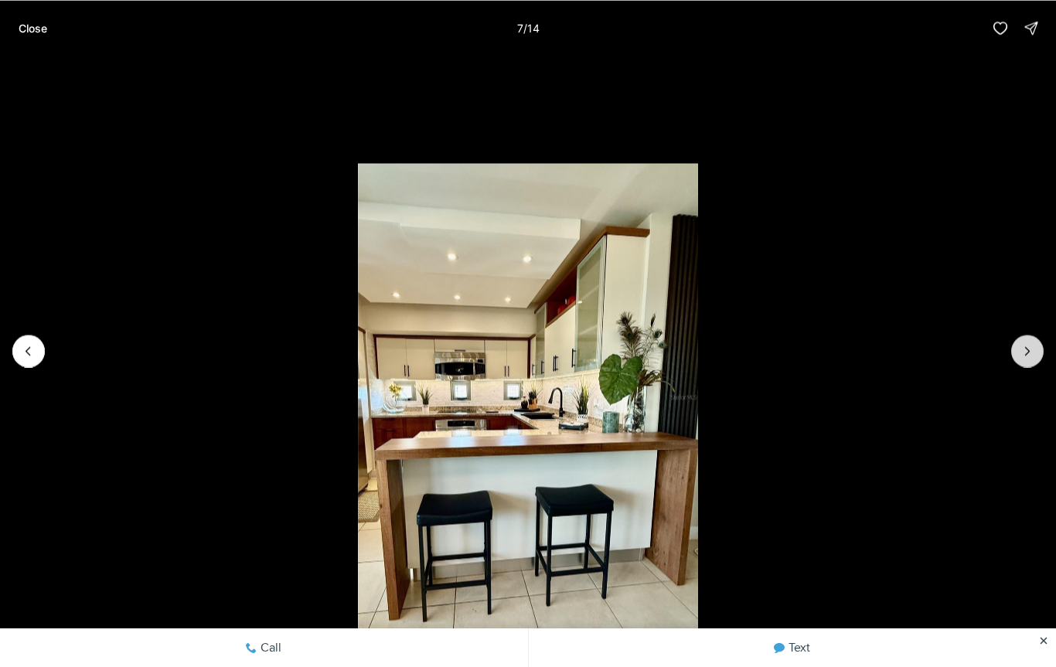
click at [1026, 352] on icon "Next slide" at bounding box center [1027, 350] width 15 height 15
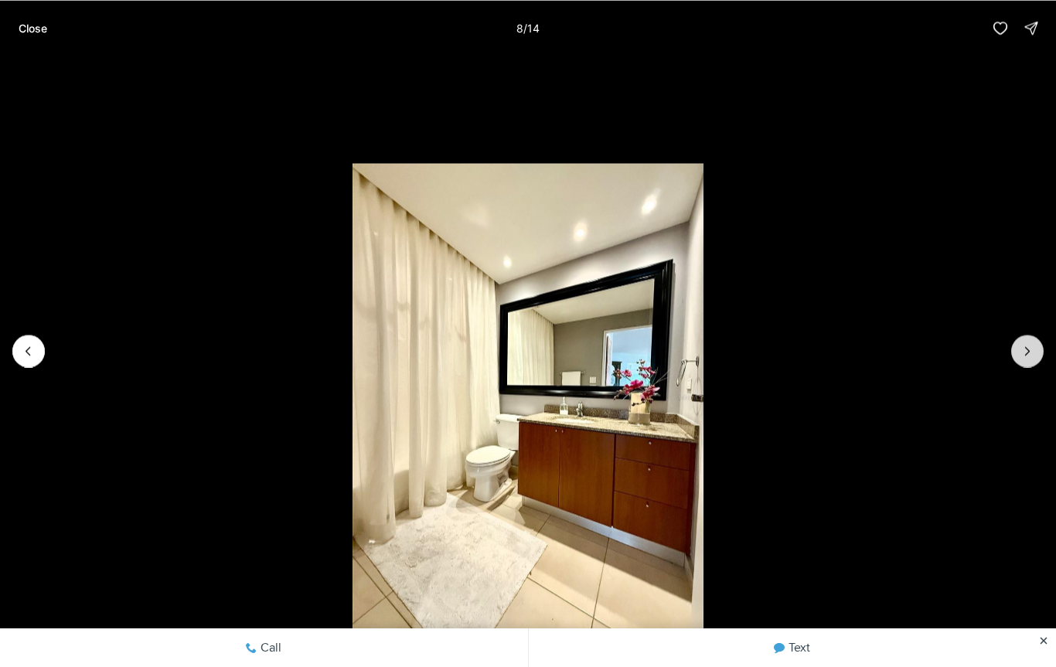
click at [1027, 351] on icon "Next slide" at bounding box center [1027, 350] width 15 height 15
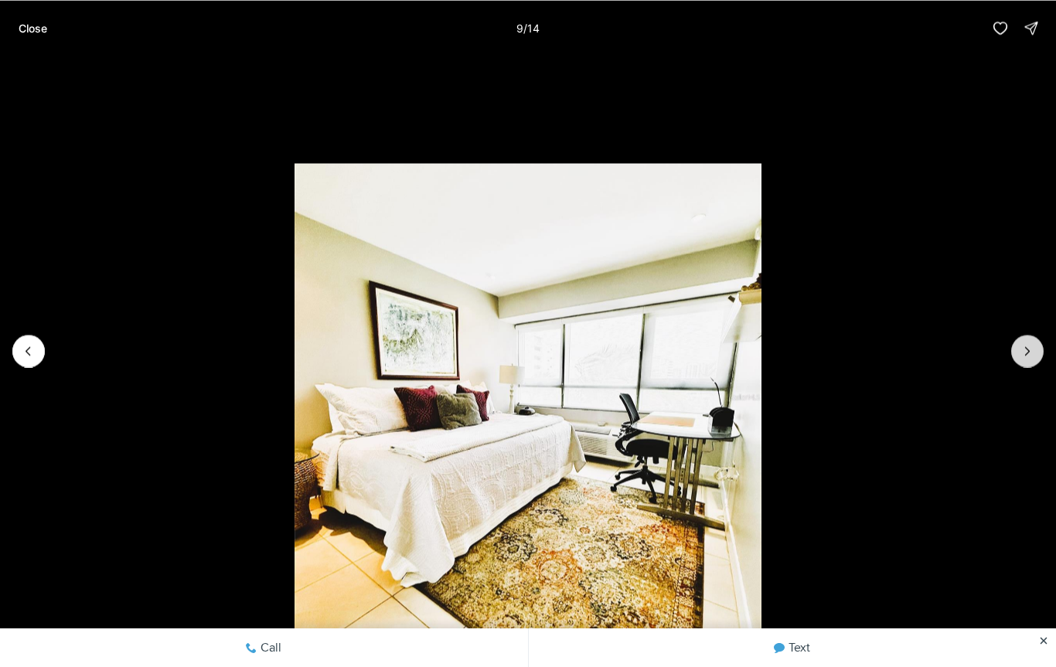
click at [1031, 353] on icon "Next slide" at bounding box center [1027, 350] width 15 height 15
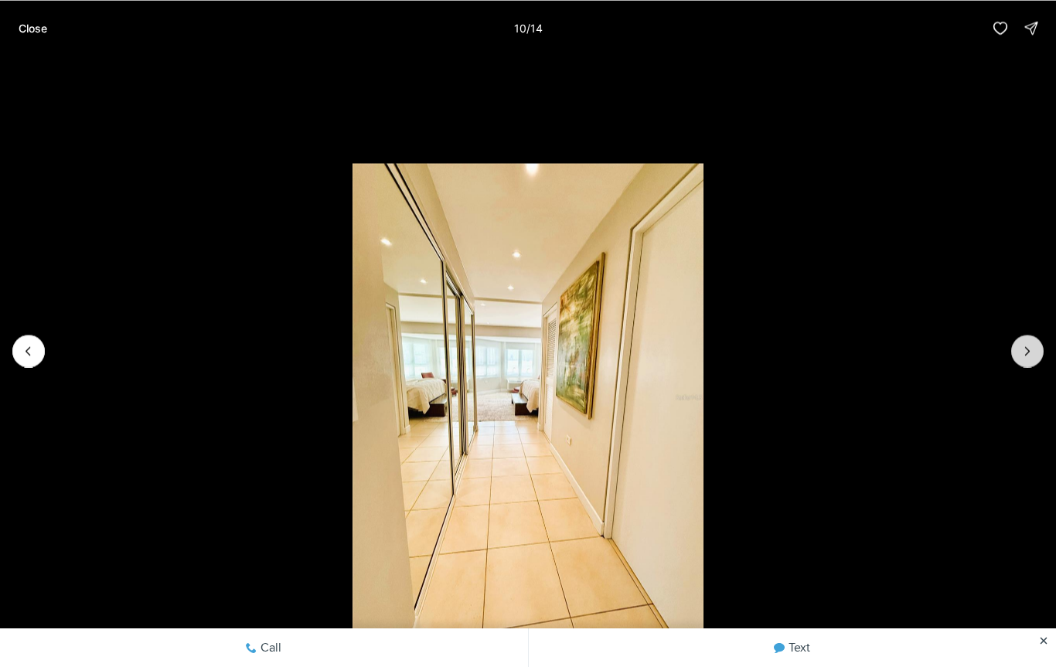
click at [1033, 353] on icon "Next slide" at bounding box center [1027, 350] width 15 height 15
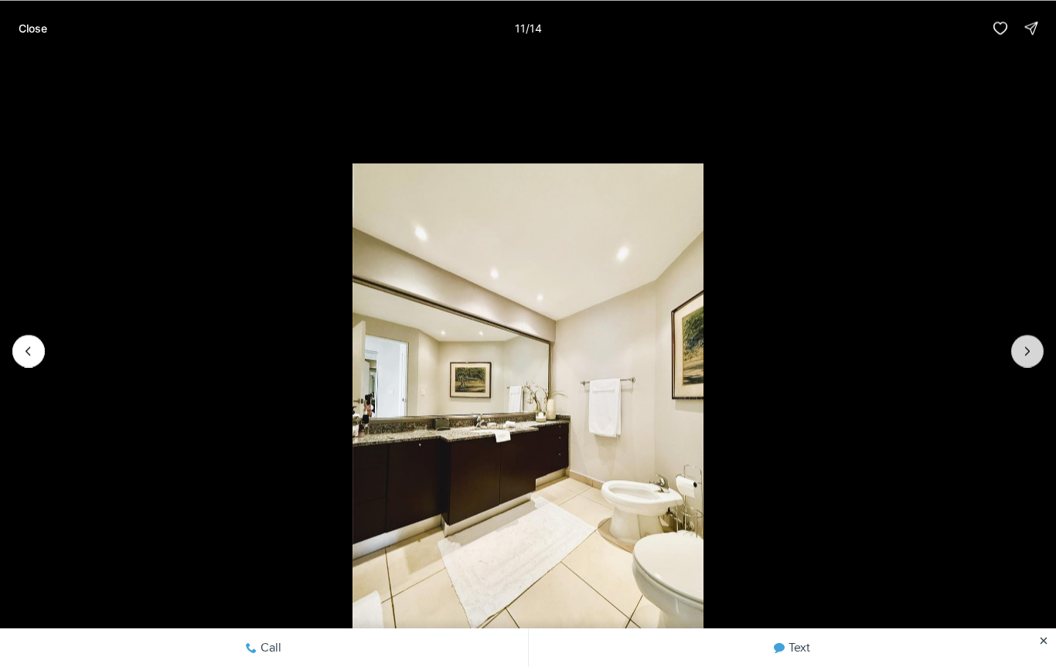
click at [1031, 354] on icon "Next slide" at bounding box center [1027, 350] width 15 height 15
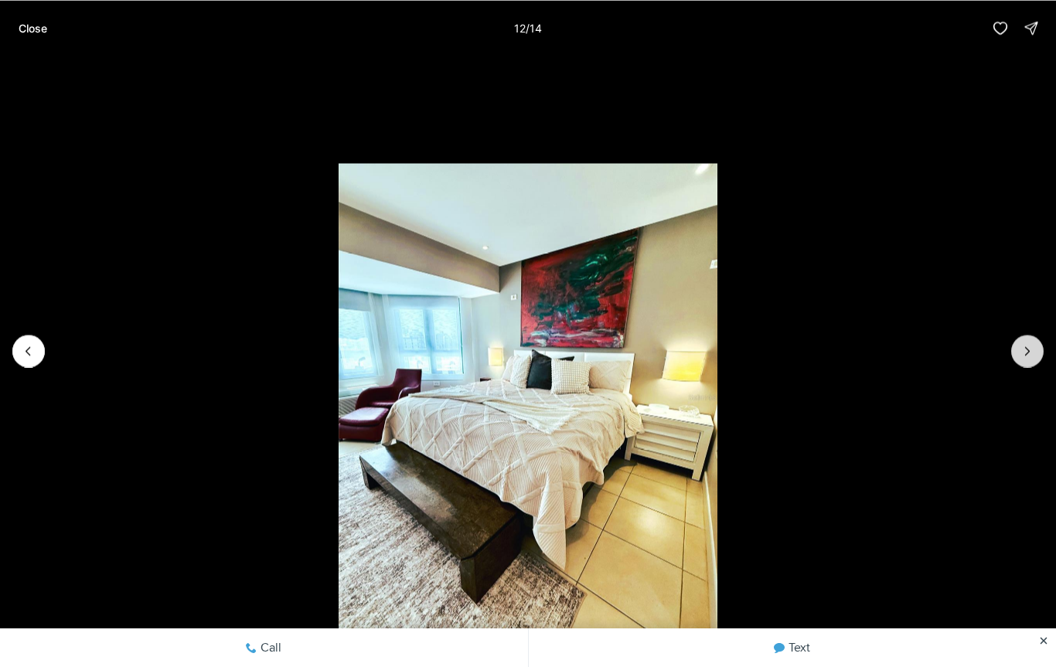
click at [1028, 353] on icon "Next slide" at bounding box center [1027, 350] width 15 height 15
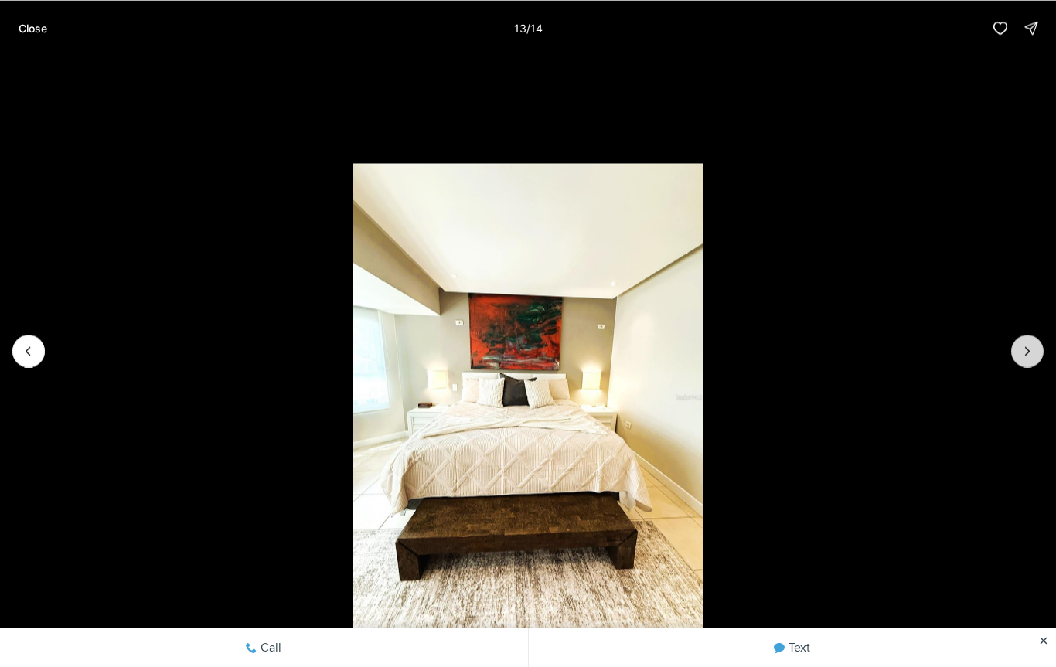
click at [1043, 349] on button "Next slide" at bounding box center [1027, 351] width 32 height 32
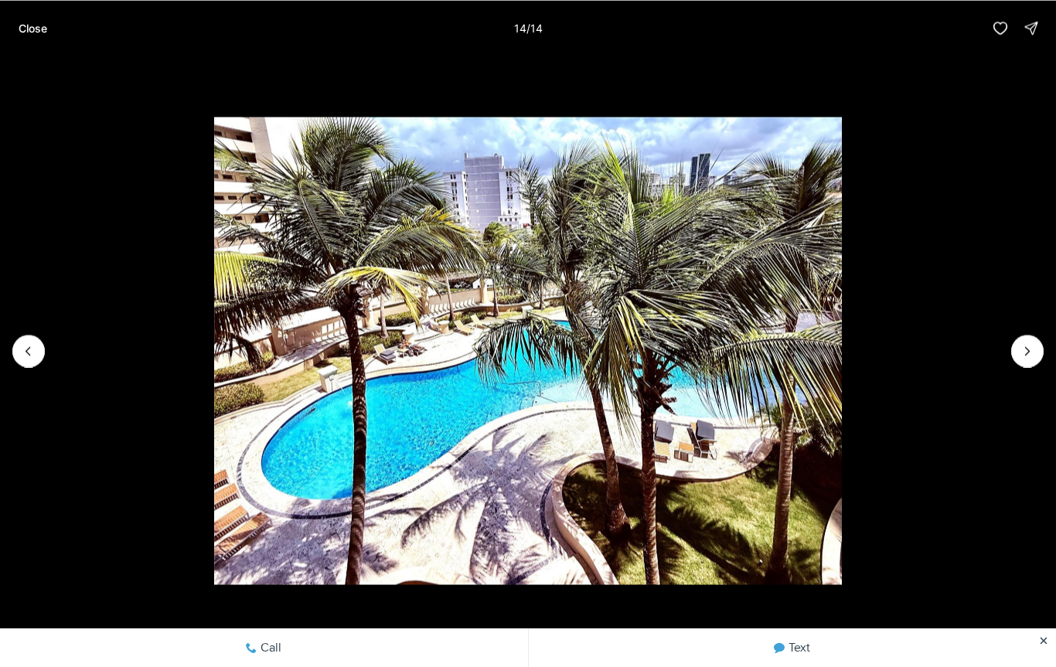
click at [1033, 350] on div at bounding box center [1027, 351] width 32 height 32
click at [1030, 350] on div at bounding box center [1027, 351] width 32 height 32
click at [1029, 350] on div at bounding box center [1027, 351] width 32 height 32
click at [46, 33] on p "Close" at bounding box center [33, 28] width 29 height 12
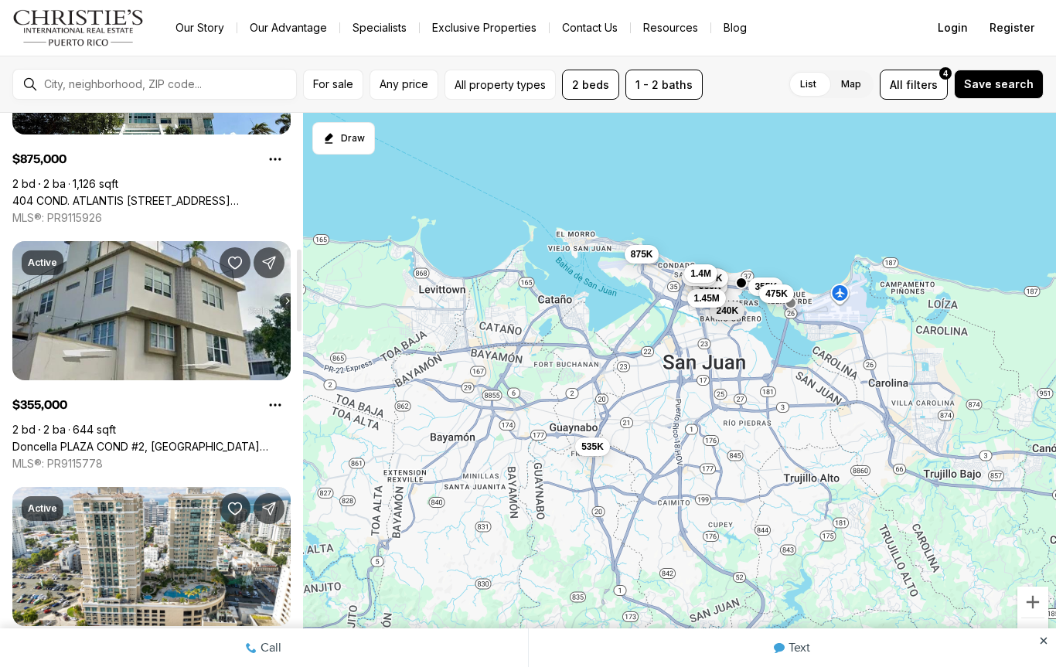
scroll to position [916, 0]
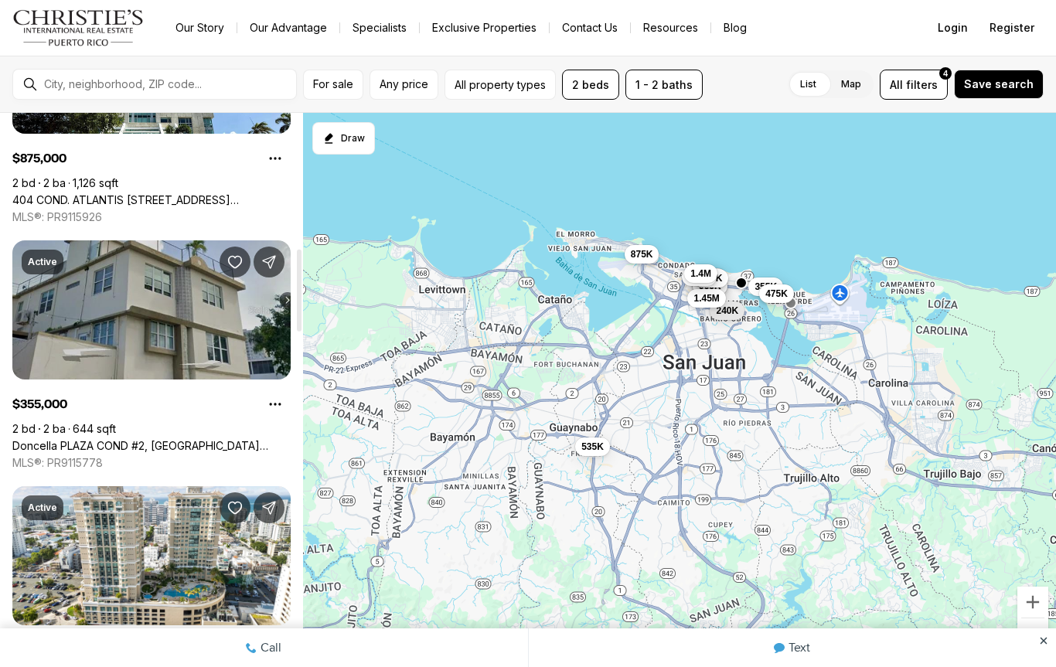
click at [216, 439] on link "Doncella PLAZA COND #2, [GEOGRAPHIC_DATA][PERSON_NAME], 00901" at bounding box center [151, 446] width 278 height 14
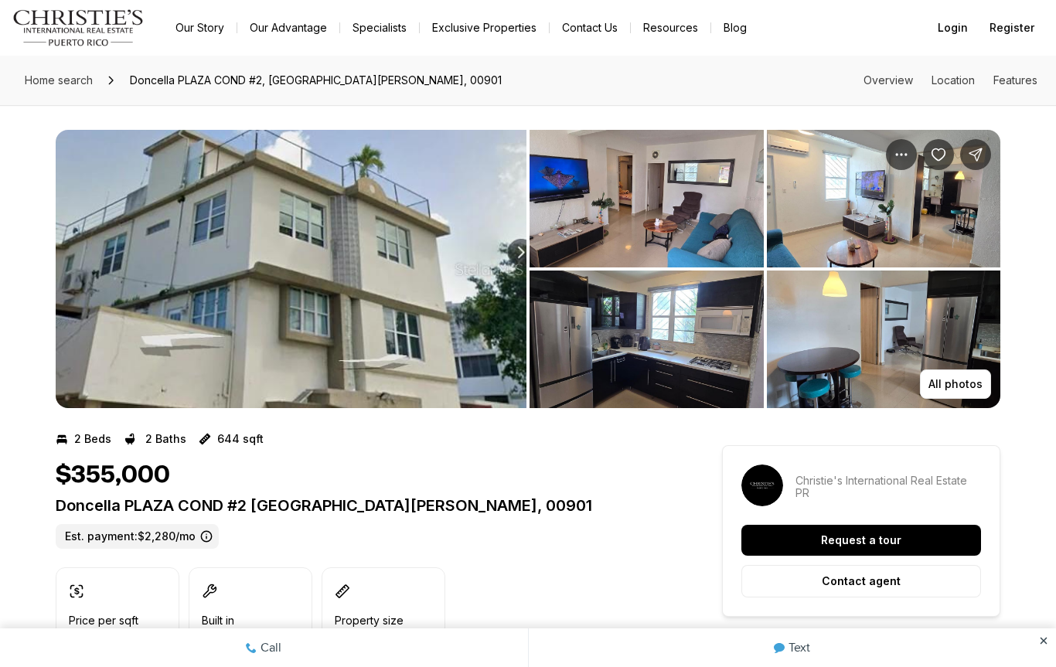
click at [143, 315] on img "View image gallery" at bounding box center [291, 269] width 471 height 278
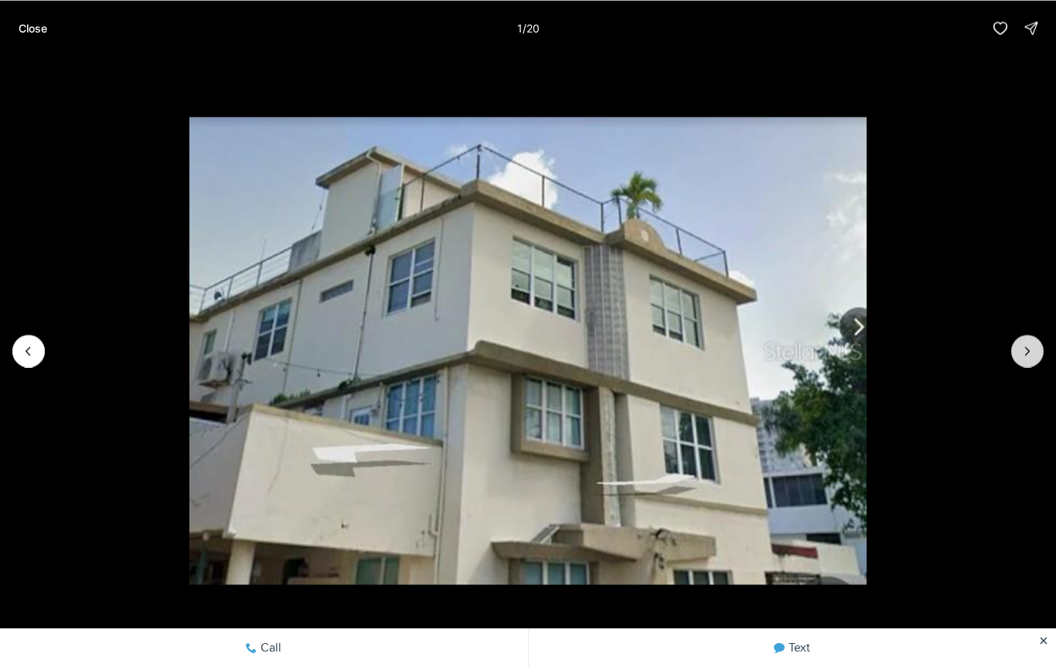
click at [1032, 355] on icon "Next slide" at bounding box center [1027, 350] width 15 height 15
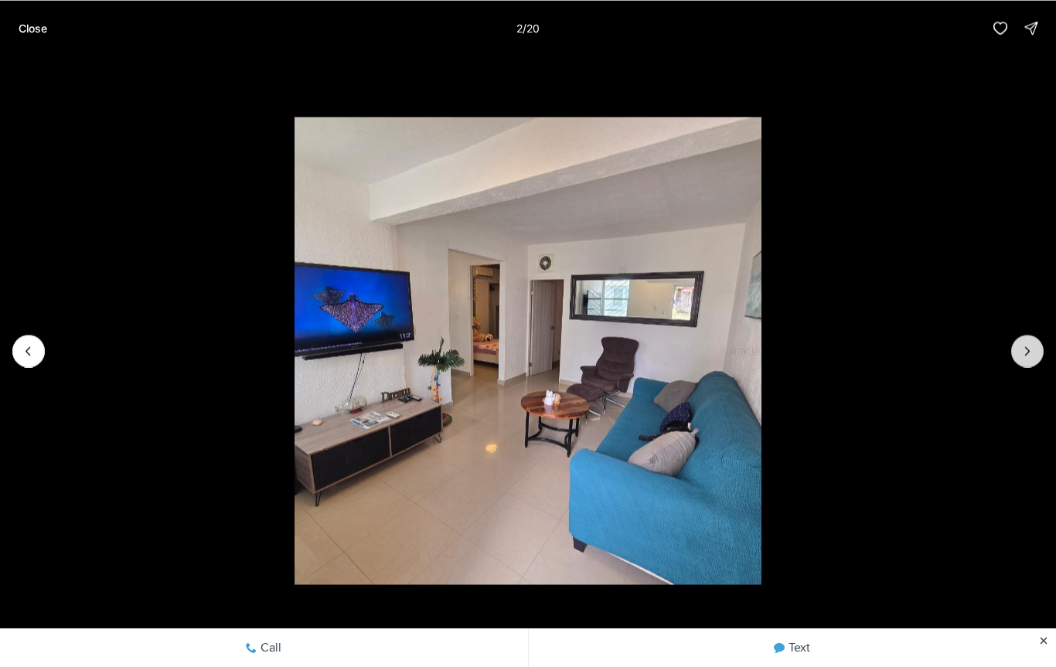
click at [1034, 358] on icon "Next slide" at bounding box center [1027, 350] width 15 height 15
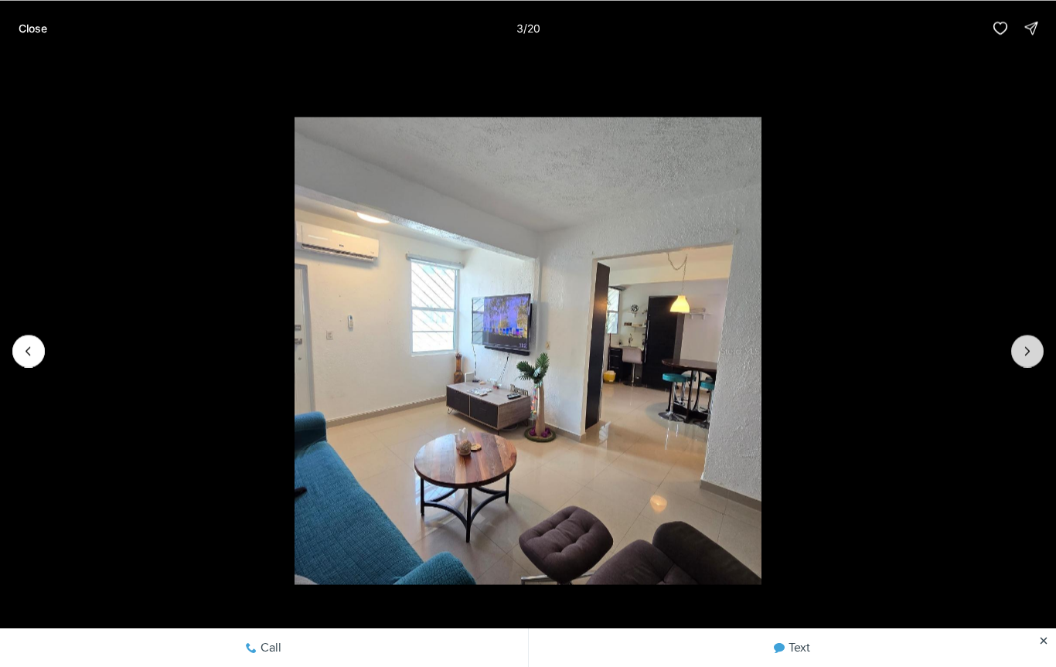
click at [1034, 347] on icon "Next slide" at bounding box center [1027, 350] width 15 height 15
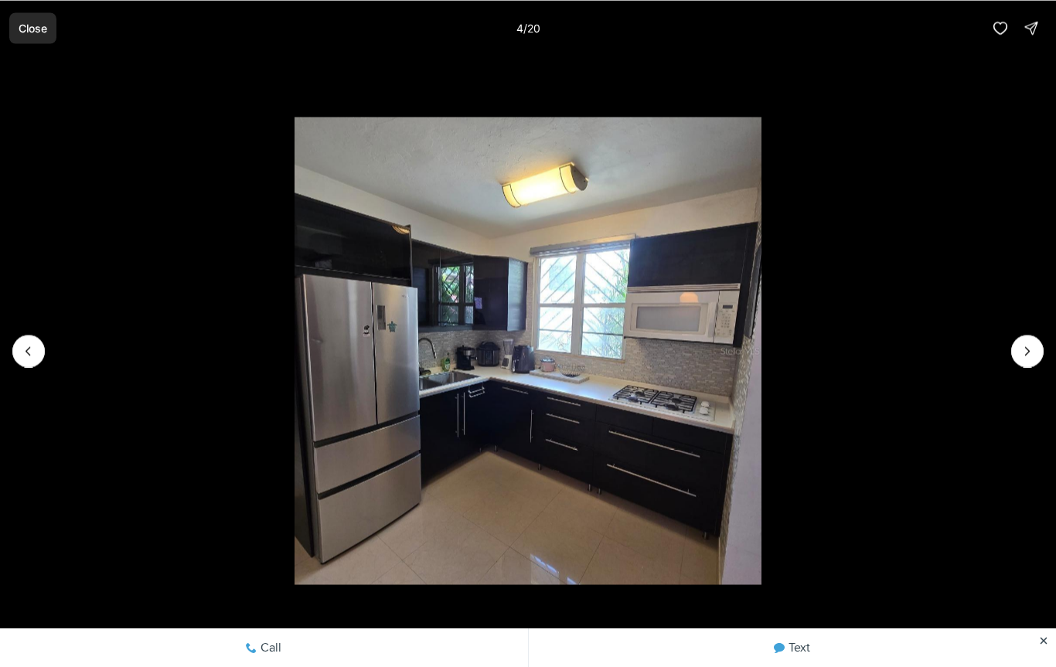
click at [23, 29] on p "Close" at bounding box center [33, 28] width 29 height 12
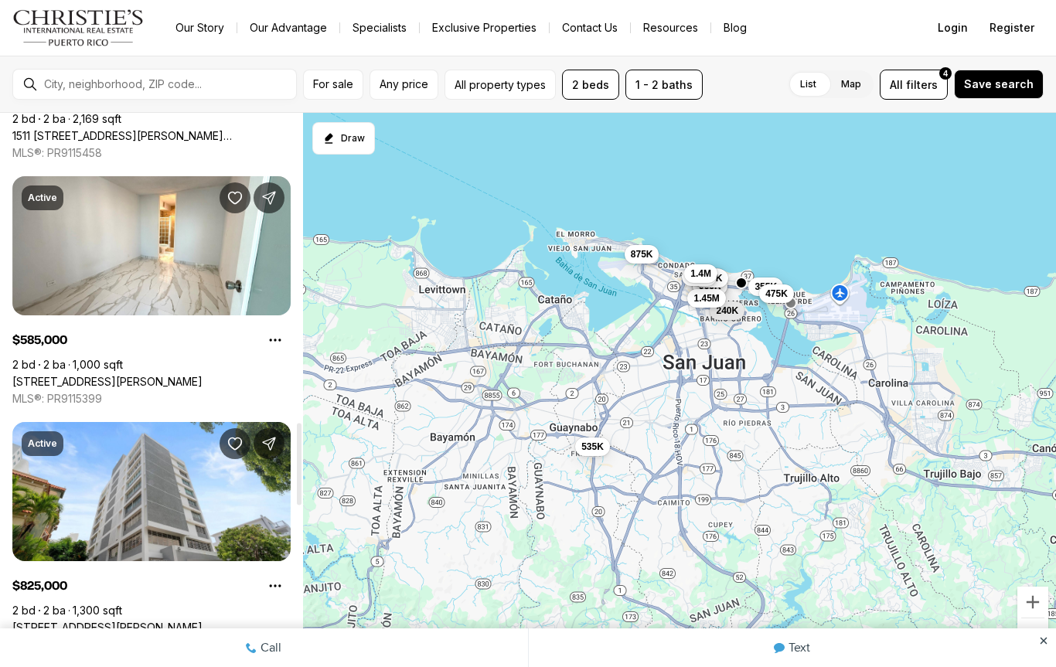
scroll to position [1958, 0]
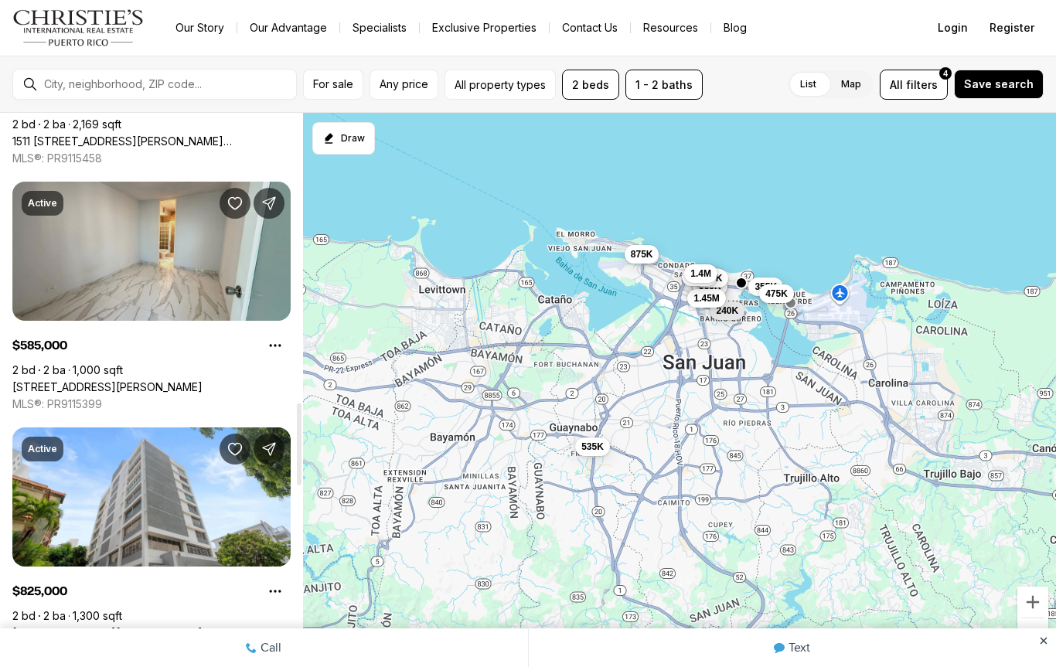
click at [67, 380] on link "[STREET_ADDRESS][PERSON_NAME]" at bounding box center [107, 387] width 190 height 14
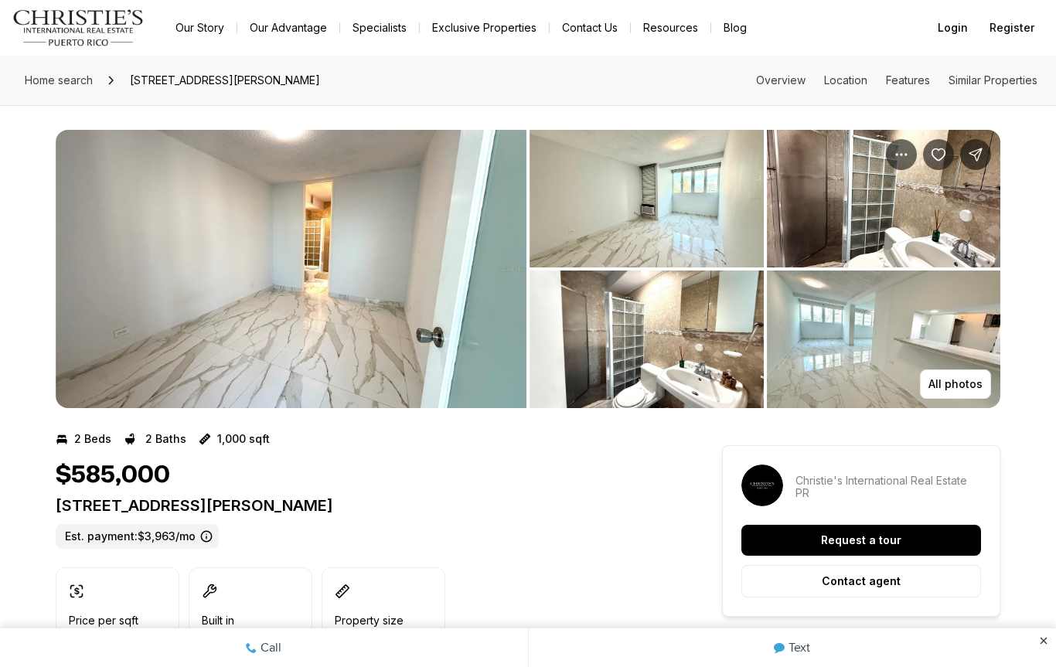
click at [147, 278] on img "View image gallery" at bounding box center [291, 269] width 471 height 278
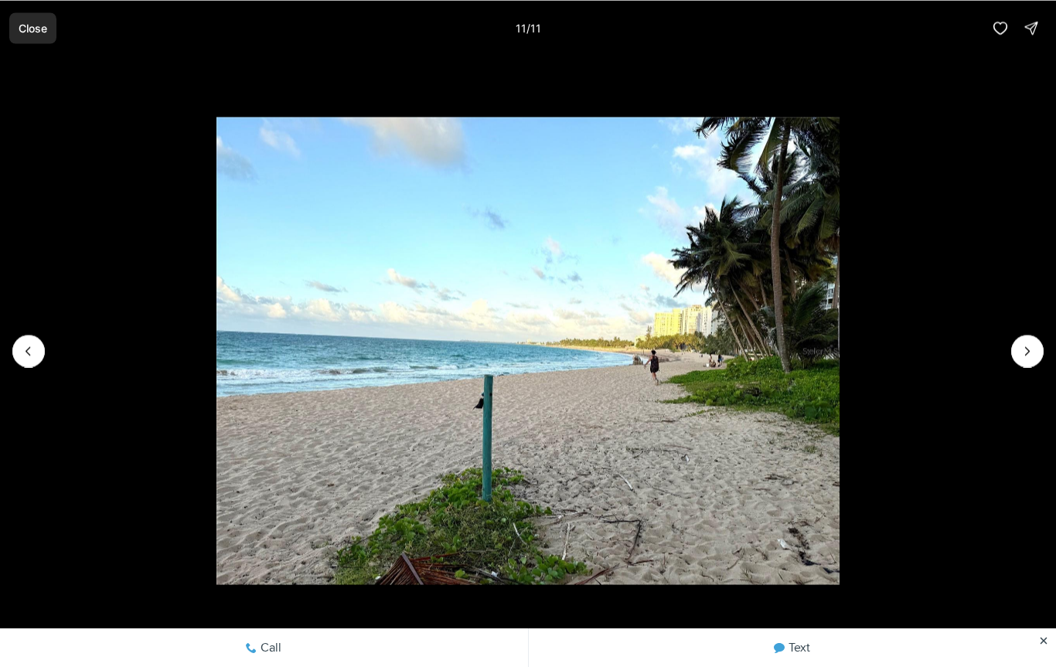
click at [32, 26] on p "Close" at bounding box center [33, 28] width 29 height 12
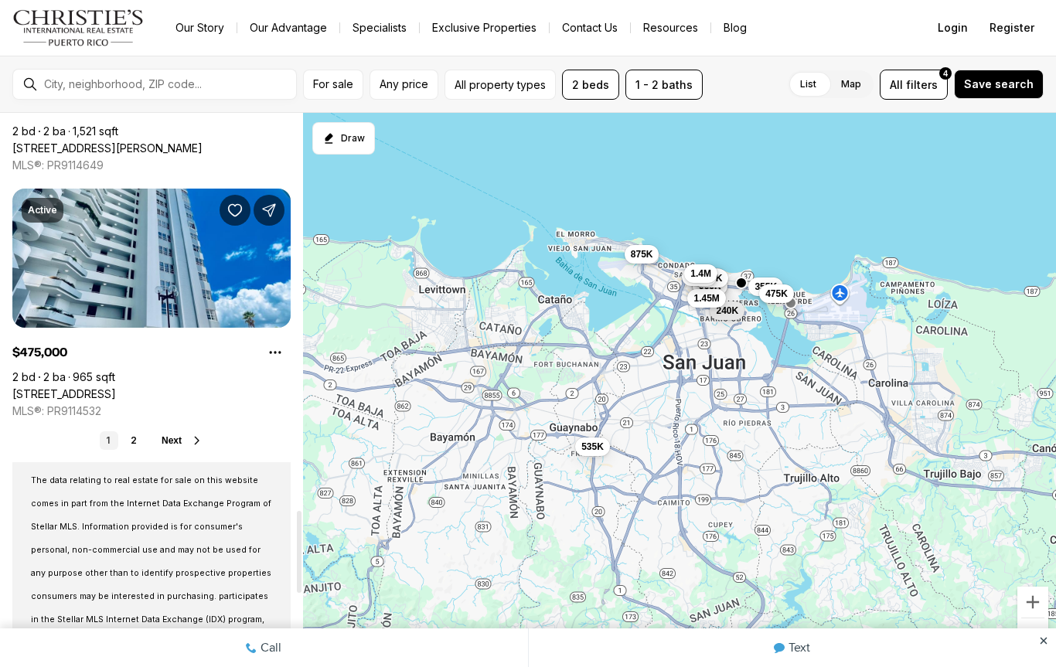
scroll to position [2688, 0]
click at [182, 447] on button "Next" at bounding box center [183, 441] width 42 height 12
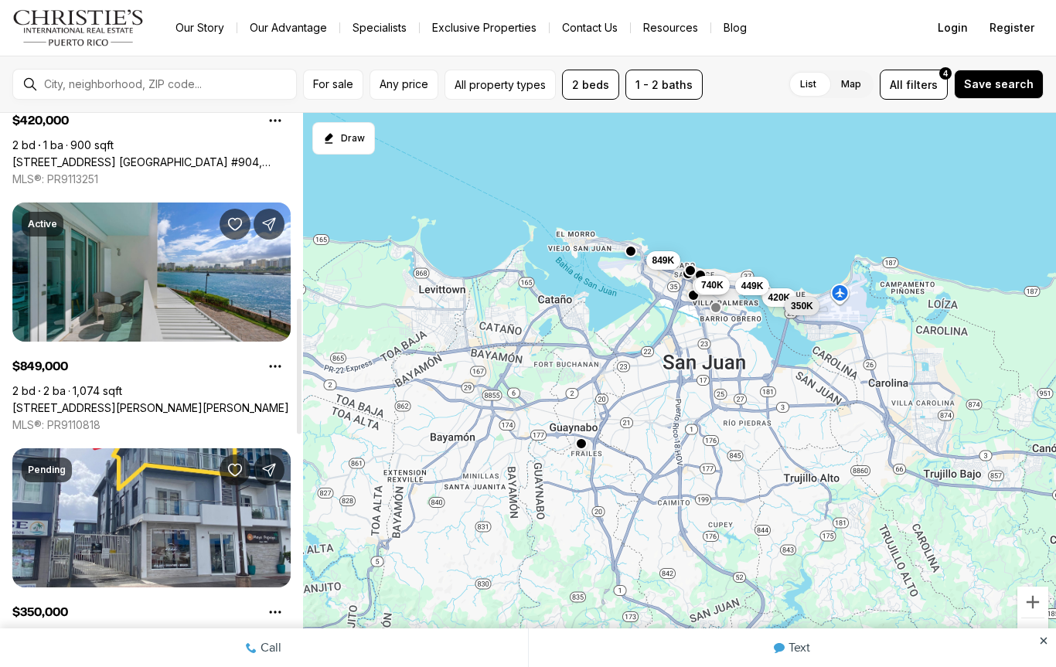
scroll to position [704, 0]
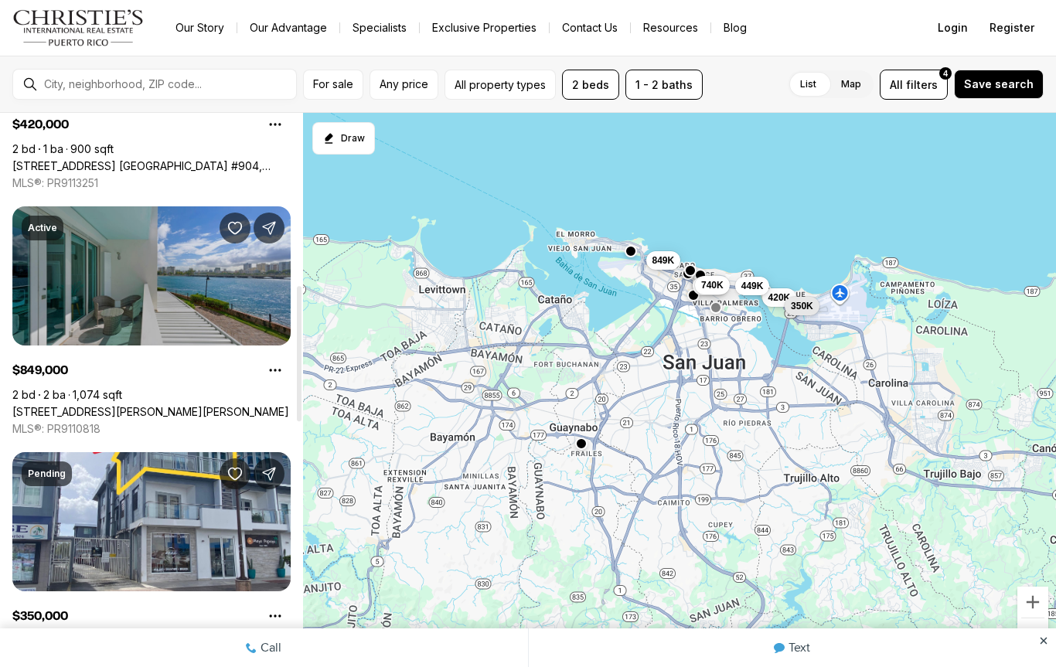
click at [66, 405] on link "[STREET_ADDRESS][PERSON_NAME][PERSON_NAME]" at bounding box center [150, 412] width 277 height 14
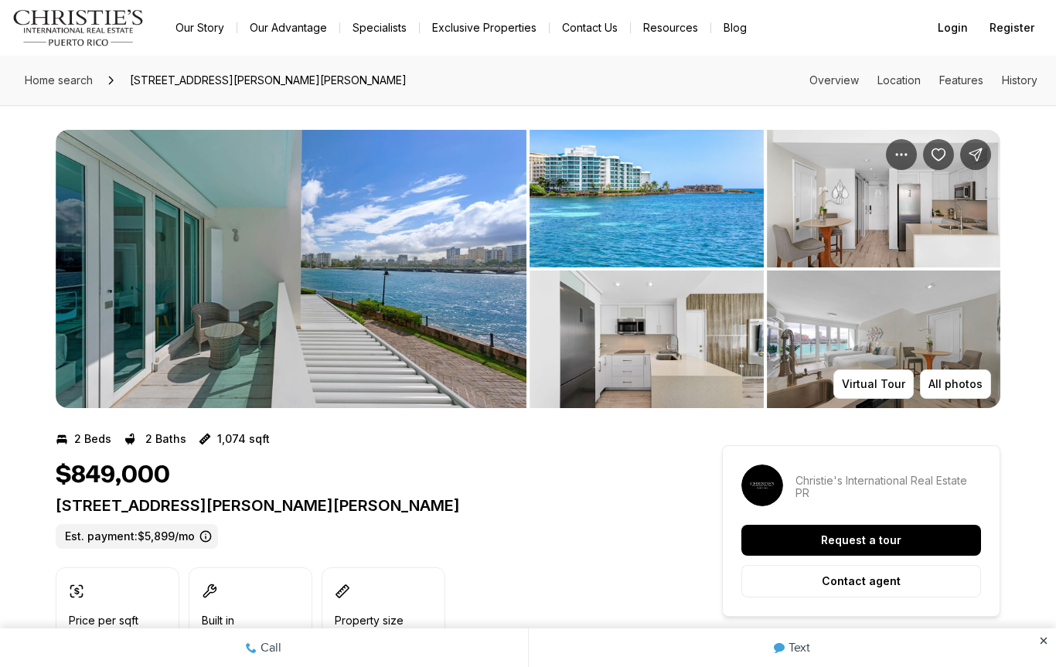
click at [72, 337] on img "View image gallery" at bounding box center [291, 269] width 471 height 278
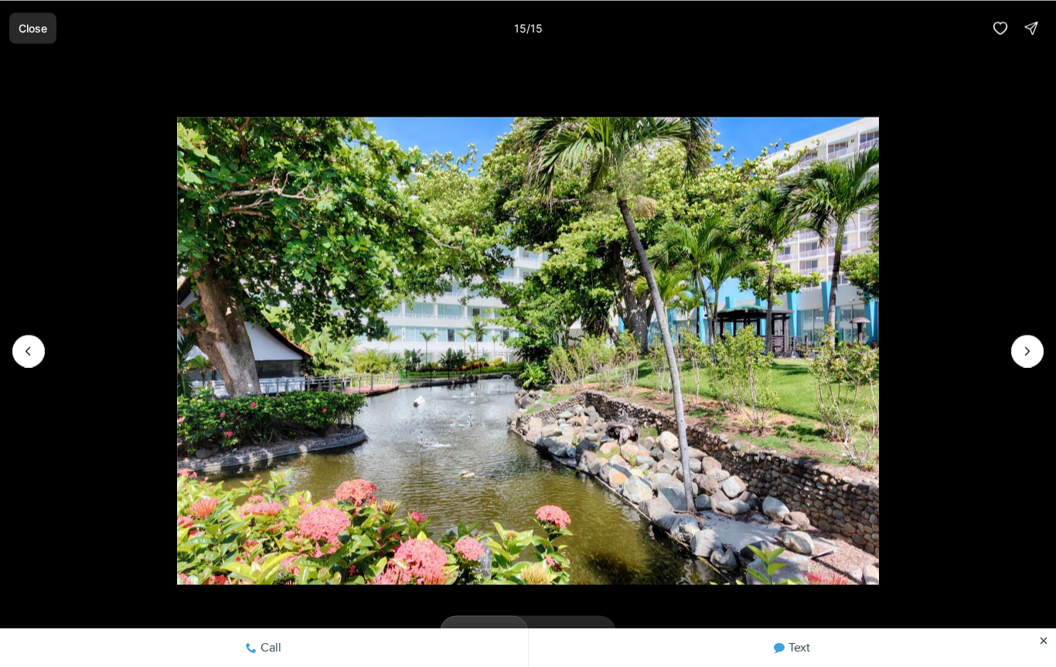
click at [19, 43] on button "Close" at bounding box center [32, 27] width 47 height 31
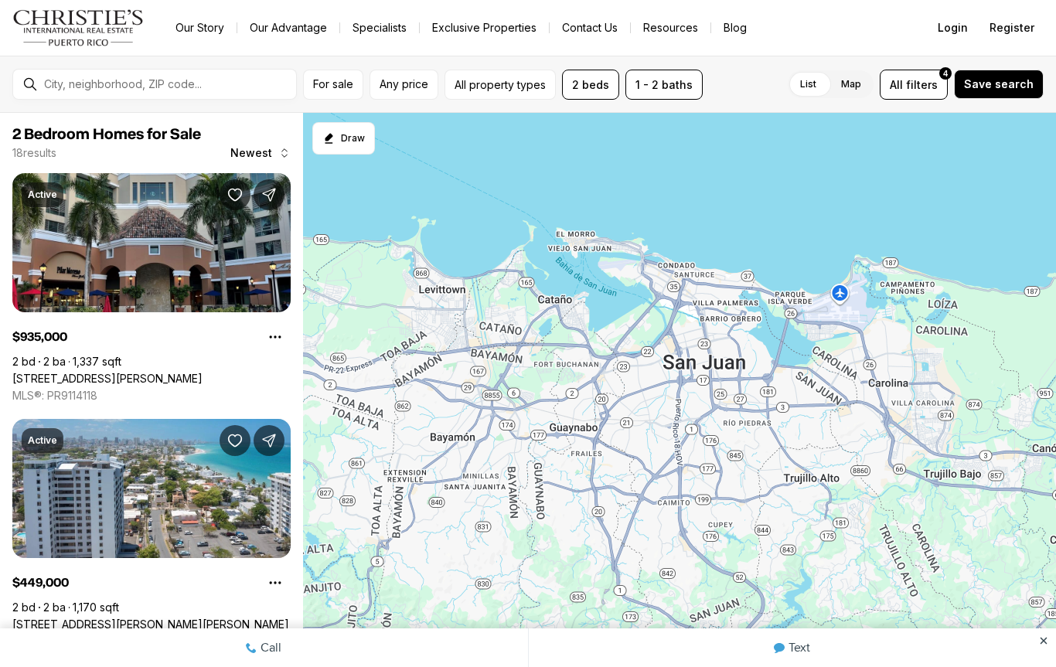
scroll to position [704, 0]
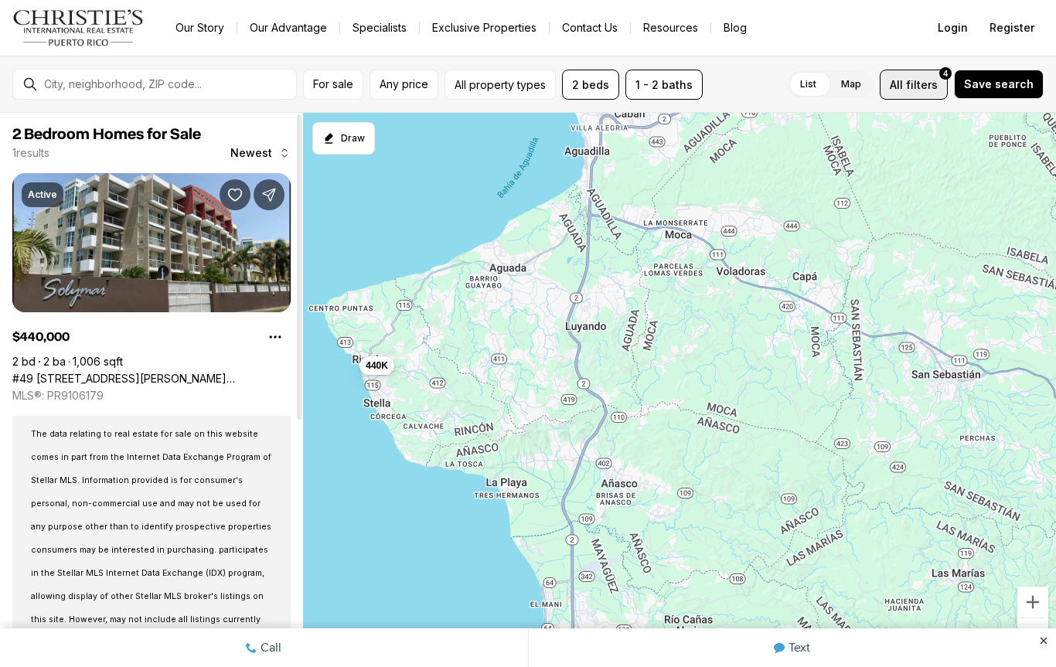
click at [932, 83] on span "filters" at bounding box center [922, 85] width 32 height 16
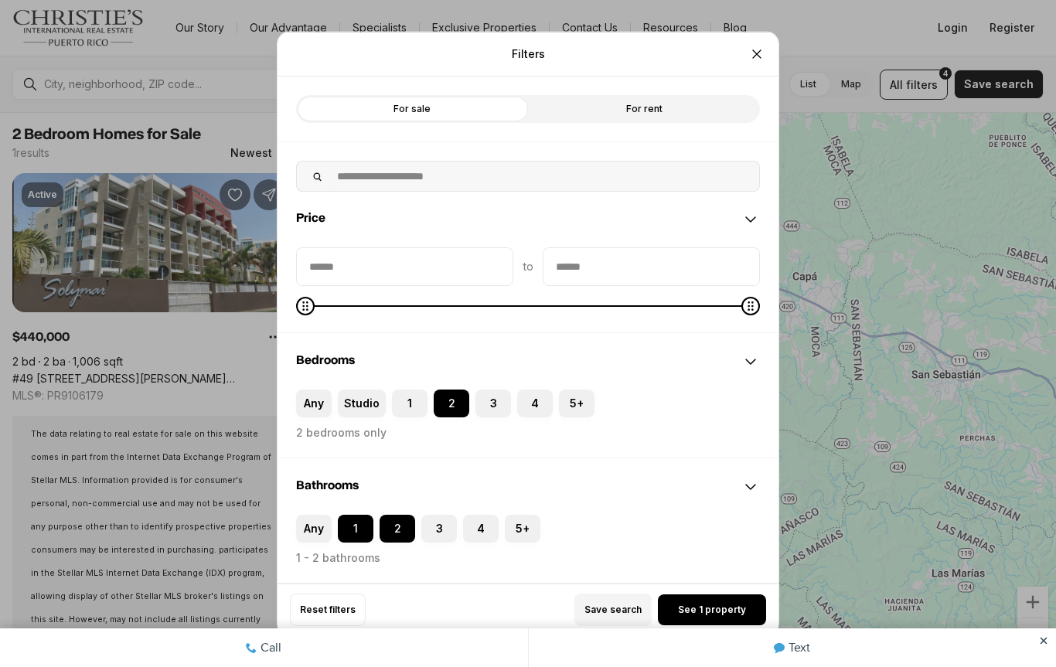
scroll to position [-29, 0]
click at [121, 283] on div "Filters Refine your search with more filters For sale For rent Price to Bedroom…" at bounding box center [528, 333] width 1056 height 667
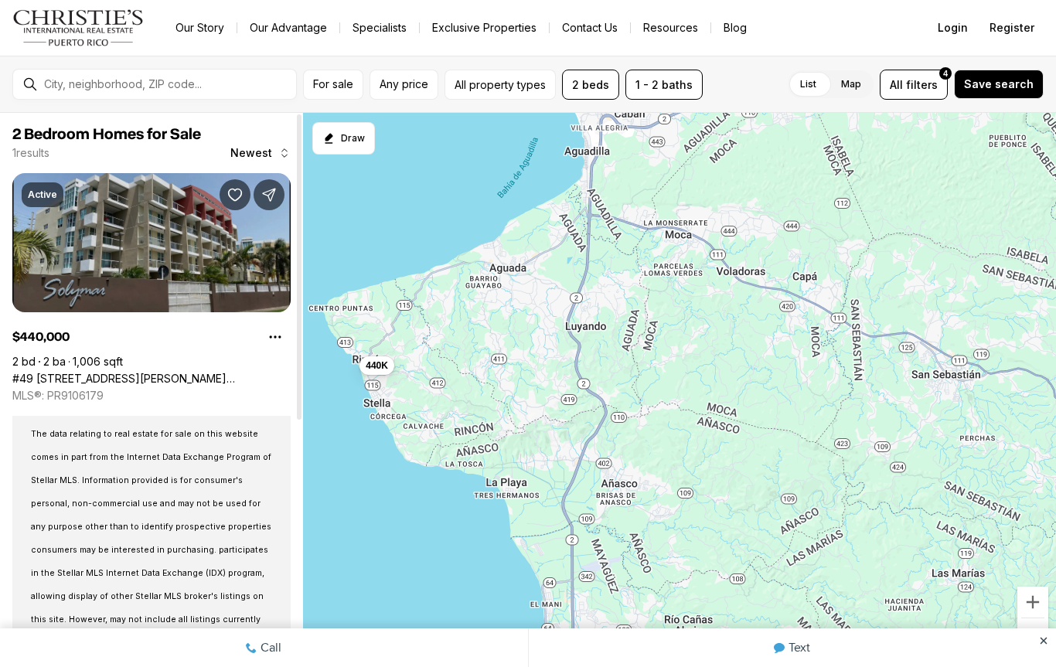
click at [86, 372] on link "#49 [STREET_ADDRESS][PERSON_NAME][PERSON_NAME]" at bounding box center [151, 379] width 278 height 14
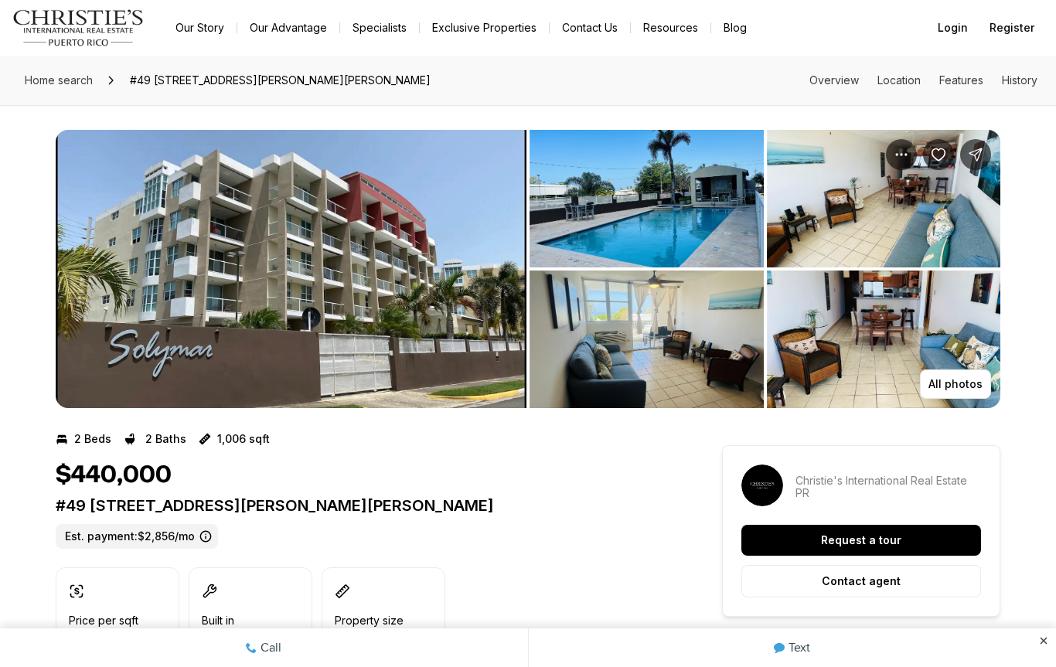
click at [203, 273] on img "View image gallery" at bounding box center [291, 269] width 471 height 278
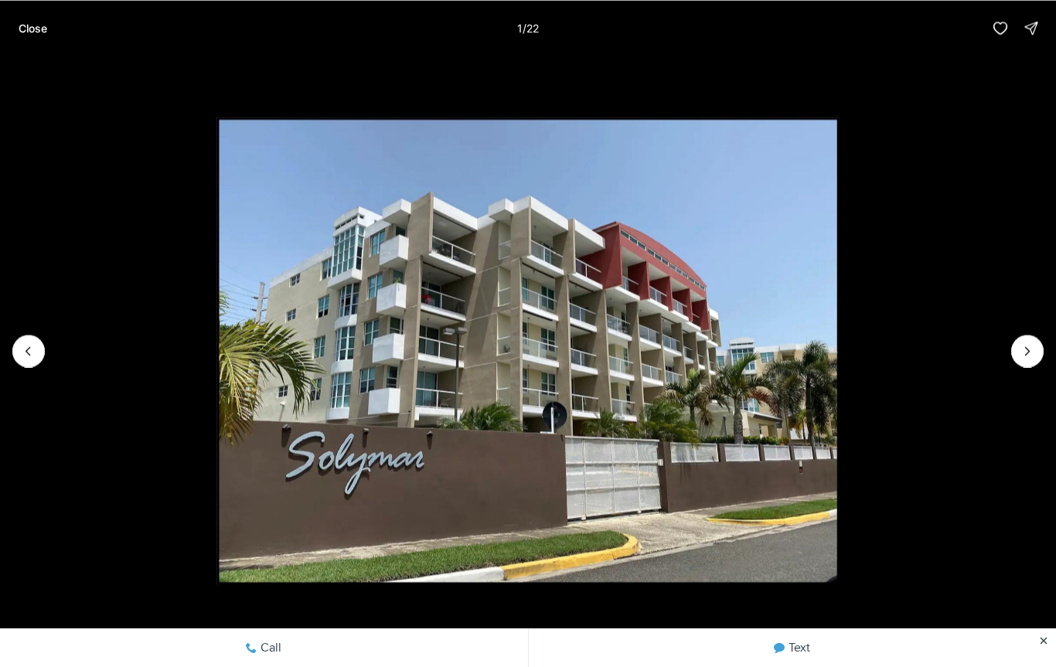
click at [840, 336] on img "1 of 22" at bounding box center [527, 350] width 623 height 467
click at [1033, 358] on icon "Next slide" at bounding box center [1027, 350] width 15 height 15
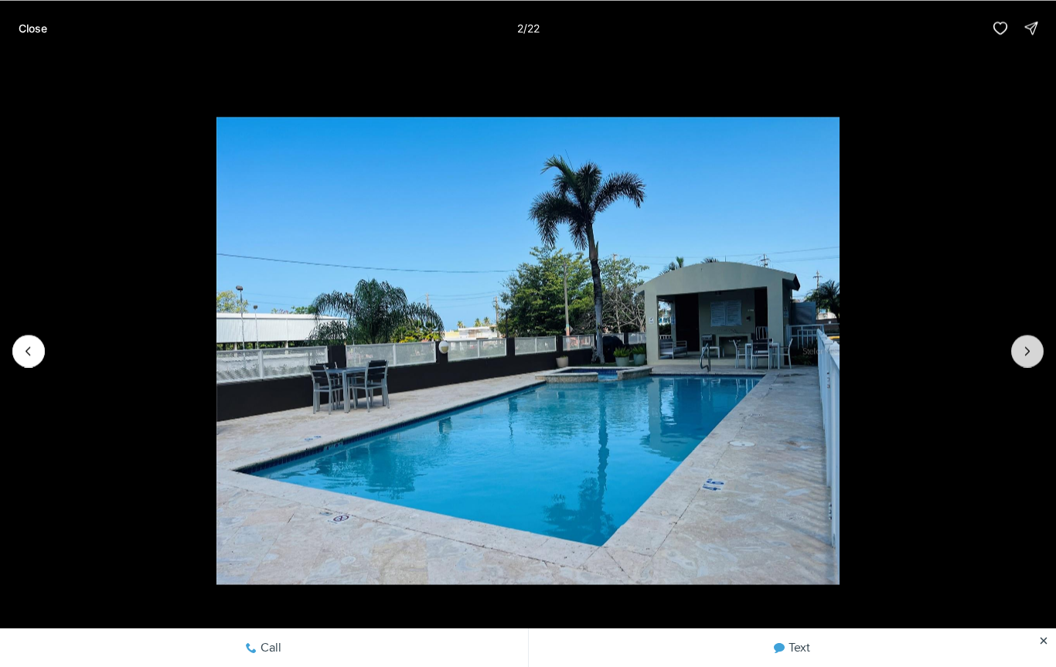
click at [1034, 346] on icon "Next slide" at bounding box center [1027, 350] width 15 height 15
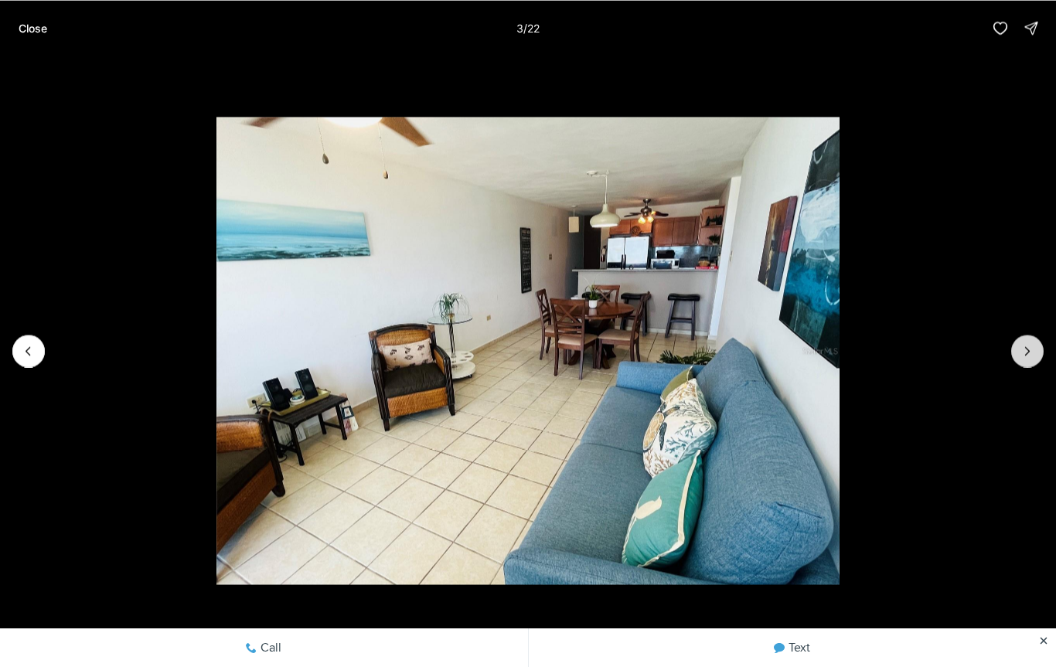
click at [1035, 343] on button "Next slide" at bounding box center [1027, 351] width 32 height 32
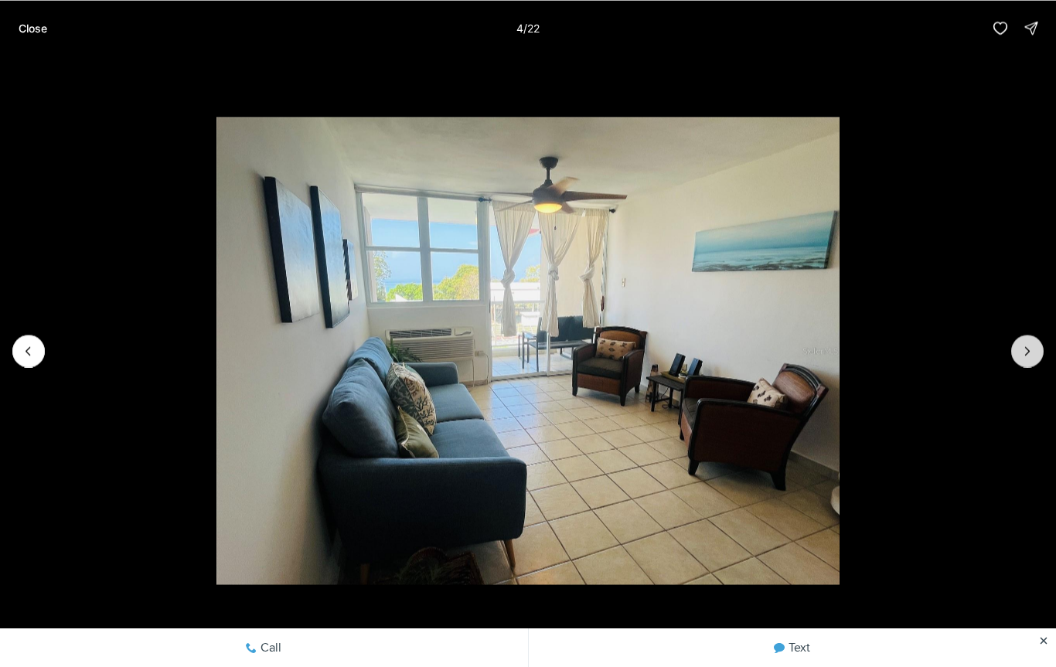
click at [1026, 358] on icon "Next slide" at bounding box center [1027, 350] width 15 height 15
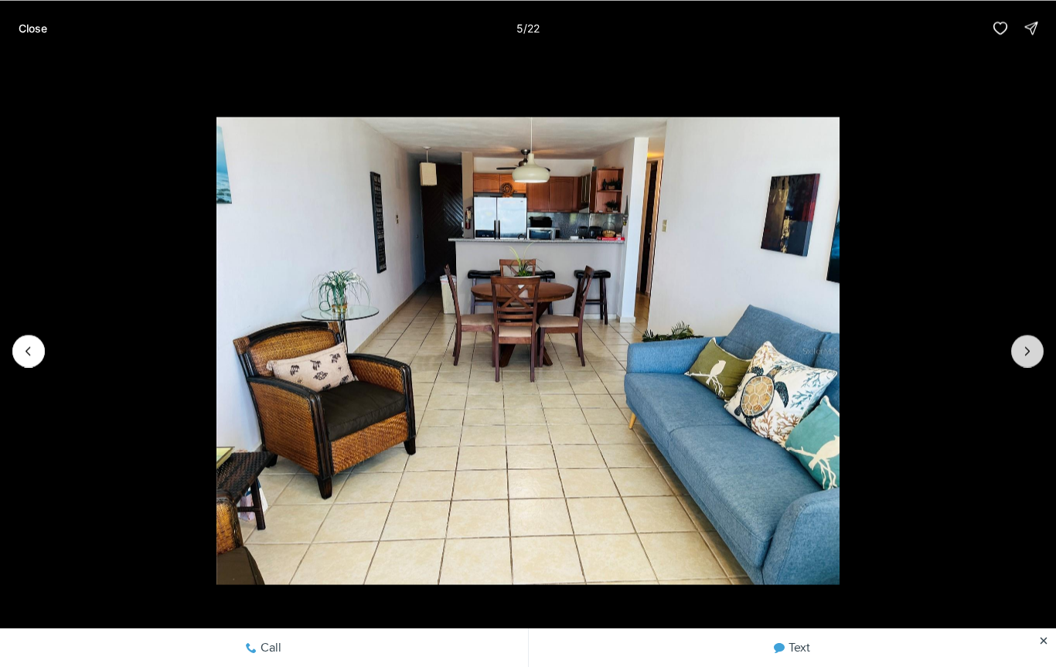
click at [1033, 348] on icon "Next slide" at bounding box center [1027, 350] width 15 height 15
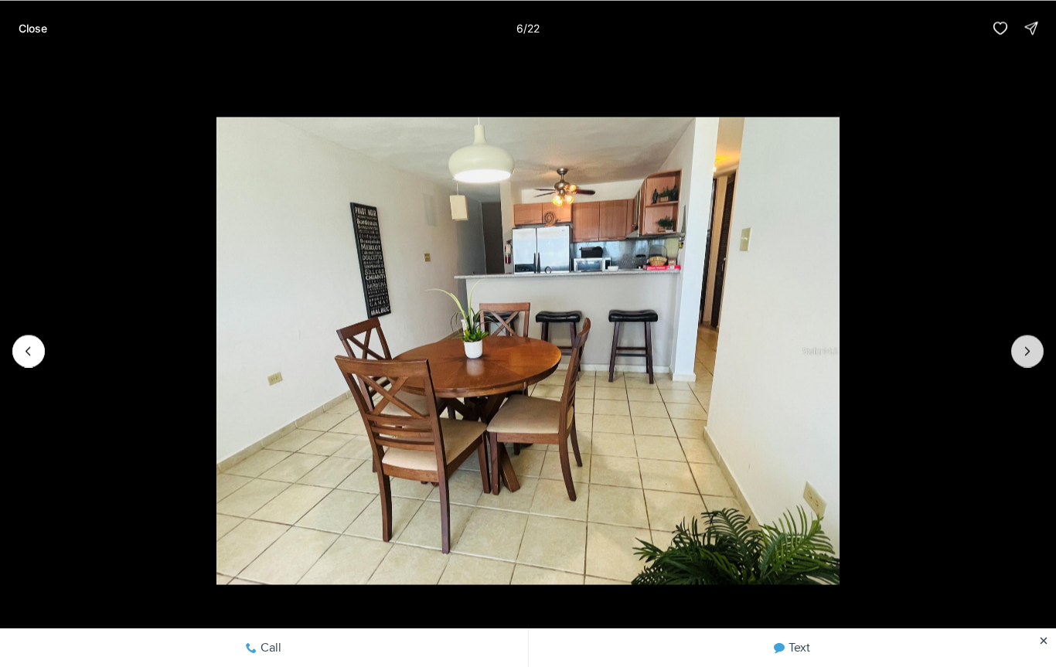
click at [1022, 356] on icon "Next slide" at bounding box center [1027, 350] width 15 height 15
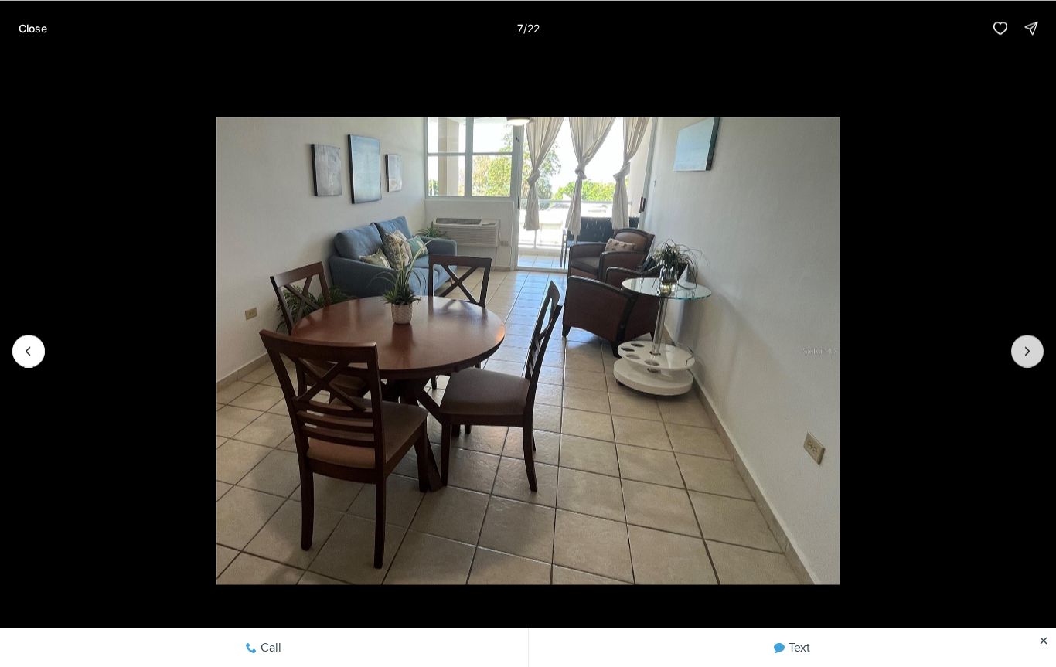
click at [1033, 353] on icon "Next slide" at bounding box center [1027, 350] width 15 height 15
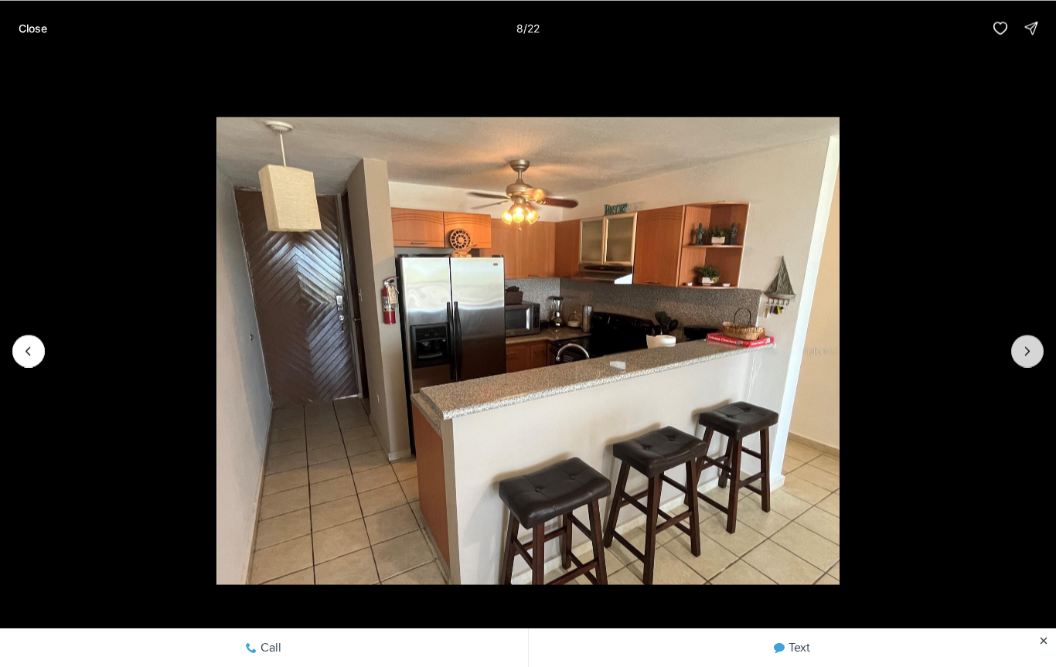
click at [1034, 356] on icon "Next slide" at bounding box center [1027, 350] width 15 height 15
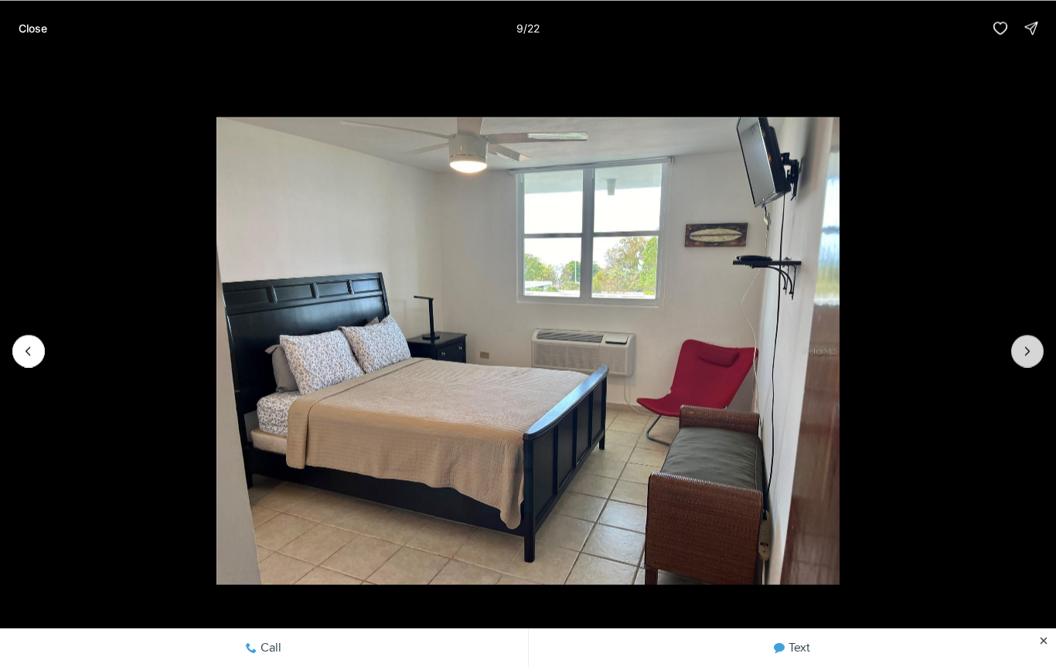
click at [1034, 356] on icon "Next slide" at bounding box center [1027, 350] width 15 height 15
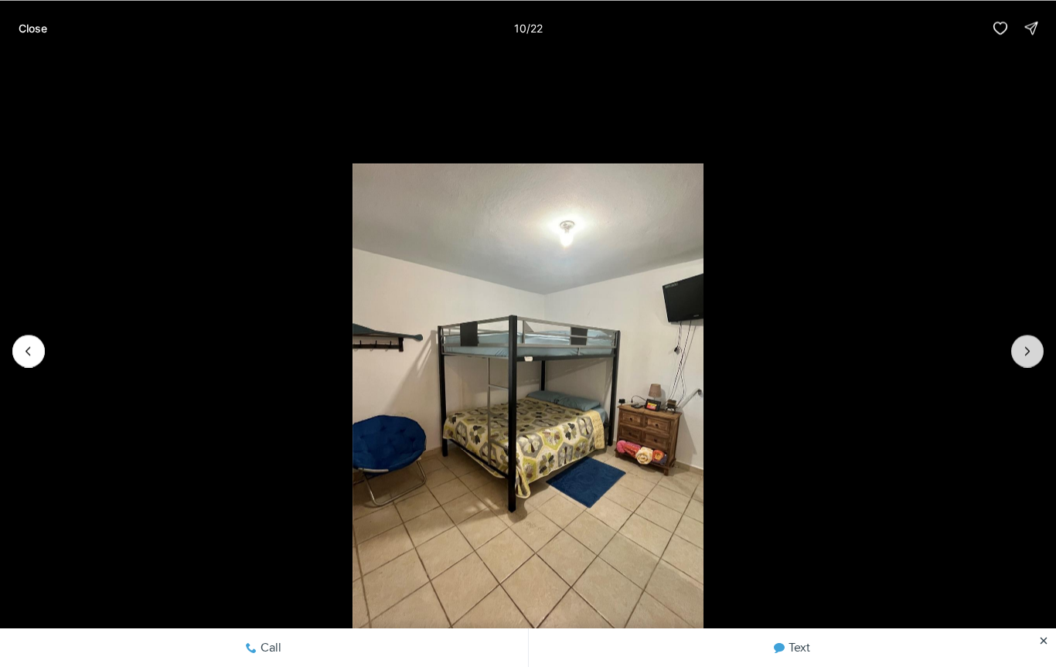
click at [1033, 354] on icon "Next slide" at bounding box center [1027, 350] width 15 height 15
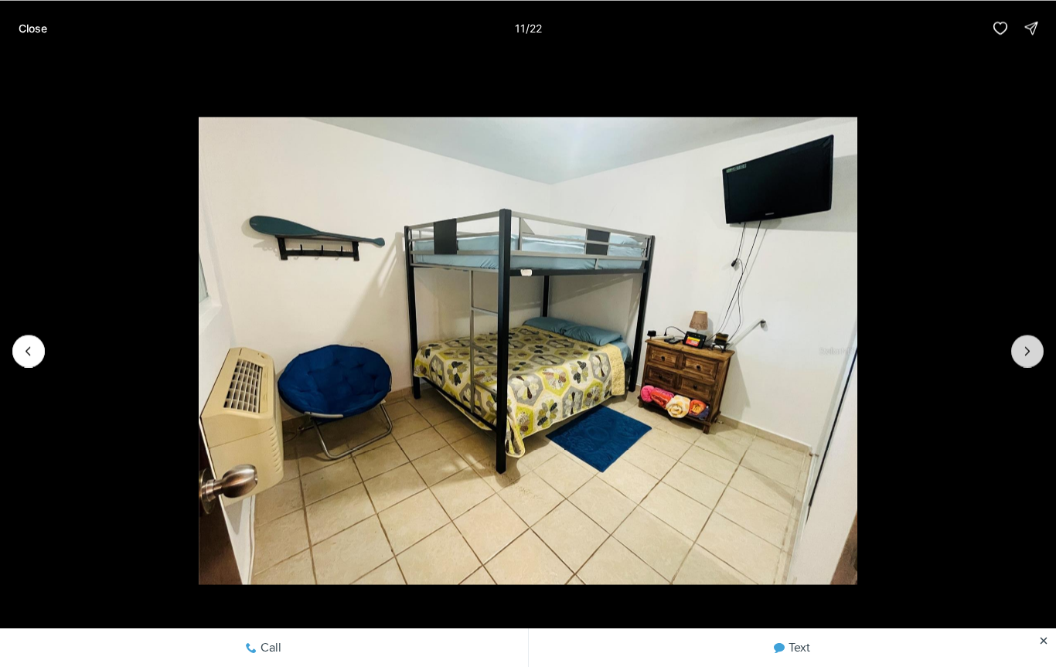
click at [1032, 356] on icon "Next slide" at bounding box center [1027, 350] width 15 height 15
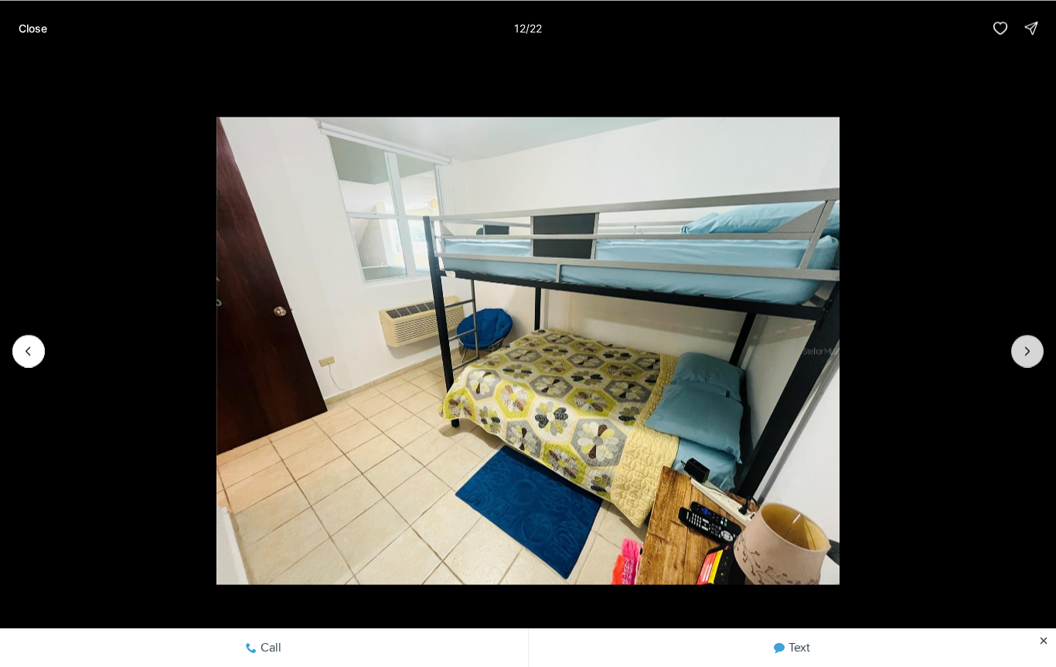
click at [1031, 358] on icon "Next slide" at bounding box center [1027, 350] width 15 height 15
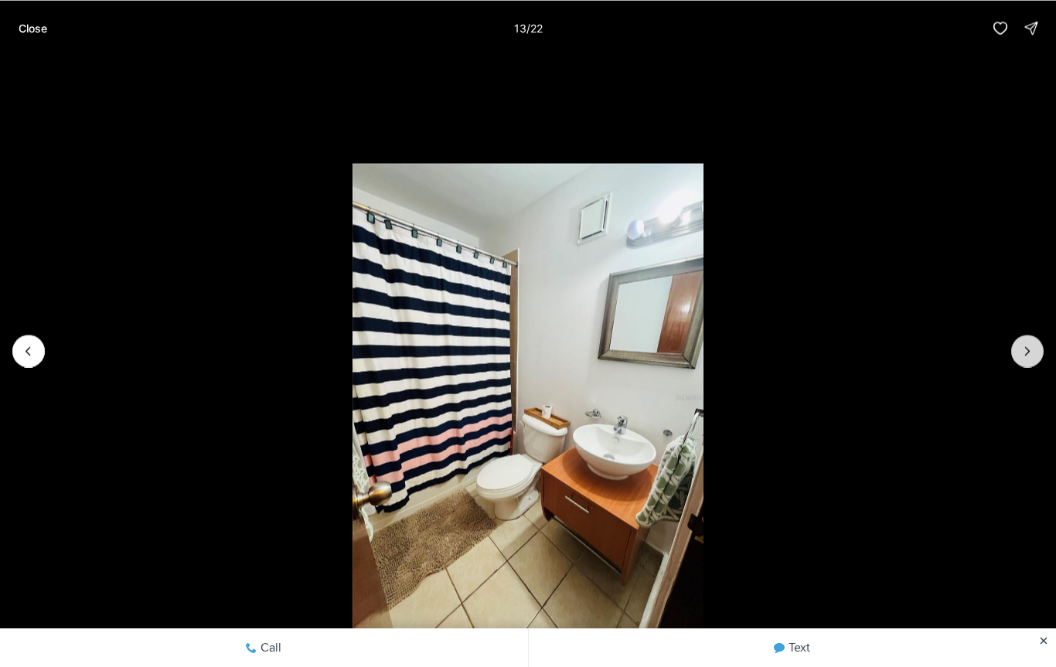
click at [1029, 357] on icon "Next slide" at bounding box center [1027, 350] width 15 height 15
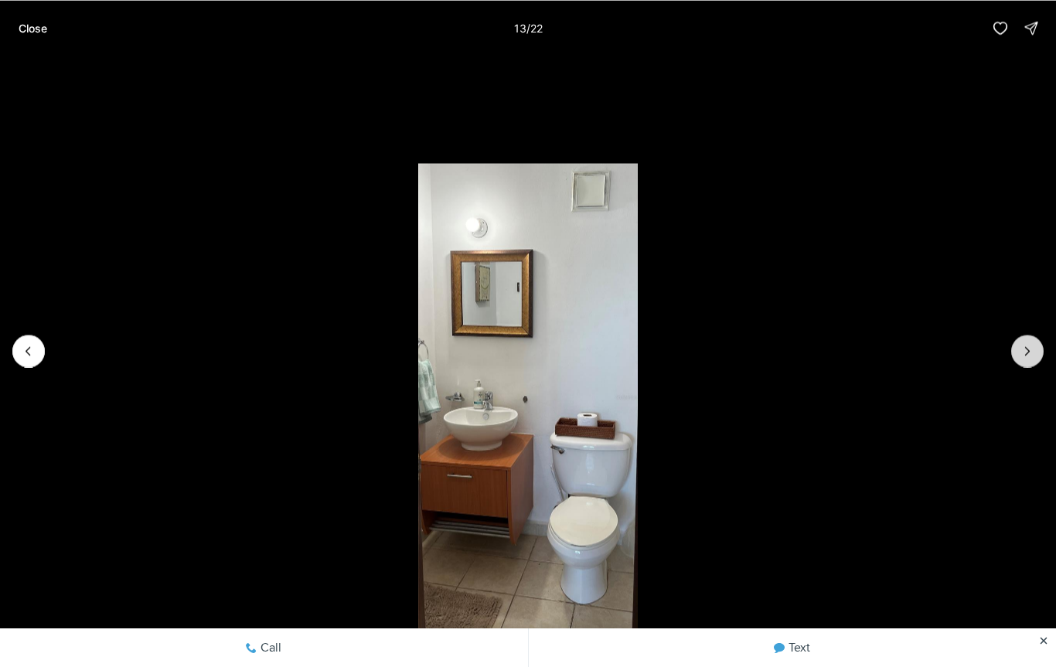
click at [1034, 353] on icon "Next slide" at bounding box center [1027, 350] width 15 height 15
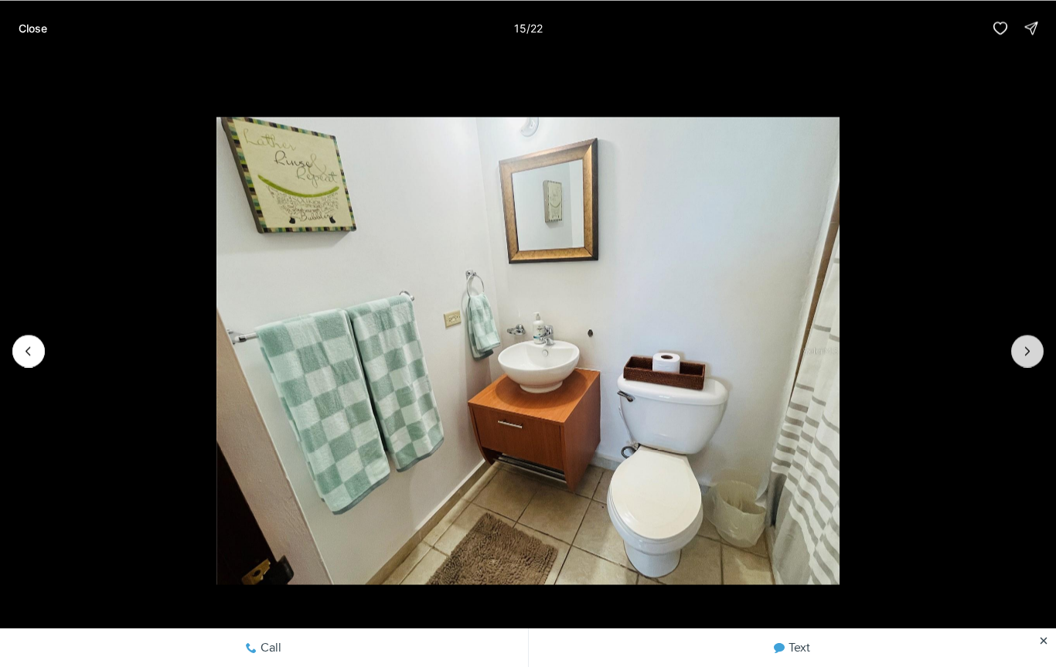
click at [1033, 345] on icon "Next slide" at bounding box center [1027, 350] width 15 height 15
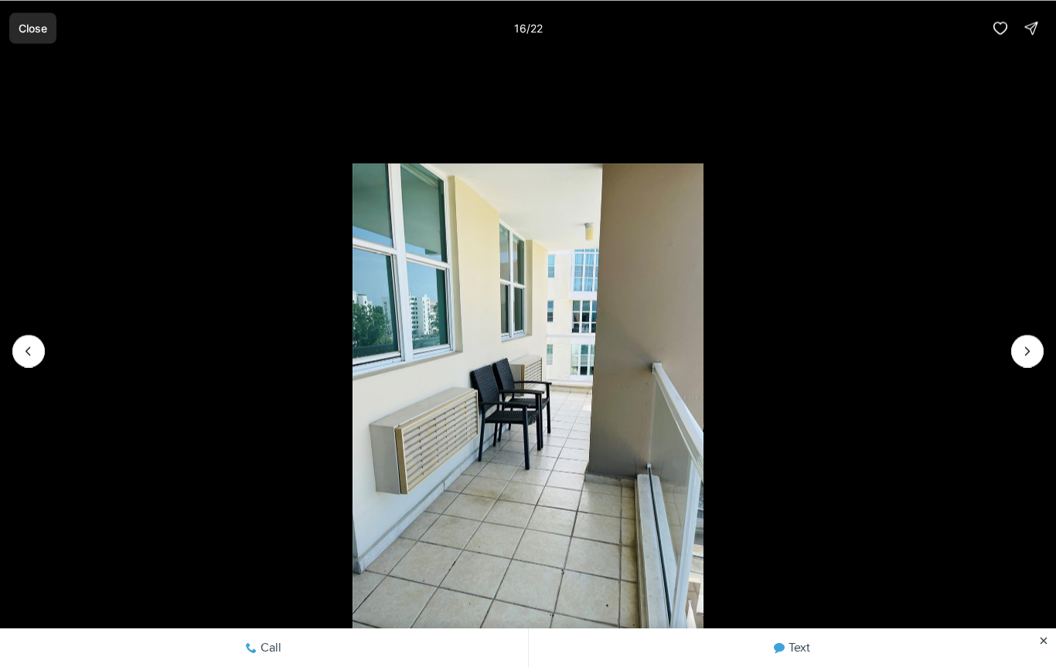
click at [26, 35] on button "Close" at bounding box center [32, 27] width 47 height 31
